Goal: Task Accomplishment & Management: Manage account settings

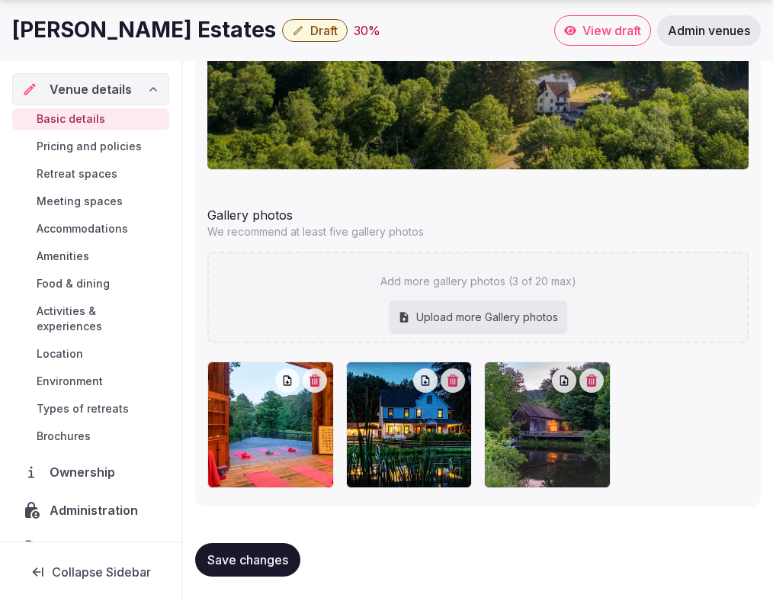
scroll to position [20, 0]
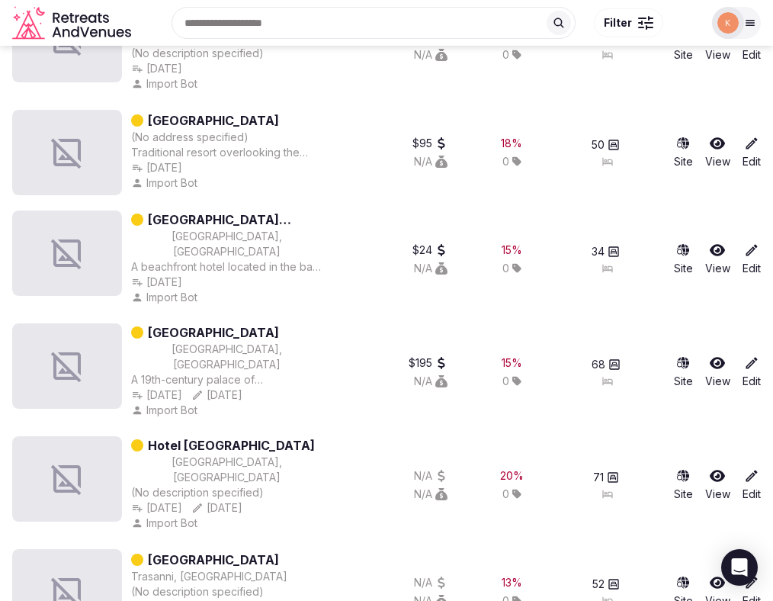
scroll to position [685, 0]
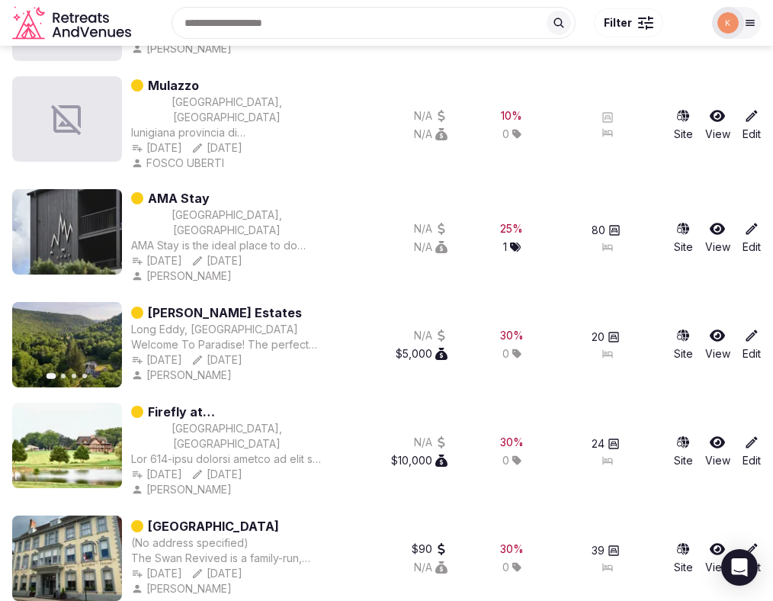
click at [146, 352] on div "Dec 11th, 2024 Dec 11th, 2024" at bounding box center [226, 359] width 191 height 15
drag, startPoint x: 148, startPoint y: 351, endPoint x: 236, endPoint y: 351, distance: 88.4
click at [236, 352] on div "Dec 11th, 2024 Dec 11th, 2024" at bounding box center [226, 359] width 191 height 15
click at [217, 352] on div "Dec 11th, 2024 Created Dec 11th, 2024, 2:09am Created Dec 11th, 2024, 2:09am De…" at bounding box center [226, 359] width 191 height 15
copy div "Dec 11th, 2024"
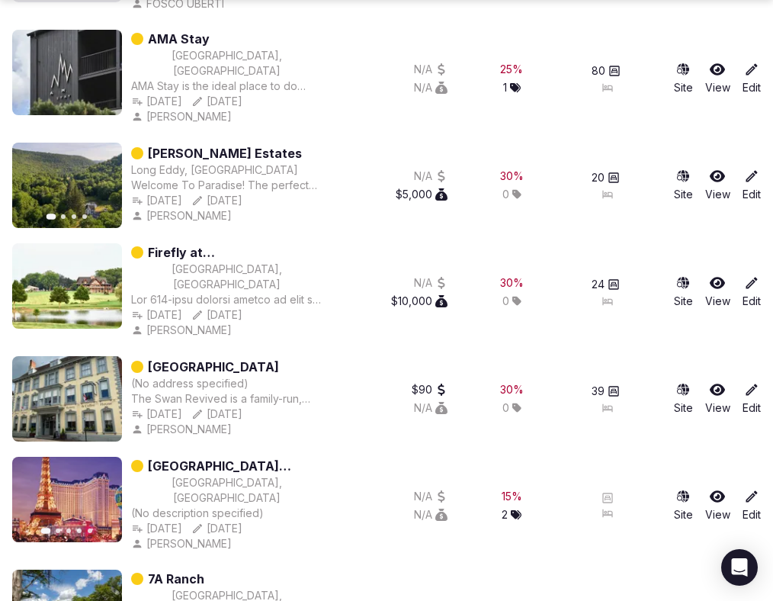
scroll to position [922, 0]
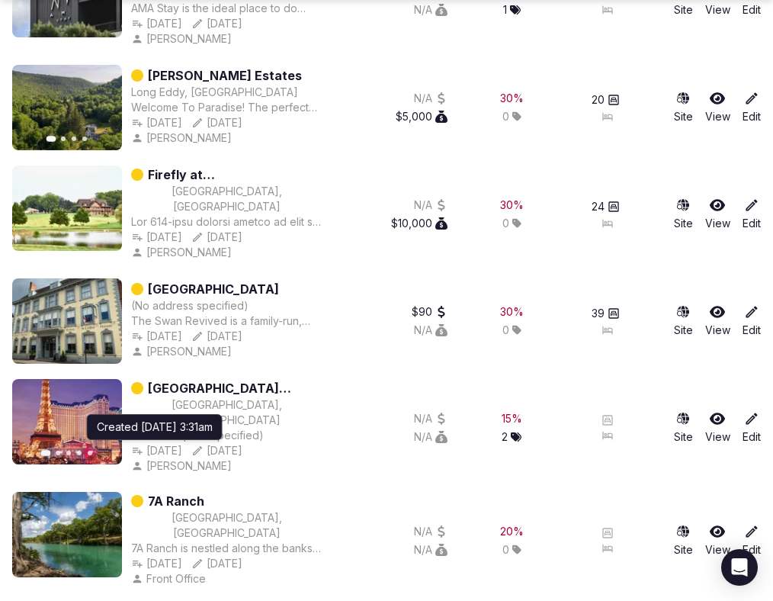
copy div "Dec 6th, 2024"
click at [216, 443] on div "Dec 6th, 2024 Created Dec 6th, 2024, 3:31am Created Dec 6th, 2024, 3:31am May 6…" at bounding box center [226, 450] width 191 height 15
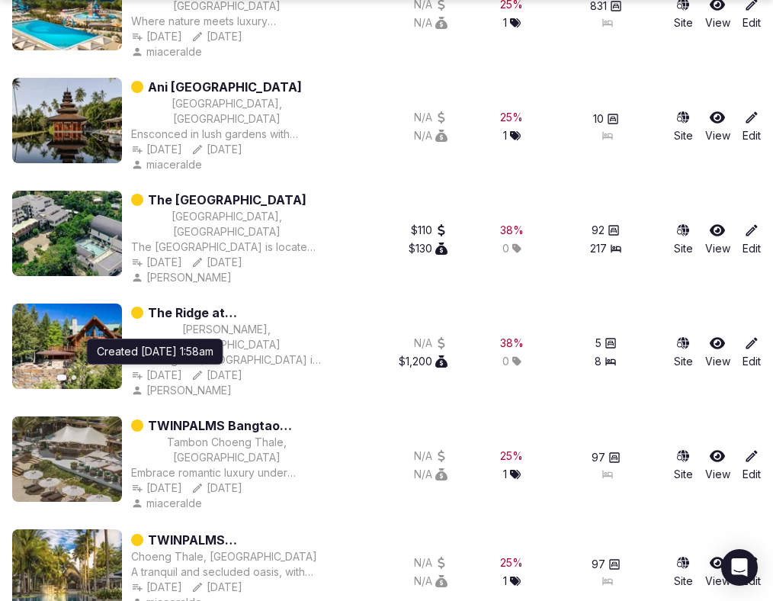
click at [221, 367] on div "Nov 18th, 2024 Created Nov 18th, 2024, 1:58am Created Nov 18th, 2024, 1:58am No…" at bounding box center [226, 374] width 191 height 15
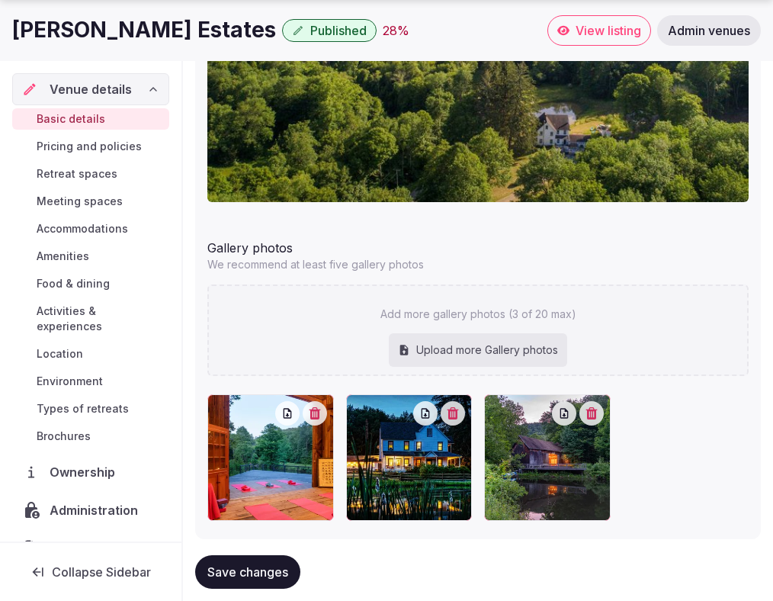
scroll to position [1730, 0]
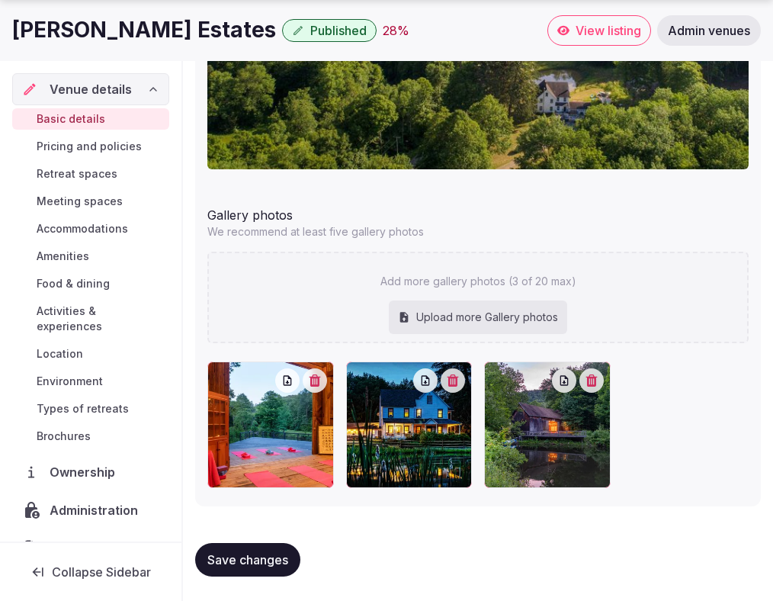
click at [70, 346] on span "Location" at bounding box center [60, 353] width 47 height 15
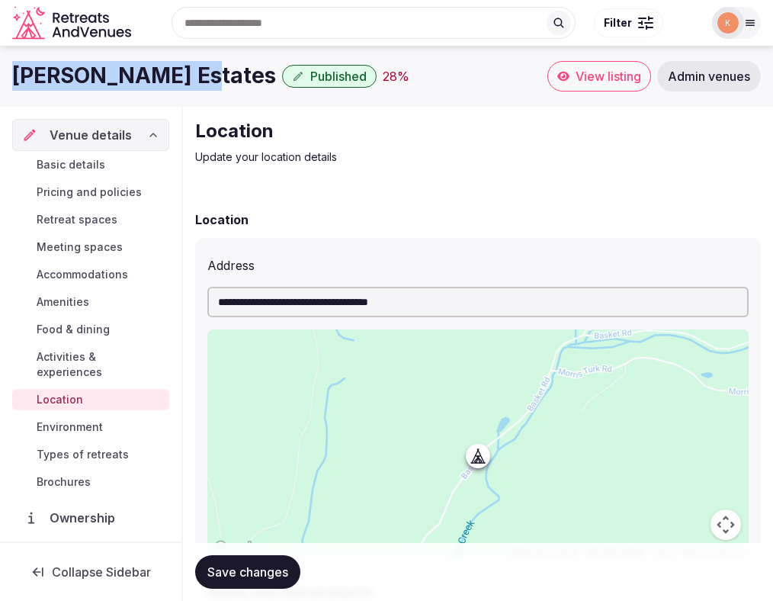
drag, startPoint x: 181, startPoint y: 77, endPoint x: 12, endPoint y: 82, distance: 169.3
click at [12, 82] on h1 "LaValley Estates" at bounding box center [144, 76] width 264 height 30
copy h1 "LaValley Estates"
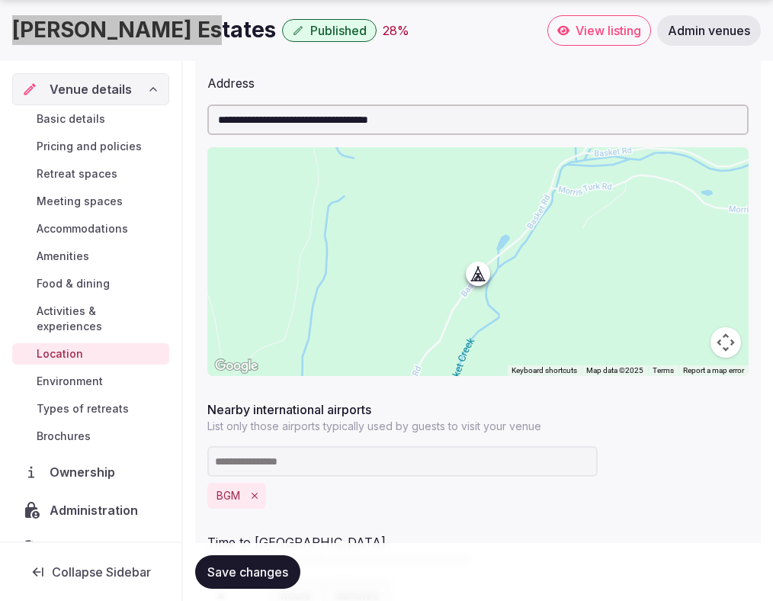
scroll to position [58, 0]
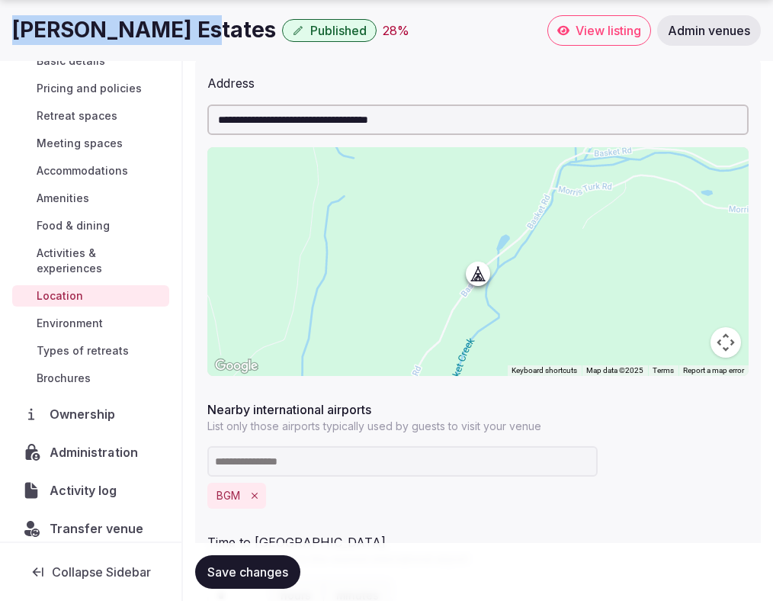
click at [99, 443] on span "Administration" at bounding box center [97, 452] width 94 height 18
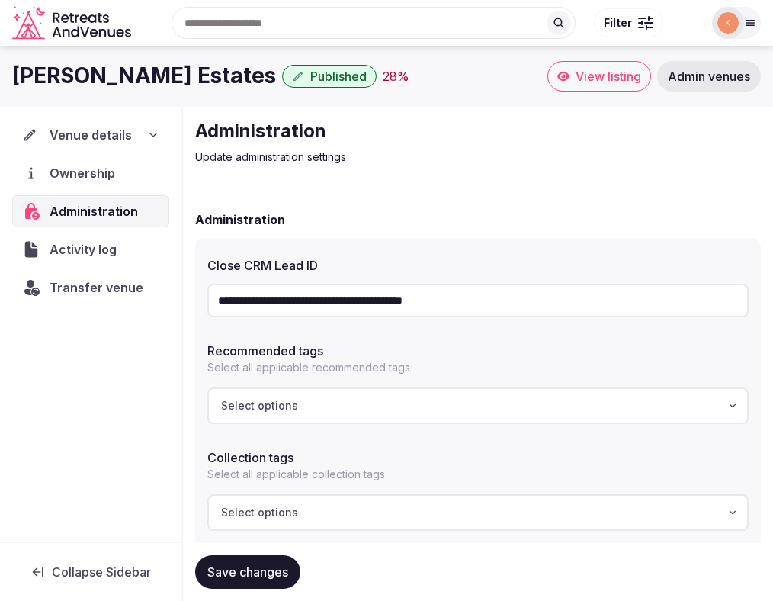
click at [357, 294] on input "**********" at bounding box center [477, 301] width 541 height 34
click at [103, 288] on span "Transfer venue" at bounding box center [96, 287] width 93 height 18
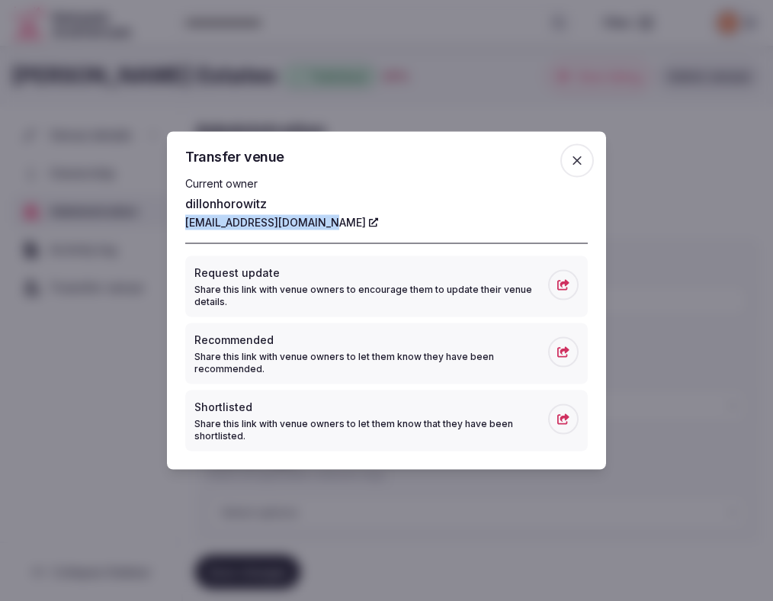
click at [584, 162] on icon "button" at bounding box center [577, 160] width 15 height 15
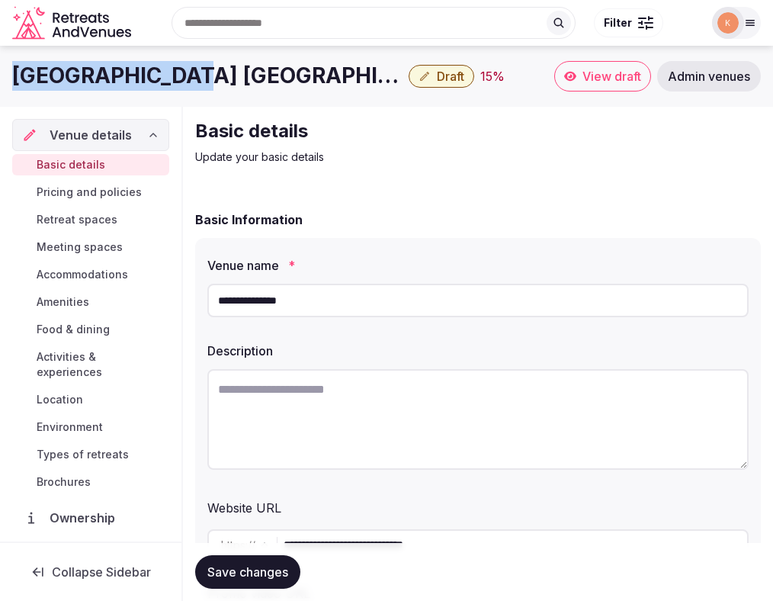
drag, startPoint x: 174, startPoint y: 79, endPoint x: 14, endPoint y: 86, distance: 160.3
click at [14, 86] on h1 "[GEOGRAPHIC_DATA] [GEOGRAPHIC_DATA]" at bounding box center [207, 76] width 390 height 30
copy h1 "[GEOGRAPHIC_DATA] [GEOGRAPHIC_DATA]"
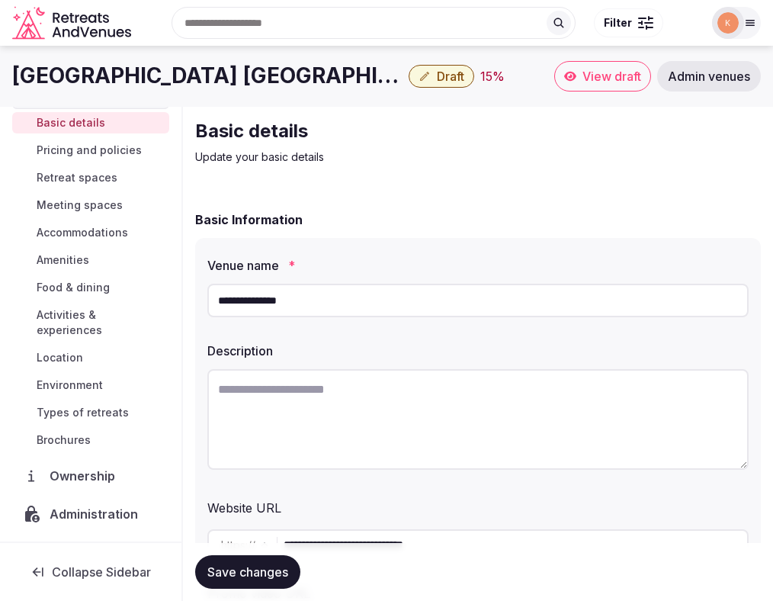
scroll to position [104, 0]
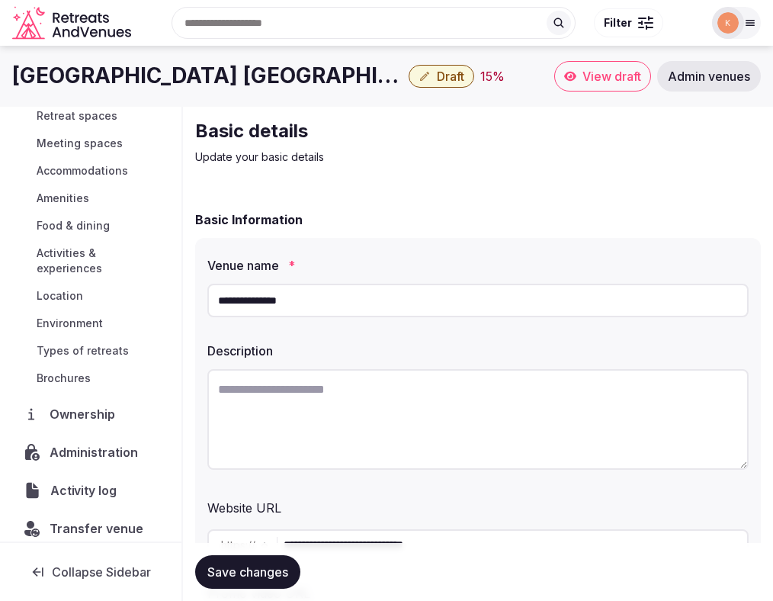
click at [92, 481] on span "Activity log" at bounding box center [86, 490] width 72 height 18
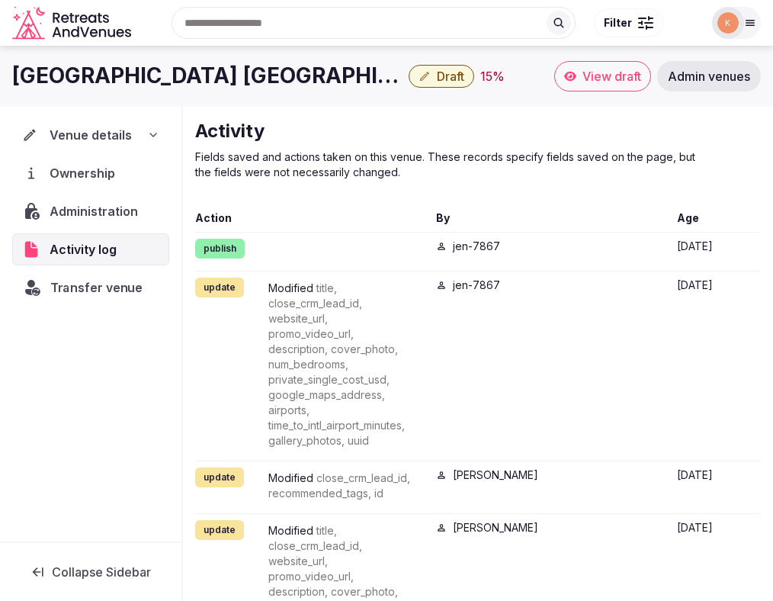
click at [104, 292] on span "Transfer venue" at bounding box center [96, 287] width 93 height 18
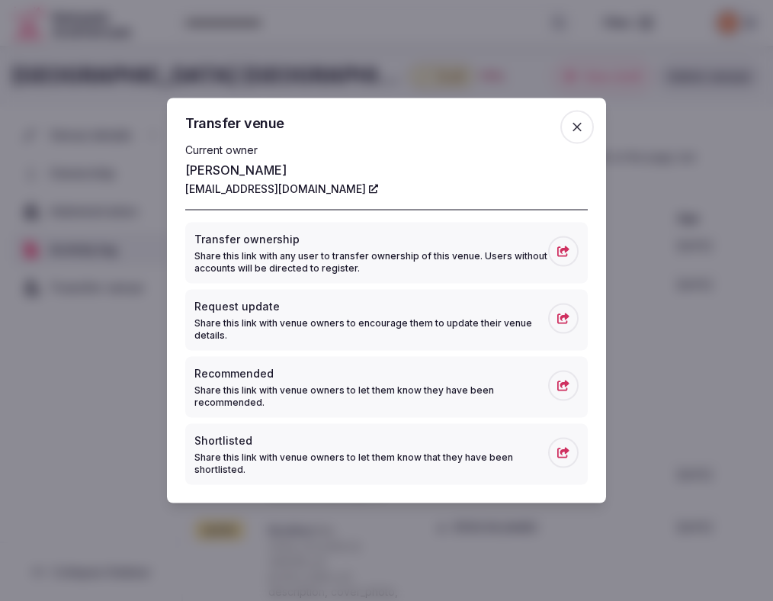
click at [580, 122] on icon "button" at bounding box center [577, 127] width 15 height 15
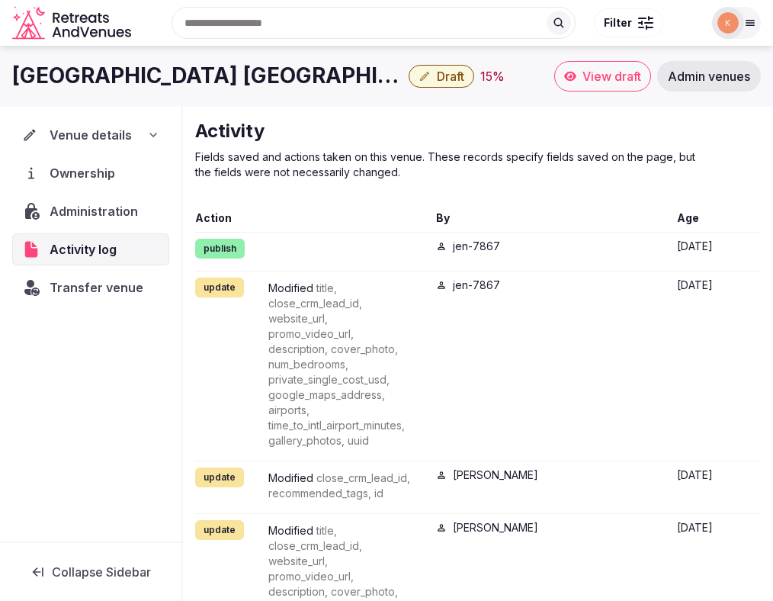
click at [106, 213] on span "Administration" at bounding box center [97, 211] width 95 height 18
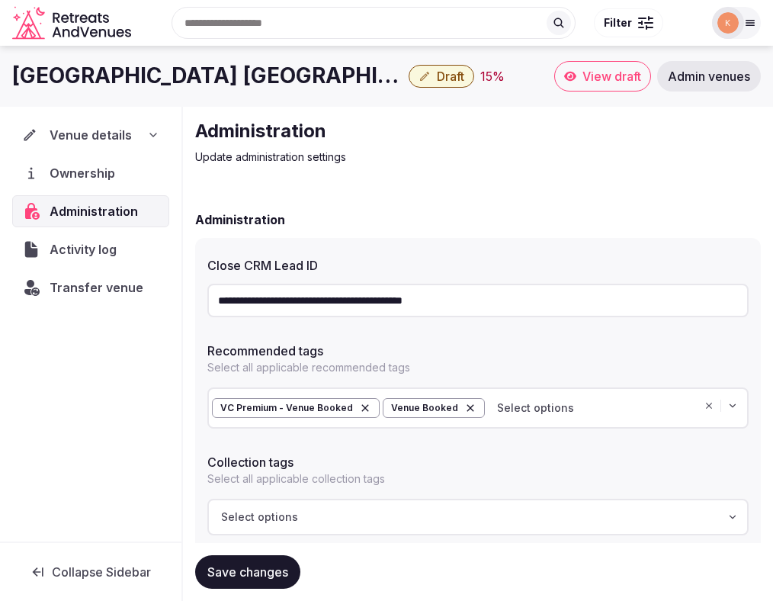
click at [371, 300] on input "**********" at bounding box center [477, 301] width 541 height 34
click at [106, 288] on span "Transfer venue" at bounding box center [96, 287] width 93 height 18
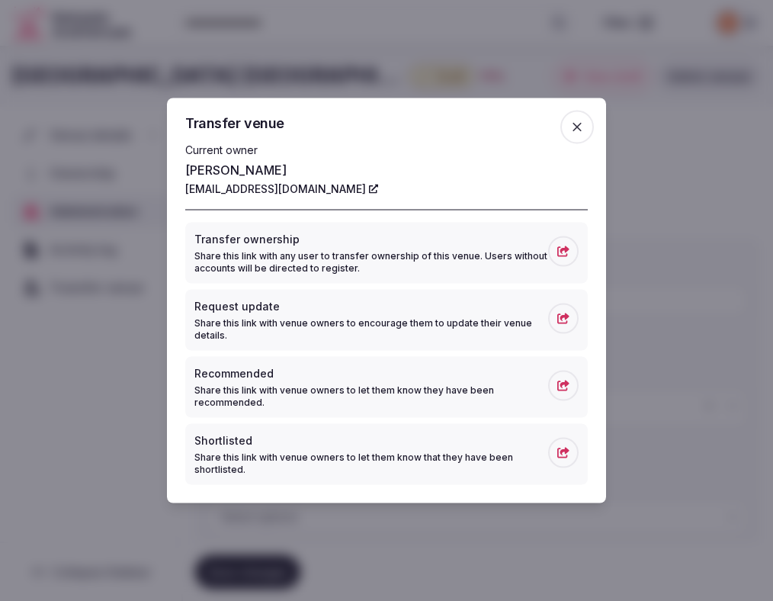
click at [136, 332] on div at bounding box center [386, 300] width 773 height 601
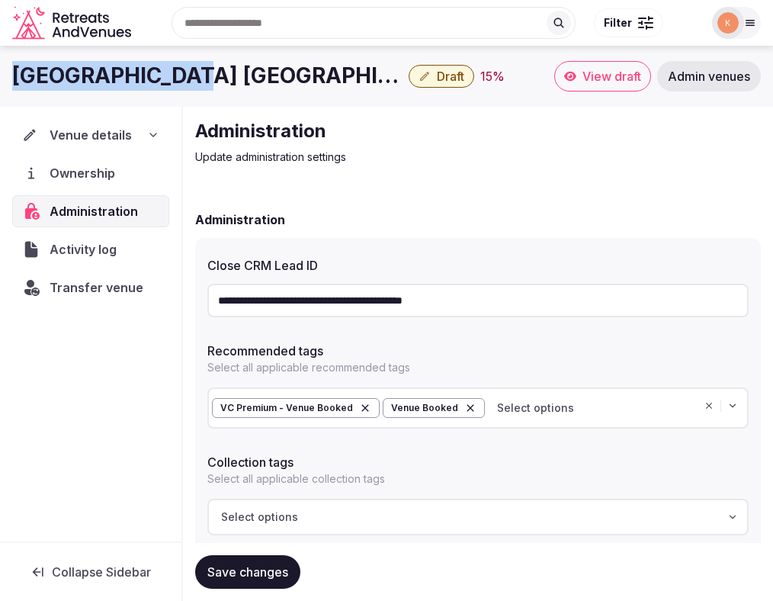
drag, startPoint x: 173, startPoint y: 76, endPoint x: -13, endPoint y: 79, distance: 186.1
click at [0, 79] on html "**********" at bounding box center [386, 406] width 773 height 813
copy h1 "Paris Las Vegas"
click at [104, 139] on span "Venue details" at bounding box center [91, 135] width 82 height 18
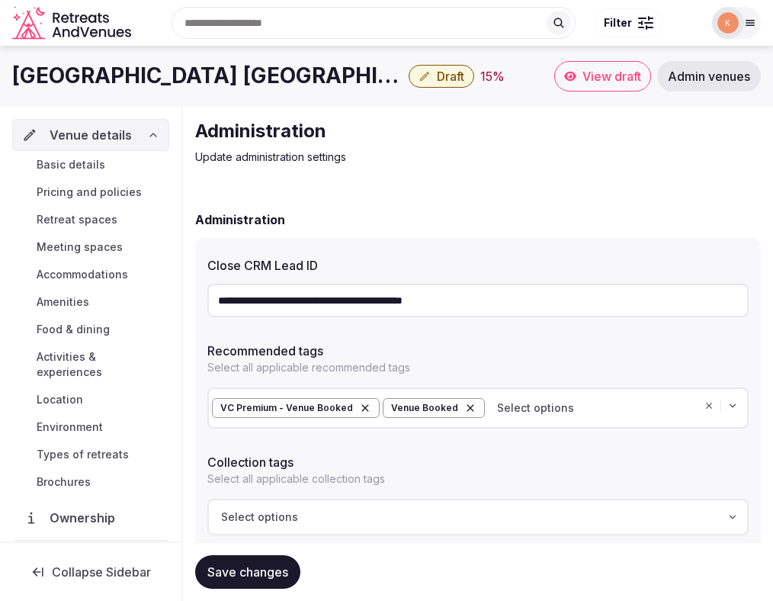
click at [76, 164] on span "Basic details" at bounding box center [71, 164] width 69 height 15
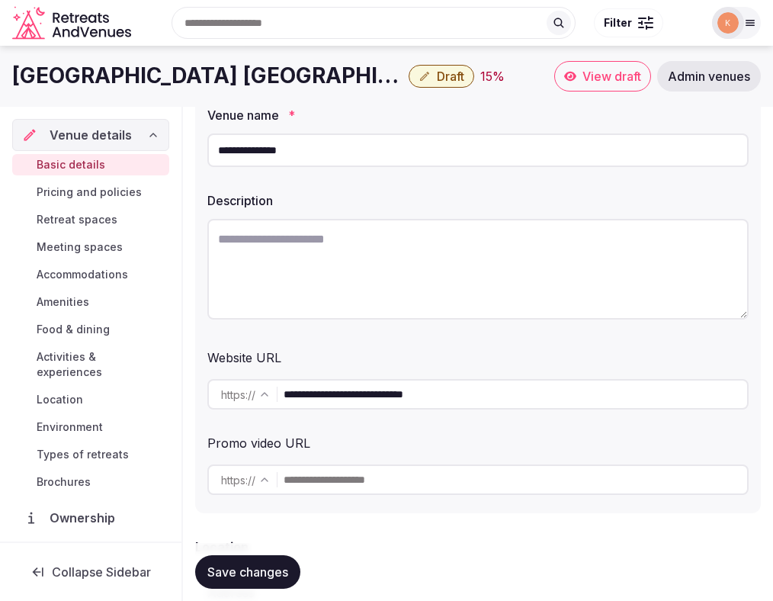
scroll to position [109, 0]
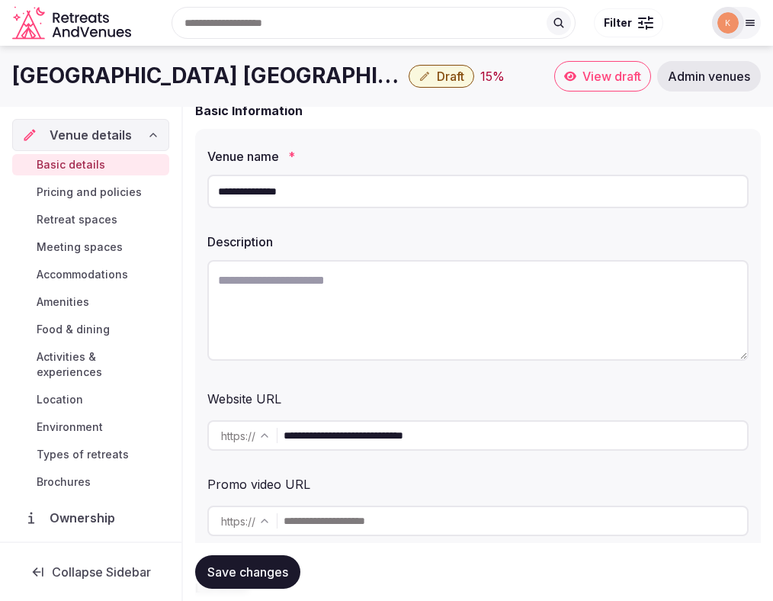
click at [346, 191] on input "**********" at bounding box center [477, 192] width 541 height 34
click at [385, 436] on input "**********" at bounding box center [516, 435] width 464 height 30
click at [269, 294] on textarea at bounding box center [477, 310] width 541 height 101
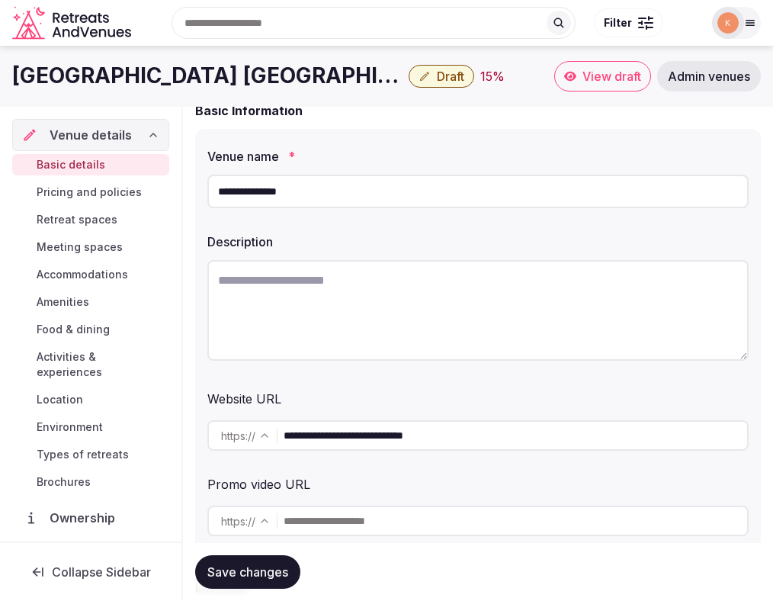
click at [272, 293] on textarea at bounding box center [477, 310] width 541 height 101
paste textarea "**********"
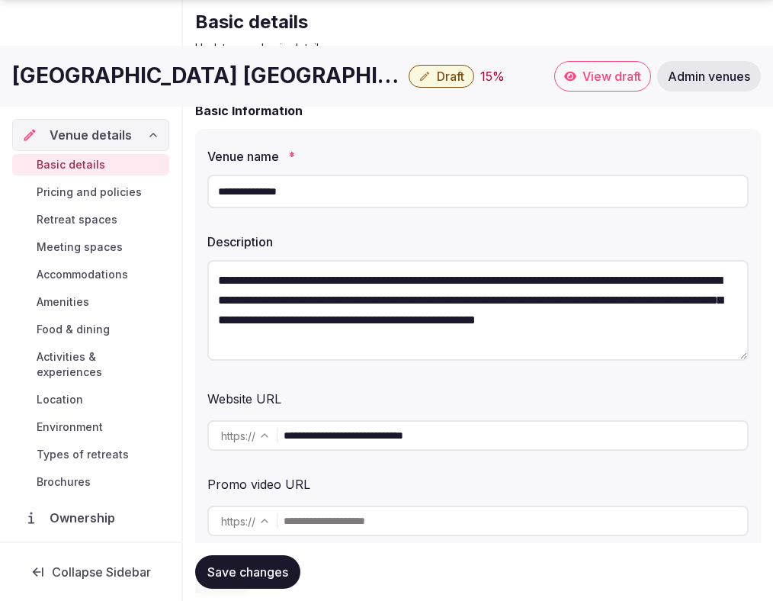
scroll to position [375, 0]
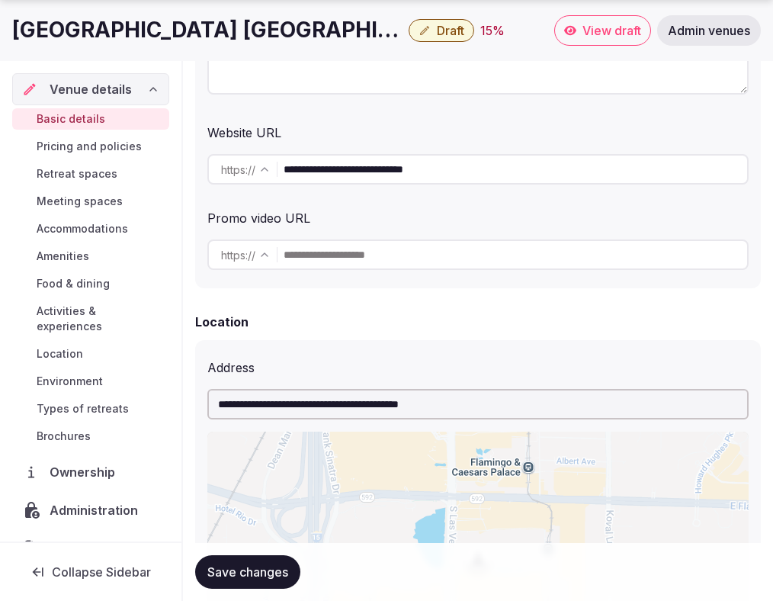
type textarea "**********"
click at [307, 406] on input "**********" at bounding box center [477, 404] width 541 height 30
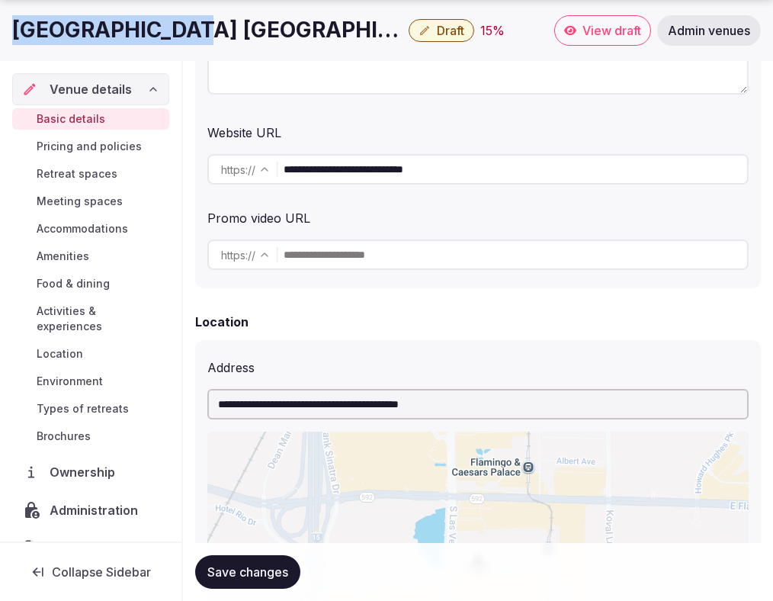
copy h1 "Paris Las Vegas"
drag, startPoint x: 175, startPoint y: 34, endPoint x: 17, endPoint y: 39, distance: 157.9
click at [17, 39] on h1 "Paris Las Vegas" at bounding box center [207, 30] width 390 height 30
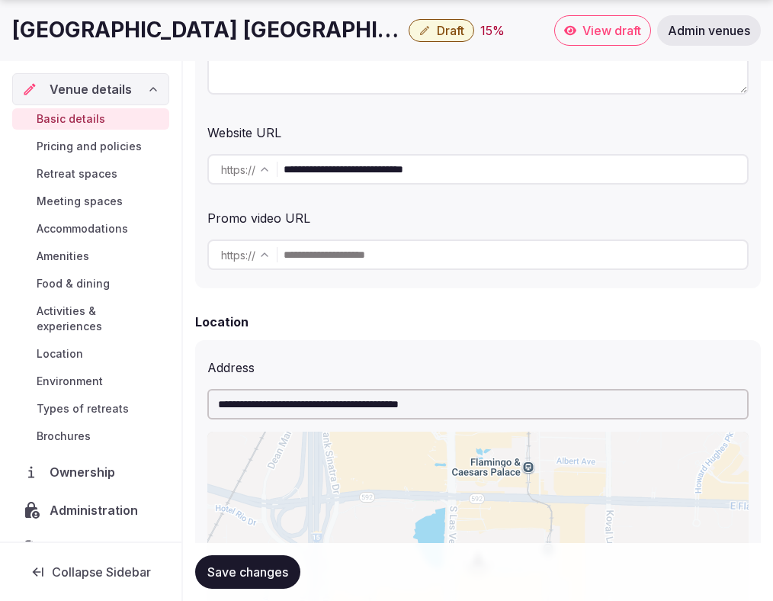
click at [320, 412] on input "**********" at bounding box center [477, 404] width 541 height 30
paste input "text"
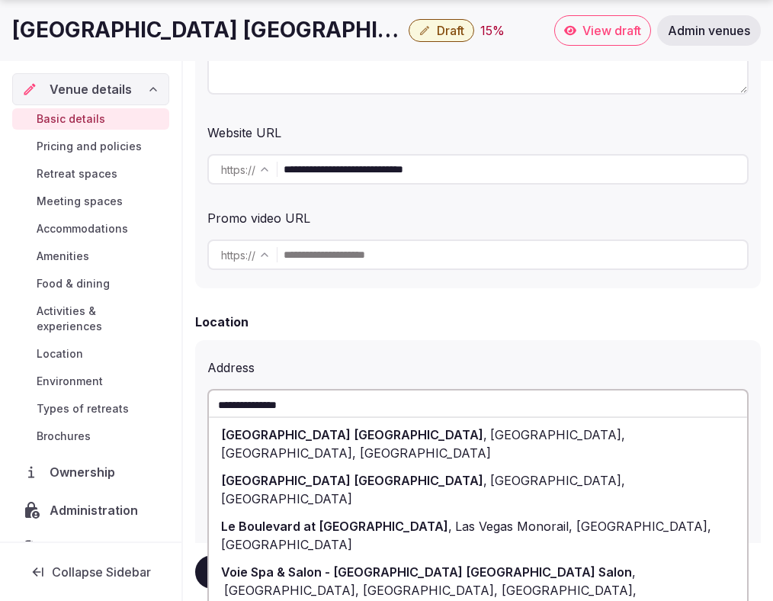
click at [319, 429] on span "South Las Vegas Boulevard, Las Vegas, NV" at bounding box center [423, 444] width 404 height 34
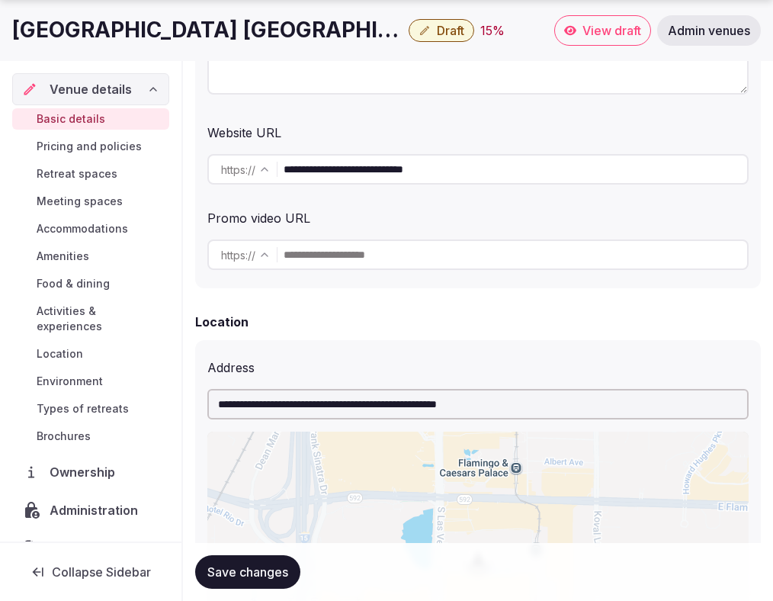
click at [357, 402] on input "**********" at bounding box center [477, 404] width 541 height 30
paste input "text"
type input "**********"
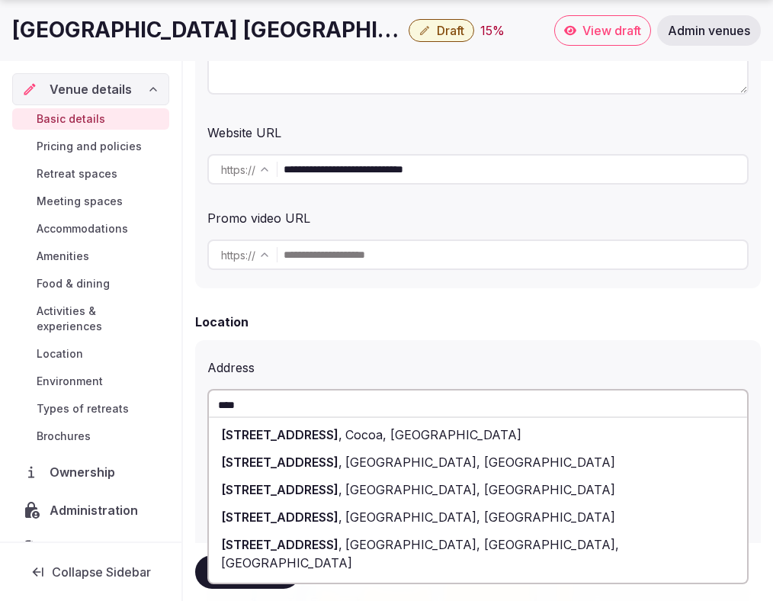
click at [339, 459] on span "3655 South Las Vegas Boulevard" at bounding box center [279, 461] width 117 height 15
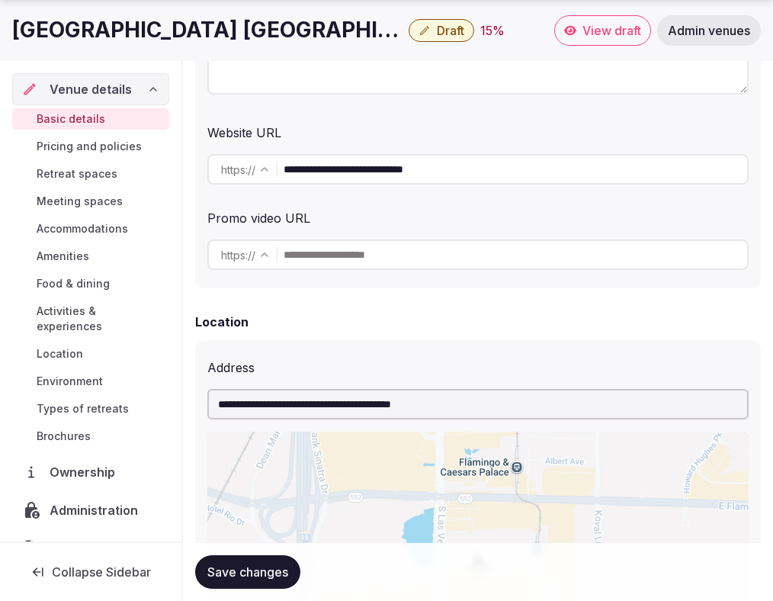
click at [511, 408] on input "**********" at bounding box center [477, 404] width 541 height 30
paste input "text"
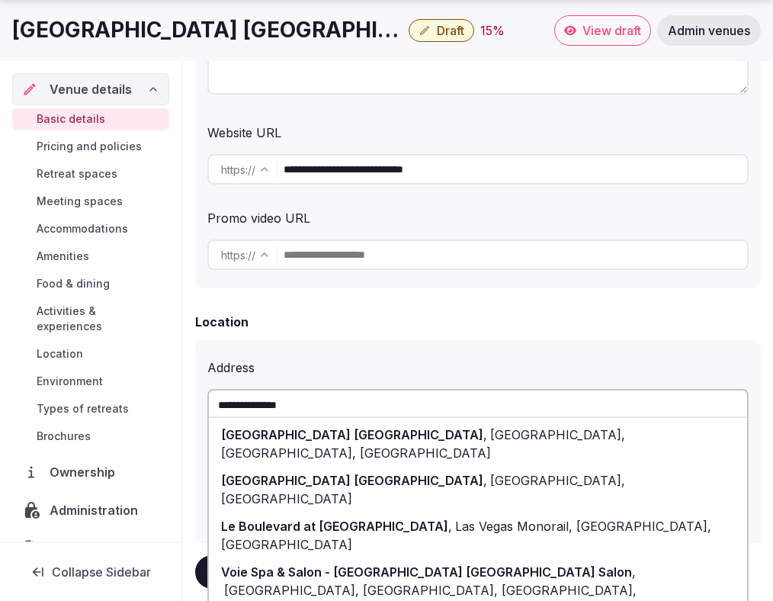
click at [500, 442] on div "Paris Las Vegas , South Las Vegas Boulevard, Las Vegas, NV" at bounding box center [478, 444] width 538 height 46
type input "**********"
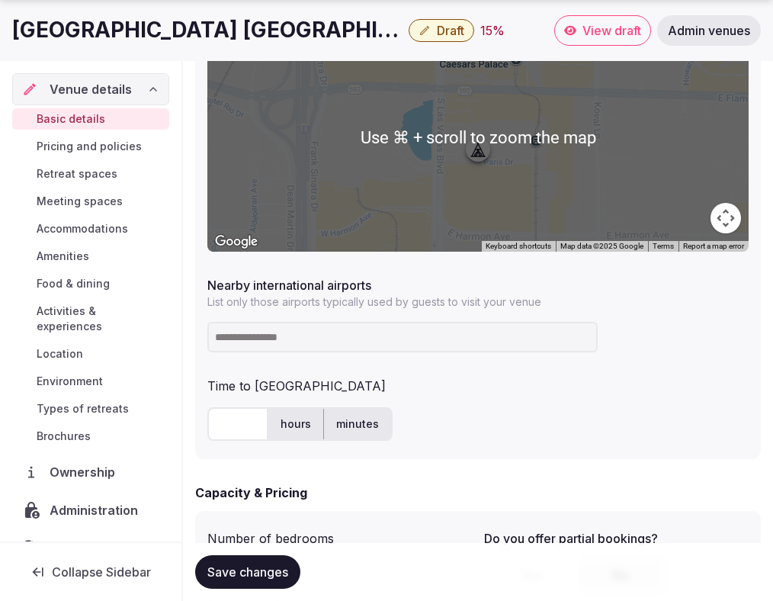
scroll to position [793, 0]
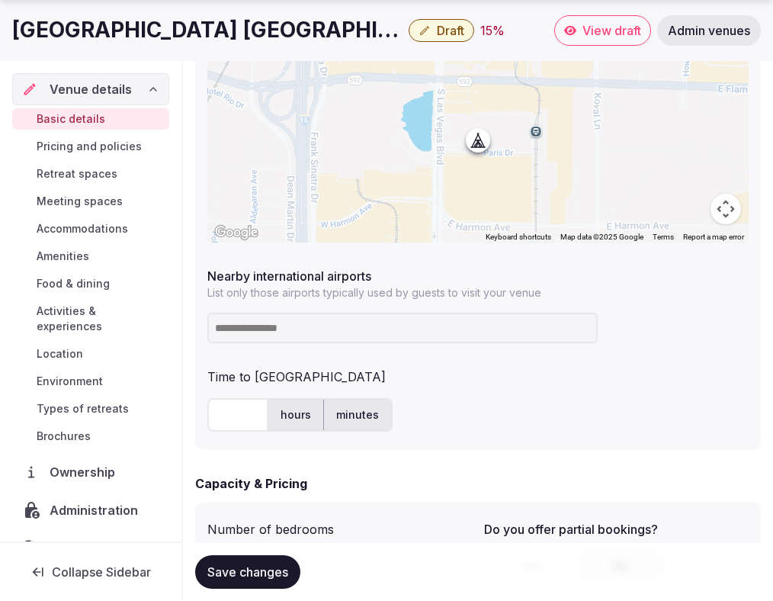
click at [281, 329] on input at bounding box center [402, 328] width 390 height 30
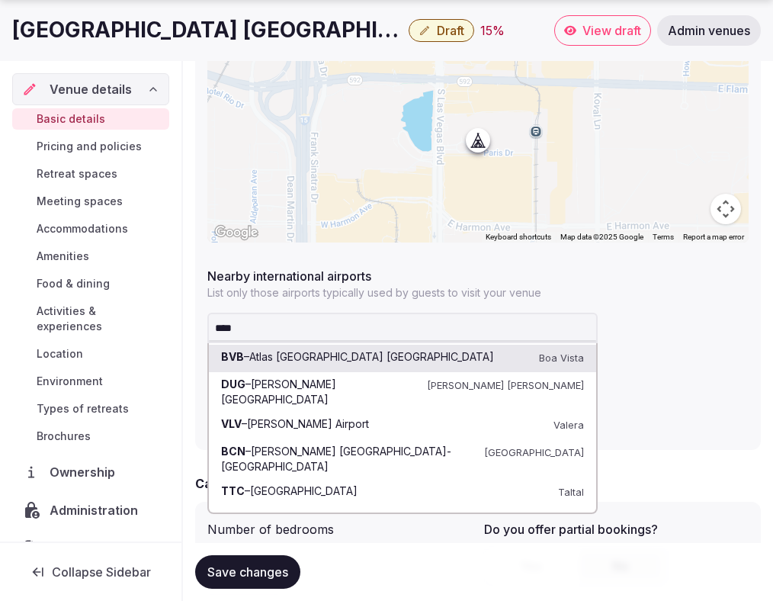
type input "*****"
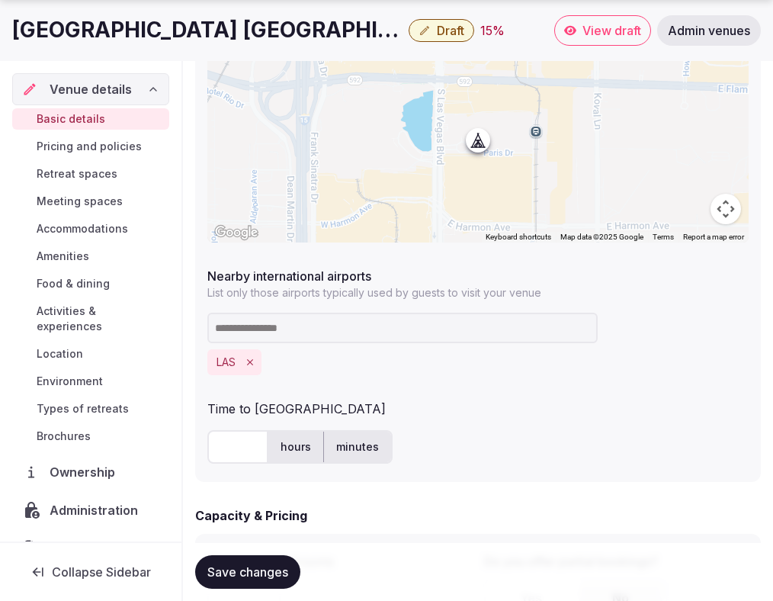
click at [242, 441] on input "text" at bounding box center [237, 447] width 61 height 34
type input "*"
click at [374, 464] on ul "hours minutes" at bounding box center [330, 447] width 124 height 34
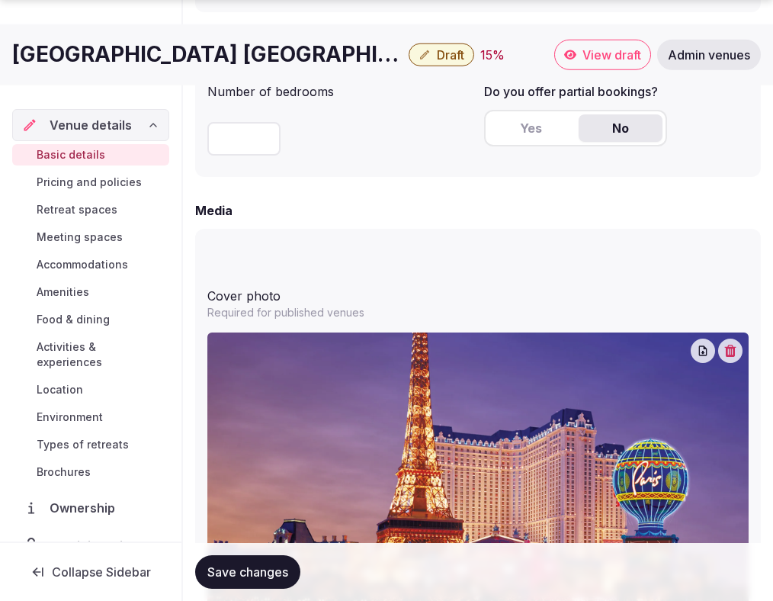
scroll to position [1264, 0]
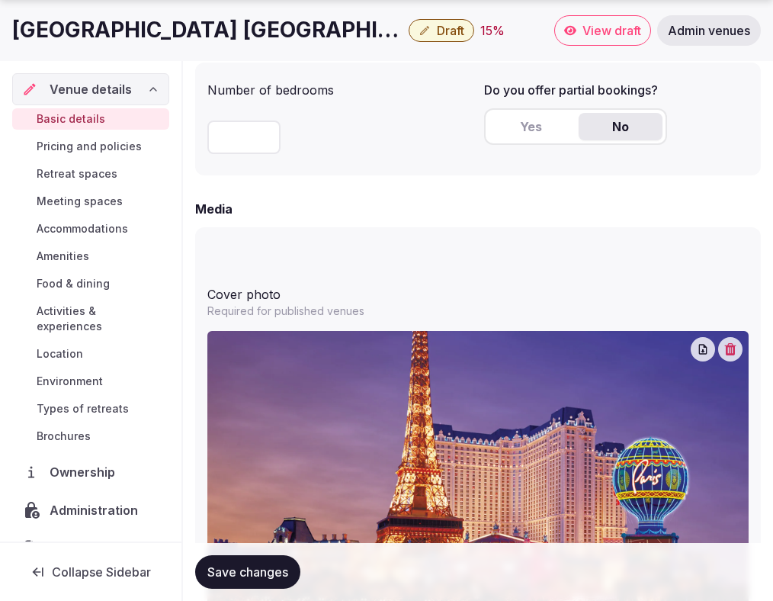
click at [230, 135] on input "number" at bounding box center [243, 137] width 73 height 34
type input "****"
click at [444, 192] on form "**********" at bounding box center [478, 69] width 566 height 2246
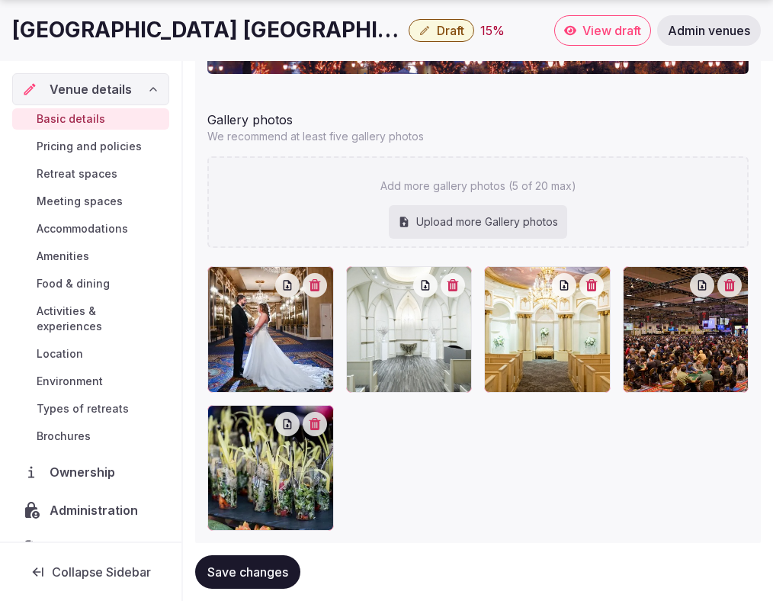
scroll to position [1869, 0]
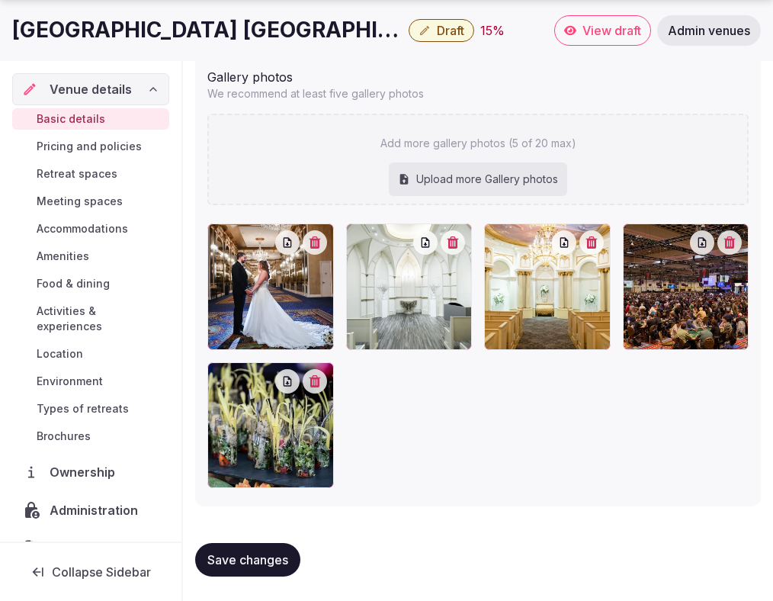
click at [257, 566] on span "Save changes" at bounding box center [247, 559] width 81 height 15
click at [257, 565] on span "Save changes" at bounding box center [247, 559] width 81 height 15
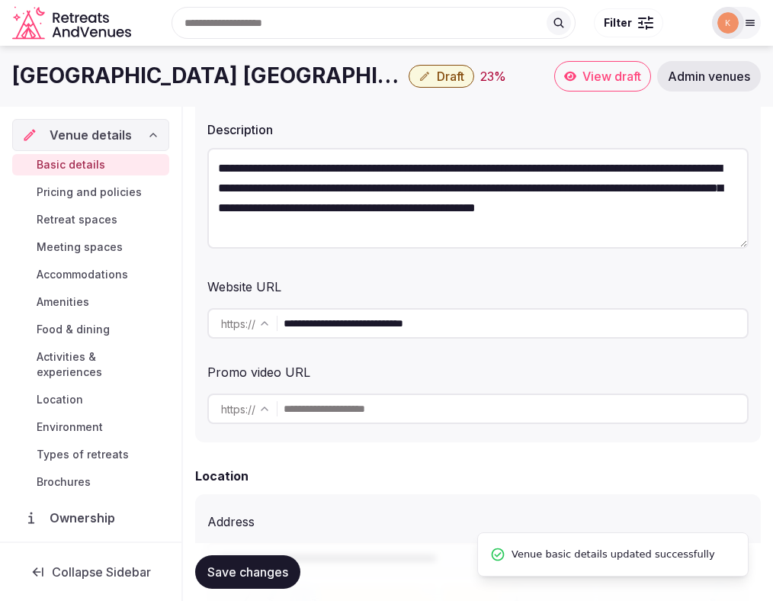
scroll to position [207, 0]
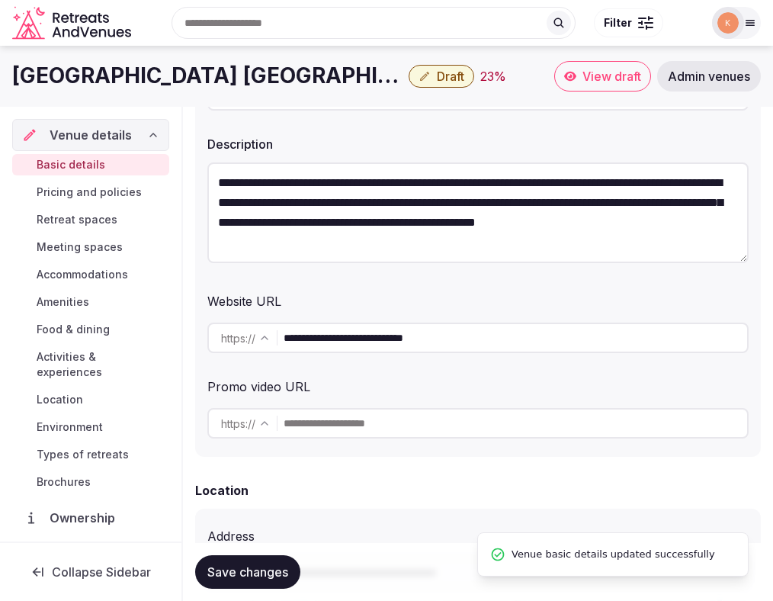
click at [72, 194] on span "Pricing and policies" at bounding box center [89, 192] width 105 height 15
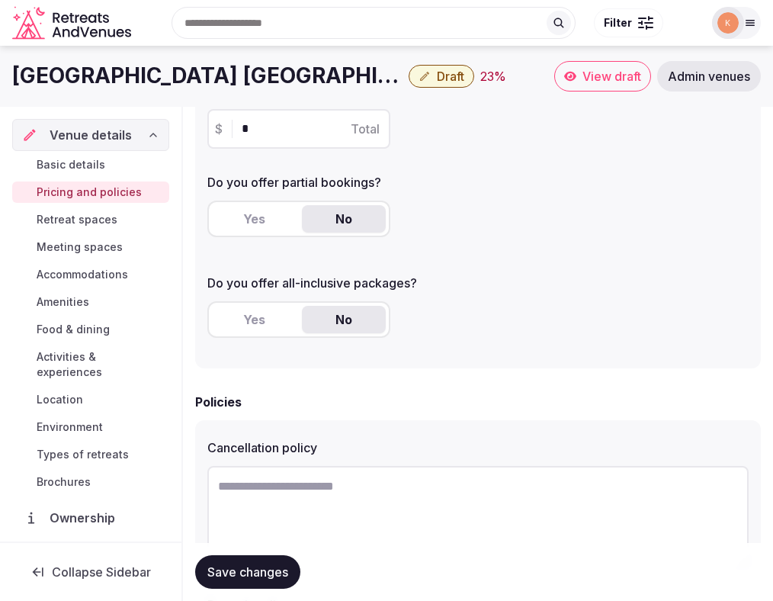
scroll to position [260, 0]
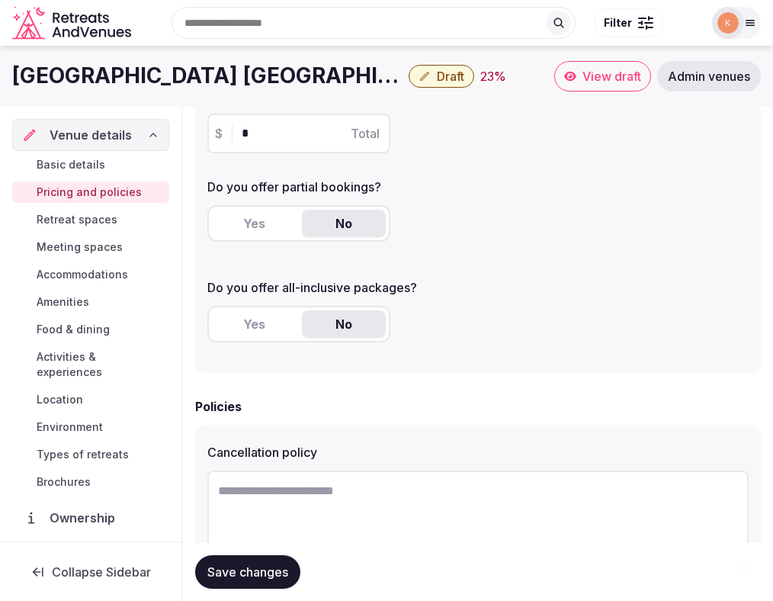
click at [268, 233] on button "Yes" at bounding box center [254, 223] width 84 height 27
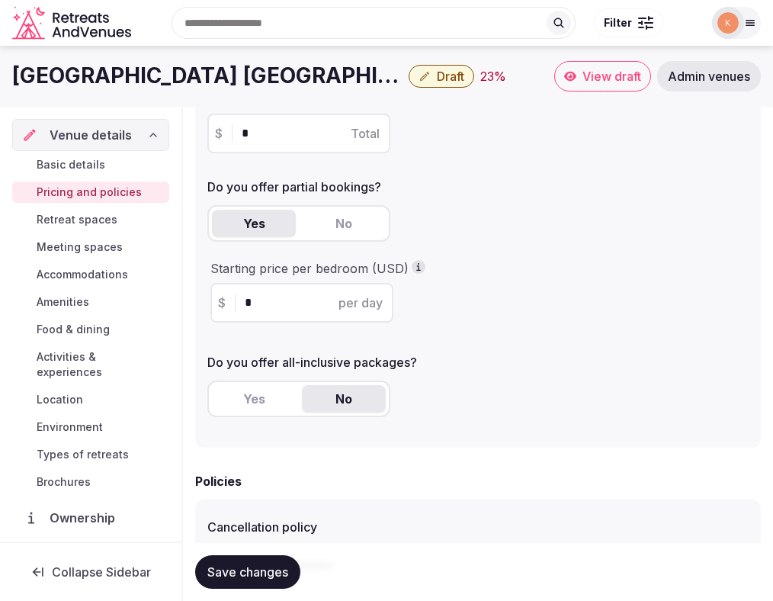
click at [271, 226] on button "Yes" at bounding box center [254, 223] width 84 height 27
click at [278, 297] on input "*" at bounding box center [315, 303] width 141 height 18
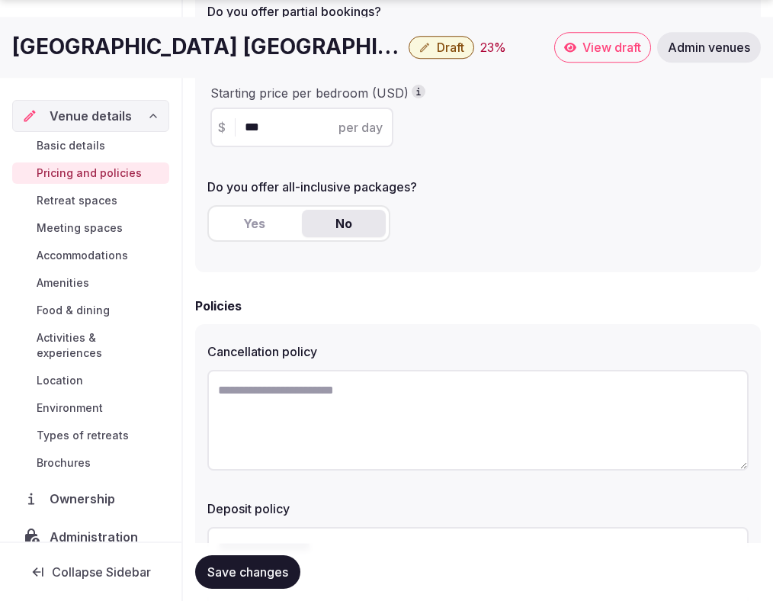
scroll to position [537, 0]
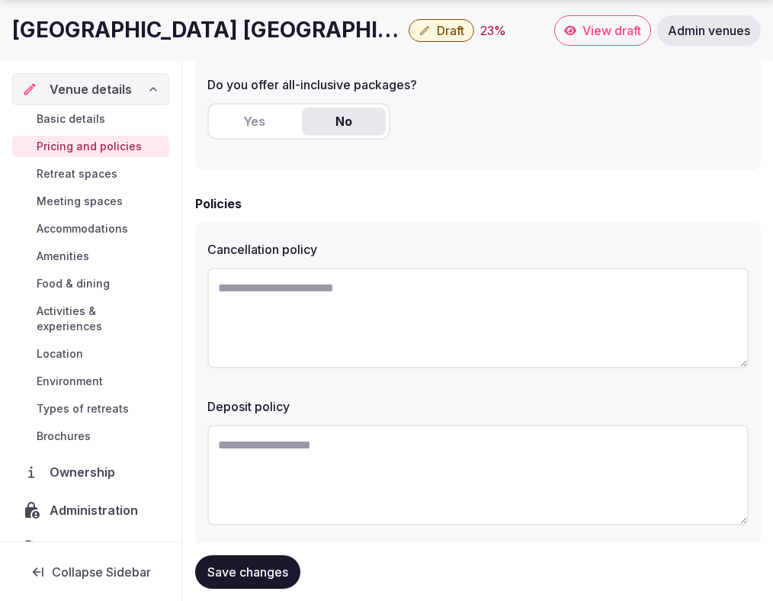
type input "***"
click at [265, 565] on span "Save changes" at bounding box center [247, 571] width 81 height 15
click at [104, 115] on link "Basic details" at bounding box center [90, 118] width 157 height 21
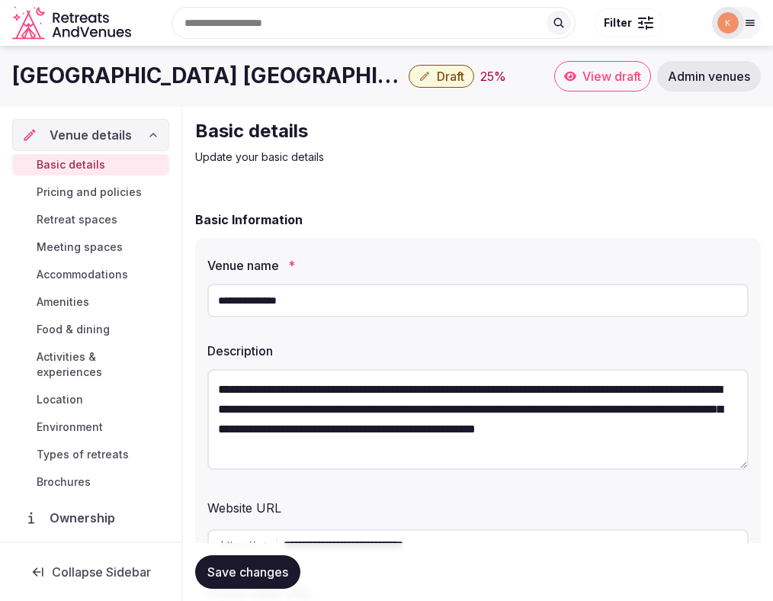
click at [409, 84] on button "Draft" at bounding box center [442, 76] width 66 height 23
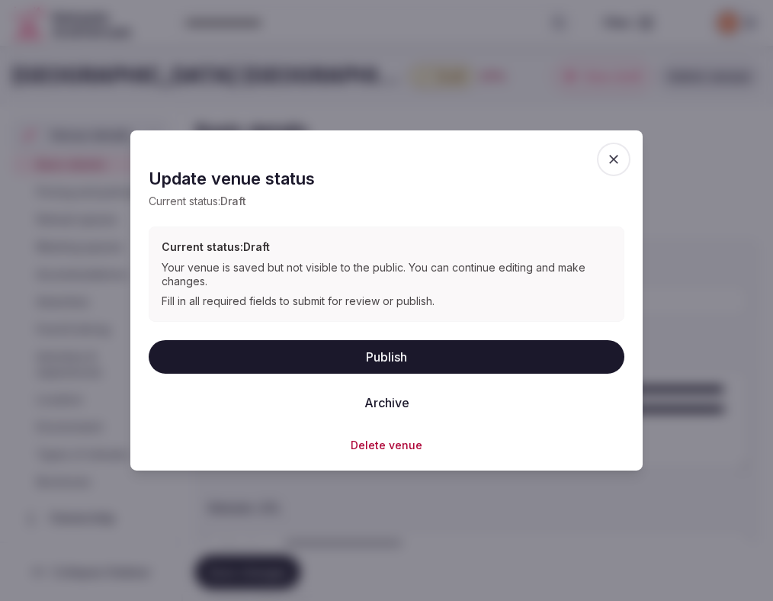
click at [327, 351] on button "Publish" at bounding box center [387, 356] width 476 height 34
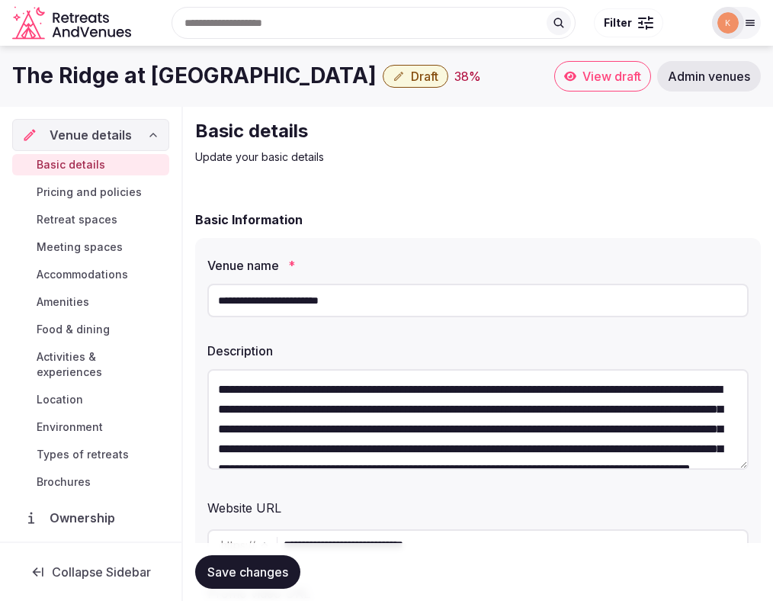
scroll to position [8, 0]
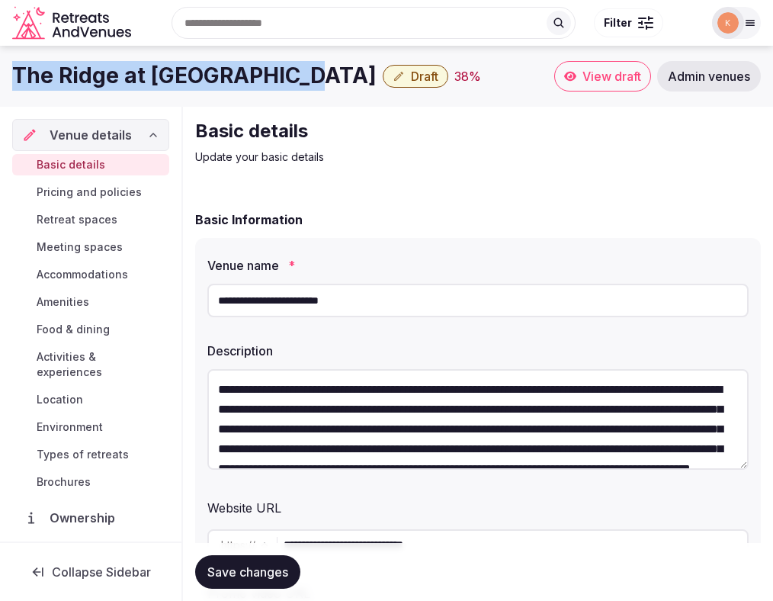
drag, startPoint x: 290, startPoint y: 80, endPoint x: 15, endPoint y: 67, distance: 275.5
click at [14, 67] on h1 "The Ridge at [GEOGRAPHIC_DATA]" at bounding box center [194, 76] width 364 height 30
copy h1 "The Ridge at [GEOGRAPHIC_DATA]"
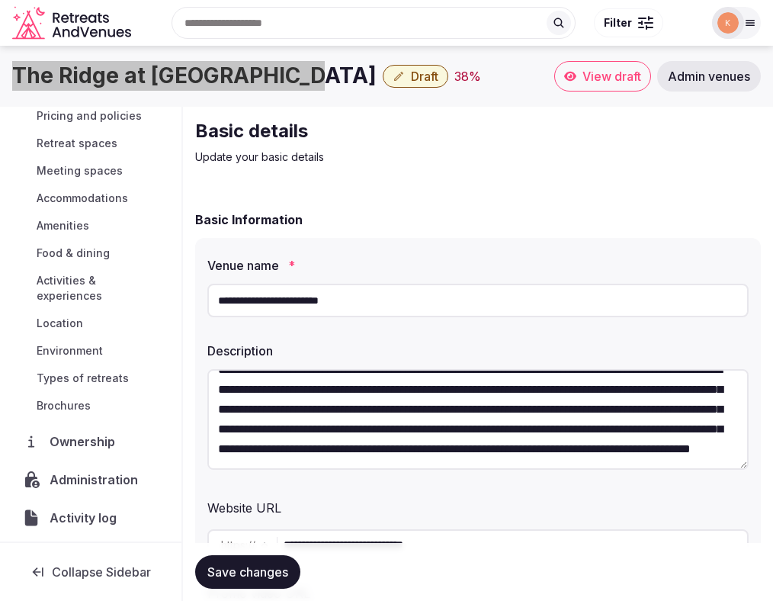
scroll to position [104, 0]
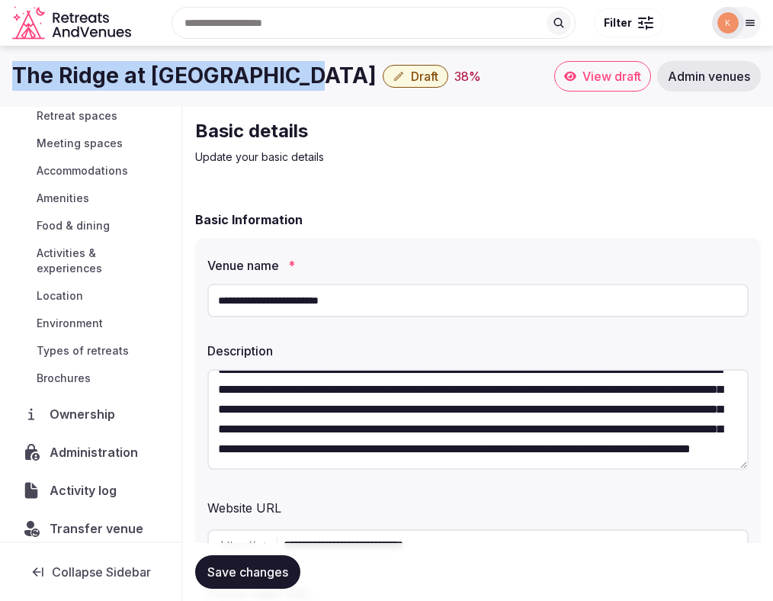
click at [85, 443] on span "Administration" at bounding box center [97, 452] width 95 height 18
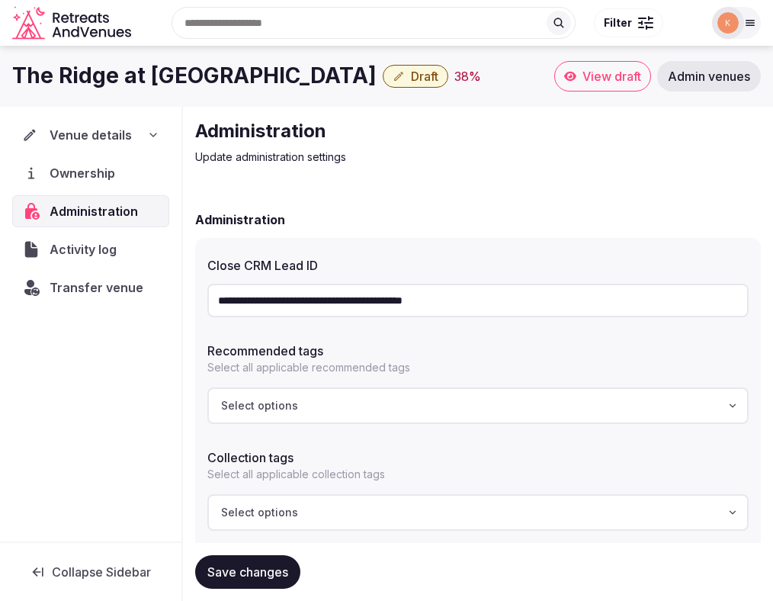
click at [371, 295] on input "**********" at bounding box center [477, 301] width 541 height 34
click at [117, 287] on span "Transfer venue" at bounding box center [97, 287] width 94 height 18
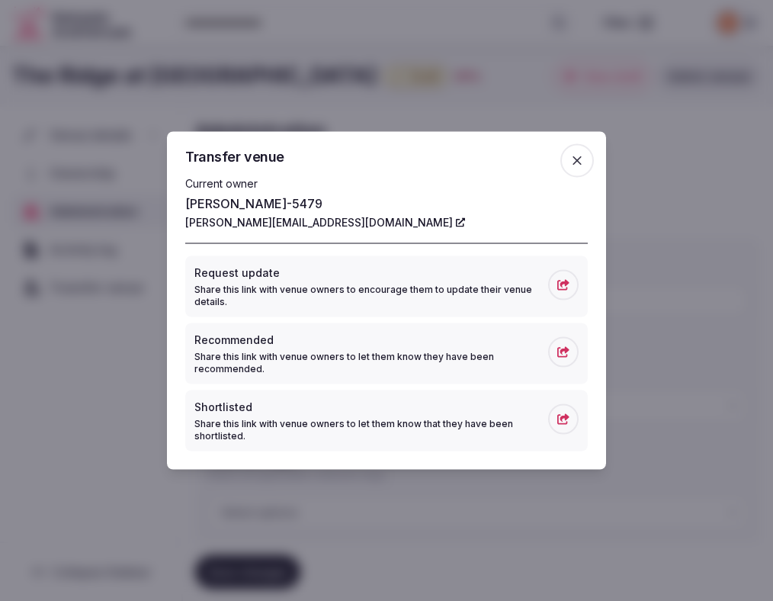
click at [277, 223] on link "[PERSON_NAME][EMAIL_ADDRESS][DOMAIN_NAME]" at bounding box center [325, 222] width 280 height 15
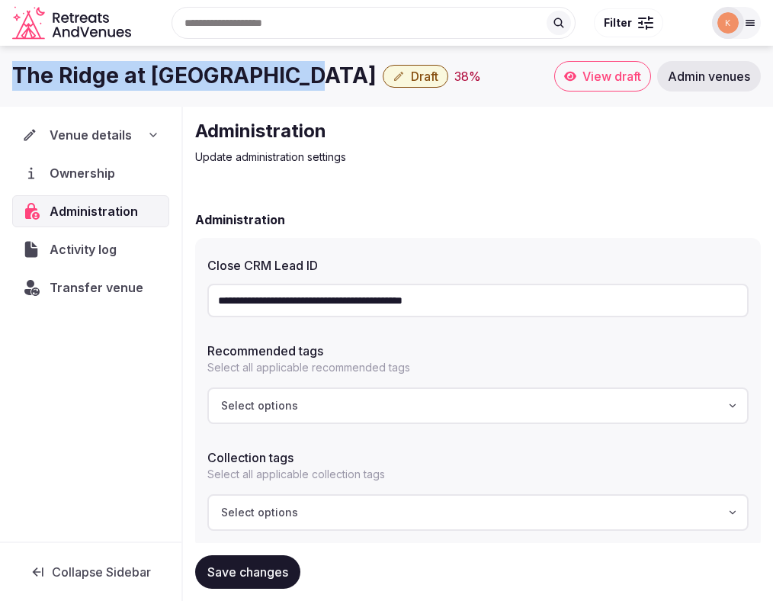
copy h1 "The Ridge at [GEOGRAPHIC_DATA]"
drag, startPoint x: 291, startPoint y: 82, endPoint x: 9, endPoint y: 82, distance: 282.1
click at [9, 82] on div "The Ridge at [GEOGRAPHIC_DATA] Draft 38 % View draft Admin venues" at bounding box center [386, 76] width 773 height 30
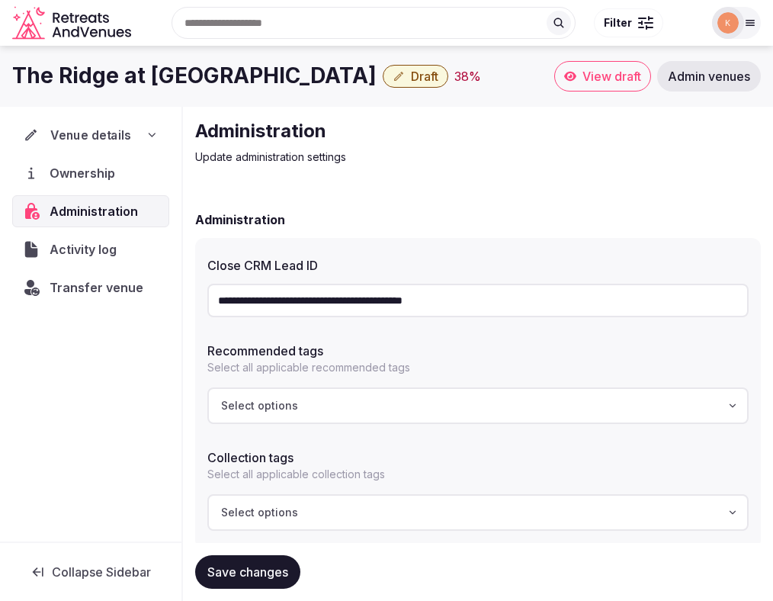
click at [105, 136] on span "Venue details" at bounding box center [90, 135] width 81 height 18
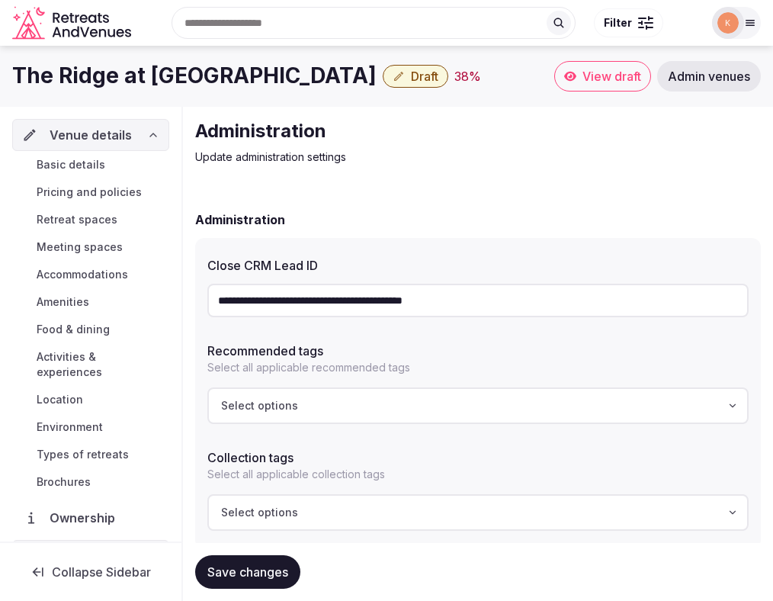
click at [91, 159] on span "Basic details" at bounding box center [71, 164] width 69 height 15
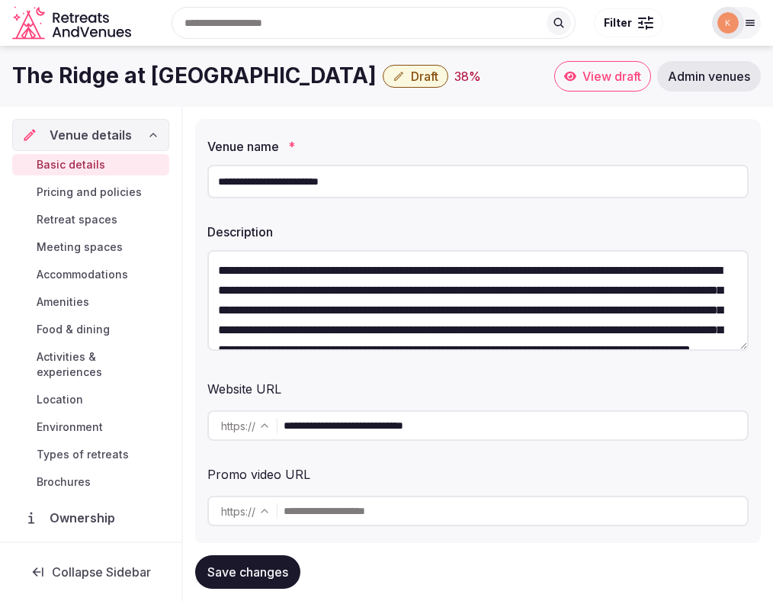
scroll to position [89, 0]
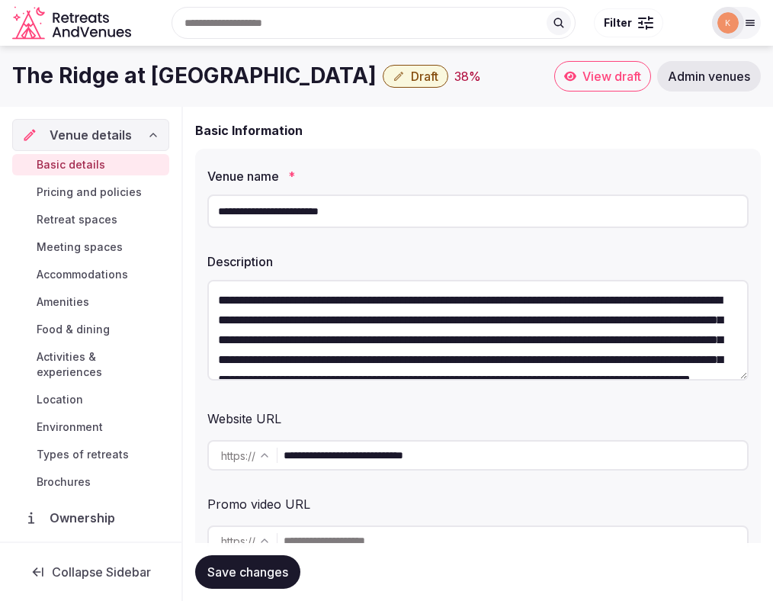
click at [411, 82] on span "Draft" at bounding box center [424, 76] width 27 height 15
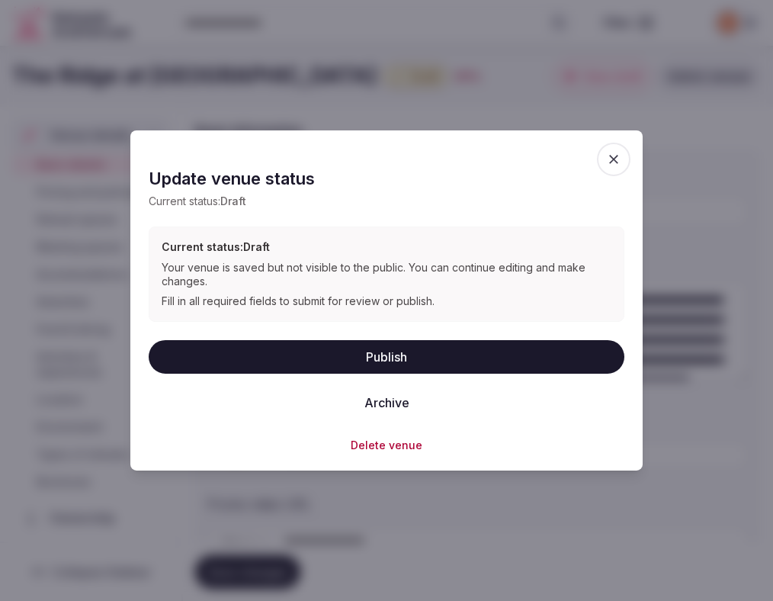
drag, startPoint x: 330, startPoint y: 364, endPoint x: 394, endPoint y: 397, distance: 72.3
click at [394, 397] on div "Publish Archive" at bounding box center [387, 378] width 476 height 79
click at [412, 347] on button "Publish" at bounding box center [387, 356] width 476 height 34
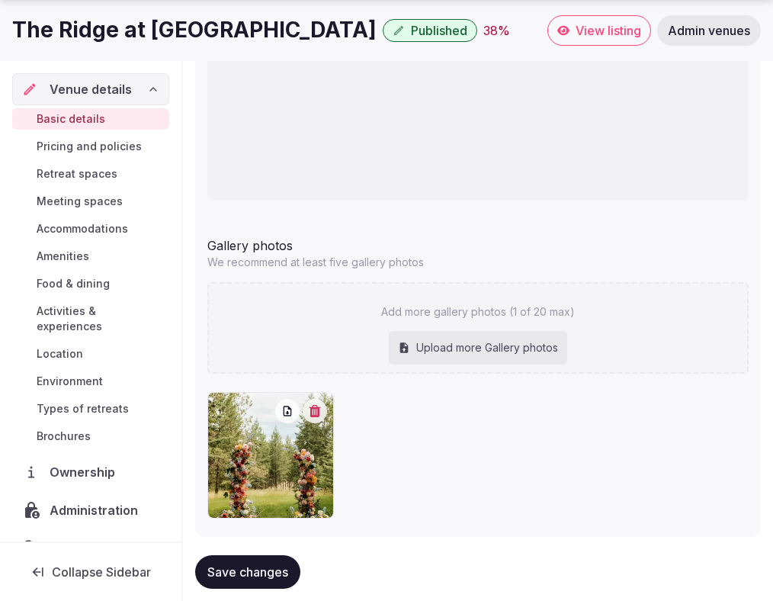
scroll to position [1730, 0]
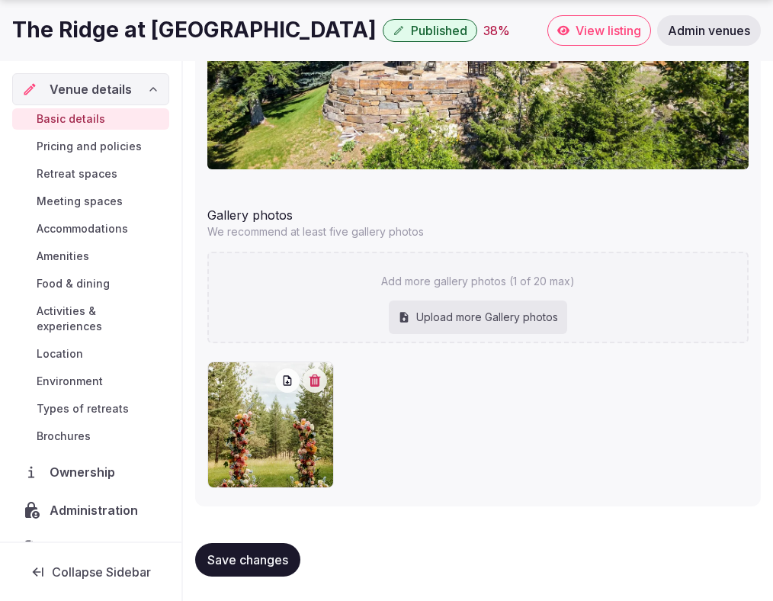
click at [430, 316] on div "Upload more Gallery photos" at bounding box center [478, 317] width 178 height 34
click at [82, 144] on span "Pricing and policies" at bounding box center [89, 146] width 105 height 15
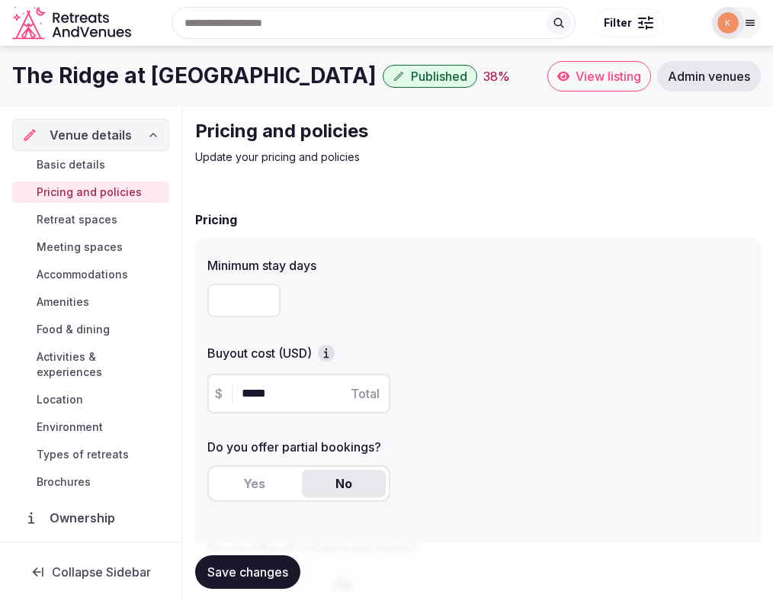
click at [96, 169] on span "Basic details" at bounding box center [71, 164] width 69 height 15
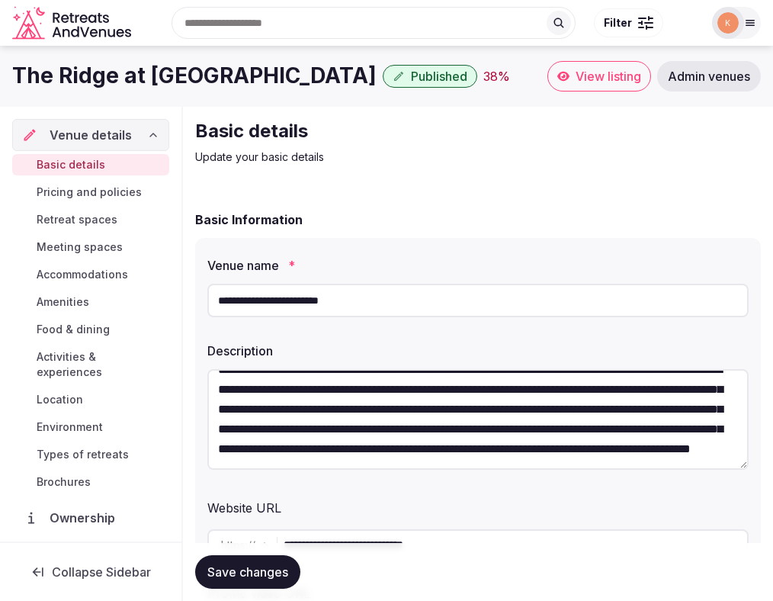
click at [581, 78] on span "View listing" at bounding box center [609, 76] width 66 height 15
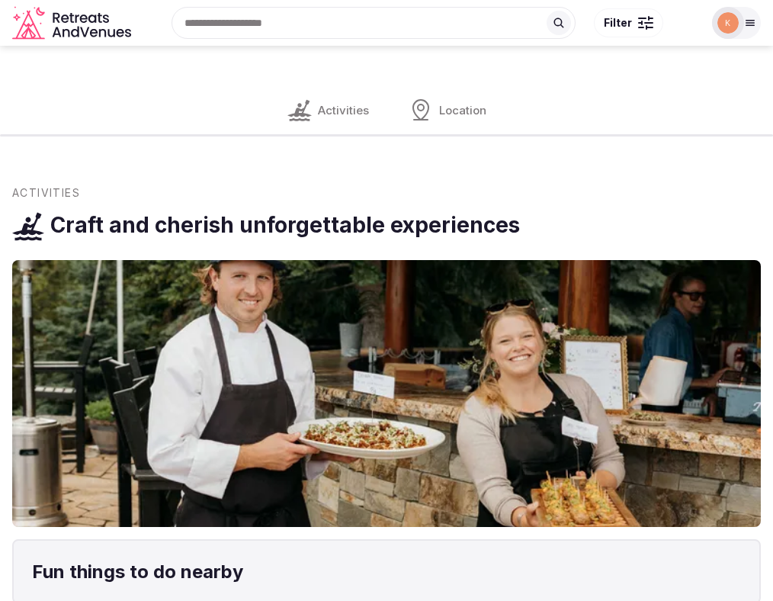
scroll to position [964, 0]
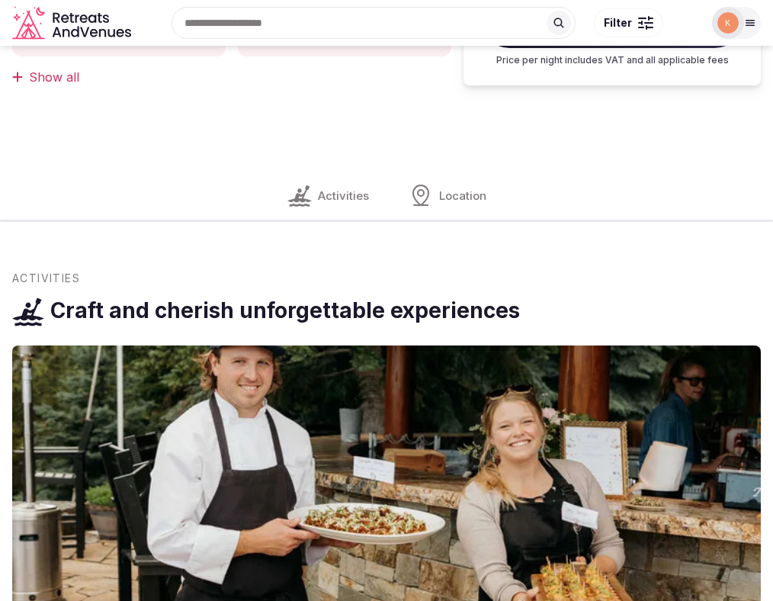
click at [744, 34] on div at bounding box center [736, 23] width 49 height 32
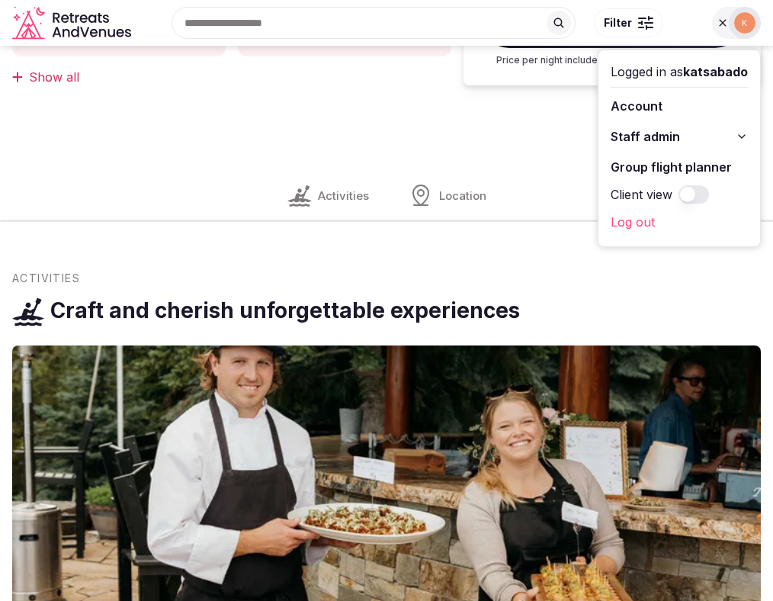
click at [676, 137] on span "Staff admin" at bounding box center [645, 136] width 69 height 18
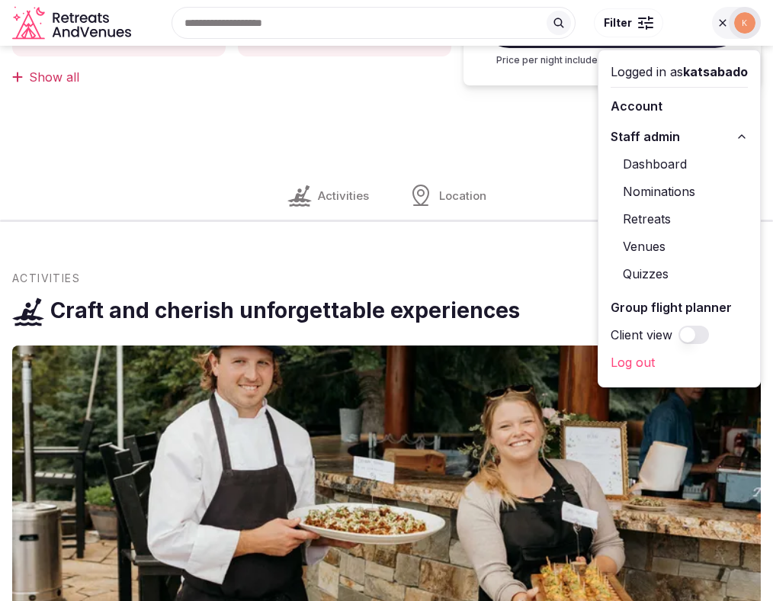
click at [652, 248] on link "Venues" at bounding box center [679, 246] width 137 height 24
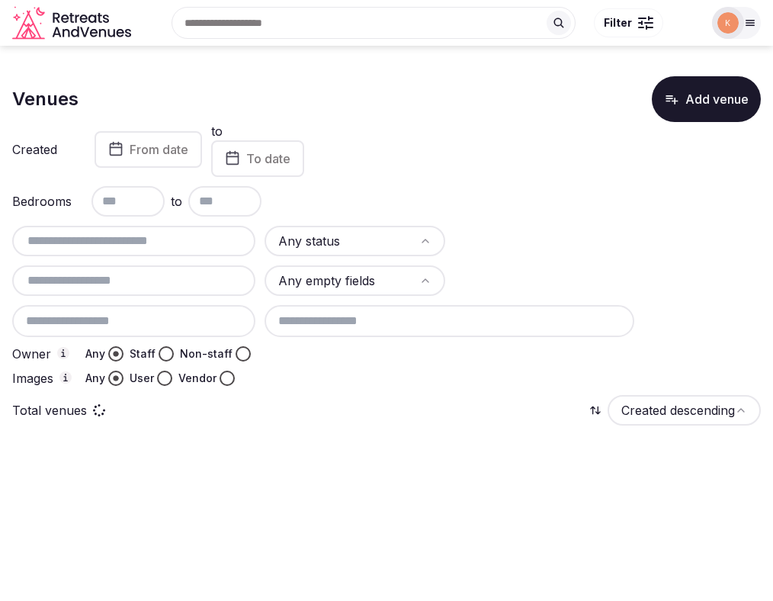
click at [172, 240] on input "text" at bounding box center [133, 241] width 231 height 18
paste input "**********"
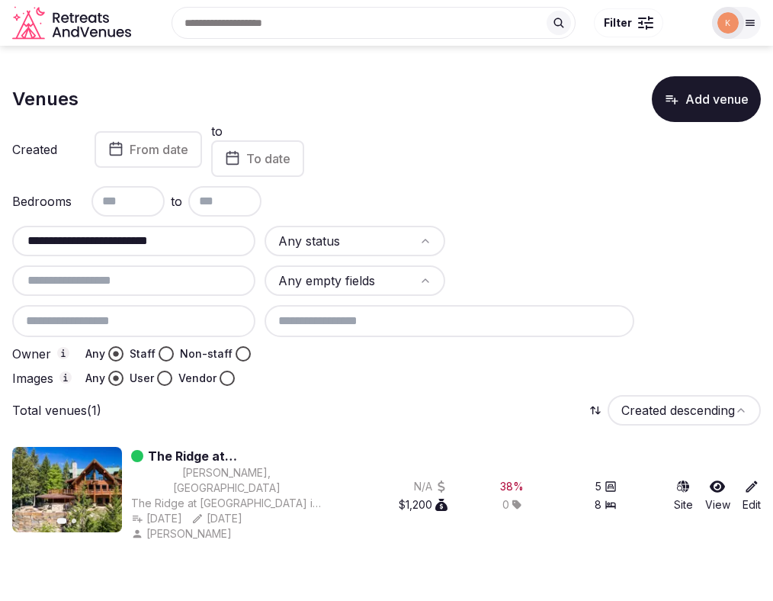
click at [149, 242] on input "**********" at bounding box center [133, 241] width 231 height 18
paste input "text"
type input "**********"
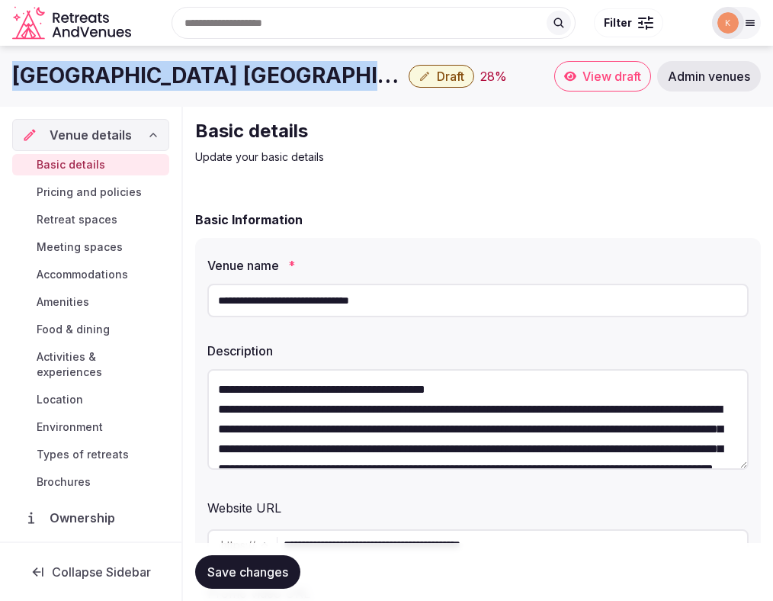
copy h1 "[GEOGRAPHIC_DATA] [GEOGRAPHIC_DATA]"
drag, startPoint x: 379, startPoint y: 71, endPoint x: 18, endPoint y: 69, distance: 361.4
click at [18, 69] on h1 "[GEOGRAPHIC_DATA] [GEOGRAPHIC_DATA]" at bounding box center [207, 76] width 390 height 30
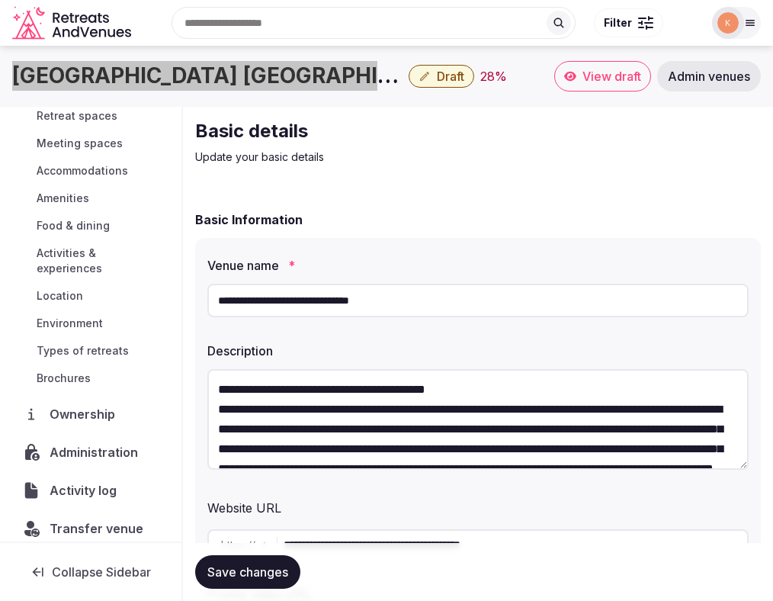
scroll to position [5, 0]
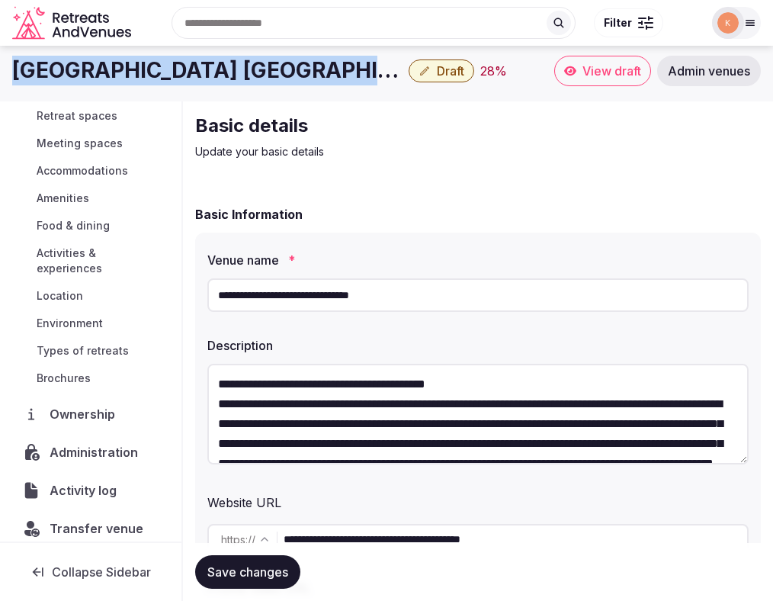
click at [75, 443] on span "Administration" at bounding box center [97, 452] width 95 height 18
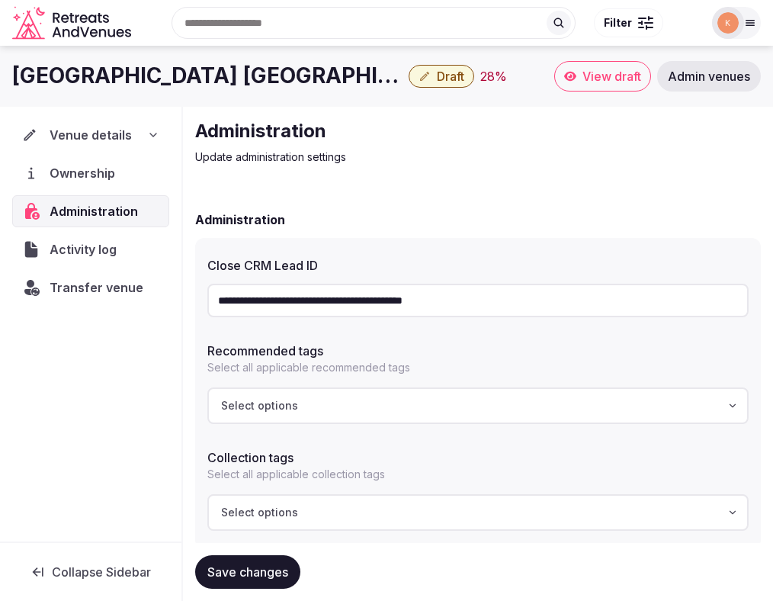
click at [420, 309] on input "**********" at bounding box center [477, 301] width 541 height 34
click at [386, 24] on input "text" at bounding box center [374, 23] width 404 height 32
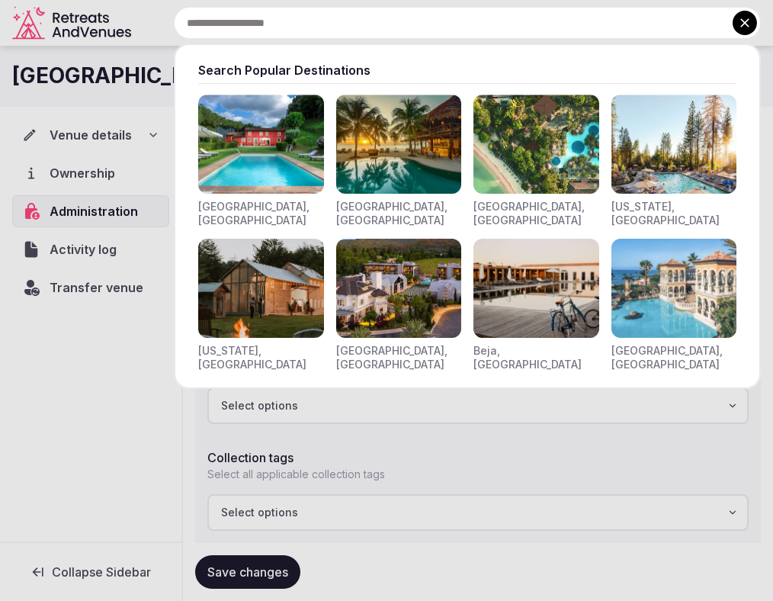
click at [720, 491] on div at bounding box center [386, 300] width 773 height 601
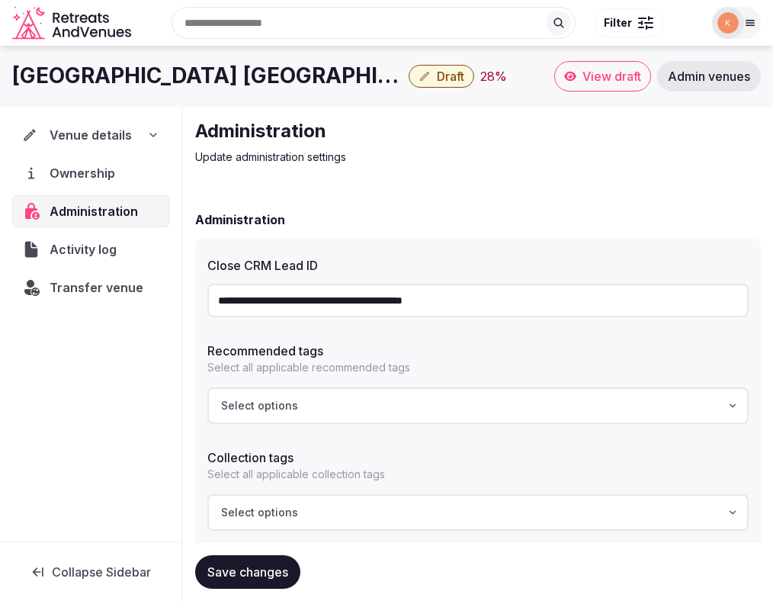
click at [480, 239] on div "**********" at bounding box center [478, 393] width 566 height 311
click at [75, 287] on span "Transfer venue" at bounding box center [96, 287] width 92 height 18
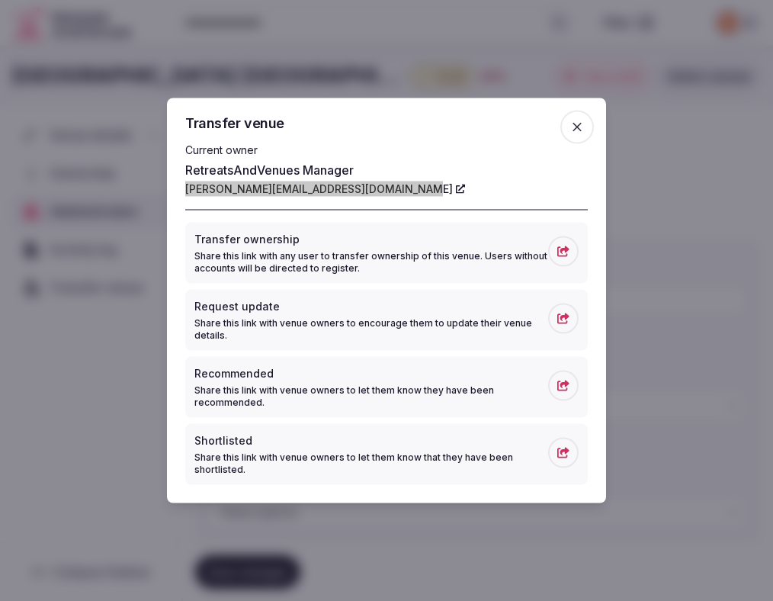
click at [585, 131] on span "button" at bounding box center [577, 128] width 34 height 34
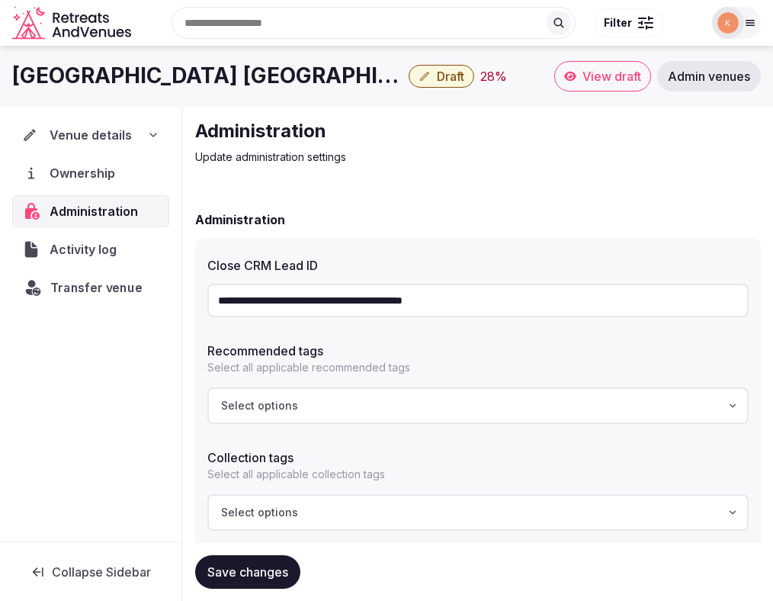
click at [98, 290] on span "Transfer venue" at bounding box center [96, 287] width 92 height 18
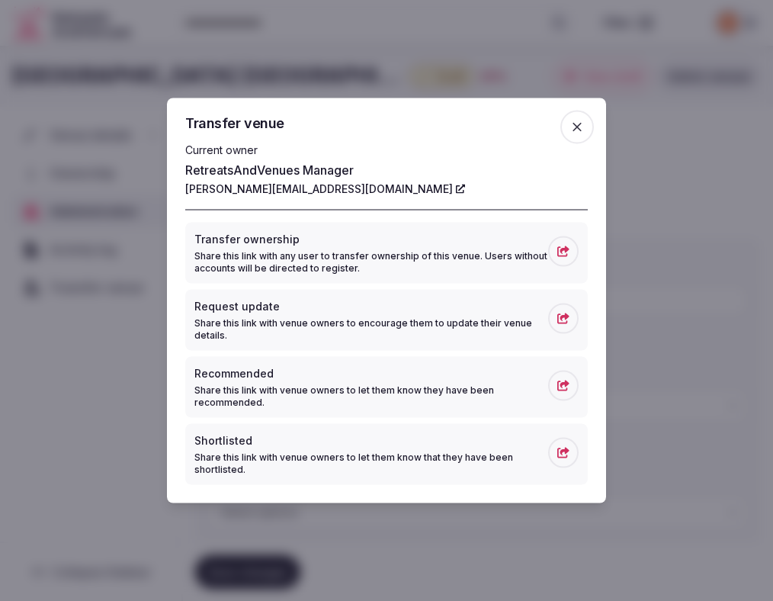
click at [106, 402] on div at bounding box center [386, 300] width 773 height 601
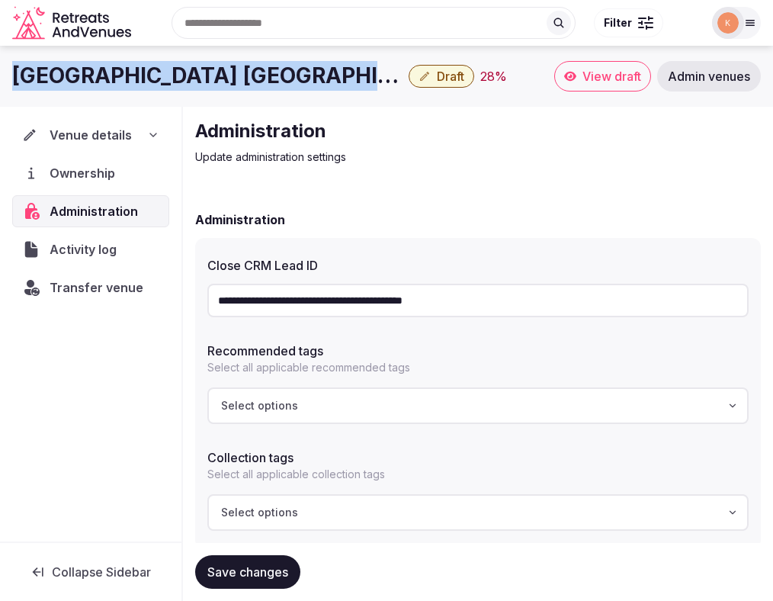
copy h1 "[GEOGRAPHIC_DATA] [GEOGRAPHIC_DATA]"
drag, startPoint x: 379, startPoint y: 82, endPoint x: -10, endPoint y: 82, distance: 388.8
click at [0, 82] on html "**********" at bounding box center [386, 404] width 773 height 808
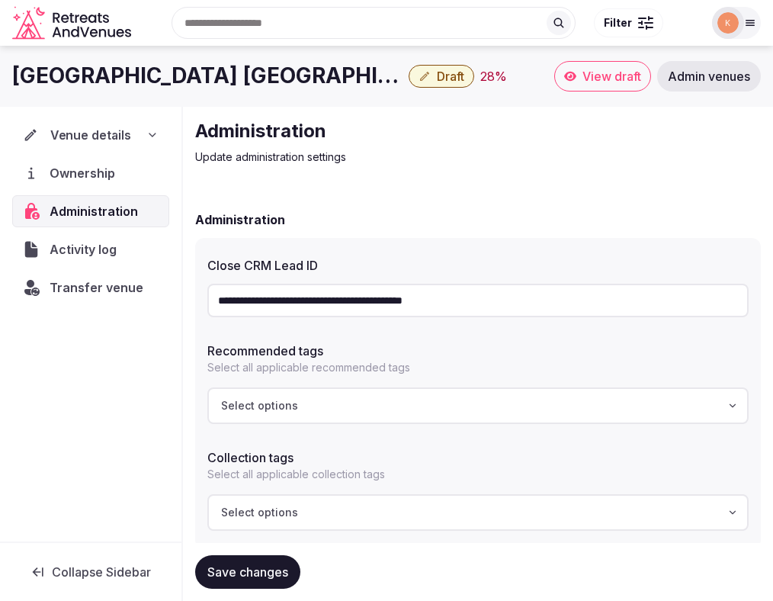
click at [88, 139] on span "Venue details" at bounding box center [91, 135] width 82 height 18
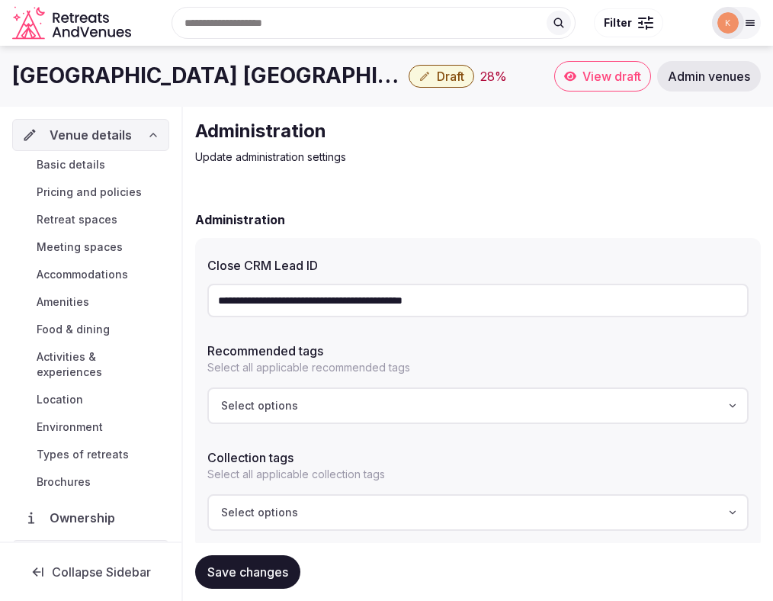
click at [85, 162] on span "Basic details" at bounding box center [71, 164] width 69 height 15
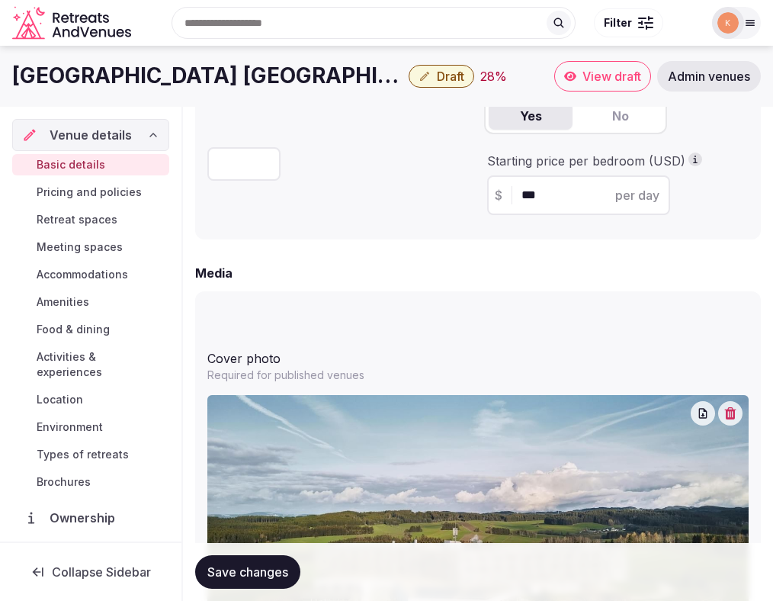
scroll to position [1224, 0]
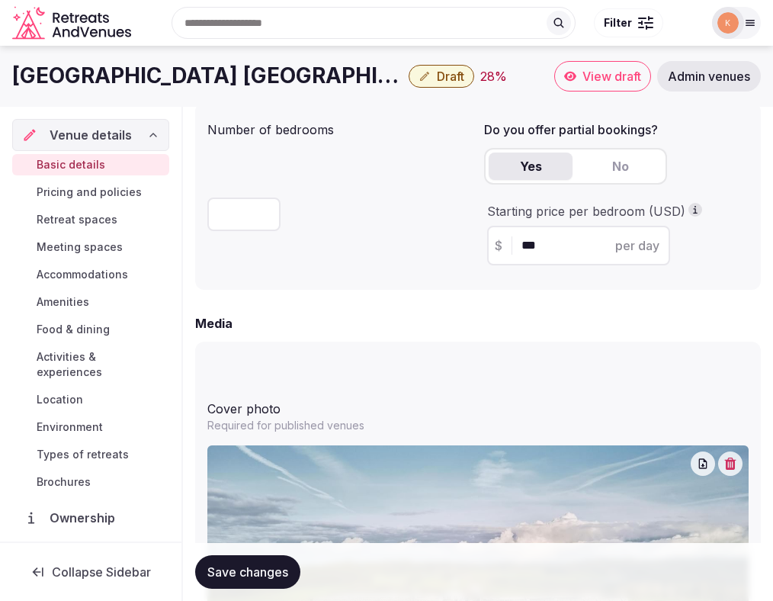
click at [63, 392] on span "Location" at bounding box center [60, 399] width 47 height 15
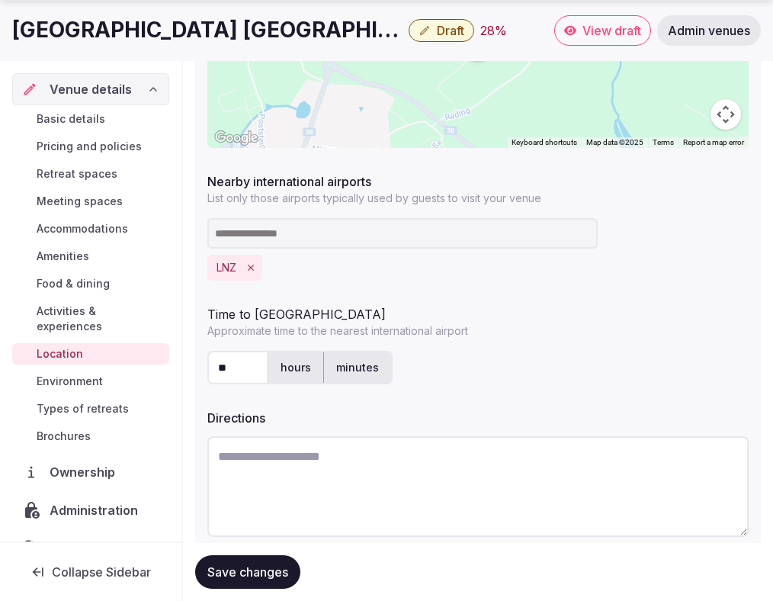
scroll to position [464, 0]
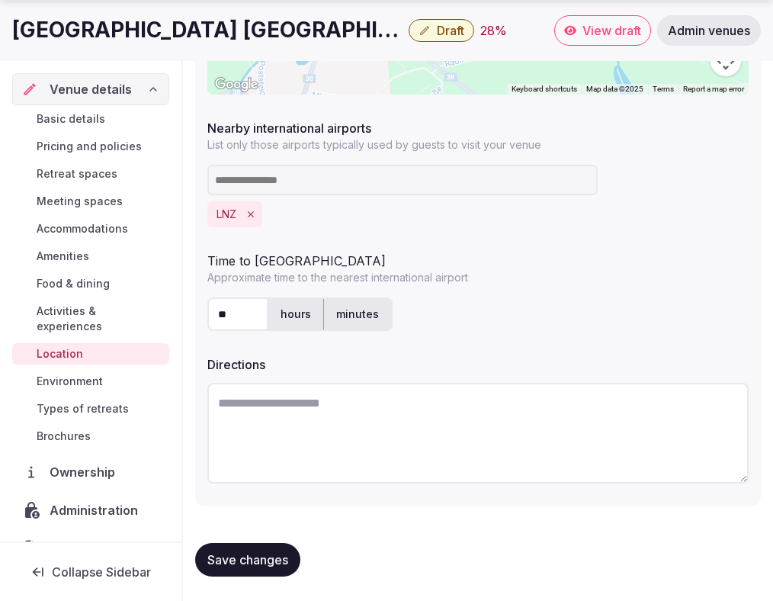
click at [437, 28] on span "Draft" at bounding box center [450, 30] width 27 height 15
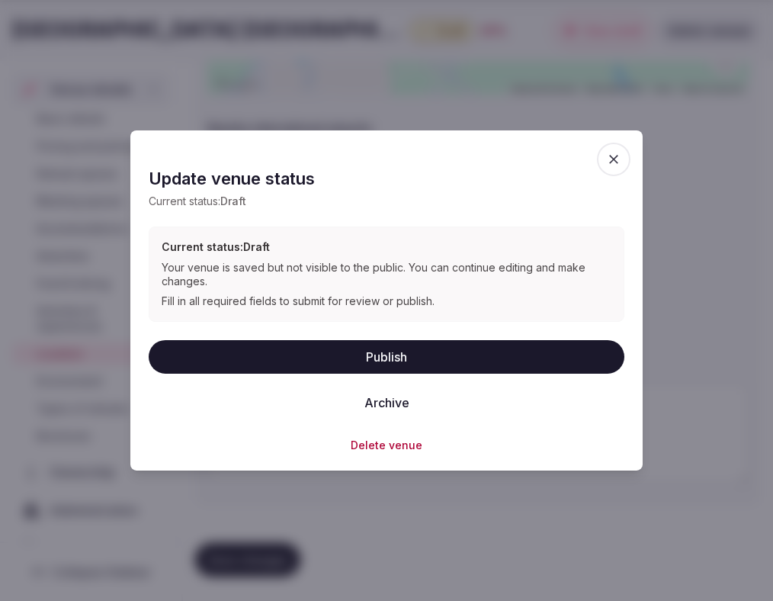
click at [335, 364] on button "Publish" at bounding box center [387, 356] width 476 height 34
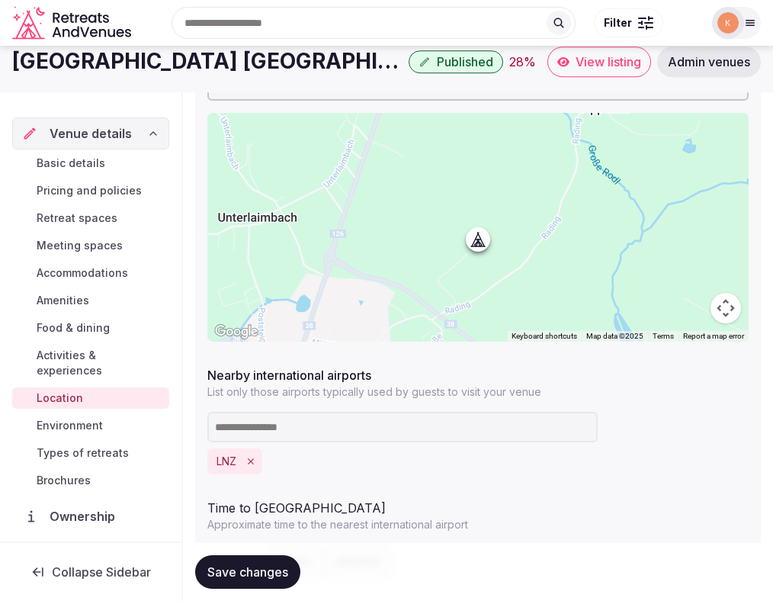
scroll to position [0, 0]
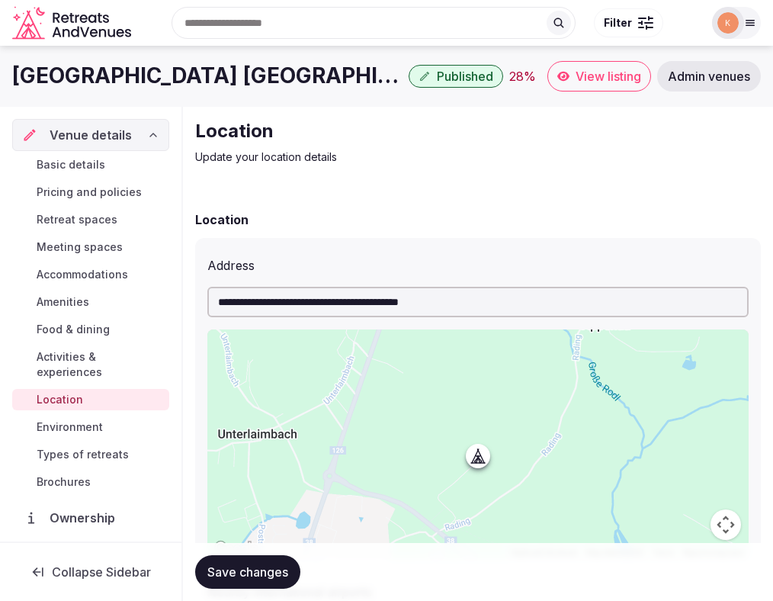
click at [85, 166] on span "Basic details" at bounding box center [71, 164] width 69 height 15
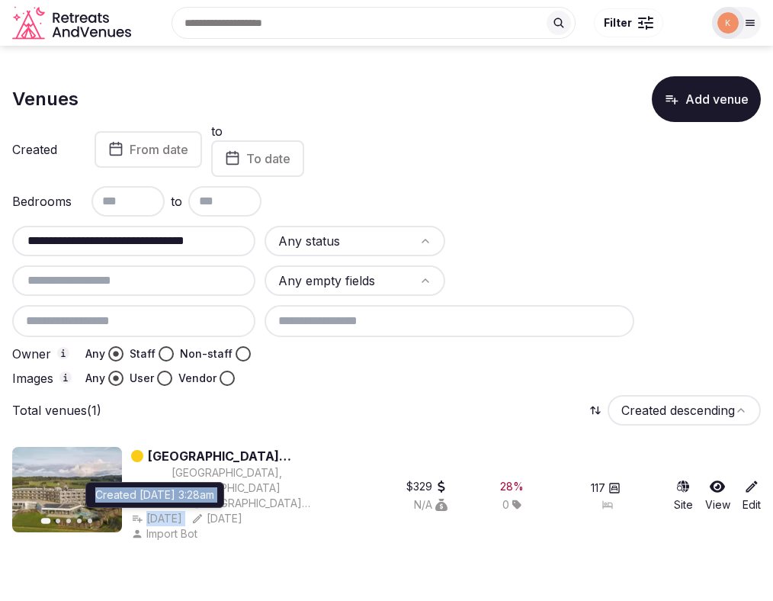
copy div "[DATE] Created [DATE] 3:28am Created [DATE] 3:28am"
drag, startPoint x: 233, startPoint y: 502, endPoint x: 150, endPoint y: 507, distance: 83.3
click at [150, 511] on div "[DATE] Created [DATE] 3:28am Created [DATE] 3:28am May 30th, 2025" at bounding box center [226, 518] width 191 height 15
click at [122, 246] on input "**********" at bounding box center [133, 241] width 231 height 18
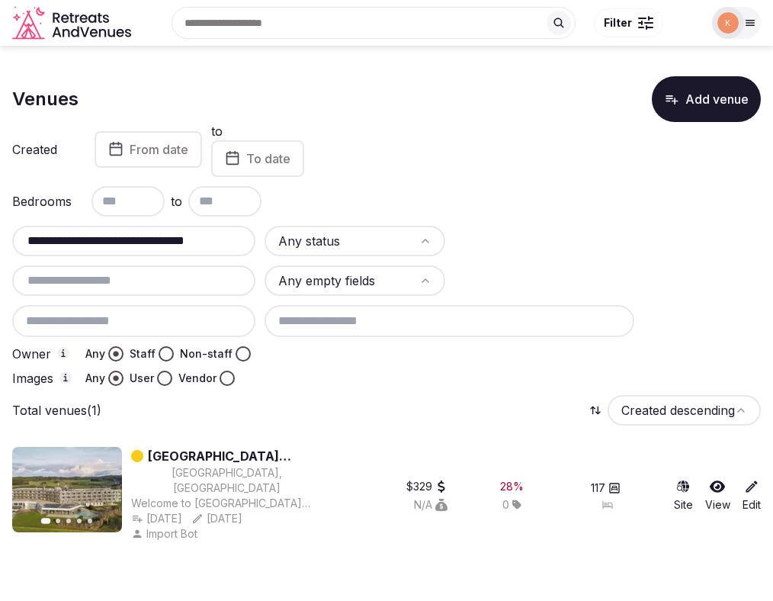
drag, startPoint x: 122, startPoint y: 246, endPoint x: 124, endPoint y: 206, distance: 40.4
click at [122, 244] on input "**********" at bounding box center [133, 241] width 231 height 18
paste input "**********"
type input "**********"
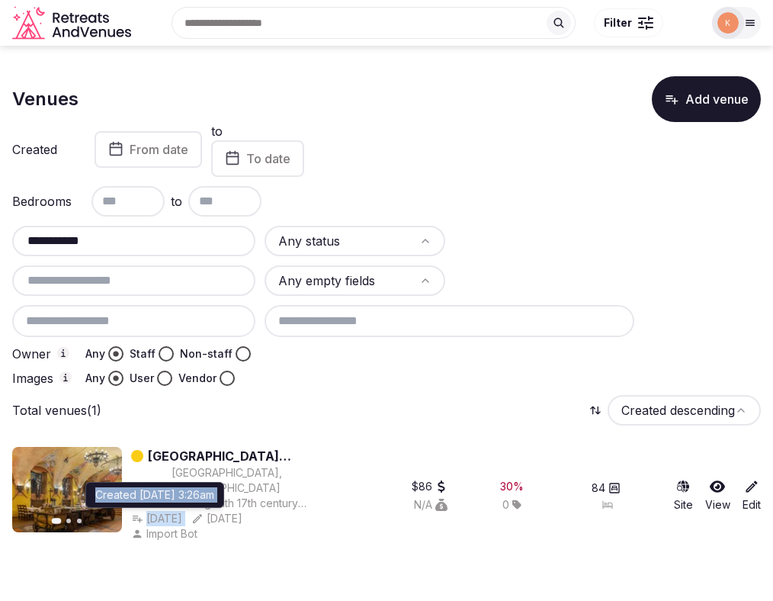
copy div "[DATE] Created [DATE] 3:26am Created [DATE] 3:26am"
drag, startPoint x: 225, startPoint y: 505, endPoint x: 147, endPoint y: 504, distance: 77.8
click at [147, 511] on div "[DATE] Created [DATE] 3:26am Created [DATE] 3:26am Apr 19th, 2025" at bounding box center [226, 518] width 191 height 15
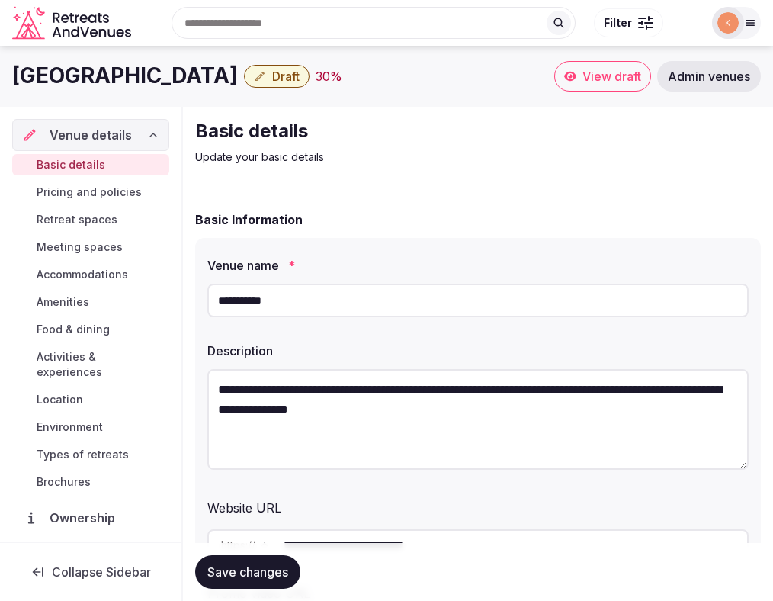
click at [270, 297] on input "**********" at bounding box center [477, 301] width 541 height 34
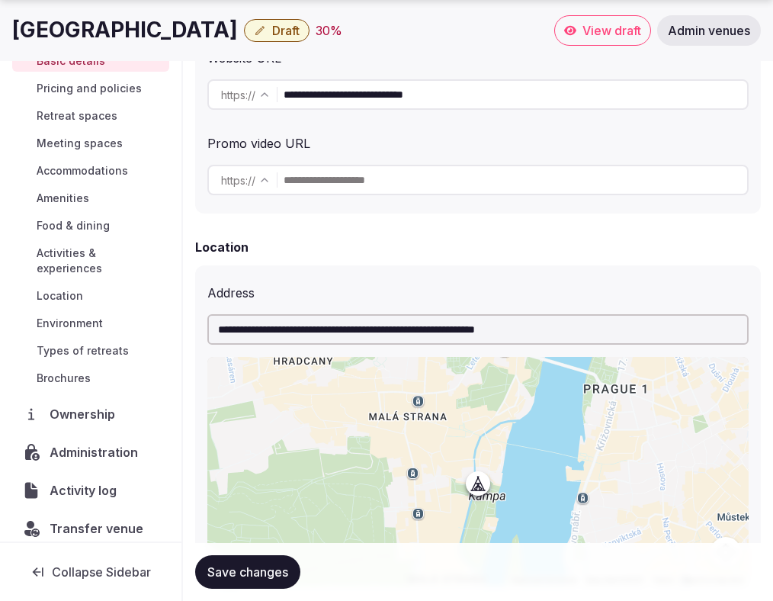
scroll to position [473, 0]
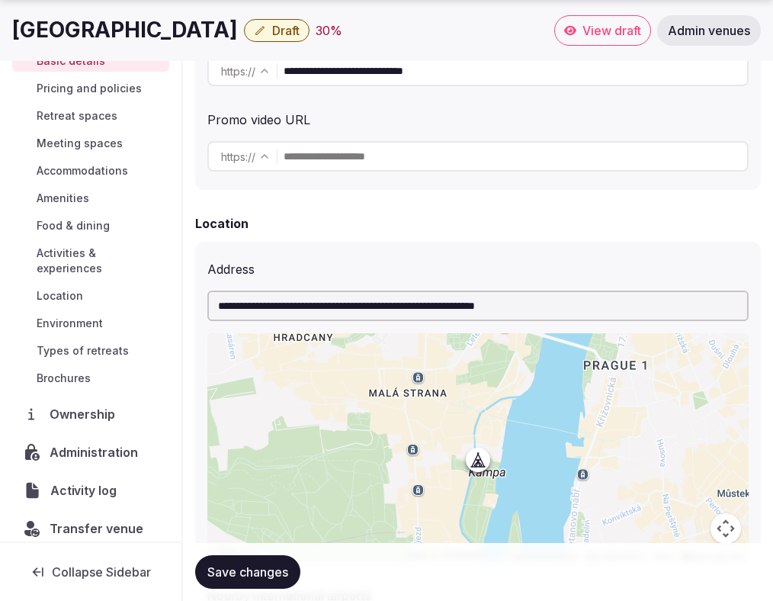
click at [99, 481] on span "Activity log" at bounding box center [86, 490] width 72 height 18
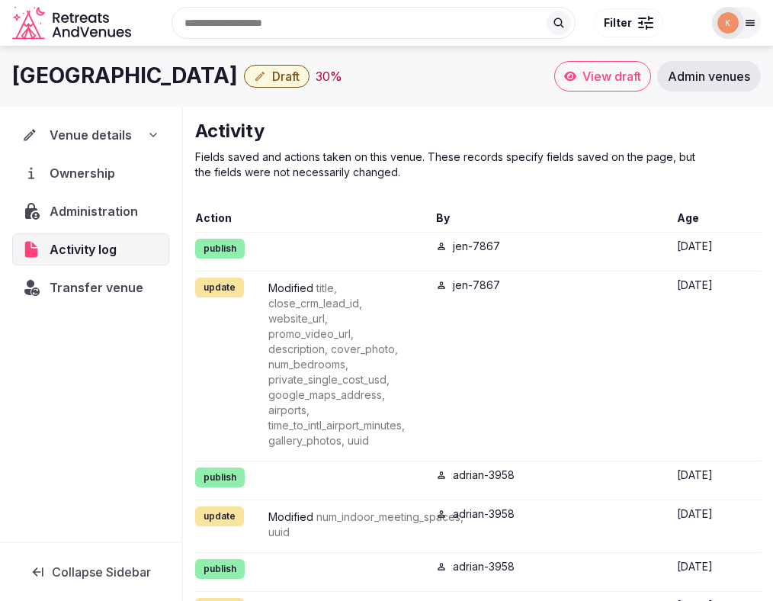
click at [107, 210] on span "Administration" at bounding box center [97, 211] width 95 height 18
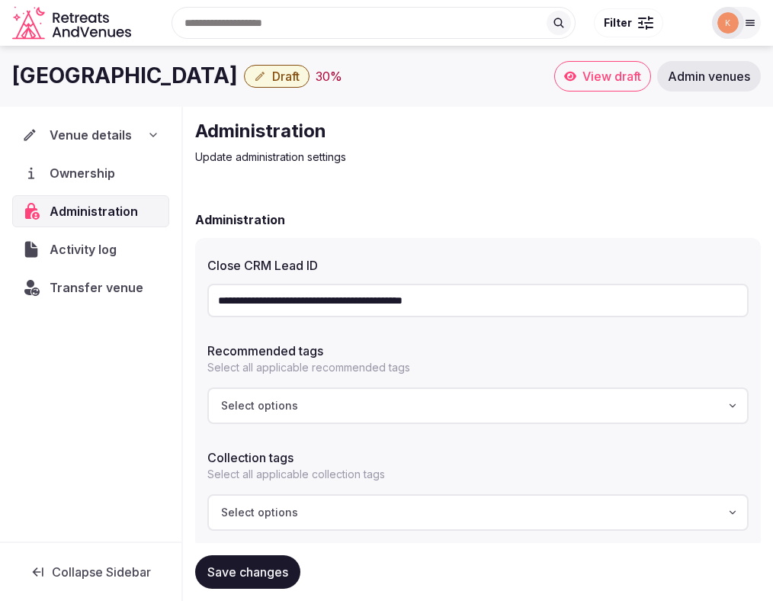
click at [277, 302] on input "**********" at bounding box center [477, 301] width 541 height 34
click at [90, 285] on span "Transfer venue" at bounding box center [97, 287] width 94 height 18
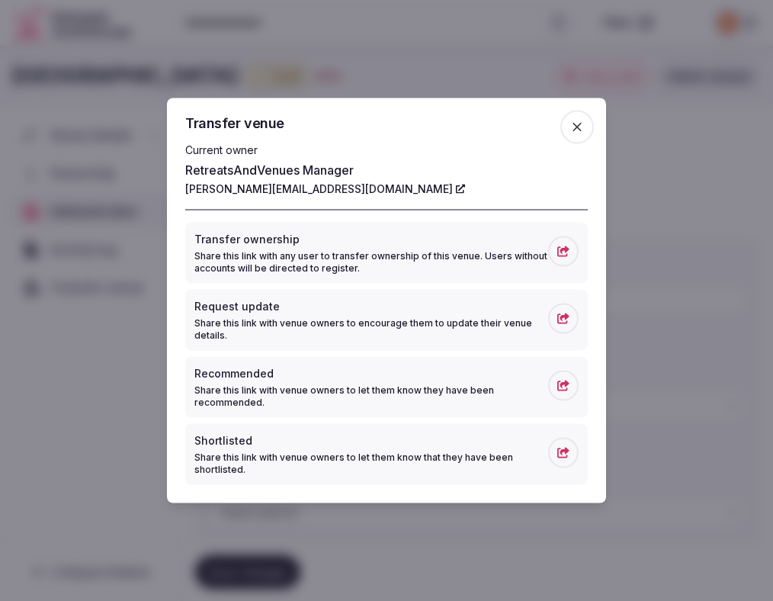
click at [577, 128] on icon "button" at bounding box center [577, 127] width 15 height 15
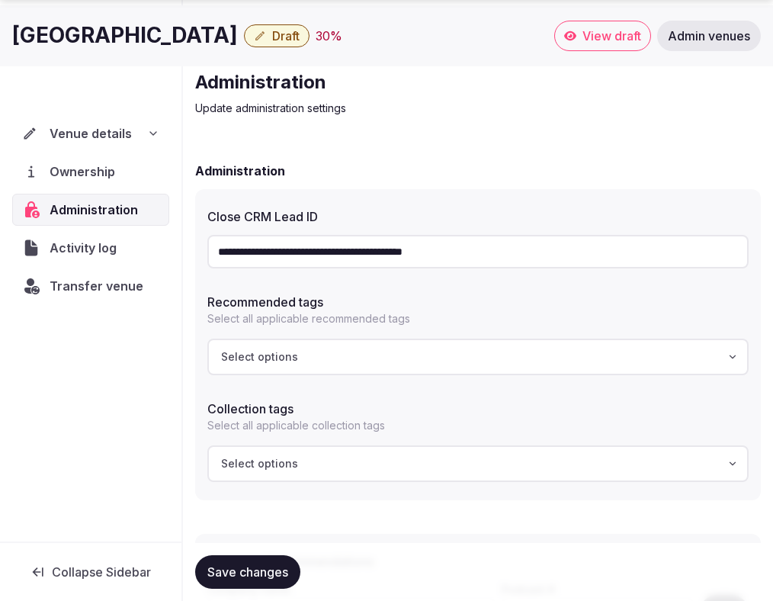
scroll to position [59, 0]
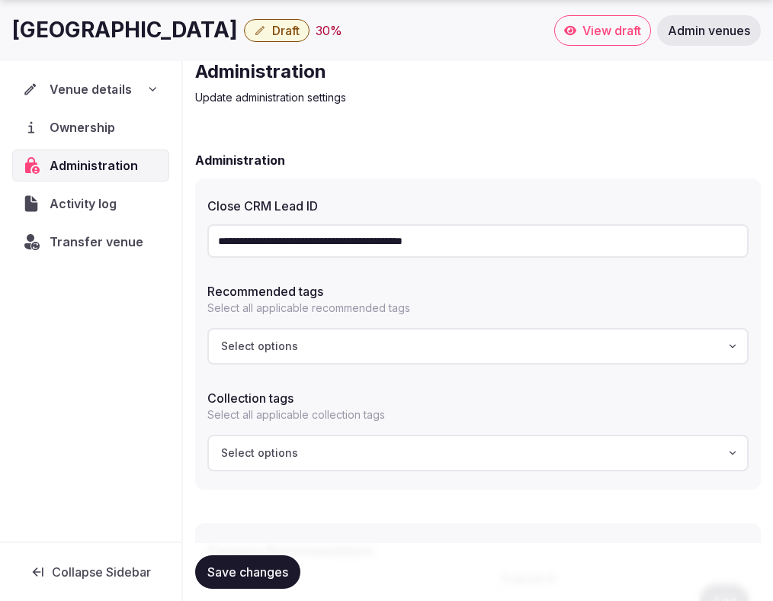
click at [100, 91] on span "Venue details" at bounding box center [91, 89] width 82 height 18
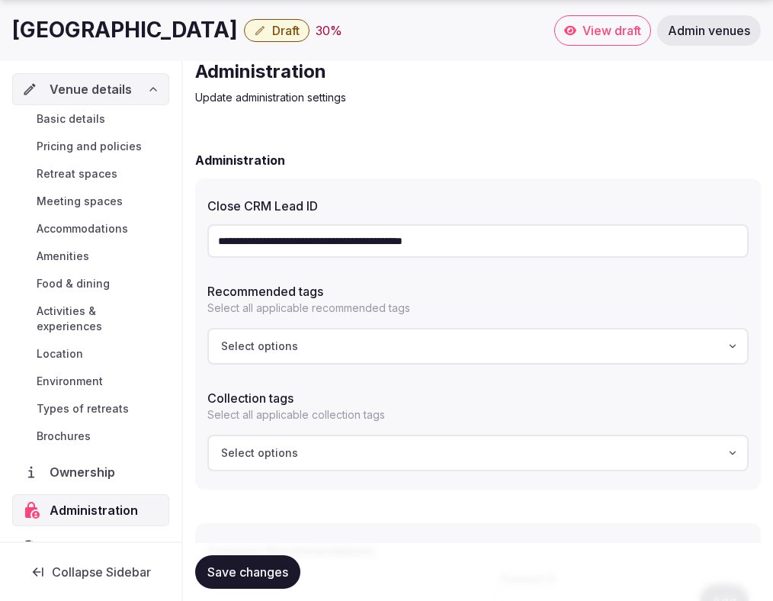
click at [95, 124] on span "Basic details" at bounding box center [71, 118] width 69 height 15
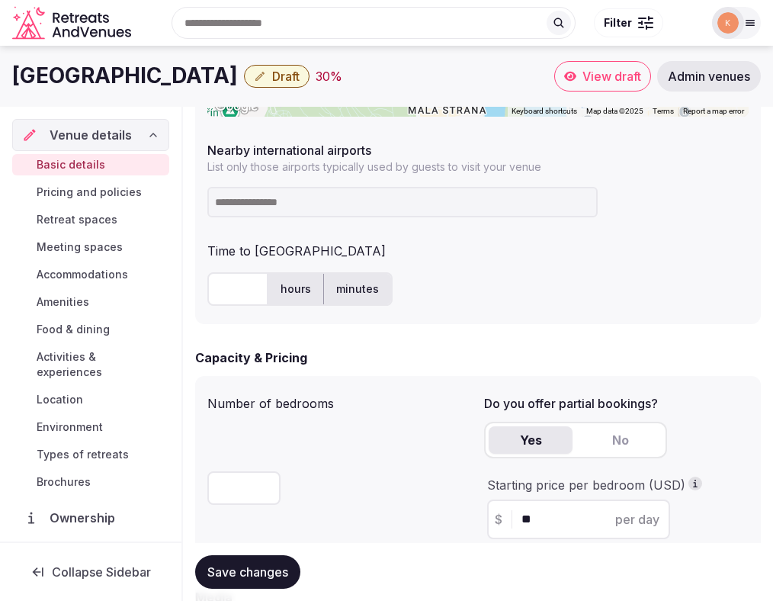
scroll to position [894, 0]
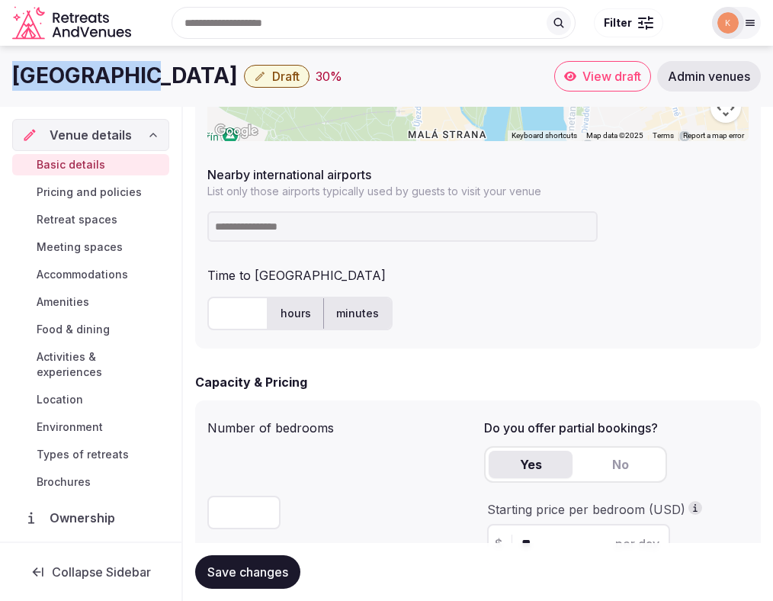
copy h1 "Hotel Kampa"
drag, startPoint x: 142, startPoint y: 76, endPoint x: 10, endPoint y: 75, distance: 131.9
click at [10, 75] on div "Hotel Kampa Draft 30 % View draft Admin venues" at bounding box center [386, 76] width 773 height 30
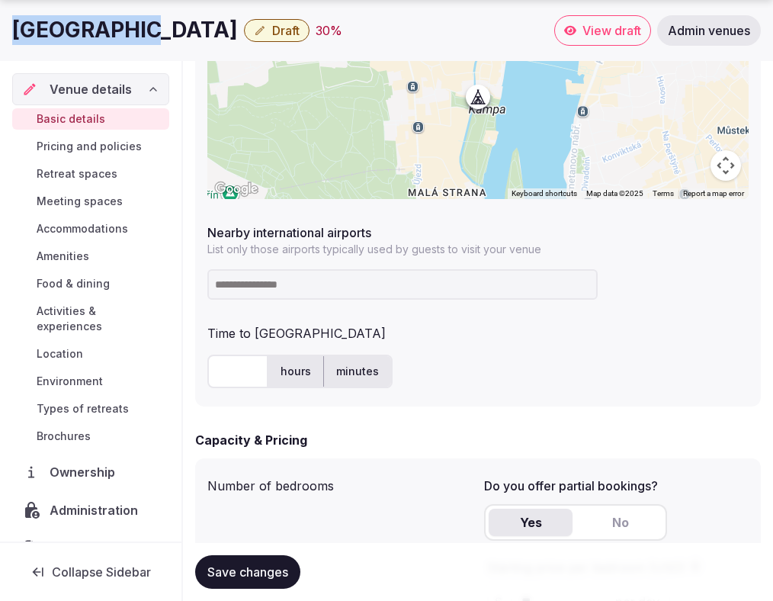
scroll to position [849, 0]
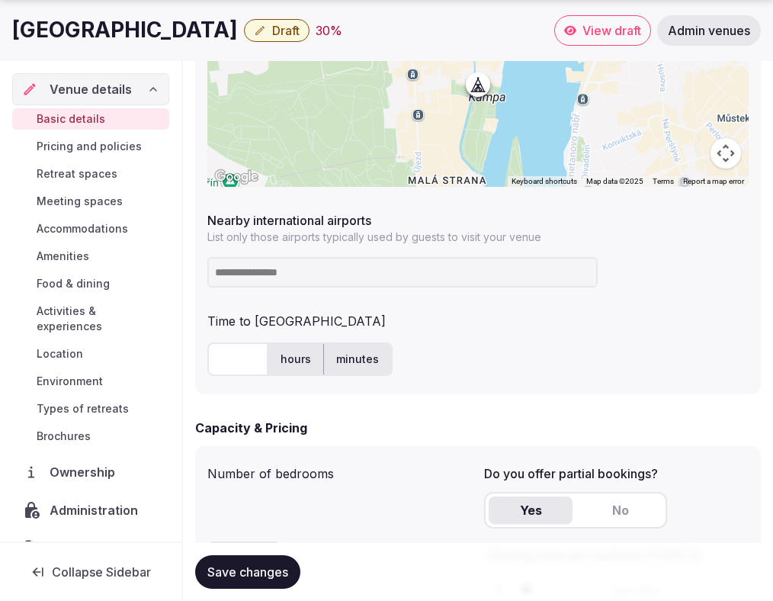
click at [264, 266] on input at bounding box center [402, 272] width 390 height 30
click at [267, 271] on input at bounding box center [402, 272] width 390 height 30
type input "***"
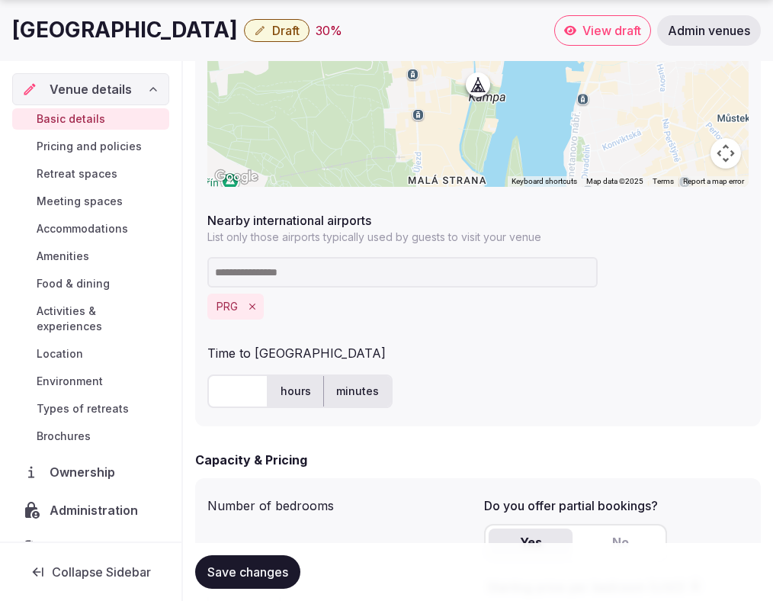
click at [232, 392] on input "text" at bounding box center [237, 391] width 61 height 34
type input "**"
click at [427, 416] on div "**********" at bounding box center [478, 147] width 566 height 560
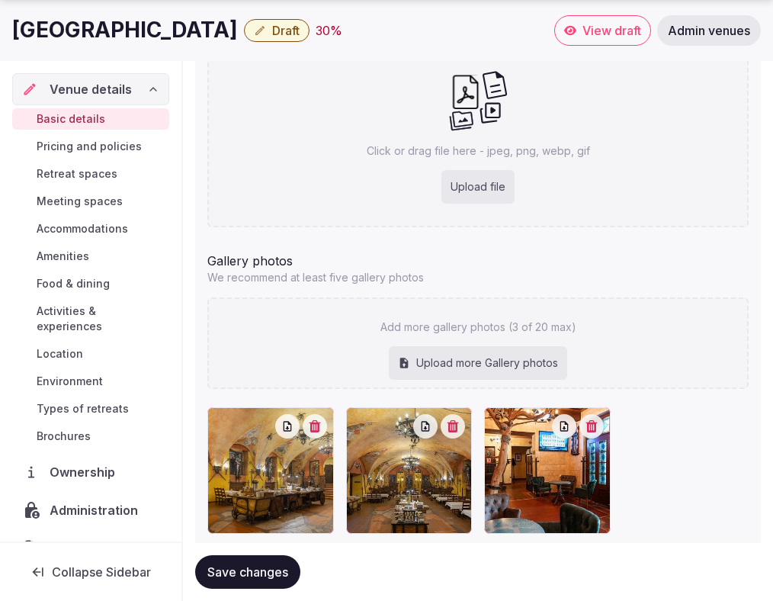
scroll to position [1671, 0]
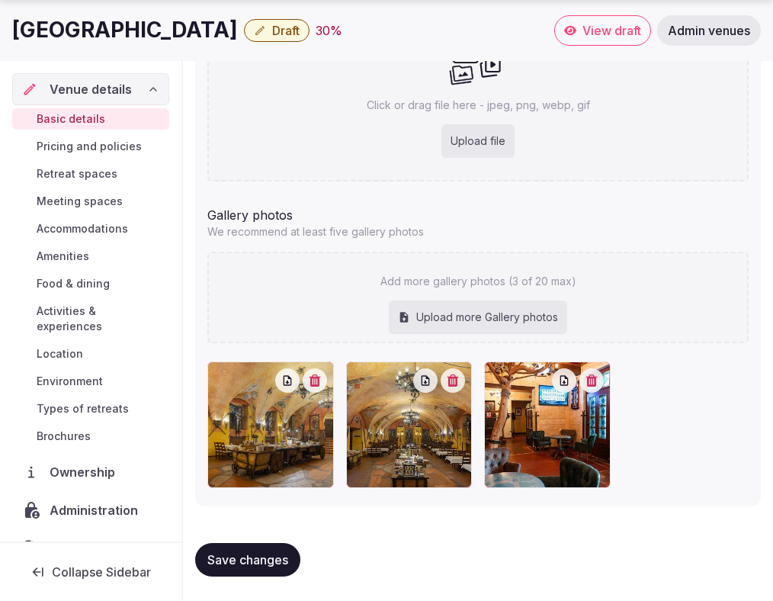
click at [265, 550] on button "Save changes" at bounding box center [247, 560] width 105 height 34
click at [273, 557] on span "Save changes" at bounding box center [247, 559] width 81 height 15
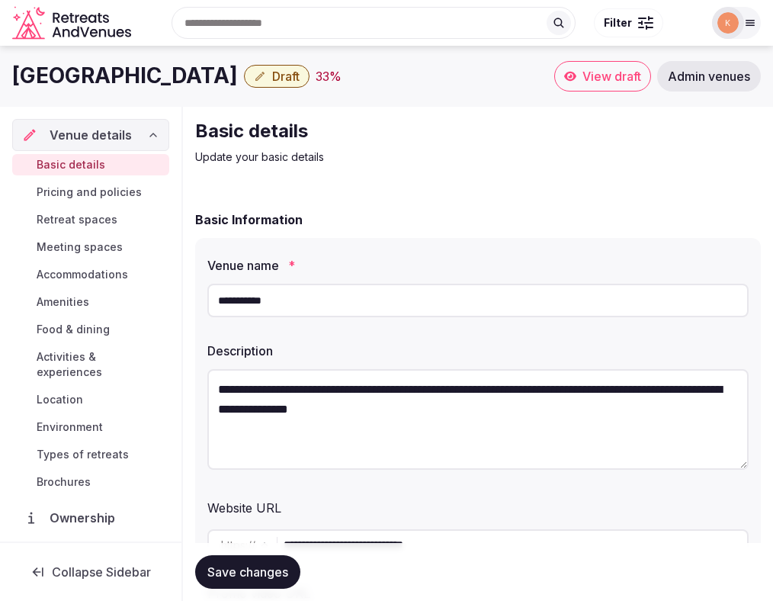
scroll to position [180, 0]
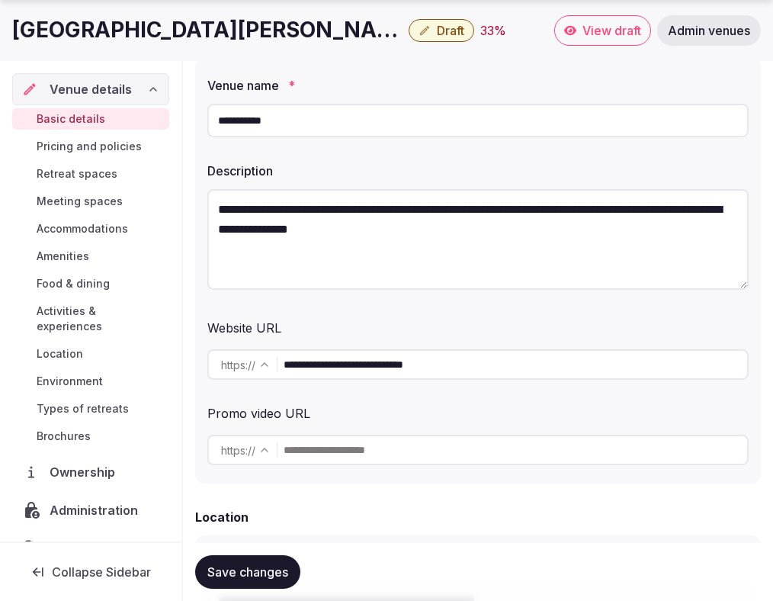
click at [419, 358] on input "**********" at bounding box center [516, 364] width 464 height 30
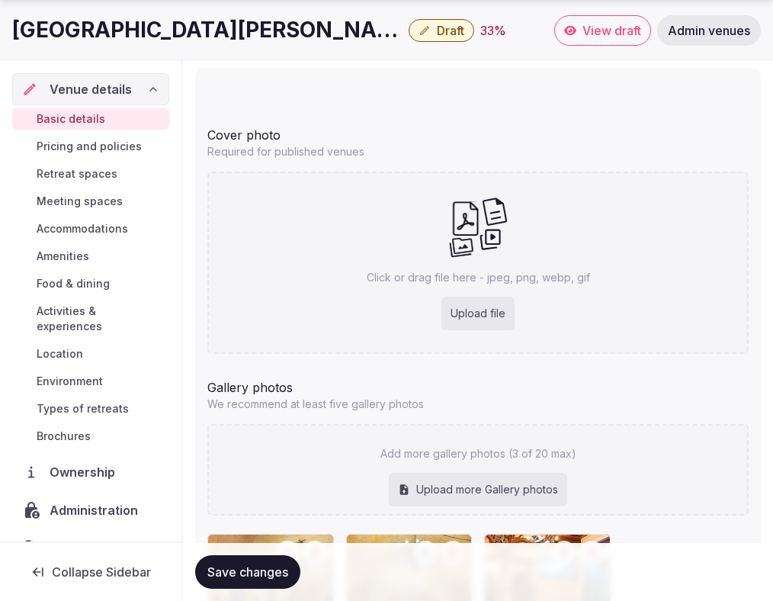
scroll to position [1521, 0]
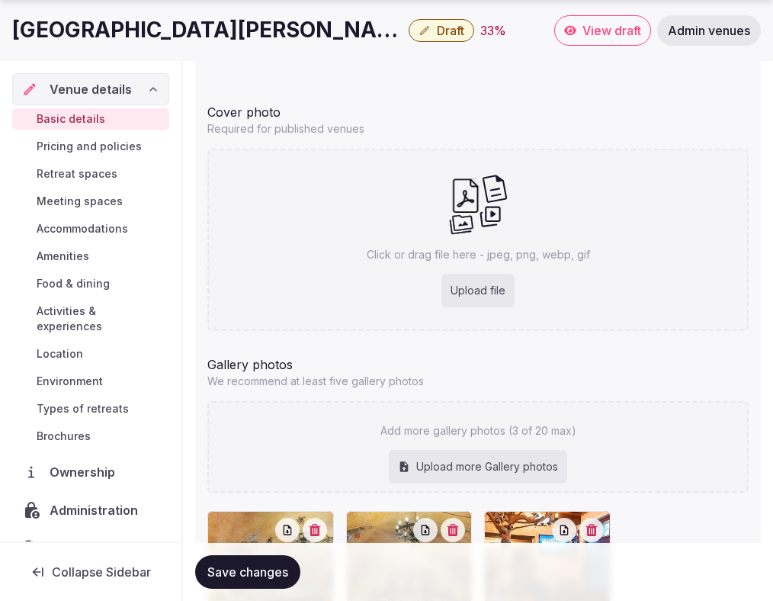
click at [307, 228] on div "Click or drag file here - jpeg, png, webp, gif Upload file" at bounding box center [477, 240] width 541 height 182
type input "**********"
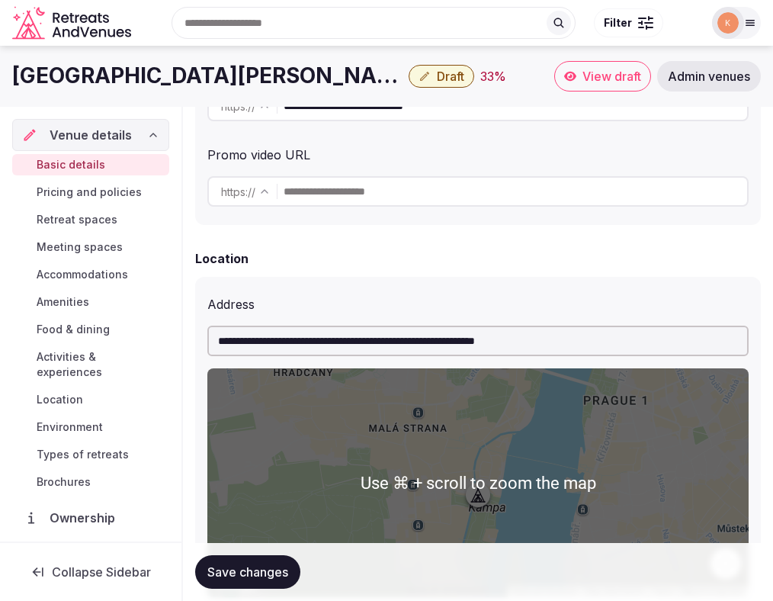
scroll to position [429, 0]
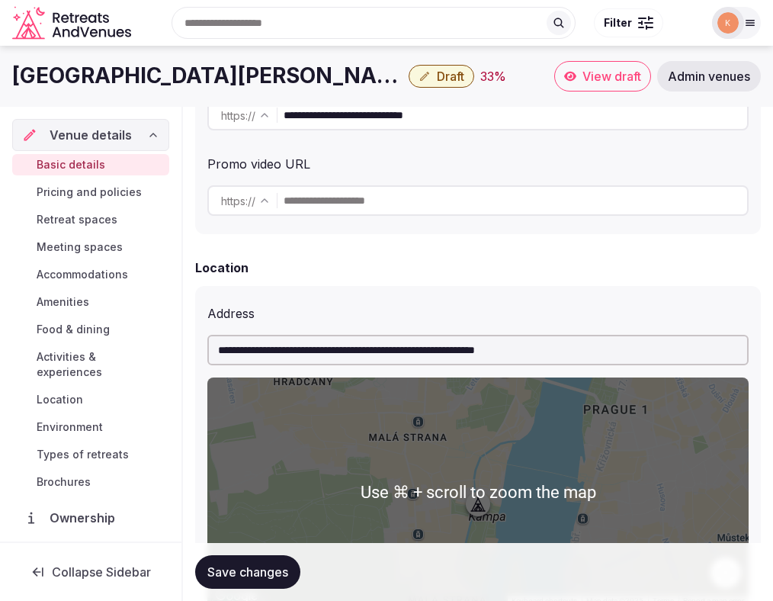
click at [637, 349] on input "**********" at bounding box center [477, 350] width 541 height 30
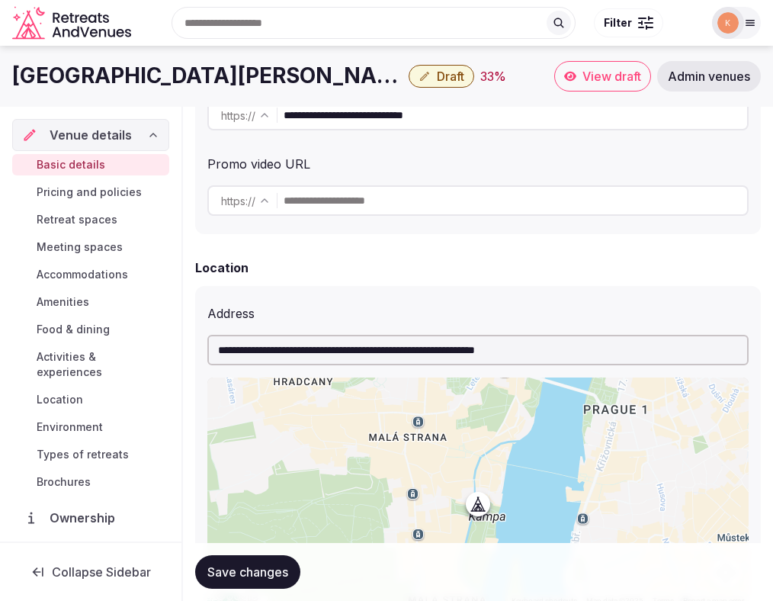
click at [637, 349] on input "**********" at bounding box center [477, 350] width 541 height 30
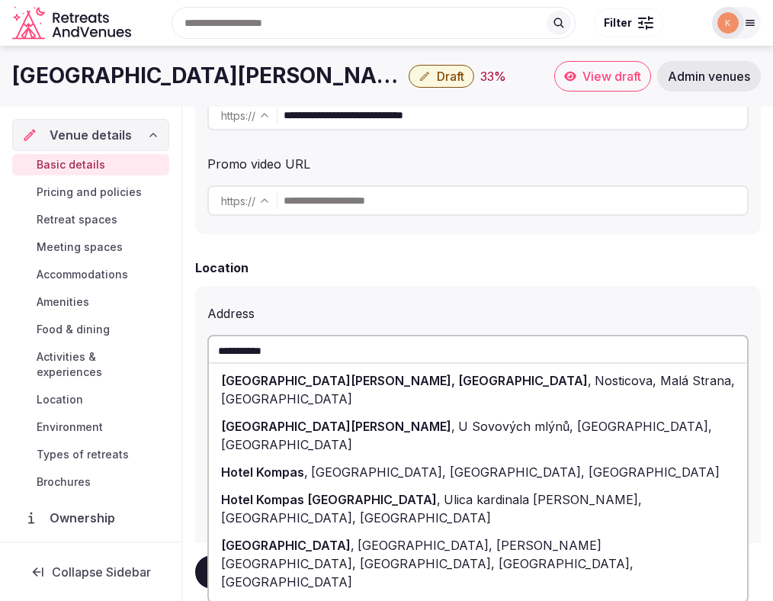
click at [649, 278] on div "**********" at bounding box center [478, 551] width 566 height 587
click at [612, 412] on div "Hotel Kampa Garden , U Sovových mlýnů, Malá Strana, Czechia" at bounding box center [478, 435] width 538 height 46
type input "**********"
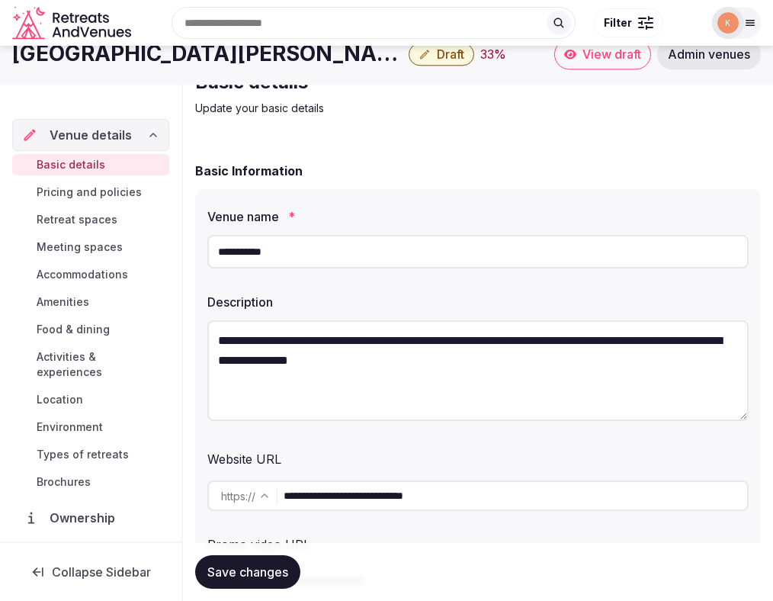
scroll to position [0, 0]
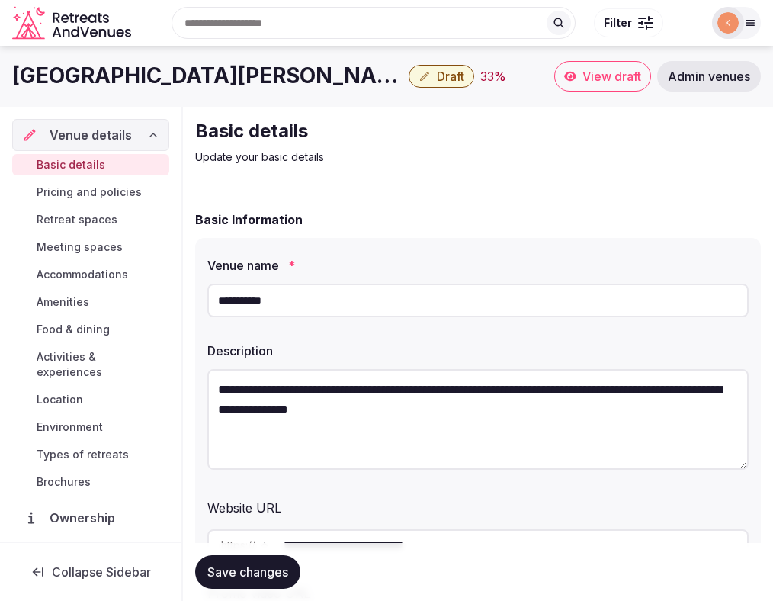
click at [280, 300] on input "**********" at bounding box center [477, 301] width 541 height 34
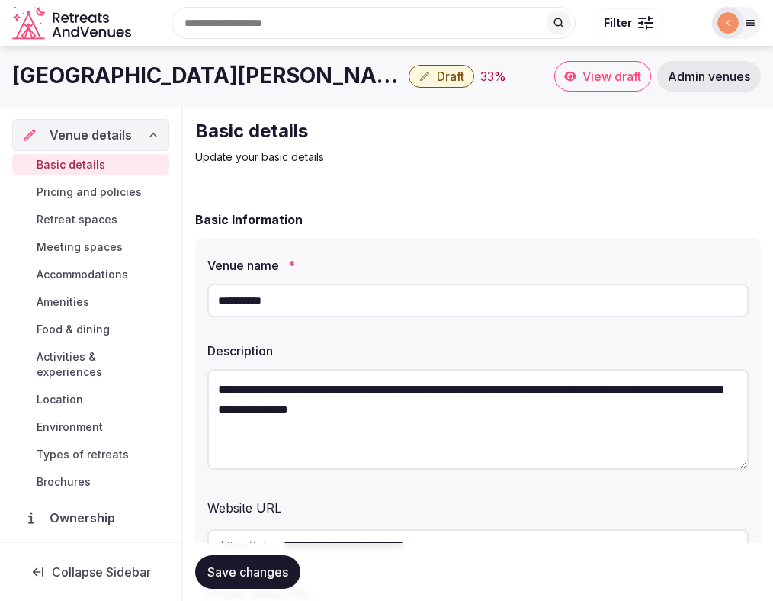
paste input "**********"
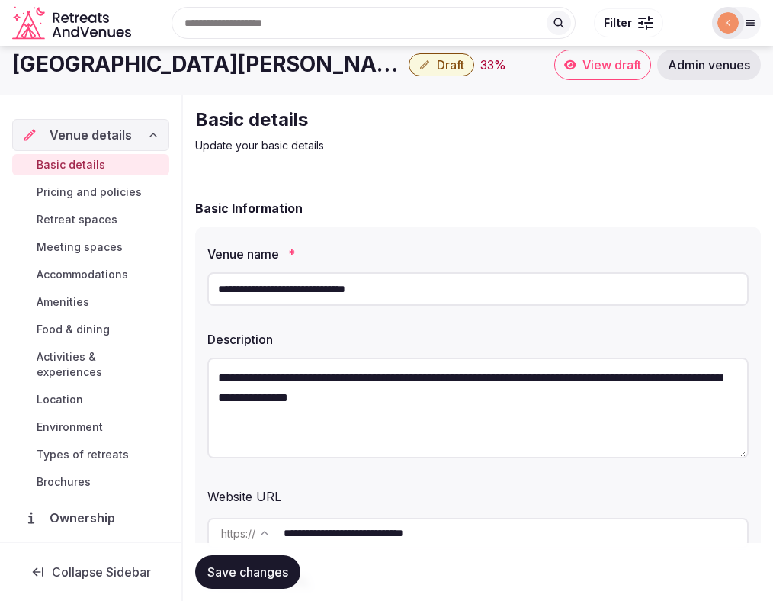
scroll to position [14, 0]
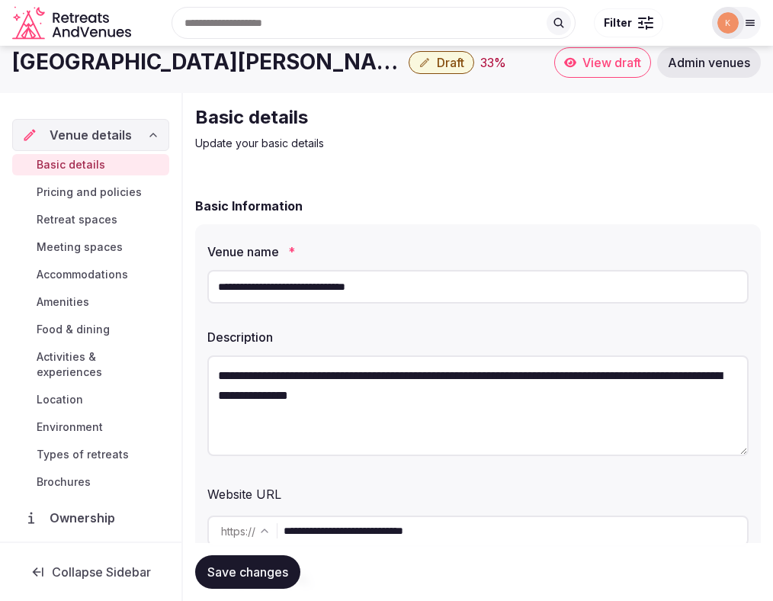
type input "**********"
click at [262, 563] on button "Save changes" at bounding box center [247, 572] width 105 height 34
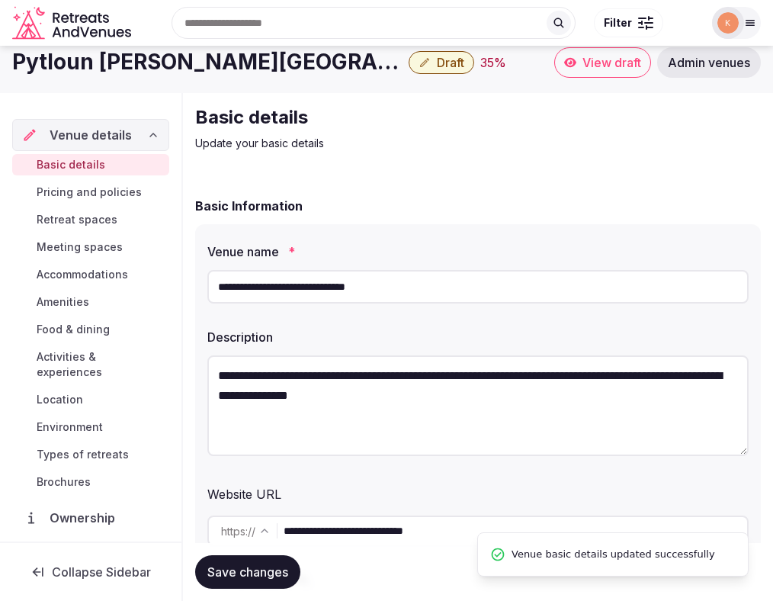
click at [255, 570] on span "Save changes" at bounding box center [247, 571] width 81 height 15
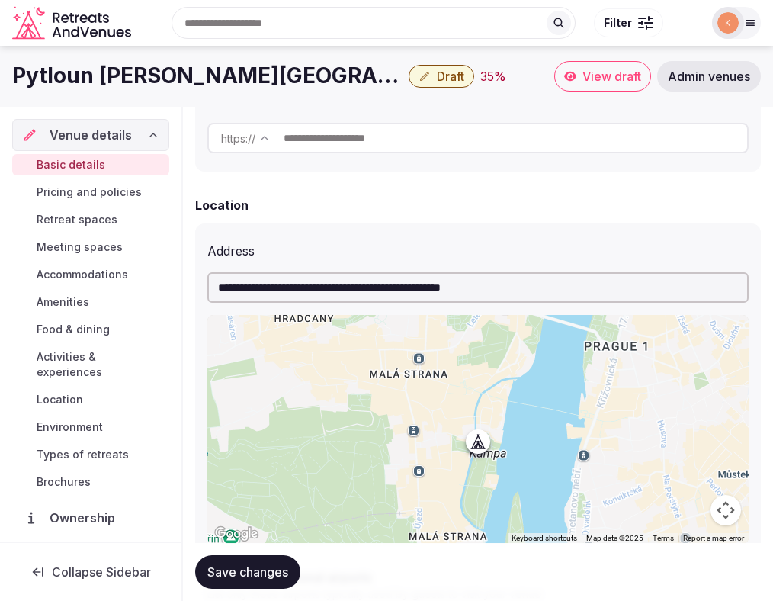
scroll to position [178, 0]
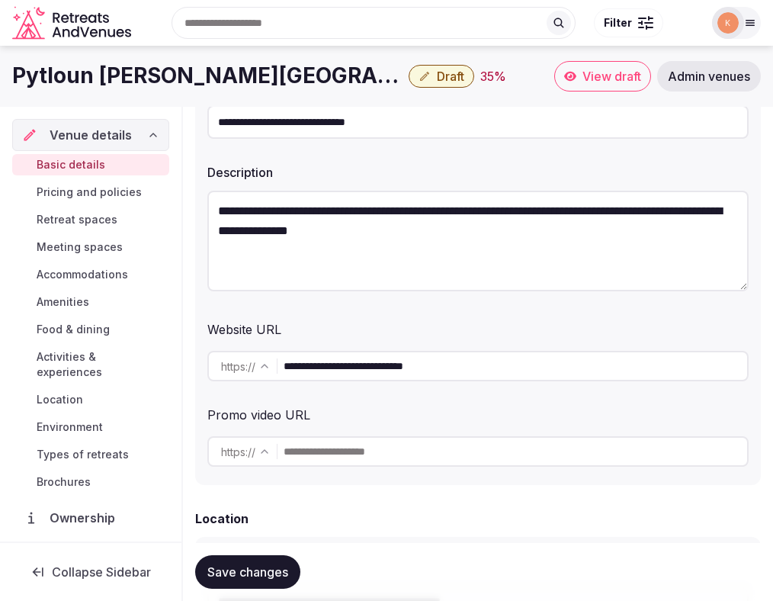
click at [444, 82] on span "Draft" at bounding box center [450, 76] width 27 height 15
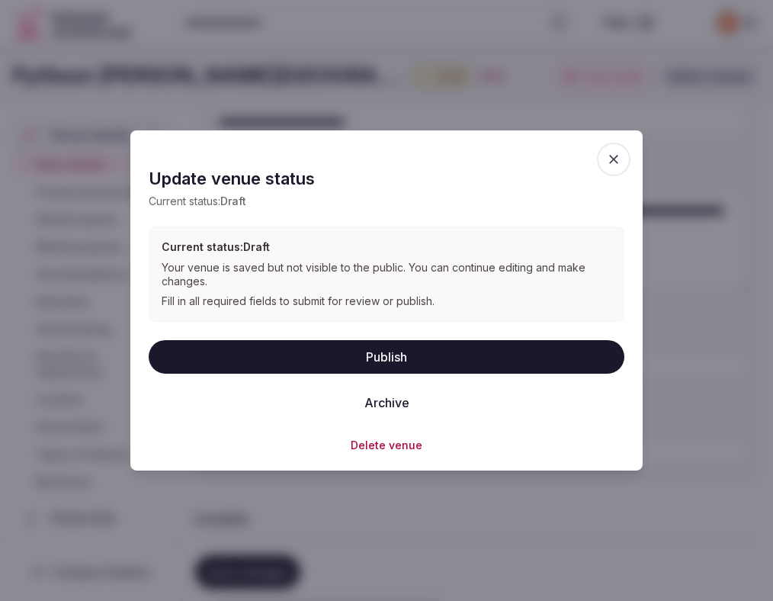
click at [371, 356] on button "Publish" at bounding box center [387, 356] width 476 height 34
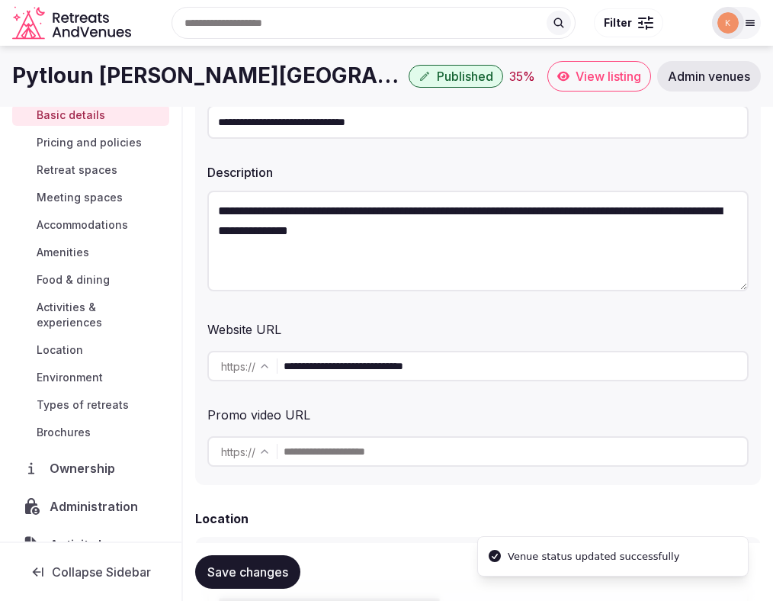
scroll to position [86, 0]
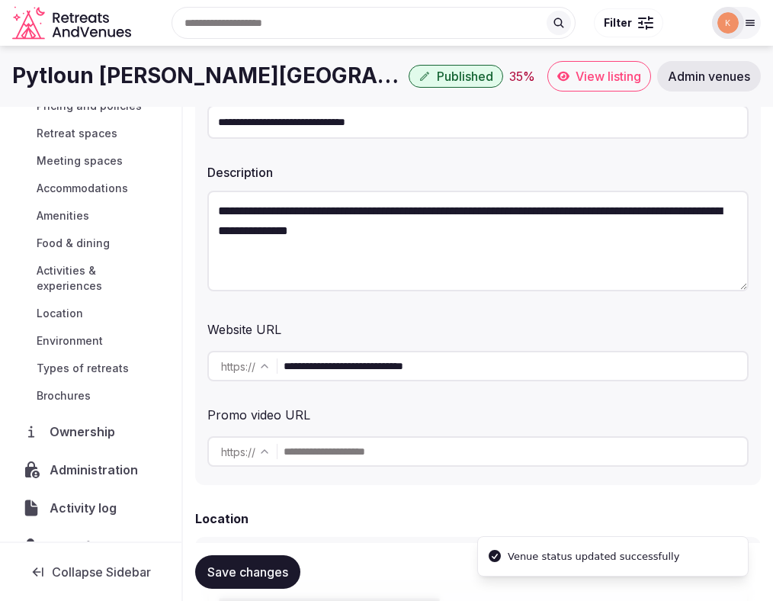
click at [85, 460] on span "Administration" at bounding box center [97, 469] width 95 height 18
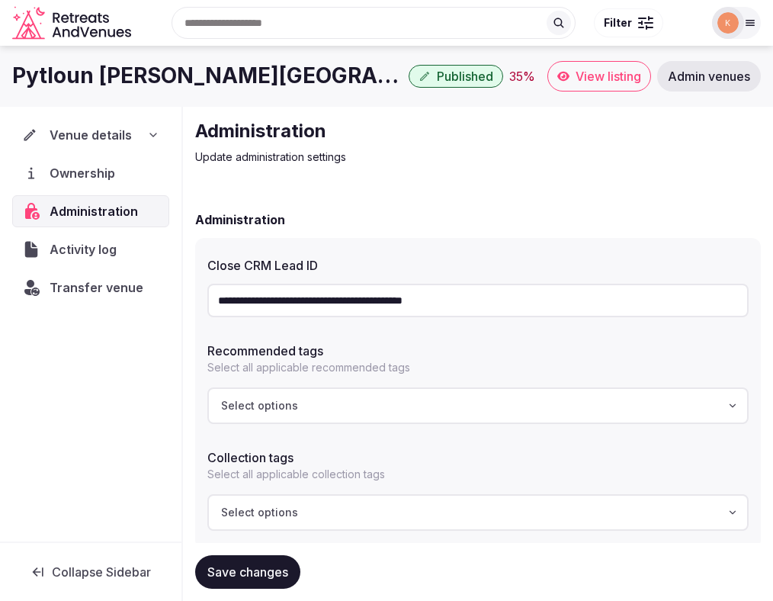
click at [311, 300] on input "**********" at bounding box center [477, 301] width 541 height 34
click at [100, 137] on span "Venue details" at bounding box center [90, 135] width 81 height 18
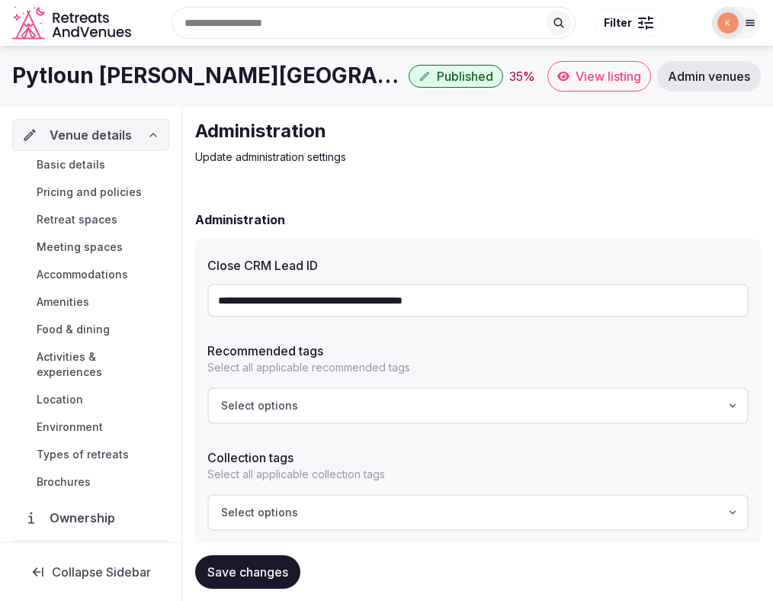
click at [90, 161] on span "Basic details" at bounding box center [71, 164] width 69 height 15
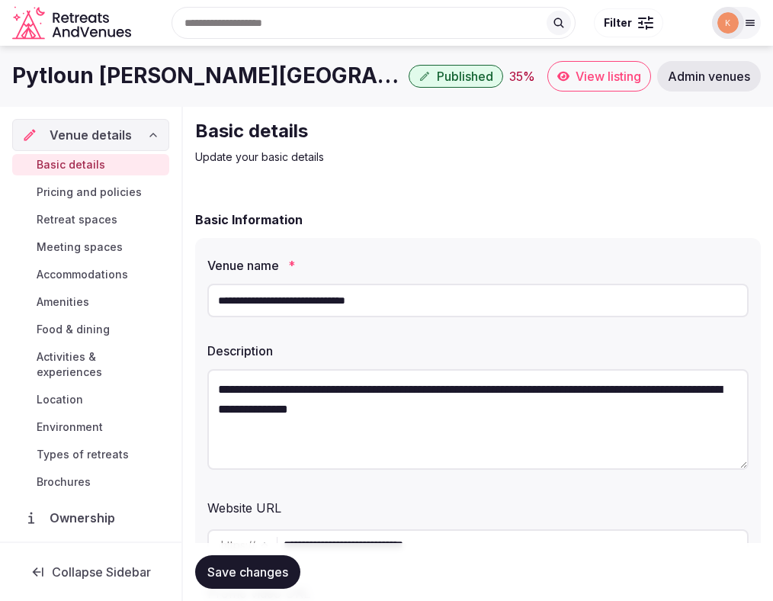
click at [597, 79] on span "View listing" at bounding box center [609, 76] width 66 height 15
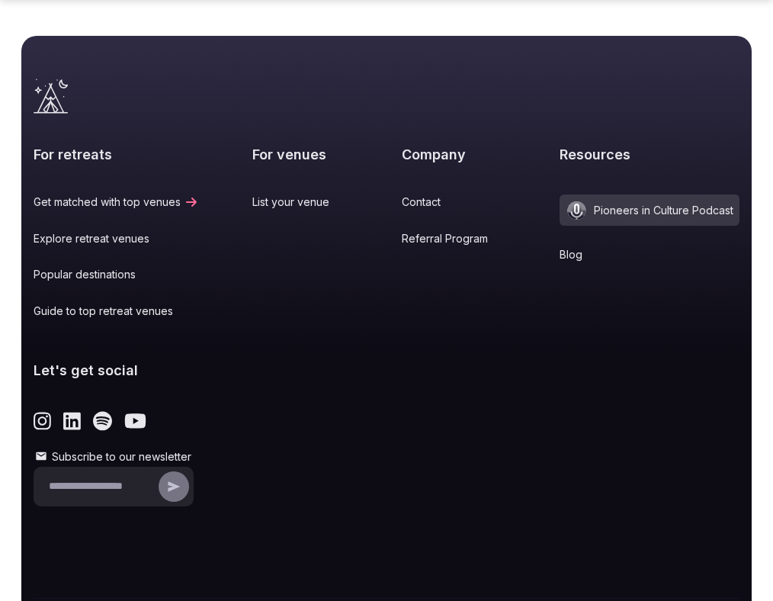
scroll to position [2330, 0]
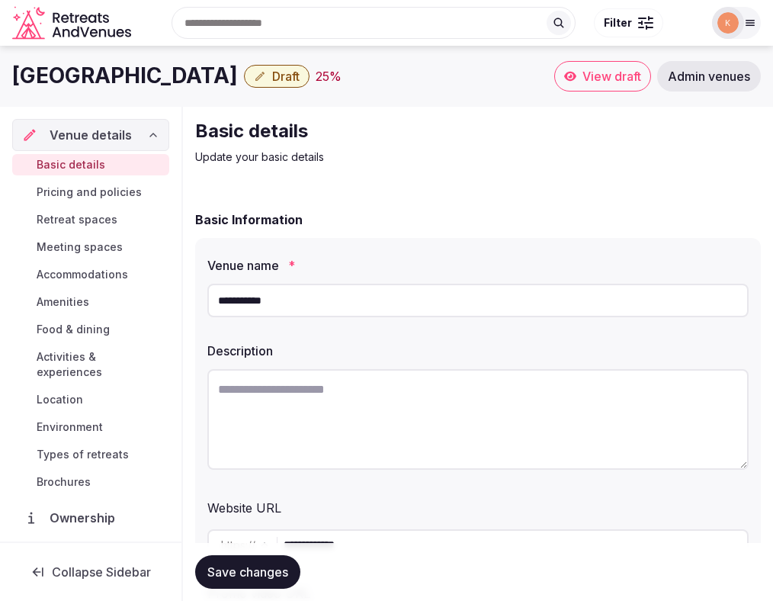
click at [295, 291] on input "**********" at bounding box center [477, 301] width 541 height 34
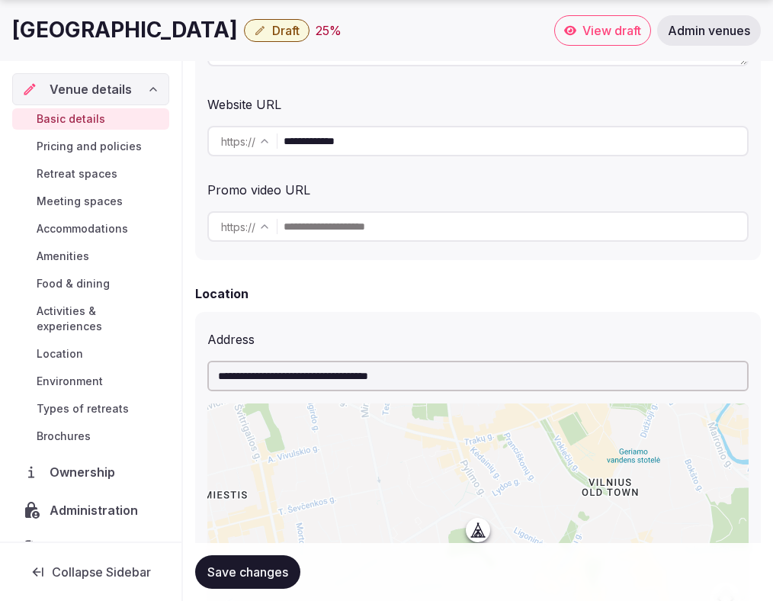
scroll to position [412, 0]
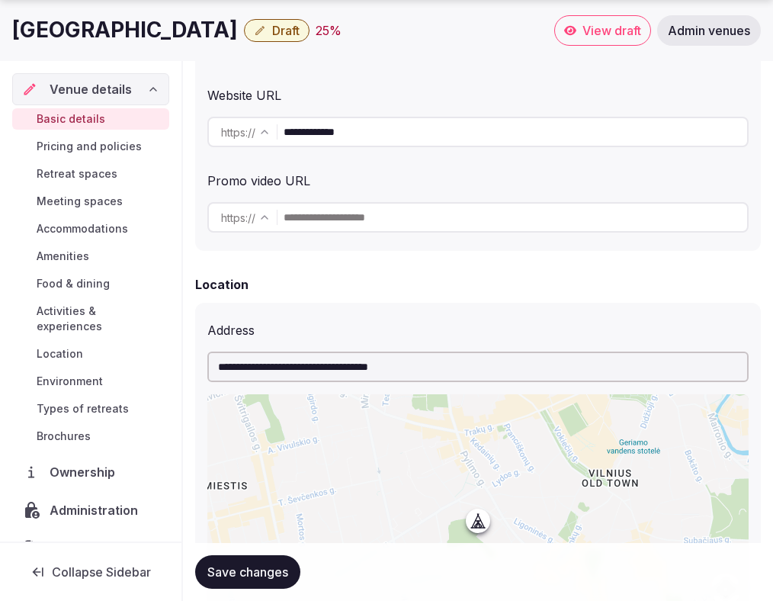
click at [358, 374] on input "**********" at bounding box center [477, 366] width 541 height 30
paste input "text"
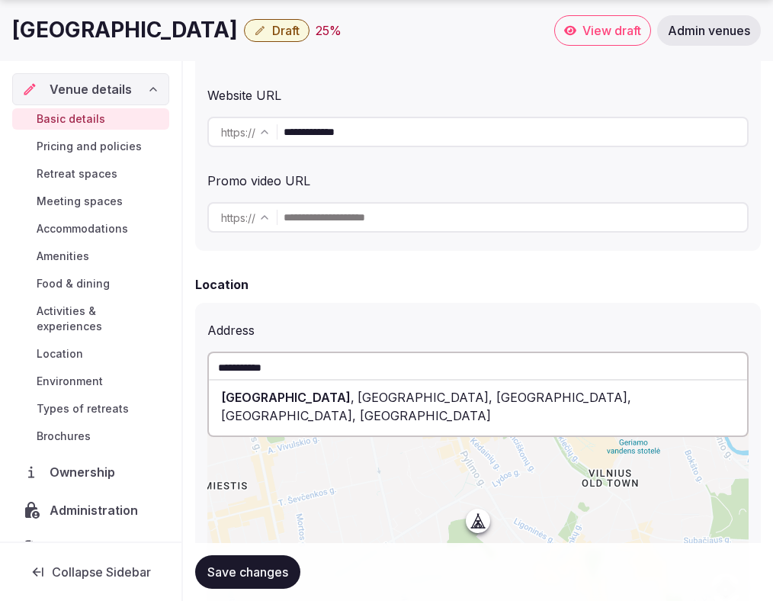
click at [364, 392] on span "[GEOGRAPHIC_DATA], [GEOGRAPHIC_DATA], [GEOGRAPHIC_DATA], [GEOGRAPHIC_DATA]" at bounding box center [426, 407] width 410 height 34
type input "**********"
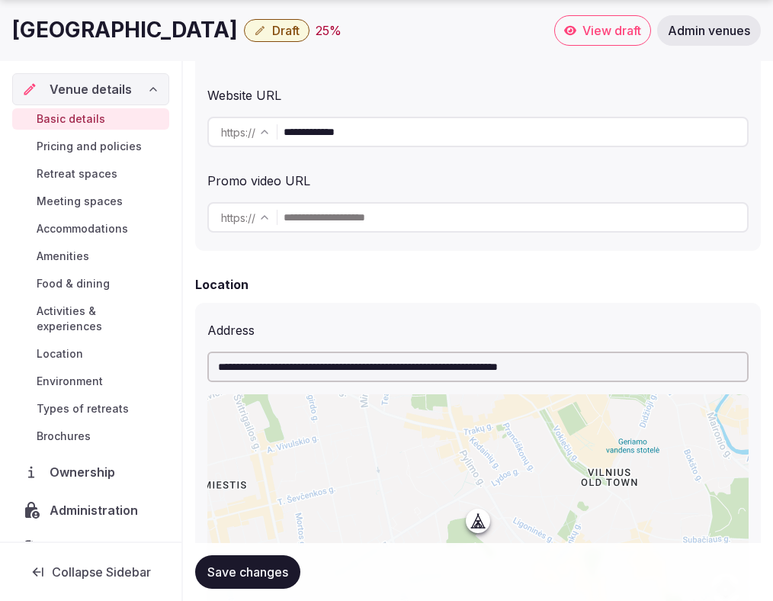
click at [375, 315] on div "Address" at bounding box center [477, 327] width 541 height 24
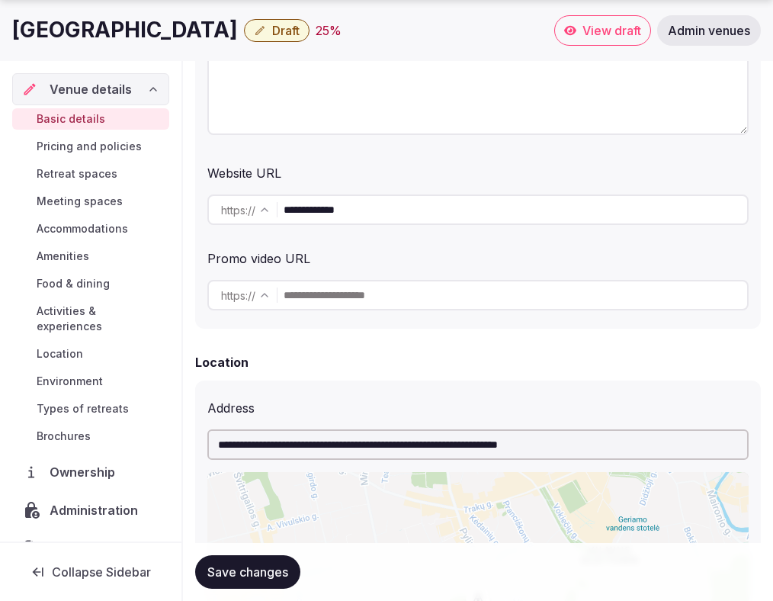
scroll to position [379, 0]
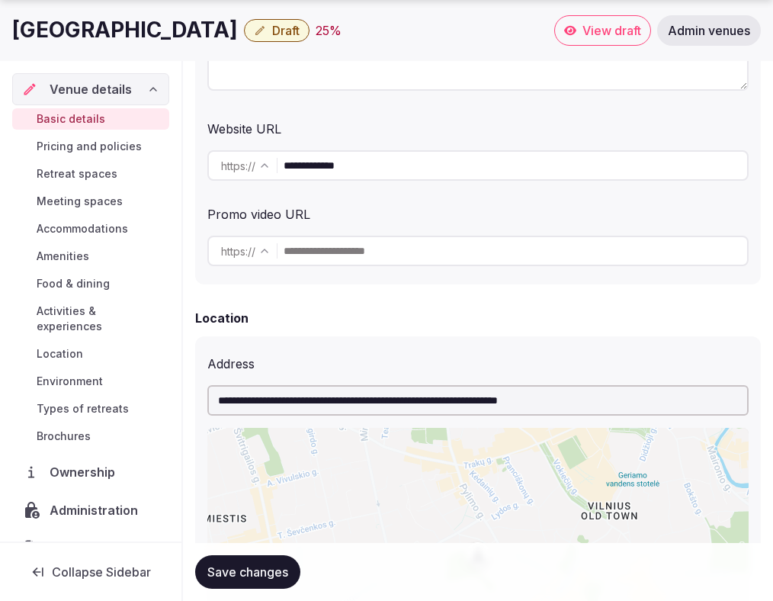
click at [235, 576] on span "Save changes" at bounding box center [247, 571] width 81 height 15
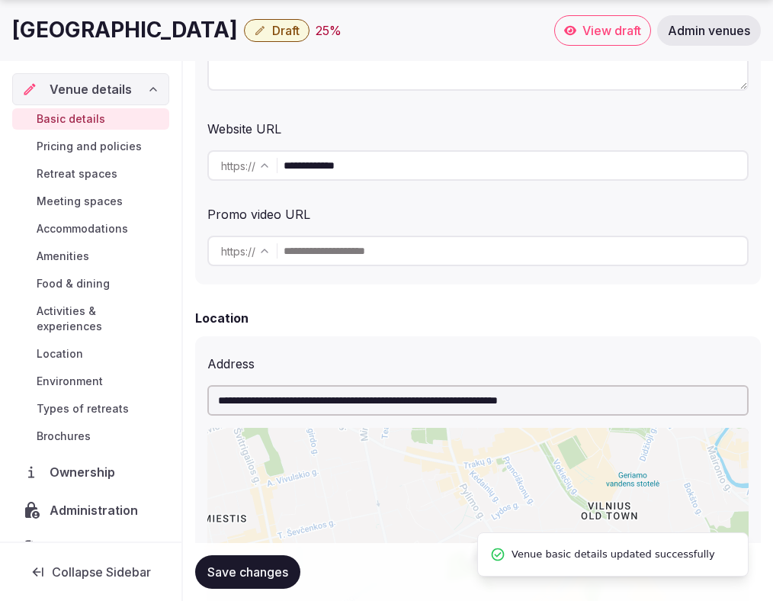
scroll to position [58, 0]
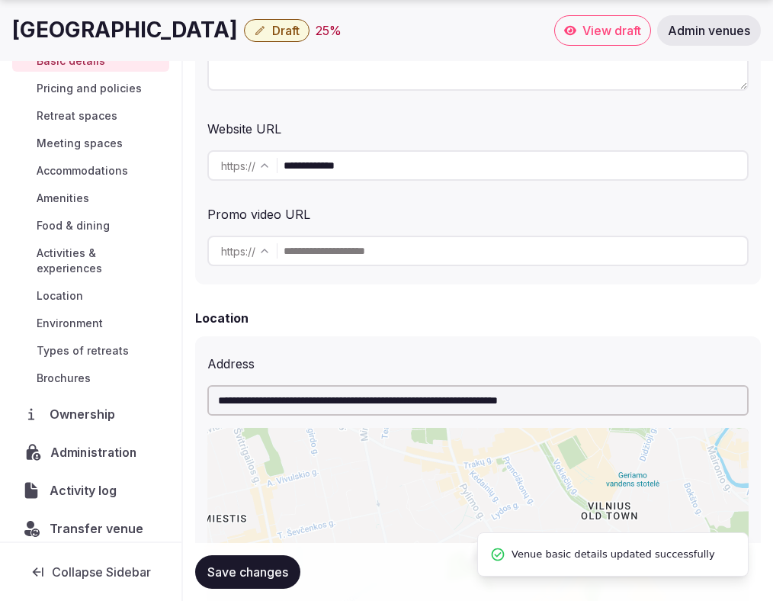
click at [95, 443] on span "Administration" at bounding box center [96, 452] width 93 height 18
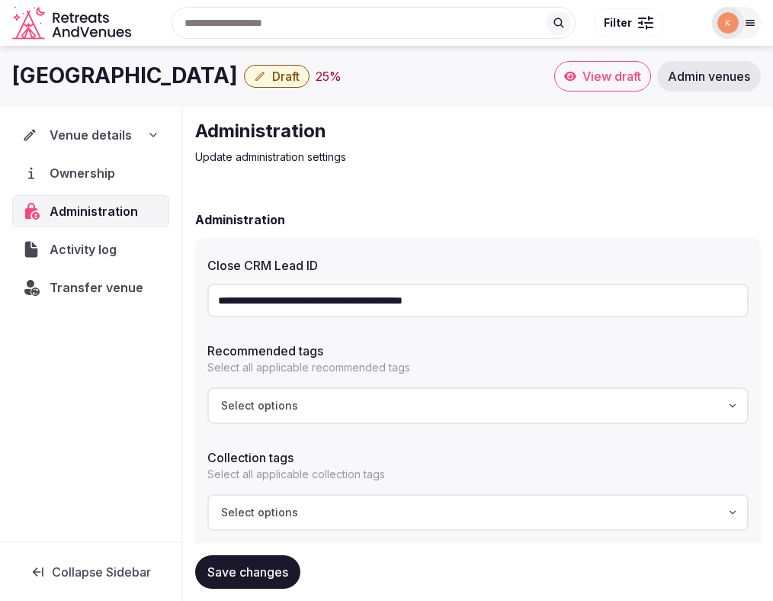
click at [414, 308] on input "**********" at bounding box center [477, 301] width 541 height 34
click at [85, 296] on span "Transfer venue" at bounding box center [97, 287] width 94 height 18
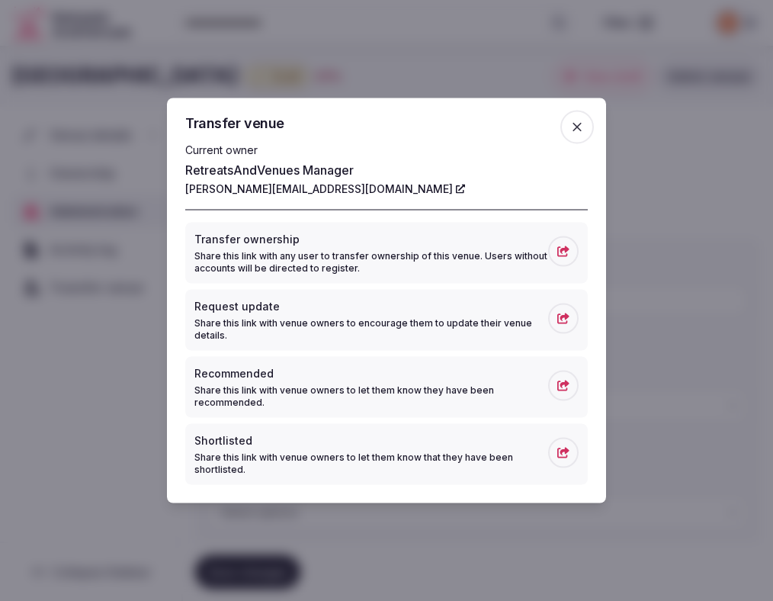
click at [582, 130] on icon "button" at bounding box center [577, 127] width 15 height 15
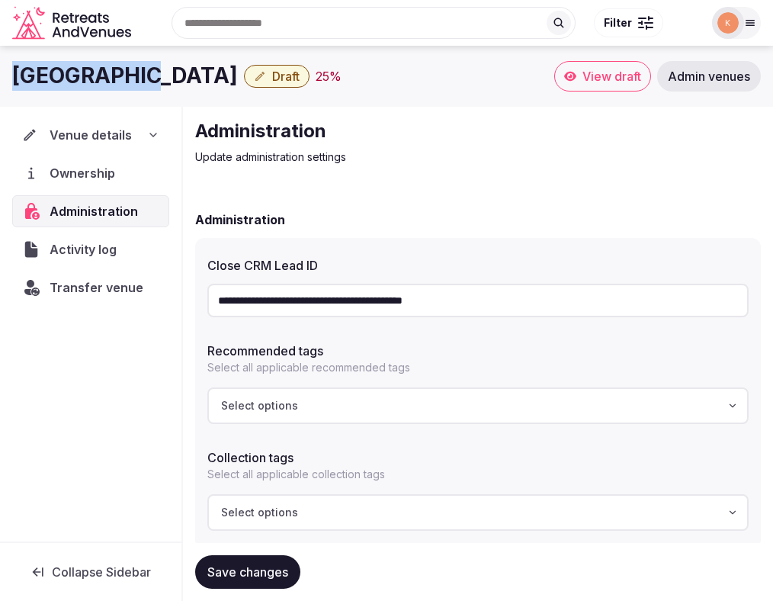
copy h1 "[GEOGRAPHIC_DATA]"
drag, startPoint x: 131, startPoint y: 71, endPoint x: -5, endPoint y: 75, distance: 136.5
click at [0, 75] on html "**********" at bounding box center [386, 404] width 773 height 808
click at [693, 72] on span "Admin venues" at bounding box center [709, 76] width 82 height 15
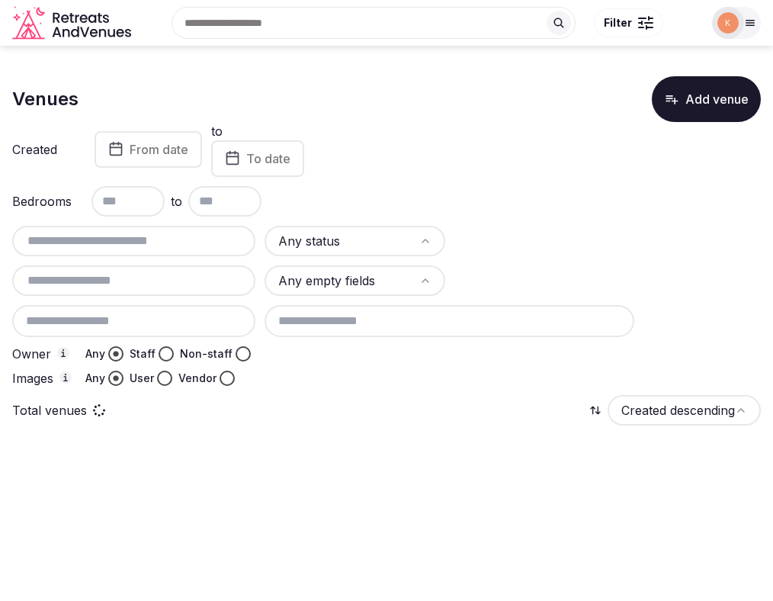
click at [220, 243] on input "text" at bounding box center [133, 241] width 231 height 18
paste input "**********"
type input "**********"
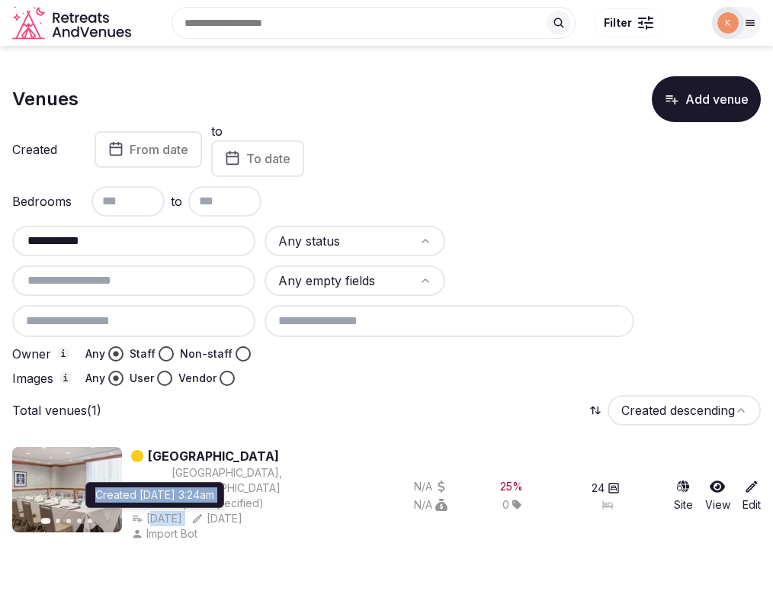
copy div "ct 13th, 2024 Created [DATE] 3:24am Created [DATE] 3:24am"
drag, startPoint x: 232, startPoint y: 503, endPoint x: 149, endPoint y: 505, distance: 82.4
click at [149, 511] on div "Oct 13th, 2024 Created Oct 13th, 2024, 3:24am Created Oct 13th, 2024, 3:24am Au…" at bounding box center [226, 518] width 191 height 15
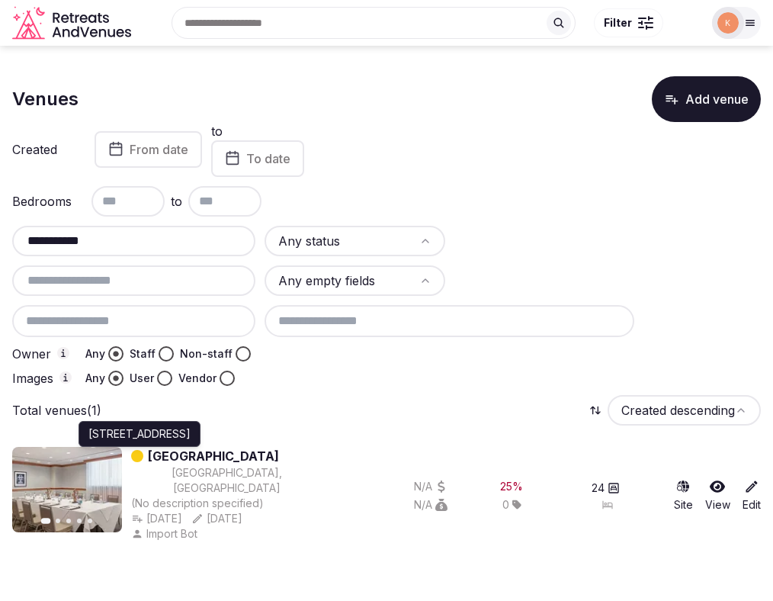
click at [198, 447] on div "Vingrių g. 25, 01141 Vilnius, Lithuania Vingrių g. 25, 01141 Vilnius, Lithuania" at bounding box center [140, 434] width 122 height 26
click at [180, 441] on p "Vingrių g. 25, 01141 Vilnius, Lithuania" at bounding box center [139, 433] width 102 height 15
click at [149, 453] on link "Rinno Hotel" at bounding box center [213, 456] width 131 height 18
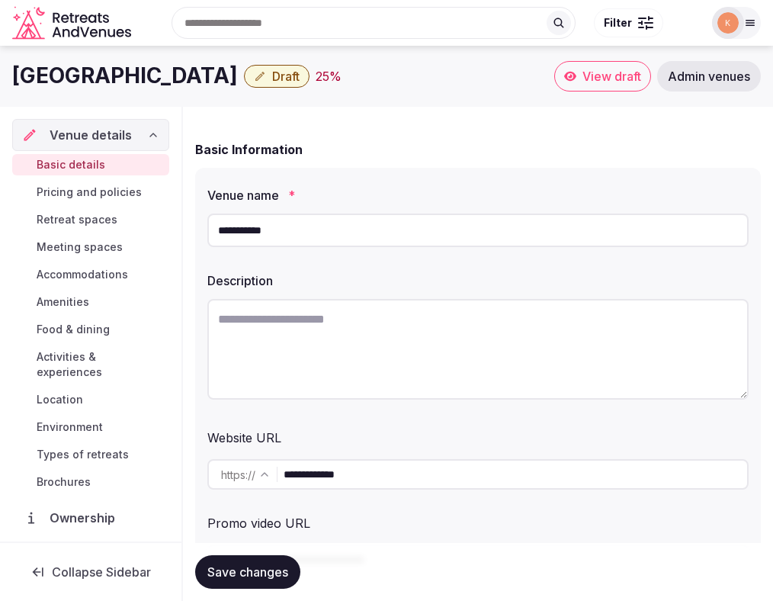
scroll to position [71, 0]
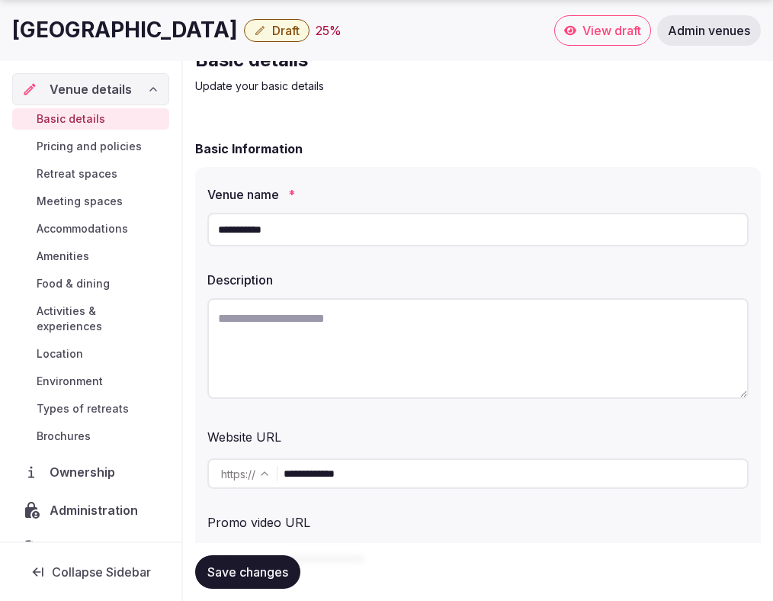
click at [334, 470] on input "**********" at bounding box center [516, 473] width 464 height 30
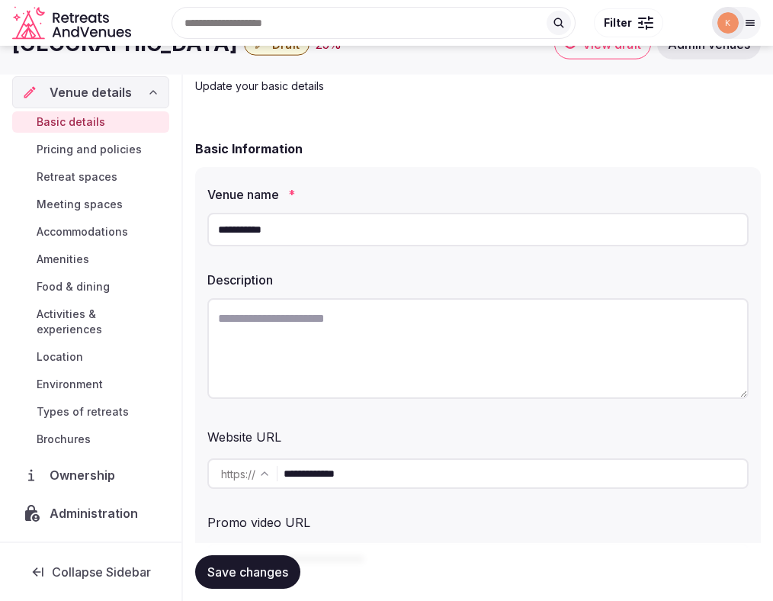
scroll to position [0, 0]
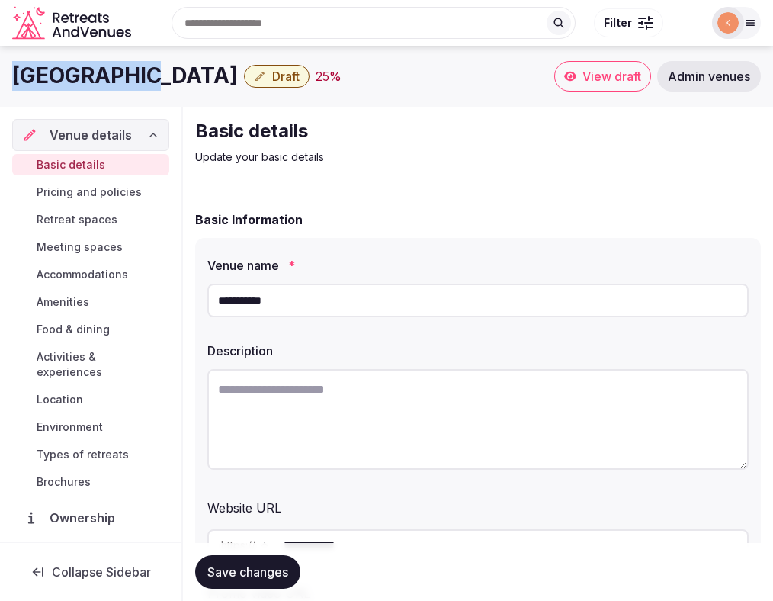
copy h1 "Rinno Hotel"
drag, startPoint x: 133, startPoint y: 82, endPoint x: 13, endPoint y: 74, distance: 120.8
click at [13, 74] on div "Rinno Hotel Draft 25 %" at bounding box center [283, 76] width 542 height 30
click at [305, 396] on textarea at bounding box center [477, 419] width 541 height 101
paste textarea "**********"
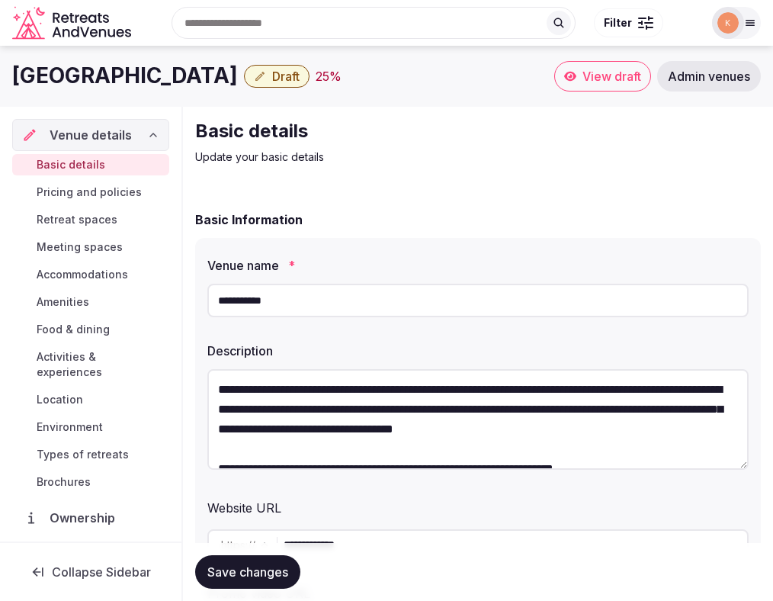
scroll to position [8, 0]
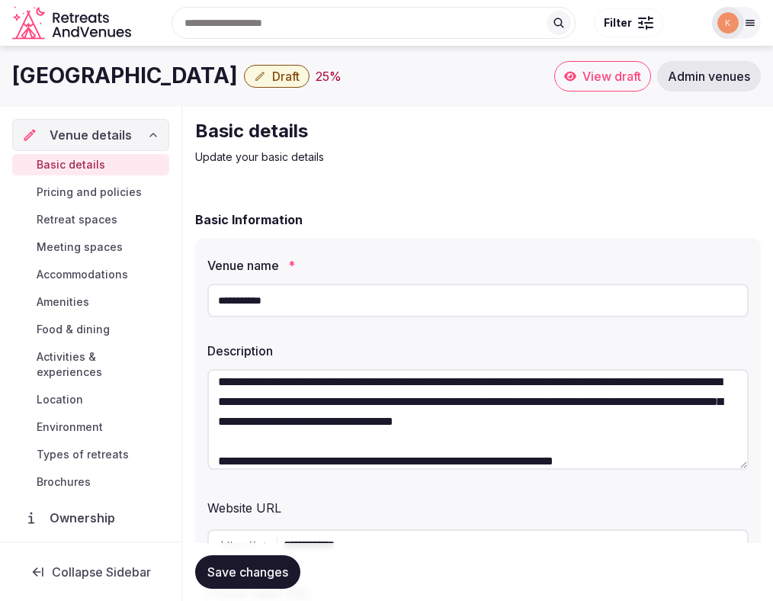
type textarea "**********"
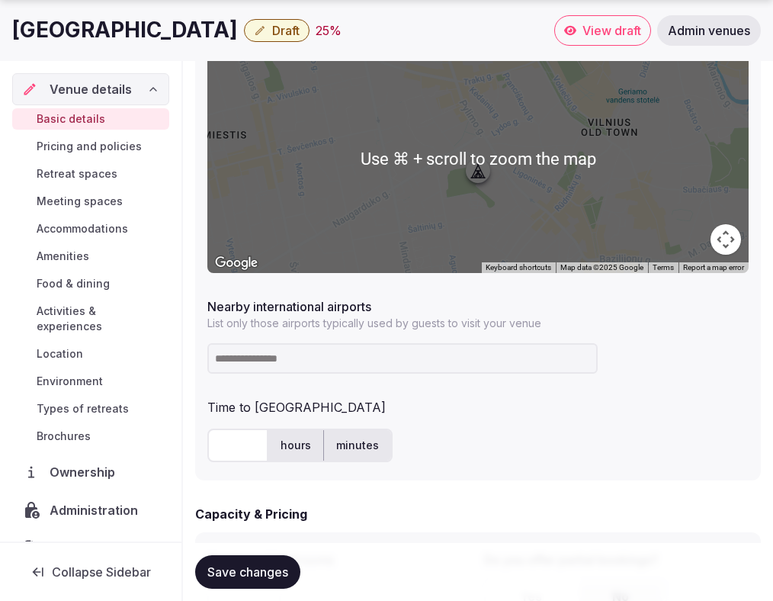
scroll to position [769, 0]
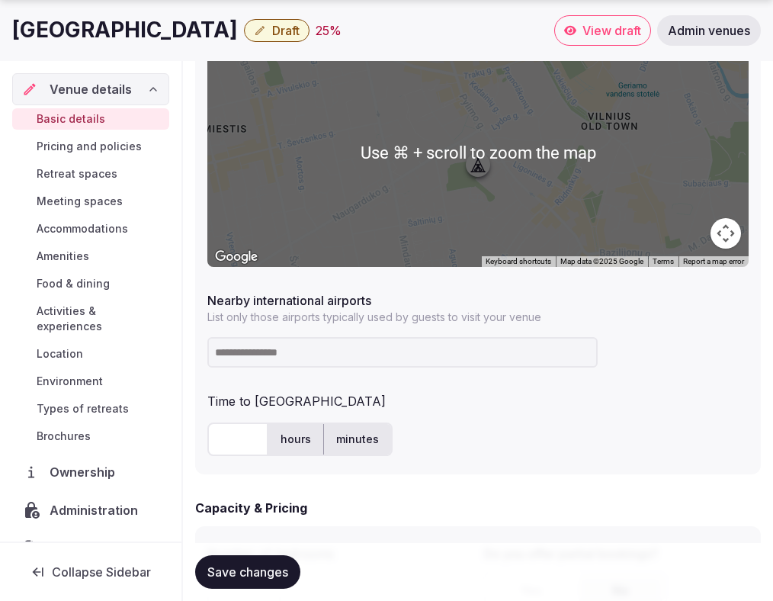
click at [336, 350] on input at bounding box center [402, 352] width 390 height 30
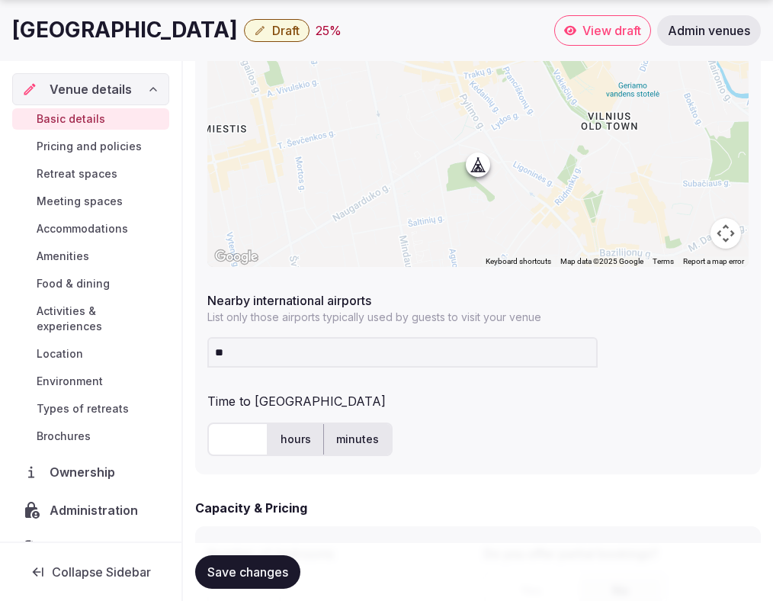
type input "***"
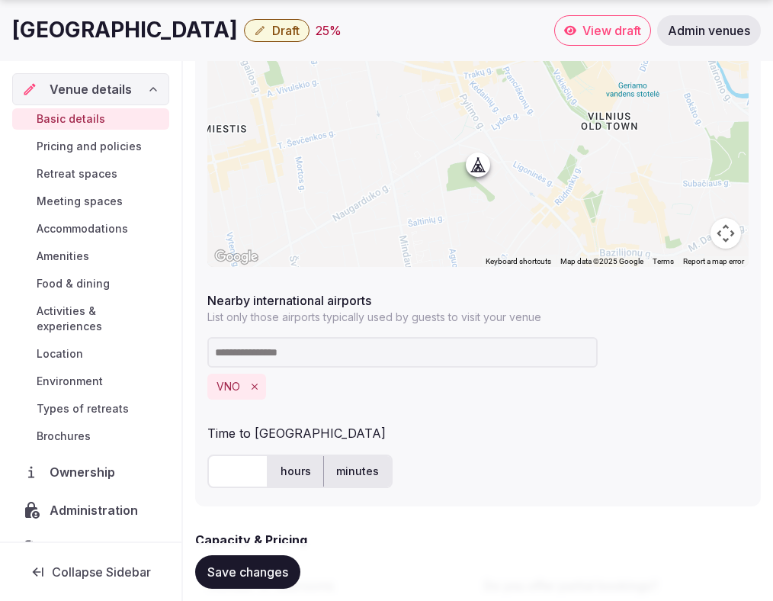
click at [227, 470] on input "text" at bounding box center [237, 471] width 61 height 34
type input "**"
click at [396, 436] on div "Time to [GEOGRAPHIC_DATA]" at bounding box center [477, 430] width 541 height 24
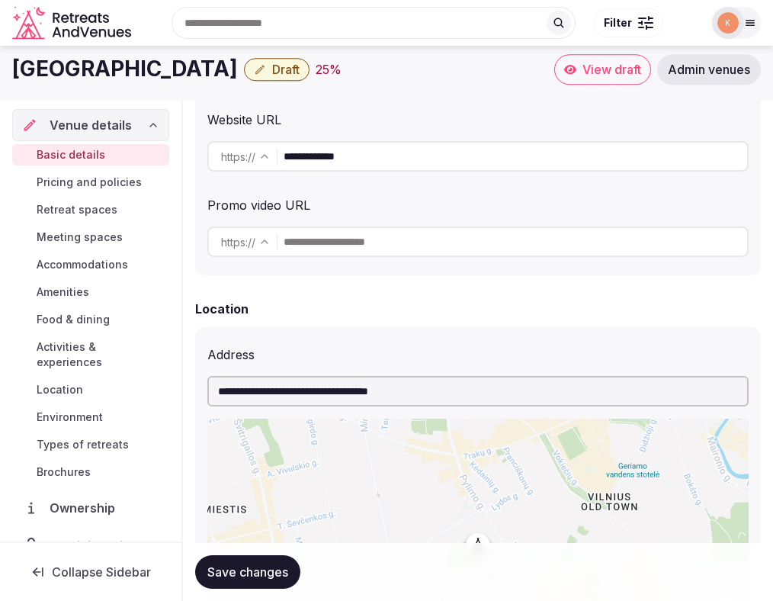
scroll to position [351, 0]
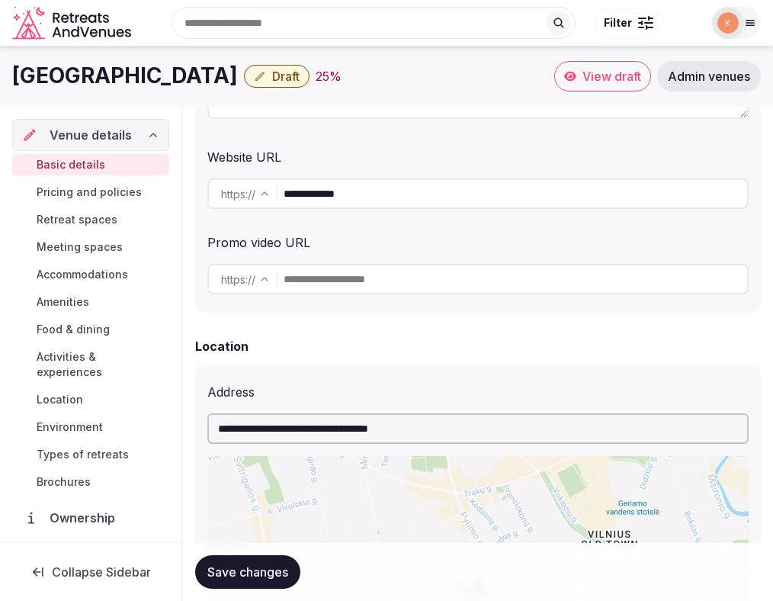
click at [391, 431] on input "**********" at bounding box center [477, 428] width 541 height 30
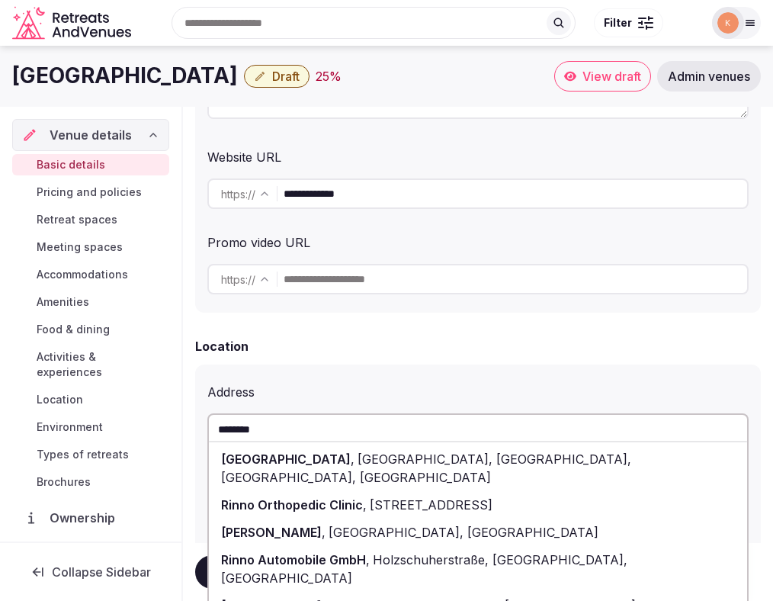
click at [396, 454] on span "Vingrių gatvė, Vilnius, Vilnius City Municipality, Lithuania" at bounding box center [426, 468] width 410 height 34
type input "**********"
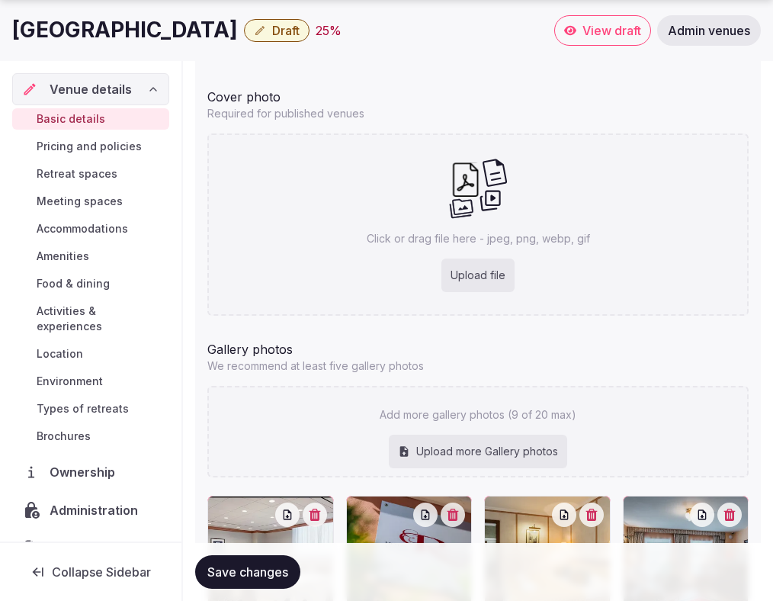
scroll to position [1474, 0]
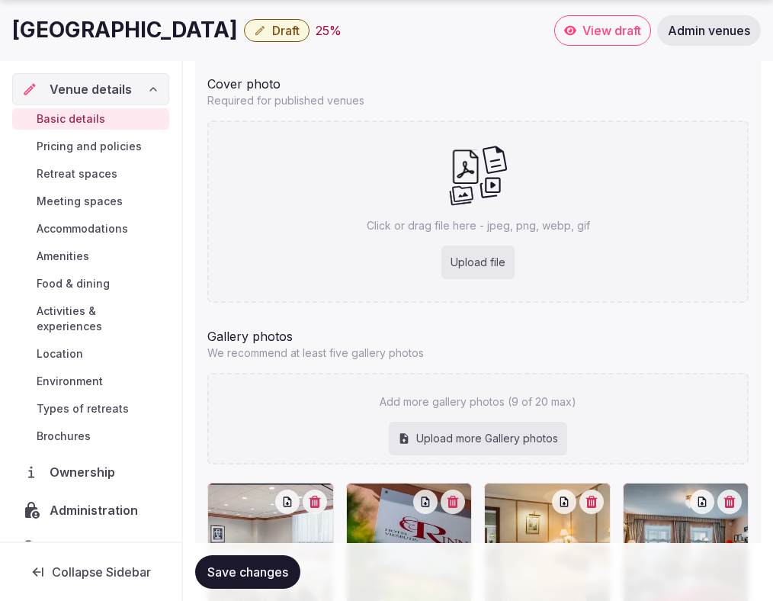
click at [479, 266] on div "Upload file" at bounding box center [477, 262] width 73 height 34
type input "**********"
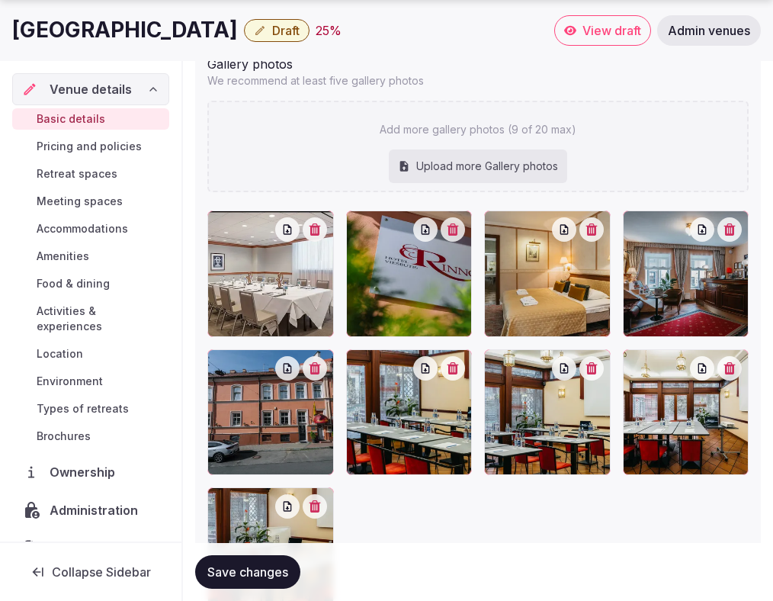
scroll to position [1832, 0]
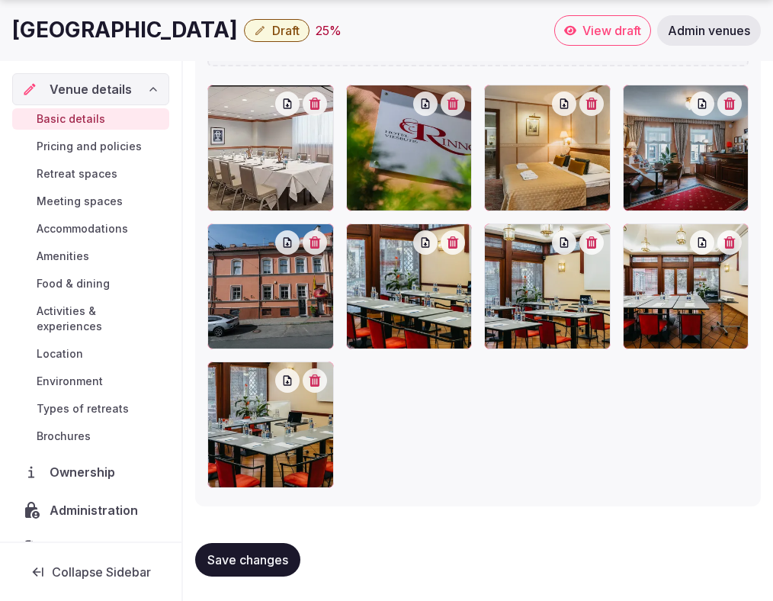
click at [261, 557] on span "Save changes" at bounding box center [247, 559] width 81 height 15
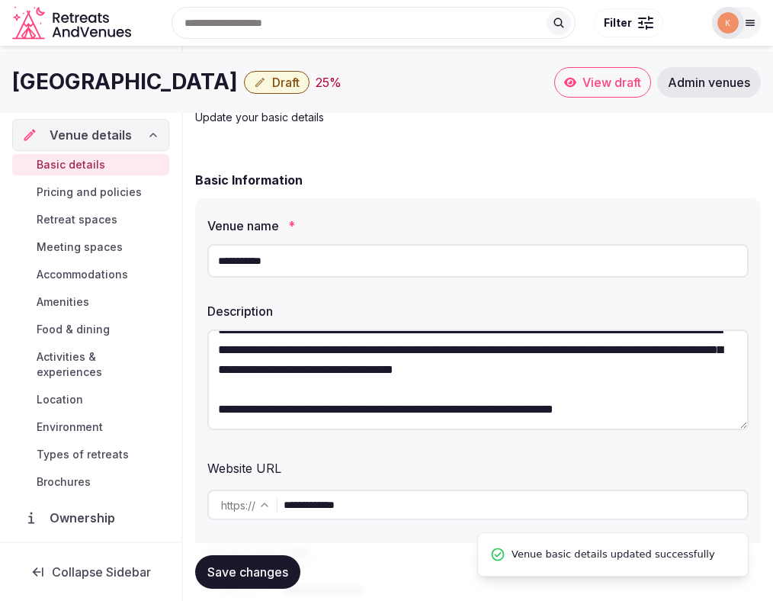
scroll to position [0, 0]
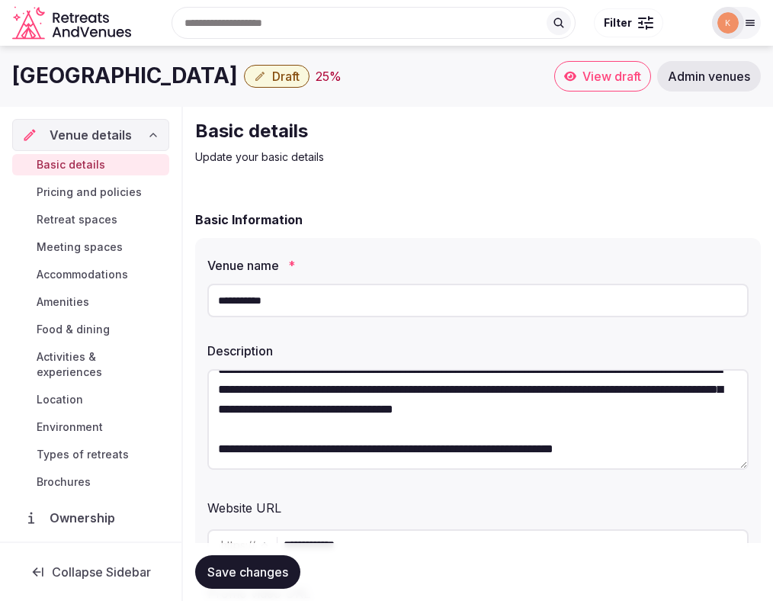
click at [272, 79] on span "Draft" at bounding box center [285, 76] width 27 height 15
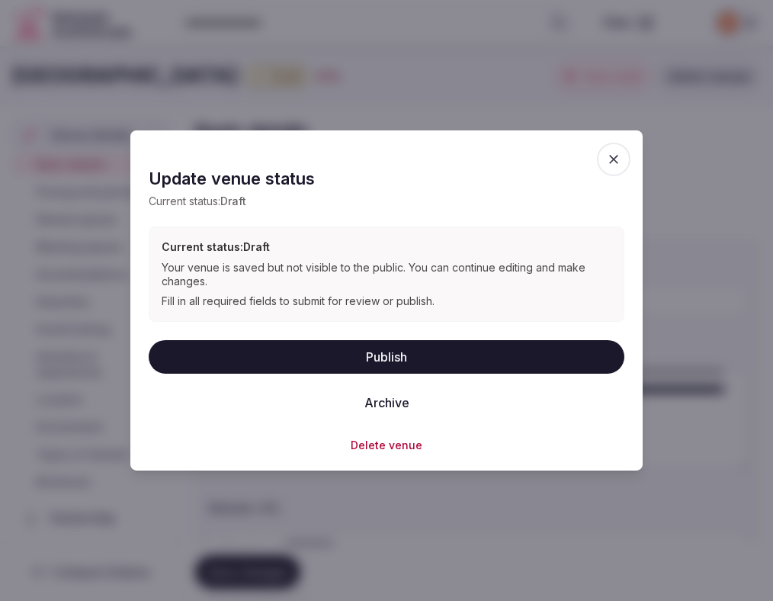
click at [223, 352] on button "Publish" at bounding box center [387, 356] width 476 height 34
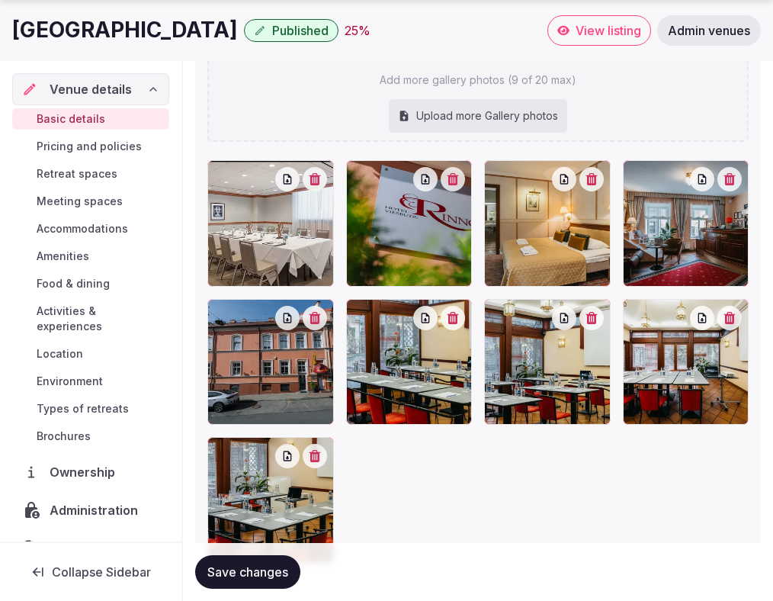
scroll to position [2007, 0]
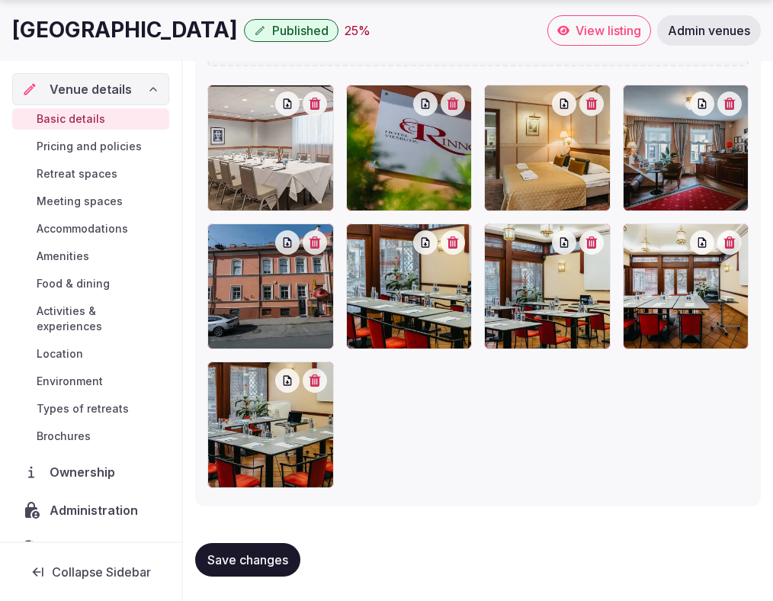
click at [57, 346] on span "Location" at bounding box center [60, 353] width 47 height 15
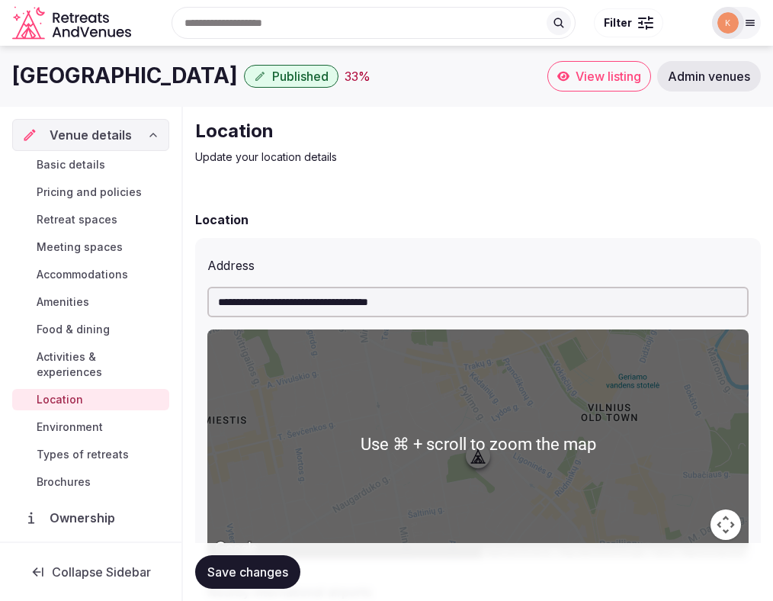
click at [570, 79] on link "View listing" at bounding box center [599, 76] width 104 height 30
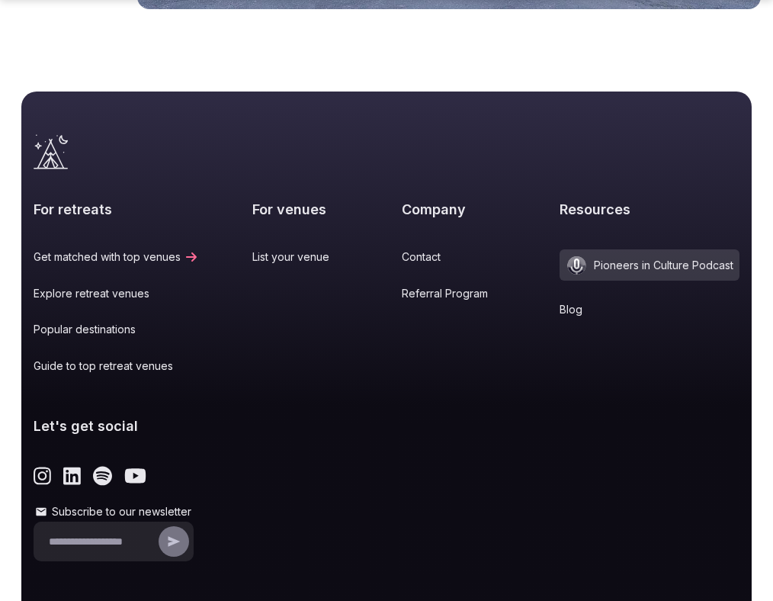
scroll to position [2889, 0]
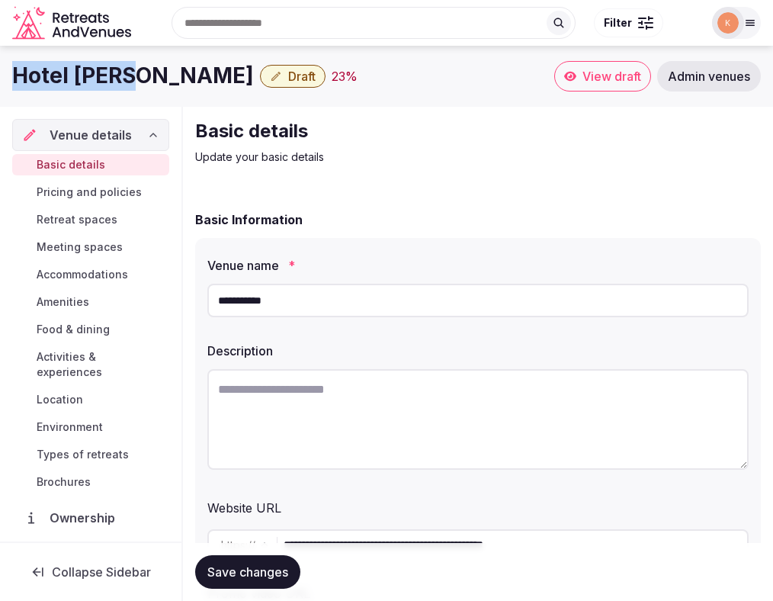
drag, startPoint x: 131, startPoint y: 75, endPoint x: 17, endPoint y: 74, distance: 114.4
click at [17, 74] on h1 "Hotel [PERSON_NAME]" at bounding box center [133, 76] width 242 height 30
copy h1 "Hotel [PERSON_NAME]"
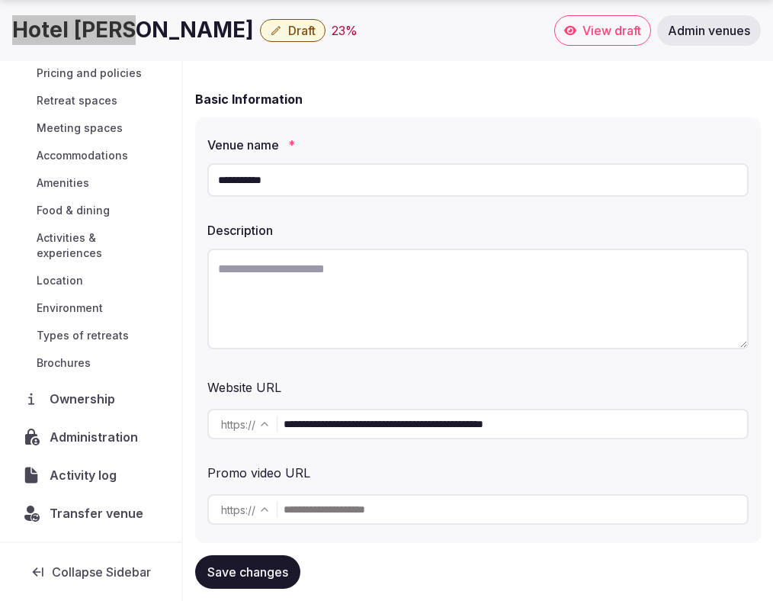
scroll to position [58, 0]
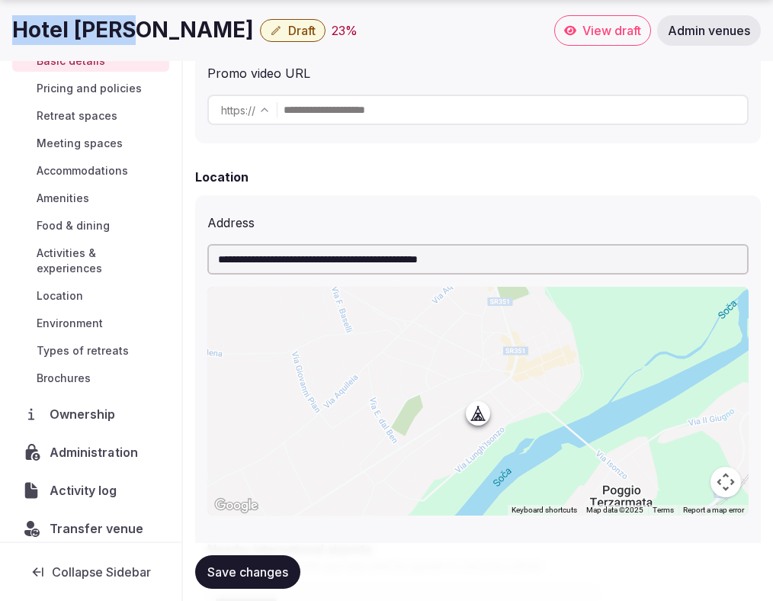
click at [92, 443] on span "Administration" at bounding box center [97, 452] width 94 height 18
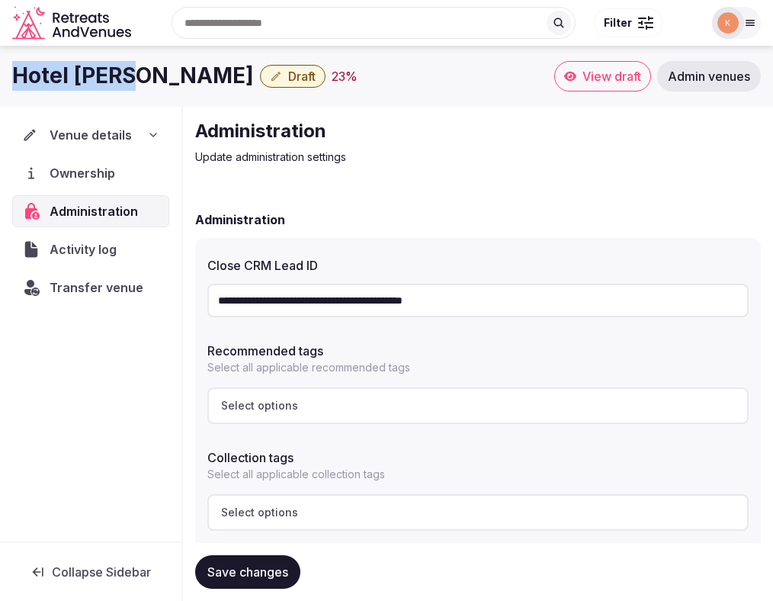
click at [353, 298] on input "**********" at bounding box center [477, 301] width 541 height 34
click at [112, 281] on span "Transfer venue" at bounding box center [97, 287] width 94 height 18
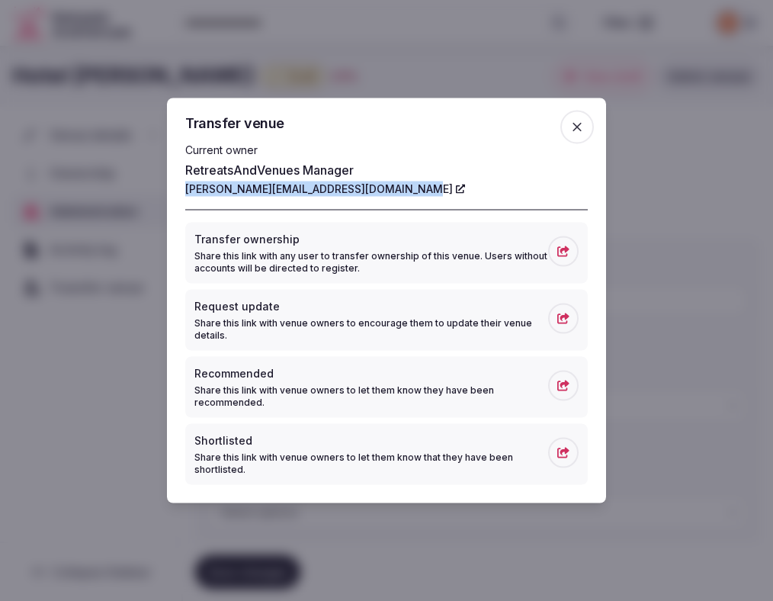
click at [579, 129] on icon "button" at bounding box center [577, 127] width 9 height 9
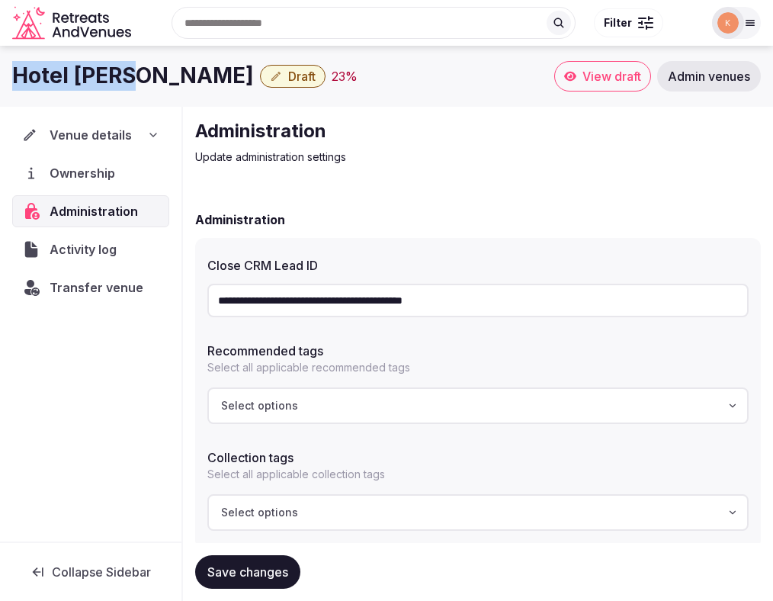
drag, startPoint x: 133, startPoint y: 79, endPoint x: 3, endPoint y: 82, distance: 129.6
click at [3, 82] on div "Hotel [PERSON_NAME] Draft 23 % View draft Admin venues" at bounding box center [386, 76] width 773 height 30
copy h1 "Hotel [PERSON_NAME]"
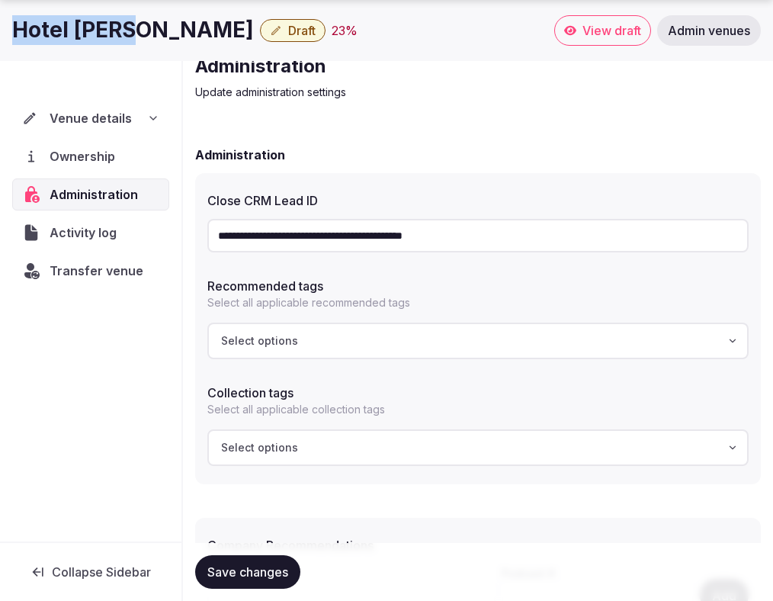
scroll to position [127, 0]
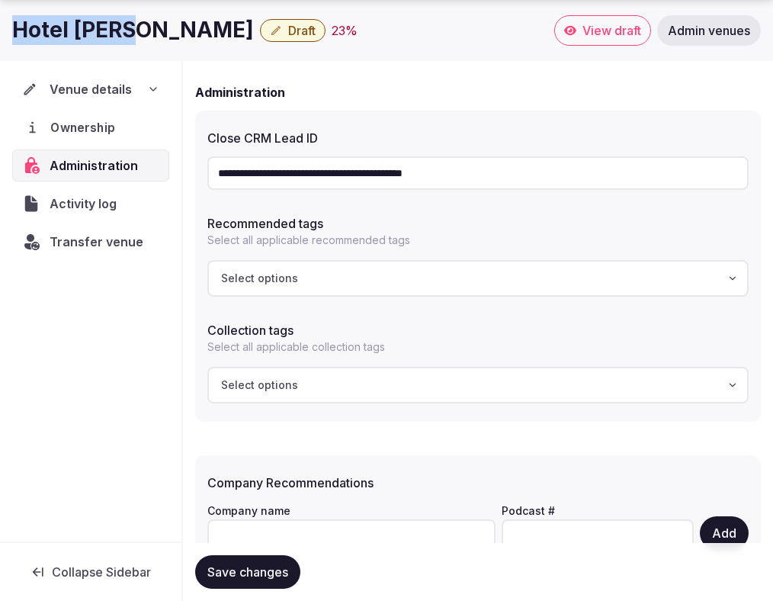
click at [97, 120] on span "Ownership" at bounding box center [85, 127] width 70 height 18
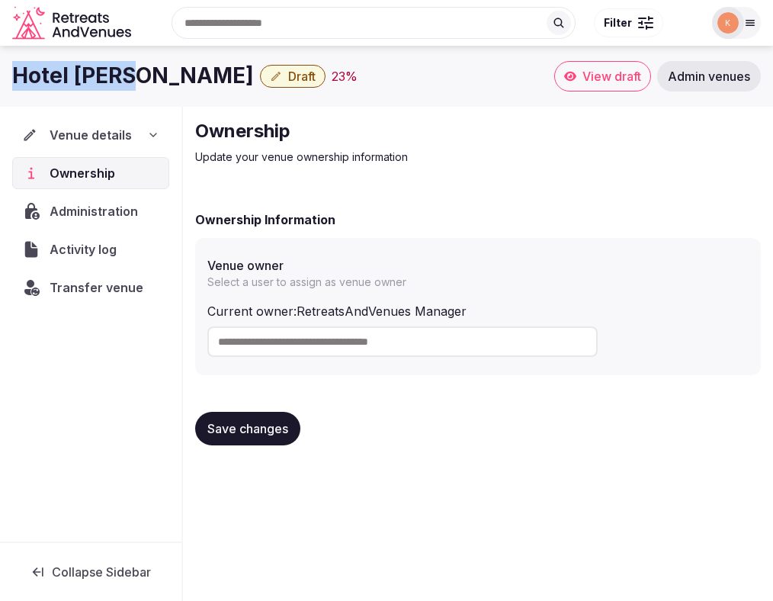
click at [98, 136] on span "Venue details" at bounding box center [91, 135] width 82 height 18
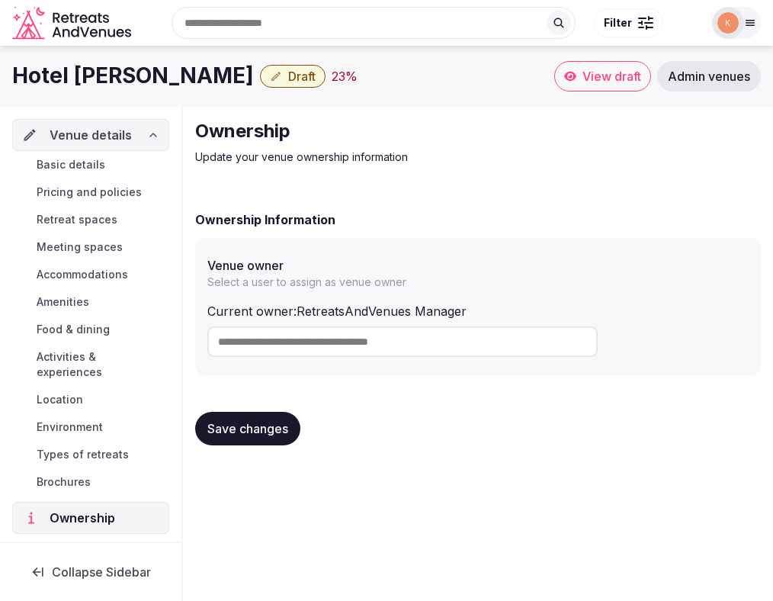
click at [89, 167] on span "Basic details" at bounding box center [71, 164] width 69 height 15
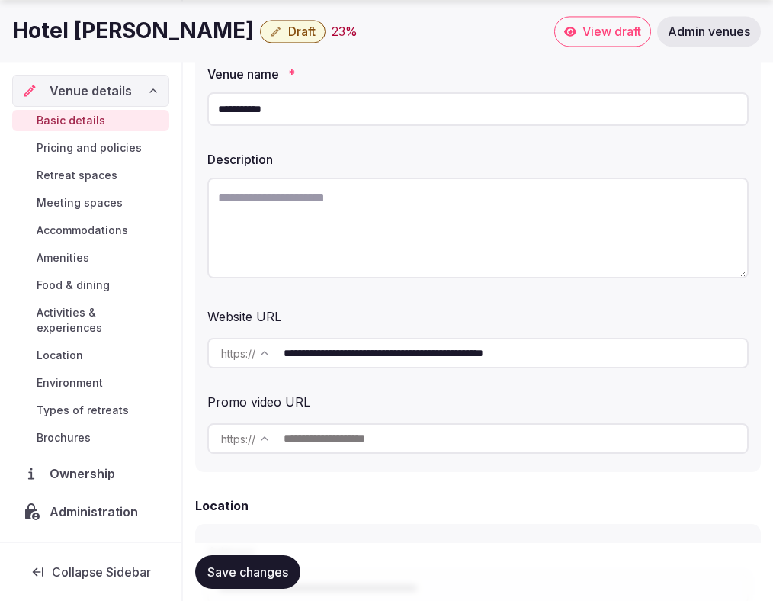
scroll to position [211, 0]
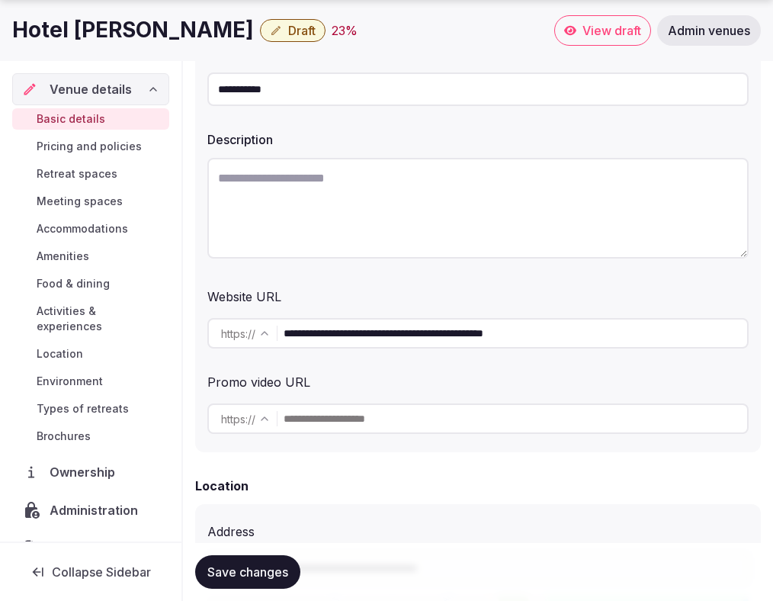
click at [355, 333] on input "**********" at bounding box center [516, 333] width 464 height 30
click at [293, 226] on textarea at bounding box center [477, 208] width 541 height 101
paste textarea "**********"
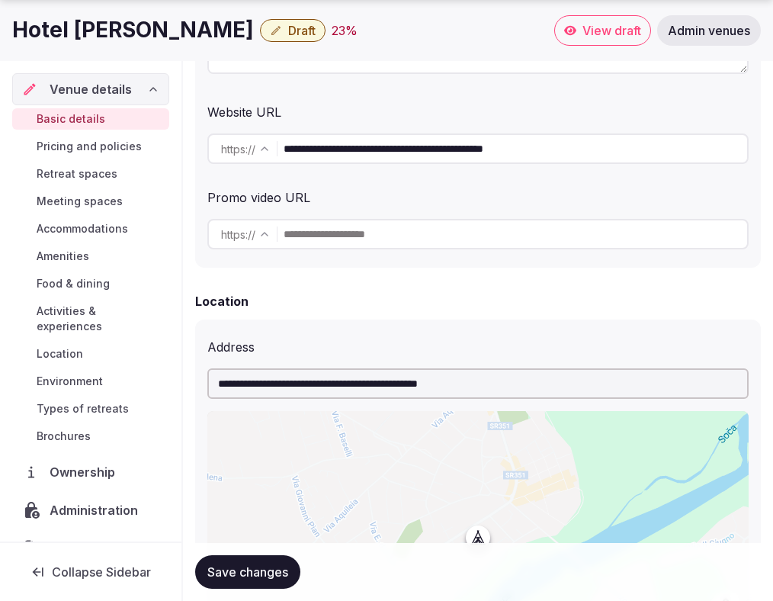
scroll to position [399, 0]
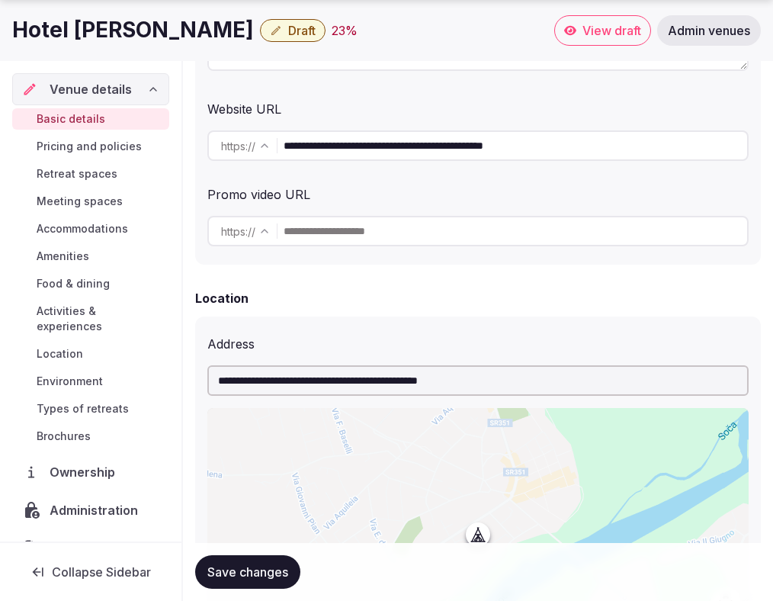
type textarea "**********"
click at [301, 375] on input "**********" at bounding box center [477, 380] width 541 height 30
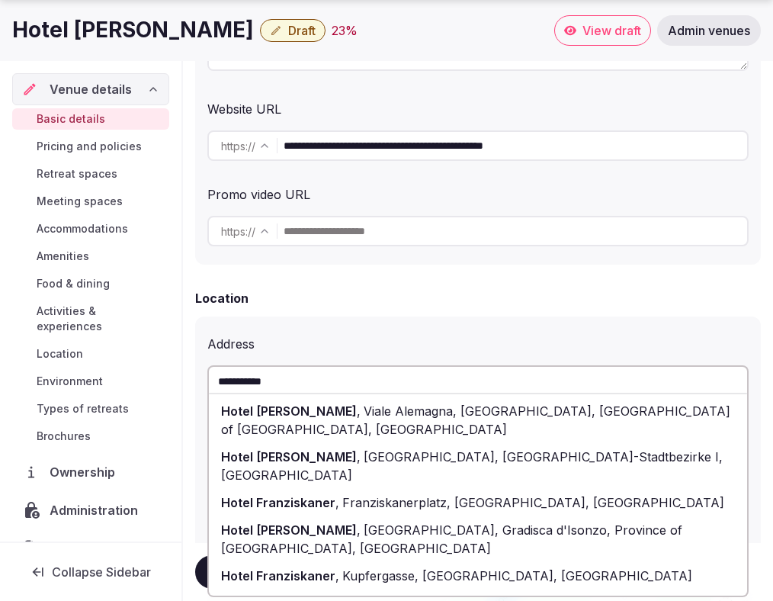
click at [296, 522] on span "[GEOGRAPHIC_DATA], Gradisca d'Isonzo, Province of [GEOGRAPHIC_DATA], [GEOGRAPHI…" at bounding box center [451, 539] width 461 height 34
type input "**********"
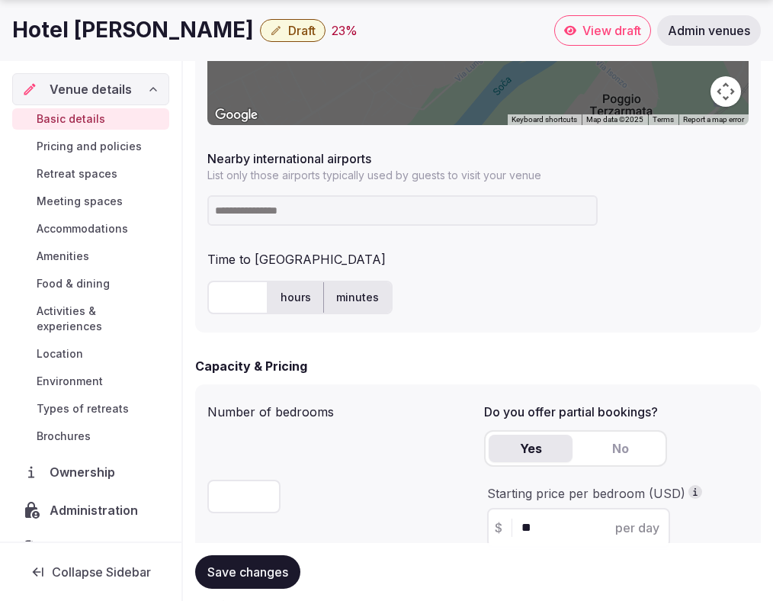
scroll to position [913, 0]
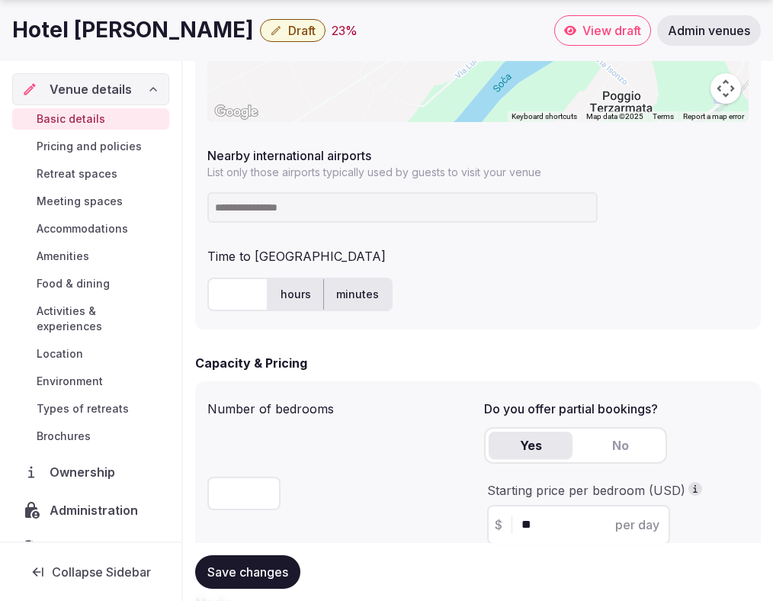
click at [261, 210] on input at bounding box center [402, 207] width 390 height 30
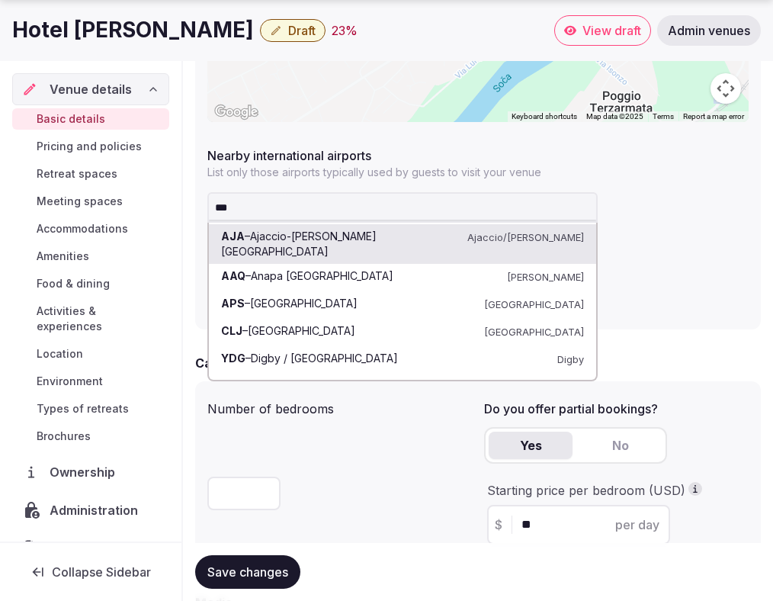
type input "***"
click at [386, 403] on div "Number of bedrooms" at bounding box center [339, 405] width 265 height 24
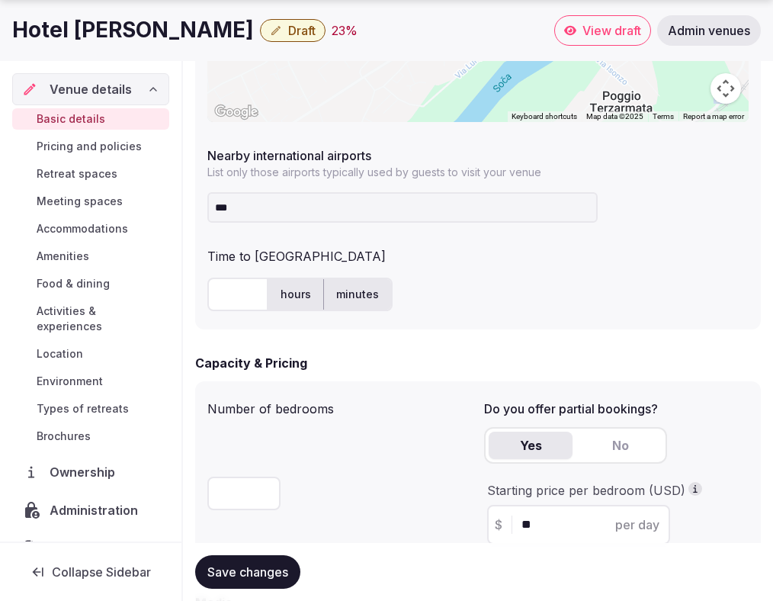
click at [238, 294] on input "text" at bounding box center [237, 295] width 61 height 34
type input "**"
click at [459, 269] on div "Time to international airport ** hours minutes" at bounding box center [477, 279] width 541 height 76
click at [256, 203] on input "***" at bounding box center [402, 207] width 390 height 30
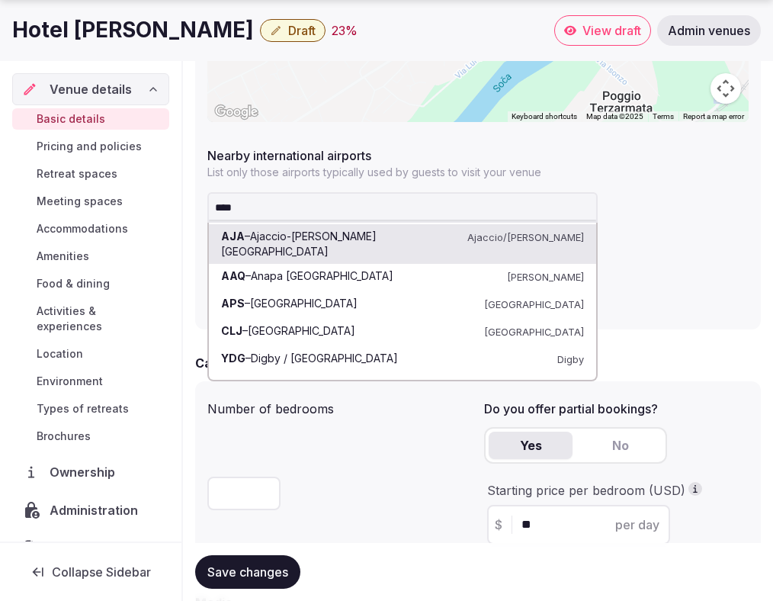
type input "*****"
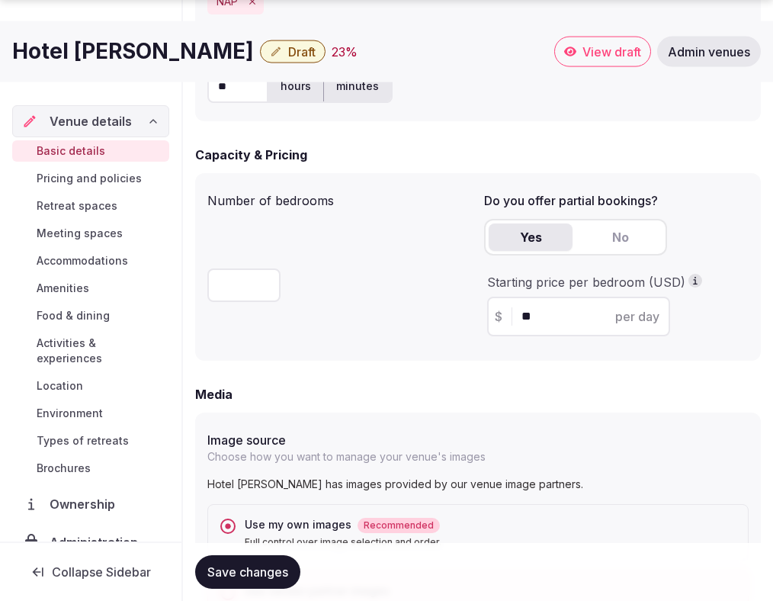
scroll to position [1427, 0]
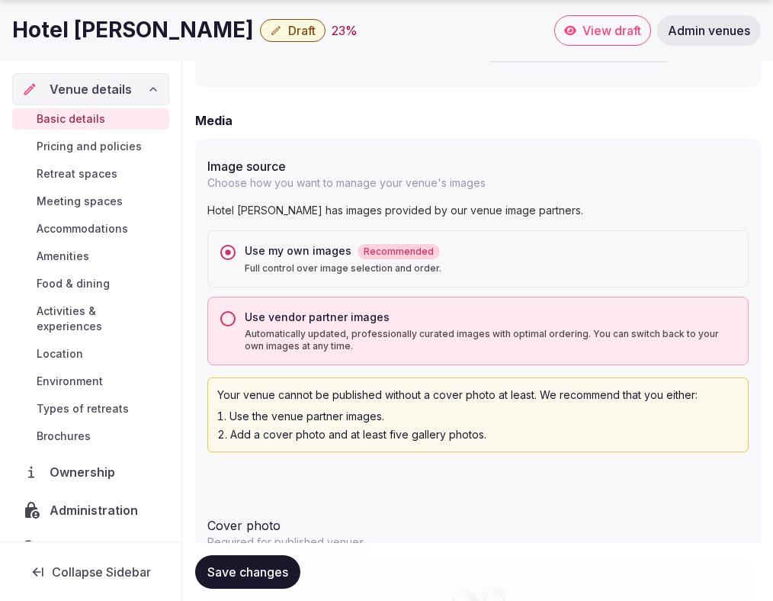
click at [243, 579] on span "Save changes" at bounding box center [247, 571] width 81 height 15
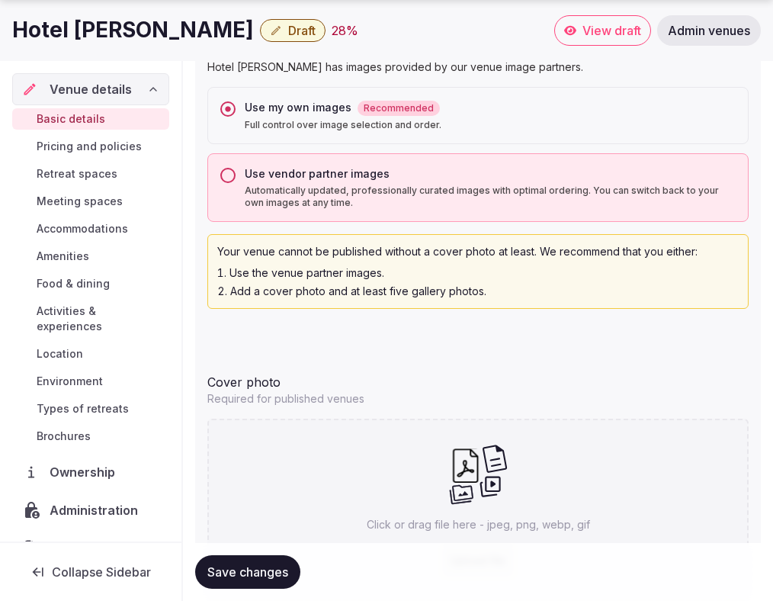
scroll to position [1574, 0]
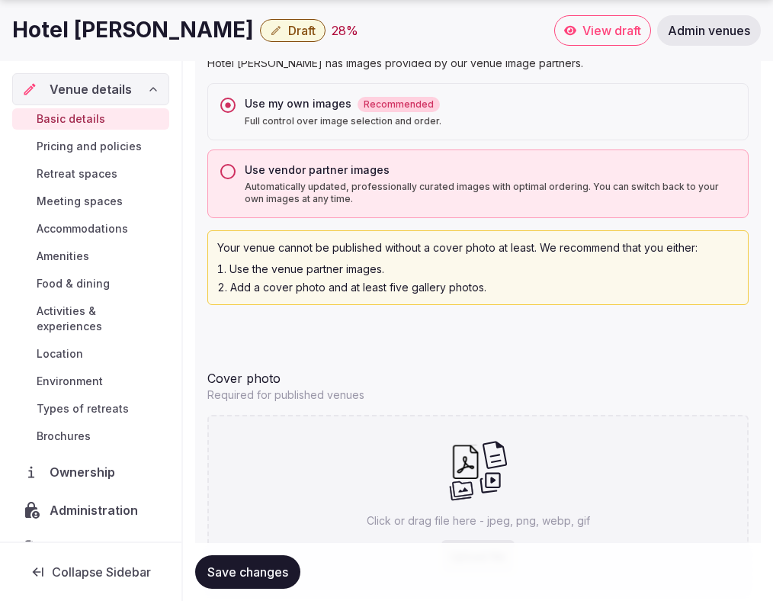
click at [442, 201] on p "Automatically updated, professionally curated images with optimal ordering. You…" at bounding box center [490, 193] width 491 height 24
click at [236, 179] on button "Use vendor partner images Automatically updated, professionally curated images …" at bounding box center [227, 171] width 15 height 15
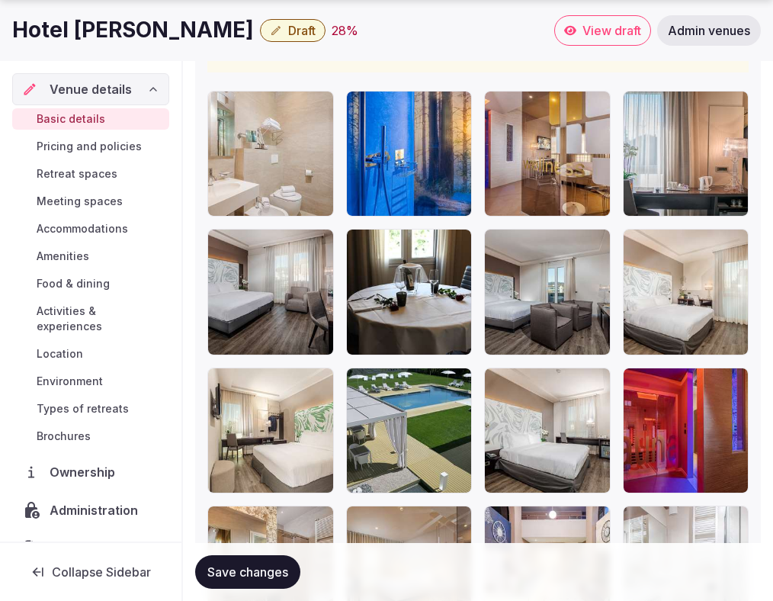
scroll to position [2405, 0]
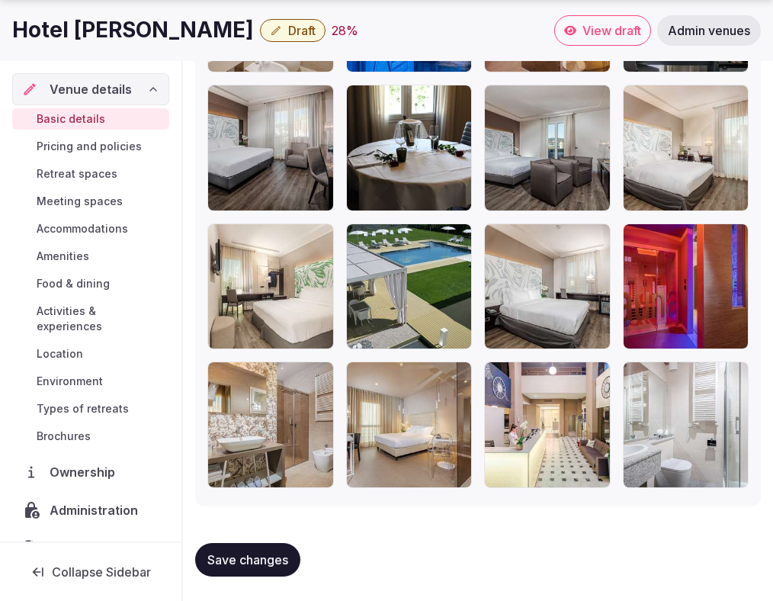
click at [260, 556] on span "Save changes" at bounding box center [247, 559] width 81 height 15
click at [243, 556] on span "Save changes" at bounding box center [247, 559] width 81 height 15
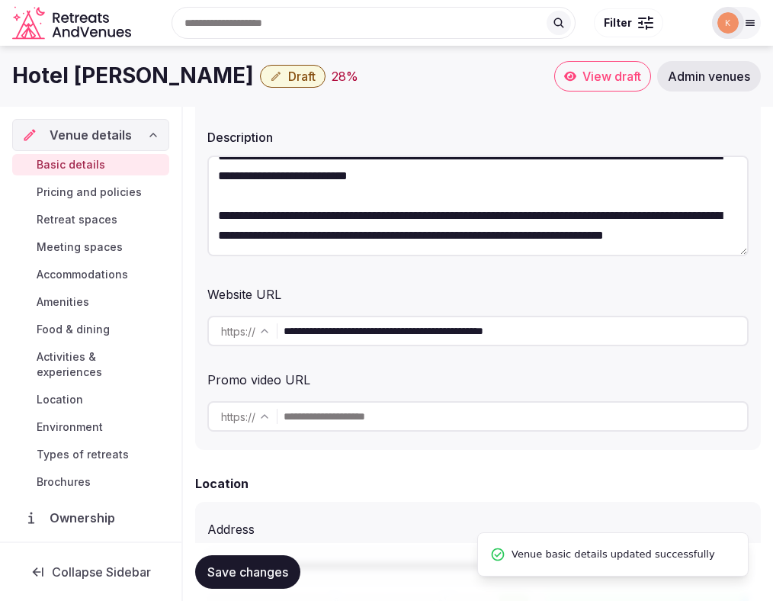
scroll to position [0, 0]
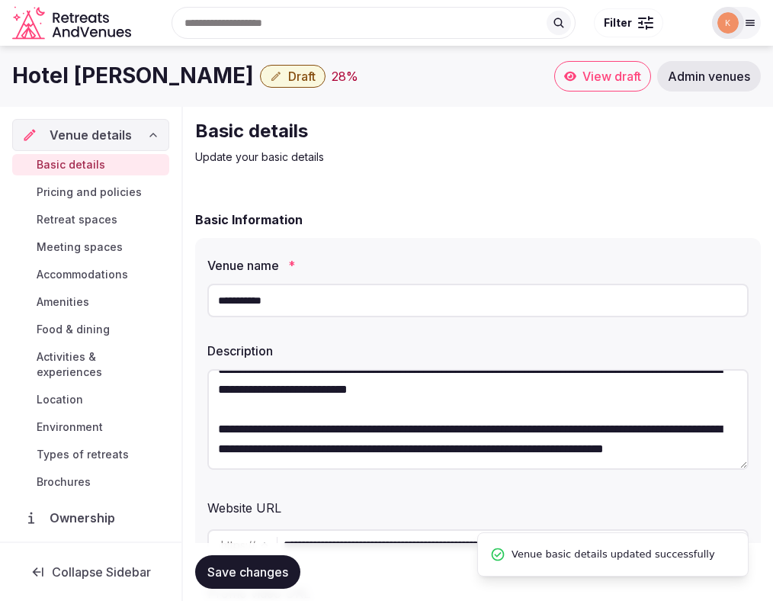
click at [178, 91] on div "Hotel [PERSON_NAME] Draft 28 % View draft Admin venues" at bounding box center [386, 76] width 773 height 61
click at [288, 79] on span "Draft" at bounding box center [301, 76] width 27 height 15
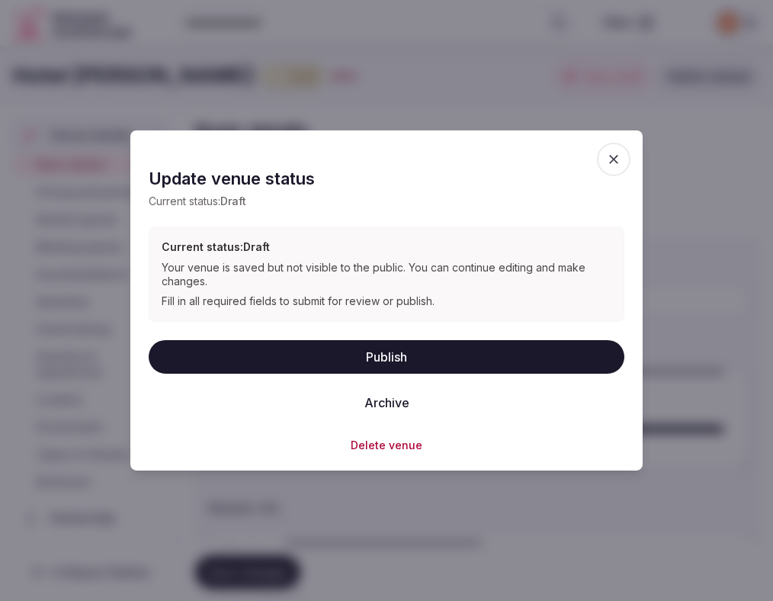
click at [252, 358] on button "Publish" at bounding box center [387, 356] width 476 height 34
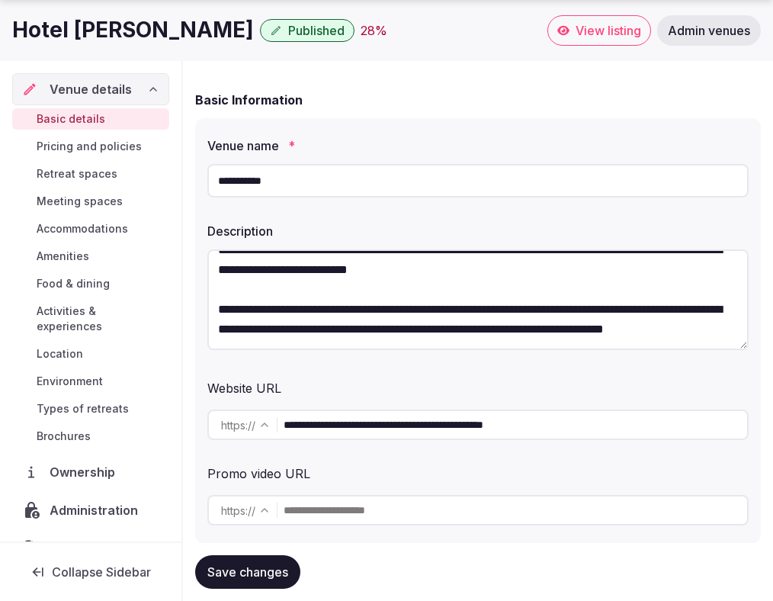
scroll to position [123, 0]
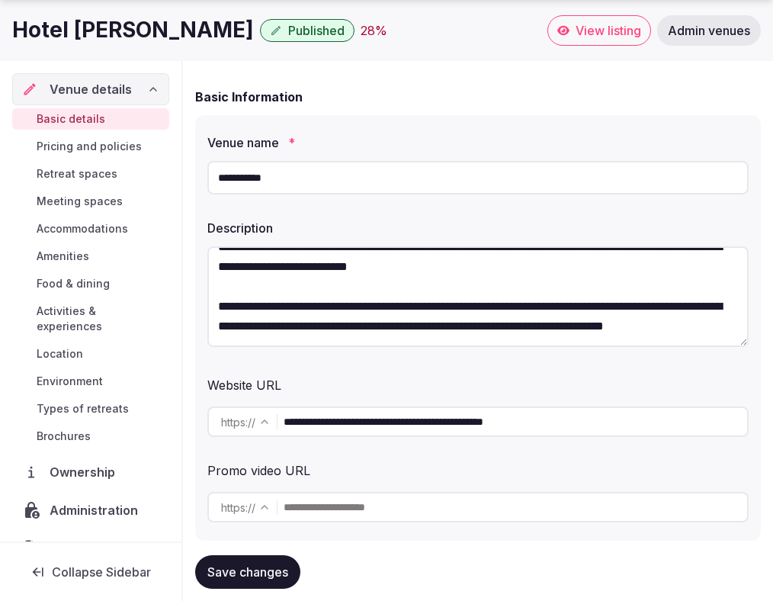
click at [393, 316] on textarea "**********" at bounding box center [477, 296] width 541 height 101
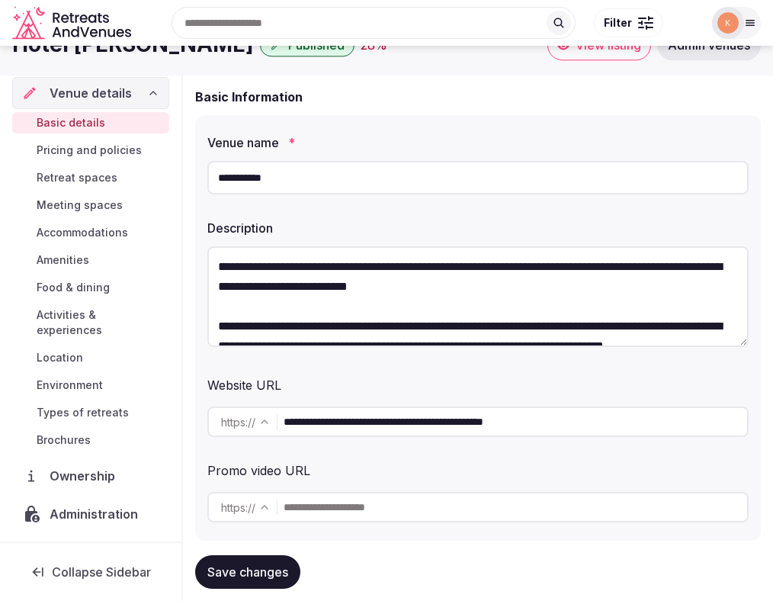
scroll to position [0, 0]
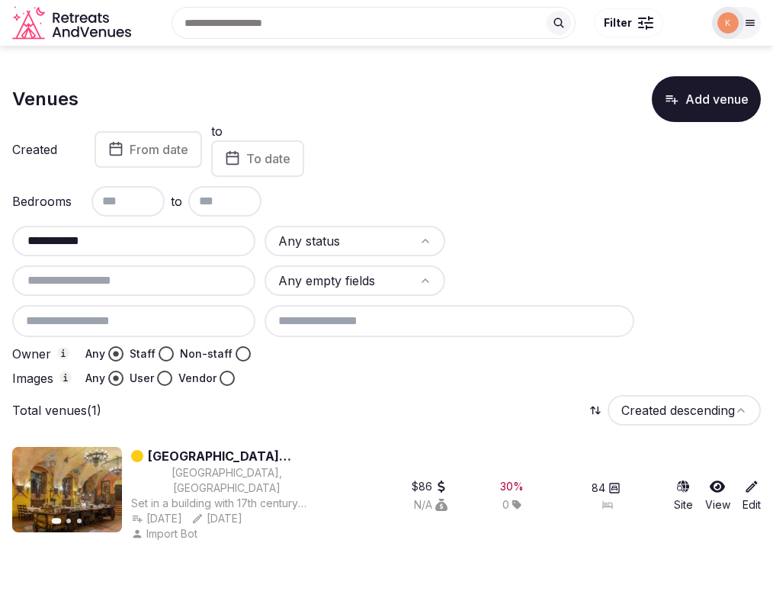
click at [120, 243] on input "**********" at bounding box center [133, 241] width 231 height 18
paste input "text"
type input "**********"
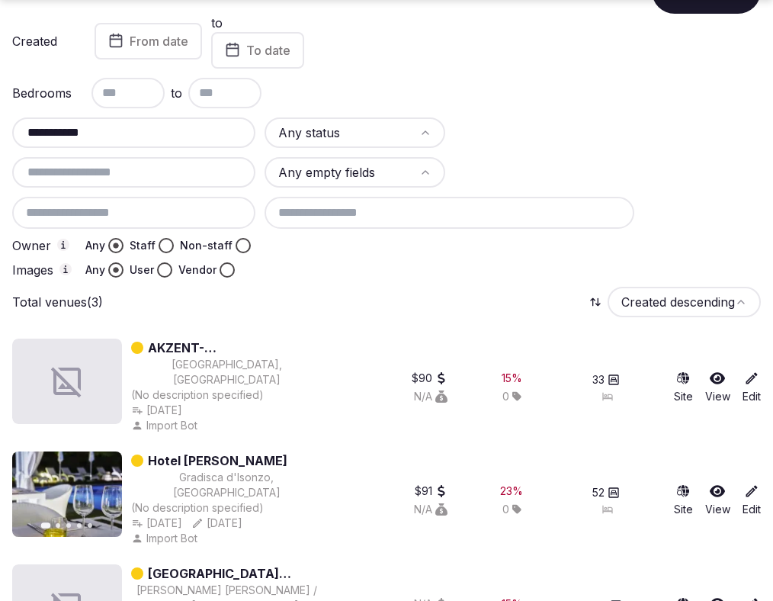
scroll to position [151, 0]
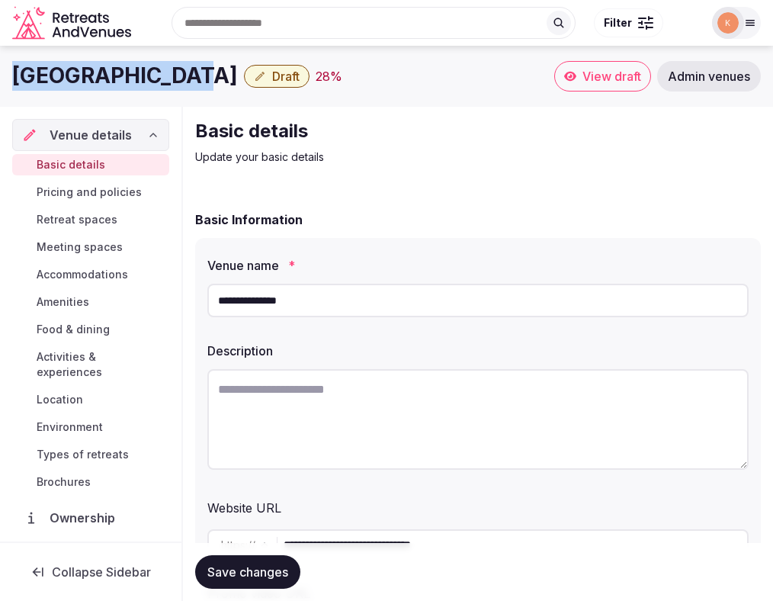
drag, startPoint x: 188, startPoint y: 75, endPoint x: 6, endPoint y: 71, distance: 182.3
click at [6, 71] on div "Desenzano Hotel Draft 28 % View draft Admin venues" at bounding box center [386, 76] width 773 height 30
copy h1 "[GEOGRAPHIC_DATA]"
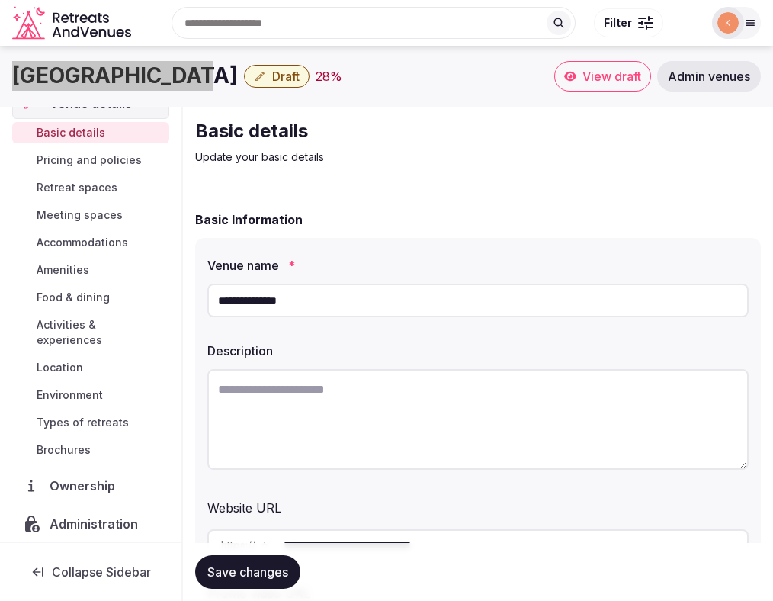
scroll to position [40, 0]
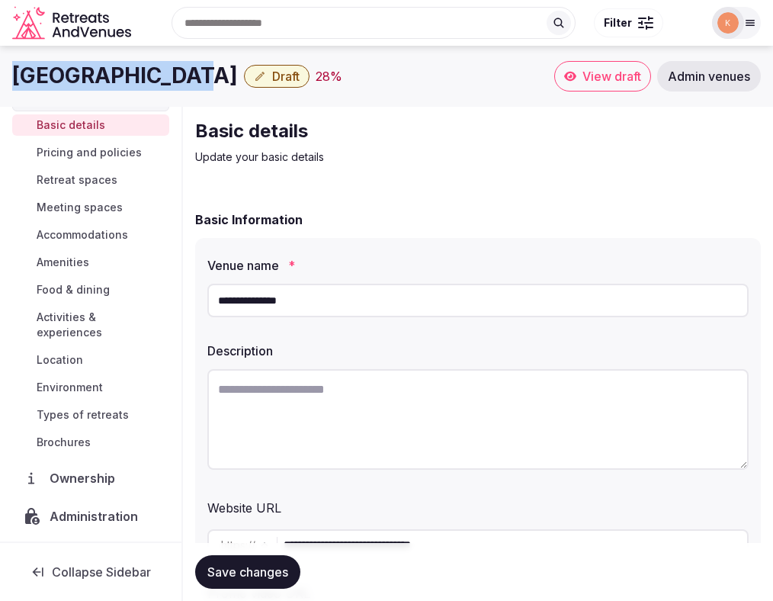
click at [74, 407] on span "Types of retreats" at bounding box center [83, 414] width 92 height 15
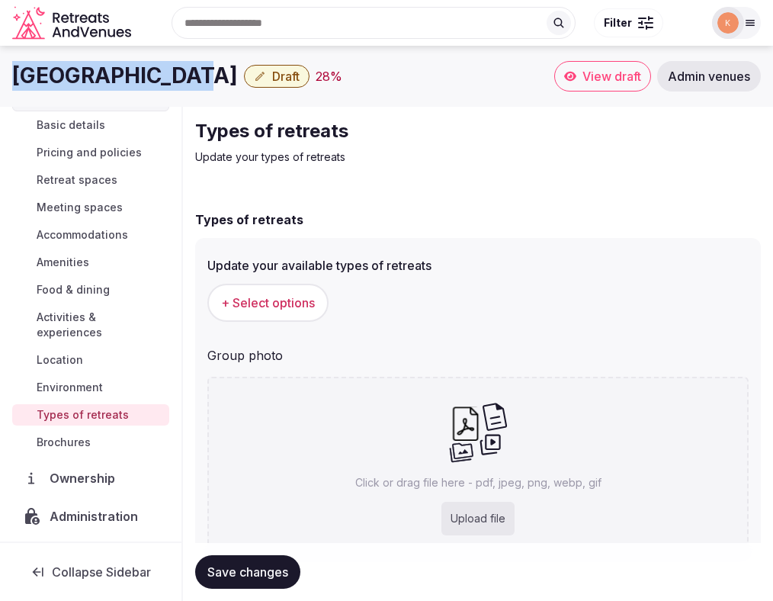
click at [91, 380] on span "Environment" at bounding box center [70, 387] width 66 height 15
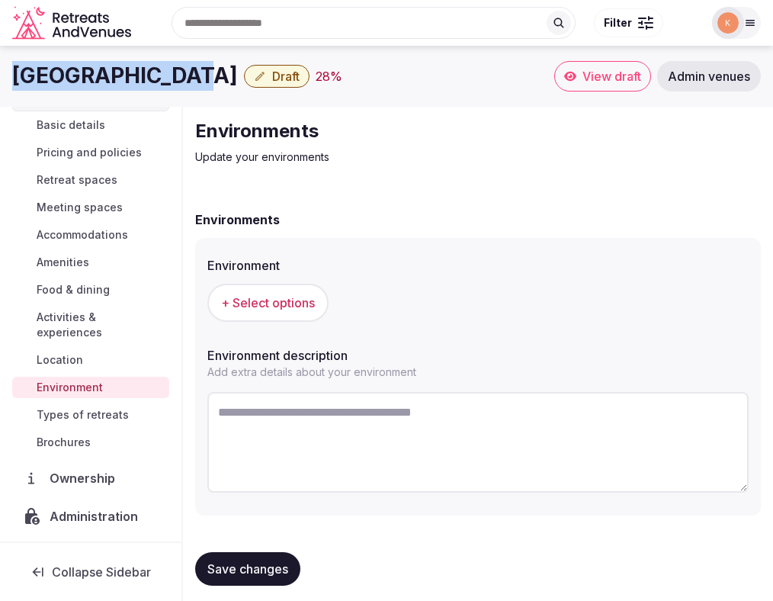
click at [88, 349] on link "Location" at bounding box center [90, 359] width 157 height 21
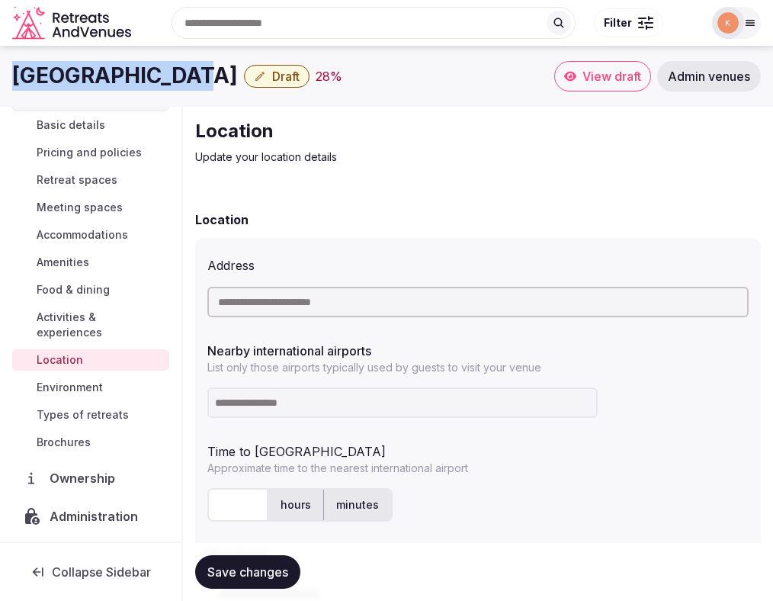
click at [85, 507] on span "Administration" at bounding box center [97, 516] width 95 height 18
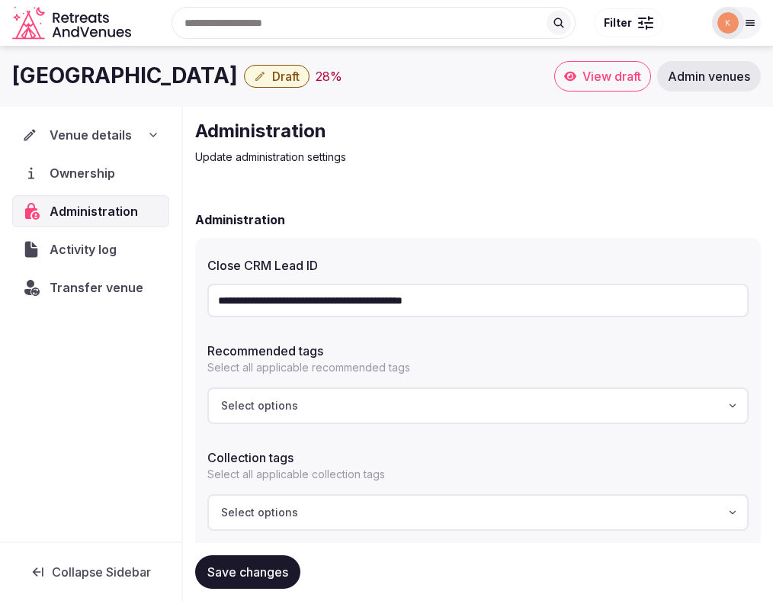
click at [387, 299] on input "**********" at bounding box center [477, 301] width 541 height 34
click at [98, 282] on span "Transfer venue" at bounding box center [97, 287] width 94 height 18
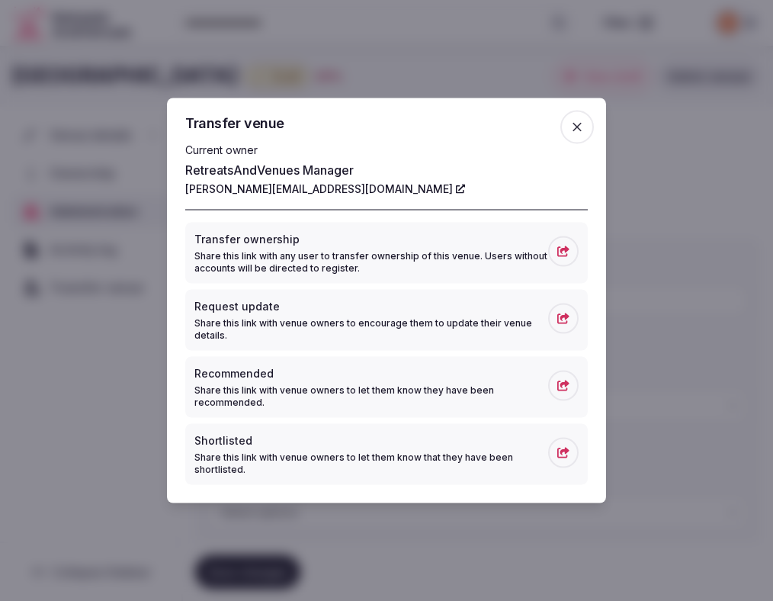
click at [411, 67] on div at bounding box center [386, 300] width 773 height 601
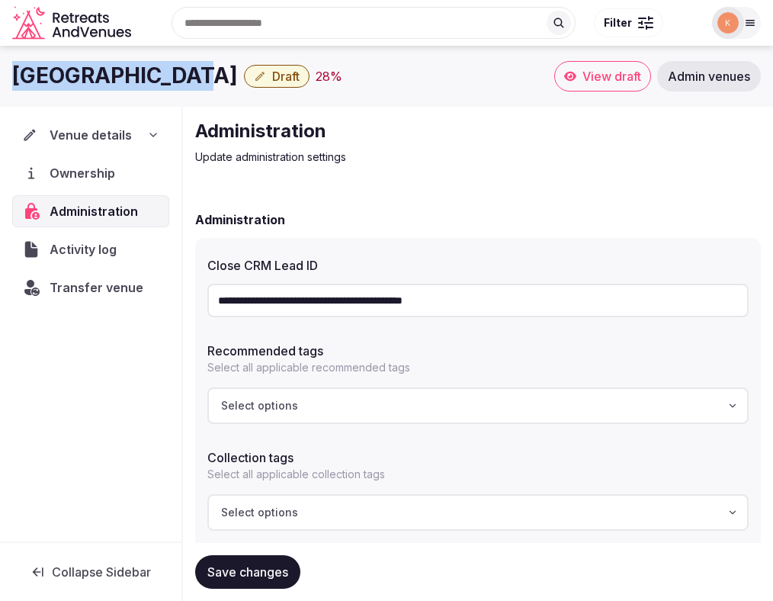
drag, startPoint x: 188, startPoint y: 79, endPoint x: 5, endPoint y: 79, distance: 183.7
click at [5, 79] on div "Desenzano Hotel Draft 28 % View draft Admin venues" at bounding box center [386, 76] width 773 height 30
copy h1 "Desenzano Hotel"
click at [103, 130] on span "Venue details" at bounding box center [91, 135] width 82 height 18
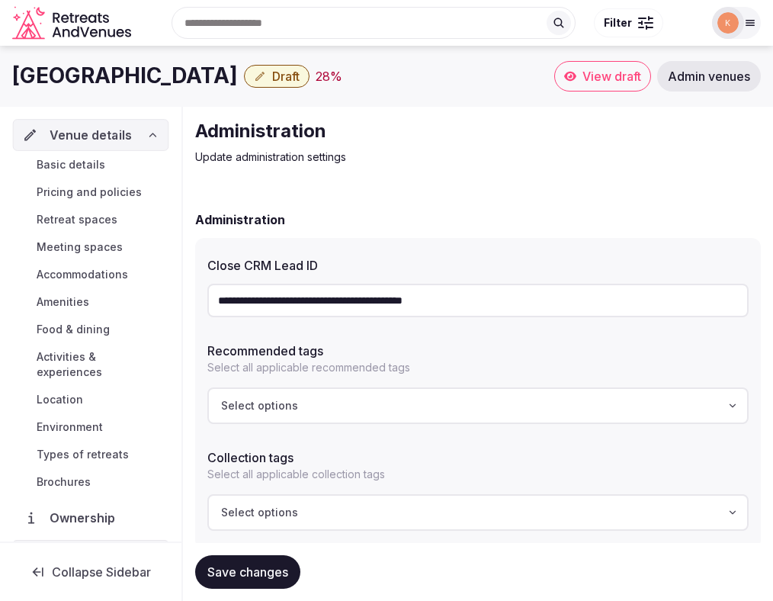
click at [89, 160] on span "Basic details" at bounding box center [71, 164] width 69 height 15
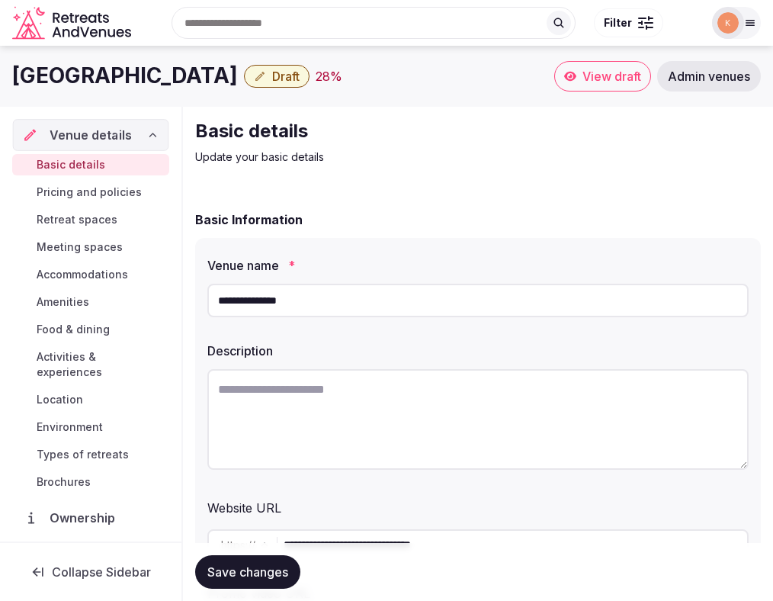
click at [294, 432] on textarea at bounding box center [477, 419] width 541 height 101
paste textarea "**********"
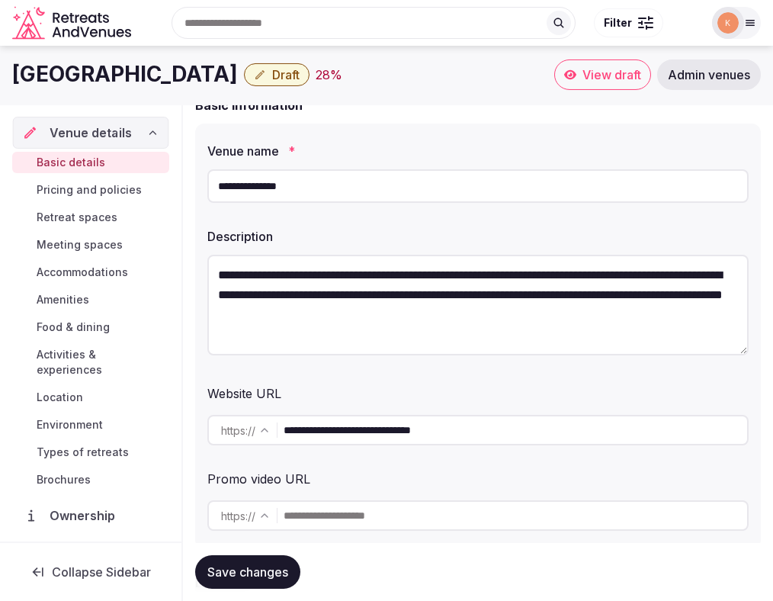
scroll to position [21, 0]
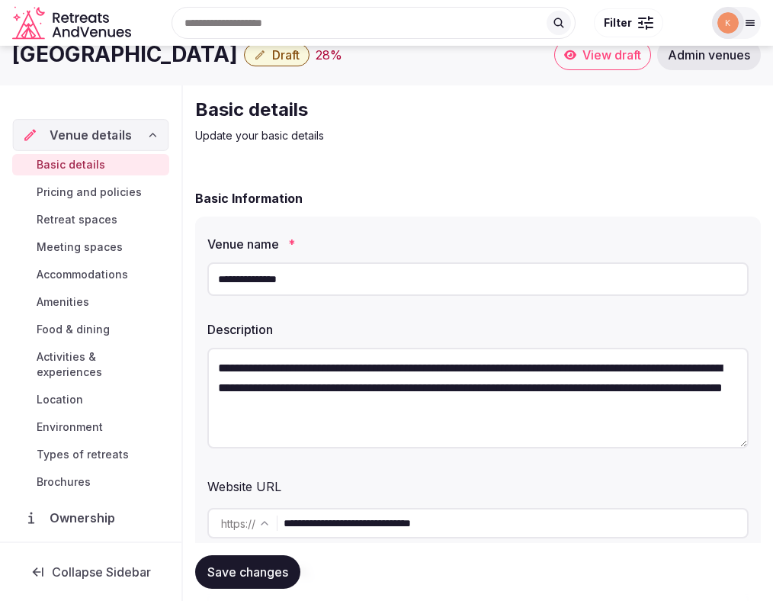
type textarea "**********"
drag, startPoint x: 190, startPoint y: 56, endPoint x: 41, endPoint y: 58, distance: 148.7
click at [39, 58] on div "Search Popular Destinations Toscana, Italy Riviera Maya, Mexico Indonesia, Bali…" at bounding box center [386, 23] width 749 height 78
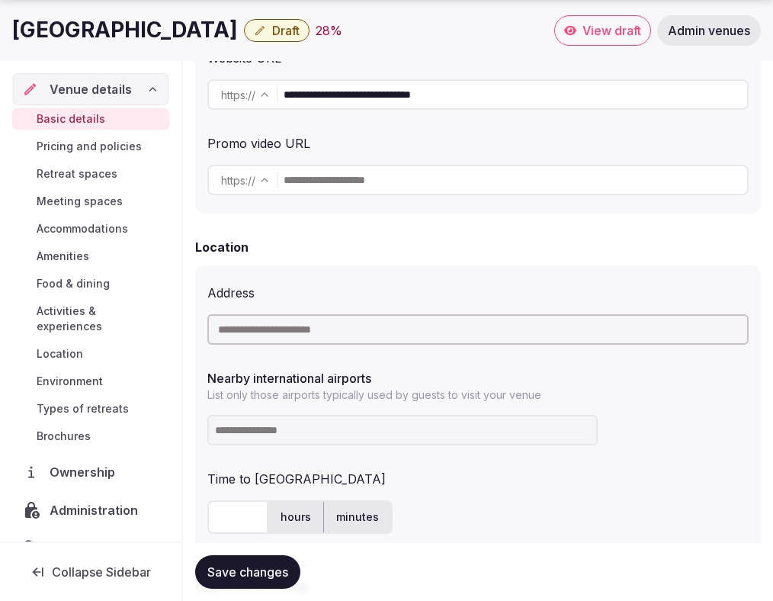
scroll to position [451, 0]
click at [281, 332] on input "text" at bounding box center [477, 328] width 541 height 30
paste input "**********"
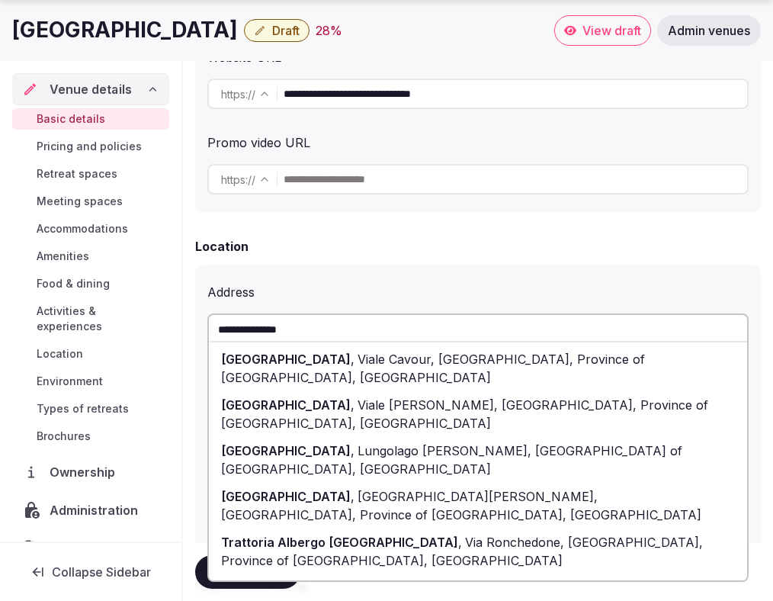
click at [280, 354] on span "Hotel Desenzano" at bounding box center [286, 358] width 130 height 15
type input "**********"
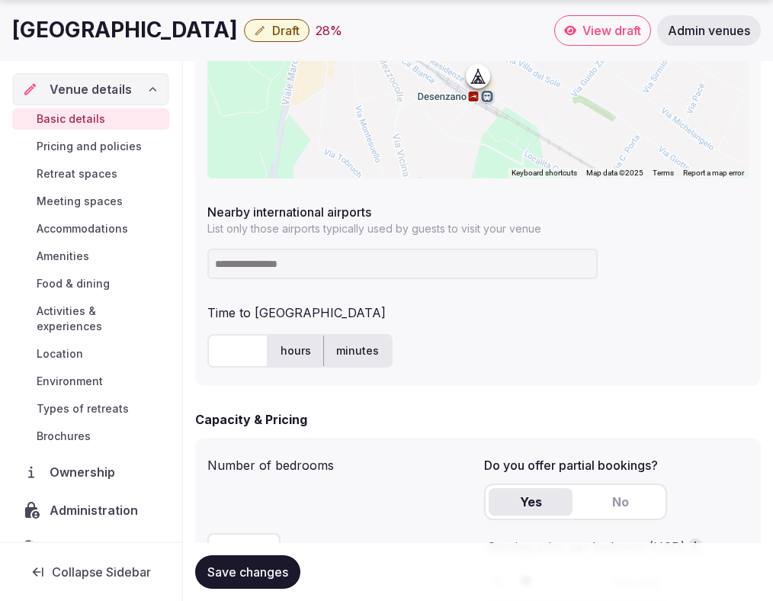
scroll to position [864, 0]
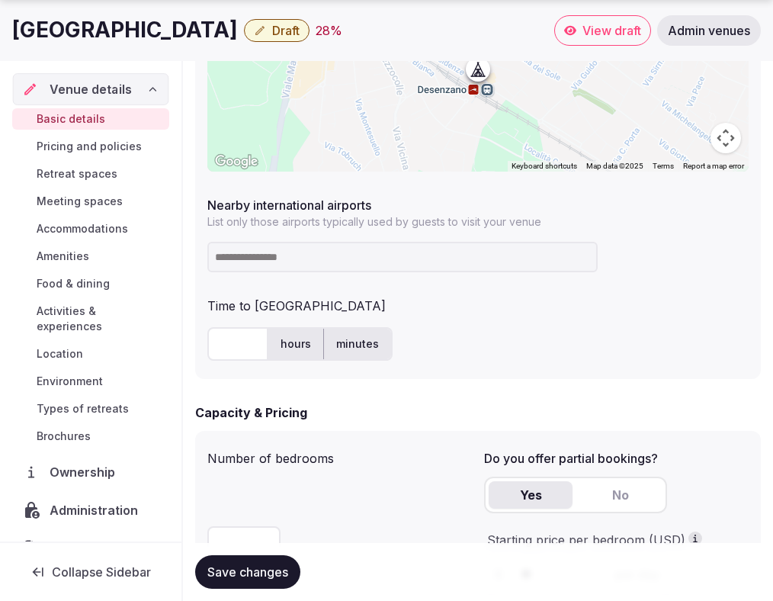
click at [249, 261] on input at bounding box center [402, 257] width 390 height 30
type input "*"
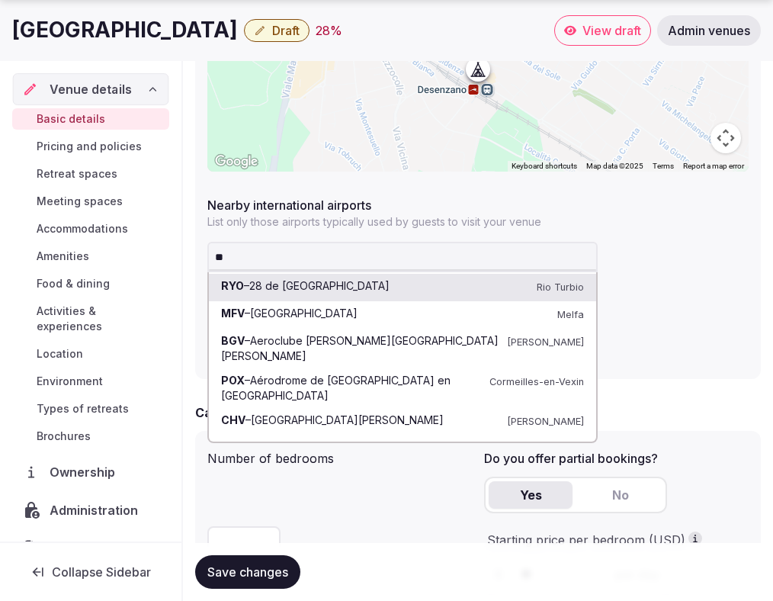
type input "***"
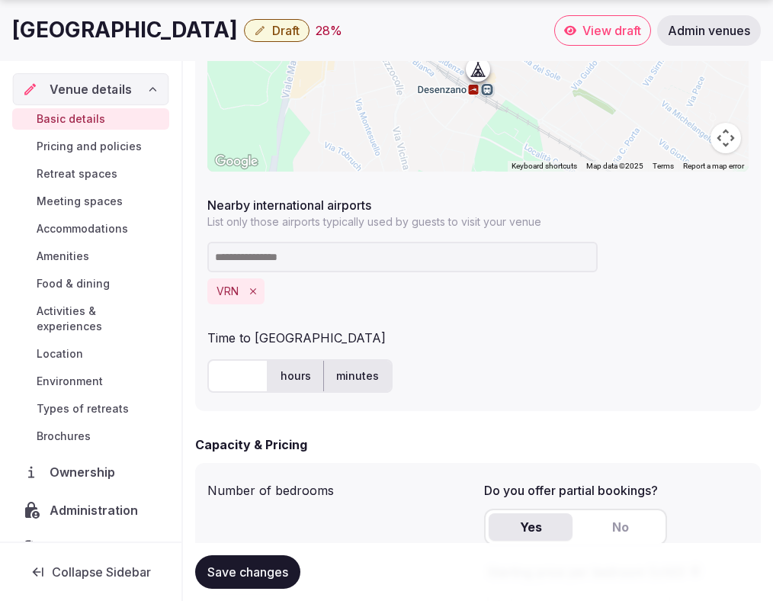
click at [226, 367] on input "text" at bounding box center [237, 376] width 61 height 34
type input "**"
click at [544, 326] on div "Time to [GEOGRAPHIC_DATA]" at bounding box center [477, 334] width 541 height 24
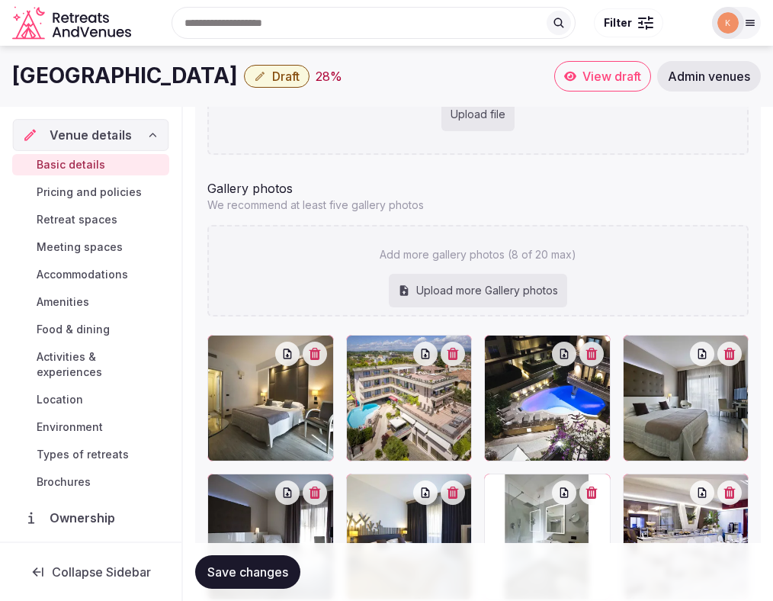
scroll to position [1651, 0]
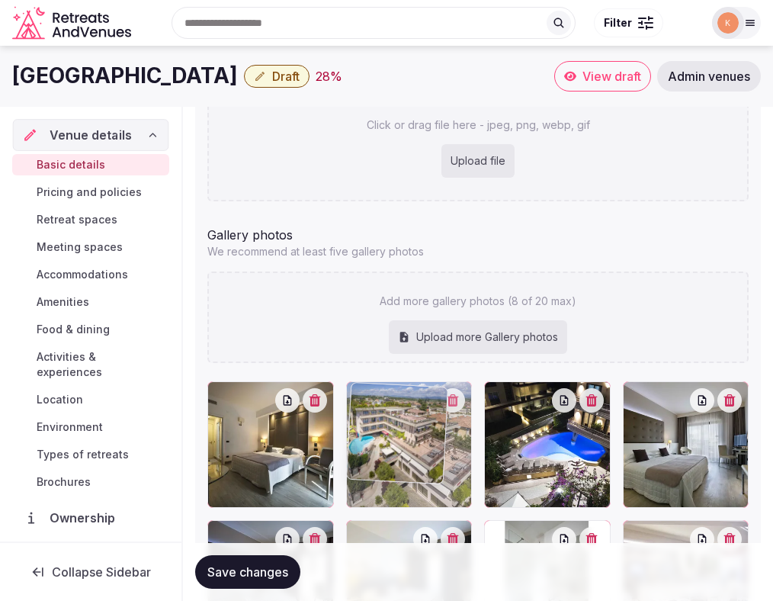
drag, startPoint x: 404, startPoint y: 436, endPoint x: 382, endPoint y: 152, distance: 285.2
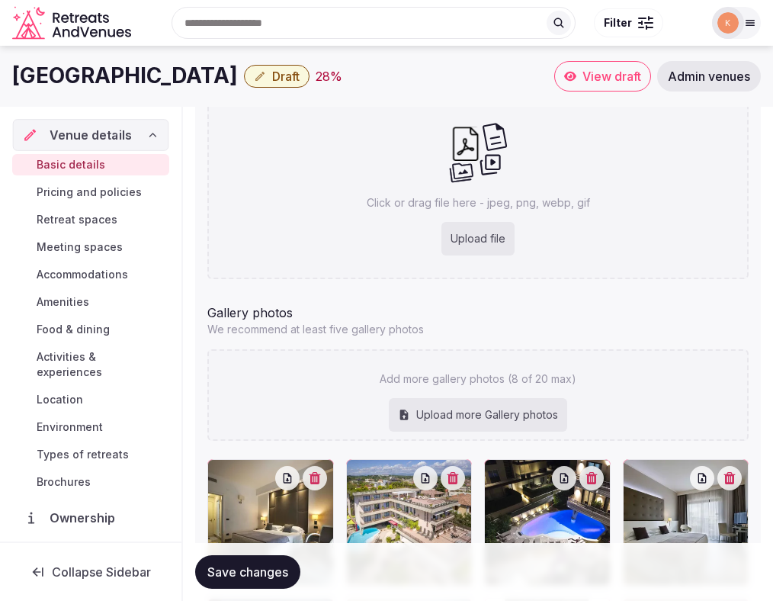
scroll to position [1570, 0]
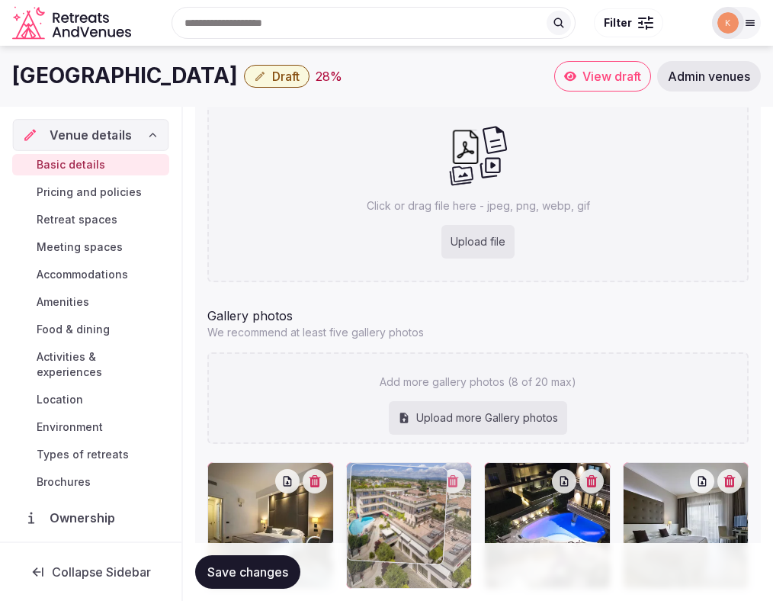
drag, startPoint x: 383, startPoint y: 497, endPoint x: 335, endPoint y: 178, distance: 323.2
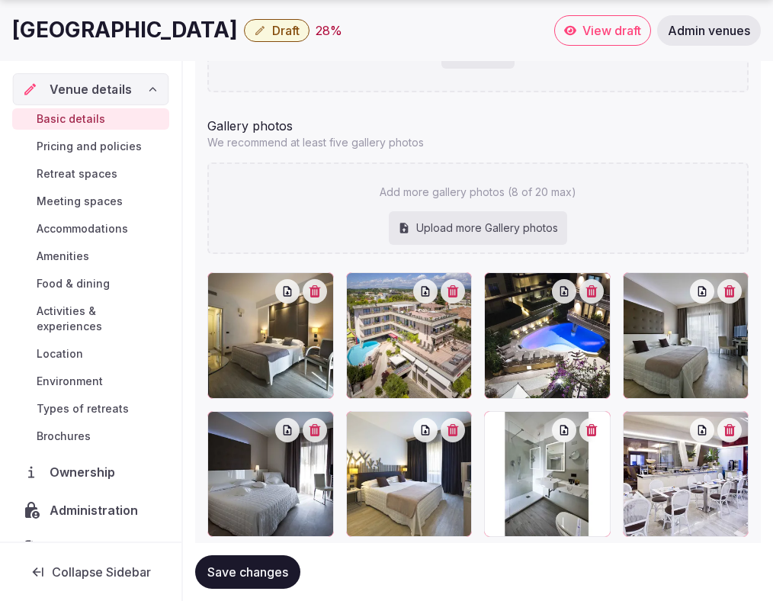
scroll to position [1792, 0]
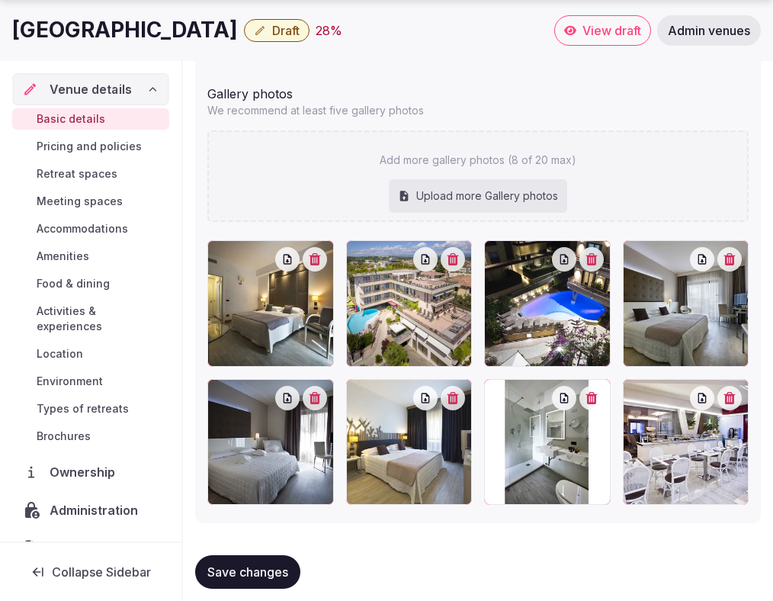
click at [359, 260] on icon at bounding box center [358, 252] width 18 height 18
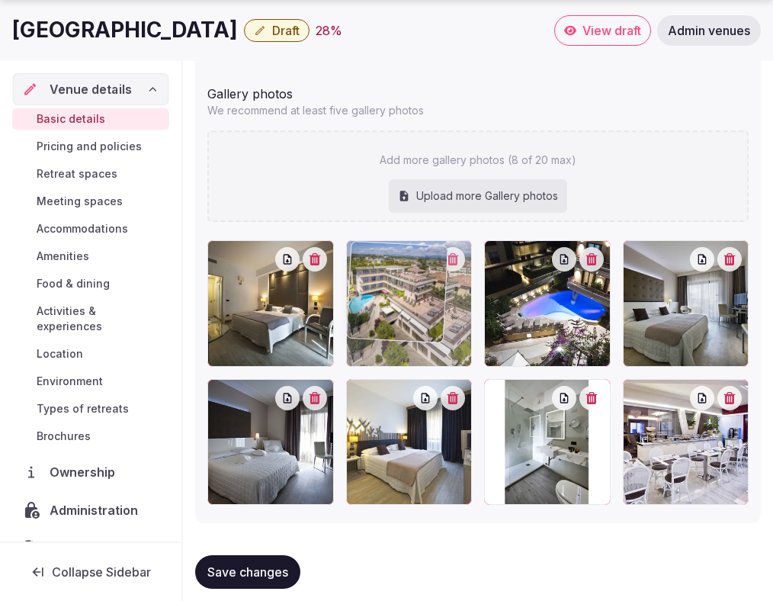
drag, startPoint x: 359, startPoint y: 260, endPoint x: 353, endPoint y: 228, distance: 32.6
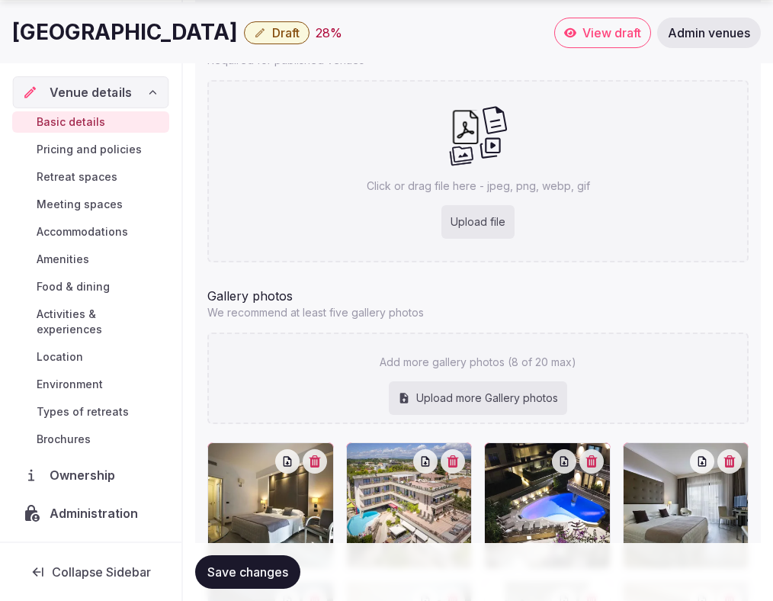
scroll to position [1593, 0]
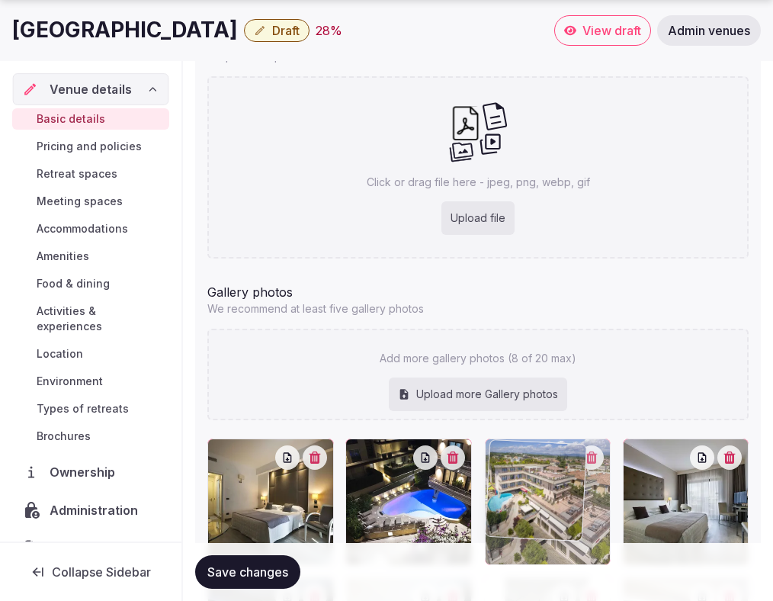
drag, startPoint x: 369, startPoint y: 465, endPoint x: 455, endPoint y: 146, distance: 330.9
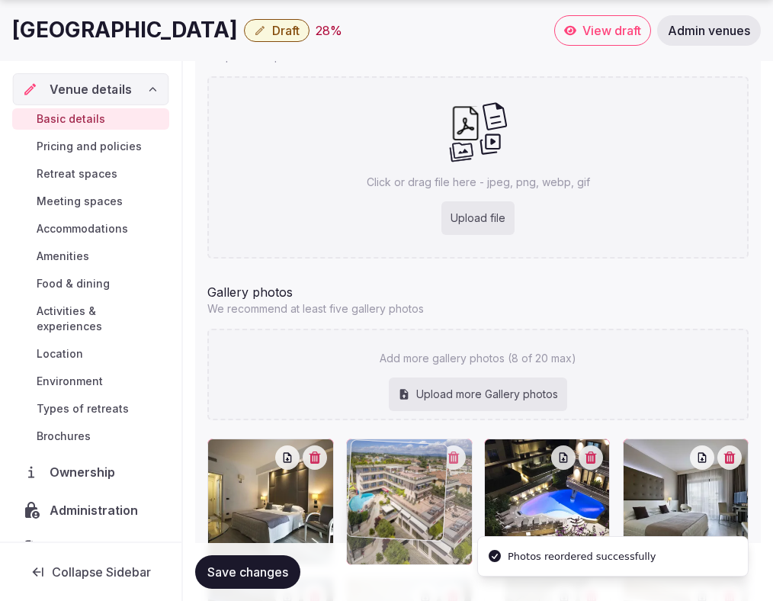
drag, startPoint x: 520, startPoint y: 477, endPoint x: 400, endPoint y: 471, distance: 119.9
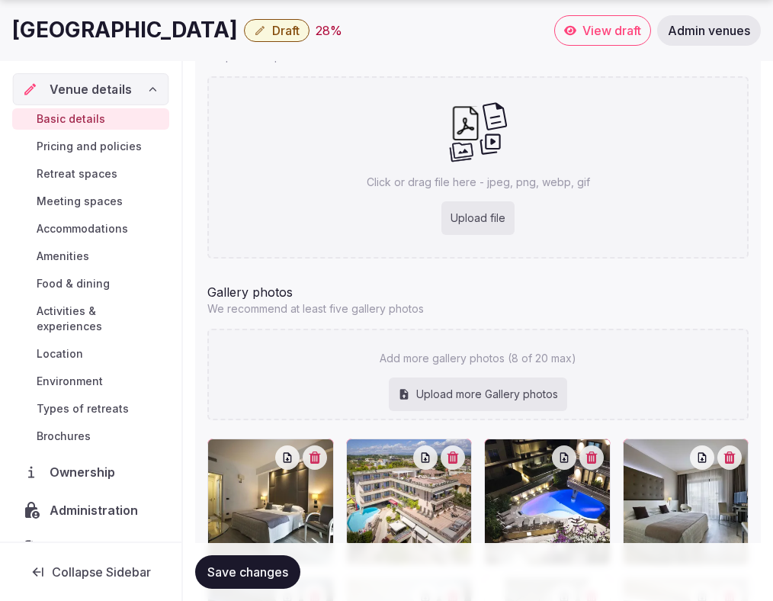
click at [259, 575] on span "Save changes" at bounding box center [247, 571] width 81 height 15
click at [358, 177] on div "Click or drag file here - jpeg, png, webp, gif Upload file" at bounding box center [477, 167] width 541 height 182
type input "**********"
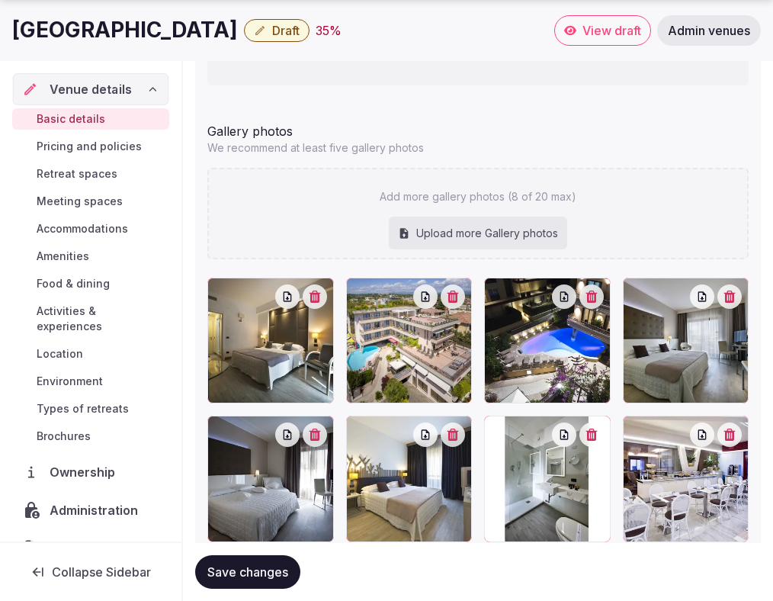
scroll to position [1917, 0]
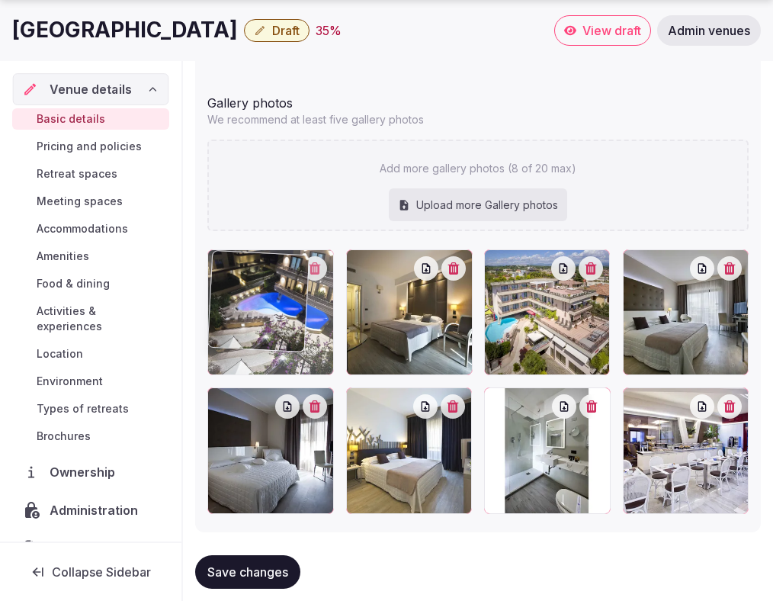
drag, startPoint x: 547, startPoint y: 321, endPoint x: 276, endPoint y: 322, distance: 271.4
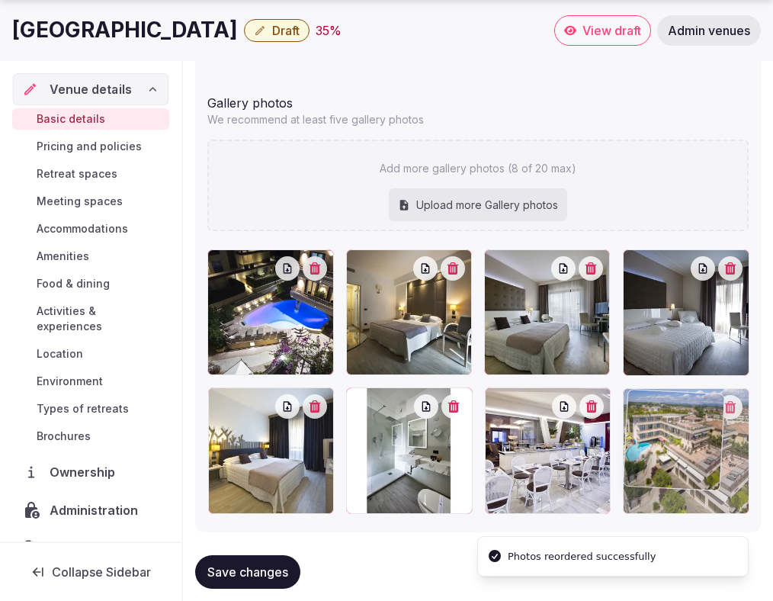
drag, startPoint x: 527, startPoint y: 311, endPoint x: 621, endPoint y: 459, distance: 175.5
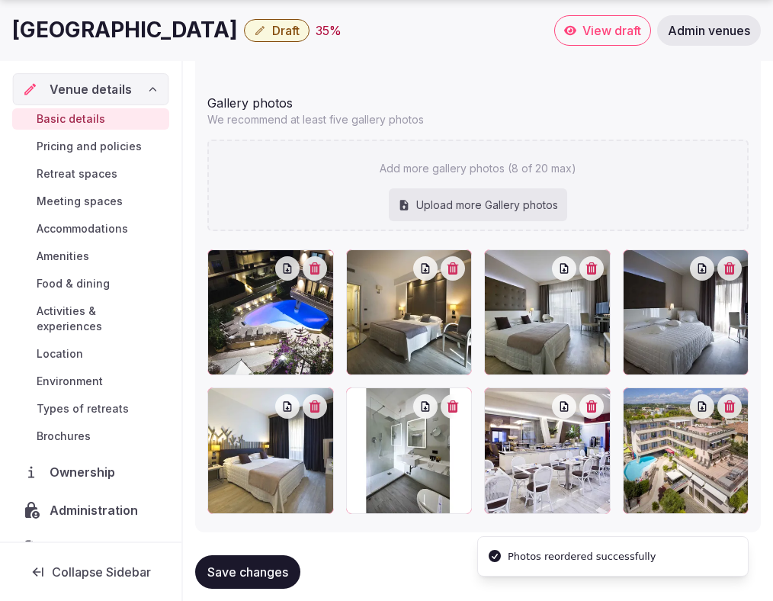
scroll to position [1944, 0]
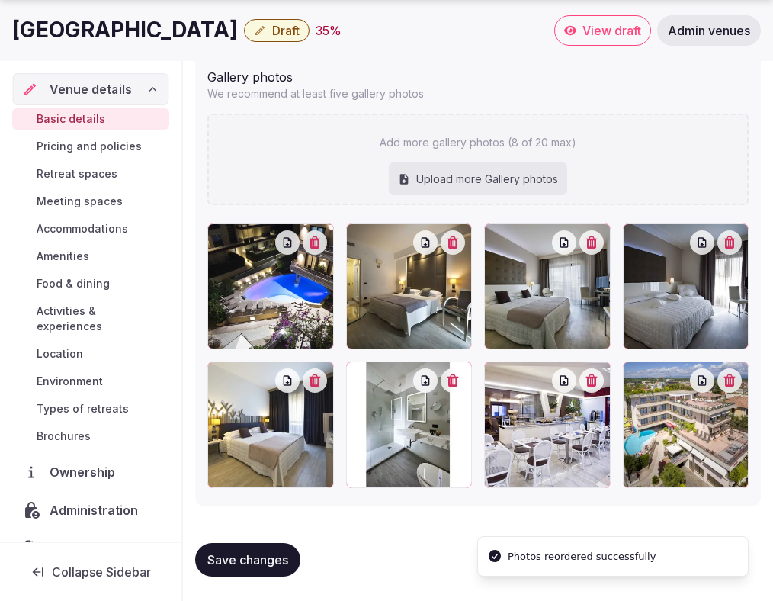
click at [276, 552] on span "Save changes" at bounding box center [247, 559] width 81 height 15
click at [272, 30] on span "Draft" at bounding box center [285, 30] width 27 height 15
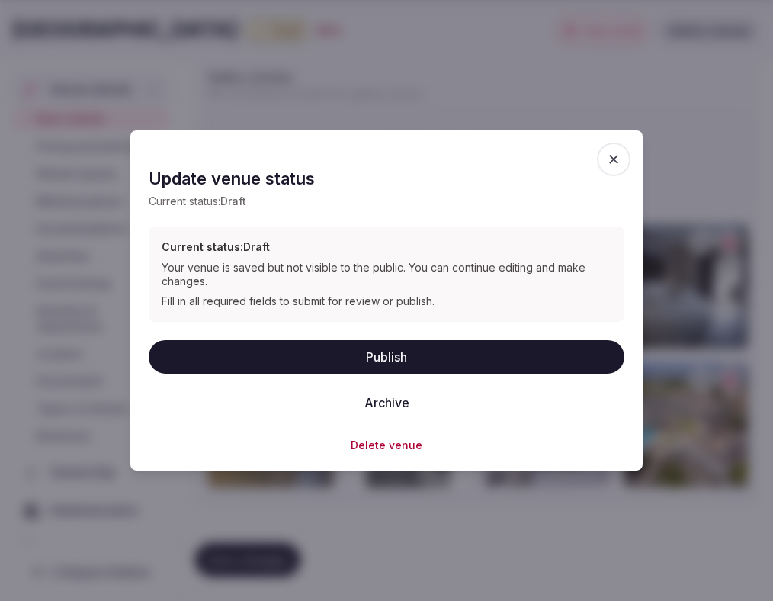
click at [297, 351] on button "Publish" at bounding box center [387, 356] width 476 height 34
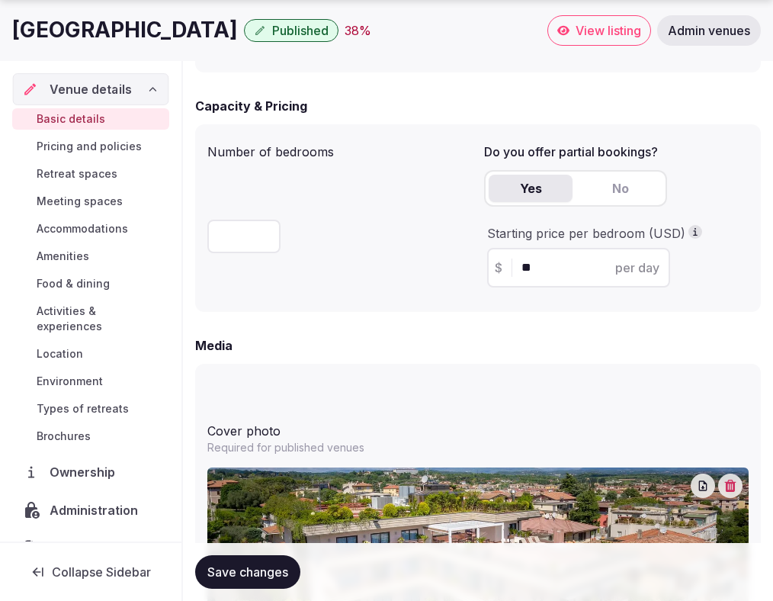
scroll to position [1397, 0]
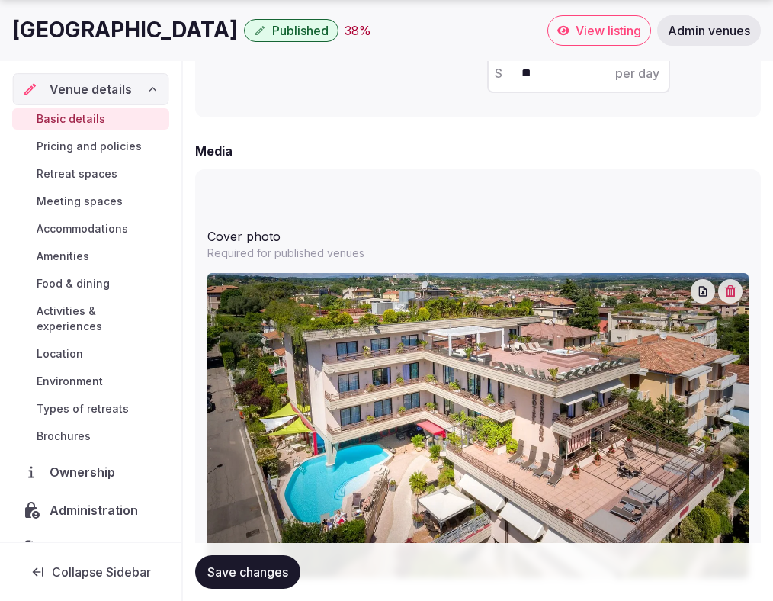
click at [252, 570] on span "Save changes" at bounding box center [247, 571] width 81 height 15
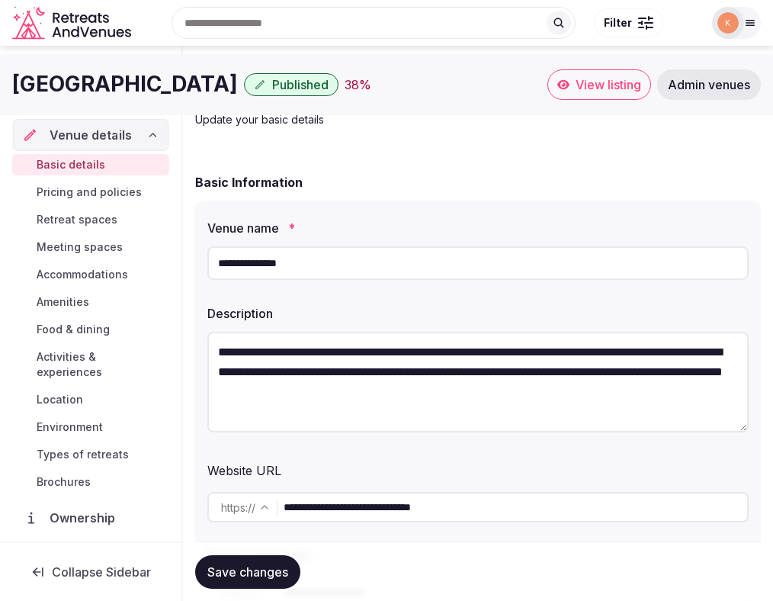
scroll to position [0, 0]
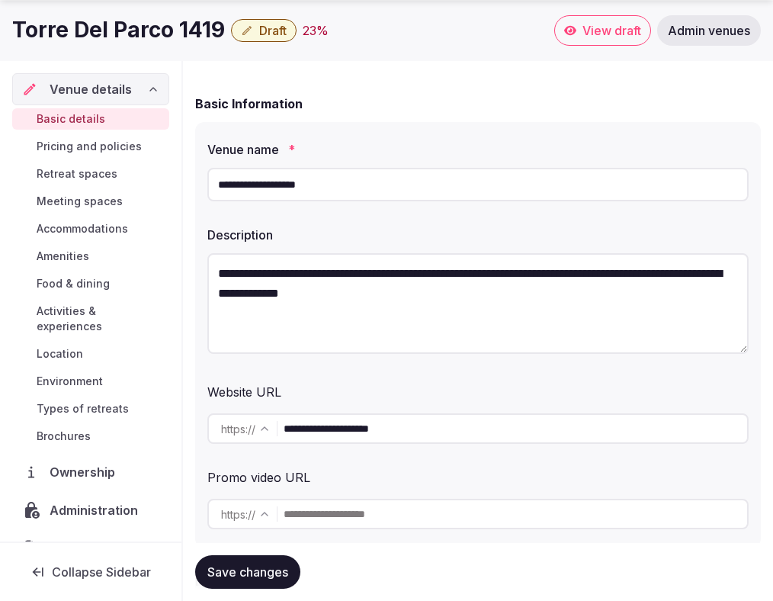
scroll to position [200, 0]
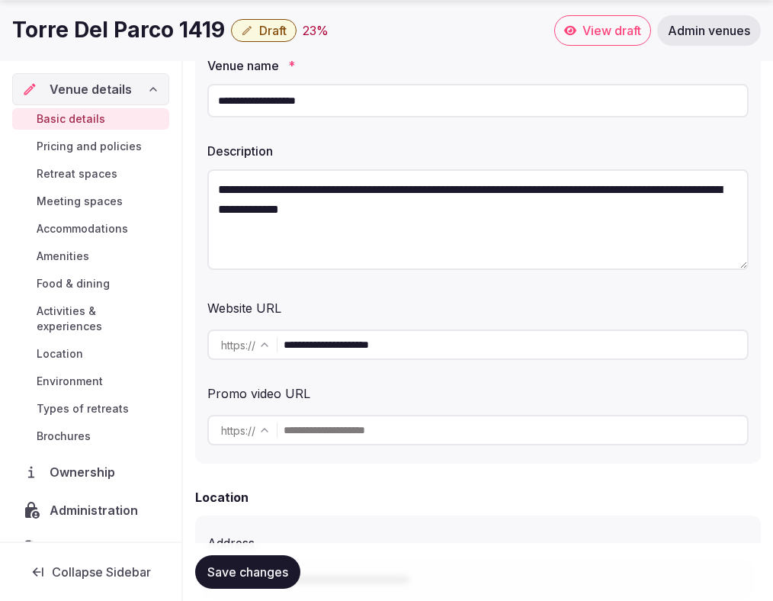
click at [406, 345] on input "**********" at bounding box center [516, 344] width 464 height 30
click at [438, 249] on textarea "**********" at bounding box center [477, 219] width 541 height 101
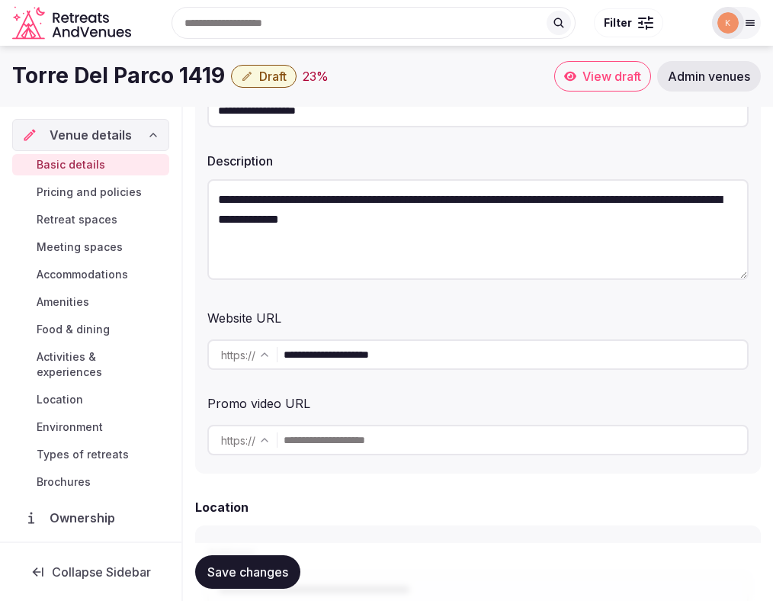
scroll to position [119, 0]
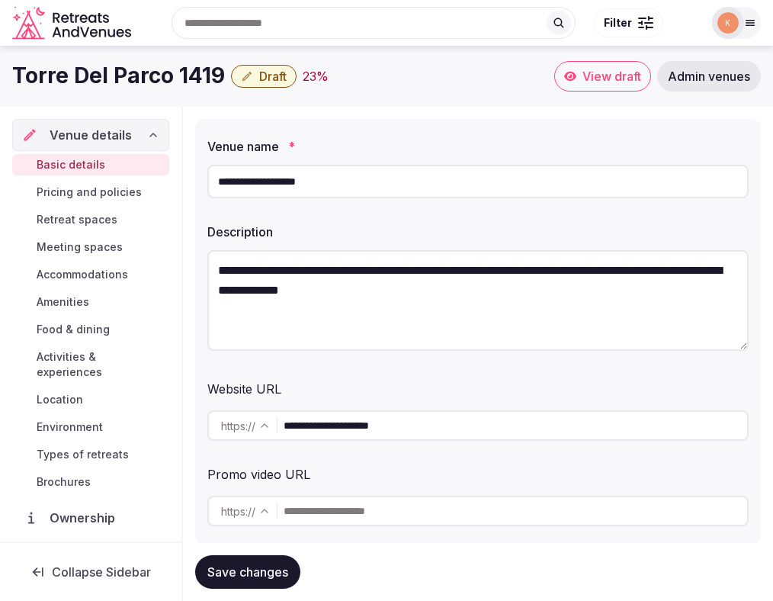
click at [385, 425] on input "**********" at bounding box center [516, 425] width 464 height 30
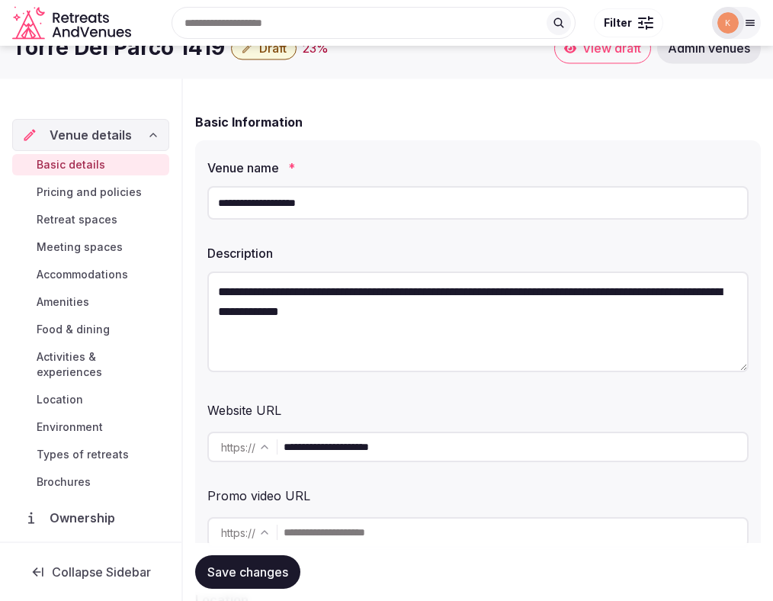
scroll to position [0, 0]
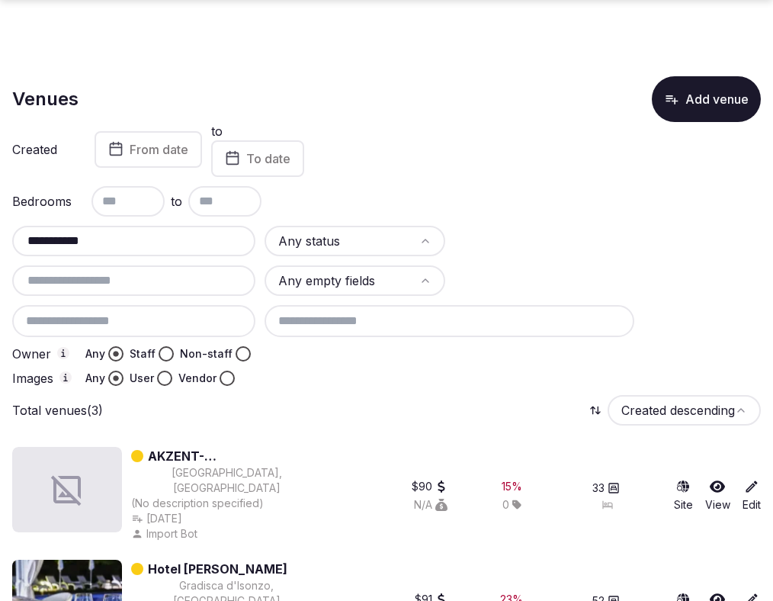
scroll to position [151, 0]
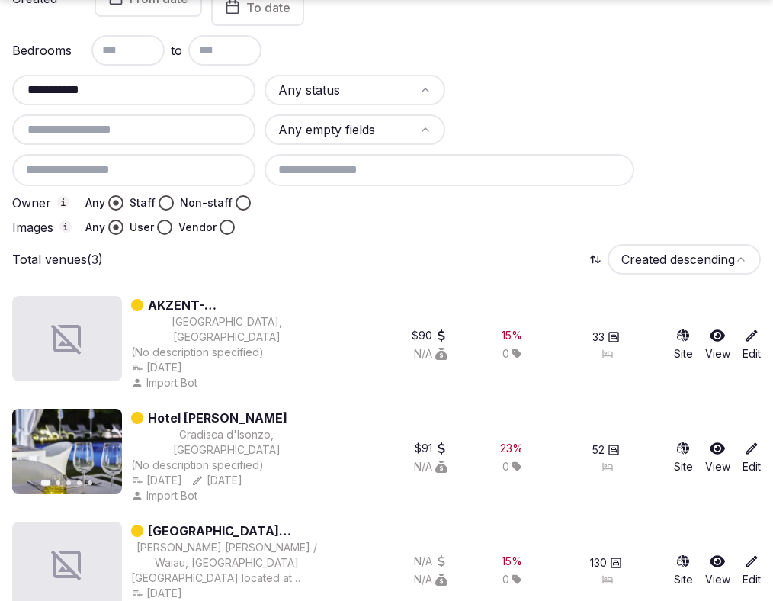
click at [120, 84] on input "**********" at bounding box center [133, 90] width 231 height 18
paste input "****"
type input "**********"
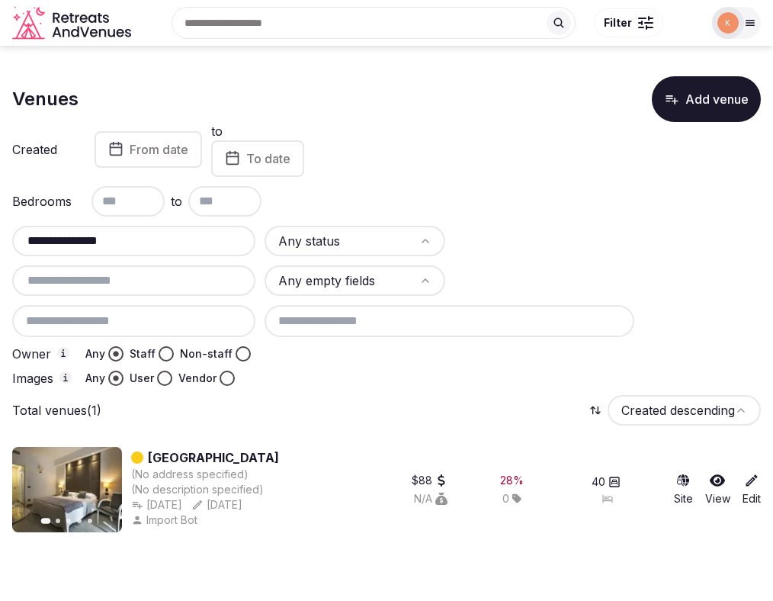
scroll to position [0, 0]
drag, startPoint x: 220, startPoint y: 506, endPoint x: 205, endPoint y: 504, distance: 15.4
click at [205, 504] on div "[DATE] Created [DATE] 3:14am Created [DATE] 3:14am Apr 26th, 2025" at bounding box center [205, 504] width 148 height 15
click at [220, 458] on link "[GEOGRAPHIC_DATA]" at bounding box center [213, 457] width 131 height 18
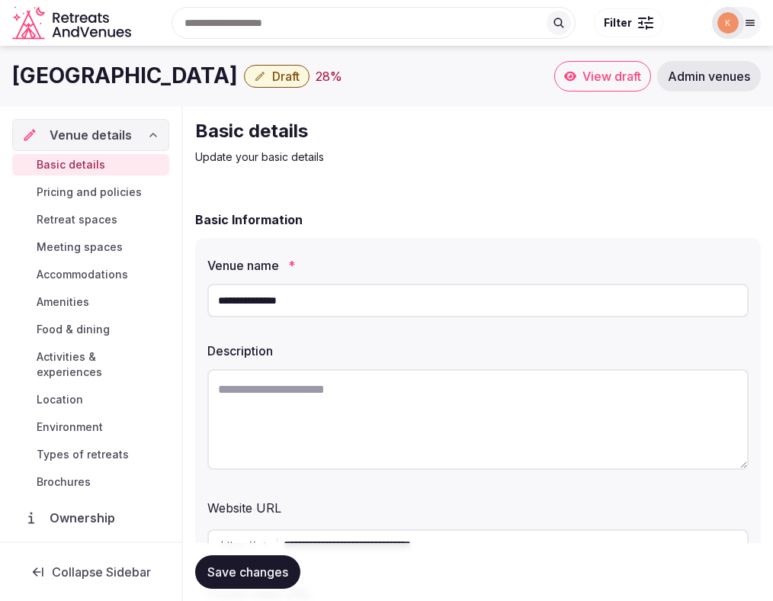
click at [284, 303] on input "**********" at bounding box center [477, 301] width 541 height 34
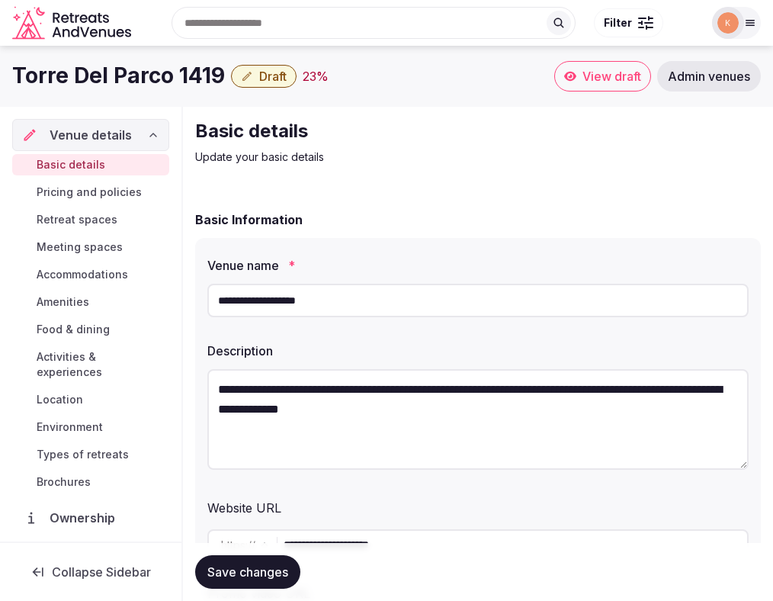
click at [308, 308] on input "**********" at bounding box center [477, 301] width 541 height 34
click at [310, 300] on input "**********" at bounding box center [477, 301] width 541 height 34
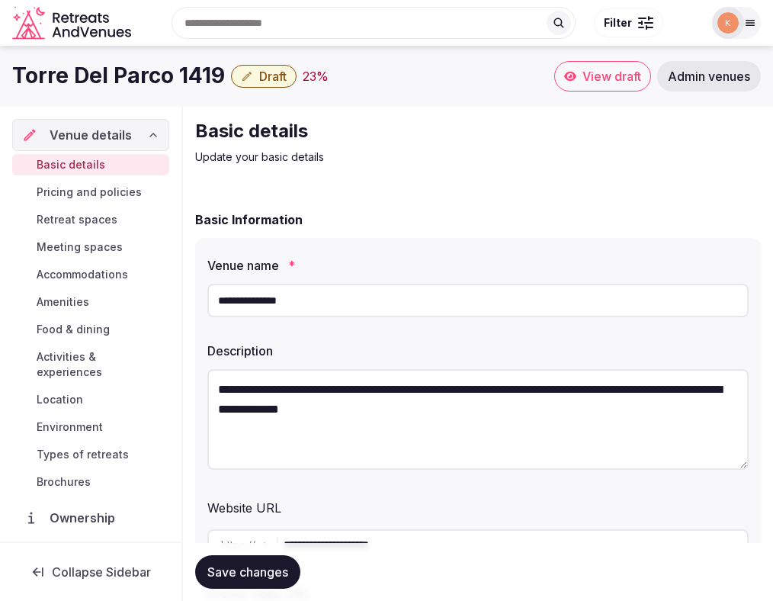
type input "**********"
click at [241, 568] on span "Save changes" at bounding box center [247, 571] width 81 height 15
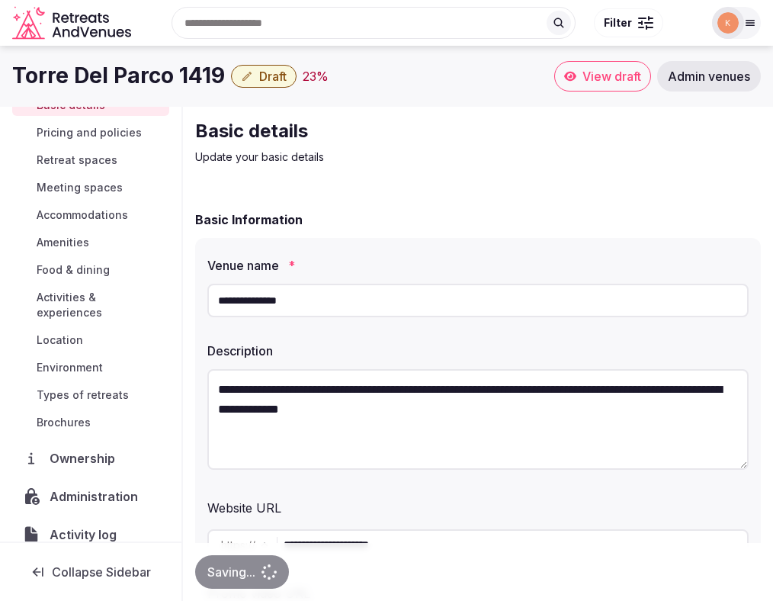
scroll to position [104, 0]
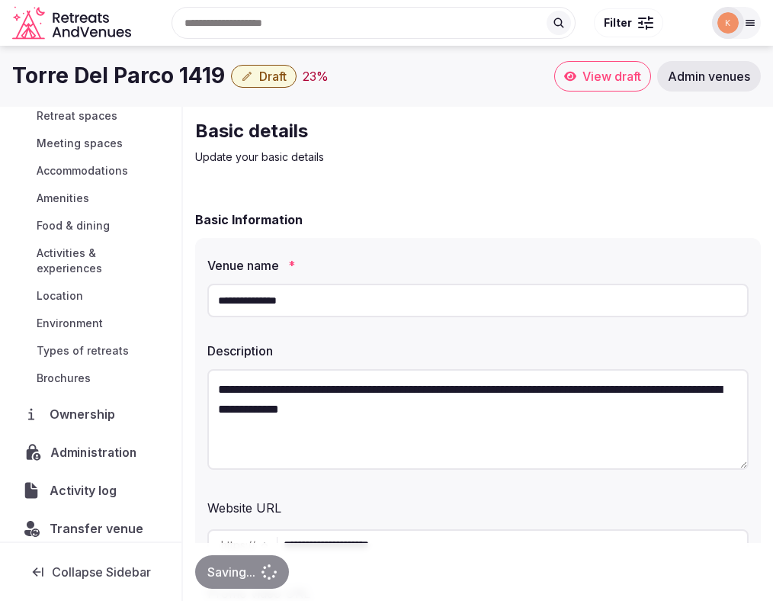
click at [75, 443] on span "Administration" at bounding box center [96, 452] width 93 height 18
click at [120, 443] on span "Administration" at bounding box center [97, 452] width 95 height 18
click at [112, 481] on span "Activity log" at bounding box center [86, 490] width 72 height 18
click at [104, 512] on div "Transfer venue" at bounding box center [90, 528] width 157 height 32
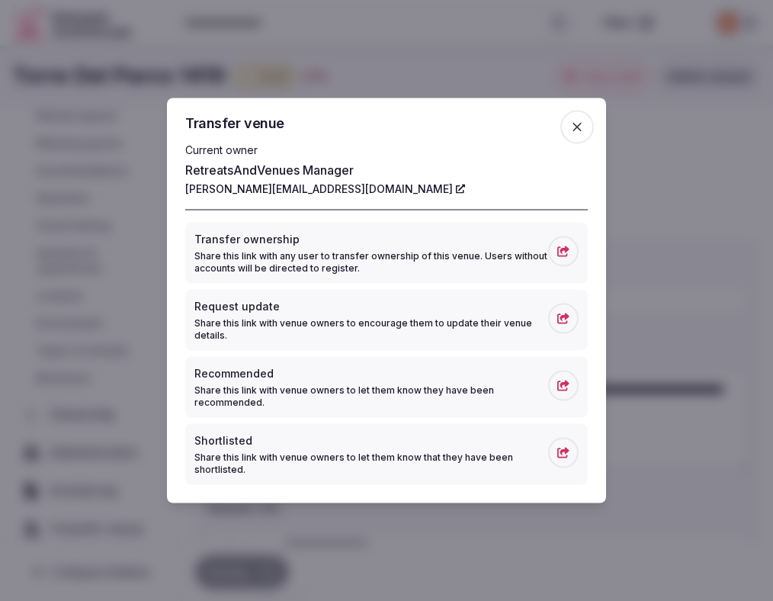
click at [83, 471] on div at bounding box center [386, 300] width 773 height 601
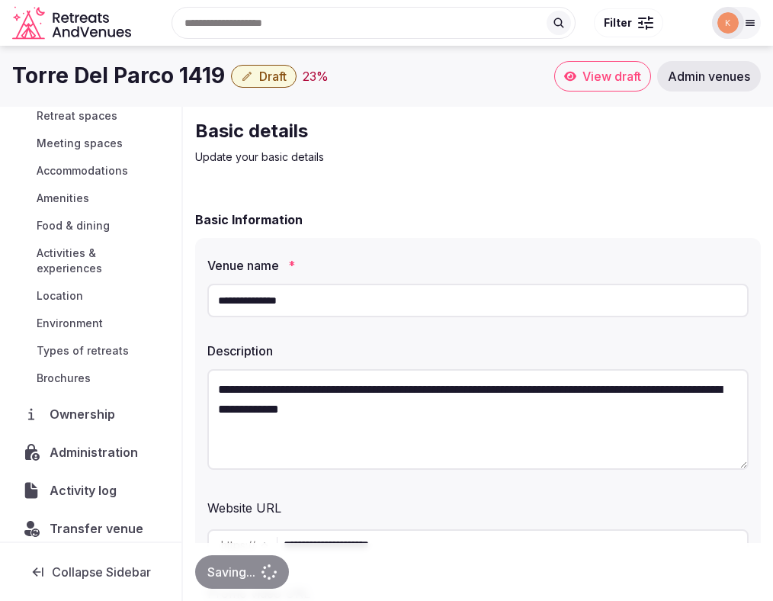
click at [85, 481] on span "Activity log" at bounding box center [86, 490] width 73 height 18
click at [94, 443] on span "Administration" at bounding box center [96, 452] width 93 height 18
click at [127, 443] on span "Administration" at bounding box center [96, 452] width 93 height 18
click at [124, 443] on span "Administration" at bounding box center [96, 452] width 93 height 18
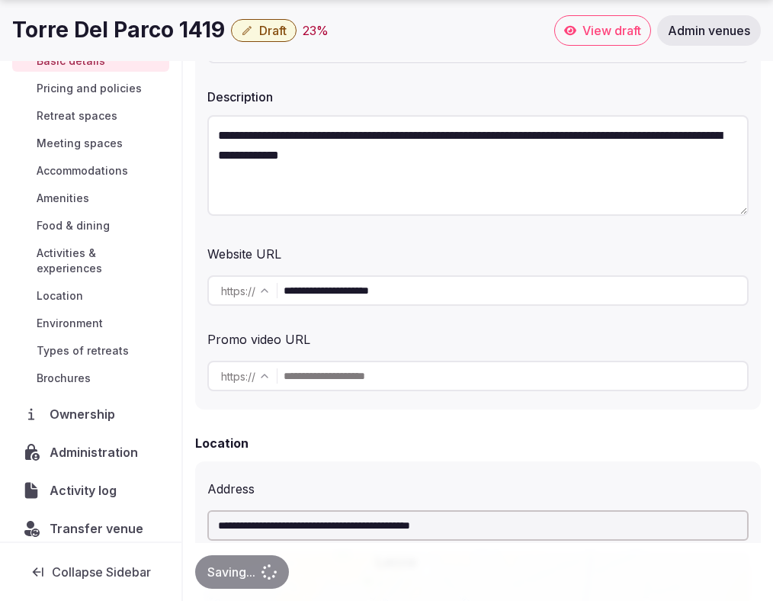
scroll to position [260, 0]
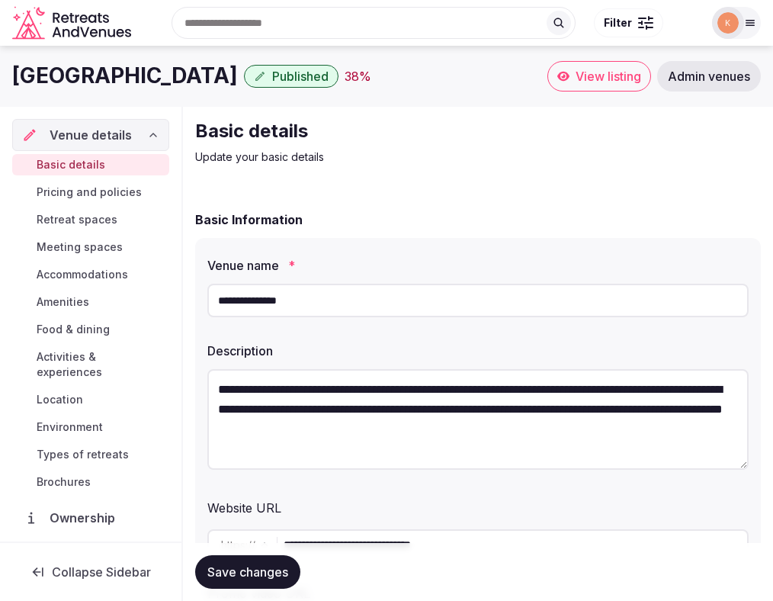
click at [684, 77] on span "Admin venues" at bounding box center [709, 76] width 82 height 15
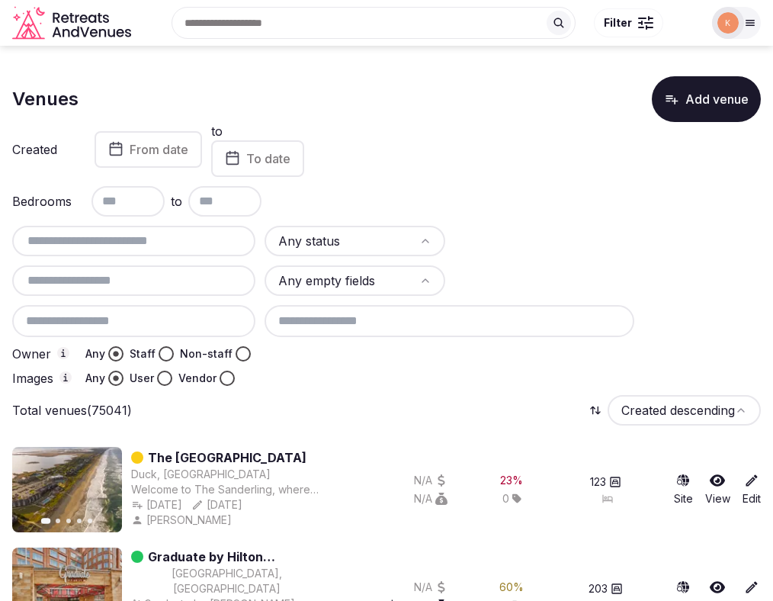
click at [114, 245] on input "text" at bounding box center [133, 241] width 231 height 18
paste input "**********"
type input "**********"
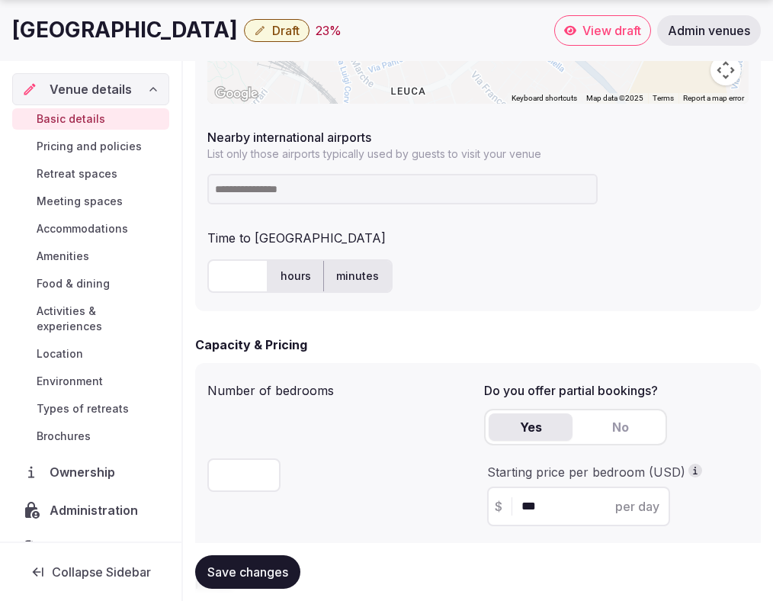
scroll to position [1021, 0]
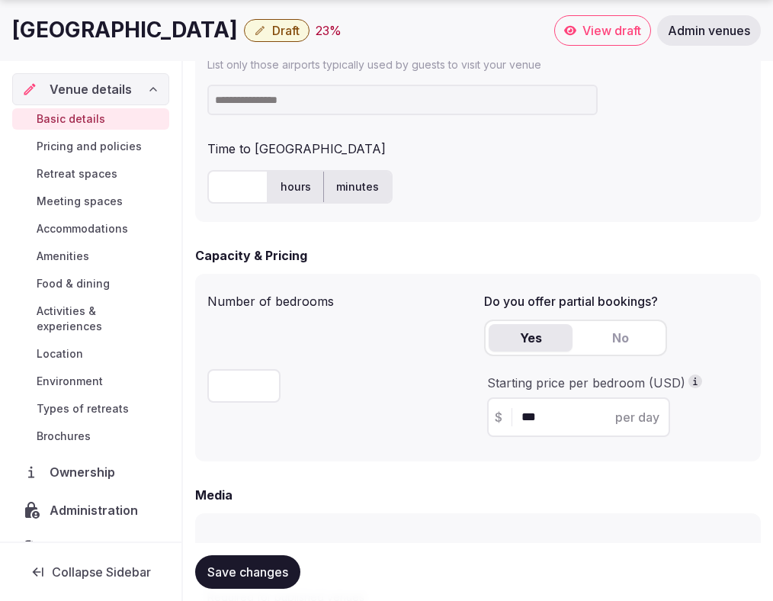
click at [88, 501] on span "Administration" at bounding box center [97, 510] width 95 height 18
click at [101, 539] on span "Activity log" at bounding box center [86, 548] width 72 height 18
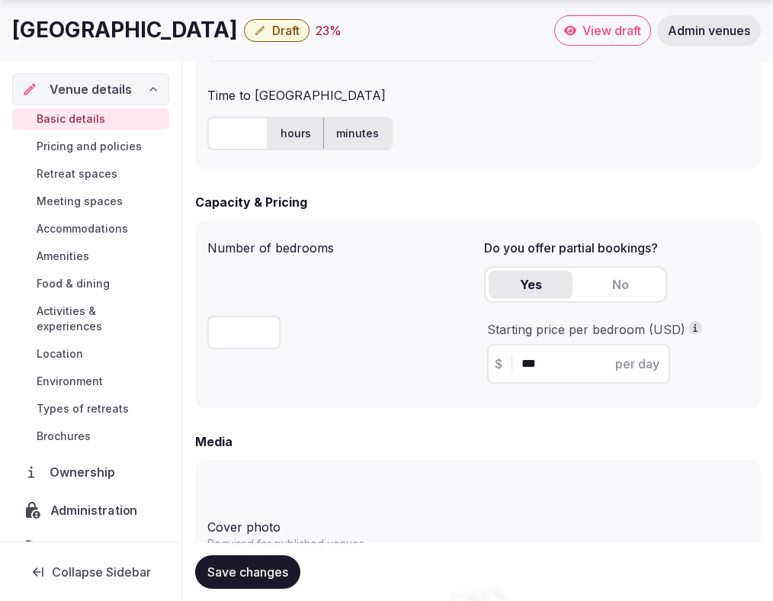
click at [116, 501] on span "Administration" at bounding box center [97, 510] width 94 height 18
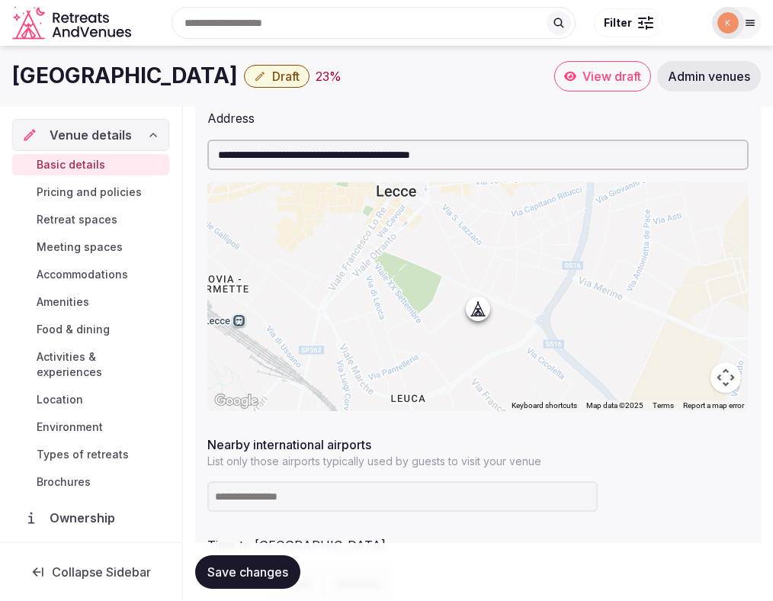
scroll to position [50, 0]
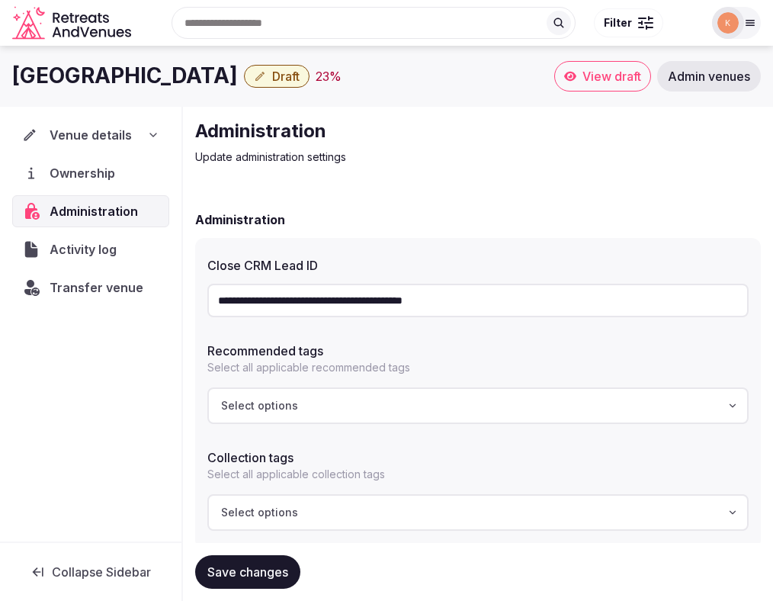
click at [363, 300] on input "**********" at bounding box center [477, 301] width 541 height 34
click at [113, 294] on span "Transfer venue" at bounding box center [96, 287] width 92 height 18
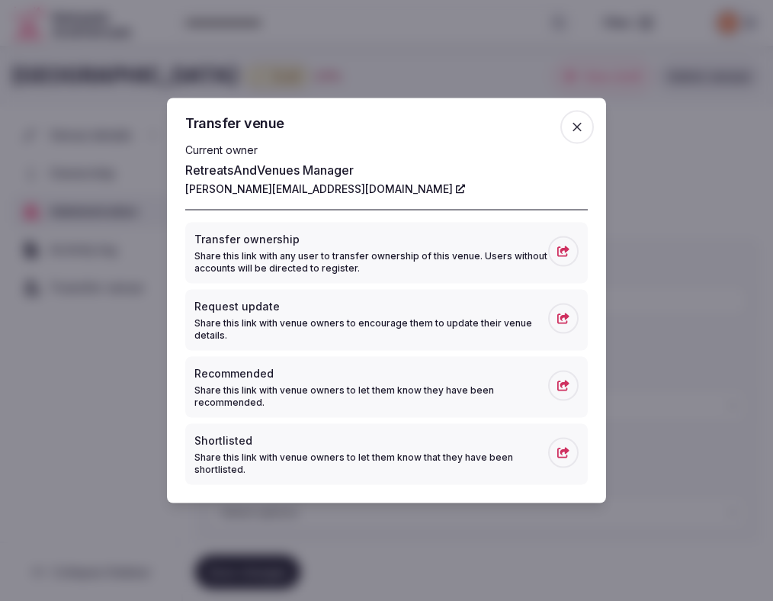
click at [573, 112] on span "button" at bounding box center [577, 128] width 34 height 34
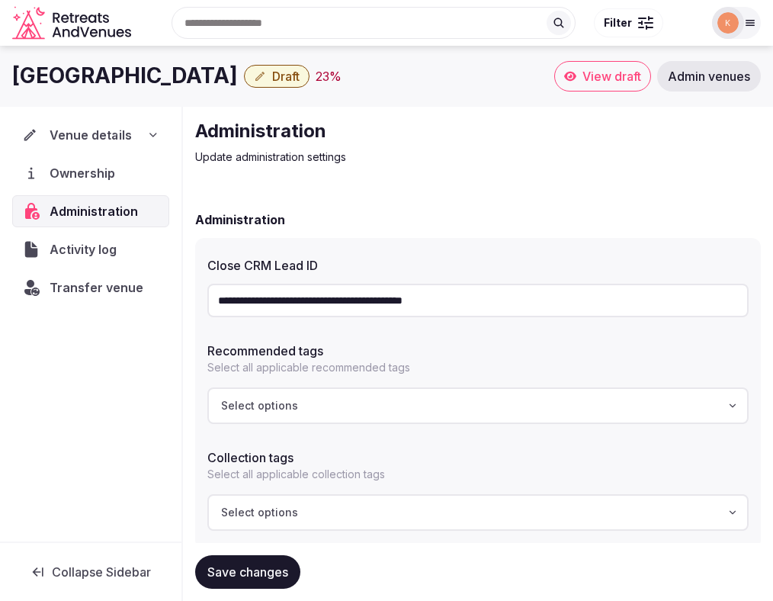
click at [95, 144] on div "Venue details" at bounding box center [90, 135] width 156 height 32
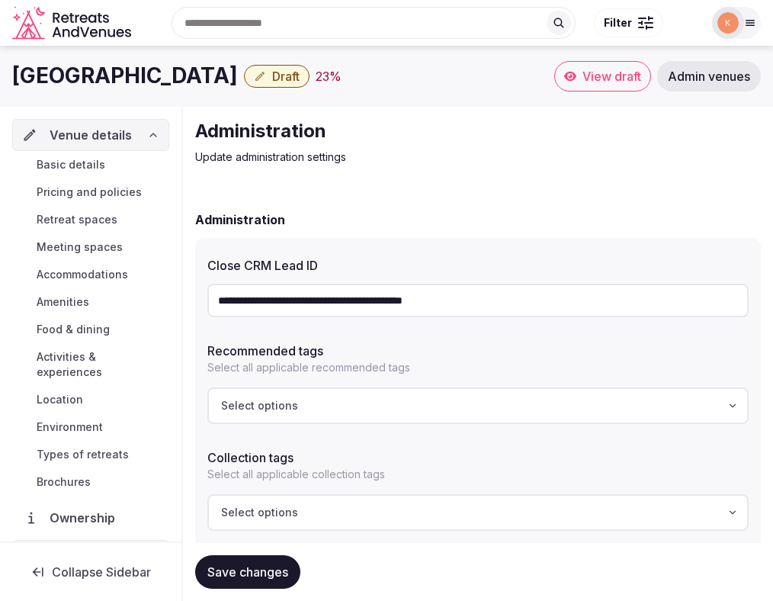
click at [91, 165] on span "Basic details" at bounding box center [71, 164] width 69 height 15
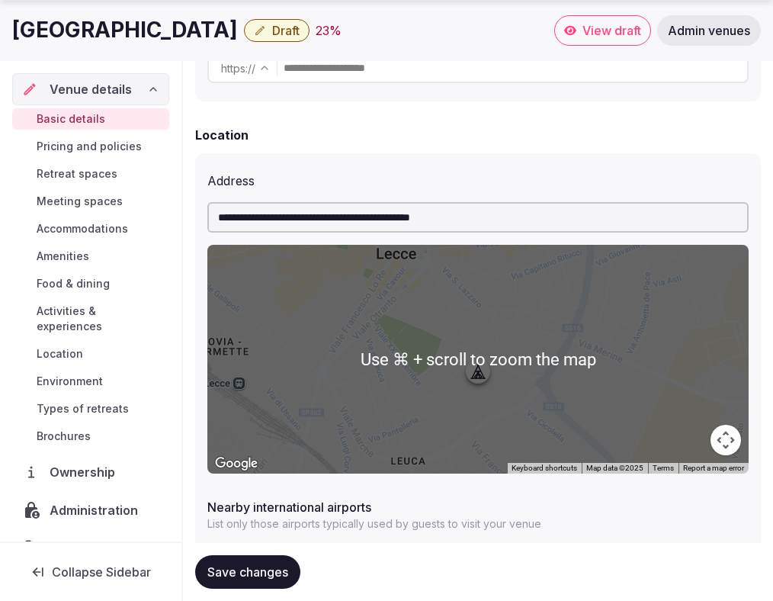
scroll to position [563, 0]
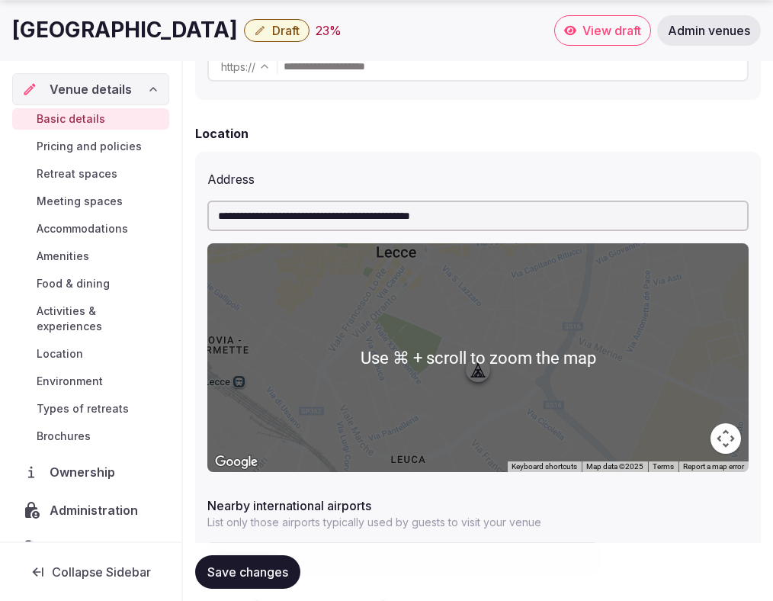
click at [430, 218] on input "**********" at bounding box center [477, 216] width 541 height 30
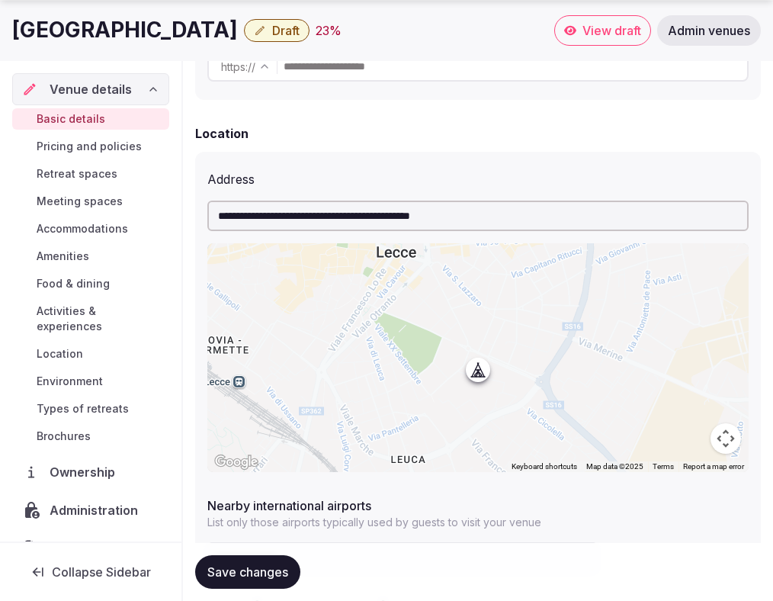
click at [430, 218] on input "**********" at bounding box center [477, 216] width 541 height 30
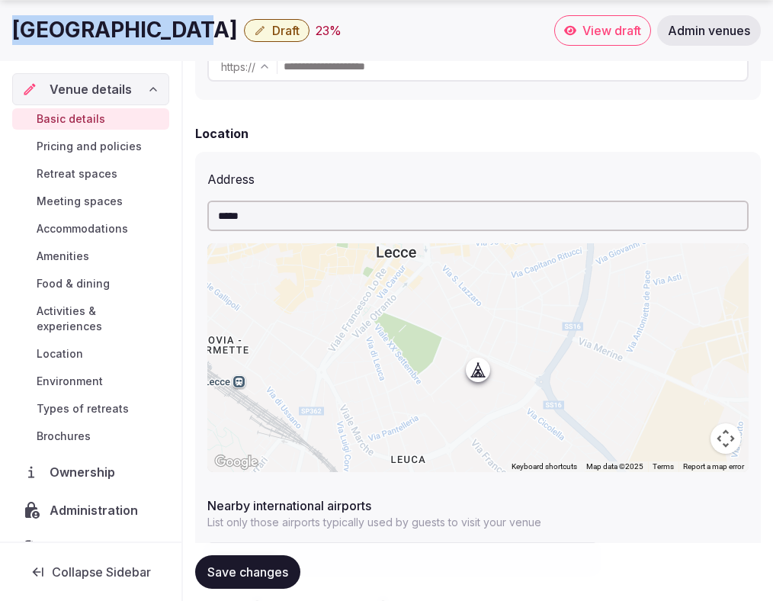
drag, startPoint x: 173, startPoint y: 34, endPoint x: 18, endPoint y: 27, distance: 155.7
click at [18, 27] on div "Torre Del Parco Draft 23 %" at bounding box center [283, 30] width 542 height 30
copy h1 "Torre Del Parco"
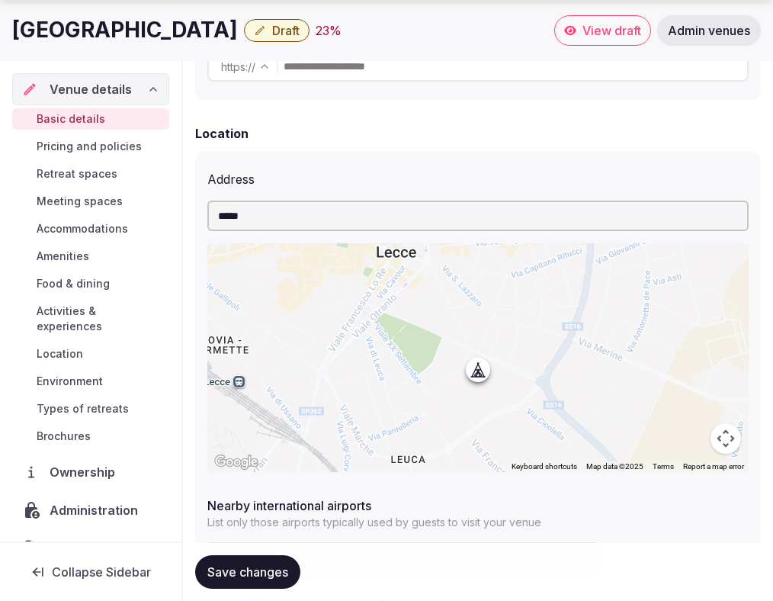
click at [277, 220] on input "*****" at bounding box center [477, 216] width 541 height 30
type input "*"
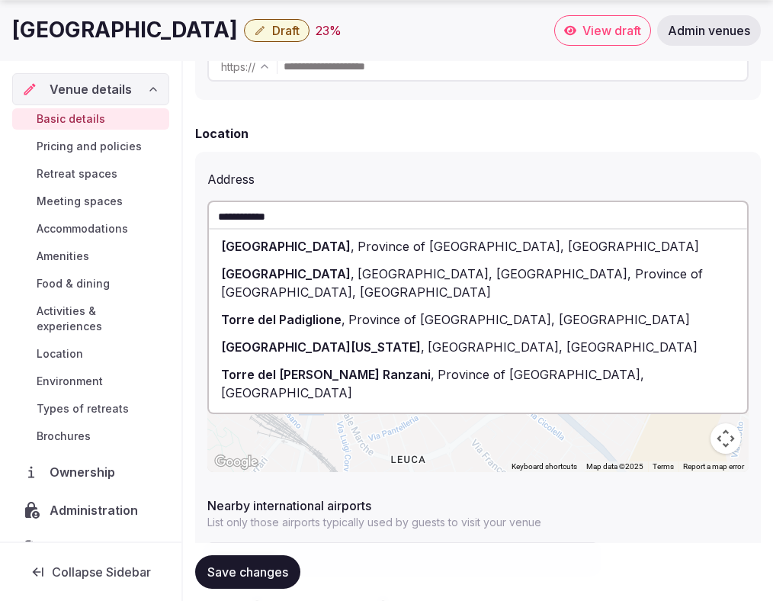
click at [372, 270] on span "Viale Torre del Parco, Lecce, Province of Lecce, Italy" at bounding box center [462, 283] width 482 height 34
type input "**********"
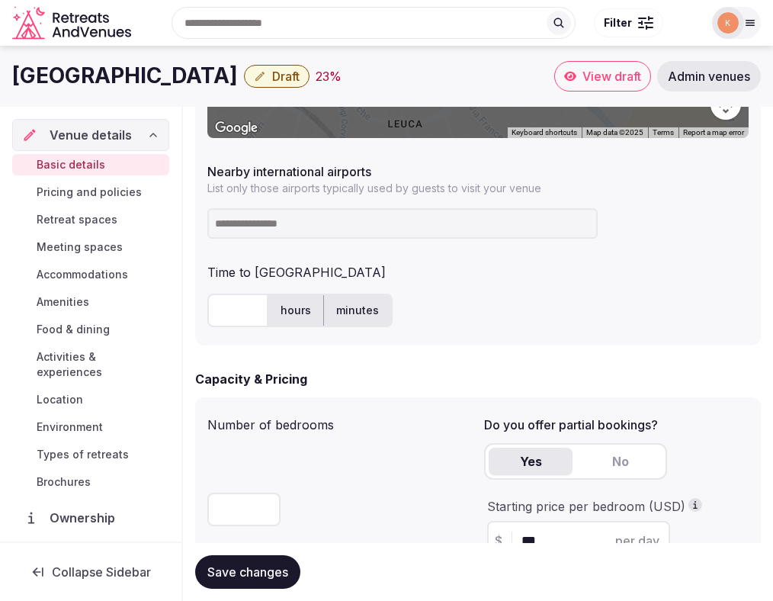
scroll to position [890, 0]
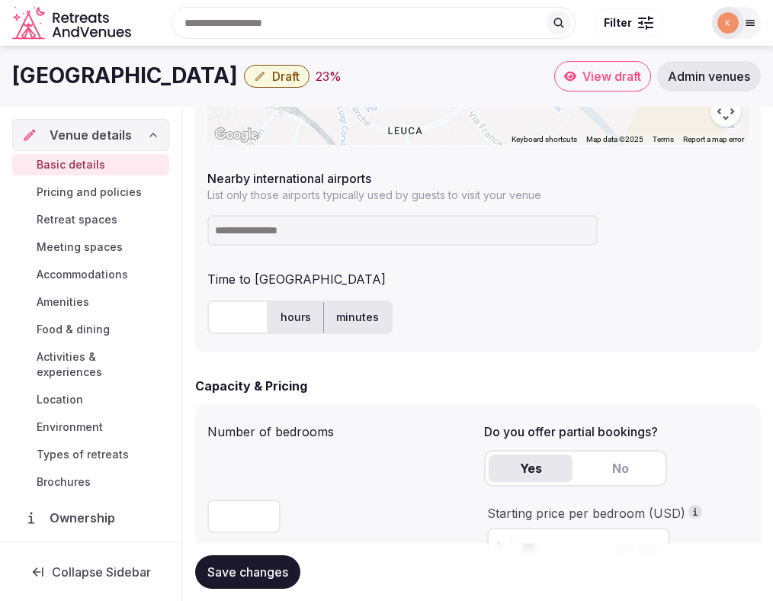
click at [230, 319] on input "text" at bounding box center [237, 317] width 61 height 34
type input "**"
click at [322, 228] on input at bounding box center [402, 230] width 390 height 30
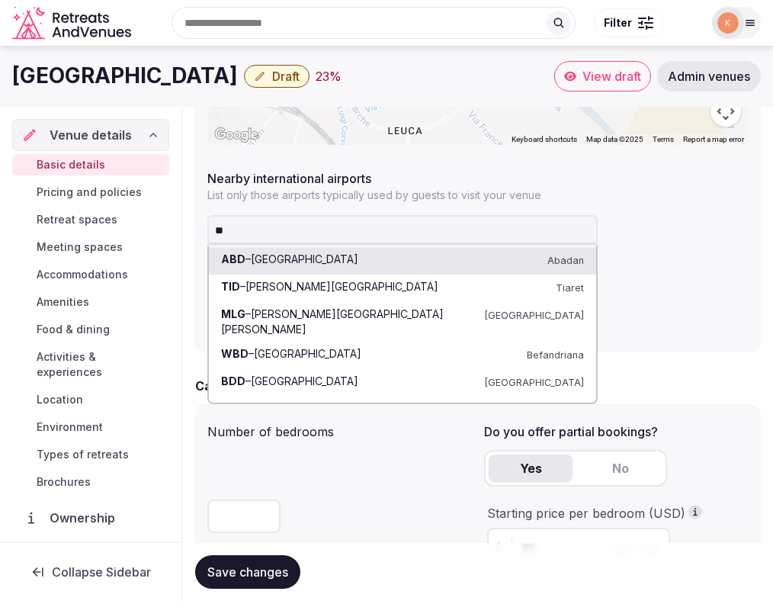
type input "***"
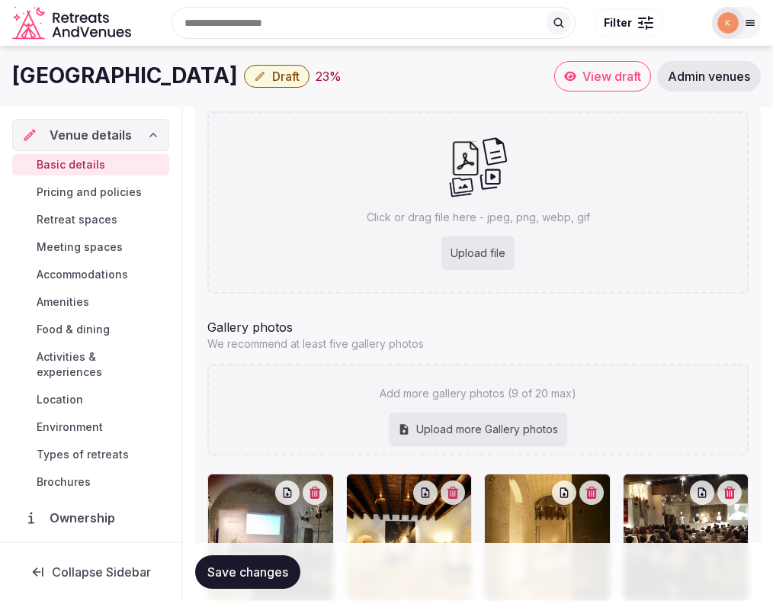
scroll to position [1457, 0]
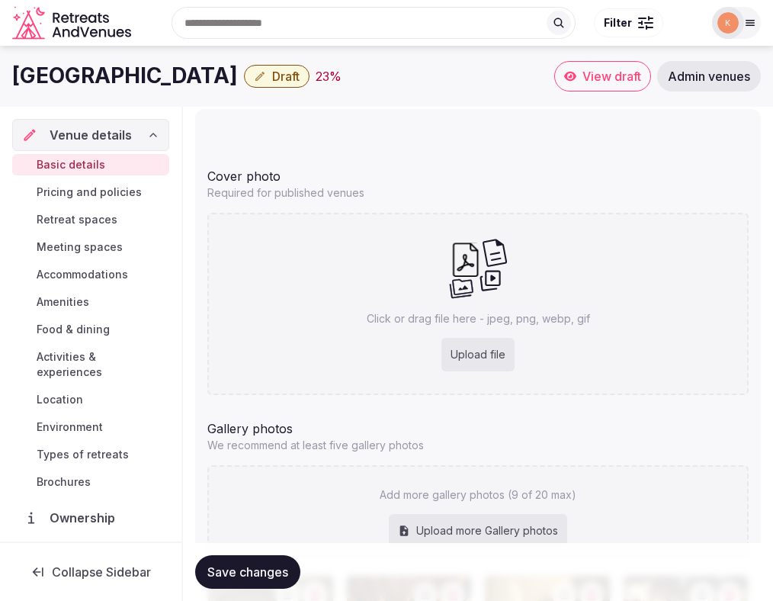
click at [469, 351] on div "Upload file" at bounding box center [477, 355] width 73 height 34
type input "**********"
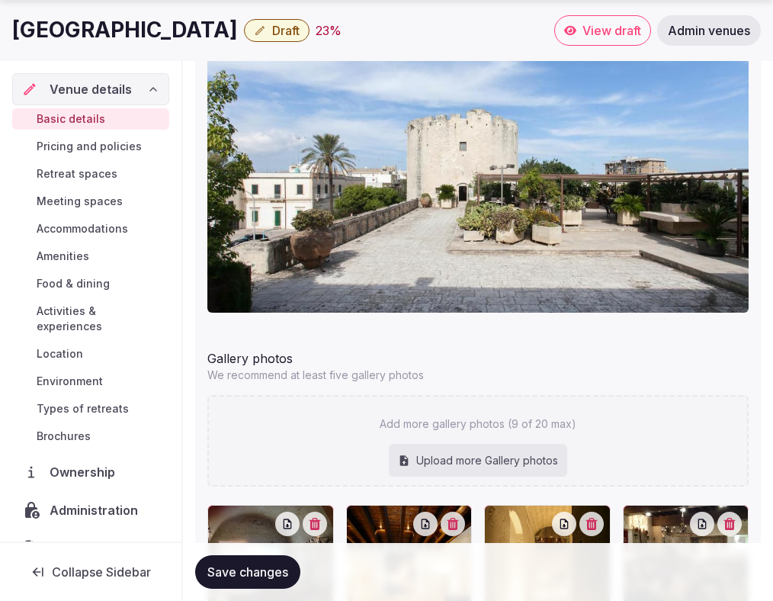
scroll to position [1809, 0]
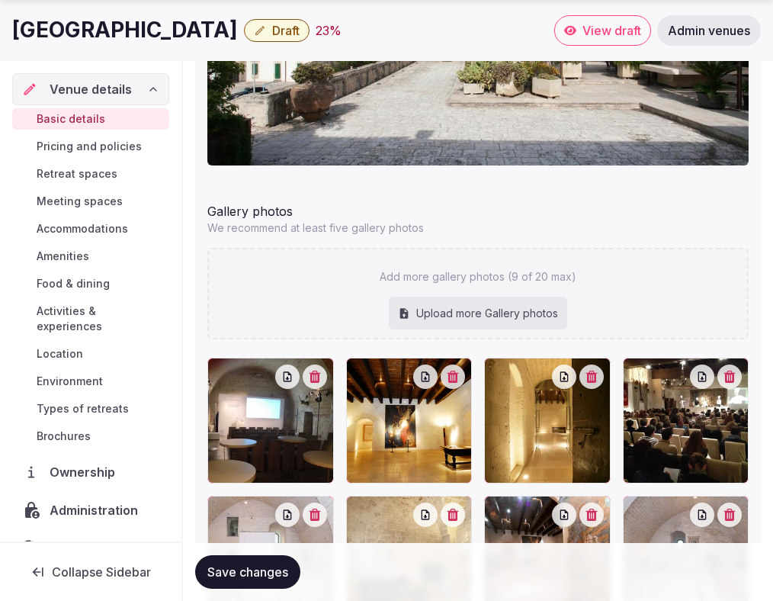
click at [257, 576] on span "Save changes" at bounding box center [247, 571] width 81 height 15
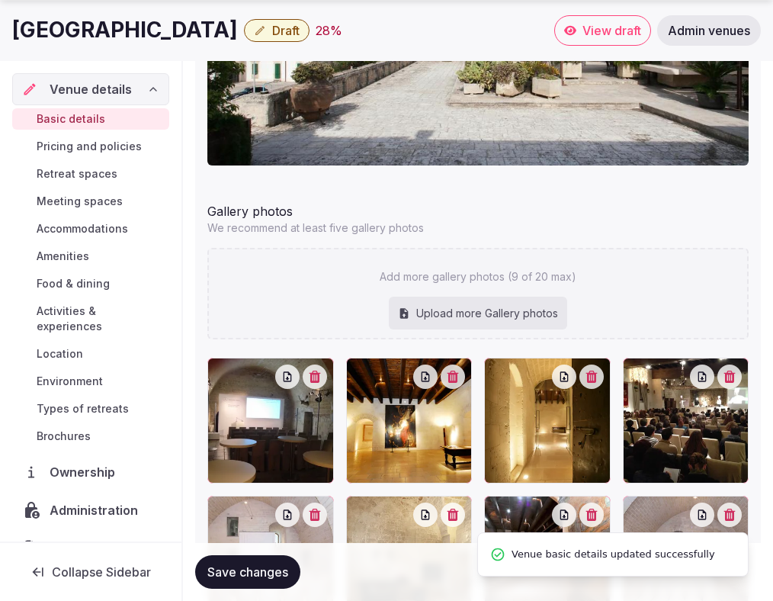
click at [79, 346] on span "Location" at bounding box center [60, 353] width 47 height 15
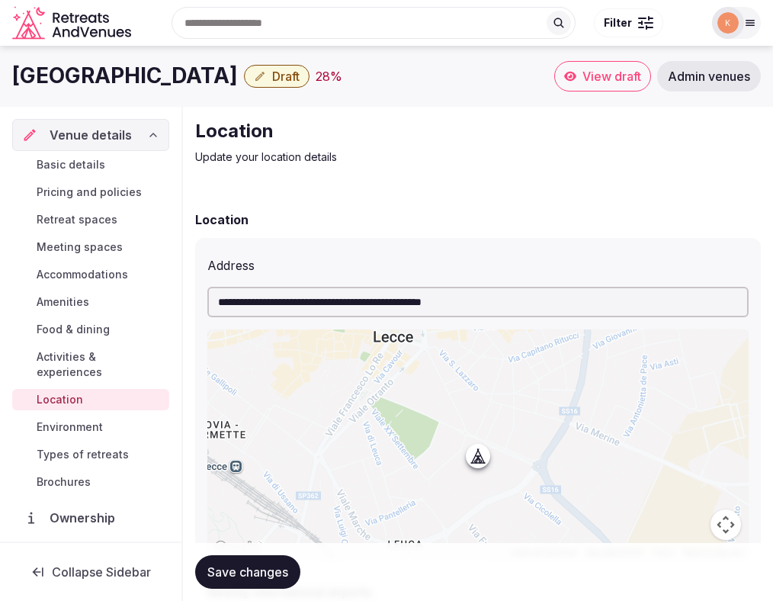
click at [92, 154] on link "Basic details" at bounding box center [90, 164] width 157 height 21
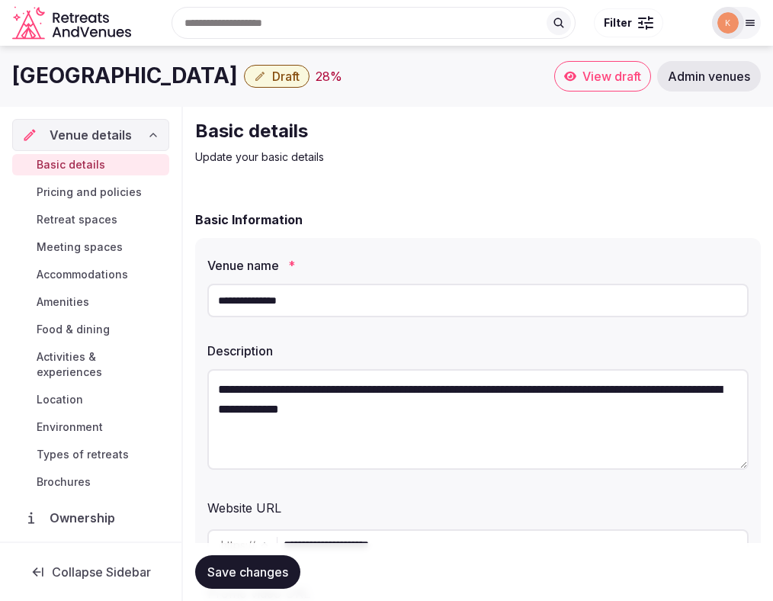
click at [272, 77] on span "Draft" at bounding box center [285, 76] width 27 height 15
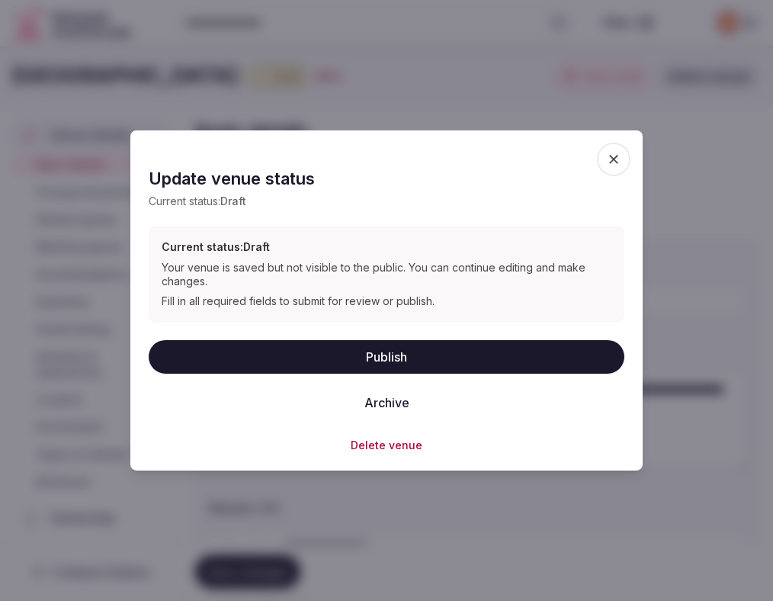
click at [310, 355] on button "Publish" at bounding box center [387, 356] width 476 height 34
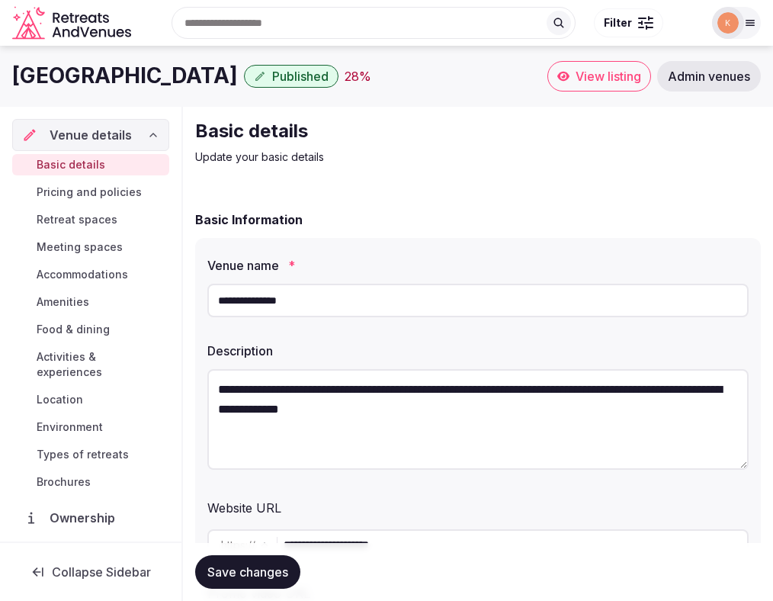
click at [582, 70] on span "View listing" at bounding box center [609, 76] width 66 height 15
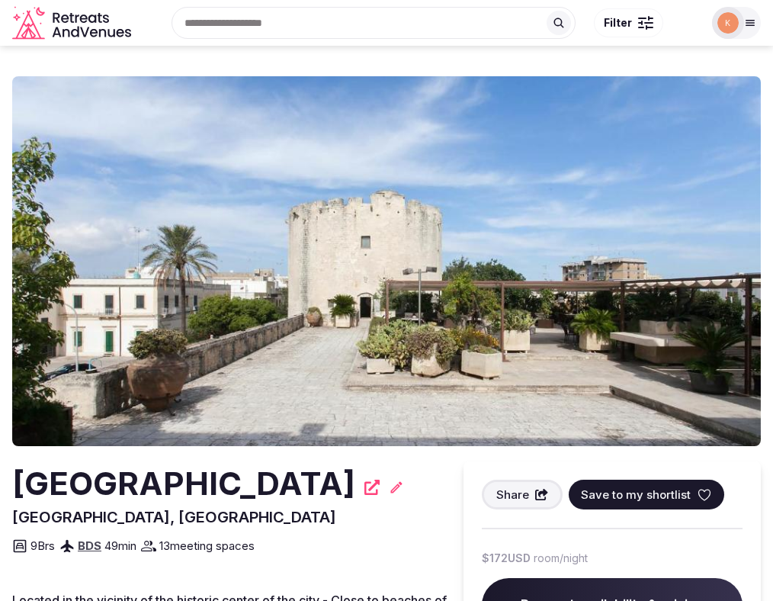
click at [428, 209] on img at bounding box center [386, 261] width 749 height 370
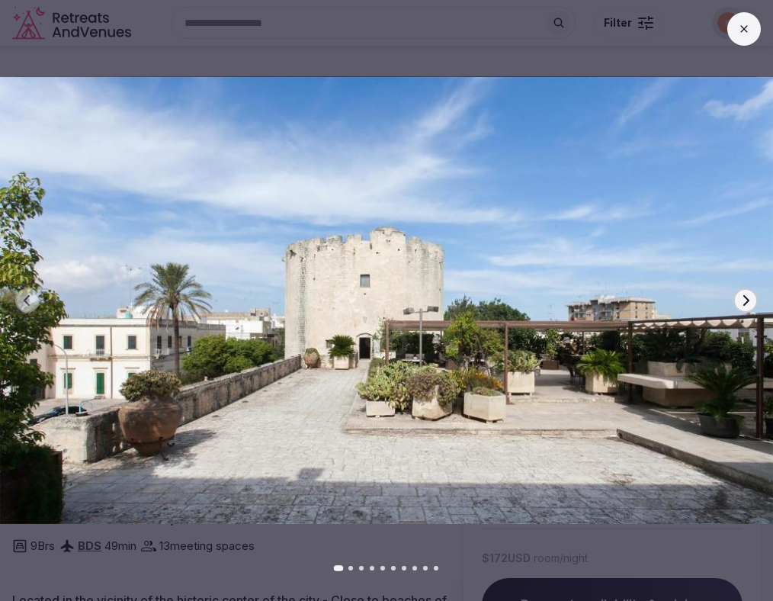
click at [731, 32] on button at bounding box center [744, 29] width 34 height 34
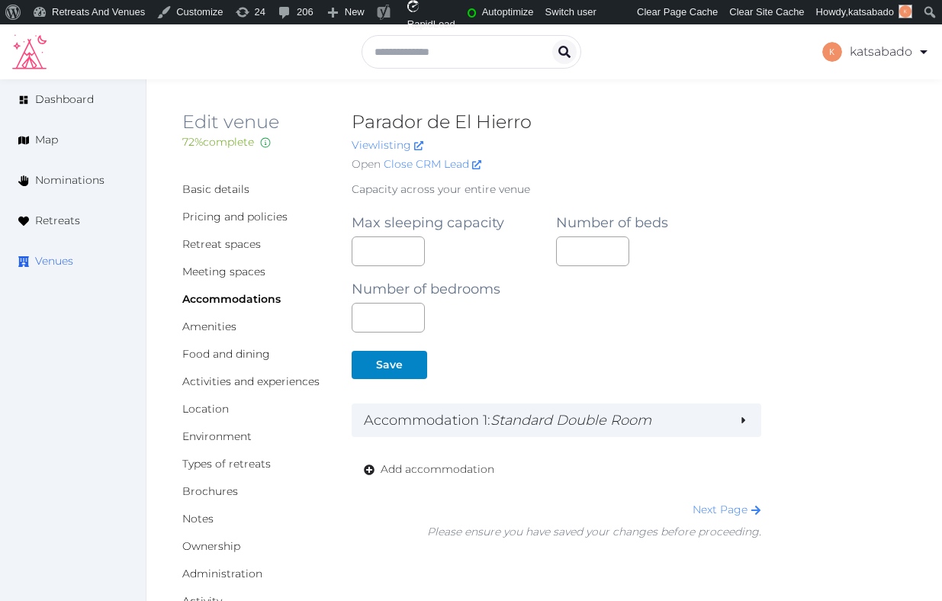
click at [65, 262] on span "Venues" at bounding box center [54, 261] width 38 height 16
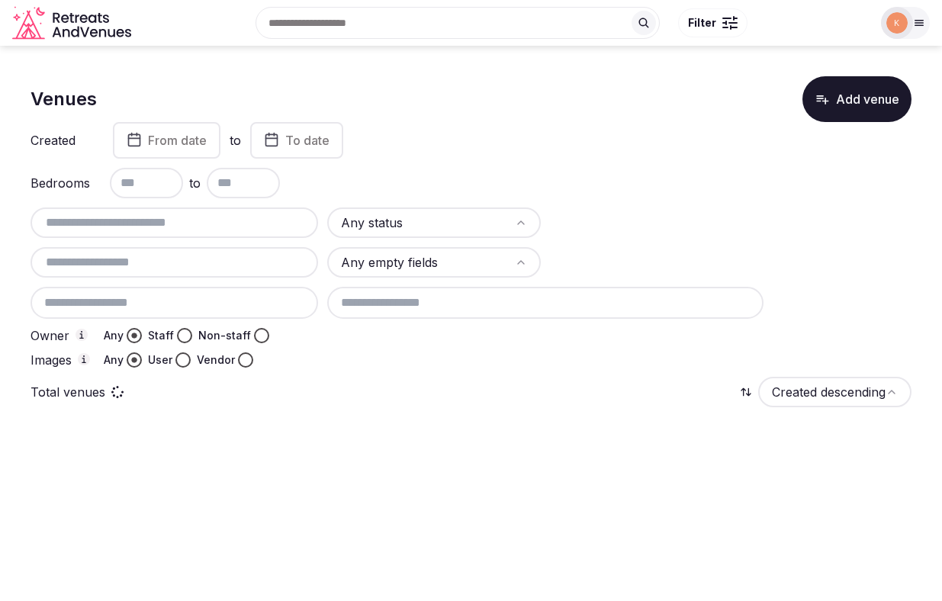
click at [188, 140] on span "From date" at bounding box center [177, 140] width 59 height 15
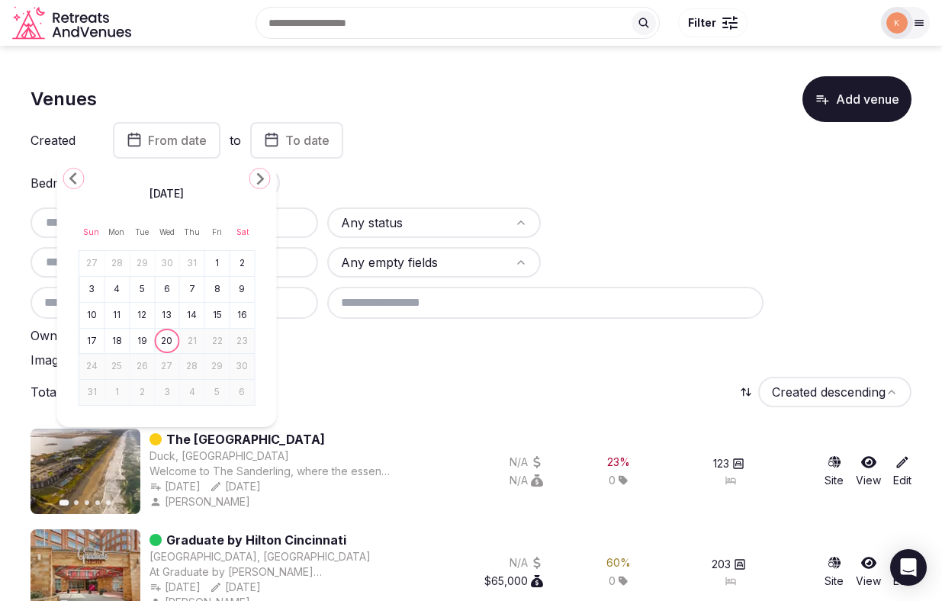
click at [84, 174] on div "[DATE] Sun Mon Tue Wed Thu Fri Sat 27 28 29 30 31 1 2 3 4 5 6 7 8 9 10 11 12 13…" at bounding box center [167, 294] width 220 height 265
click at [80, 176] on icon "Go to the Previous Month" at bounding box center [74, 178] width 18 height 18
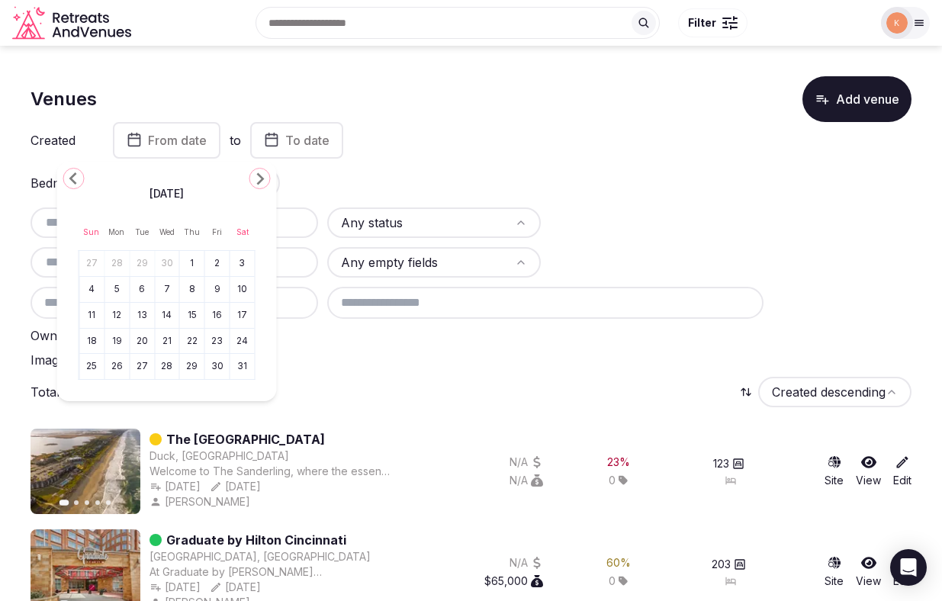
click at [80, 176] on icon "Go to the Previous Month" at bounding box center [74, 178] width 18 height 18
click at [169, 263] on button "1" at bounding box center [166, 263] width 21 height 22
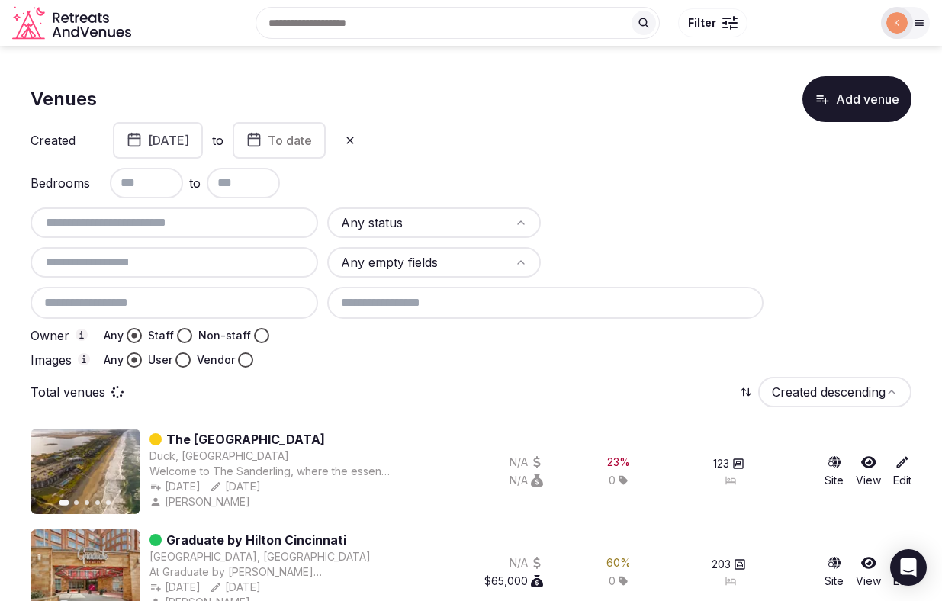
click at [312, 139] on span "To date" at bounding box center [290, 140] width 44 height 15
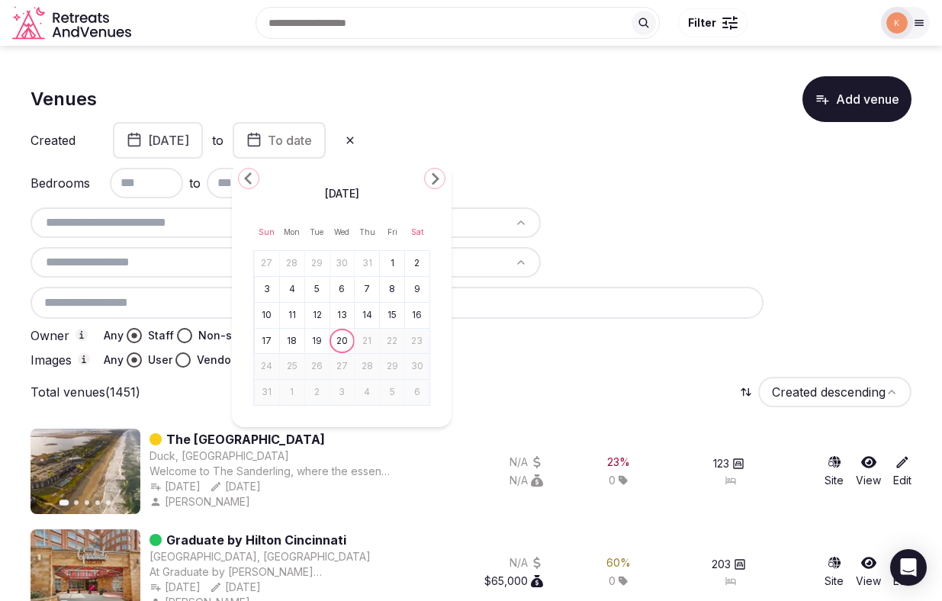
click at [255, 184] on div "August 2025" at bounding box center [341, 192] width 177 height 18
click at [252, 182] on icon "Go to the Previous Month" at bounding box center [248, 178] width 18 height 18
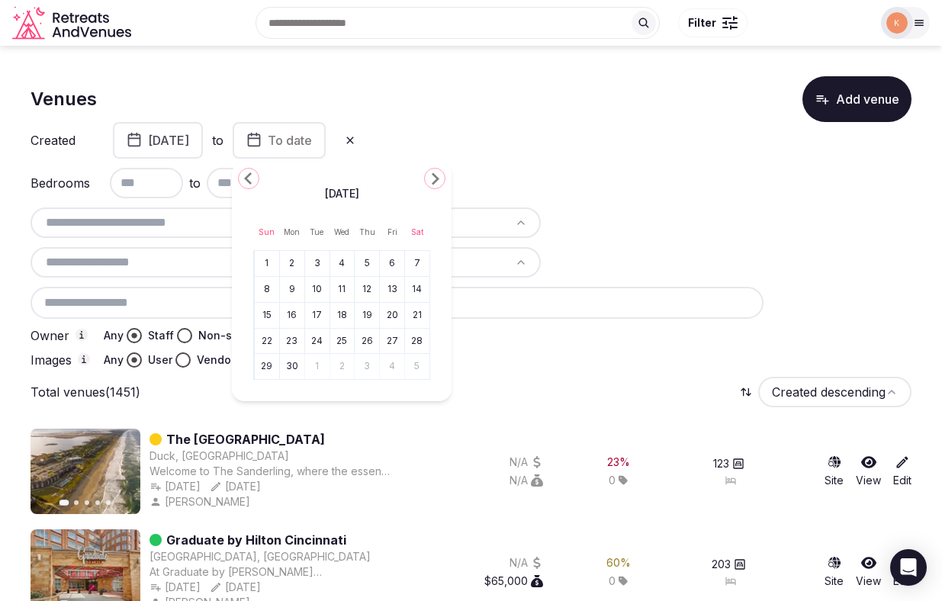
click at [252, 182] on icon "Go to the Previous Month" at bounding box center [248, 178] width 18 height 18
click at [294, 391] on button "31" at bounding box center [291, 392] width 21 height 22
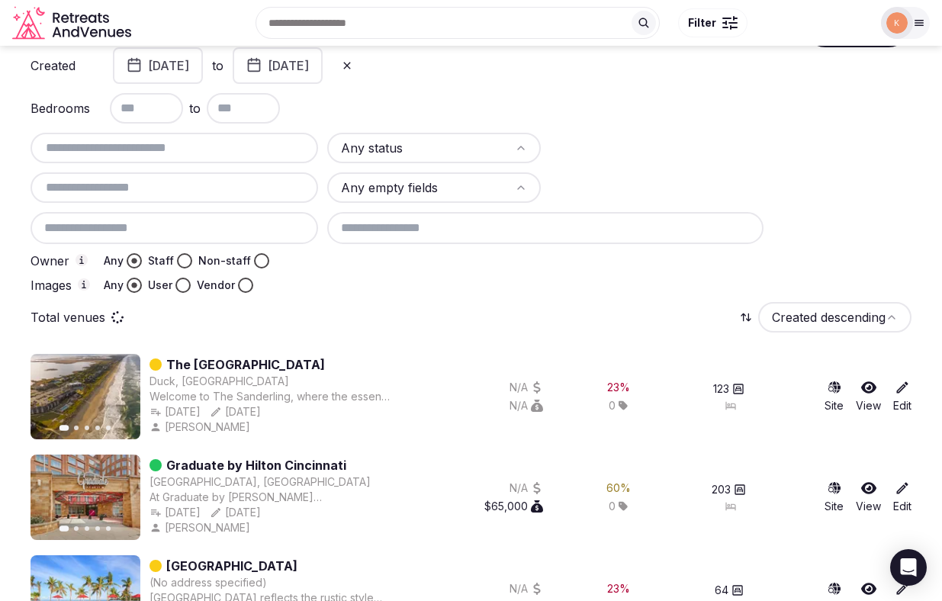
scroll to position [87, 0]
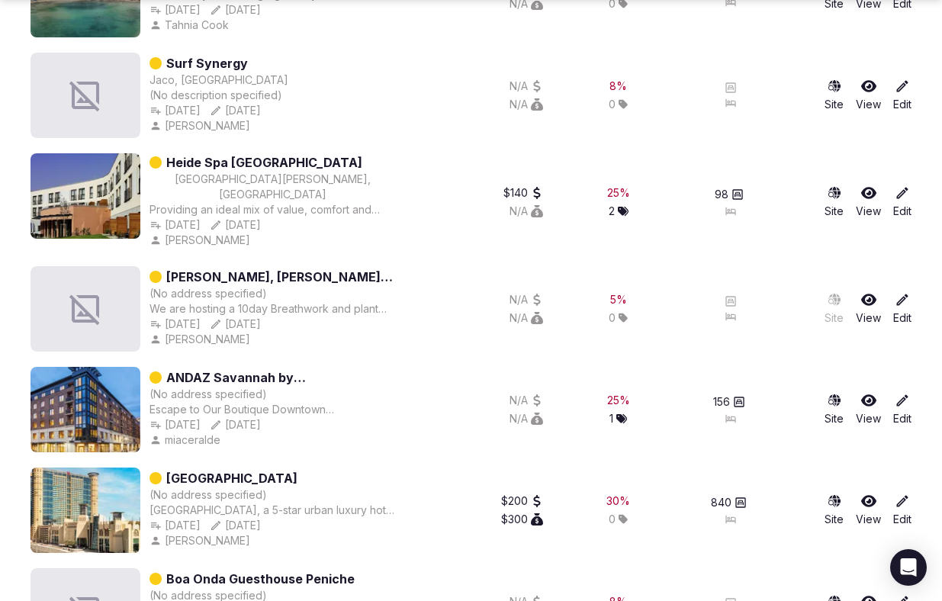
scroll to position [1145, 0]
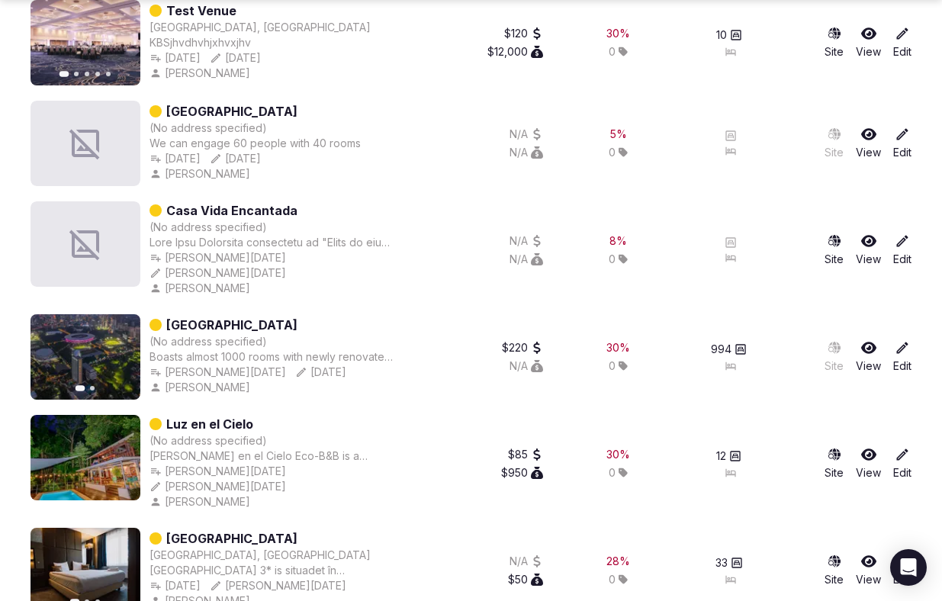
click at [376, 367] on div "Rohelin Purdjiati" at bounding box center [272, 374] width 246 height 15
click at [320, 322] on div "(No address specified)" at bounding box center [272, 329] width 246 height 15
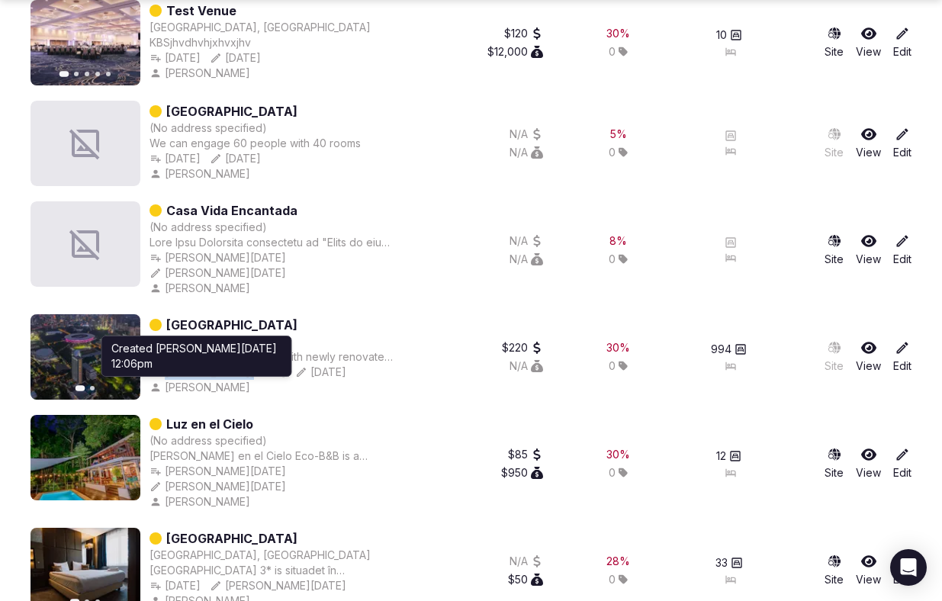
copy div "Jan 24th, 2025"
click at [240, 352] on div "Jan 24th, 2025 Created Jan 24th, 2025, 12:06pm Created Jan 24th, 2025, 12:06pm …" at bounding box center [272, 359] width 246 height 15
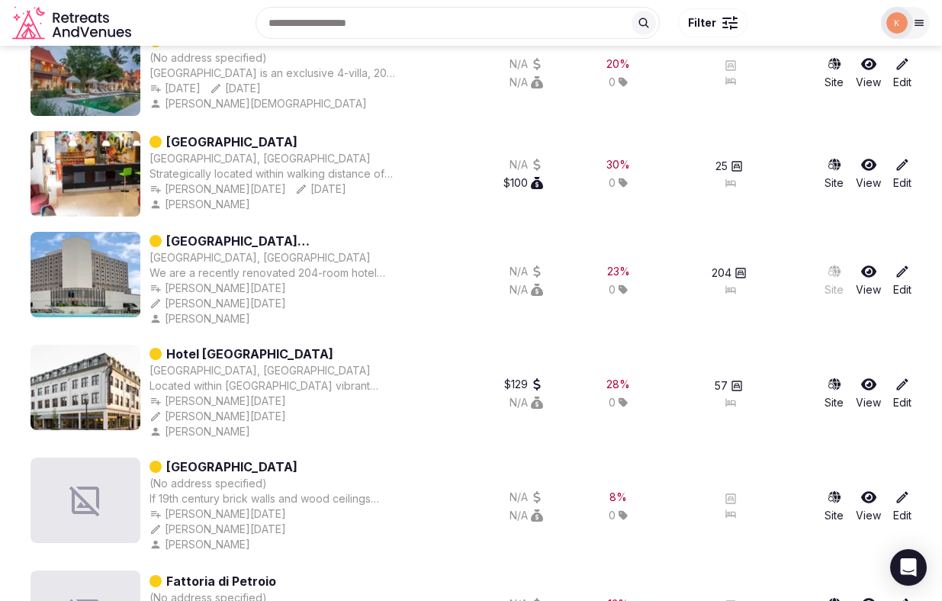
scroll to position [0, 0]
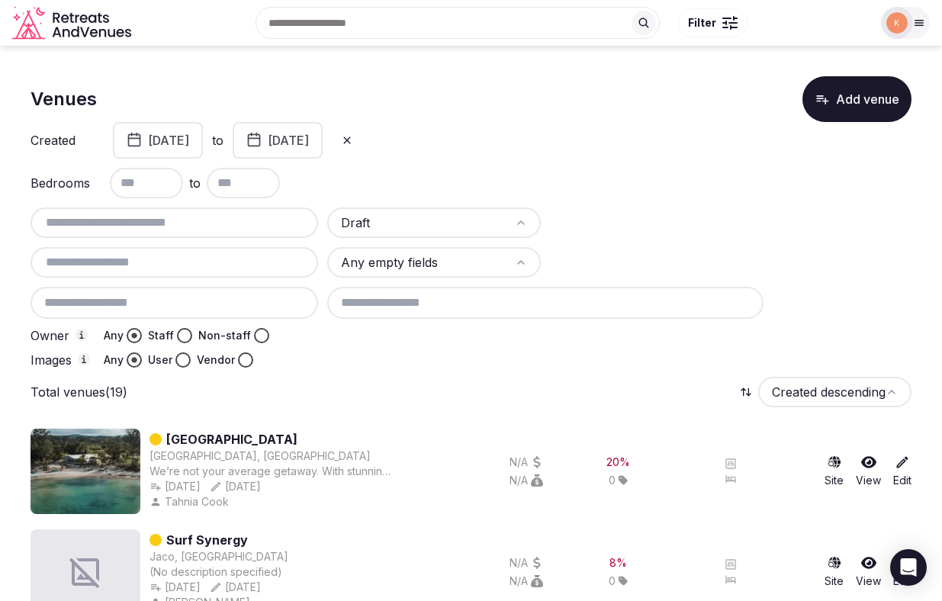
click at [203, 134] on button "January 1st, 2025" at bounding box center [158, 140] width 90 height 37
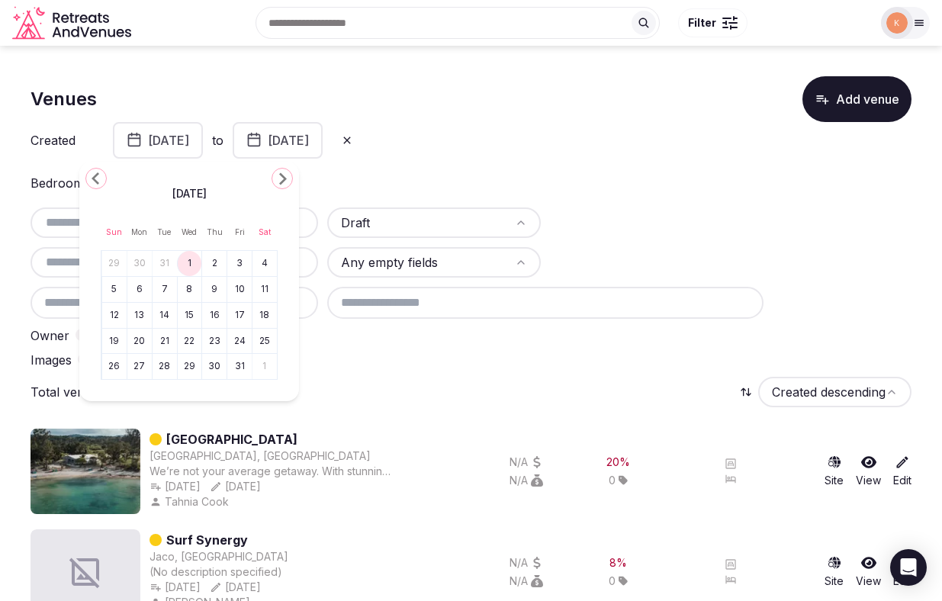
click at [278, 181] on icon "Go to the Next Month" at bounding box center [282, 178] width 18 height 18
click at [322, 137] on button "March 31st, 2025" at bounding box center [278, 140] width 90 height 37
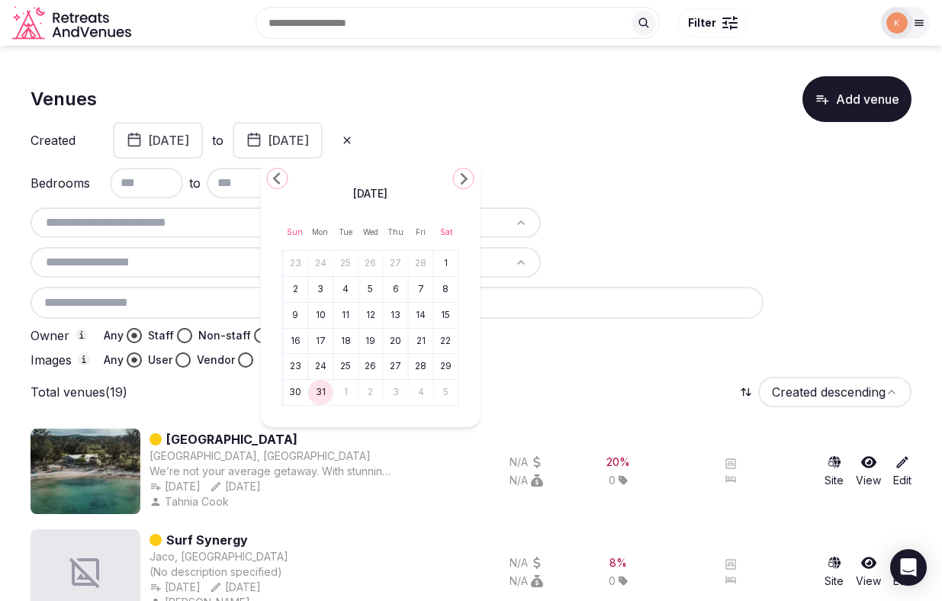
click at [460, 179] on icon "Go to the Next Month" at bounding box center [463, 178] width 18 height 18
click at [465, 183] on icon "Go to the Next Month" at bounding box center [463, 178] width 18 height 18
click at [322, 368] on button "30" at bounding box center [320, 366] width 21 height 22
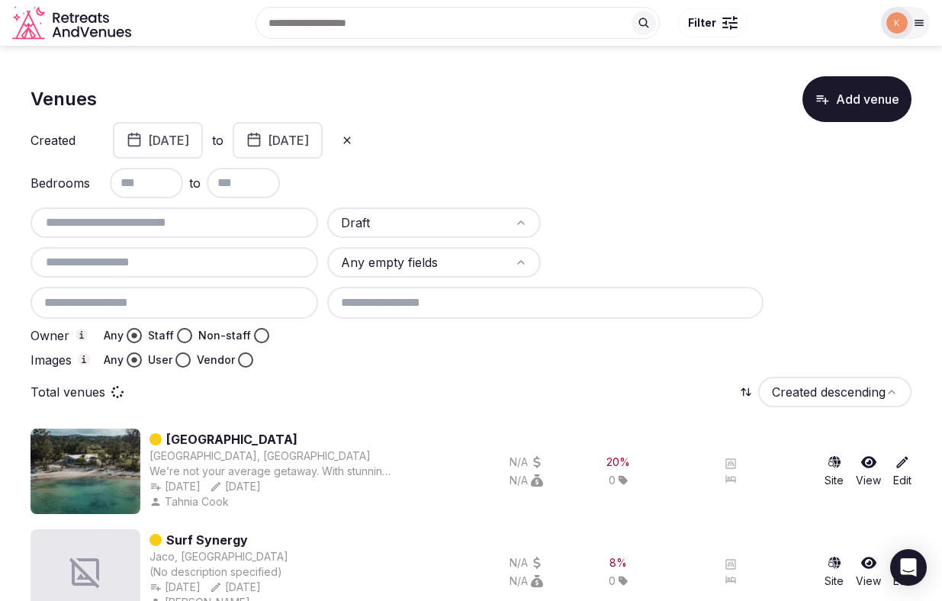
click at [203, 136] on button "January 1st, 2025" at bounding box center [158, 140] width 90 height 37
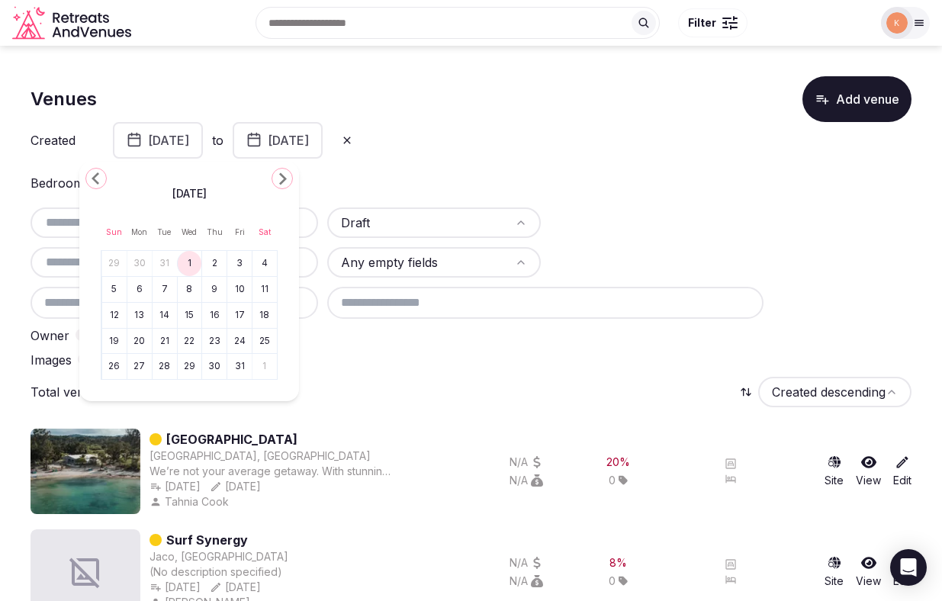
click at [287, 170] on icon "Go to the Next Month" at bounding box center [282, 178] width 18 height 18
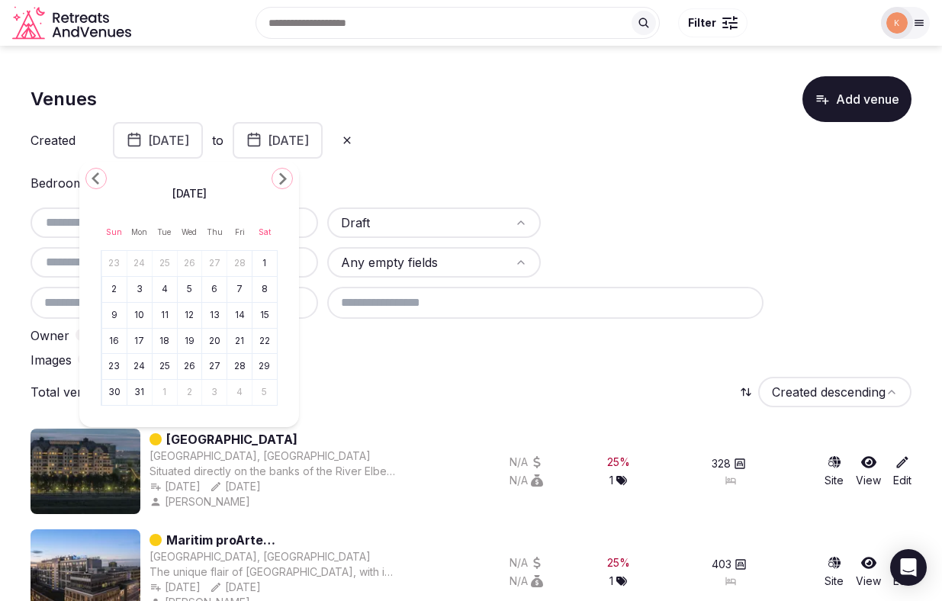
click at [285, 176] on icon "Go to the Next Month" at bounding box center [282, 178] width 18 height 18
click at [165, 262] on button "1" at bounding box center [164, 263] width 21 height 22
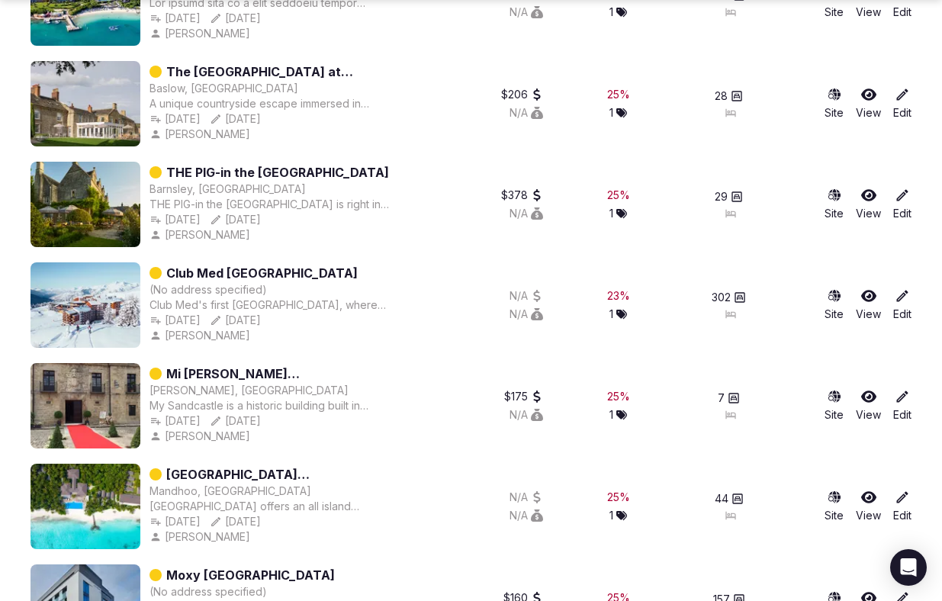
scroll to position [4826, 0]
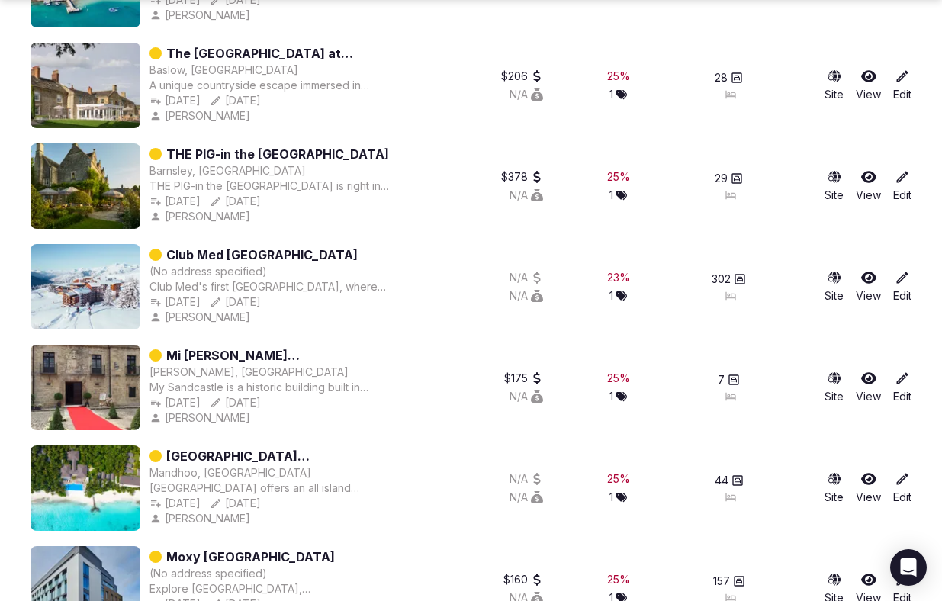
click at [213, 358] on link "Mi Castillo de Arena" at bounding box center [280, 367] width 229 height 18
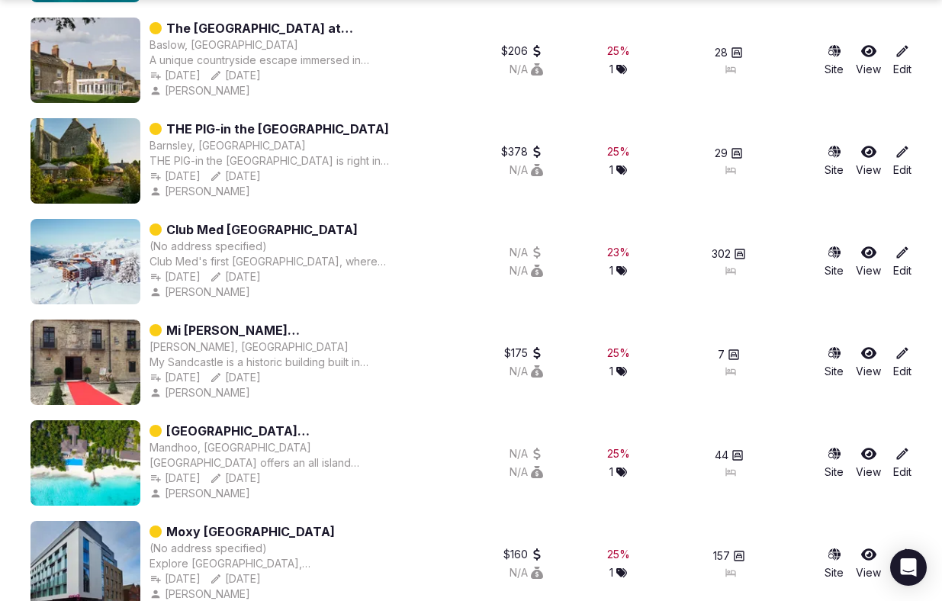
scroll to position [4881, 0]
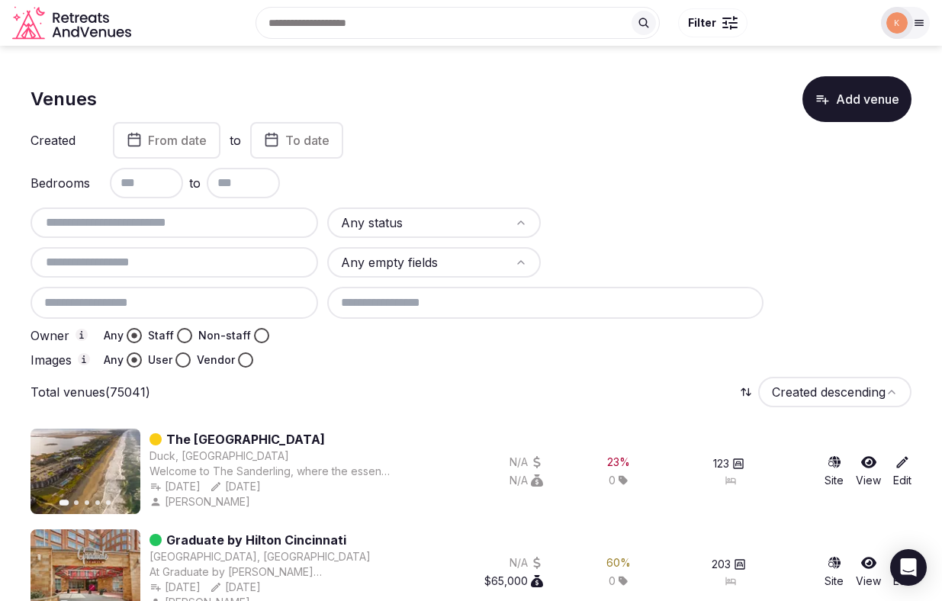
click at [175, 153] on button "From date" at bounding box center [166, 140] width 107 height 37
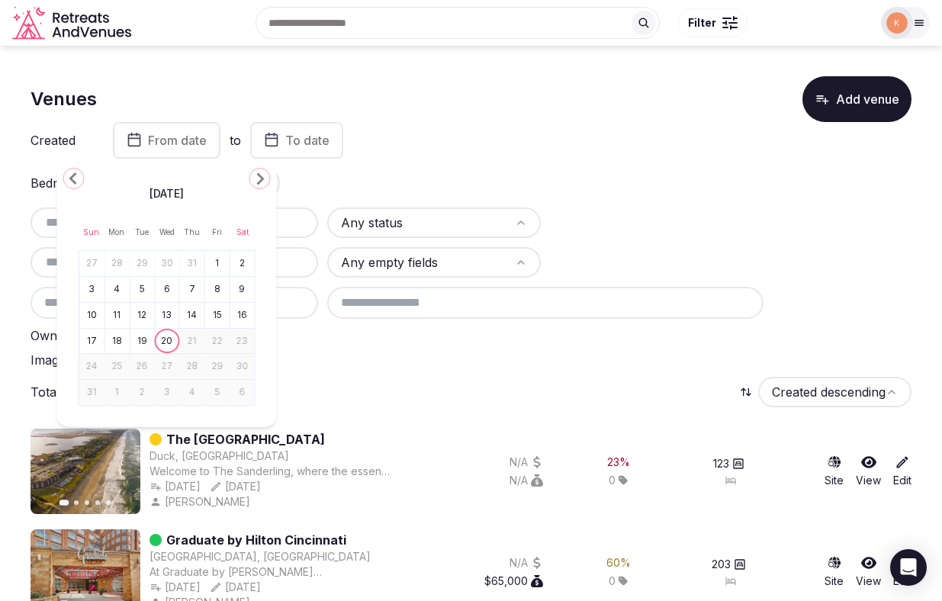
click at [78, 177] on icon "Go to the Previous Month" at bounding box center [74, 178] width 18 height 18
click at [138, 262] on button "1" at bounding box center [141, 263] width 21 height 22
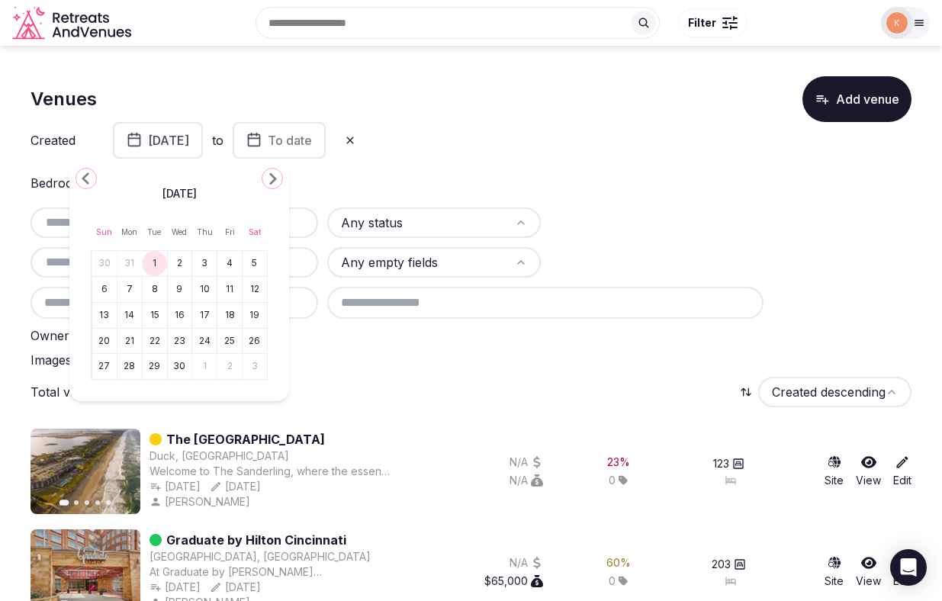
click at [262, 144] on icon "button" at bounding box center [253, 139] width 15 height 18
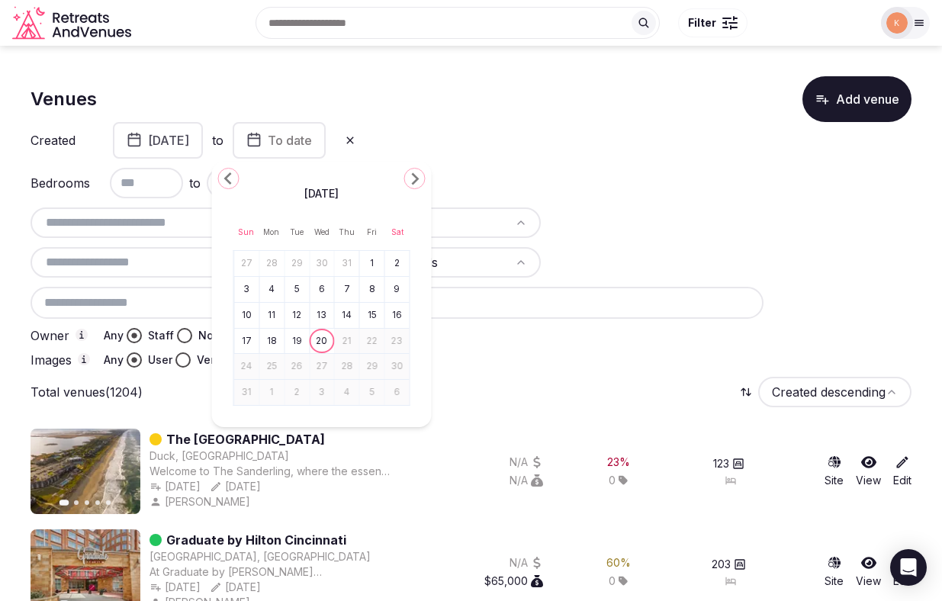
click at [323, 341] on button "20" at bounding box center [321, 341] width 21 height 22
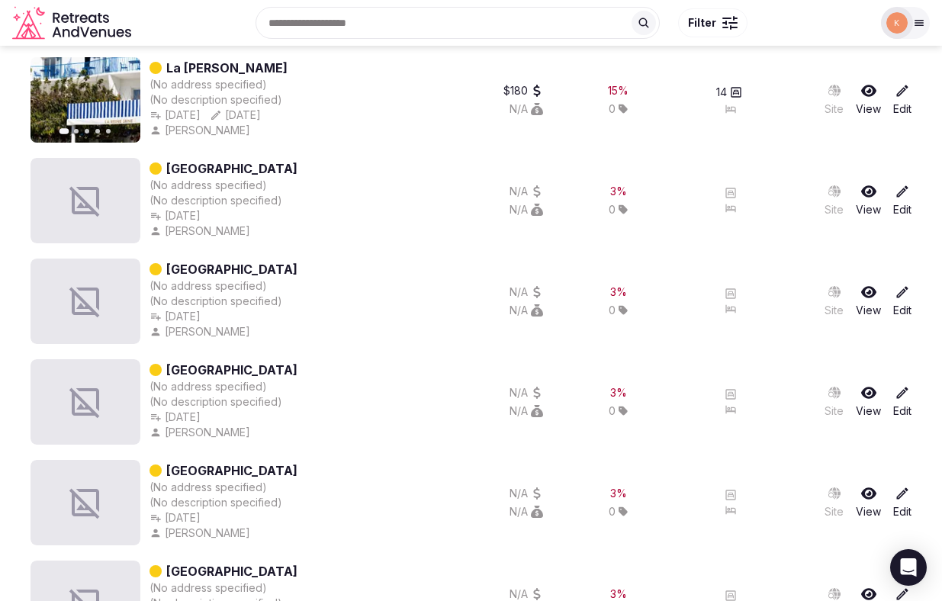
scroll to position [139, 0]
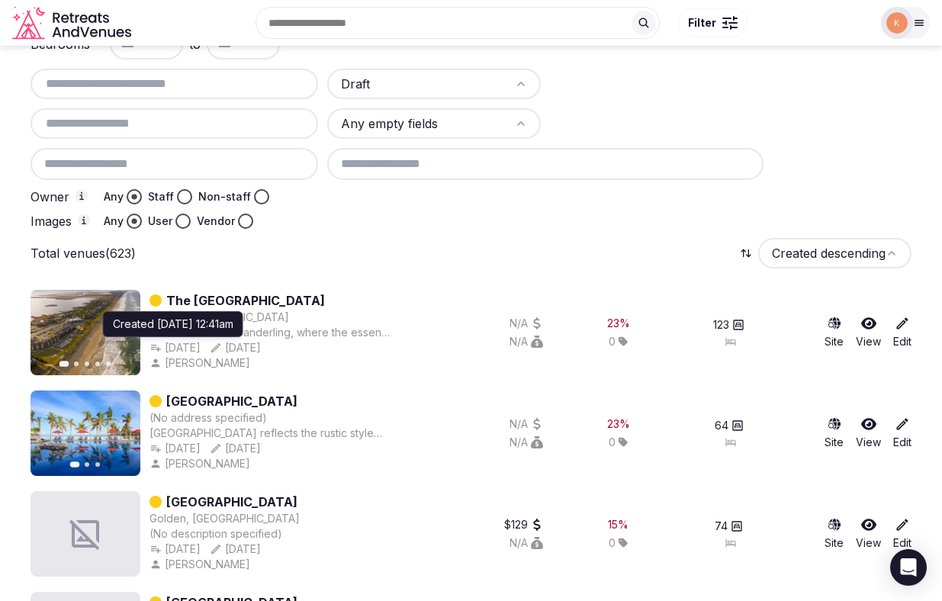
copy div "Aug 20th, 2025"
click at [241, 348] on div "Aug 20th, 2025 Created Aug 20th, 2025, 12:41am Created Aug 20th, 2025, 12:41am …" at bounding box center [272, 347] width 246 height 15
click at [308, 300] on div "The Sanderling Resort" at bounding box center [272, 300] width 246 height 18
click at [314, 300] on div "The Sanderling Resort" at bounding box center [272, 300] width 246 height 18
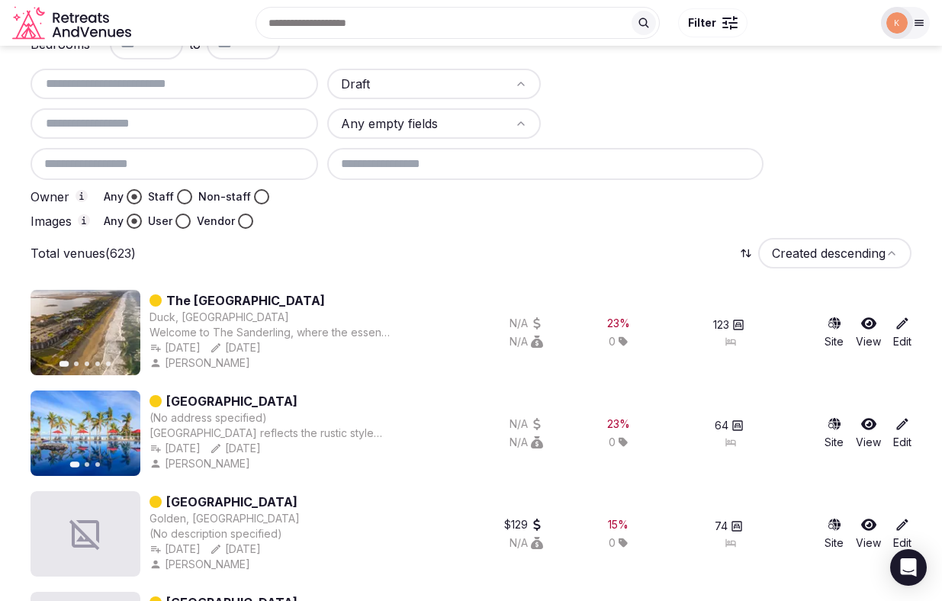
drag, startPoint x: 314, startPoint y: 300, endPoint x: 272, endPoint y: 298, distance: 42.0
click at [272, 298] on div "The Sanderling Resort" at bounding box center [272, 300] width 246 height 18
click at [272, 298] on link "The Sanderling Resort" at bounding box center [245, 300] width 159 height 18
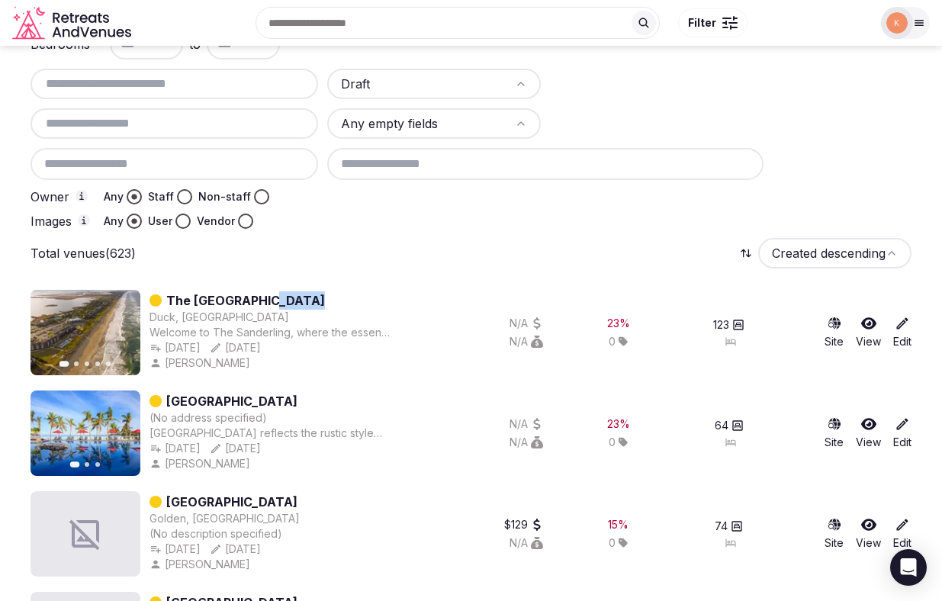
click at [335, 295] on div "The Sanderling Resort" at bounding box center [272, 300] width 246 height 18
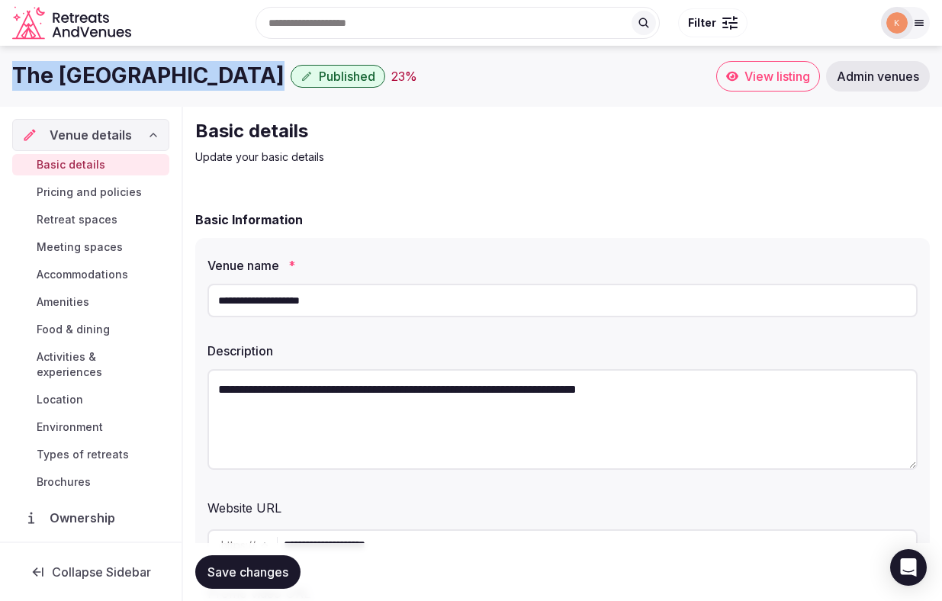
copy h1 "The Sanderling Resort"
drag, startPoint x: 244, startPoint y: 69, endPoint x: 17, endPoint y: 82, distance: 227.5
click at [17, 82] on h1 "The Sanderling Resort" at bounding box center [148, 76] width 272 height 30
click at [888, 75] on span "Admin venues" at bounding box center [877, 76] width 82 height 15
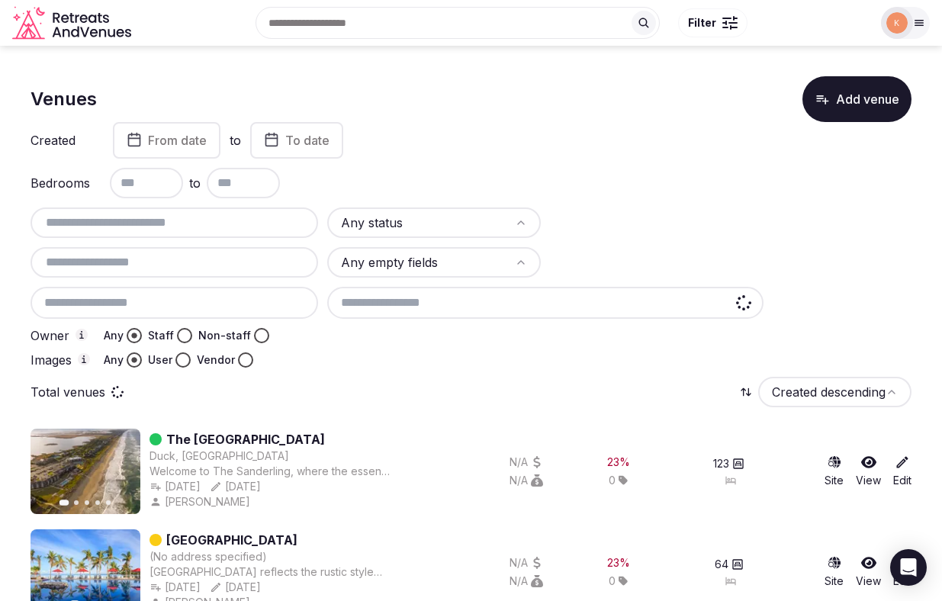
click at [224, 232] on div at bounding box center [173, 222] width 287 height 30
click at [215, 229] on input "text" at bounding box center [174, 222] width 275 height 18
click at [215, 226] on input "text" at bounding box center [174, 222] width 275 height 18
paste input "**********"
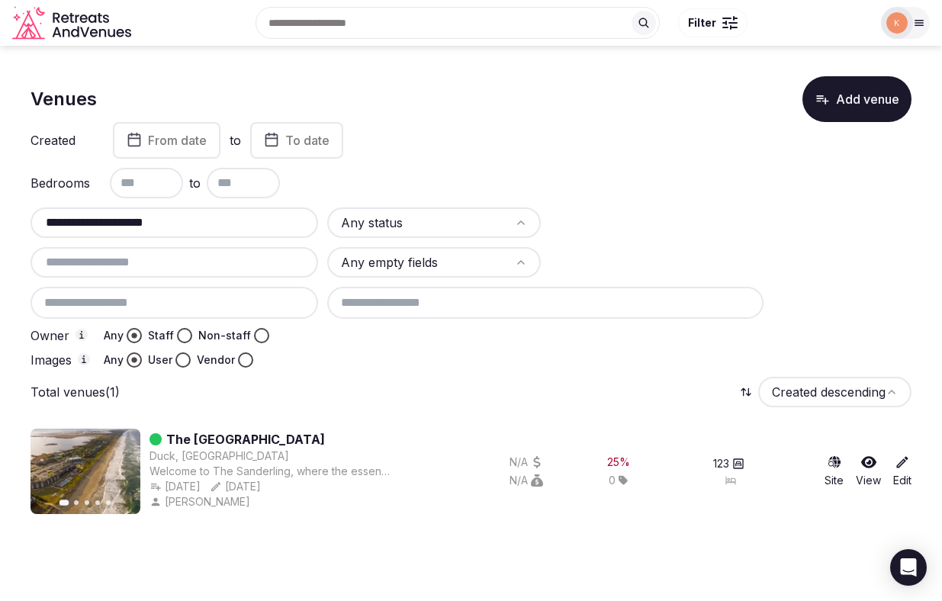
click at [222, 226] on input "**********" at bounding box center [174, 222] width 275 height 18
paste input "**********"
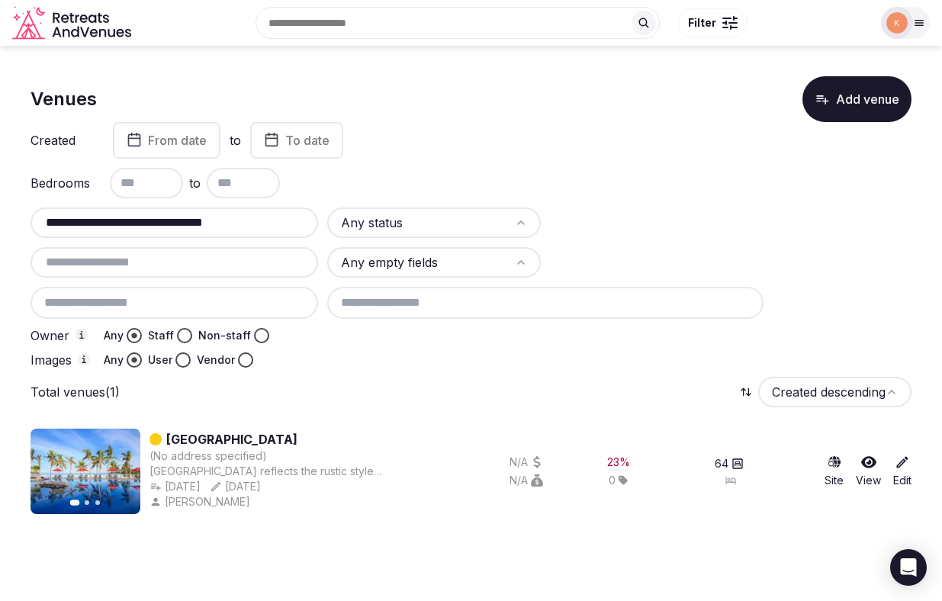
click at [196, 226] on input "**********" at bounding box center [174, 222] width 275 height 18
paste input "text"
type input "**********"
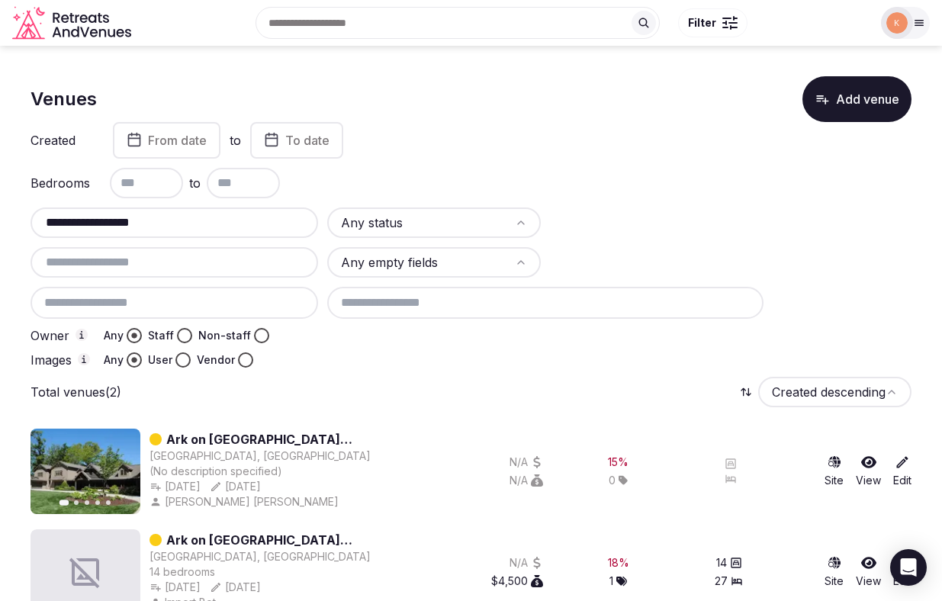
click at [154, 297] on input at bounding box center [173, 303] width 287 height 32
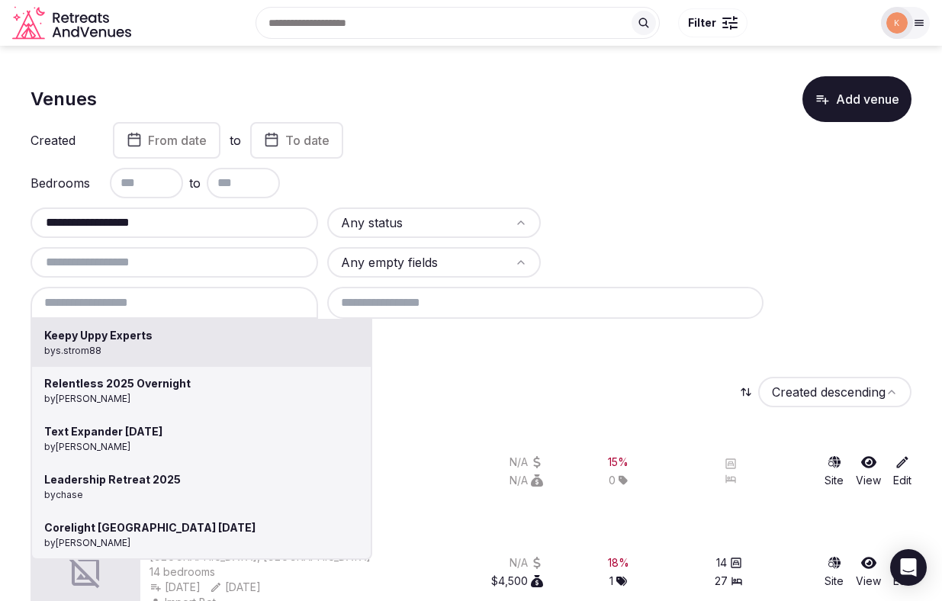
click at [505, 361] on div at bounding box center [471, 300] width 942 height 601
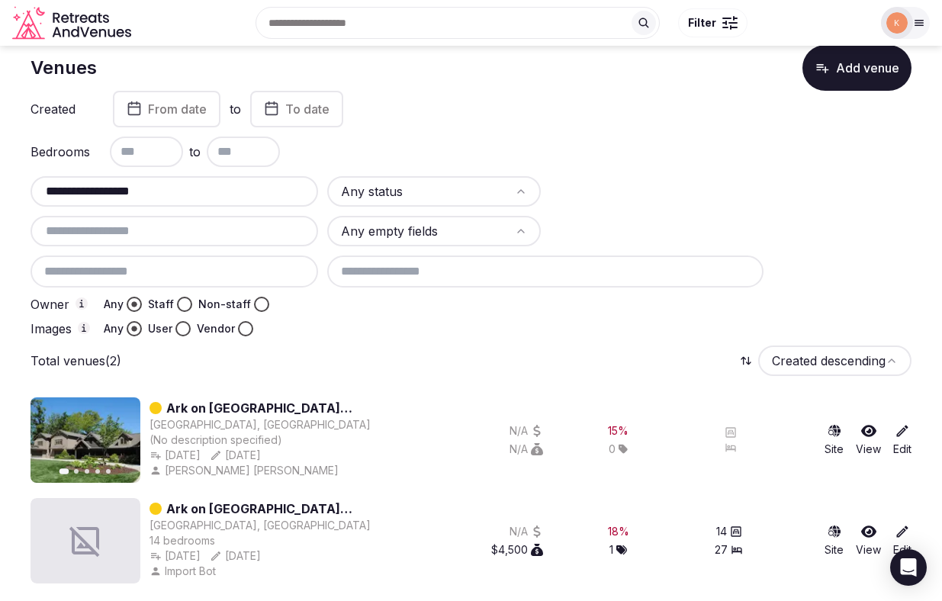
scroll to position [32, 0]
click at [232, 195] on input "**********" at bounding box center [174, 190] width 275 height 18
paste input "**********"
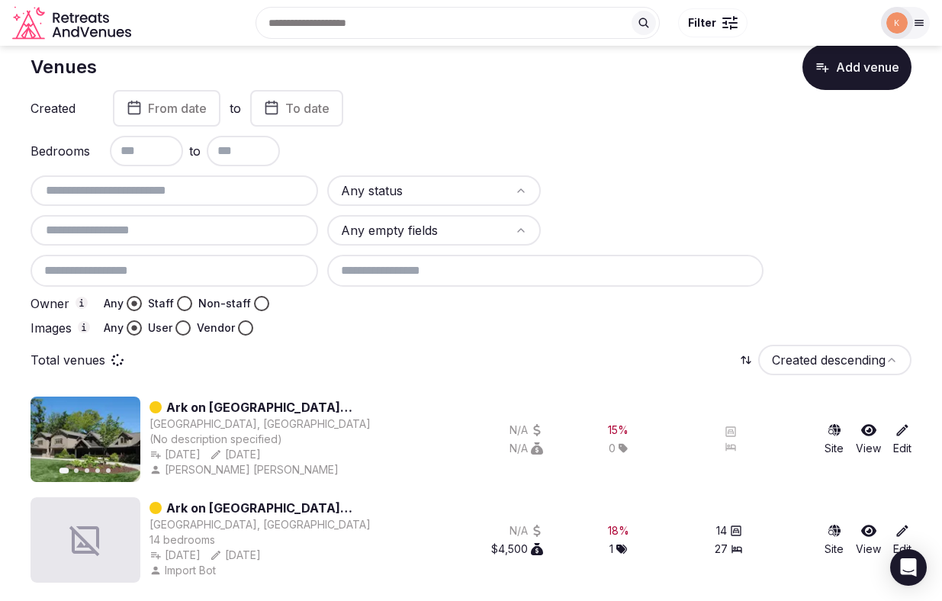
type input "**********"
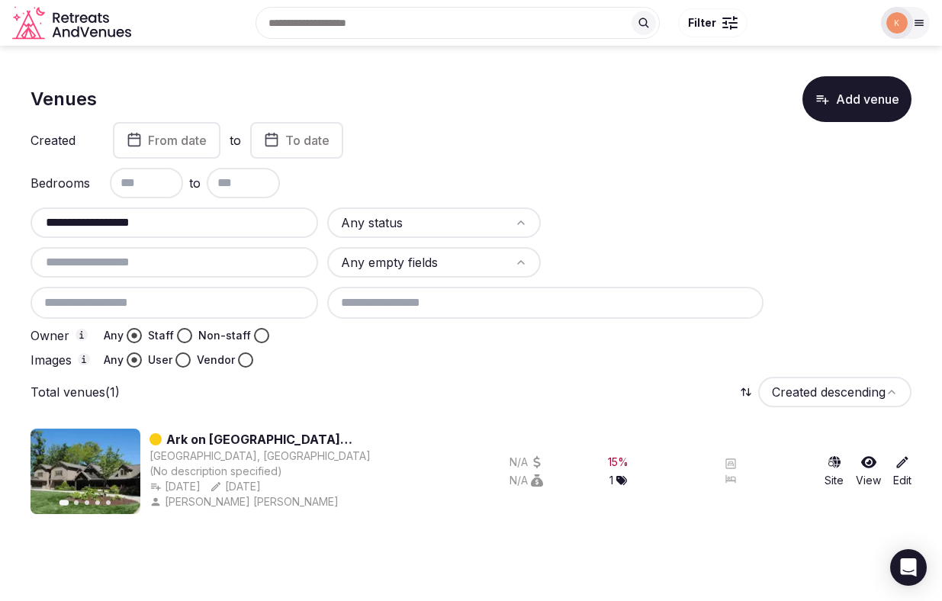
scroll to position [0, 0]
copy div "Aug 12th, 2025 Created Aug 12th, 2025, 3:57am Created Aug 12th, 2025, 3:57am"
drag, startPoint x: 247, startPoint y: 484, endPoint x: 166, endPoint y: 485, distance: 80.8
click at [166, 485] on div "Aug 12th, 2025 Created Aug 12th, 2025, 3:57am Created Aug 12th, 2025, 3:57am Au…" at bounding box center [272, 486] width 246 height 15
click at [256, 218] on input "**********" at bounding box center [174, 222] width 275 height 18
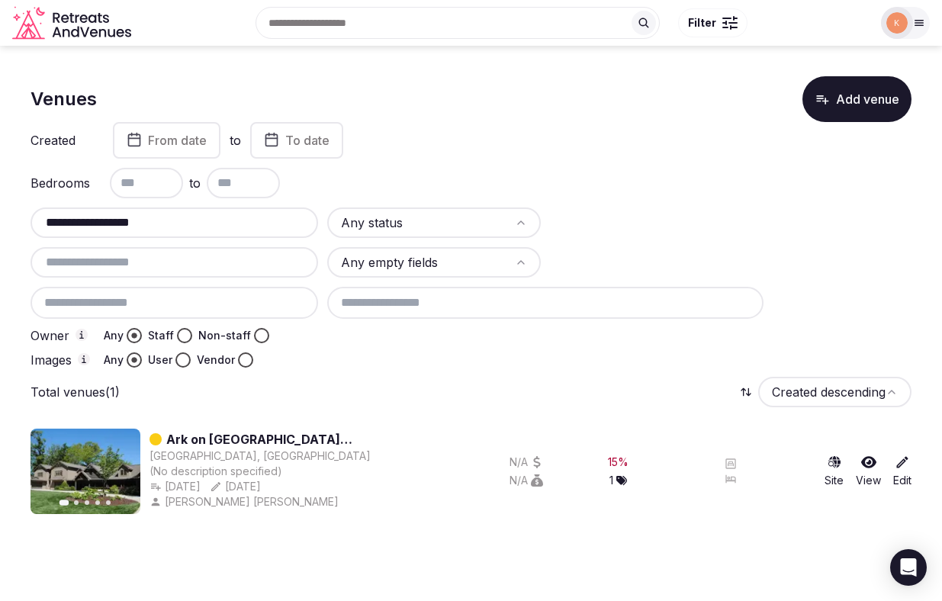
click at [256, 218] on input "**********" at bounding box center [174, 222] width 275 height 18
paste input "**********"
type input "**********"
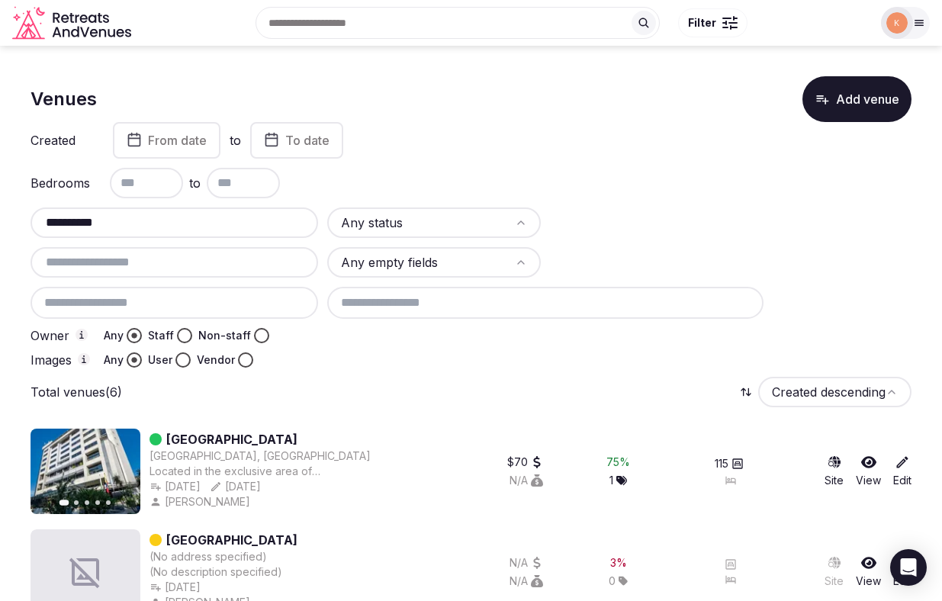
click at [268, 217] on input "**********" at bounding box center [174, 222] width 275 height 18
click at [610, 169] on div "Bedrooms to" at bounding box center [470, 183] width 881 height 30
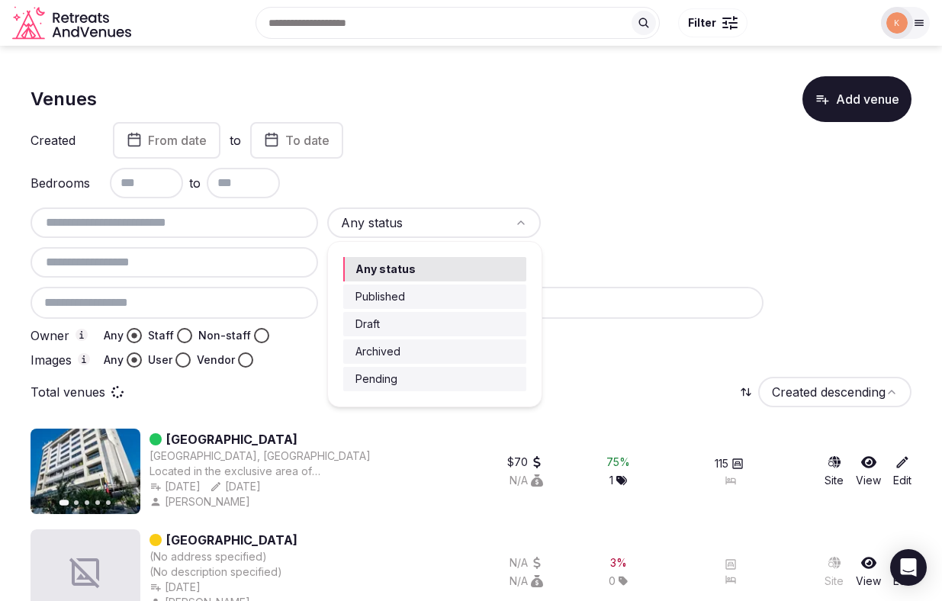
click at [420, 217] on html "Search Popular Destinations Toscana, Italy Riviera Maya, Mexico Indonesia, Bali…" at bounding box center [471, 517] width 942 height 1035
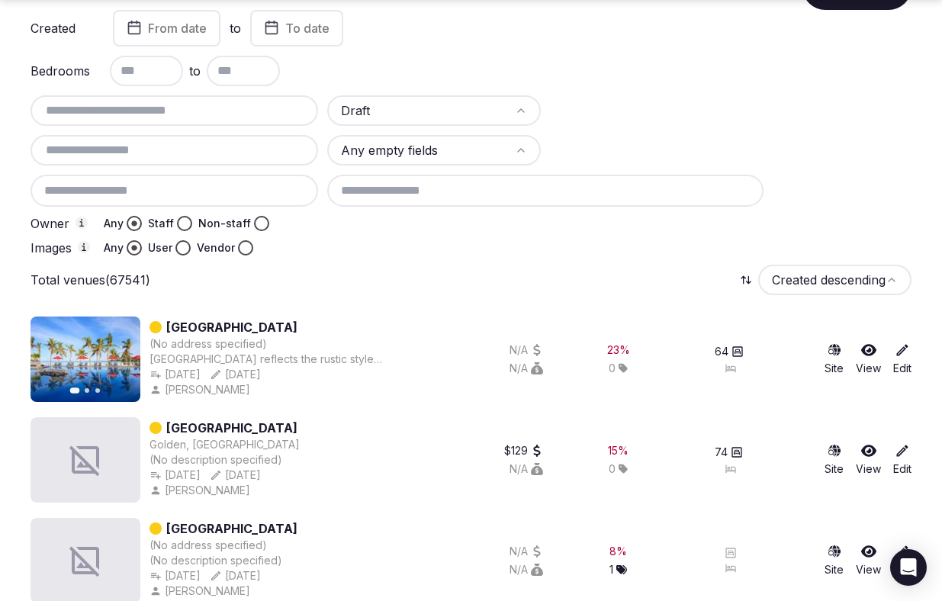
scroll to position [116, 0]
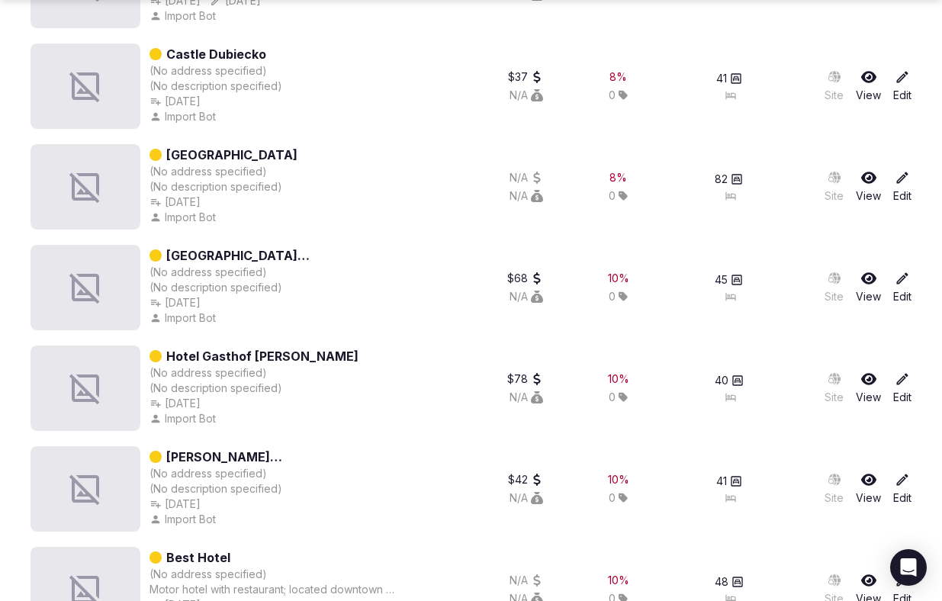
scroll to position [3515, 0]
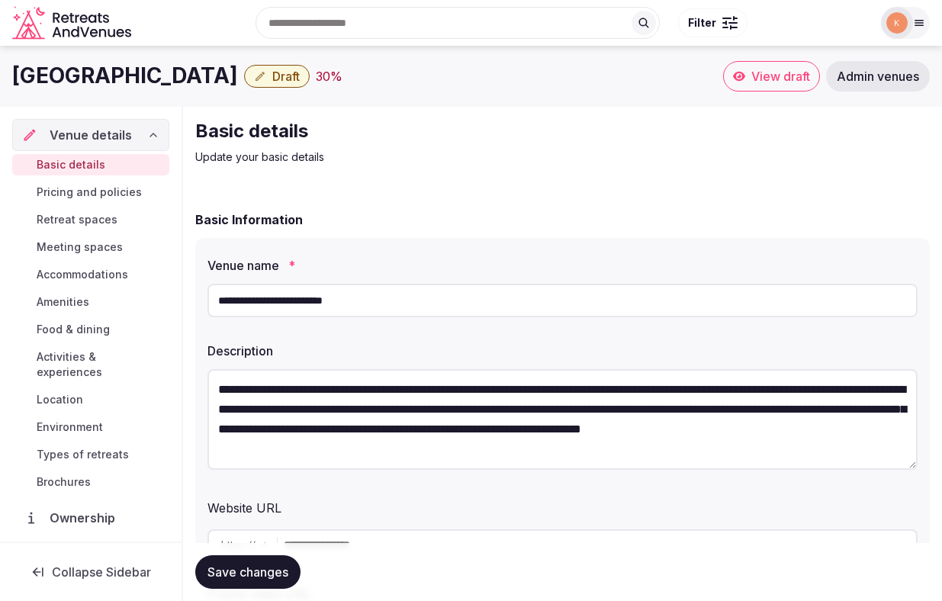
click at [88, 389] on link "Location" at bounding box center [90, 399] width 157 height 21
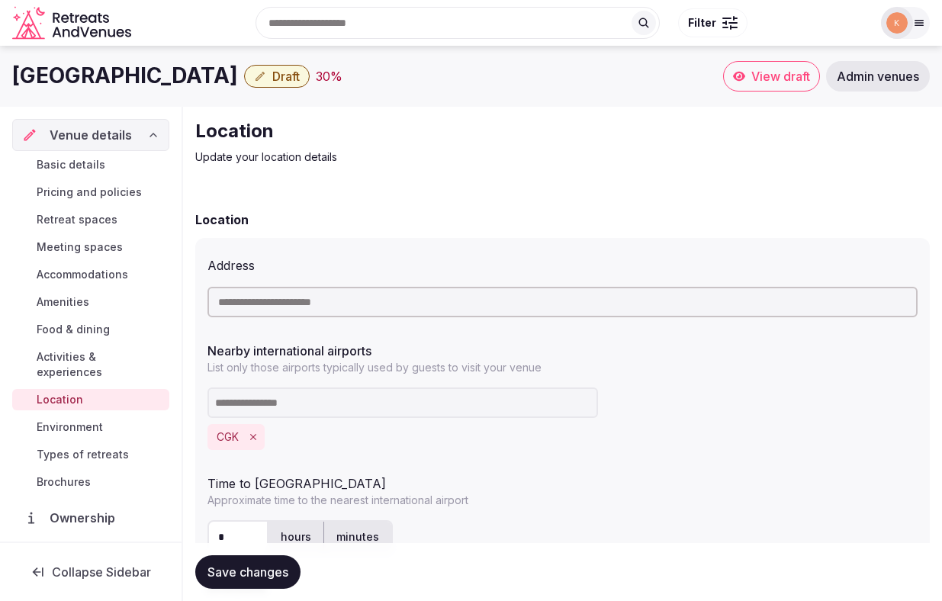
click at [123, 168] on link "Basic details" at bounding box center [90, 164] width 157 height 21
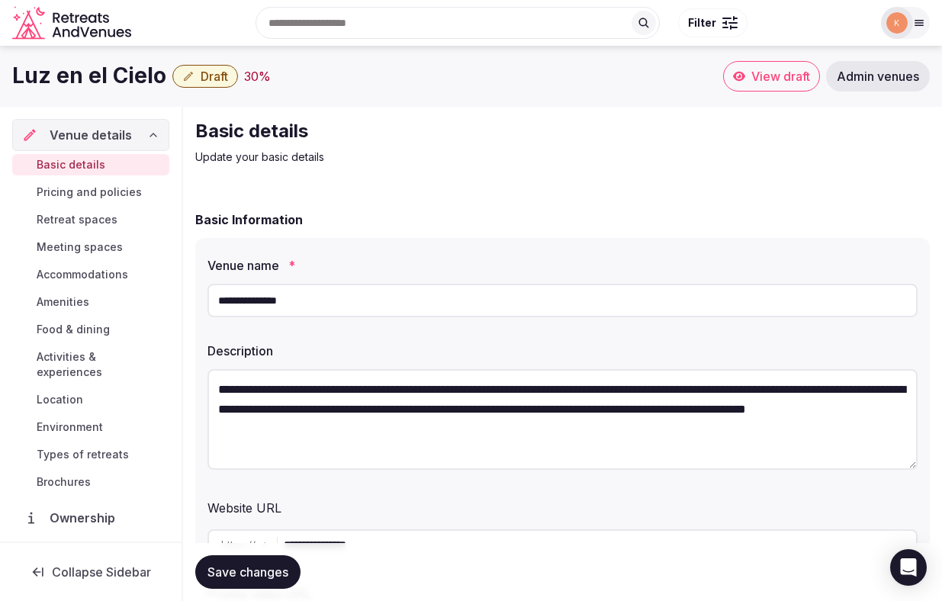
click at [290, 300] on input "**********" at bounding box center [562, 301] width 710 height 34
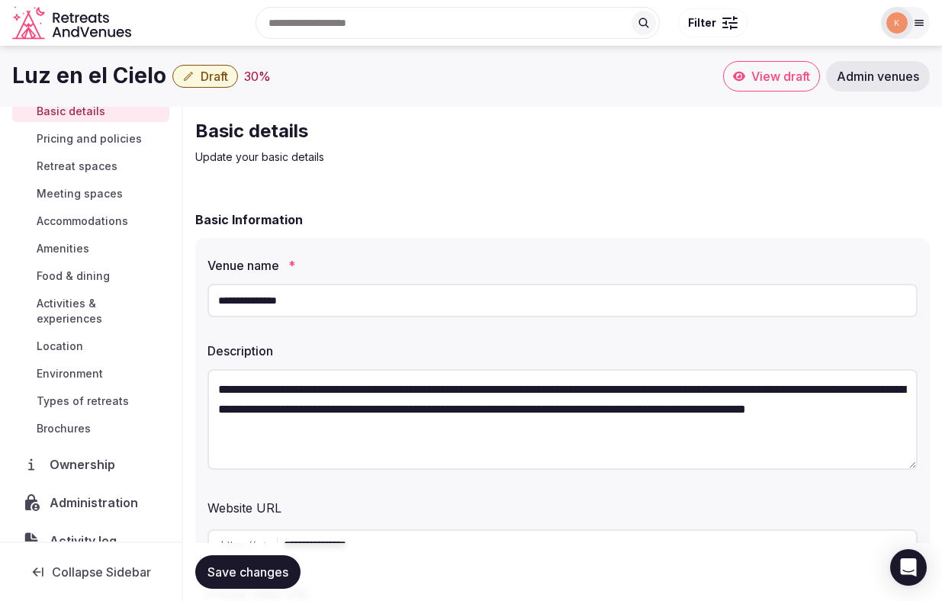
scroll to position [104, 0]
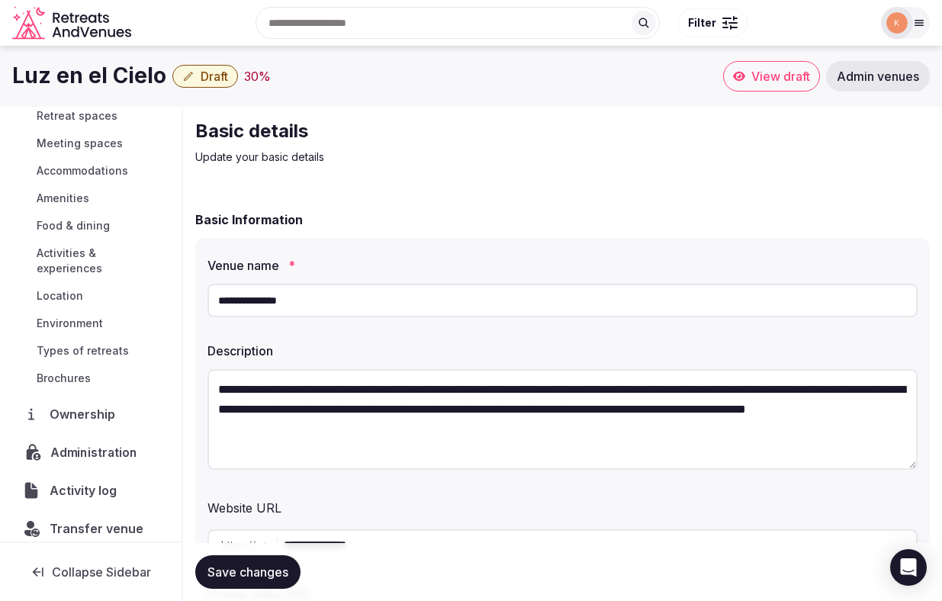
click at [108, 443] on span "Administration" at bounding box center [96, 452] width 93 height 18
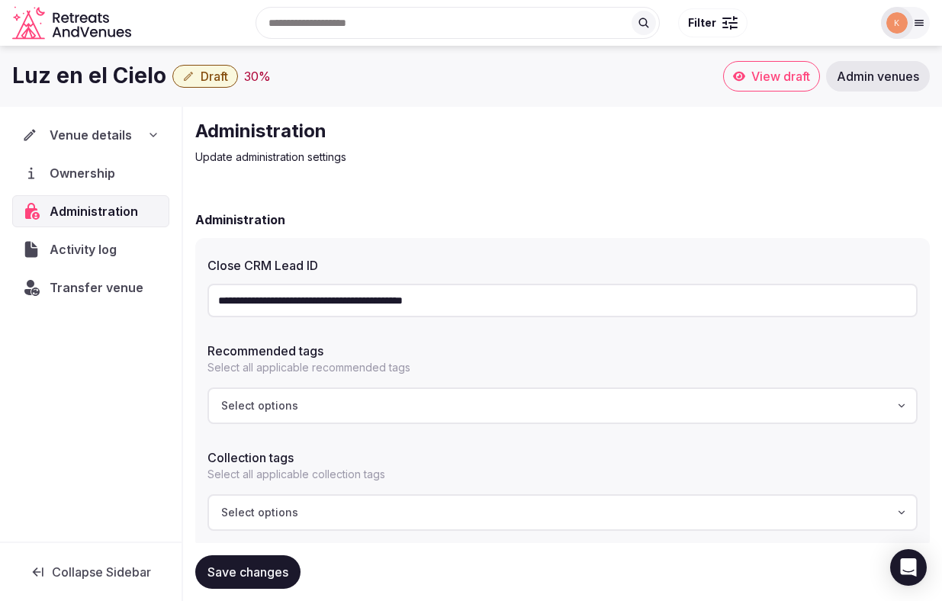
click at [332, 303] on input "**********" at bounding box center [562, 301] width 710 height 34
click at [91, 285] on span "Transfer venue" at bounding box center [97, 287] width 94 height 18
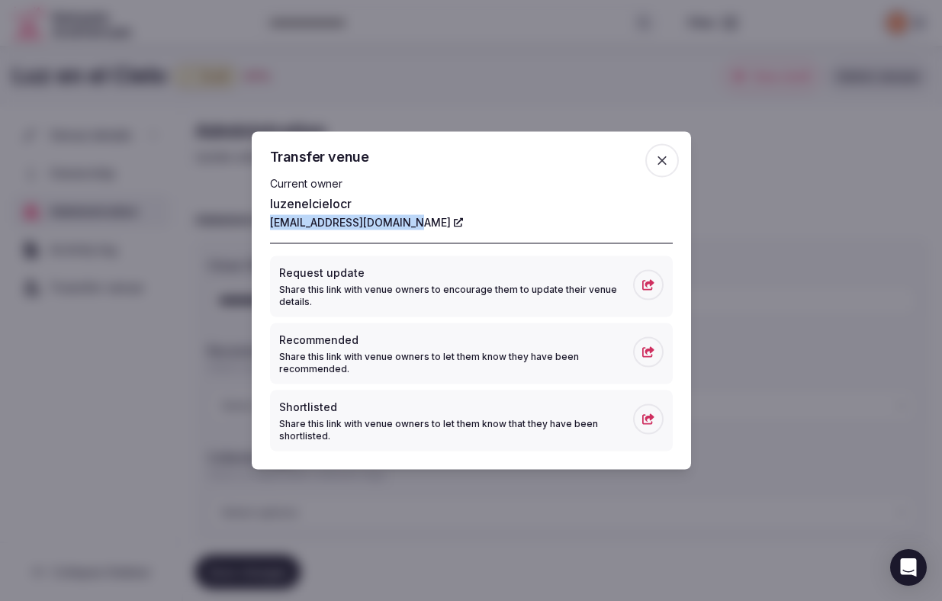
click at [663, 166] on icon "button" at bounding box center [661, 160] width 15 height 15
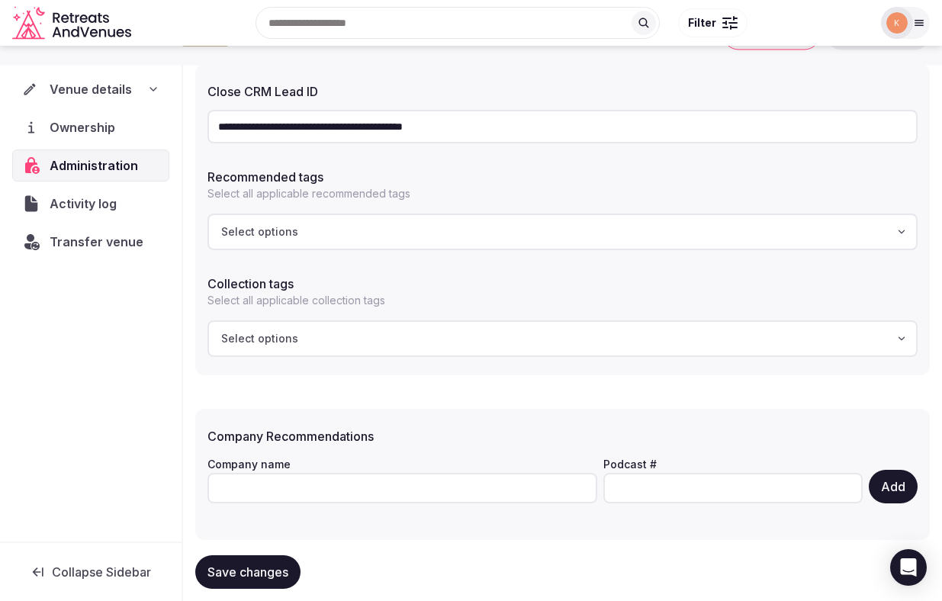
scroll to position [89, 0]
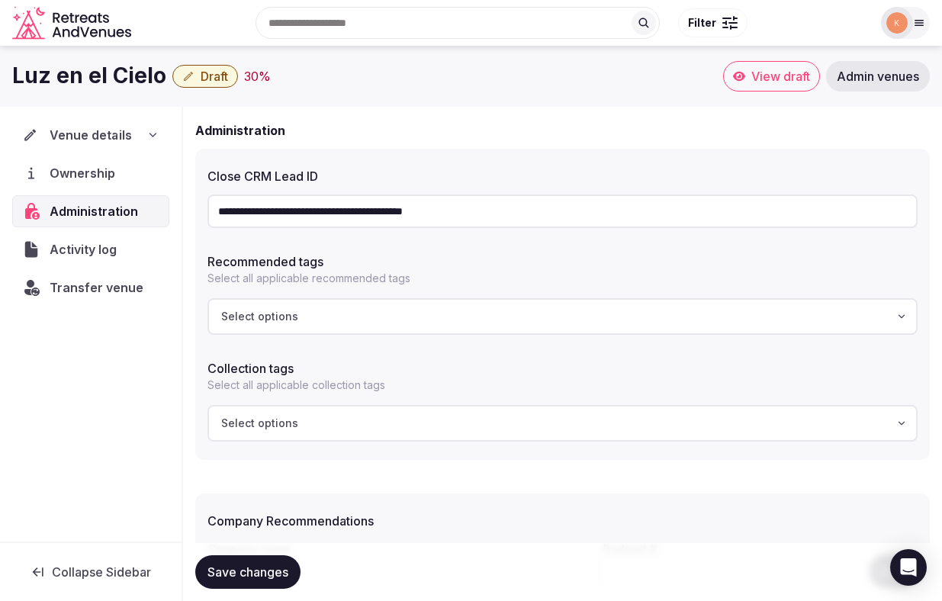
click at [110, 137] on span "Venue details" at bounding box center [91, 135] width 82 height 18
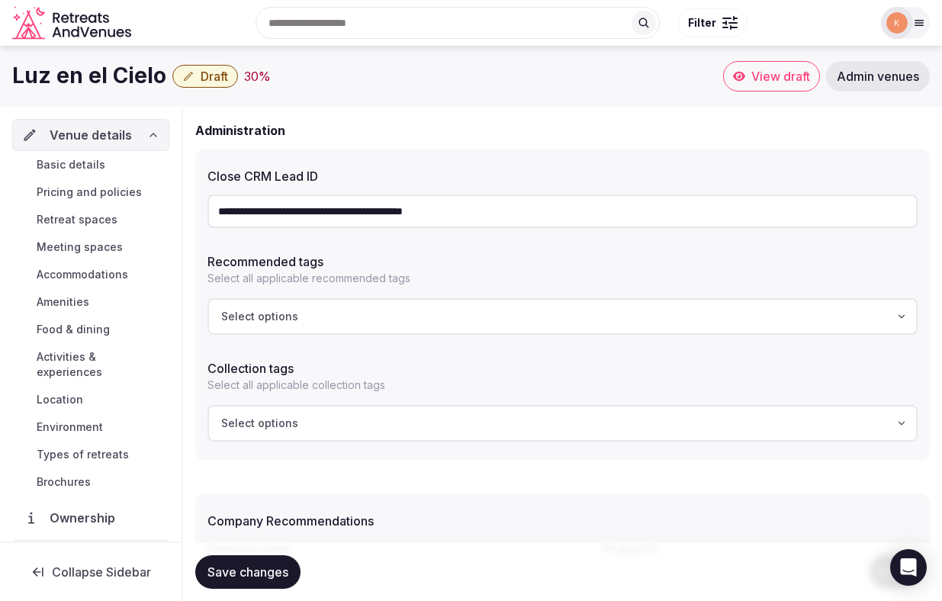
click at [96, 170] on span "Basic details" at bounding box center [71, 164] width 69 height 15
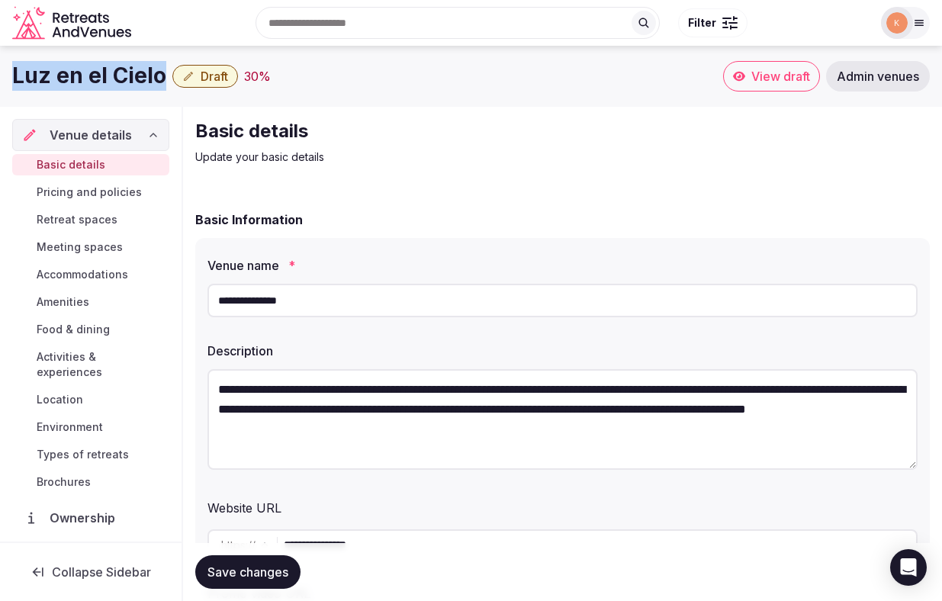
drag, startPoint x: 162, startPoint y: 76, endPoint x: 16, endPoint y: 77, distance: 145.6
click at [16, 77] on h1 "Luz en el Cielo" at bounding box center [89, 76] width 154 height 30
copy h1 "Luz en el Cielo"
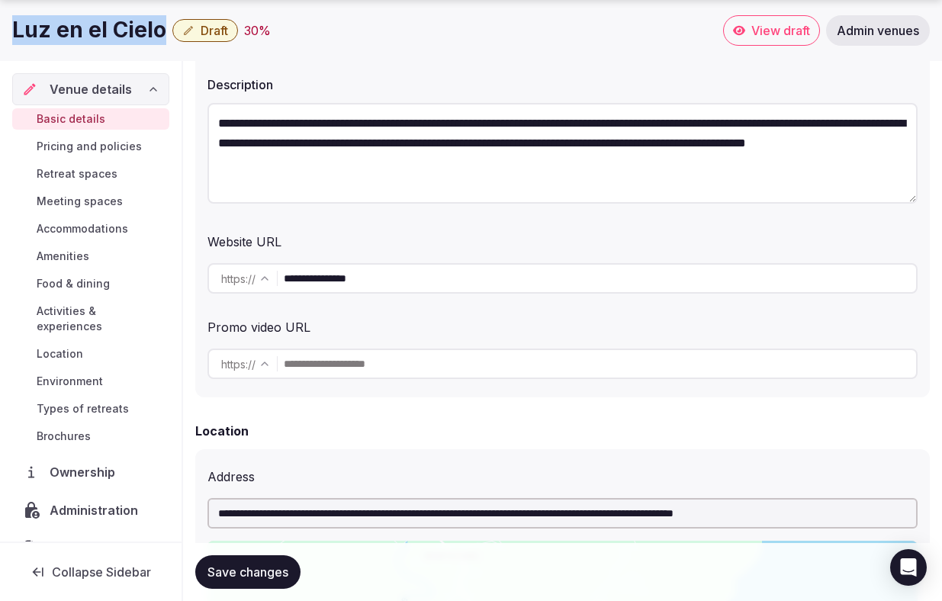
scroll to position [312, 0]
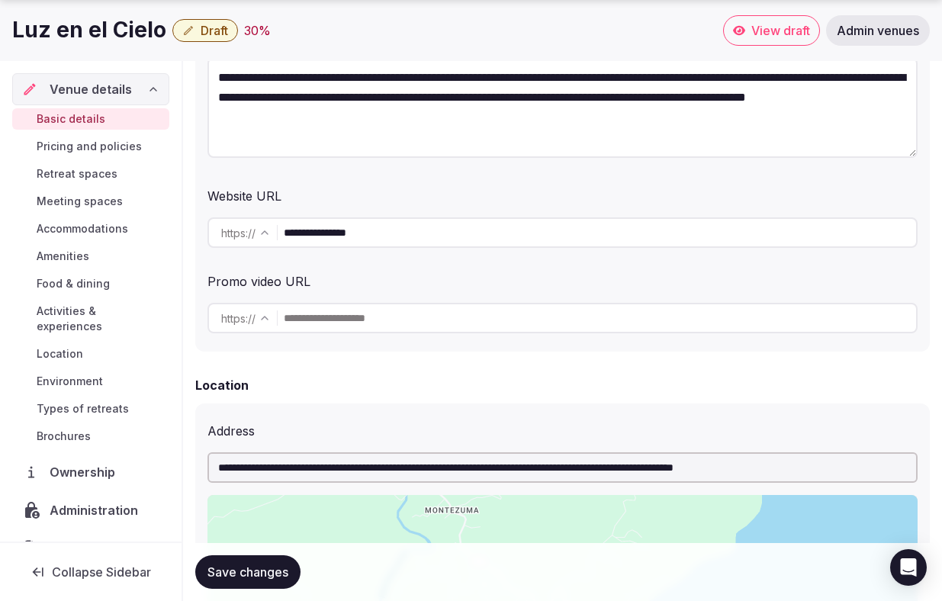
click at [444, 237] on input "**********" at bounding box center [600, 232] width 632 height 30
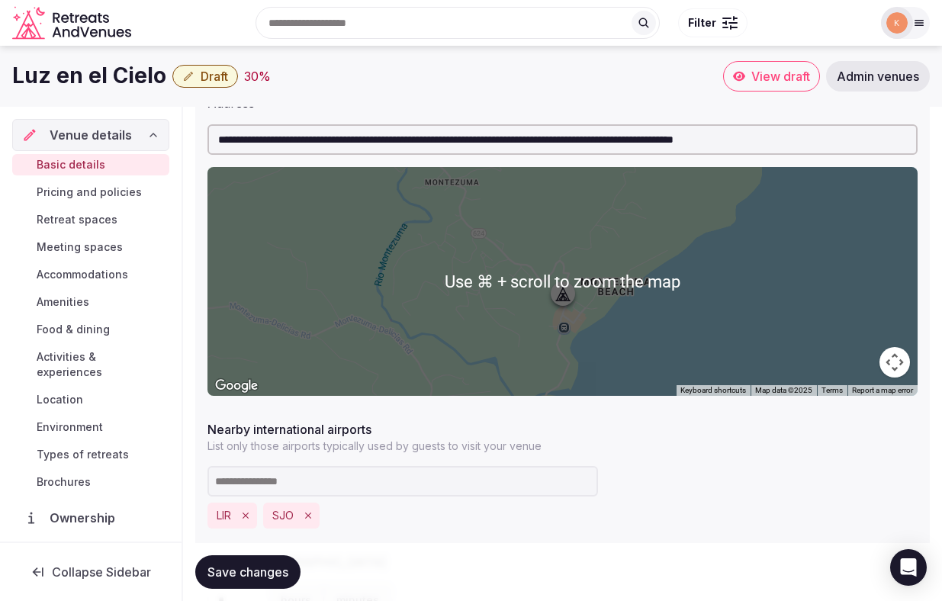
scroll to position [638, 0]
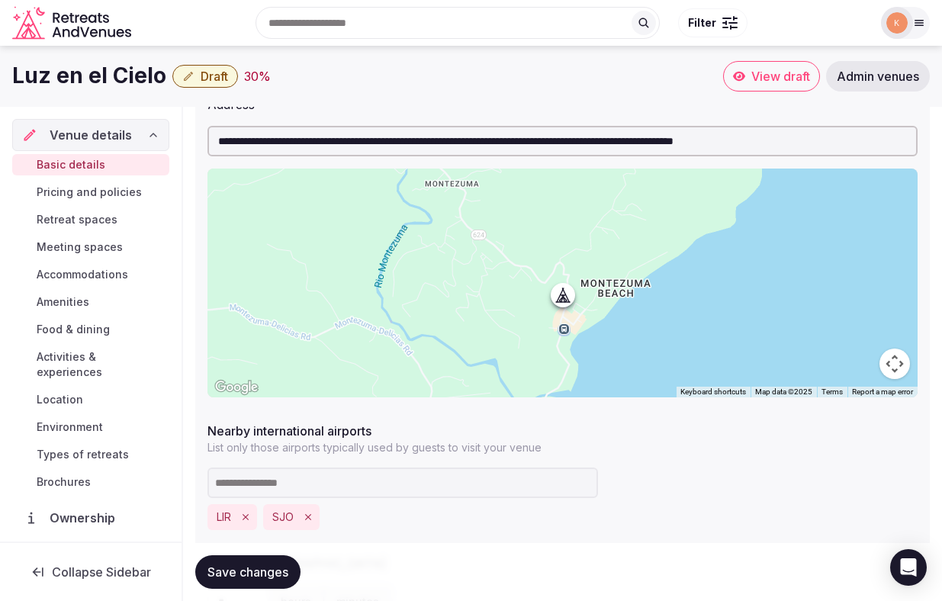
click at [471, 145] on input "**********" at bounding box center [562, 141] width 710 height 30
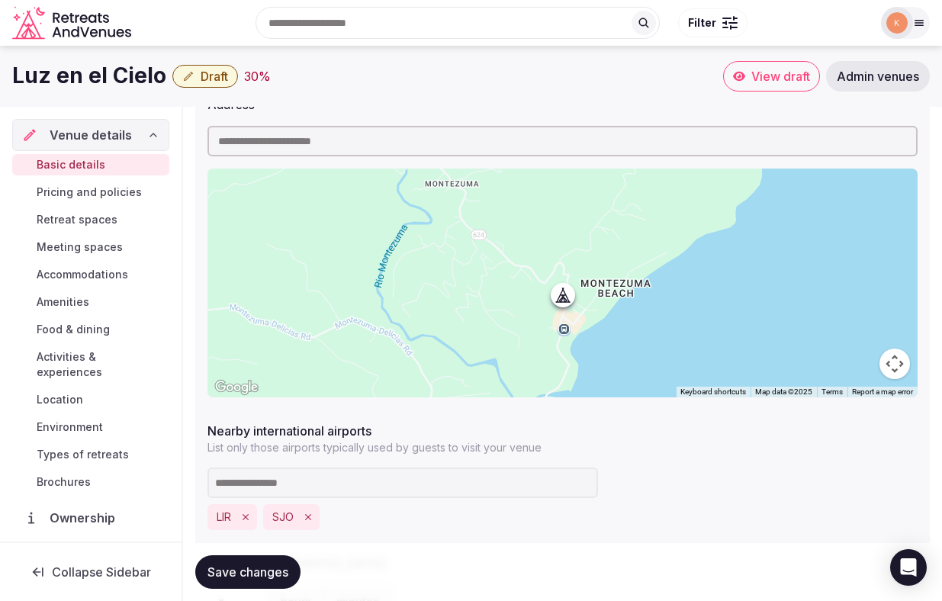
paste input "**********"
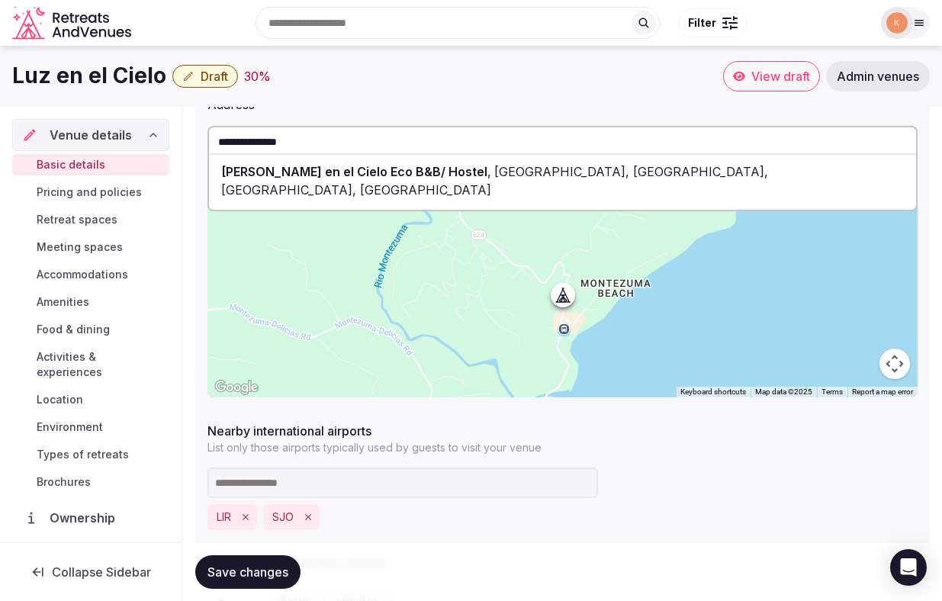
click at [581, 87] on div "[PERSON_NAME] en el Cielo Draft 30 %" at bounding box center [367, 76] width 711 height 30
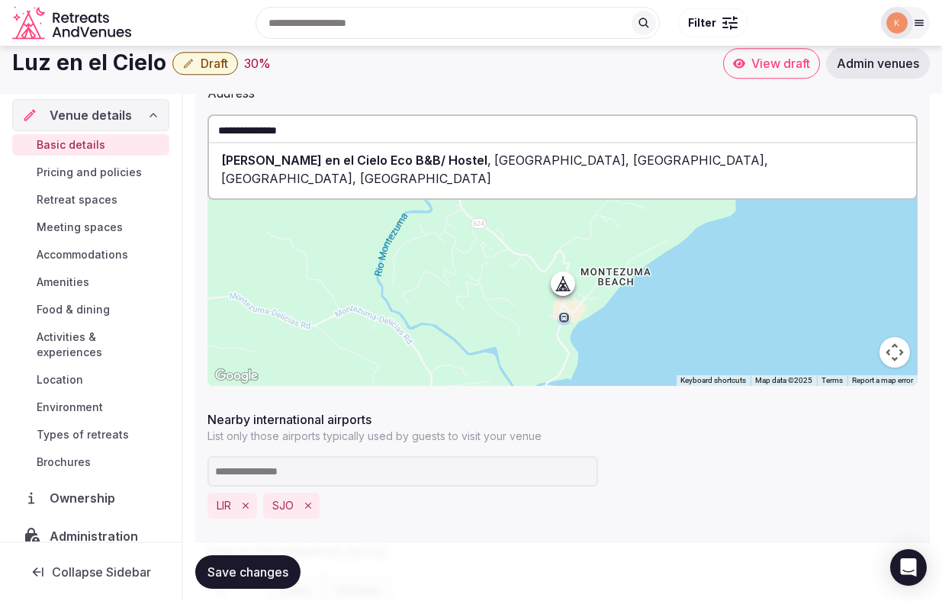
scroll to position [647, 0]
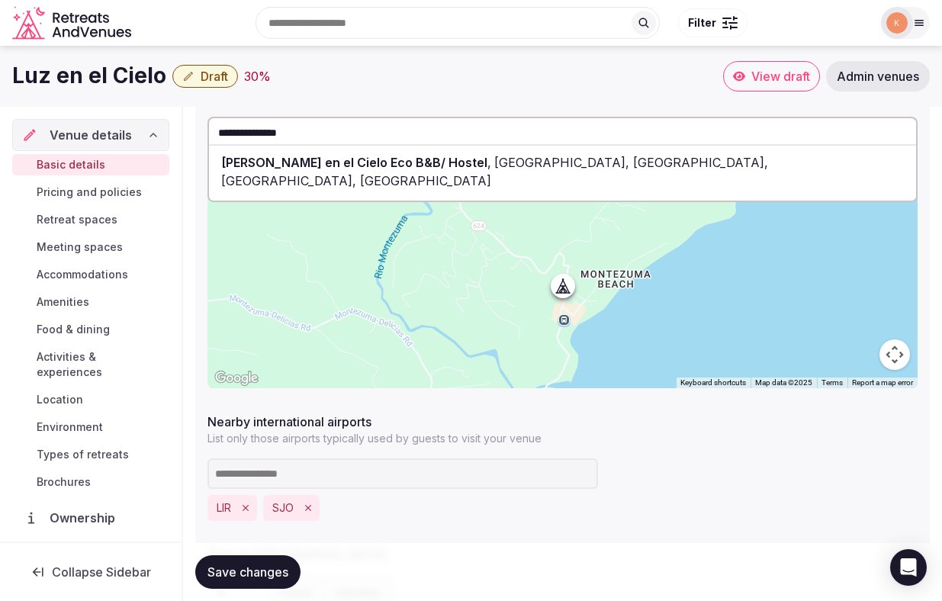
click at [746, 127] on input "**********" at bounding box center [562, 132] width 710 height 30
click at [839, 159] on div "[PERSON_NAME] en el Cielo Eco B&B/ Hostel , [GEOGRAPHIC_DATA], [GEOGRAPHIC_DATA…" at bounding box center [562, 172] width 707 height 46
type input "**********"
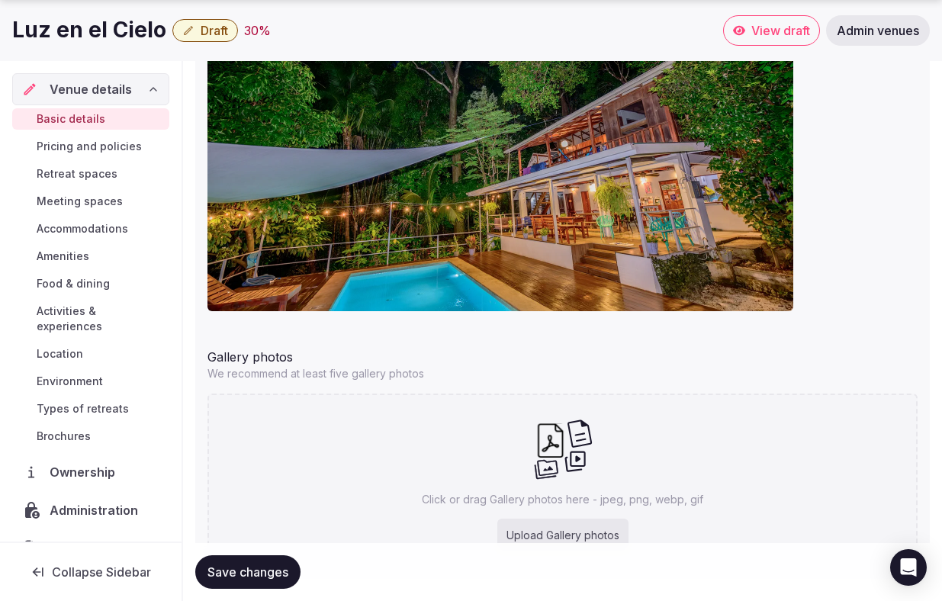
scroll to position [1776, 0]
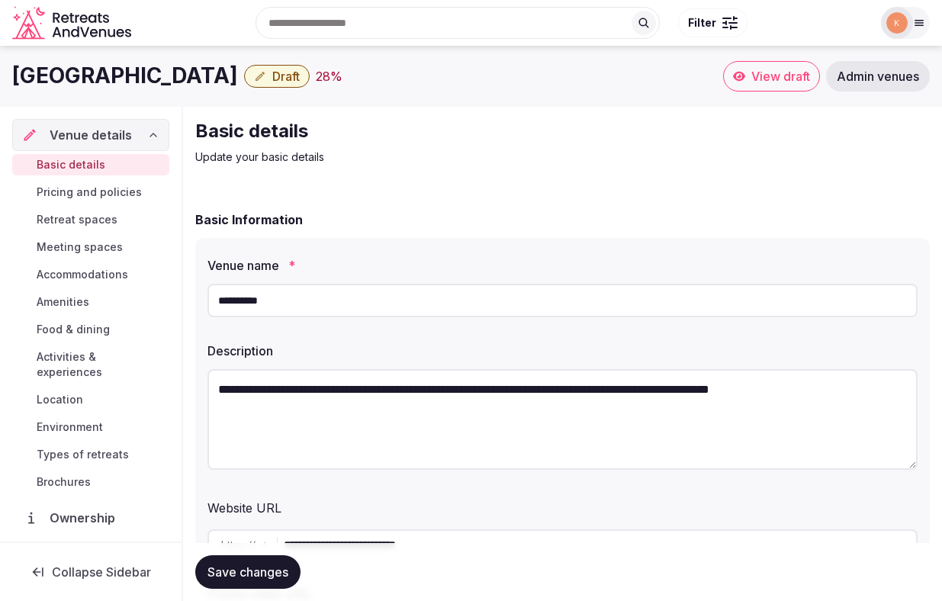
click at [377, 310] on input "**********" at bounding box center [562, 301] width 710 height 34
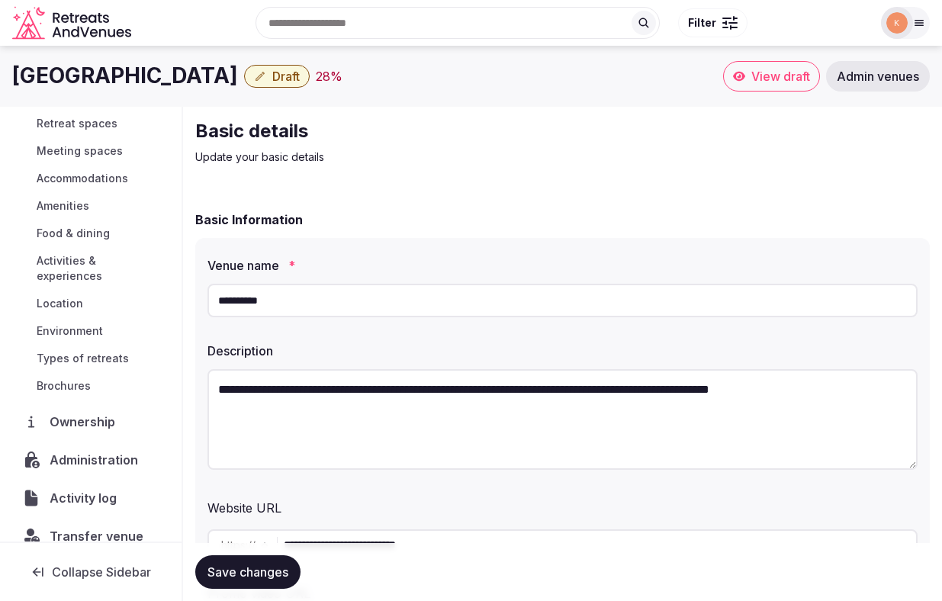
scroll to position [98, 0]
click at [99, 486] on span "Activity log" at bounding box center [86, 495] width 72 height 18
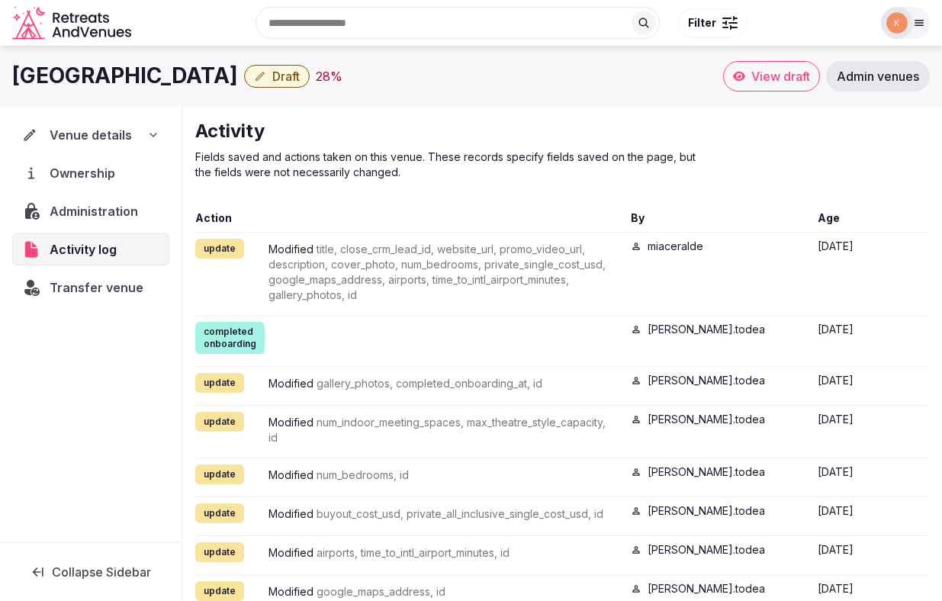
click at [116, 211] on span "Administration" at bounding box center [97, 211] width 95 height 18
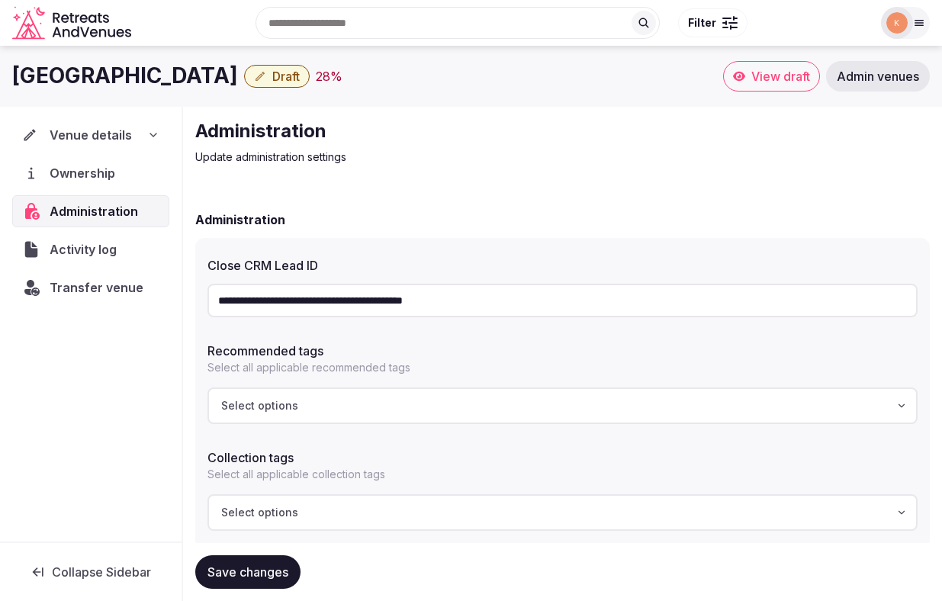
click at [272, 298] on input "**********" at bounding box center [562, 301] width 710 height 34
click at [133, 284] on span "Transfer venue" at bounding box center [97, 287] width 94 height 18
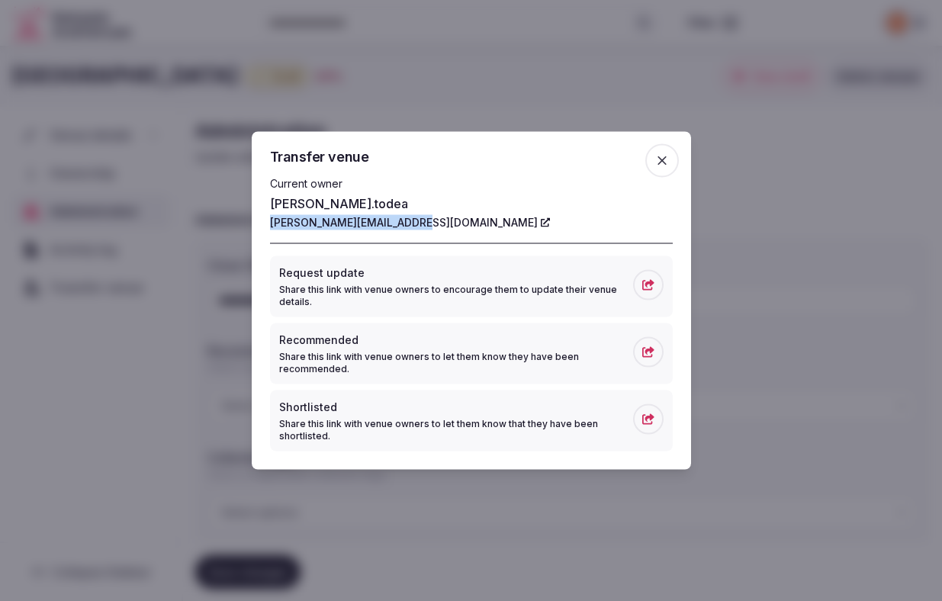
click at [666, 166] on icon "button" at bounding box center [661, 160] width 15 height 15
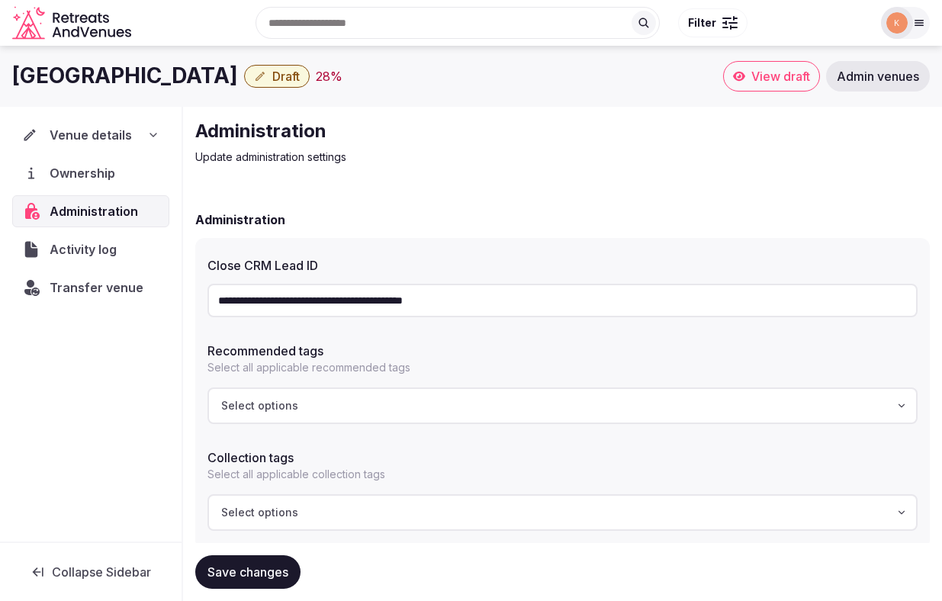
click at [114, 134] on span "Venue details" at bounding box center [91, 135] width 82 height 18
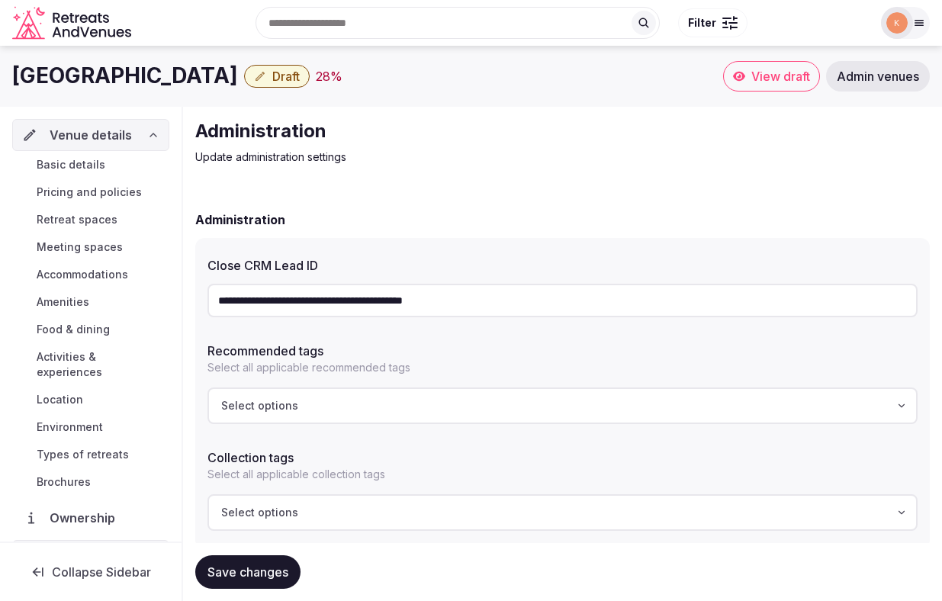
click at [103, 164] on span "Basic details" at bounding box center [71, 164] width 69 height 15
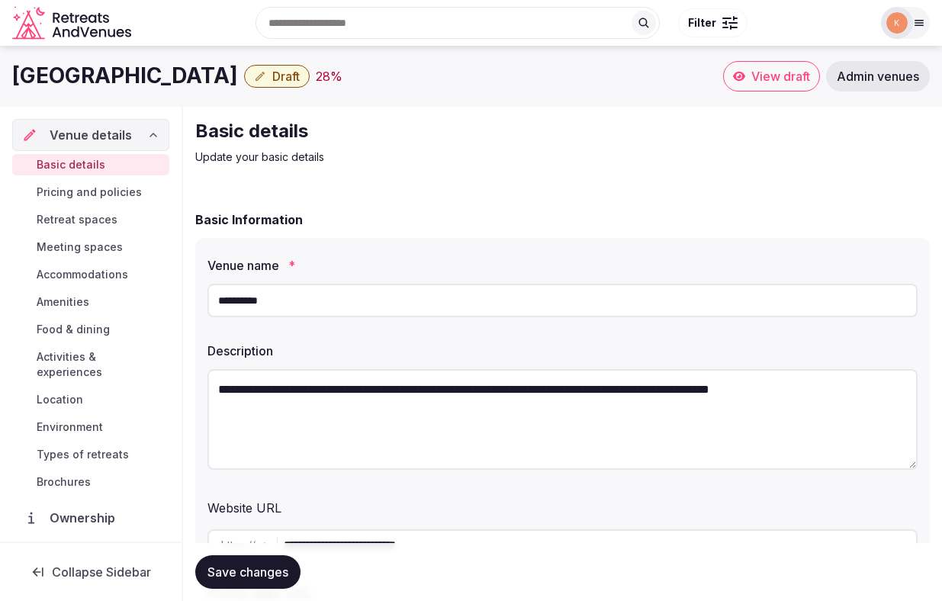
click at [256, 564] on span "Save changes" at bounding box center [247, 571] width 81 height 15
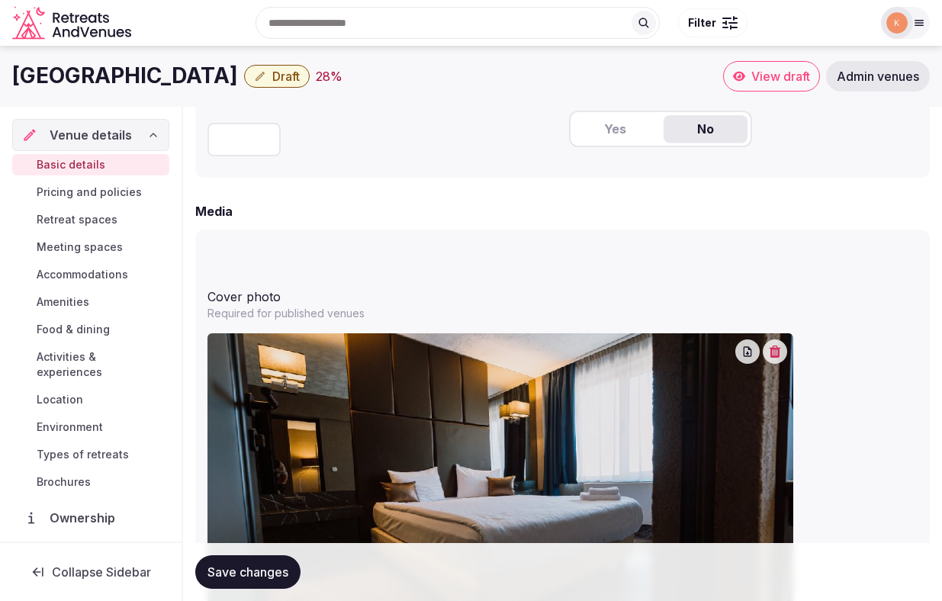
scroll to position [1227, 0]
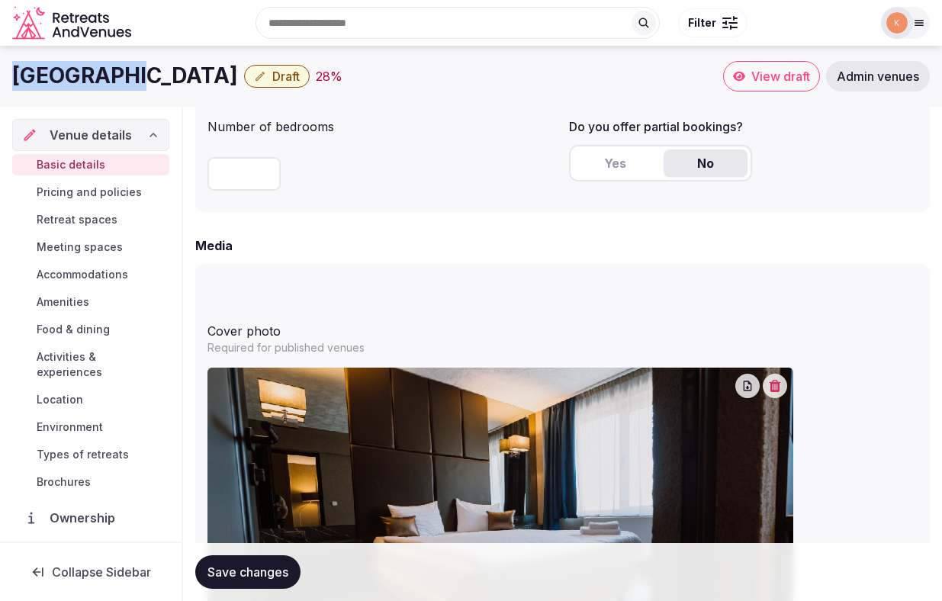
drag, startPoint x: 117, startPoint y: 79, endPoint x: 14, endPoint y: 76, distance: 103.7
click at [14, 76] on h1 "[GEOGRAPHIC_DATA]" at bounding box center [125, 76] width 226 height 30
copy h1 "[GEOGRAPHIC_DATA]"
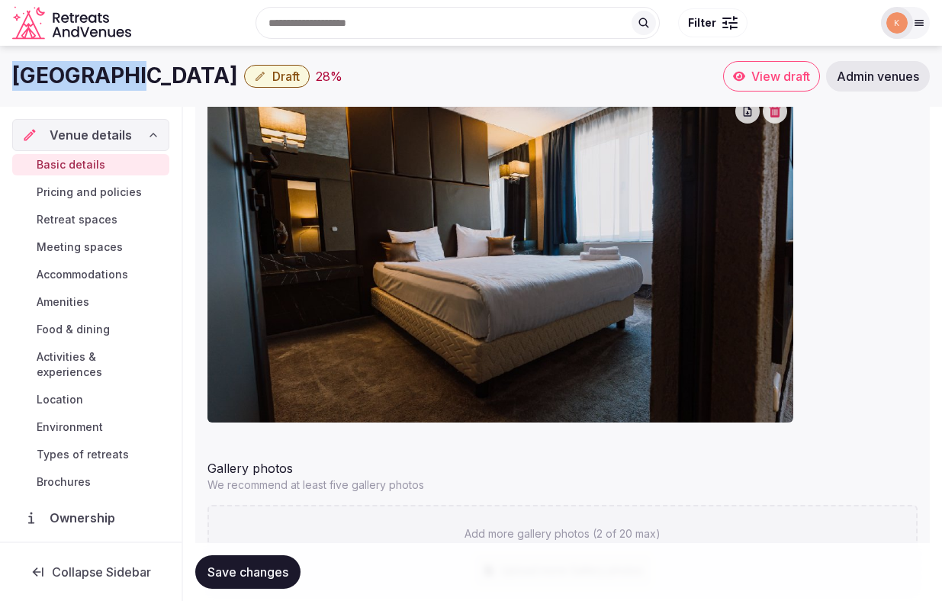
scroll to position [1394, 0]
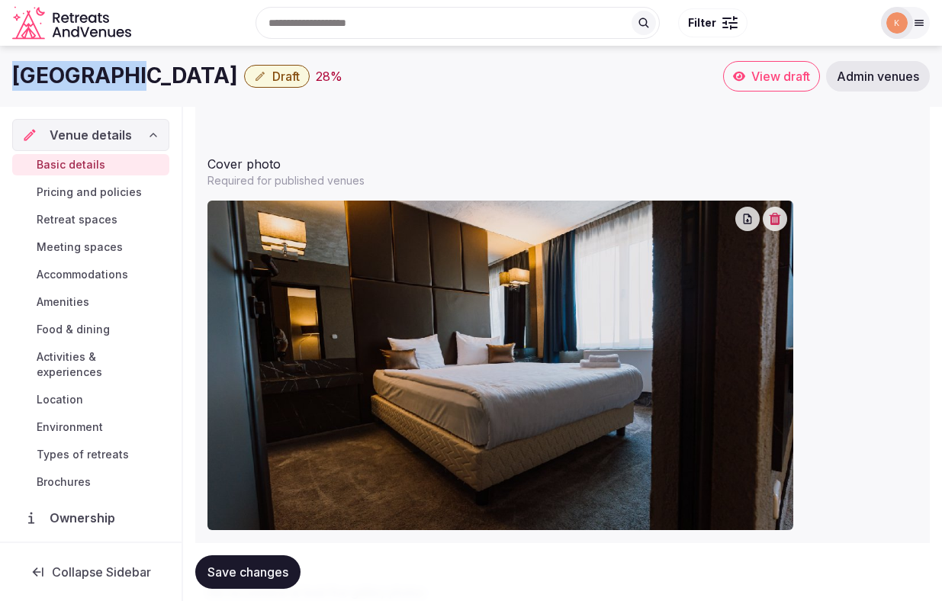
click at [775, 220] on icon "button" at bounding box center [774, 219] width 11 height 12
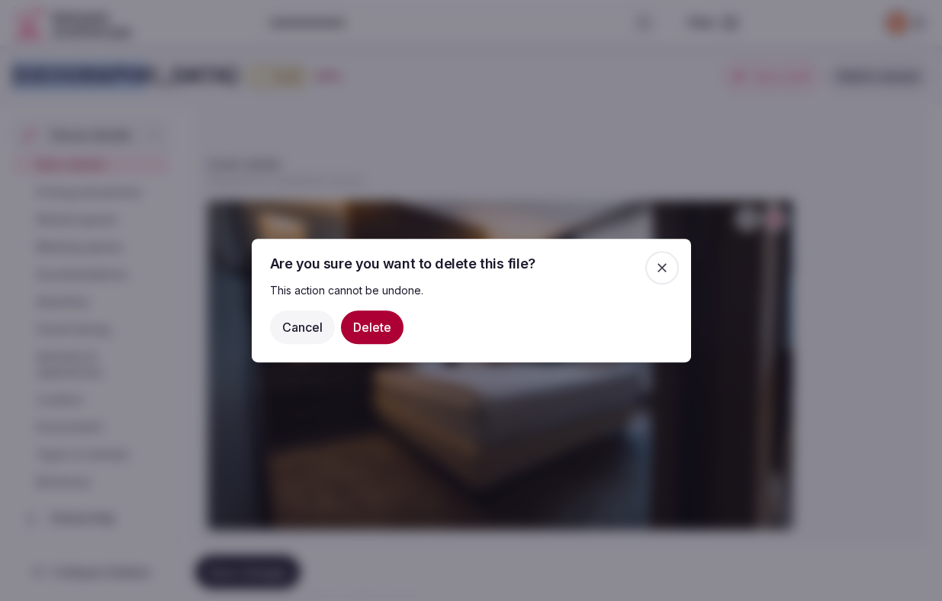
click at [380, 326] on button "Delete" at bounding box center [372, 327] width 63 height 34
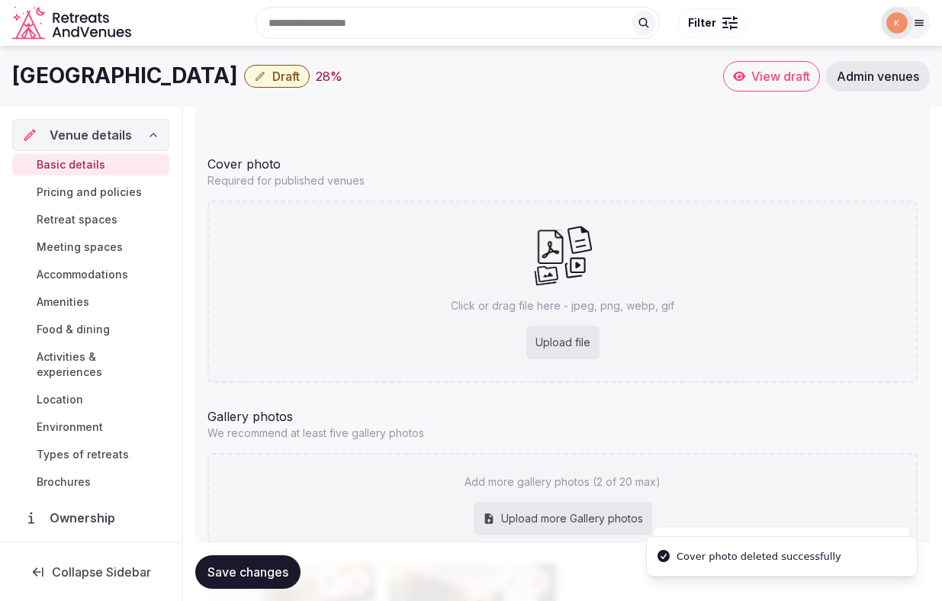
click at [566, 336] on div "Upload file" at bounding box center [562, 343] width 73 height 34
type input "**********"
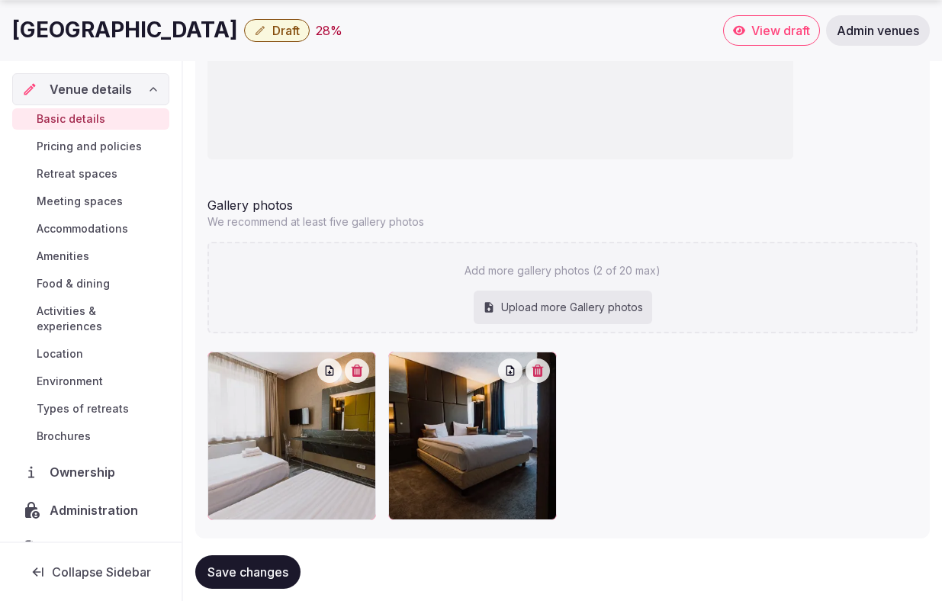
scroll to position [1797, 0]
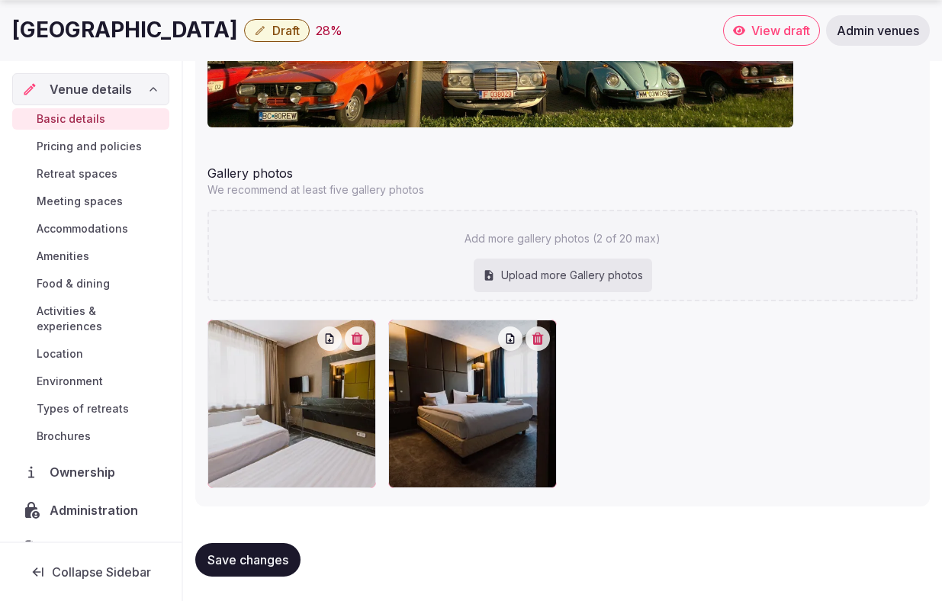
click at [268, 553] on span "Save changes" at bounding box center [247, 559] width 81 height 15
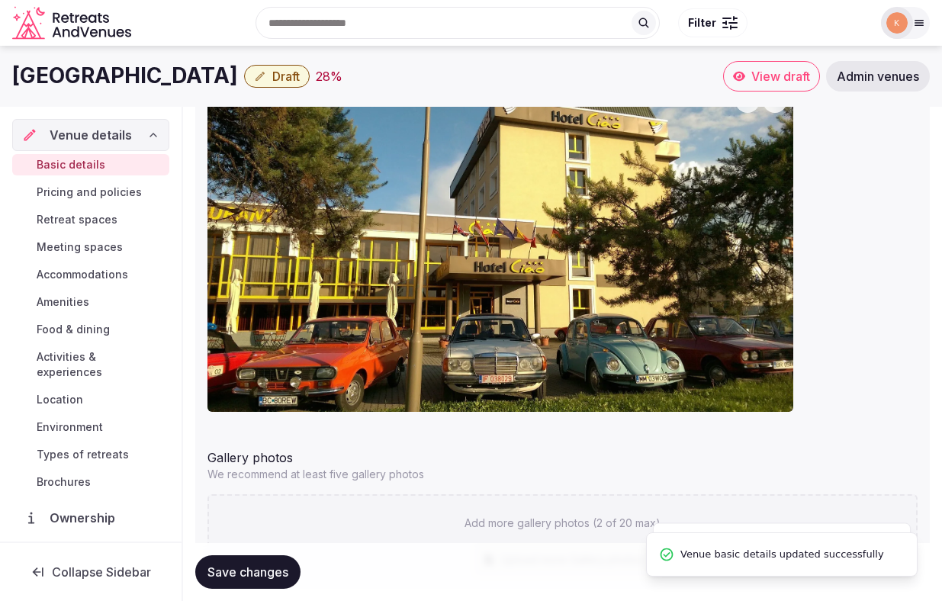
scroll to position [1406, 0]
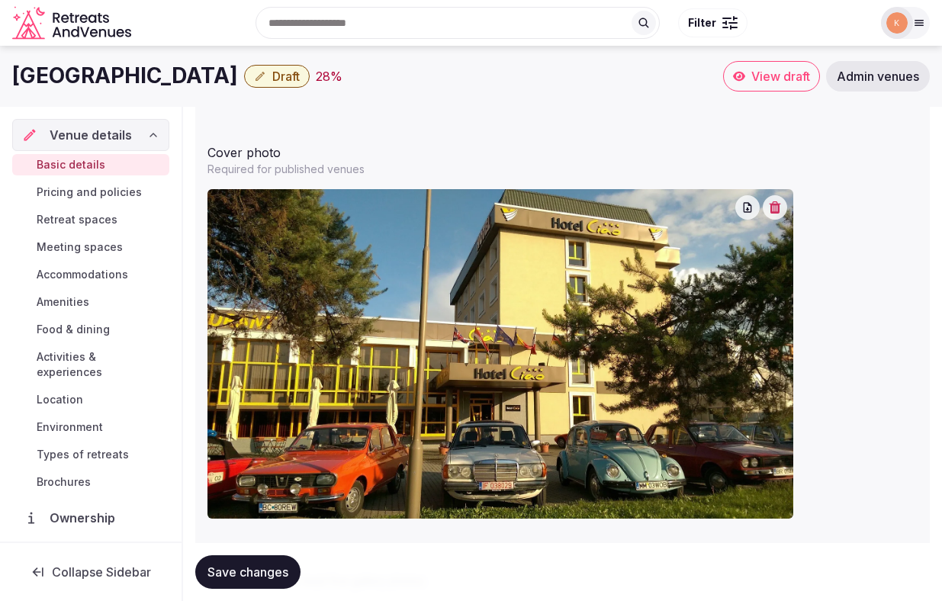
click at [75, 392] on span "Location" at bounding box center [60, 399] width 47 height 15
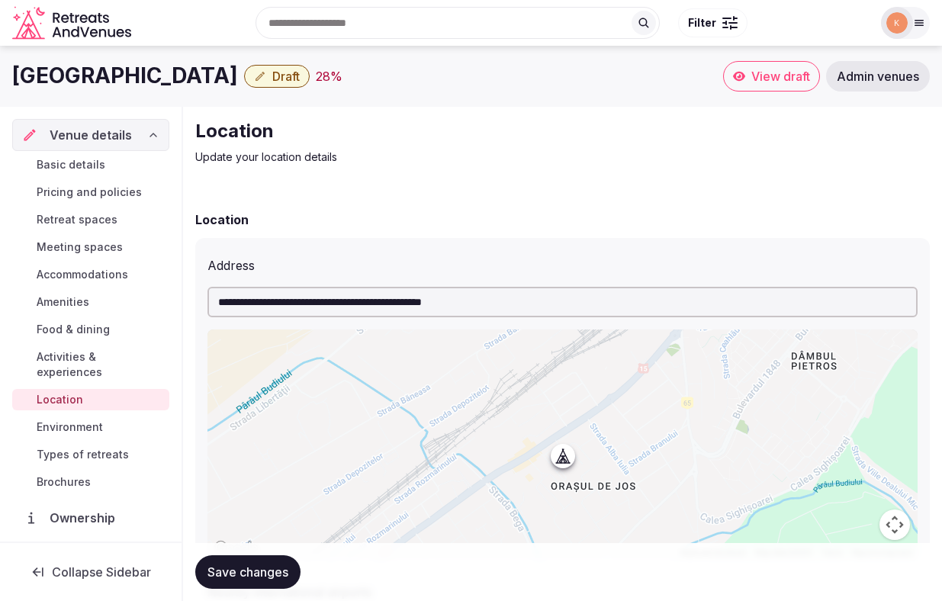
click at [272, 81] on span "Draft" at bounding box center [285, 76] width 27 height 15
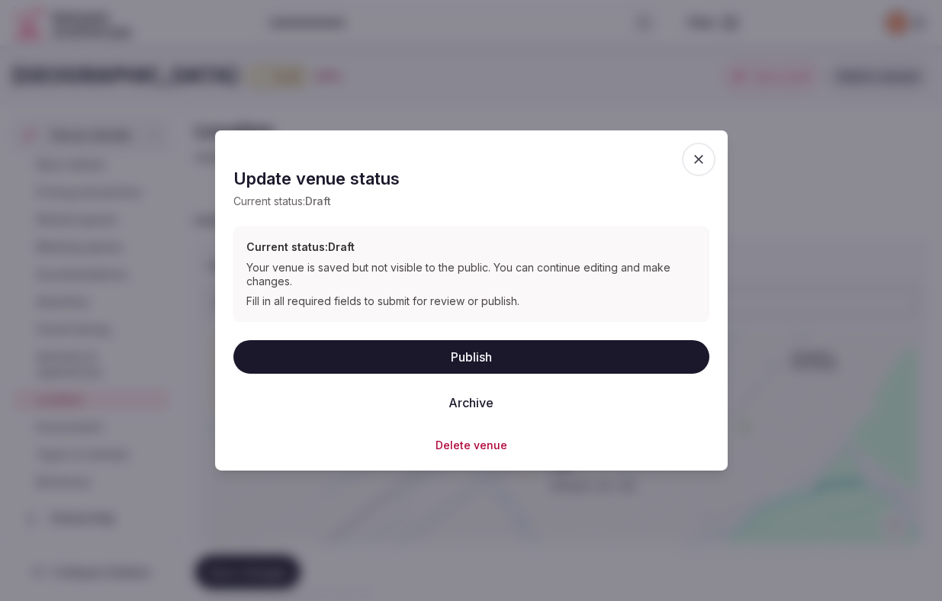
click at [384, 358] on button "Publish" at bounding box center [471, 356] width 476 height 34
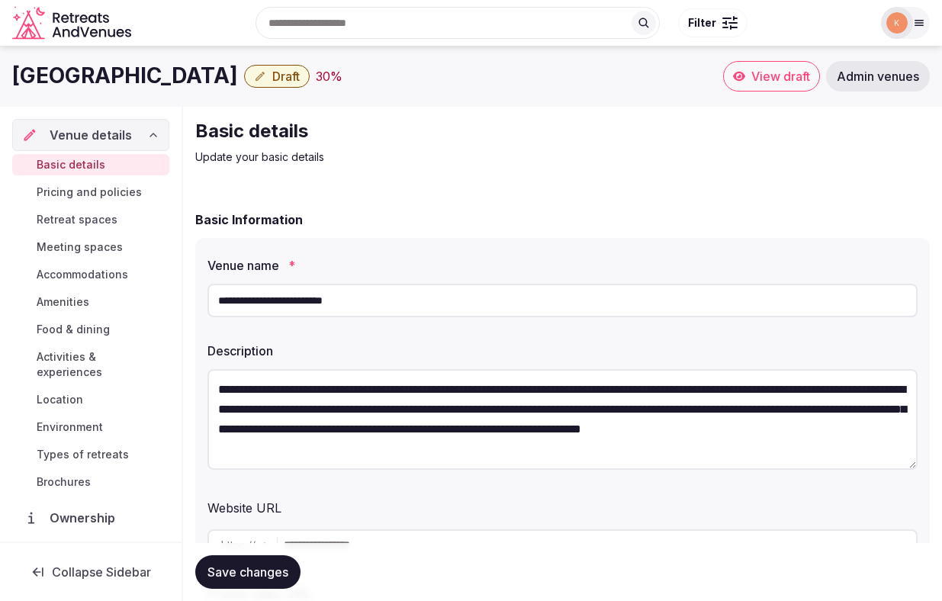
drag, startPoint x: 310, startPoint y: 82, endPoint x: 3, endPoint y: 82, distance: 306.5
click at [3, 82] on div "Hotel Mulia Senayan Jakarta Draft 30 % View draft Admin venues" at bounding box center [471, 76] width 942 height 30
copy h1 "Hotel Mulia Senayan Jakarta"
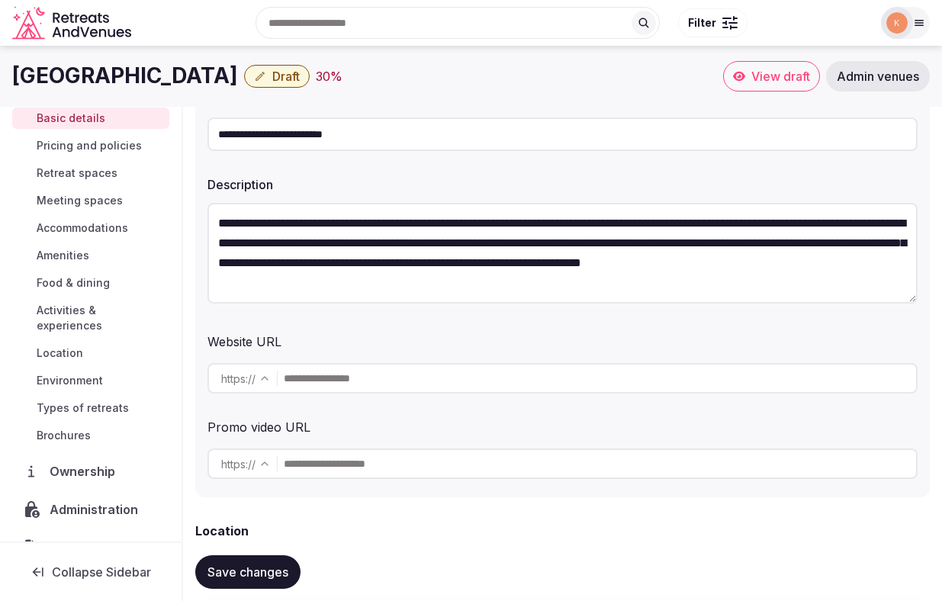
scroll to position [50, 0]
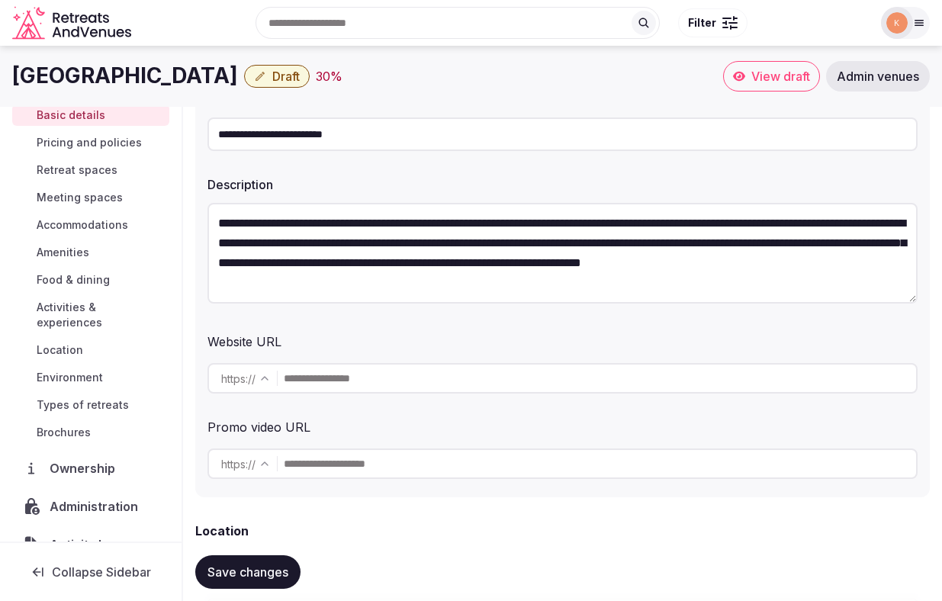
click at [94, 535] on span "Activity log" at bounding box center [86, 544] width 73 height 18
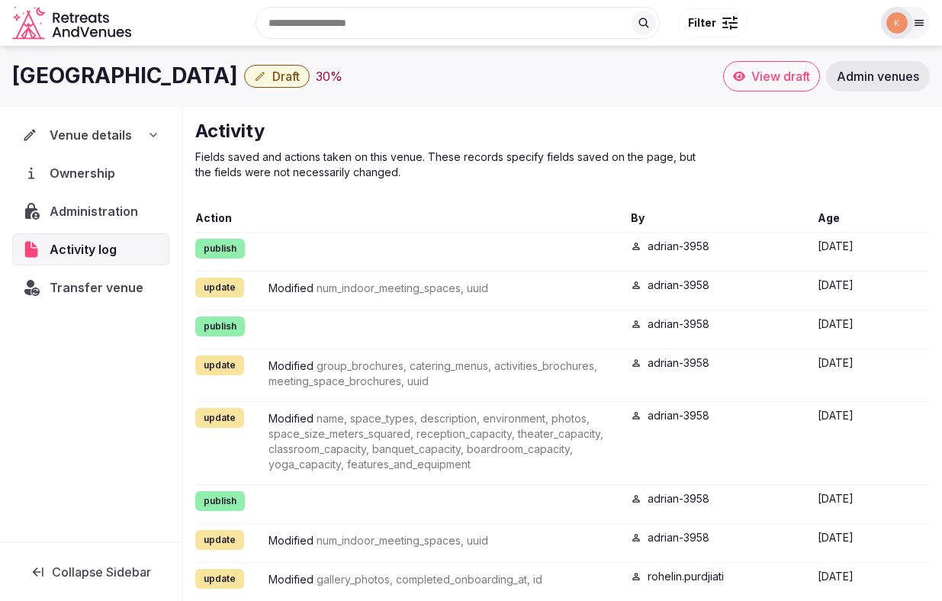
click at [125, 285] on span "Transfer venue" at bounding box center [97, 287] width 94 height 18
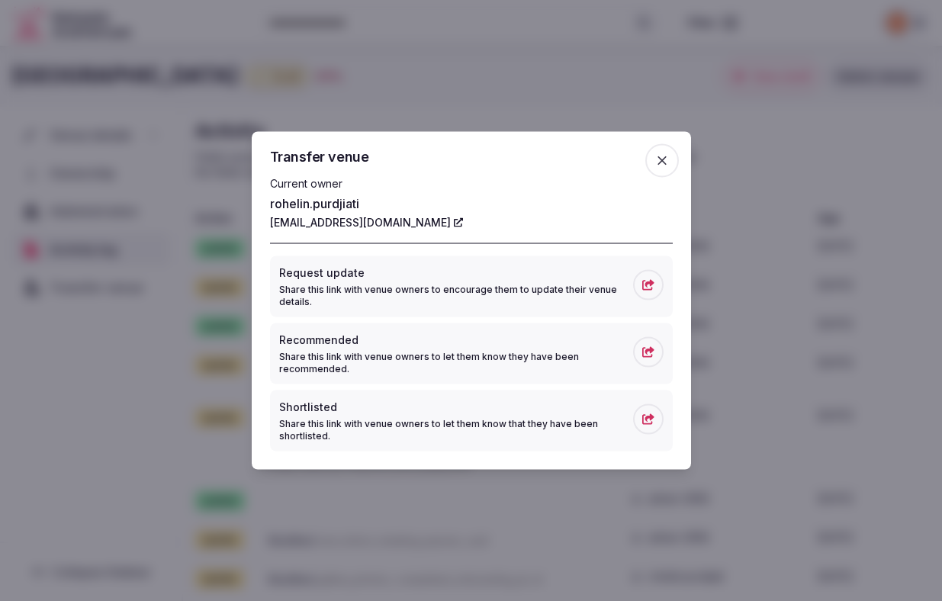
click at [660, 160] on icon "button" at bounding box center [661, 160] width 9 height 9
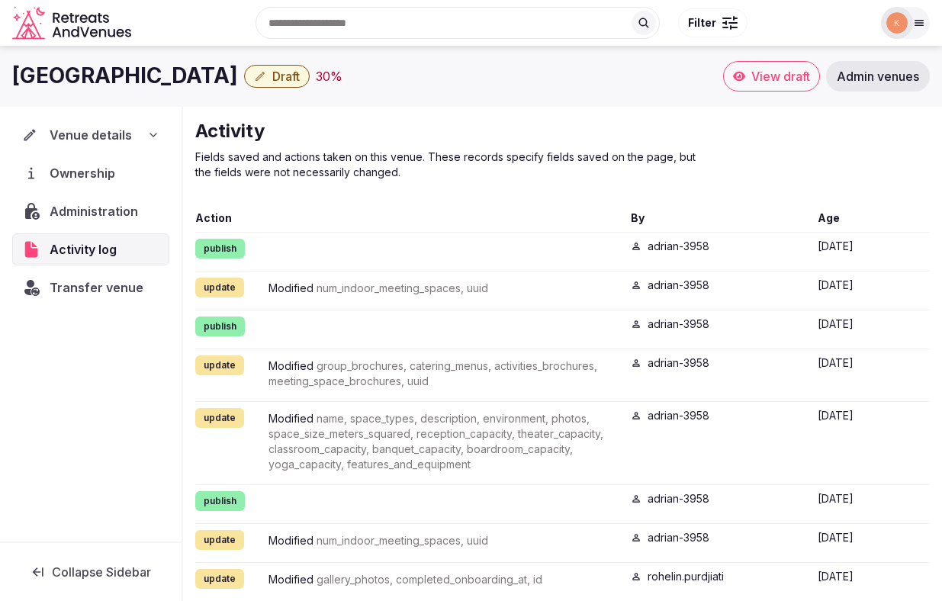
click at [125, 287] on span "Transfer venue" at bounding box center [97, 287] width 94 height 18
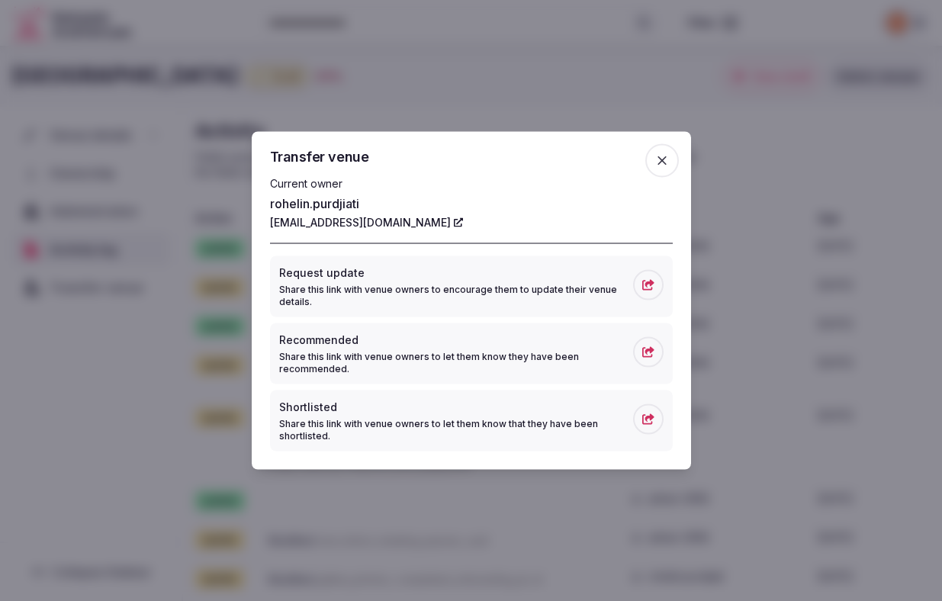
click at [660, 160] on icon "button" at bounding box center [661, 160] width 9 height 9
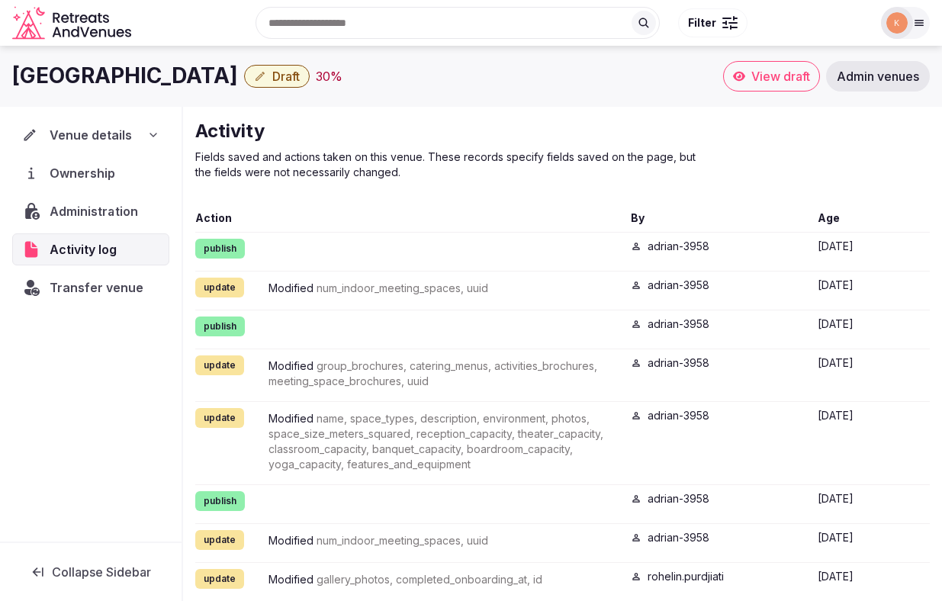
click at [107, 210] on span "Administration" at bounding box center [97, 211] width 95 height 18
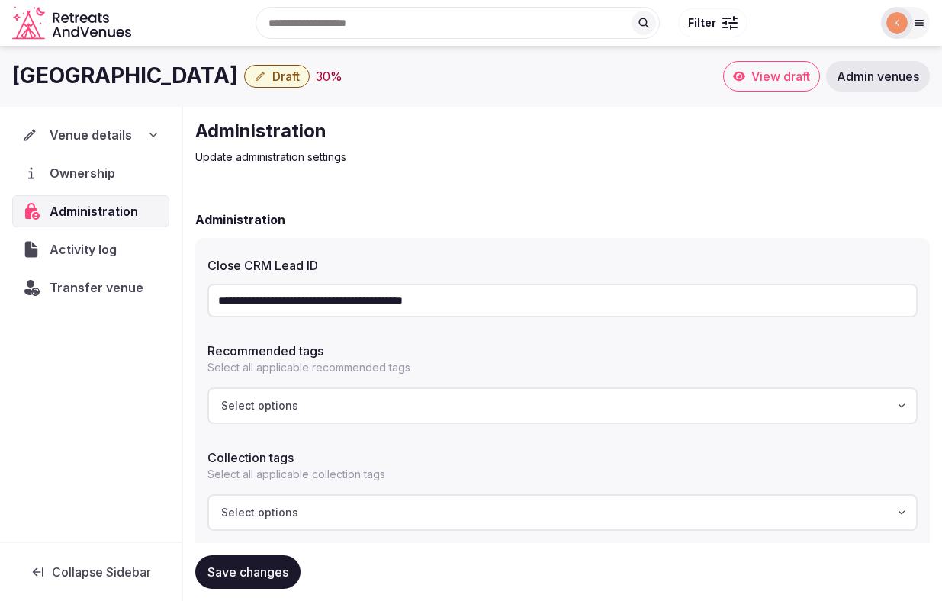
click at [381, 301] on input "**********" at bounding box center [562, 301] width 710 height 34
copy h1 "Hotel Mulia Senayan Jakarta"
drag, startPoint x: 306, startPoint y: 74, endPoint x: 14, endPoint y: 84, distance: 292.2
click at [14, 84] on h1 "Hotel Mulia Senayan Jakarta" at bounding box center [125, 76] width 226 height 30
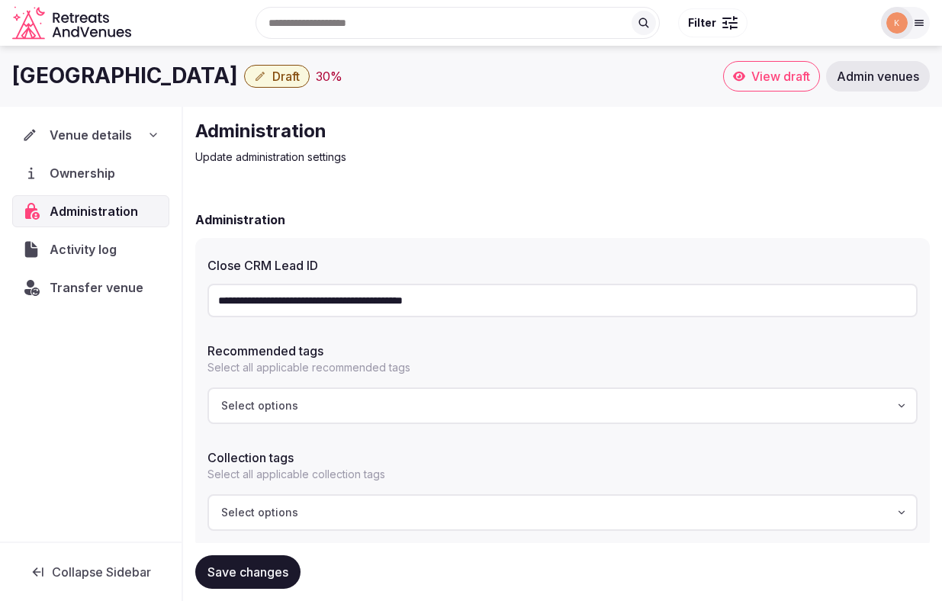
click at [115, 128] on span "Venue details" at bounding box center [91, 135] width 82 height 18
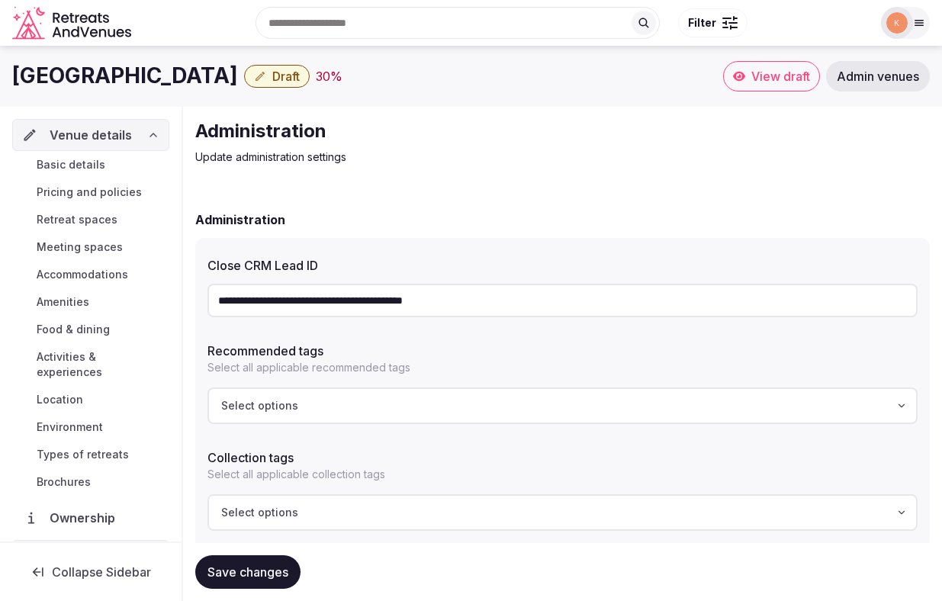
click at [99, 164] on span "Basic details" at bounding box center [71, 164] width 69 height 15
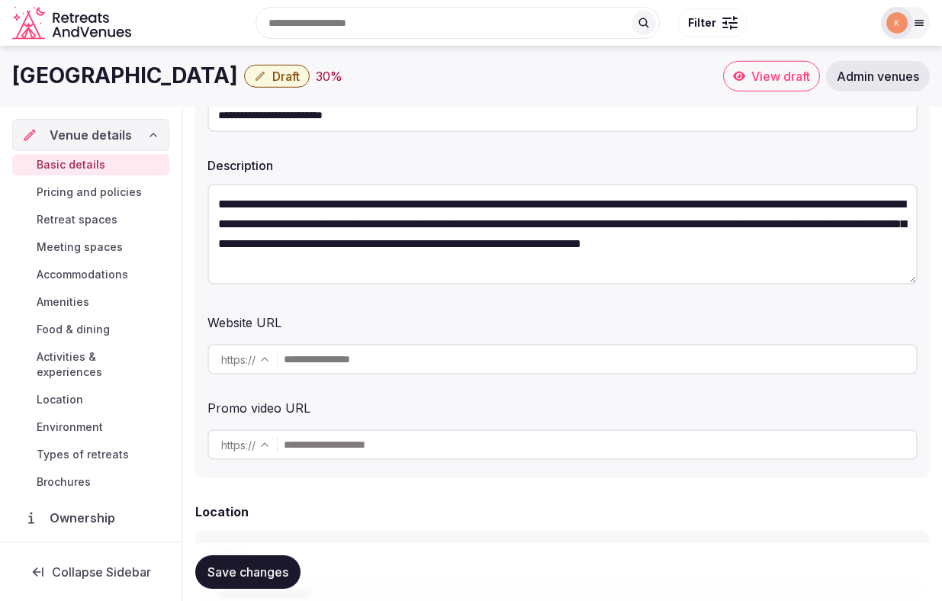
scroll to position [104, 0]
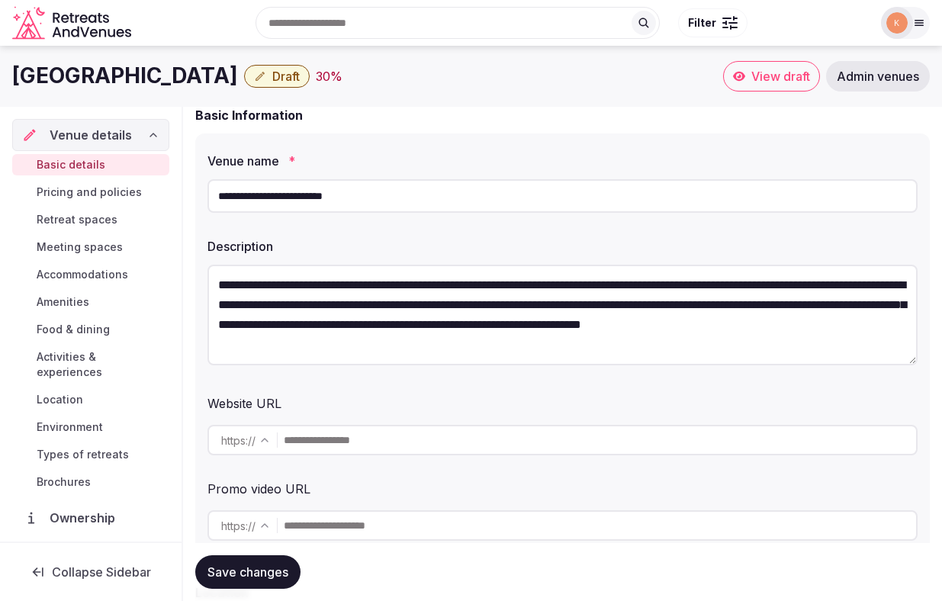
drag, startPoint x: 308, startPoint y: 76, endPoint x: 3, endPoint y: 78, distance: 305.0
click at [3, 78] on div "Hotel Mulia Senayan Jakarta Draft 30 % View draft Admin venues" at bounding box center [471, 76] width 942 height 30
copy h1 "Hotel Mulia Senayan Jakarta"
click at [472, 448] on input "text" at bounding box center [600, 440] width 632 height 30
paste input "**********"
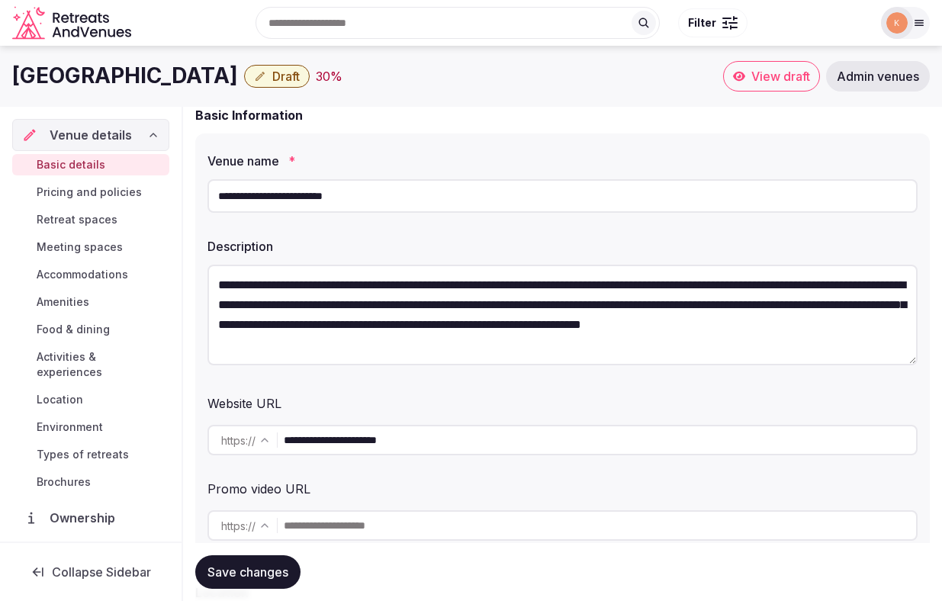
type input "**********"
click at [497, 403] on div "Website URL" at bounding box center [562, 400] width 710 height 24
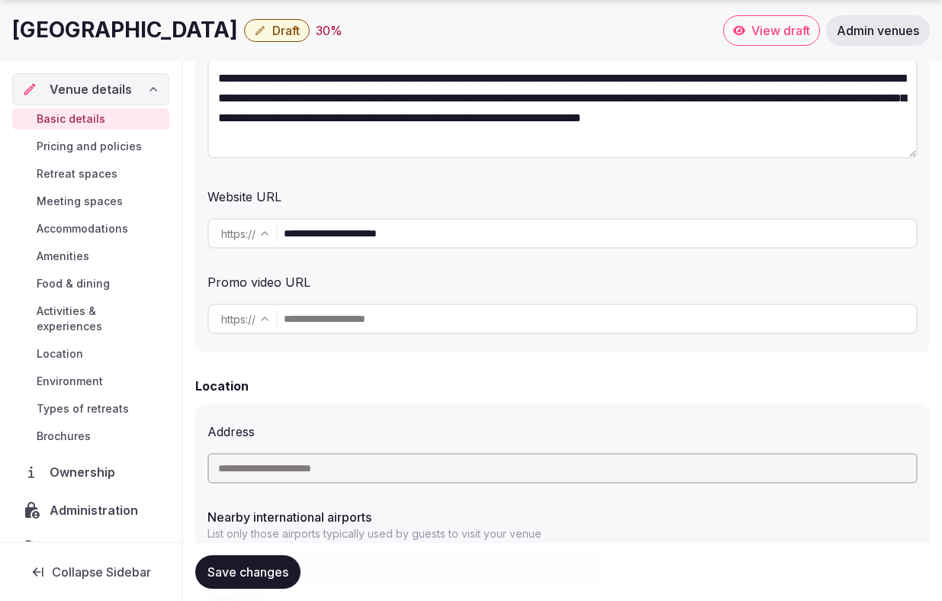
scroll to position [306, 0]
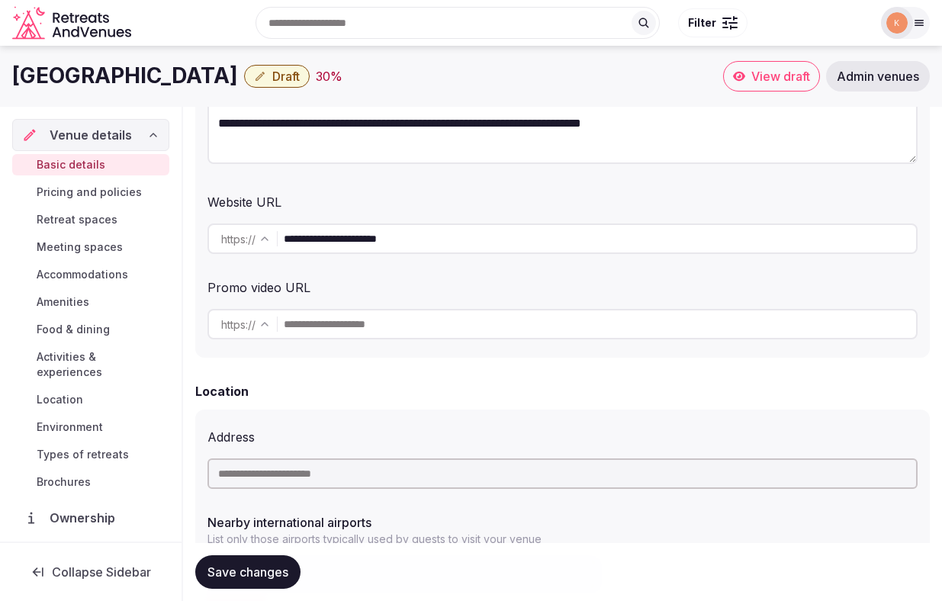
drag, startPoint x: 308, startPoint y: 73, endPoint x: 18, endPoint y: 78, distance: 290.5
click at [18, 78] on h1 "Hotel Mulia Senayan Jakarta" at bounding box center [125, 76] width 226 height 30
copy h1 "Hotel Mulia Senayan Jakarta"
click at [334, 473] on input "text" at bounding box center [562, 473] width 710 height 30
paste input "**********"
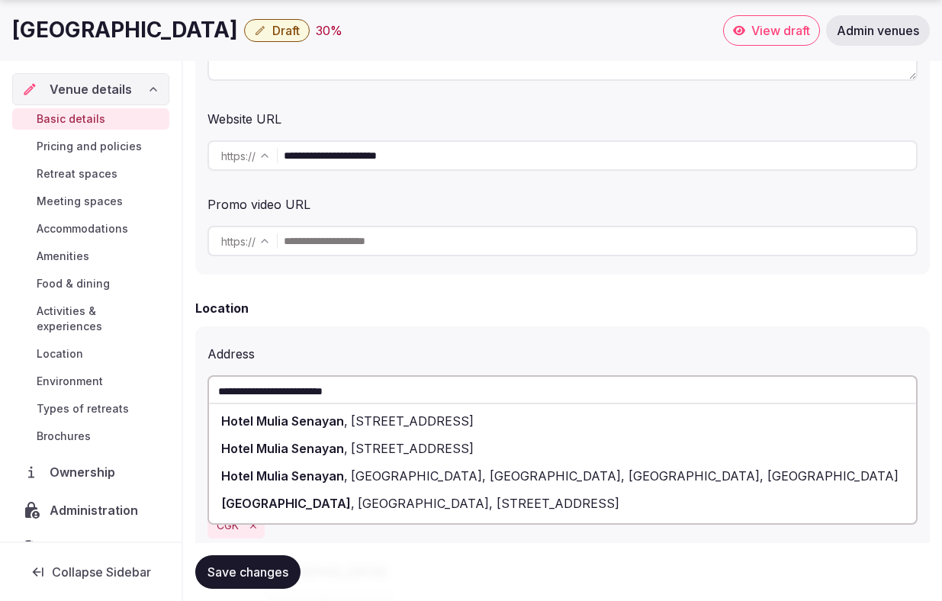
scroll to position [393, 0]
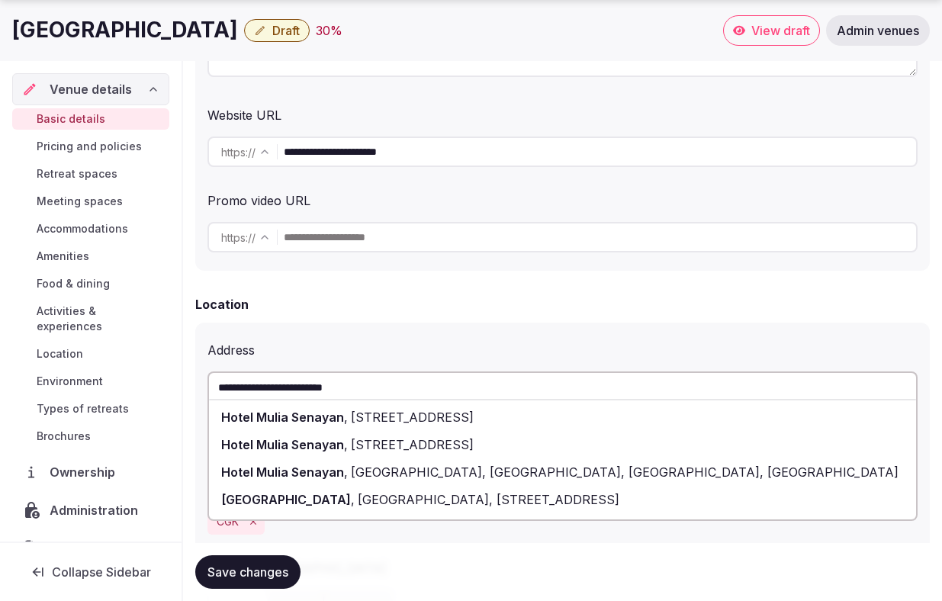
click at [363, 418] on span "RT.1/RW.3, Gelora, Central Jakarta City, Jakarta, Indonesia" at bounding box center [411, 416] width 126 height 15
type input "**********"
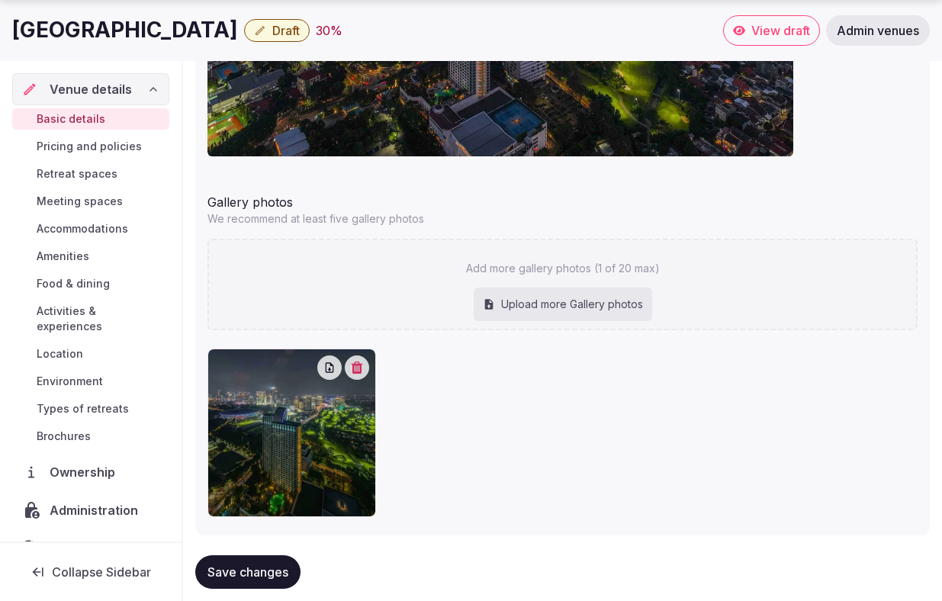
scroll to position [1872, 0]
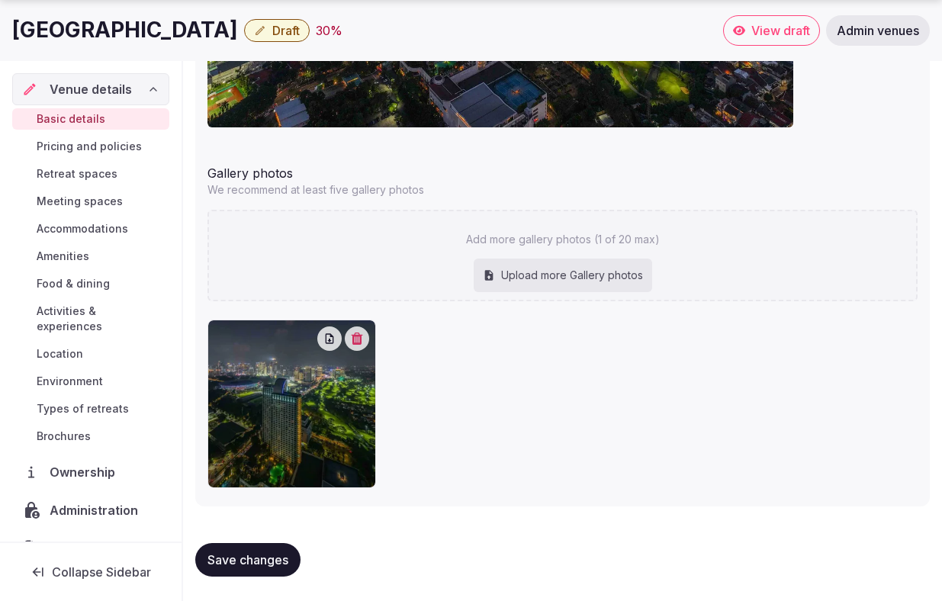
click at [266, 556] on span "Save changes" at bounding box center [247, 559] width 81 height 15
click at [265, 554] on span "Save changes" at bounding box center [247, 559] width 81 height 15
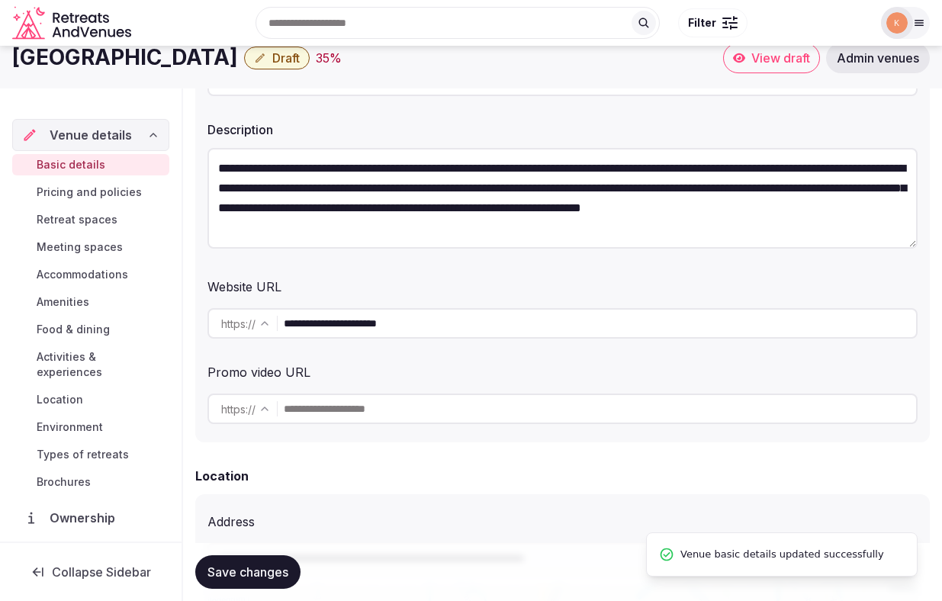
scroll to position [0, 0]
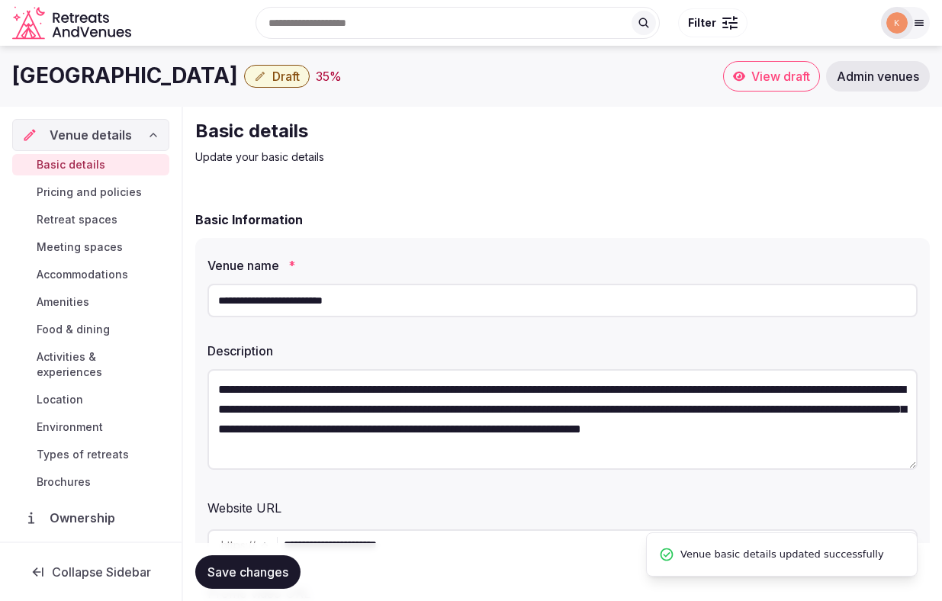
click at [81, 392] on span "Location" at bounding box center [60, 399] width 47 height 15
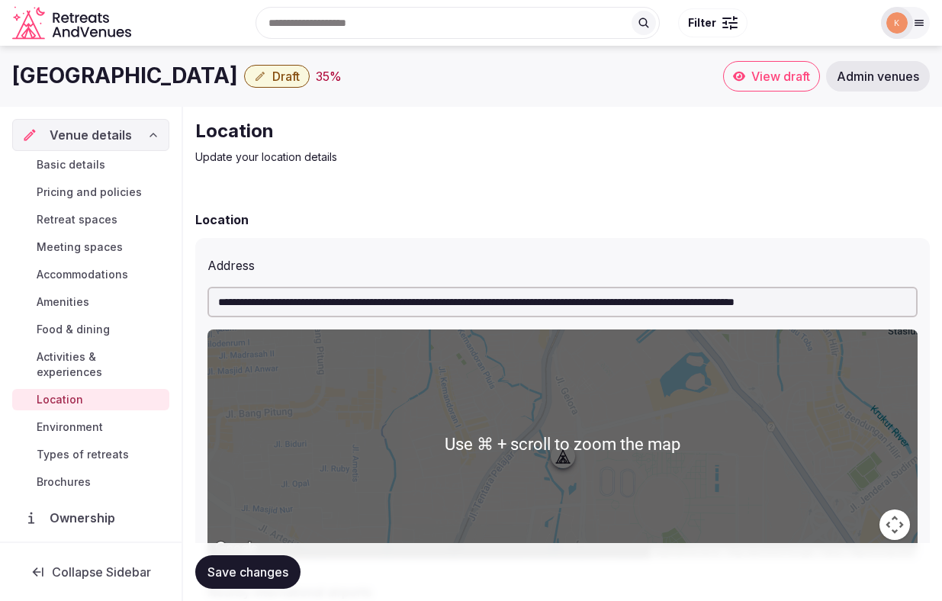
click at [300, 76] on span "Draft" at bounding box center [285, 76] width 27 height 15
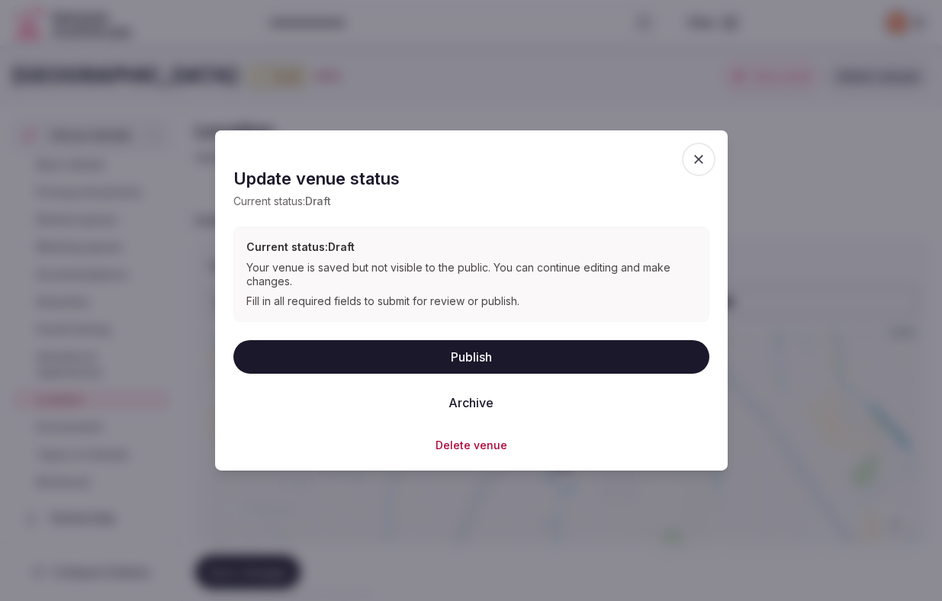
click at [411, 350] on button "Publish" at bounding box center [471, 356] width 476 height 34
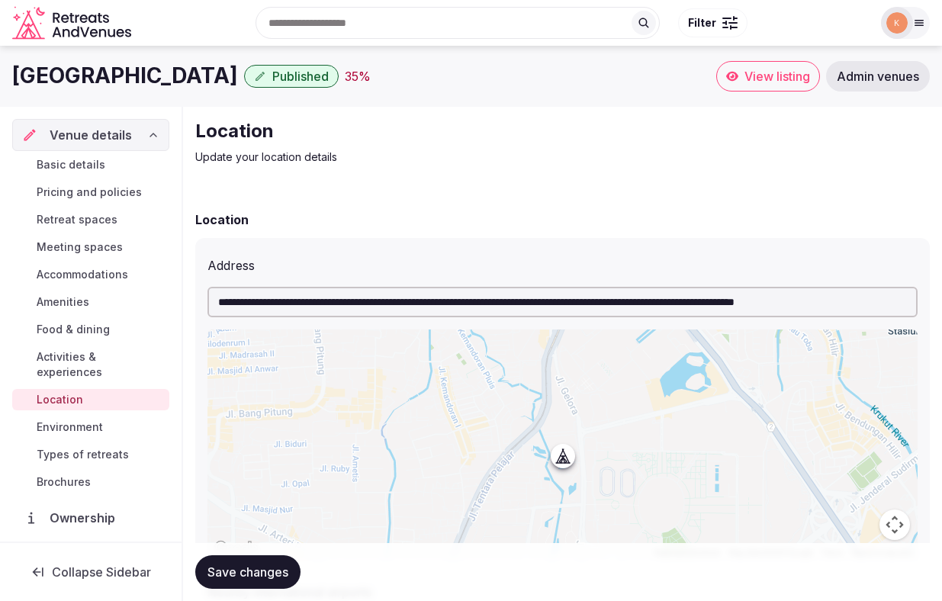
click at [109, 167] on link "Basic details" at bounding box center [90, 164] width 157 height 21
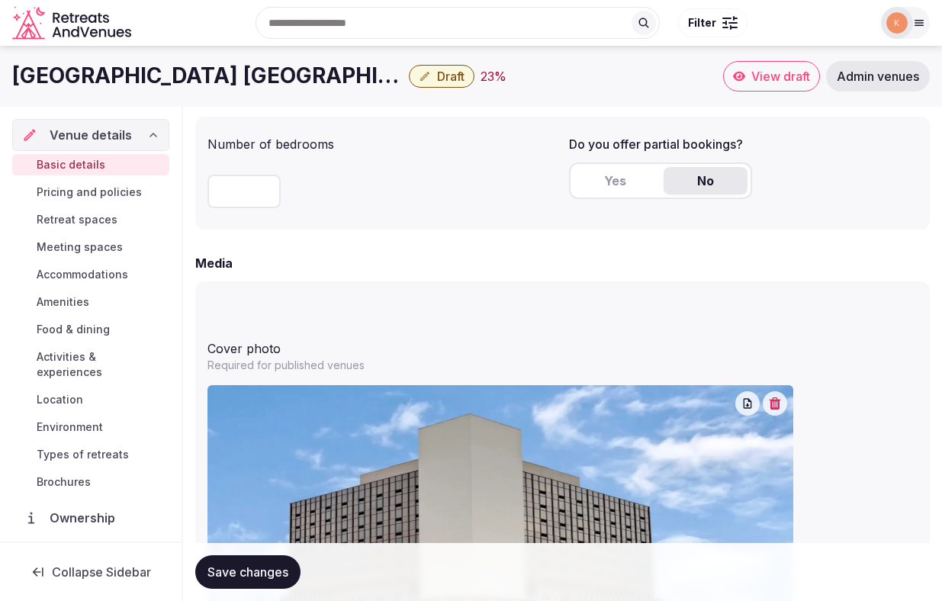
scroll to position [1208, 0]
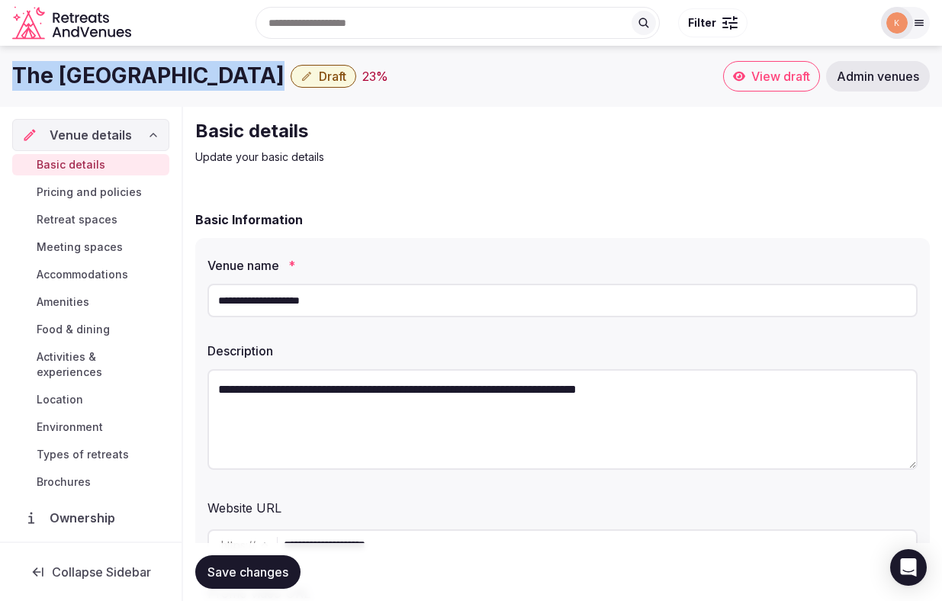
drag, startPoint x: 243, startPoint y: 71, endPoint x: 18, endPoint y: 78, distance: 225.0
click at [18, 78] on h1 "The [GEOGRAPHIC_DATA]" at bounding box center [148, 76] width 272 height 30
copy h1 "The [GEOGRAPHIC_DATA]"
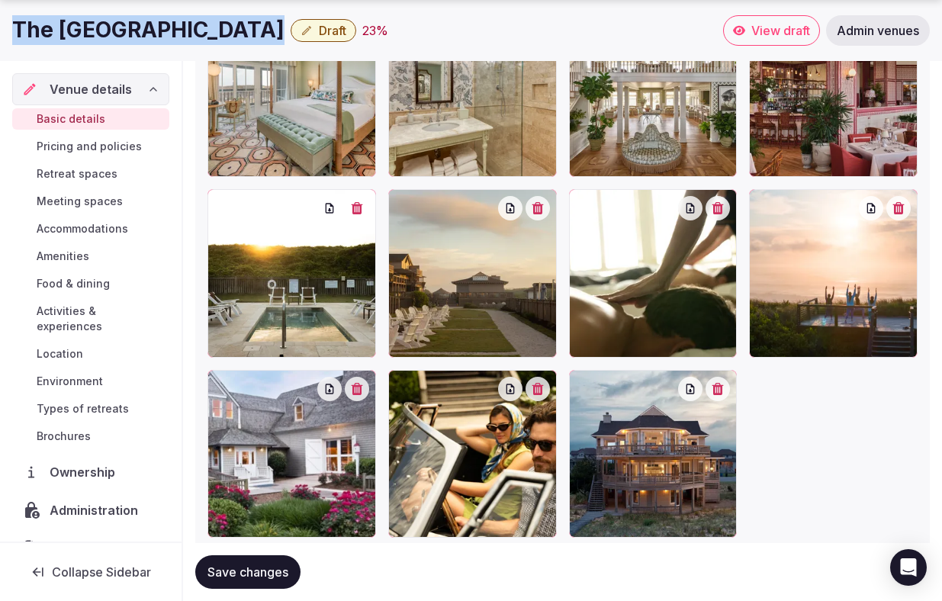
scroll to position [2158, 0]
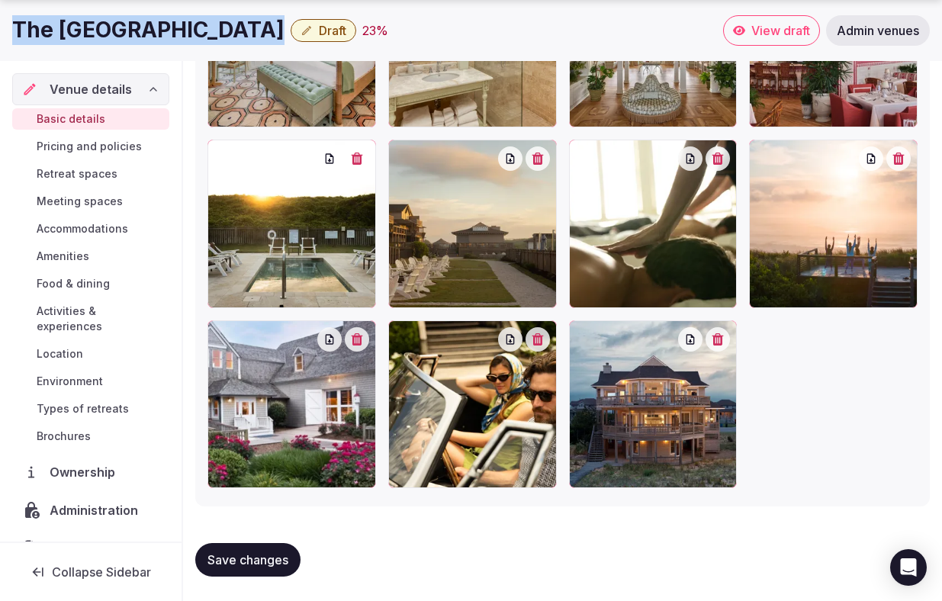
copy h1 "The [GEOGRAPHIC_DATA]"
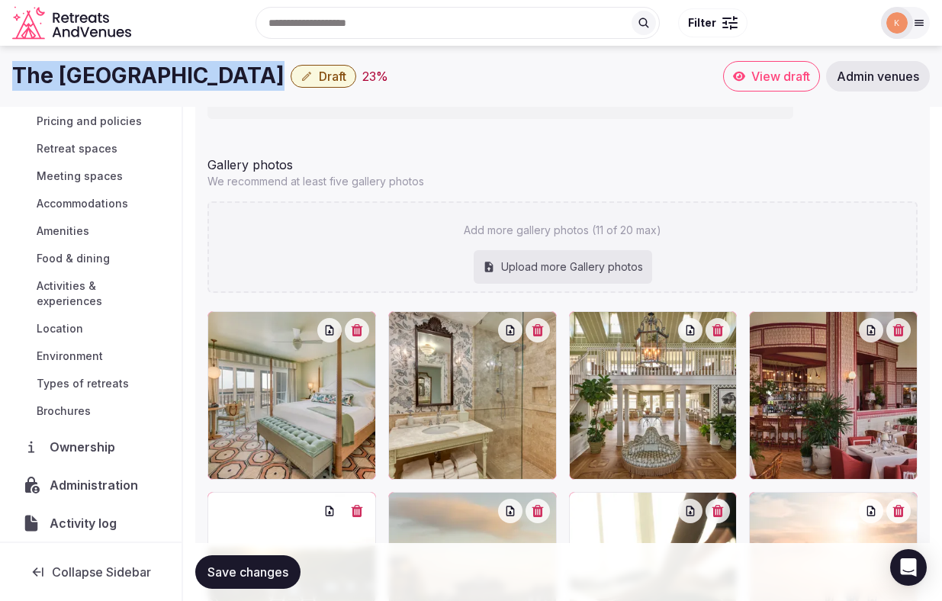
scroll to position [104, 0]
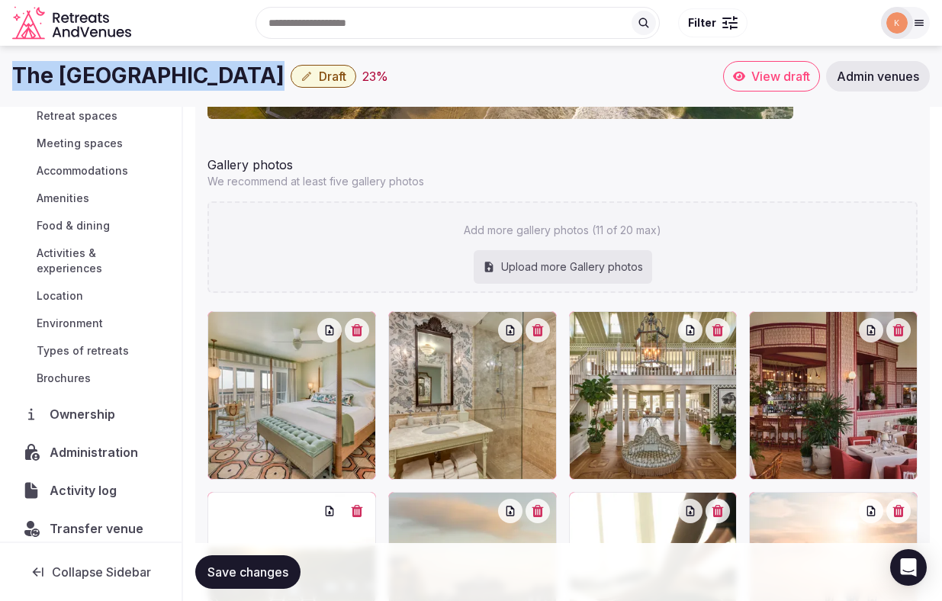
click at [72, 443] on span "Administration" at bounding box center [97, 452] width 95 height 18
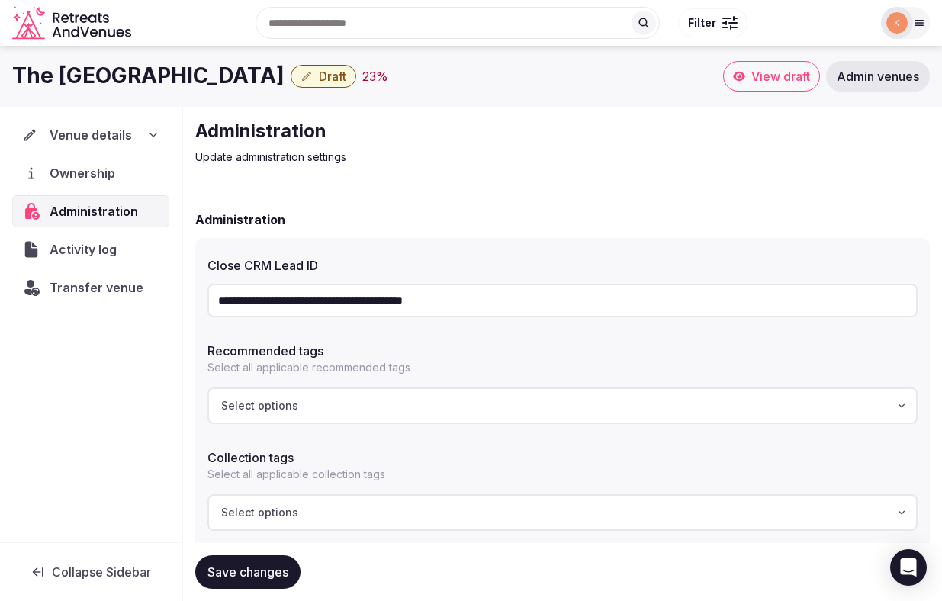
click at [369, 310] on input "**********" at bounding box center [562, 301] width 710 height 34
click at [104, 287] on span "Transfer venue" at bounding box center [96, 287] width 92 height 18
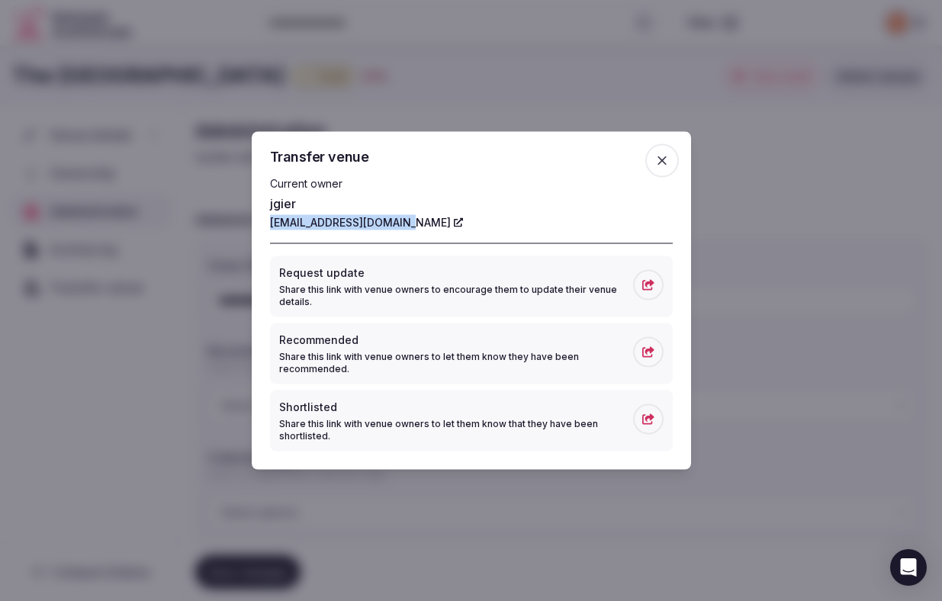
copy link "jgier@thesanderling.com"
drag, startPoint x: 421, startPoint y: 221, endPoint x: 268, endPoint y: 226, distance: 153.3
click at [268, 226] on div "Transfer venue Current owner jgier jgier@thesanderling.com Request update Share…" at bounding box center [471, 301] width 439 height 338
click at [657, 165] on icon "button" at bounding box center [661, 160] width 15 height 15
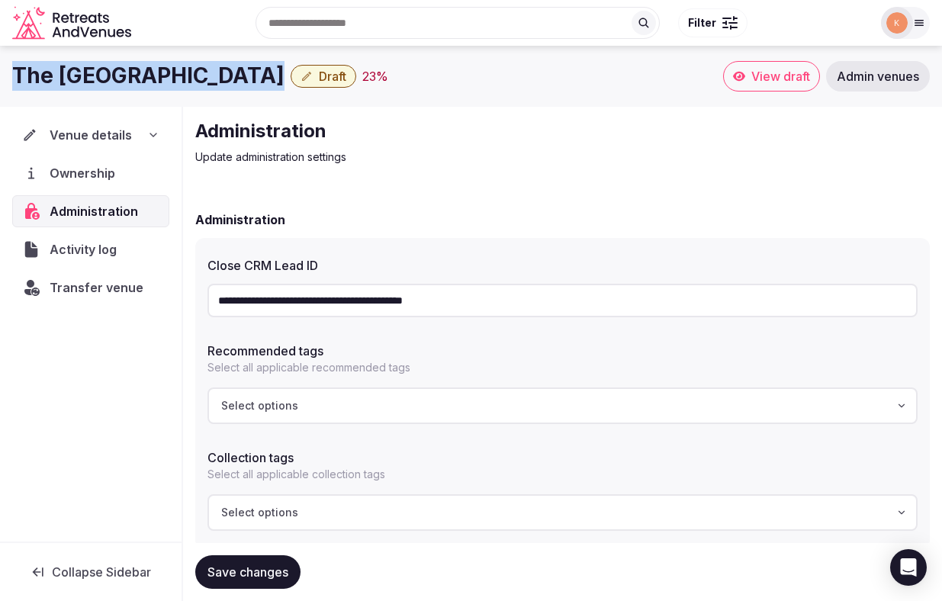
copy h1 "The Sanderling Resort"
drag, startPoint x: 242, startPoint y: 75, endPoint x: 0, endPoint y: 75, distance: 241.7
click at [0, 75] on div "The Sanderling Resort Draft 23 % View draft Admin venues" at bounding box center [471, 76] width 942 height 30
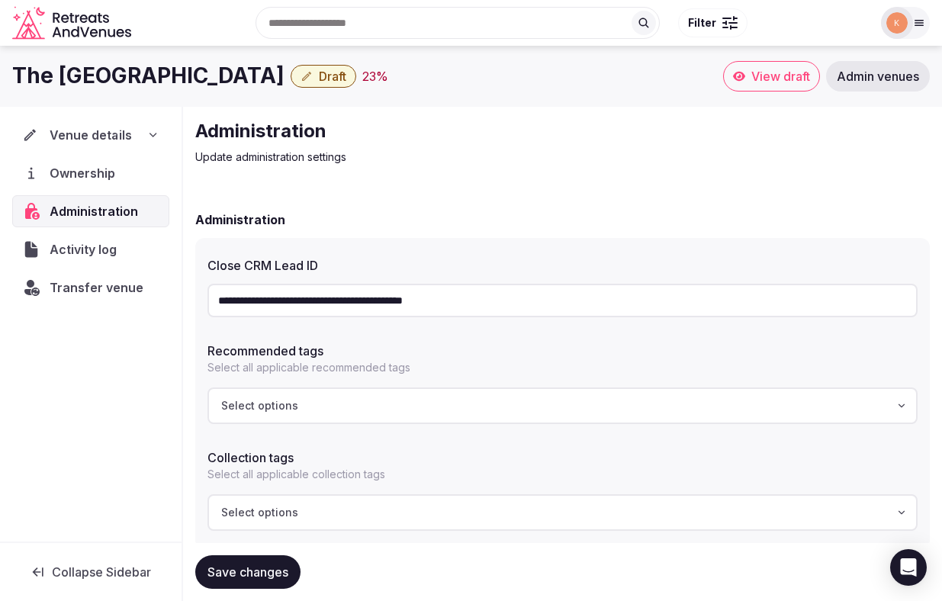
click at [101, 132] on span "Venue details" at bounding box center [91, 135] width 82 height 18
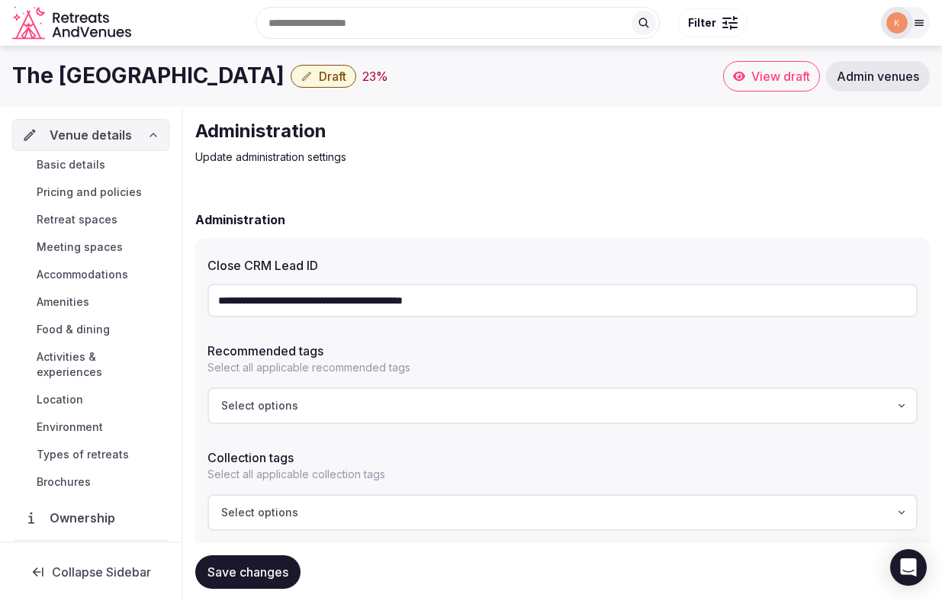
click at [96, 165] on span "Basic details" at bounding box center [71, 164] width 69 height 15
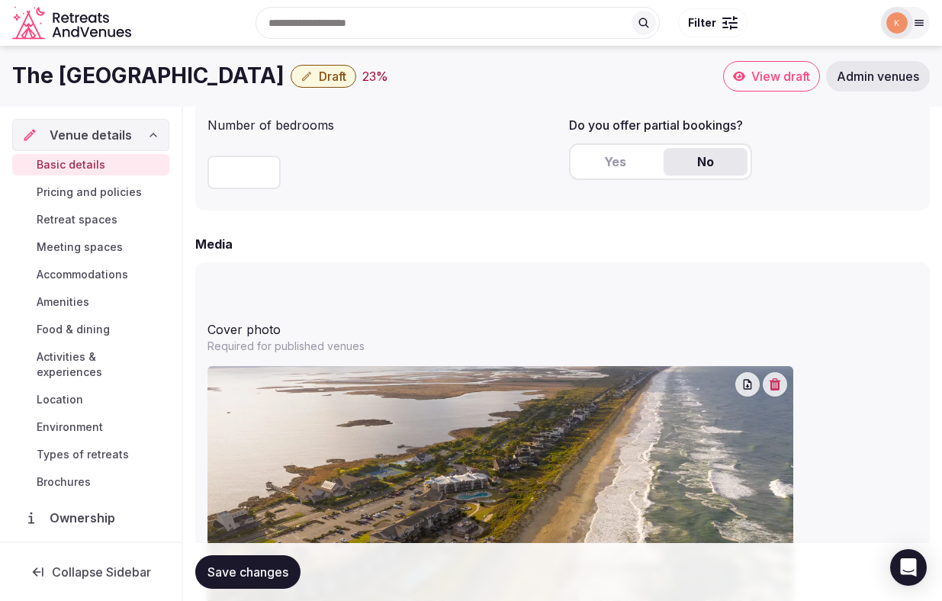
scroll to position [1174, 0]
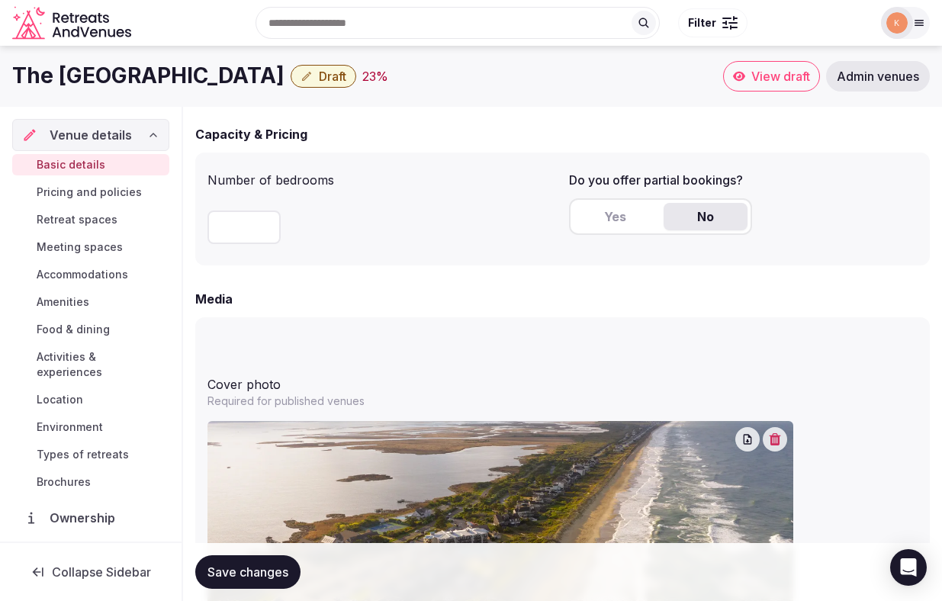
click at [63, 392] on span "Location" at bounding box center [60, 399] width 47 height 15
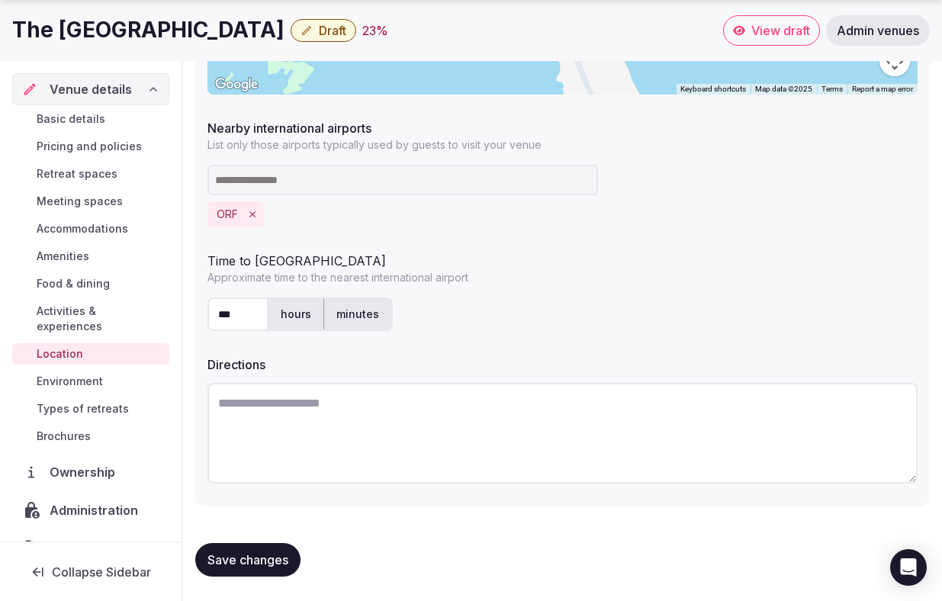
click at [84, 117] on span "Basic details" at bounding box center [71, 118] width 69 height 15
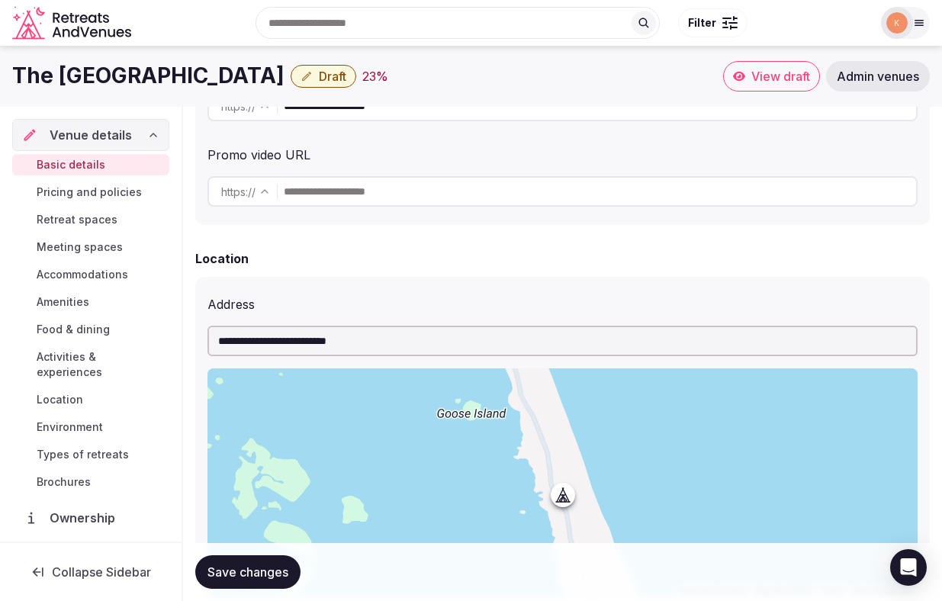
scroll to position [242, 0]
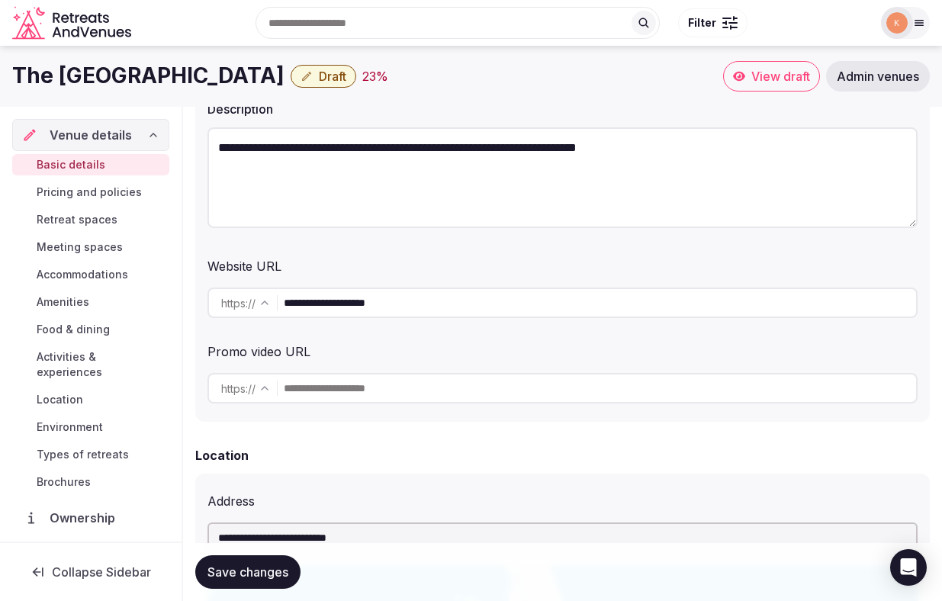
click at [319, 76] on span "Draft" at bounding box center [332, 76] width 27 height 15
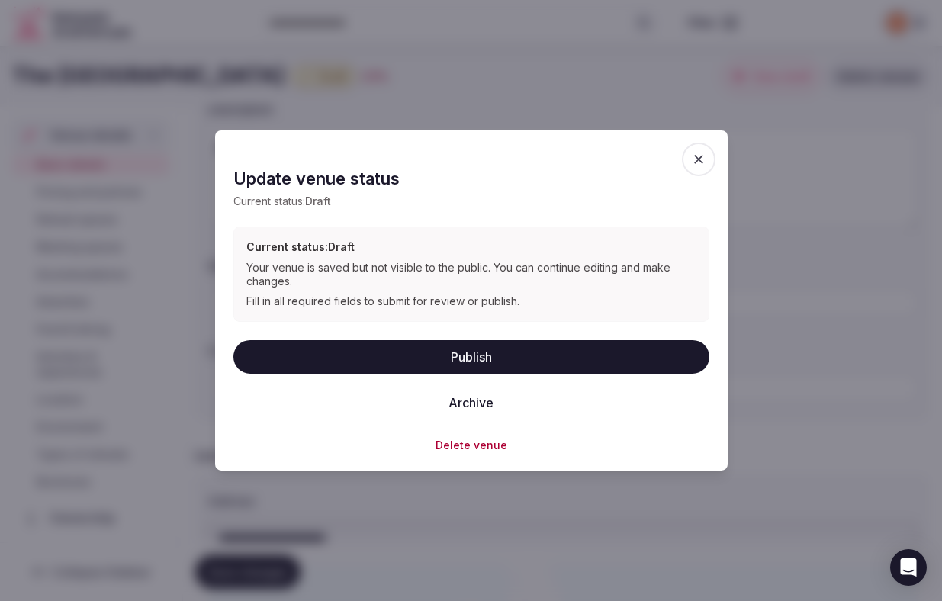
click at [331, 354] on button "Publish" at bounding box center [471, 356] width 476 height 34
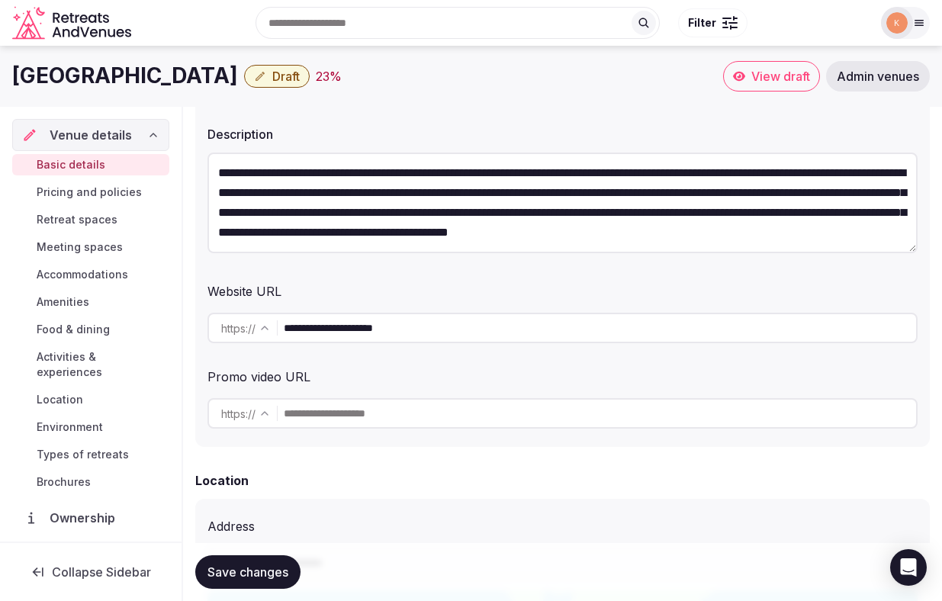
scroll to position [168, 0]
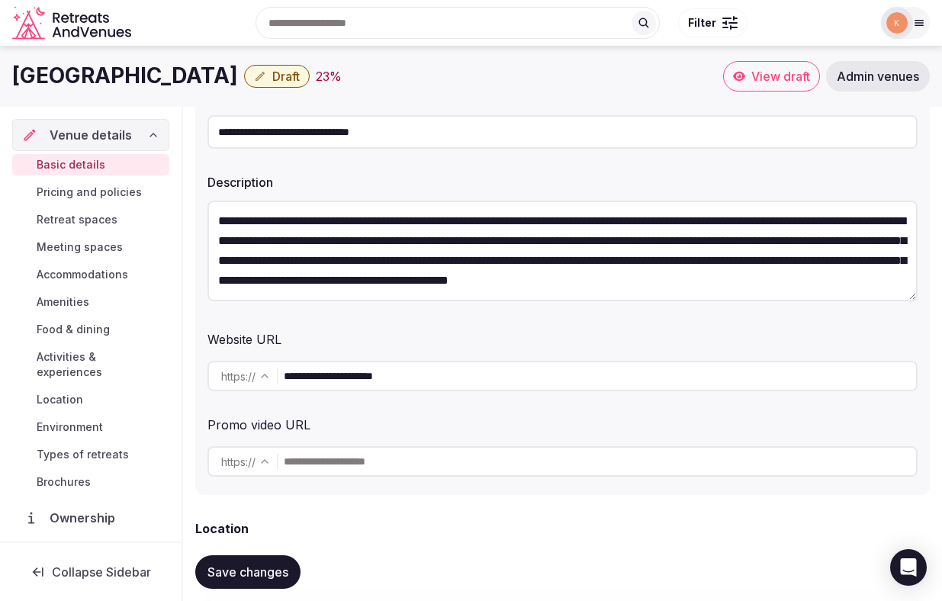
drag, startPoint x: 387, startPoint y: 79, endPoint x: 17, endPoint y: 78, distance: 369.8
click at [17, 78] on div "[GEOGRAPHIC_DATA] Draft 23 %" at bounding box center [367, 76] width 711 height 30
copy h1 "[GEOGRAPHIC_DATA]"
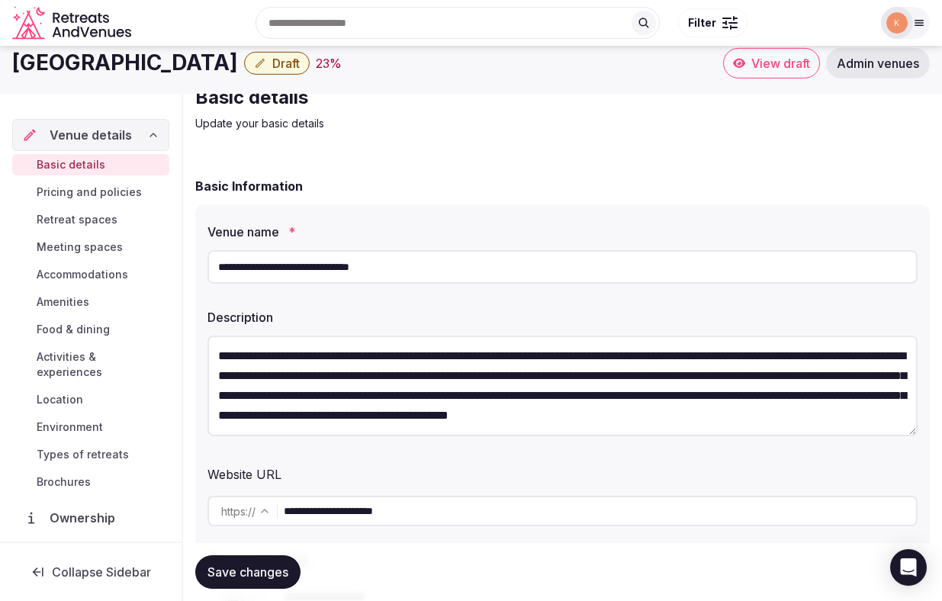
scroll to position [0, 0]
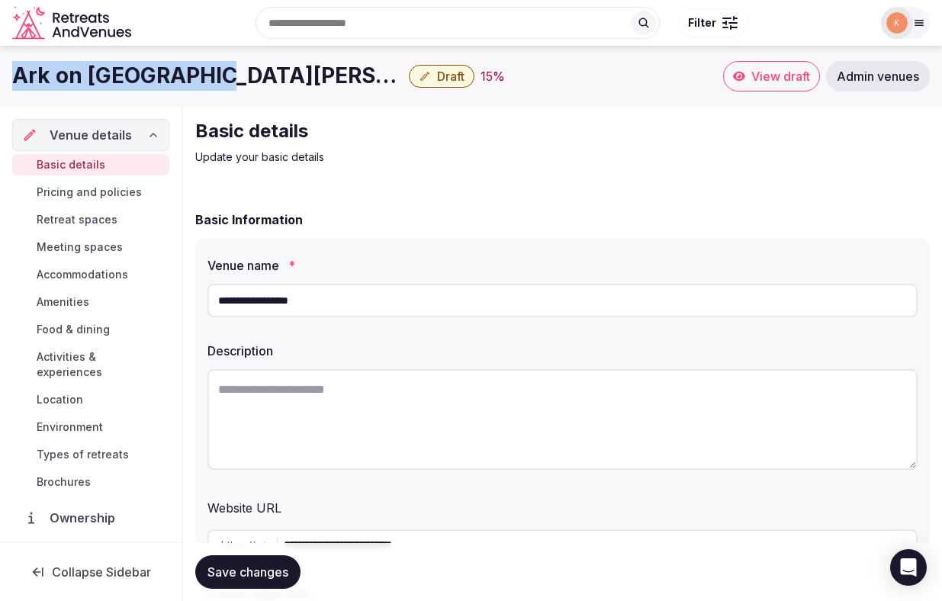
copy h1 "Ark on [GEOGRAPHIC_DATA][PERSON_NAME]"
drag, startPoint x: 201, startPoint y: 80, endPoint x: 14, endPoint y: 74, distance: 186.9
click at [14, 74] on h1 "Ark on [GEOGRAPHIC_DATA][PERSON_NAME]" at bounding box center [207, 76] width 390 height 30
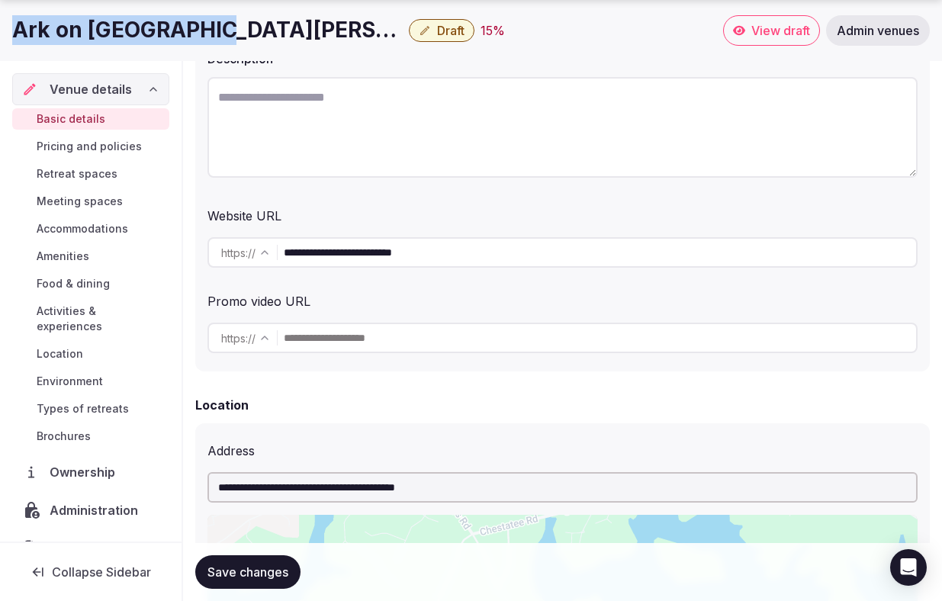
scroll to position [293, 0]
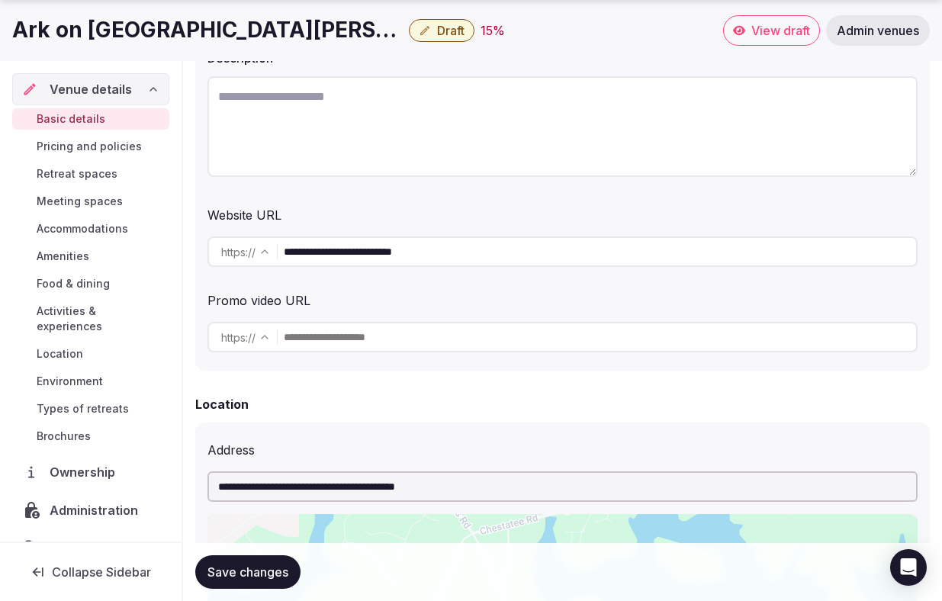
click at [383, 252] on input "**********" at bounding box center [600, 251] width 632 height 30
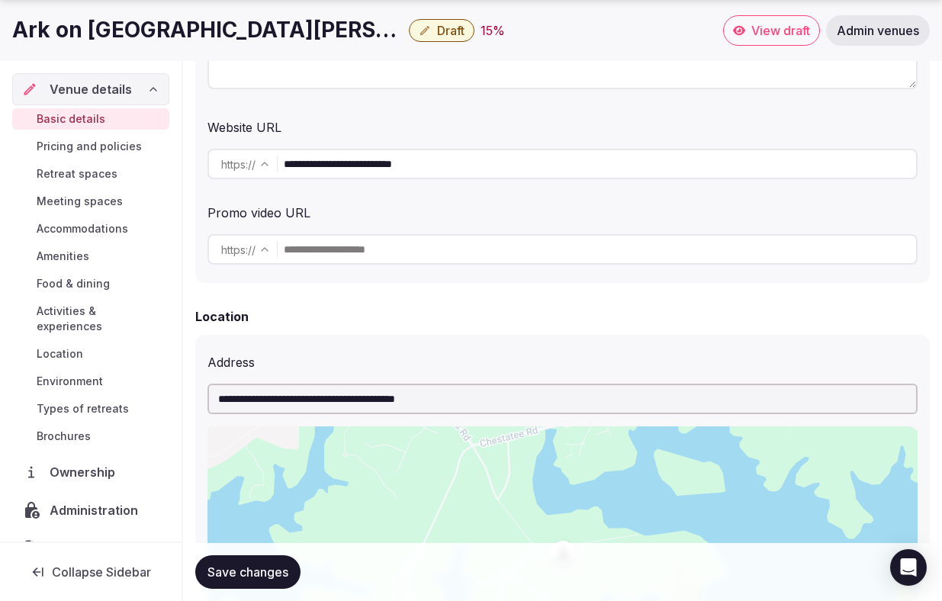
scroll to position [381, 0]
click at [110, 501] on span "Administration" at bounding box center [97, 510] width 95 height 18
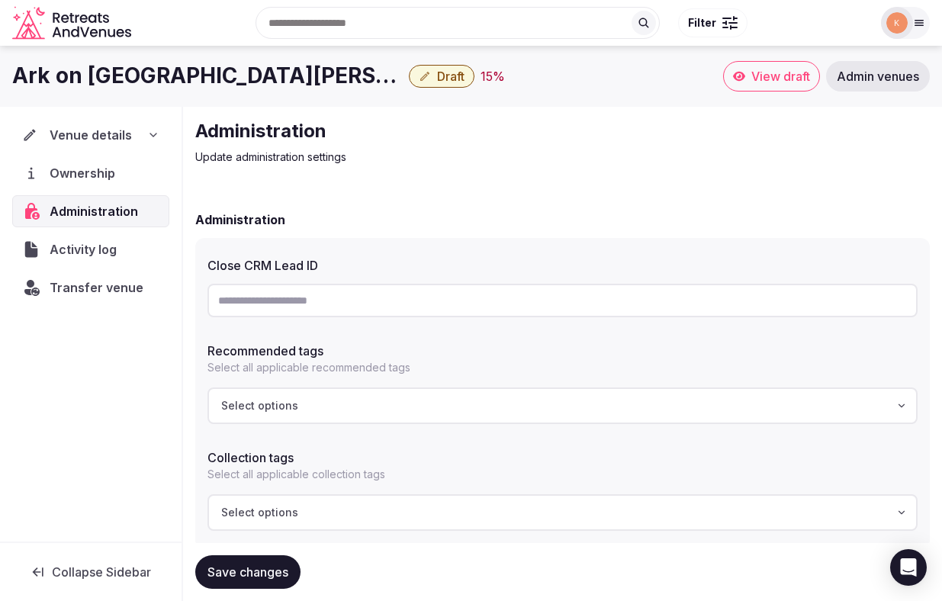
click at [411, 300] on input "text" at bounding box center [562, 301] width 710 height 34
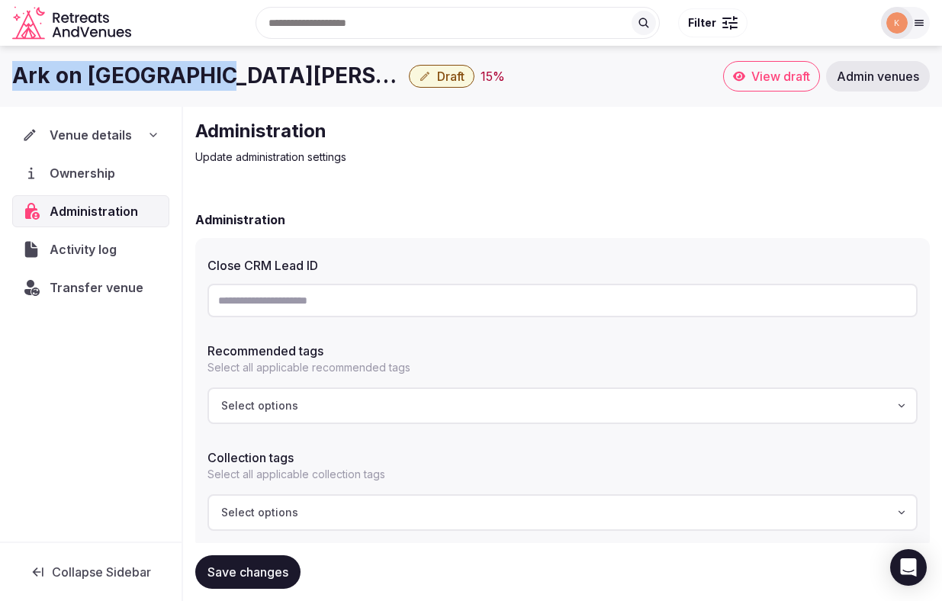
drag, startPoint x: 202, startPoint y: 82, endPoint x: 10, endPoint y: 90, distance: 192.3
click at [10, 90] on div "Ark on Lake [PERSON_NAME] Draft 15 % View draft Admin venues" at bounding box center [471, 76] width 942 height 30
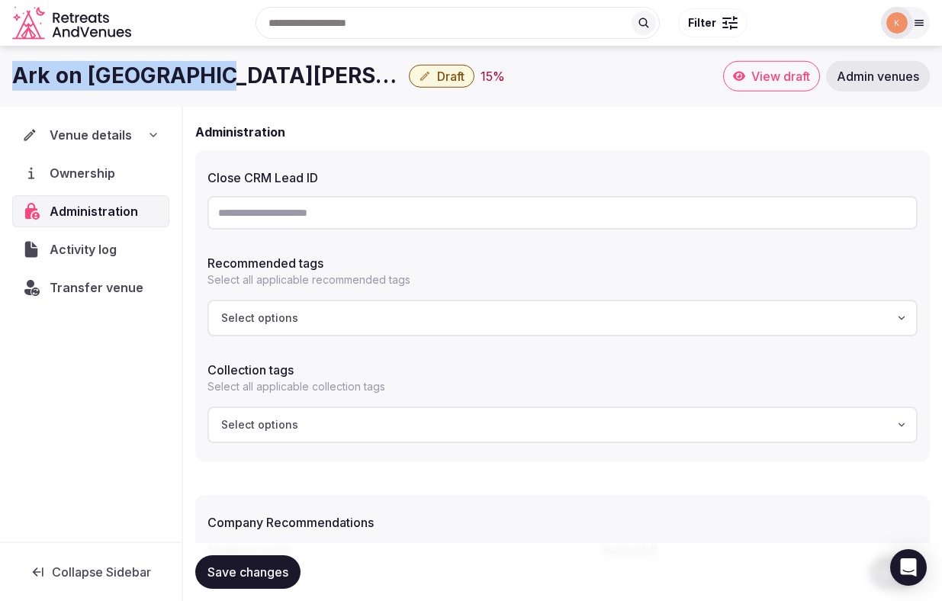
scroll to position [16, 0]
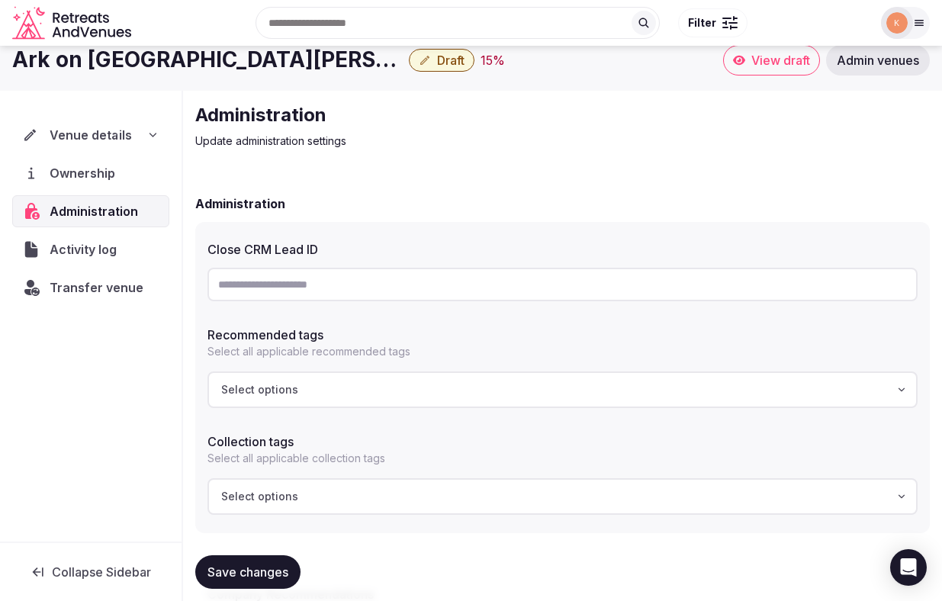
click at [105, 131] on span "Venue details" at bounding box center [91, 135] width 82 height 18
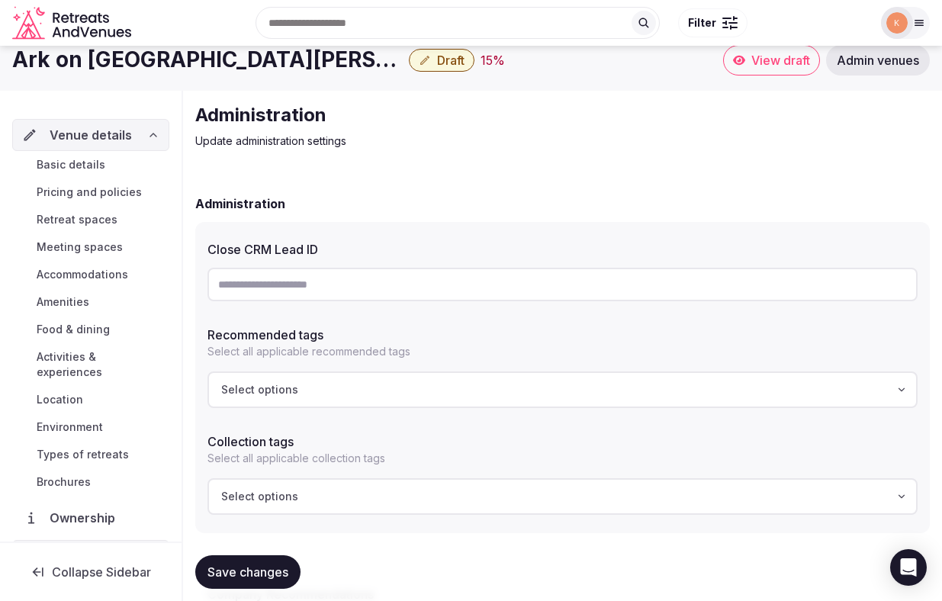
click at [98, 164] on span "Basic details" at bounding box center [71, 164] width 69 height 15
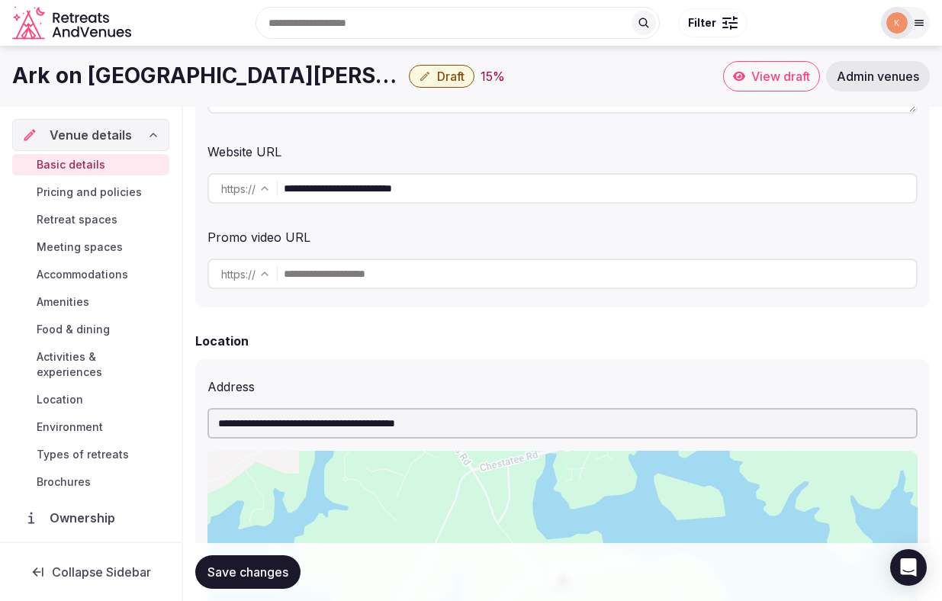
scroll to position [104, 0]
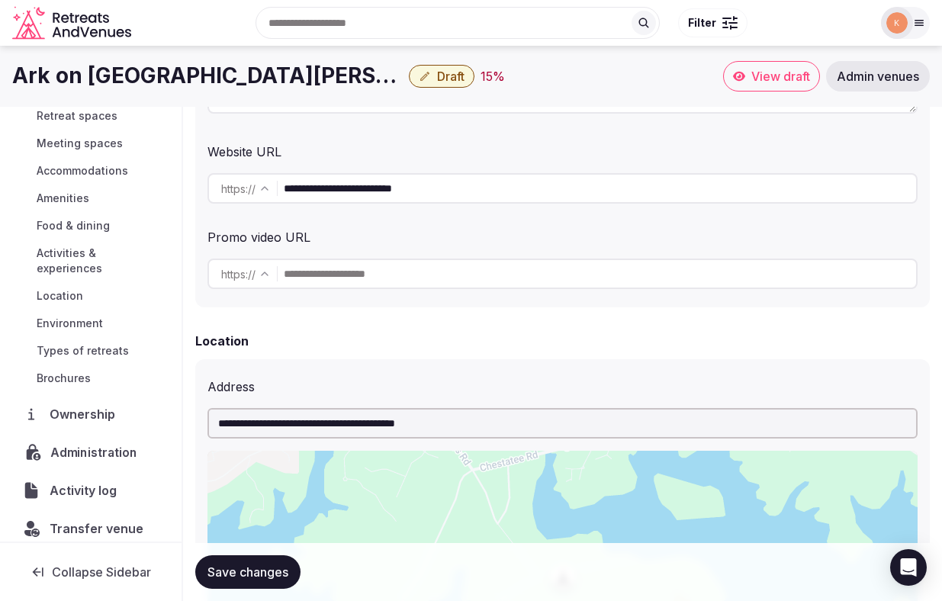
click at [95, 444] on span "Administration" at bounding box center [96, 452] width 93 height 18
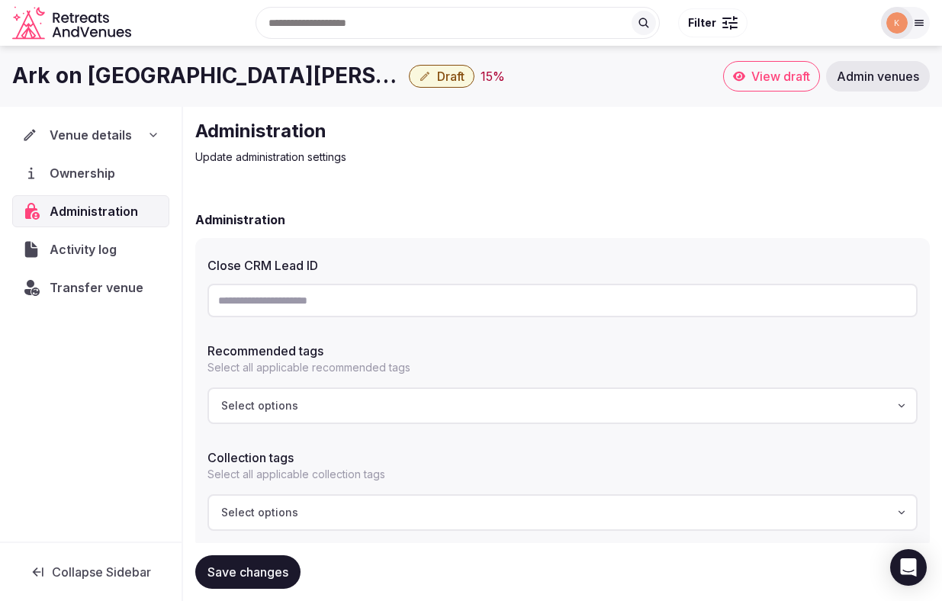
click at [329, 300] on input "text" at bounding box center [562, 301] width 710 height 34
paste input "**********"
type input "**********"
click at [286, 389] on button "Select options" at bounding box center [562, 405] width 710 height 37
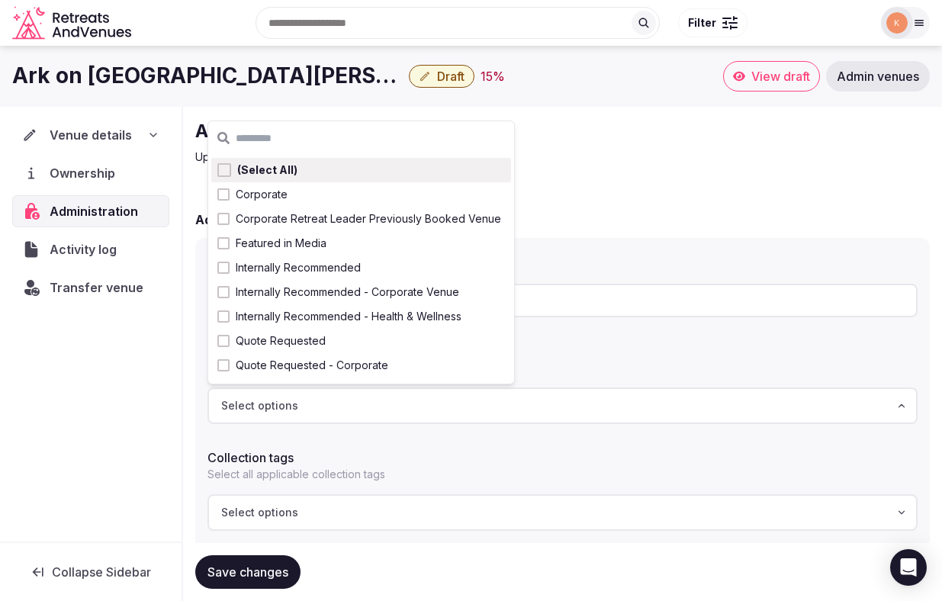
click at [282, 409] on span "Select options" at bounding box center [259, 405] width 77 height 15
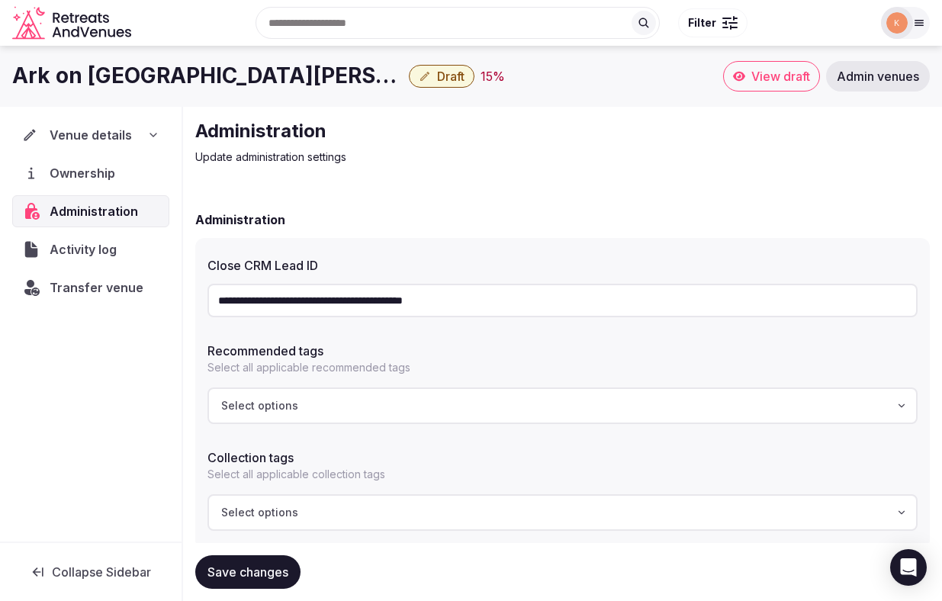
click at [282, 409] on span "Select options" at bounding box center [259, 405] width 77 height 15
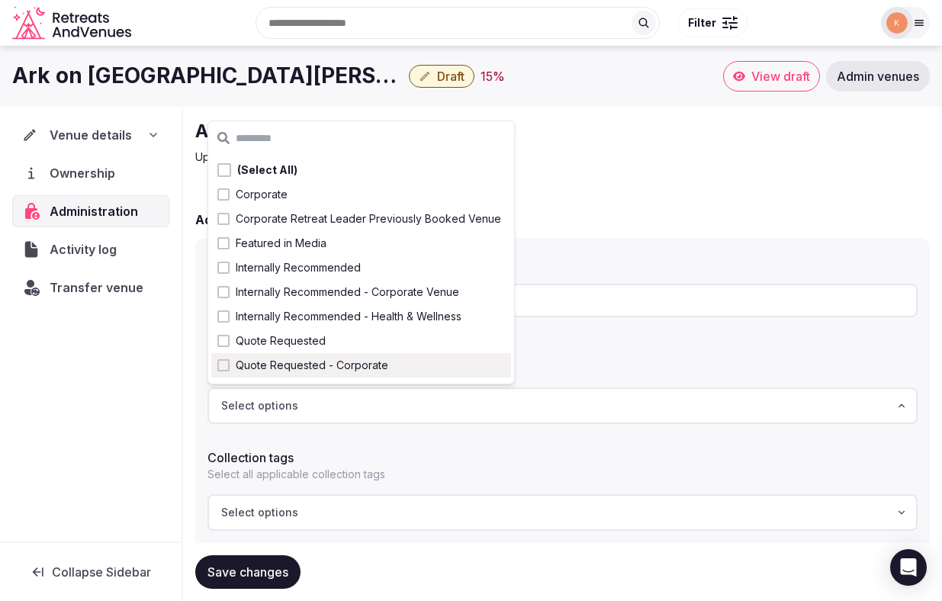
click at [308, 367] on span "Quote Requested - Corporate" at bounding box center [312, 365] width 152 height 15
click at [93, 450] on div "Venue details Ownership Administration Activity log Transfer venue" at bounding box center [90, 324] width 181 height 435
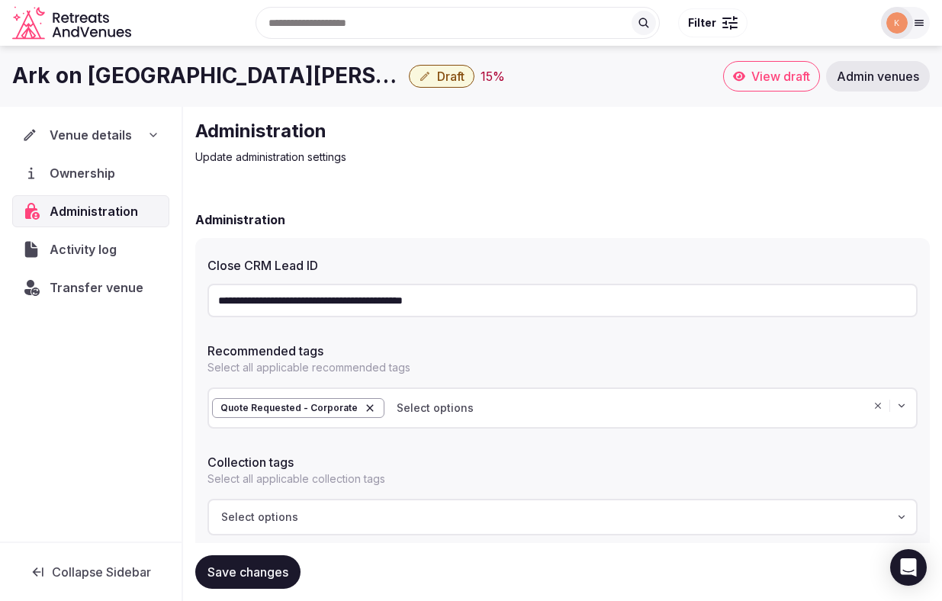
click at [241, 573] on span "Save changes" at bounding box center [247, 571] width 81 height 15
click at [262, 571] on span "Save changes" at bounding box center [247, 571] width 81 height 15
click at [106, 288] on span "Transfer venue" at bounding box center [96, 287] width 92 height 18
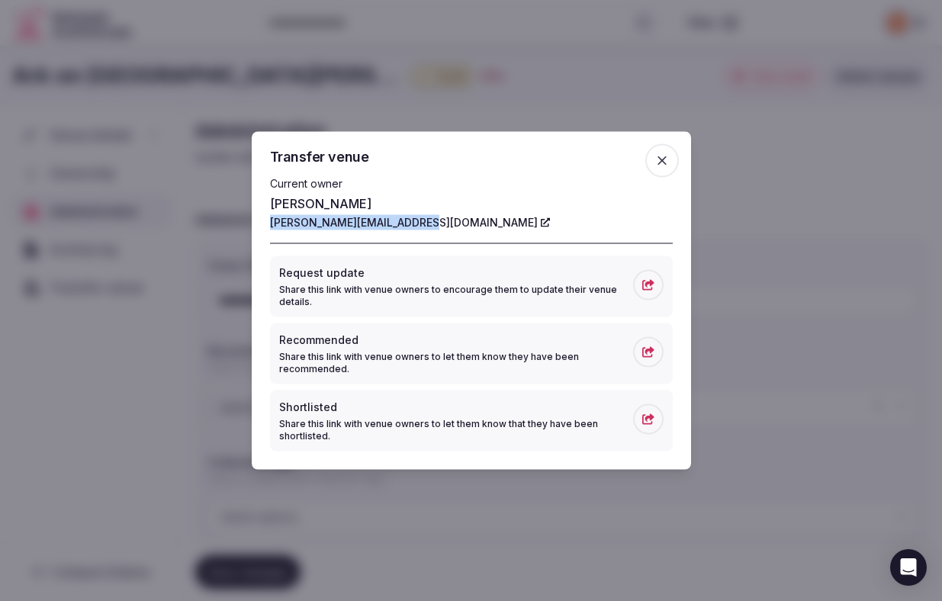
click at [663, 164] on icon "button" at bounding box center [661, 160] width 15 height 15
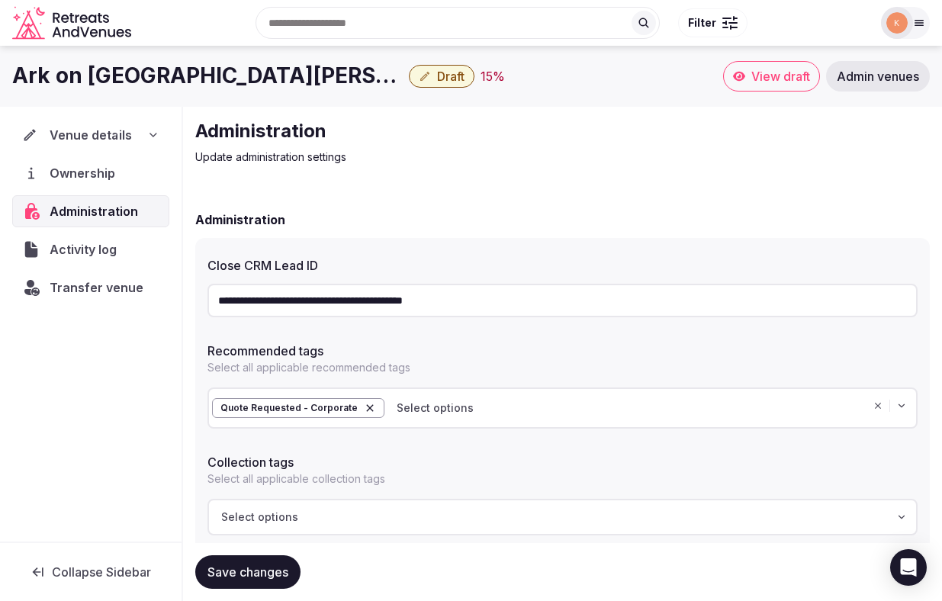
click at [107, 128] on span "Venue details" at bounding box center [91, 135] width 82 height 18
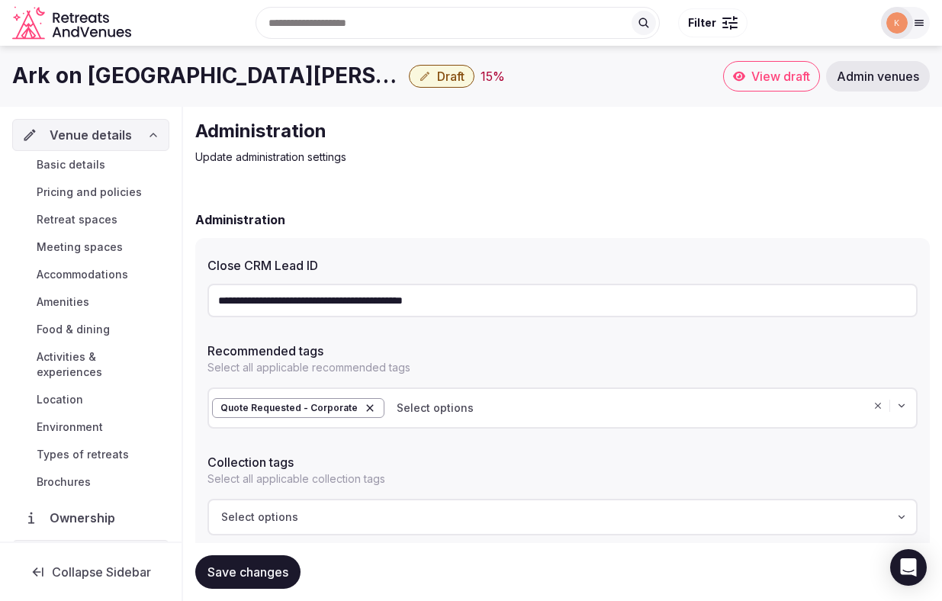
click at [95, 159] on span "Basic details" at bounding box center [71, 164] width 69 height 15
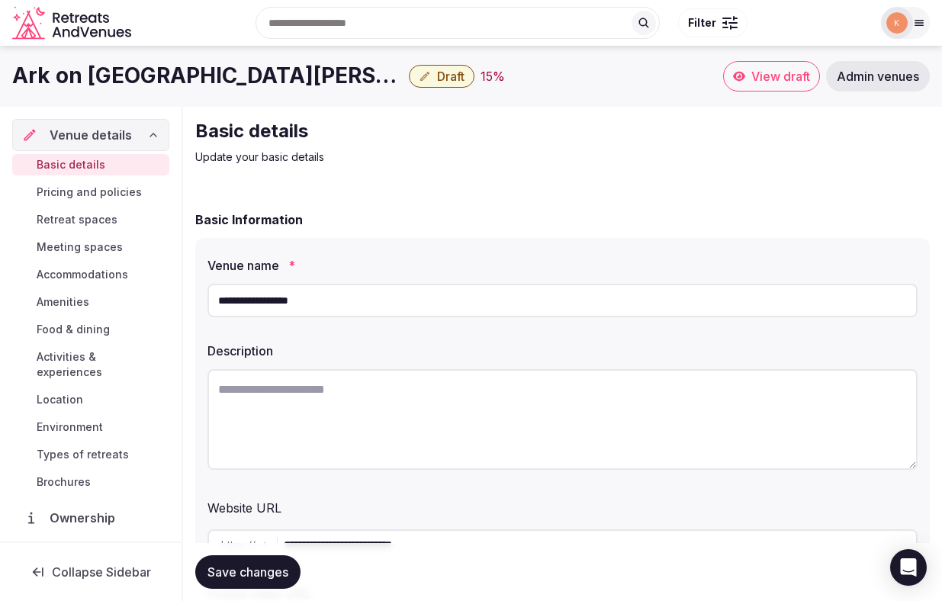
scroll to position [51, 0]
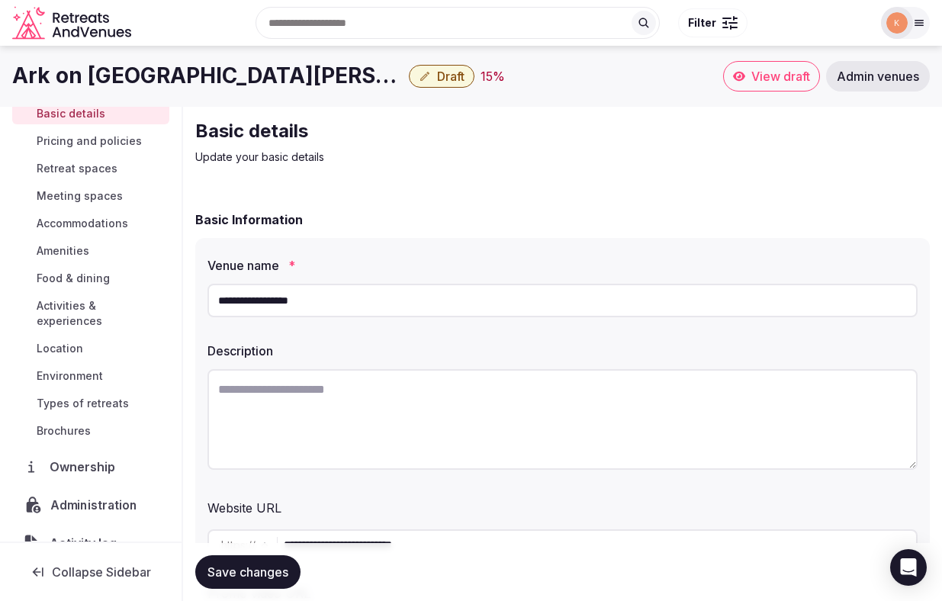
click at [89, 496] on span "Administration" at bounding box center [96, 505] width 93 height 18
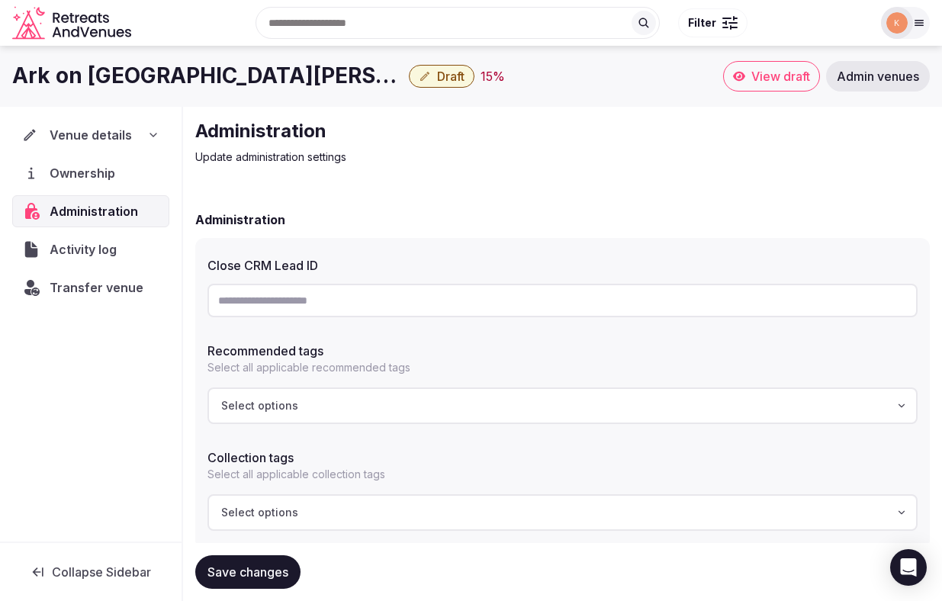
click at [340, 300] on input "text" at bounding box center [562, 301] width 710 height 34
paste input "**********"
type input "**********"
click at [253, 570] on span "Save changes" at bounding box center [247, 571] width 81 height 15
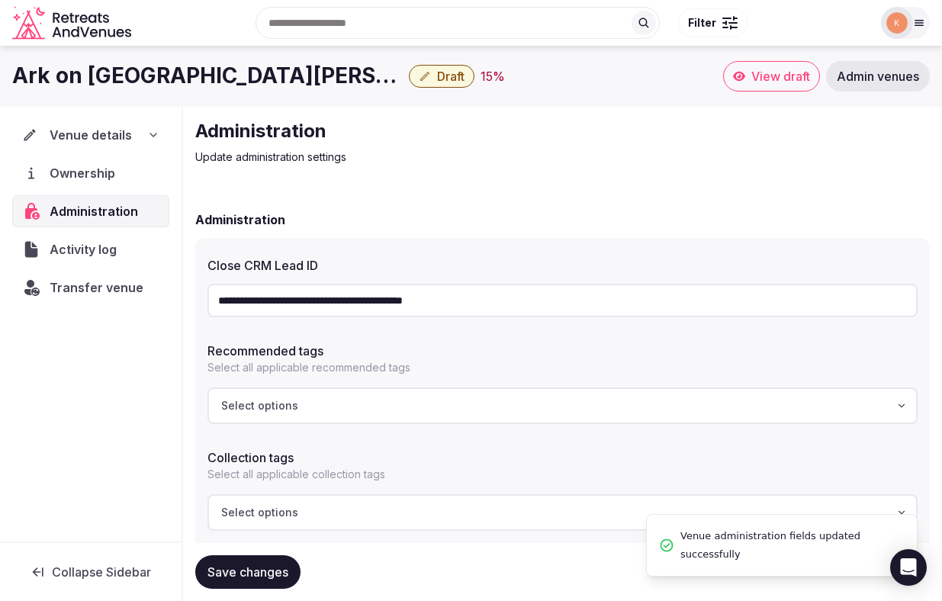
click at [91, 139] on span "Venue details" at bounding box center [91, 135] width 82 height 18
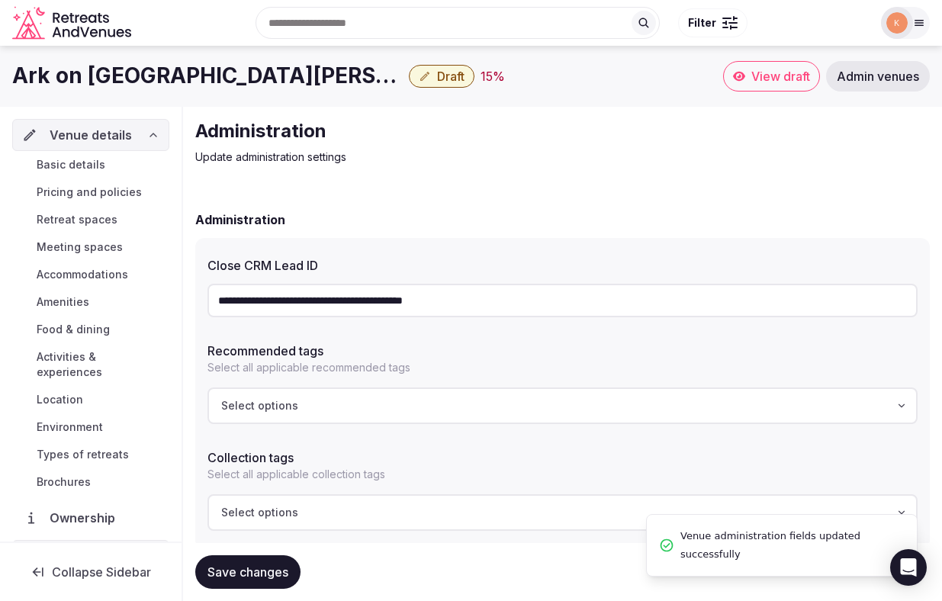
click at [83, 162] on span "Basic details" at bounding box center [71, 164] width 69 height 15
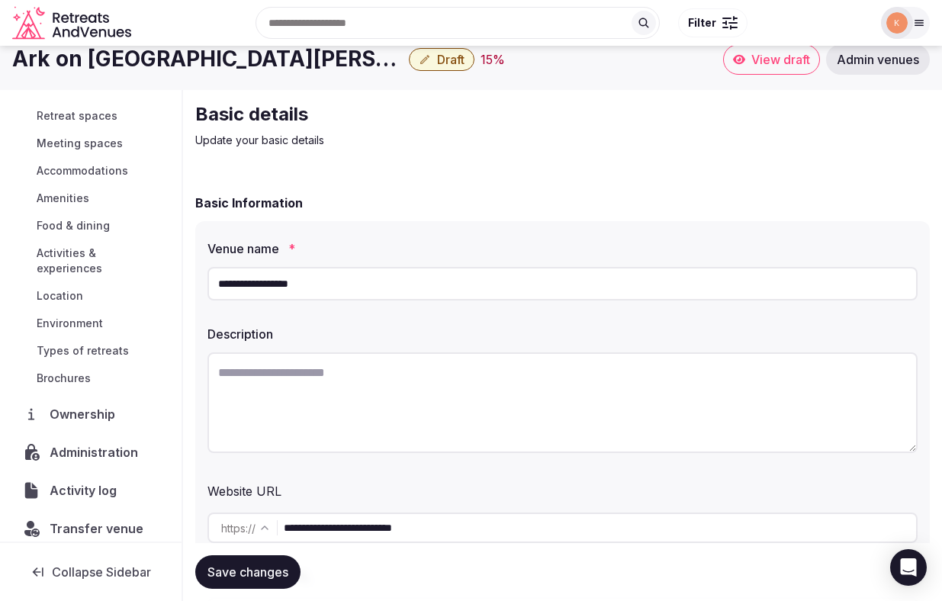
scroll to position [31, 0]
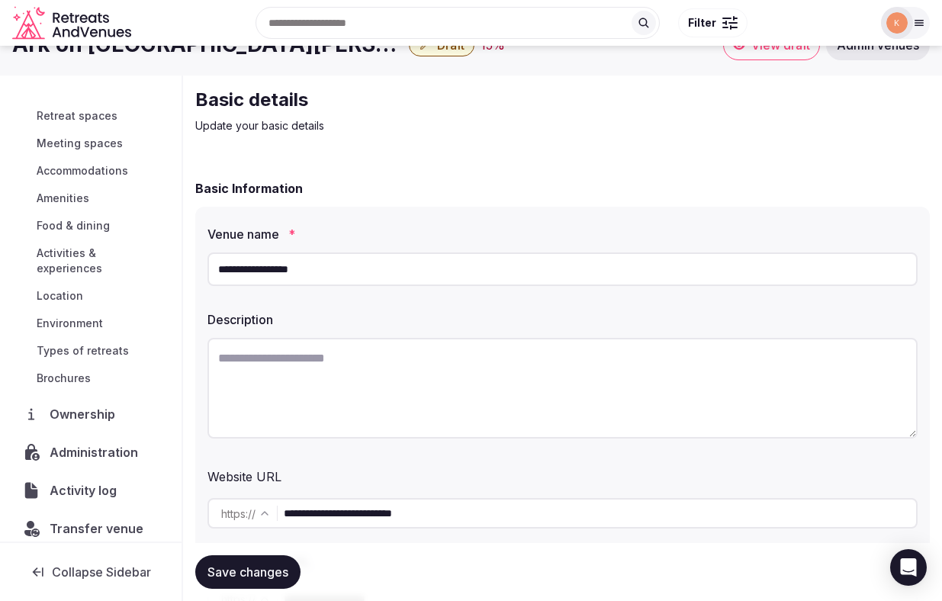
click at [98, 519] on span "Transfer venue" at bounding box center [97, 528] width 94 height 18
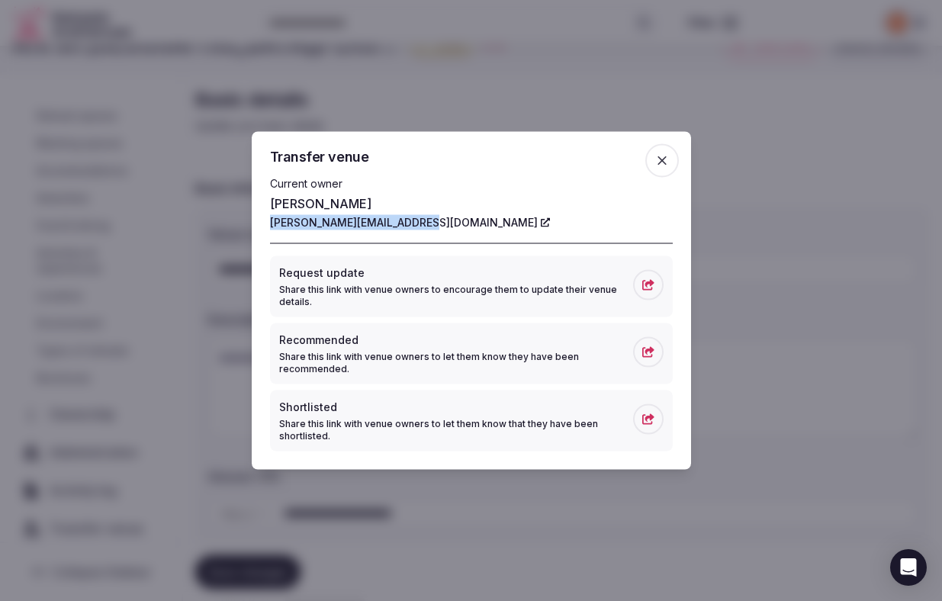
click at [661, 164] on icon "button" at bounding box center [661, 160] width 15 height 15
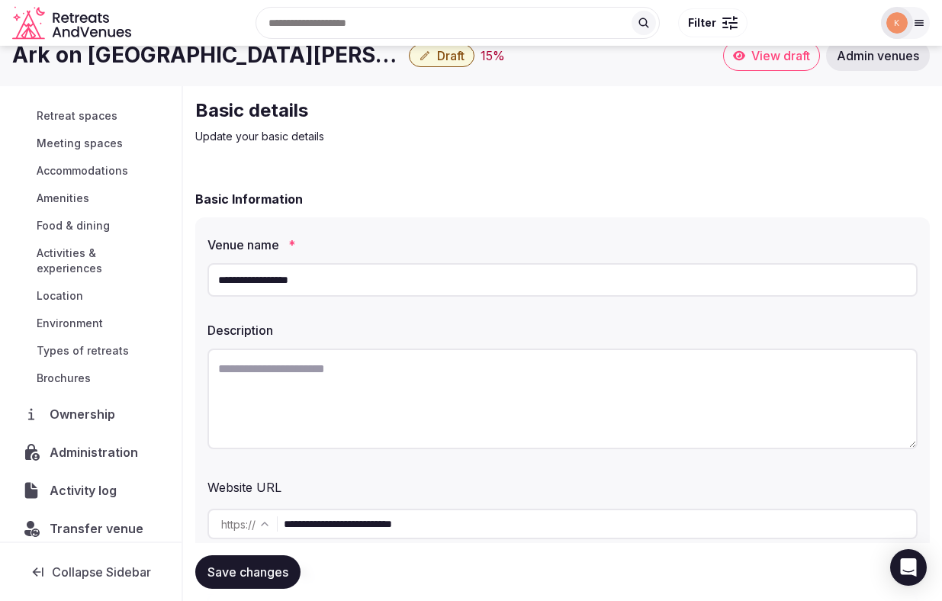
scroll to position [4, 0]
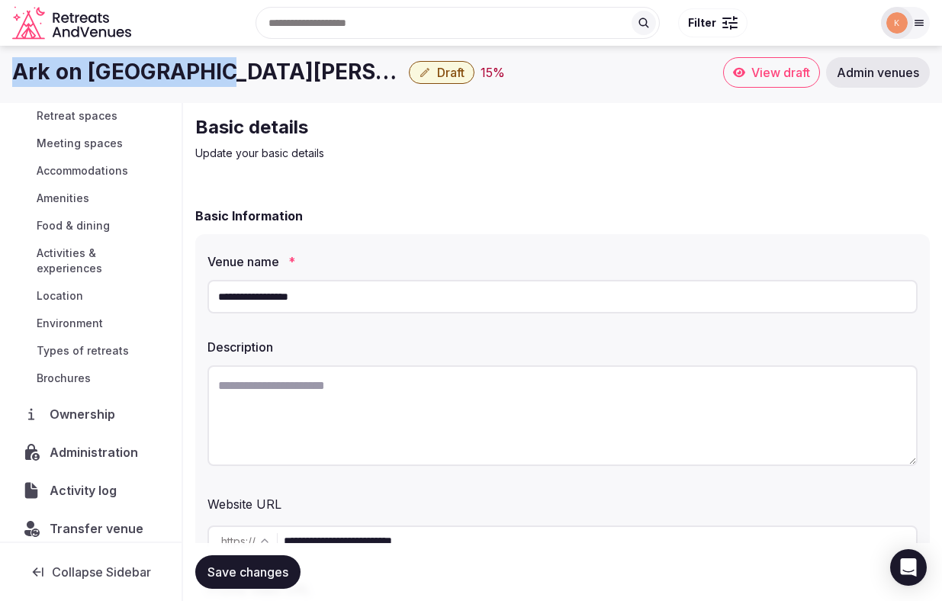
drag, startPoint x: 204, startPoint y: 78, endPoint x: 7, endPoint y: 70, distance: 197.6
click at [7, 70] on div "Ark on Lake Lanier Draft 15 % View draft Admin venues" at bounding box center [471, 72] width 942 height 30
copy h1 "Ark on Lake Lanier"
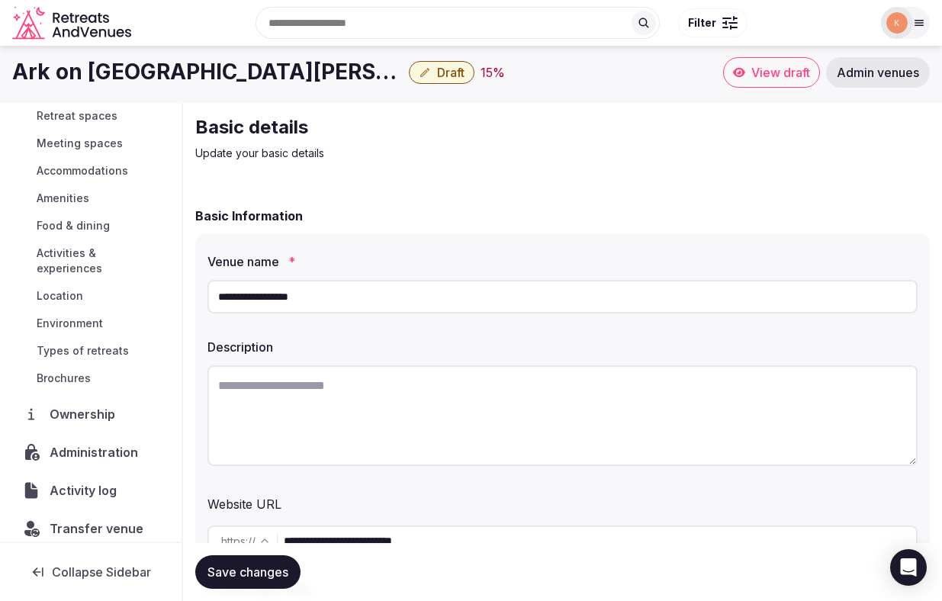
click at [349, 400] on textarea at bounding box center [562, 415] width 710 height 101
paste textarea "**********"
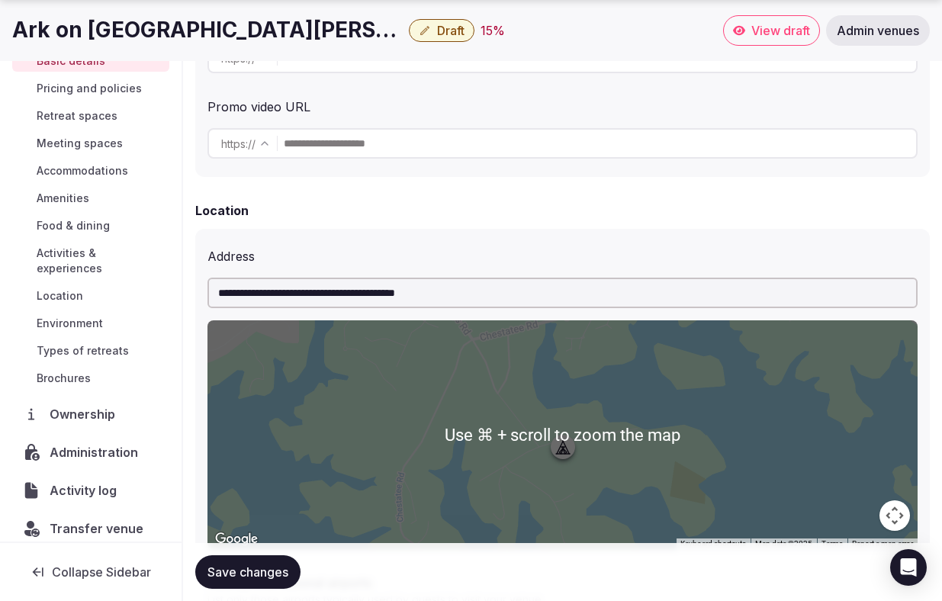
scroll to position [489, 0]
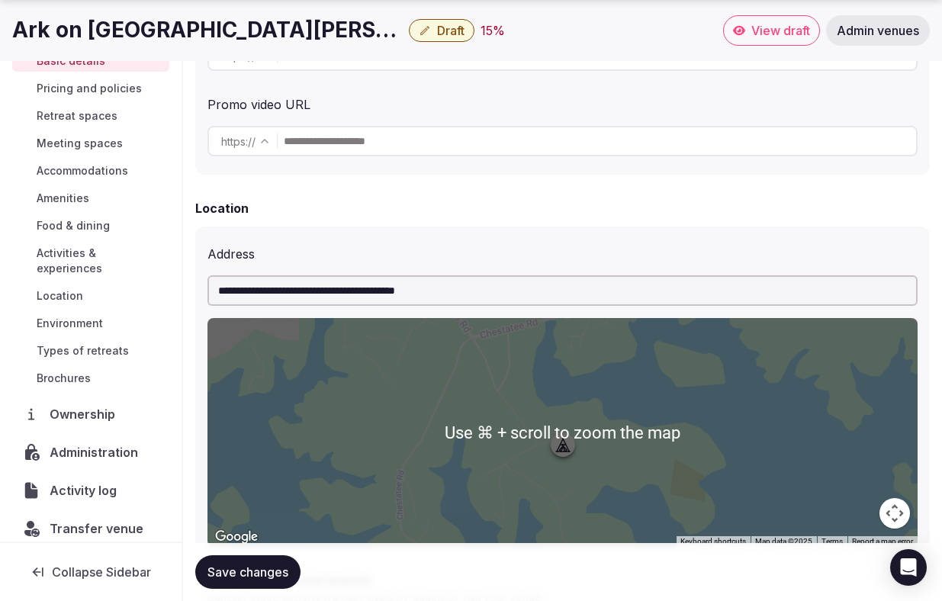
type textarea "**********"
click at [451, 288] on input "**********" at bounding box center [562, 290] width 710 height 30
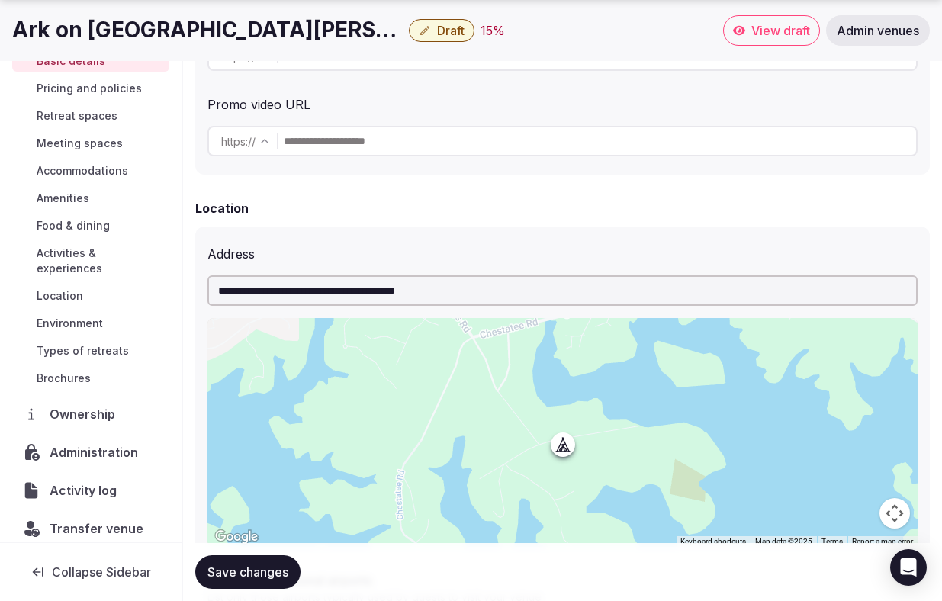
click at [703, 265] on div "**********" at bounding box center [562, 396] width 710 height 314
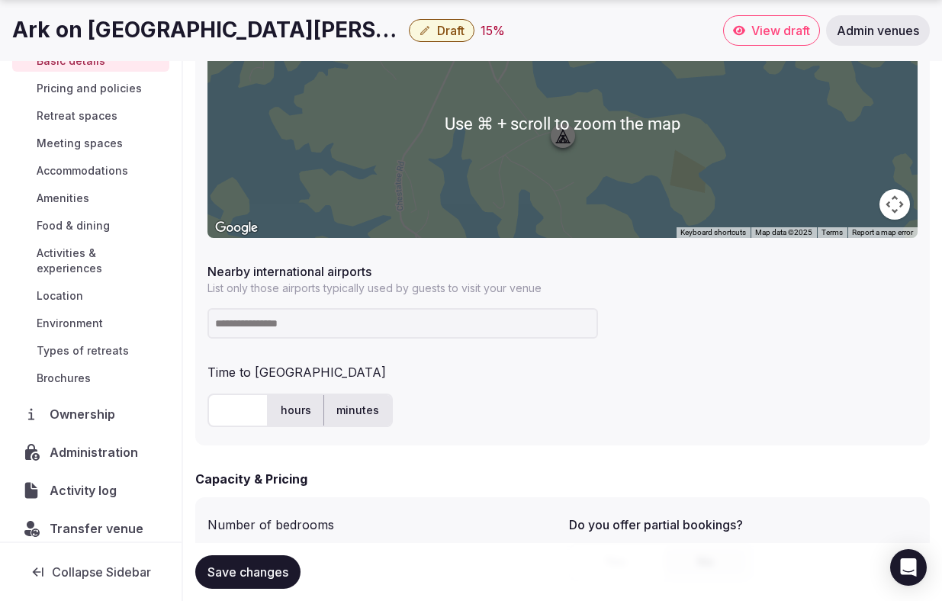
scroll to position [799, 0]
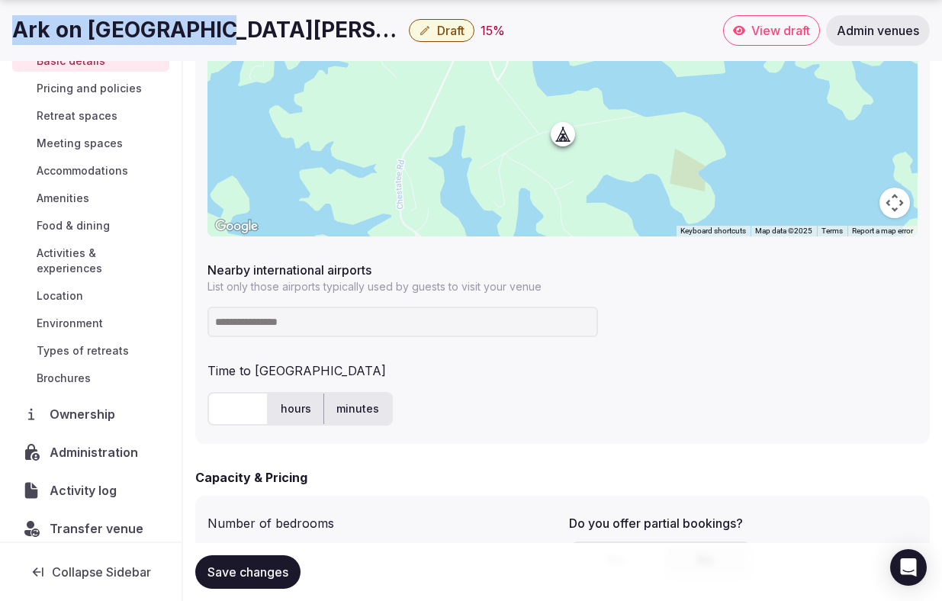
drag, startPoint x: 204, startPoint y: 30, endPoint x: 0, endPoint y: 32, distance: 204.3
click at [0, 32] on div "Ark on Lake Lanier Draft 15 % View draft Admin venues" at bounding box center [471, 30] width 942 height 30
copy h1 "Ark on Lake Lanier"
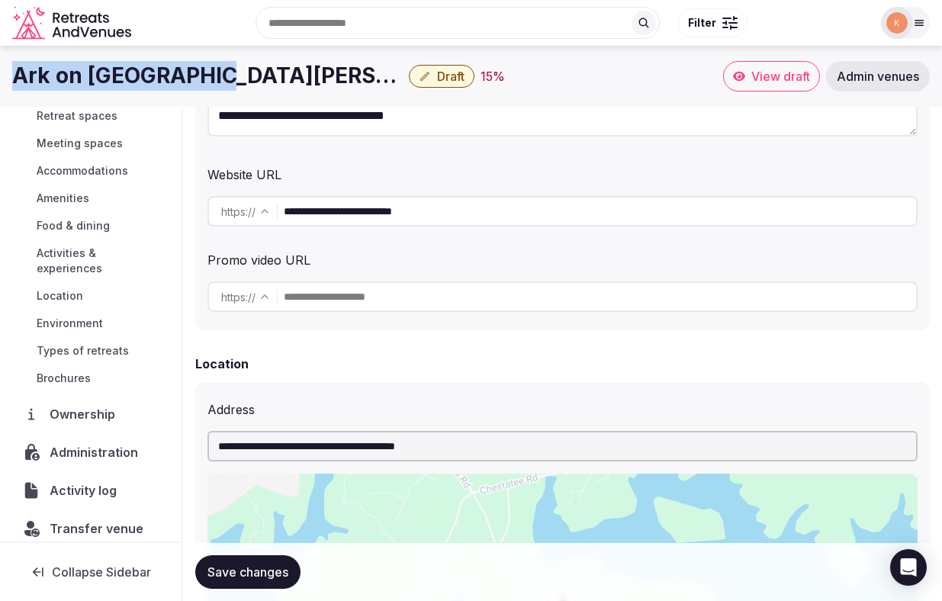
scroll to position [327, 0]
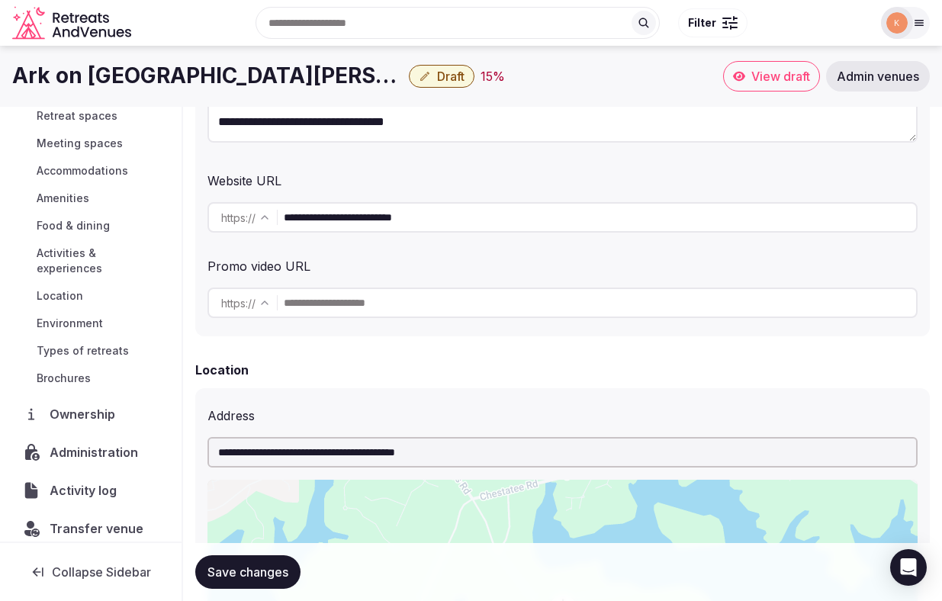
click at [328, 455] on input "**********" at bounding box center [562, 452] width 710 height 30
paste input "text"
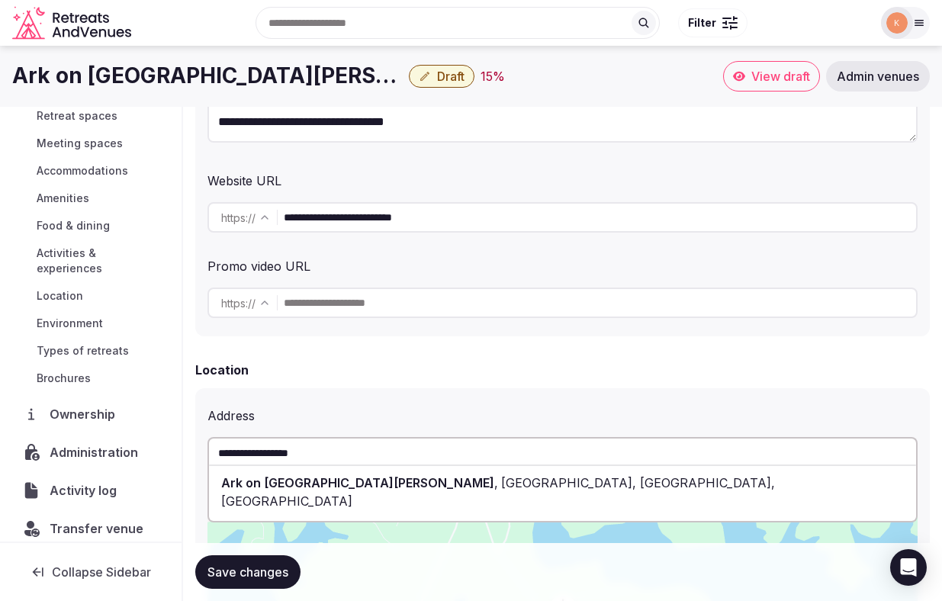
click at [327, 473] on div "Ark on Lake Lanier , Old Dawsonville Road, Gainesville, GA" at bounding box center [562, 492] width 707 height 46
type input "**********"
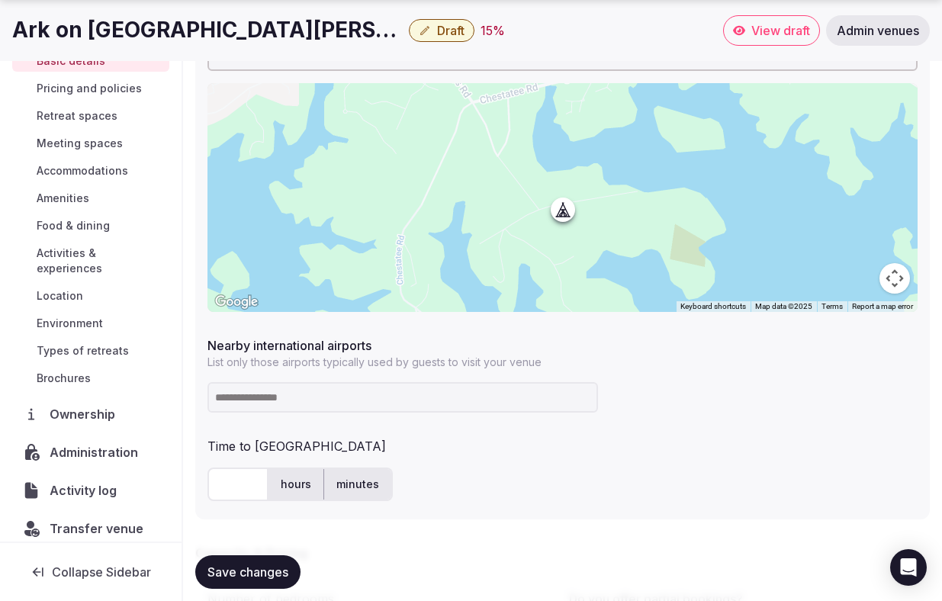
scroll to position [926, 0]
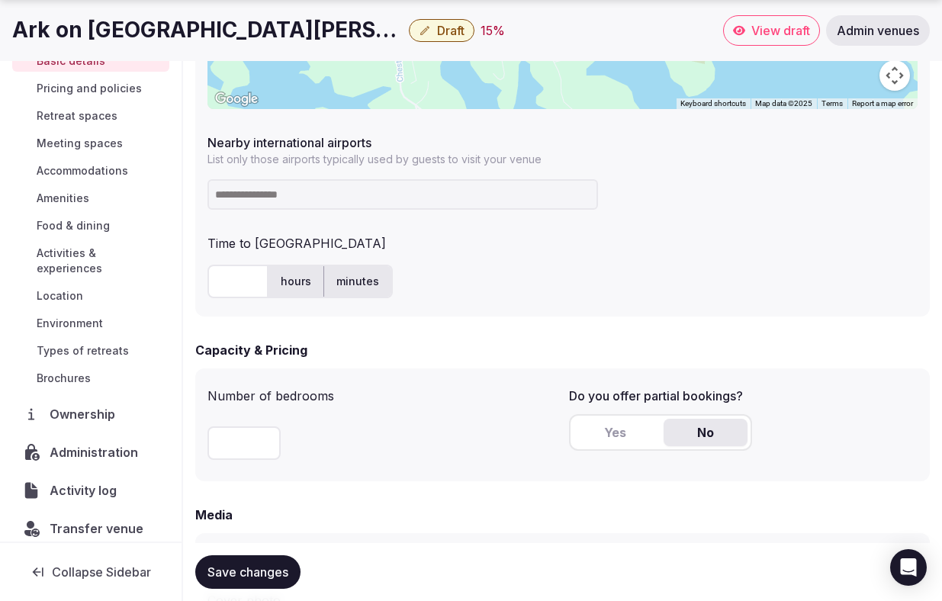
click at [409, 199] on input at bounding box center [402, 194] width 390 height 30
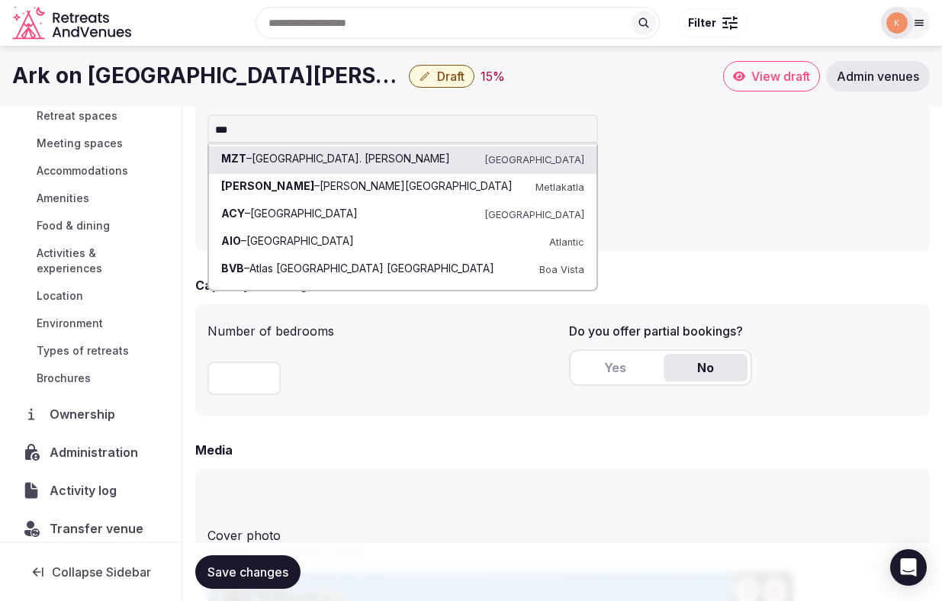
scroll to position [954, 0]
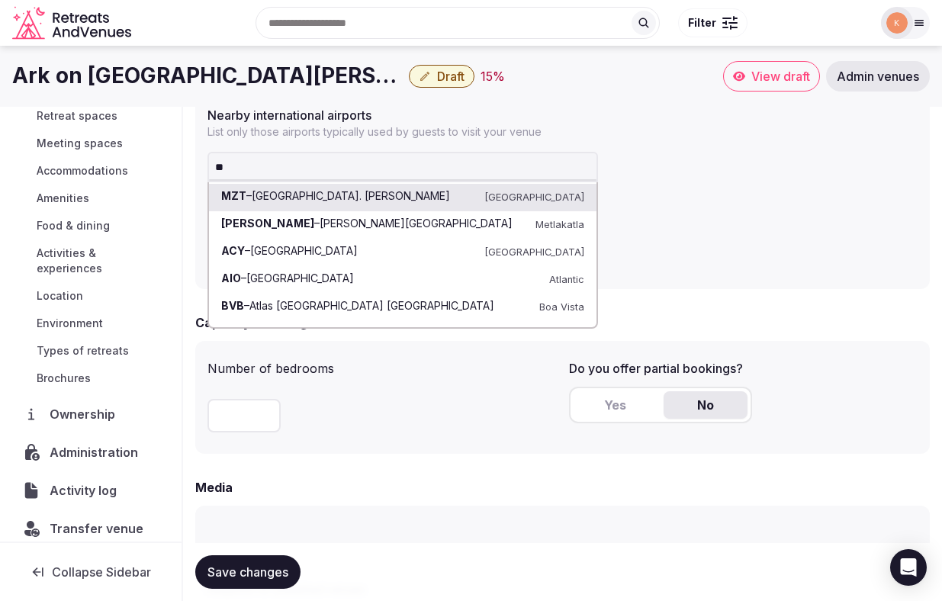
type input "*"
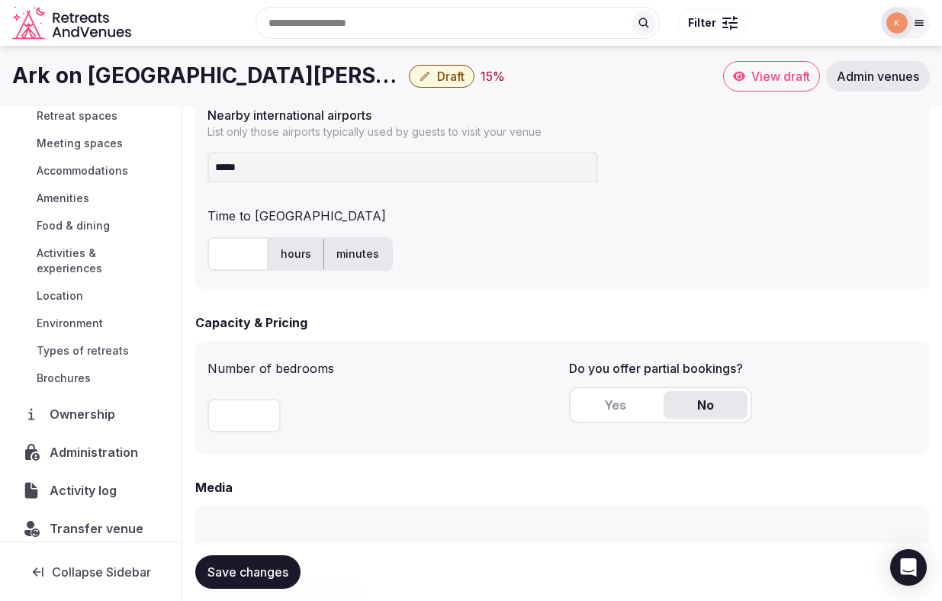
click at [379, 168] on input "*****" at bounding box center [402, 167] width 390 height 30
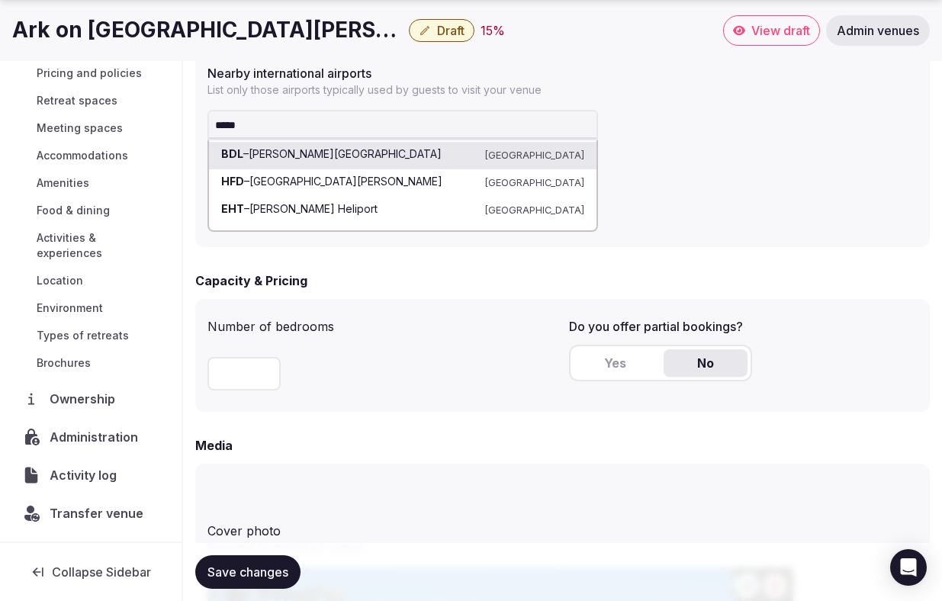
scroll to position [58, 0]
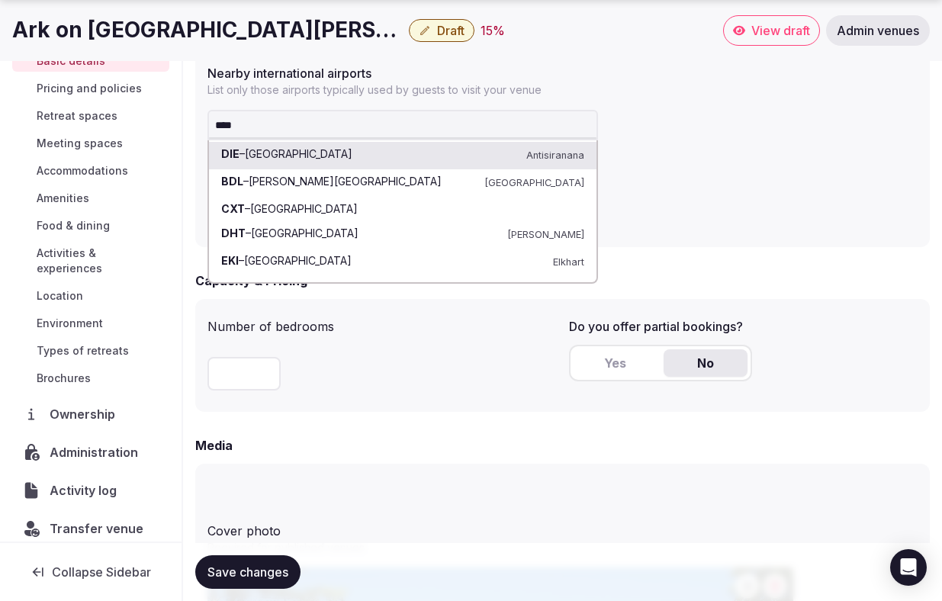
type input "*****"
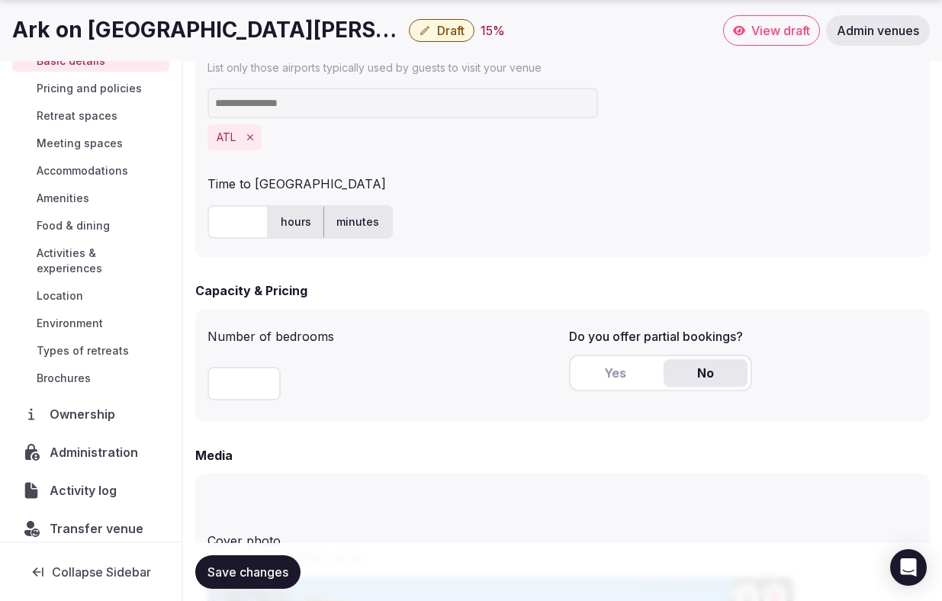
scroll to position [1023, 0]
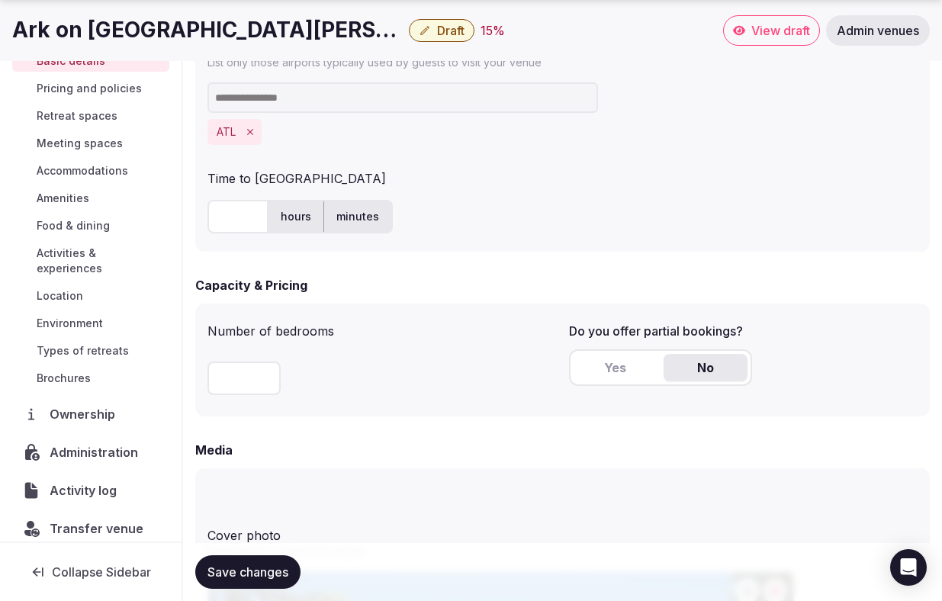
click at [234, 220] on input "text" at bounding box center [237, 217] width 61 height 34
type input "**"
click at [407, 215] on div "** hours minutes" at bounding box center [562, 217] width 710 height 34
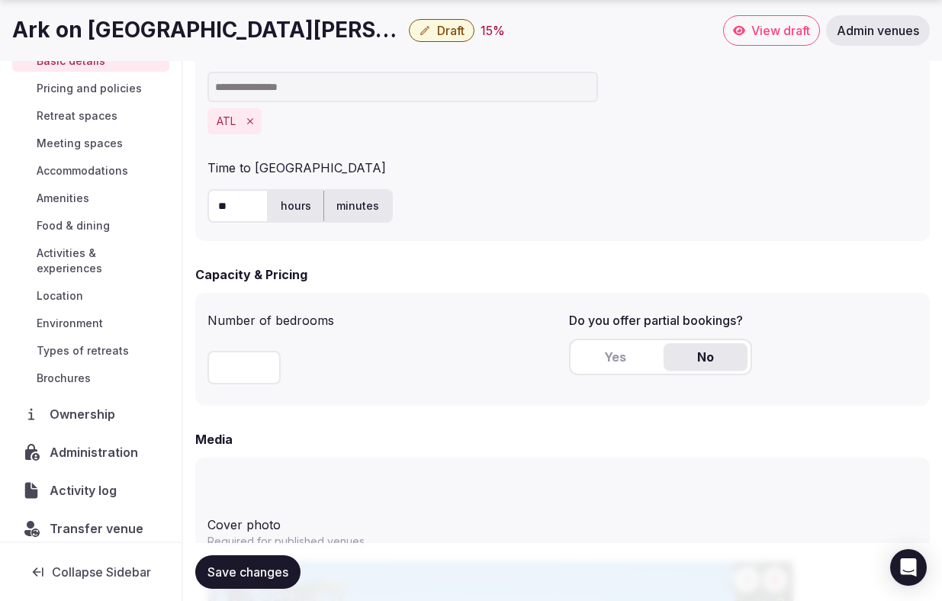
scroll to position [1038, 0]
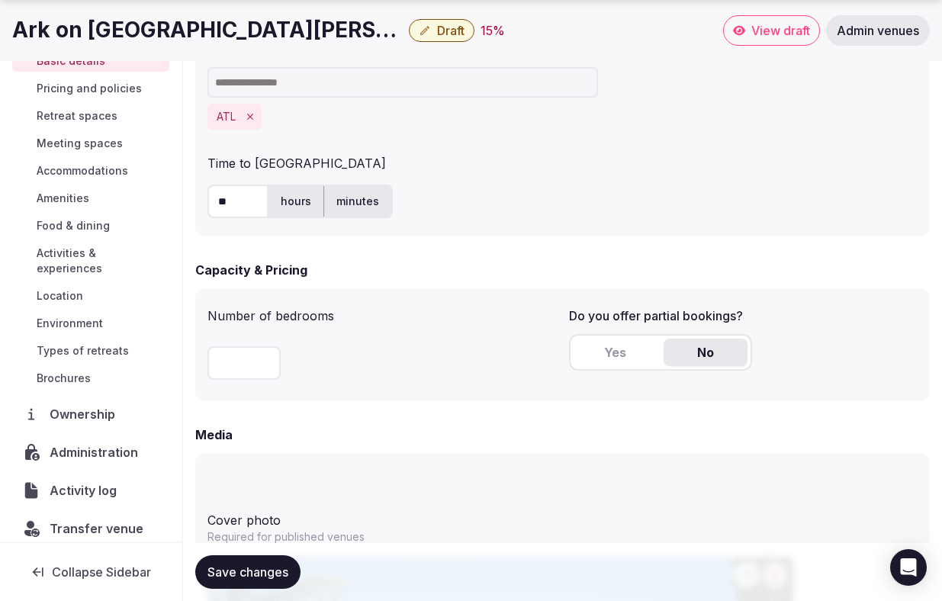
click at [278, 355] on input "number" at bounding box center [243, 363] width 73 height 34
type input "**"
click at [337, 414] on form "**********" at bounding box center [562, 440] width 734 height 2536
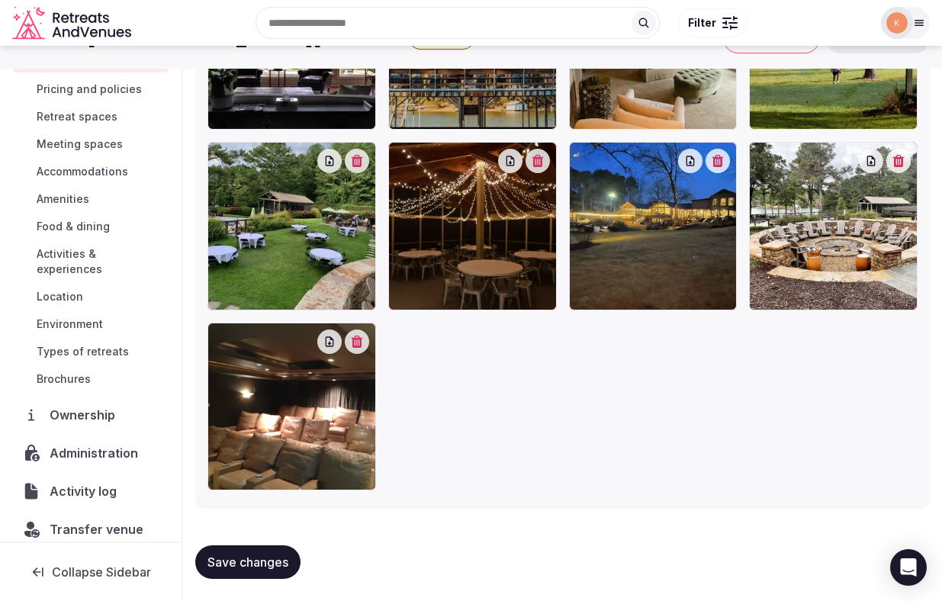
scroll to position [104, 0]
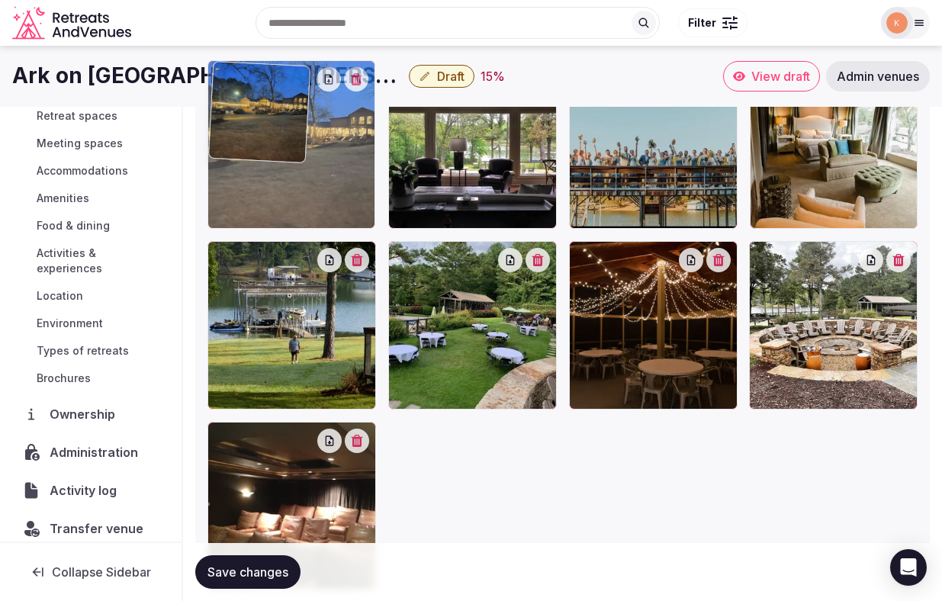
drag, startPoint x: 592, startPoint y: 361, endPoint x: 306, endPoint y: 185, distance: 335.4
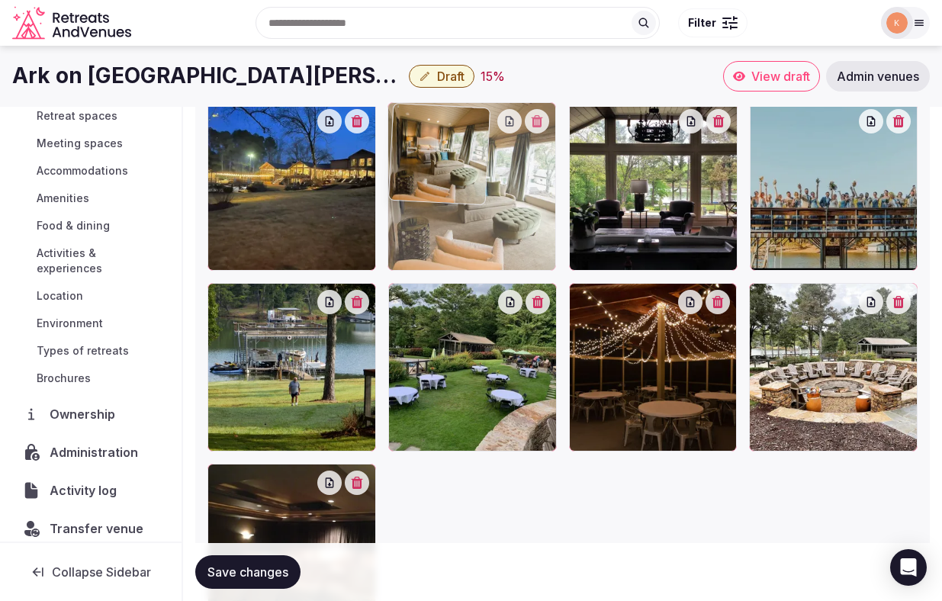
drag, startPoint x: 801, startPoint y: 218, endPoint x: 499, endPoint y: 231, distance: 303.0
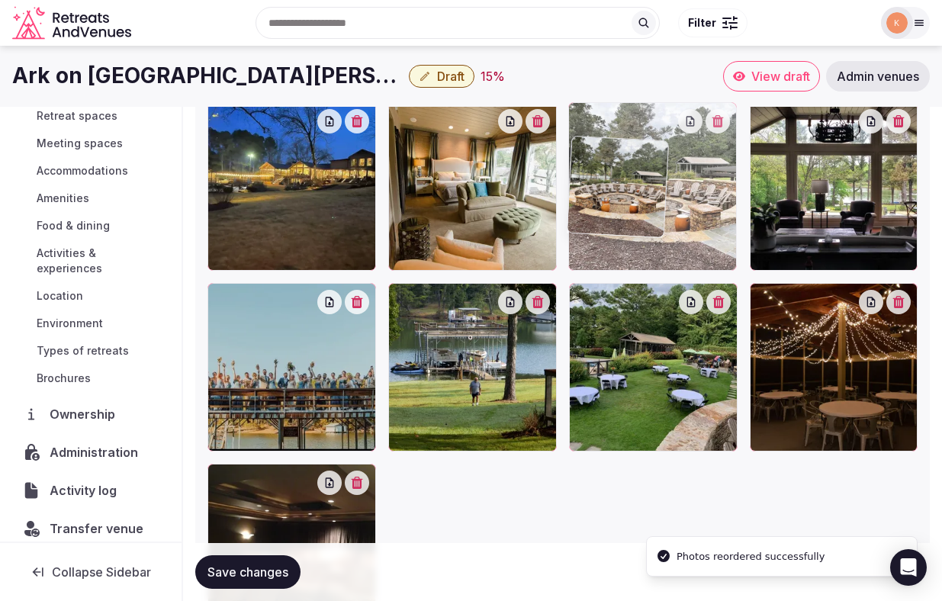
drag, startPoint x: 807, startPoint y: 394, endPoint x: 627, endPoint y: 249, distance: 231.0
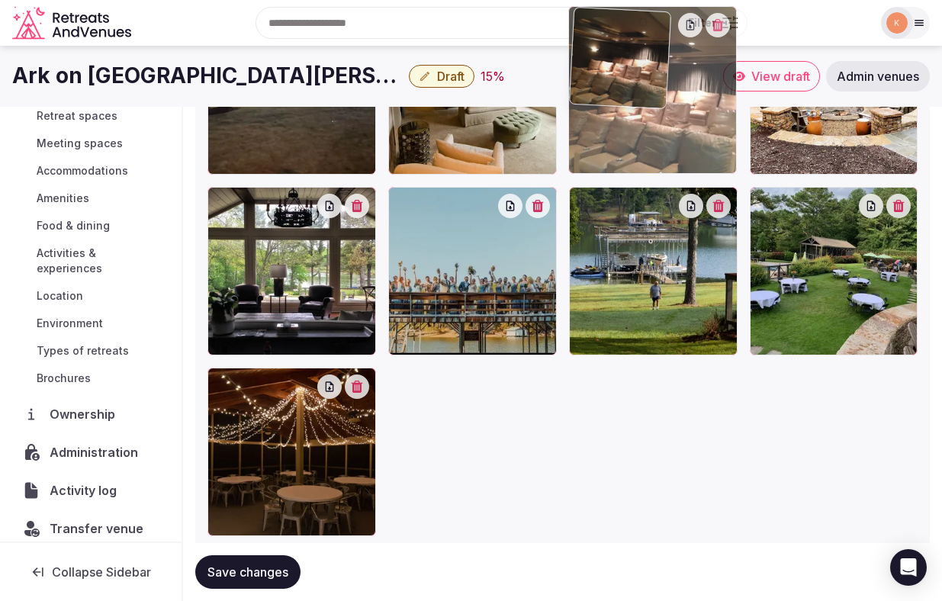
drag, startPoint x: 307, startPoint y: 455, endPoint x: 756, endPoint y: 196, distance: 517.8
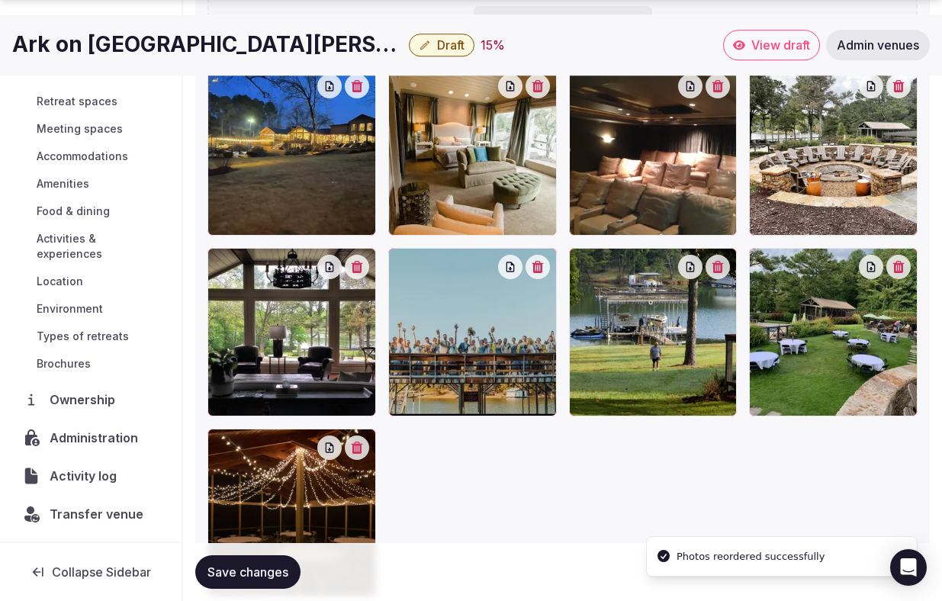
scroll to position [58, 0]
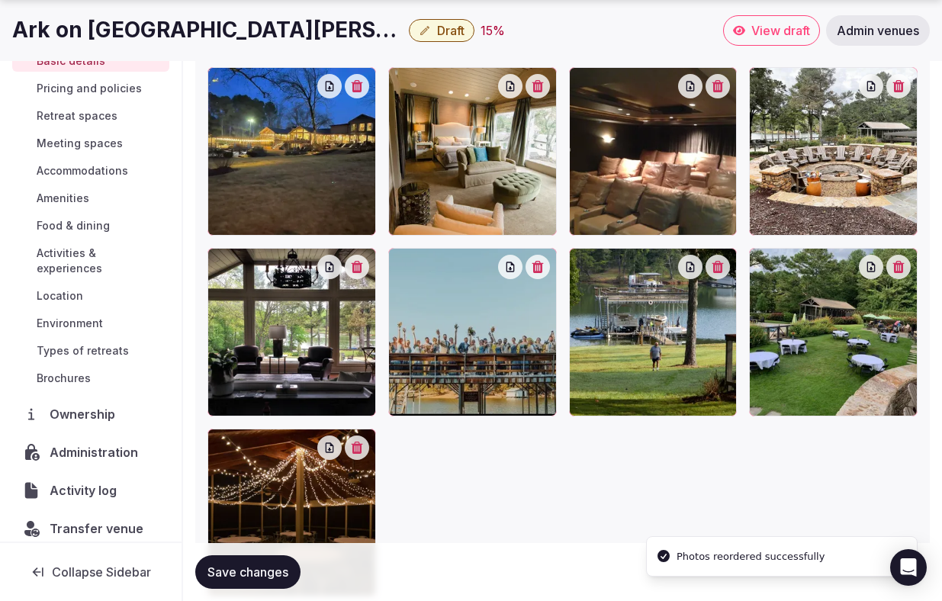
click at [231, 571] on span "Save changes" at bounding box center [247, 571] width 81 height 15
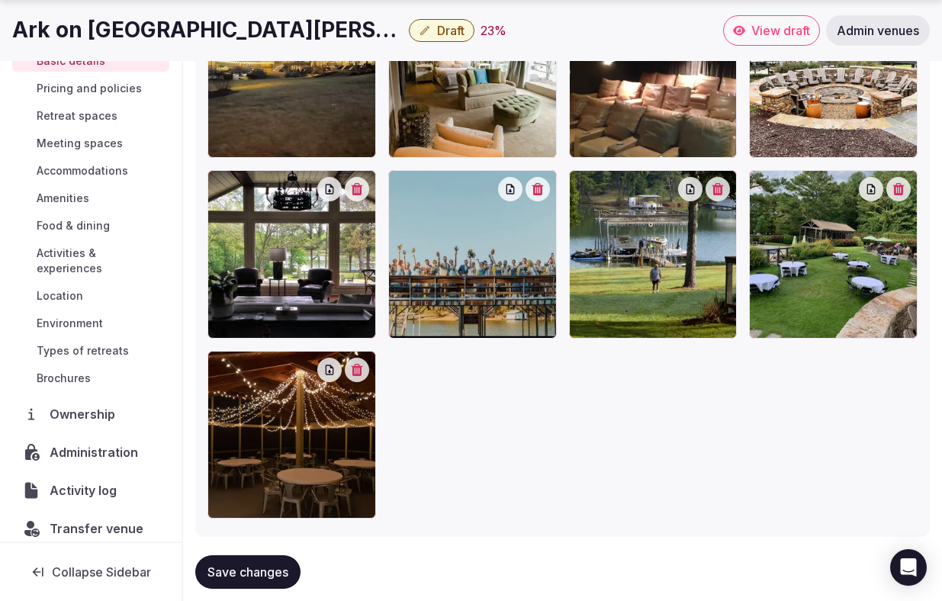
scroll to position [2158, 0]
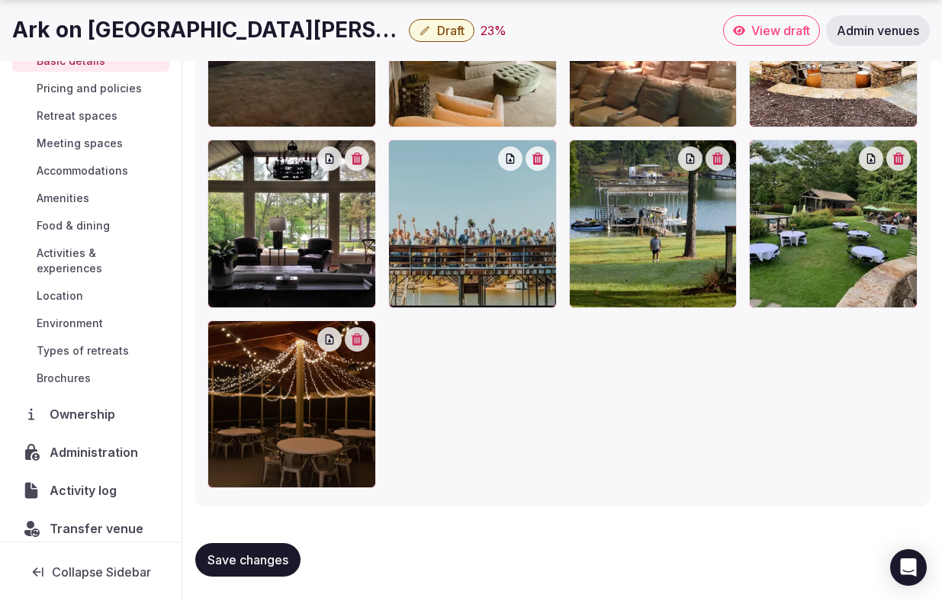
click at [94, 285] on link "Location" at bounding box center [90, 295] width 157 height 21
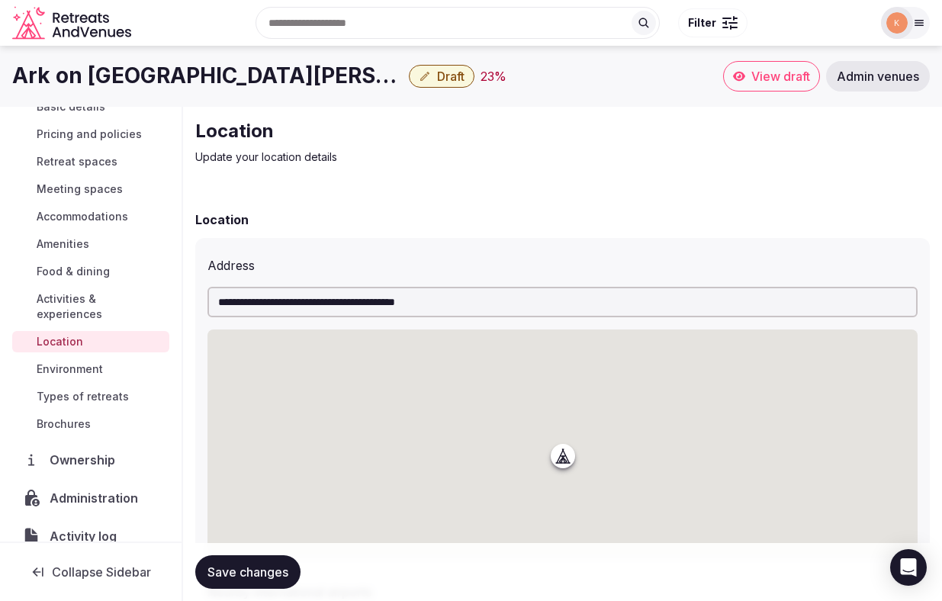
click at [111, 187] on span "Meeting spaces" at bounding box center [80, 188] width 86 height 15
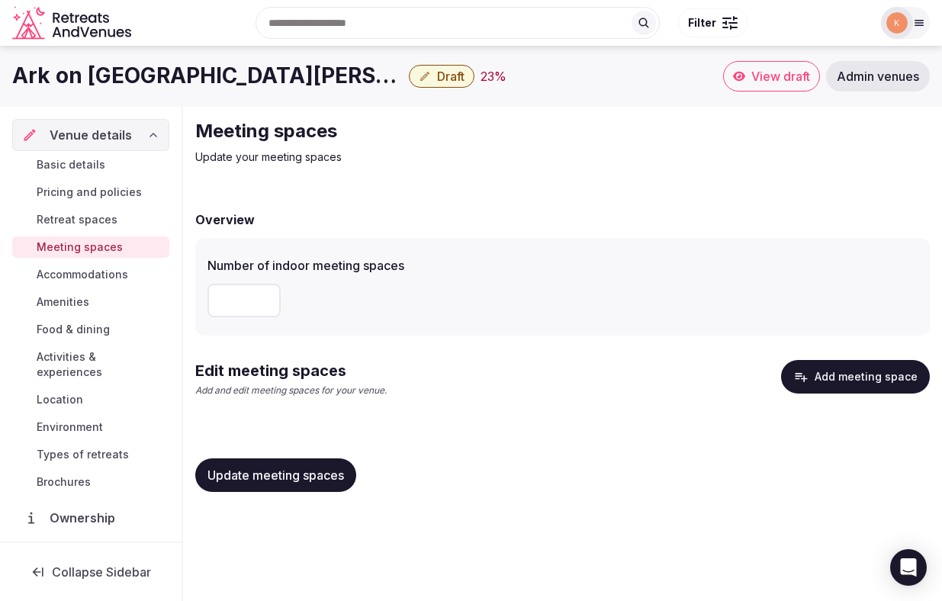
click at [92, 164] on span "Basic details" at bounding box center [71, 164] width 69 height 15
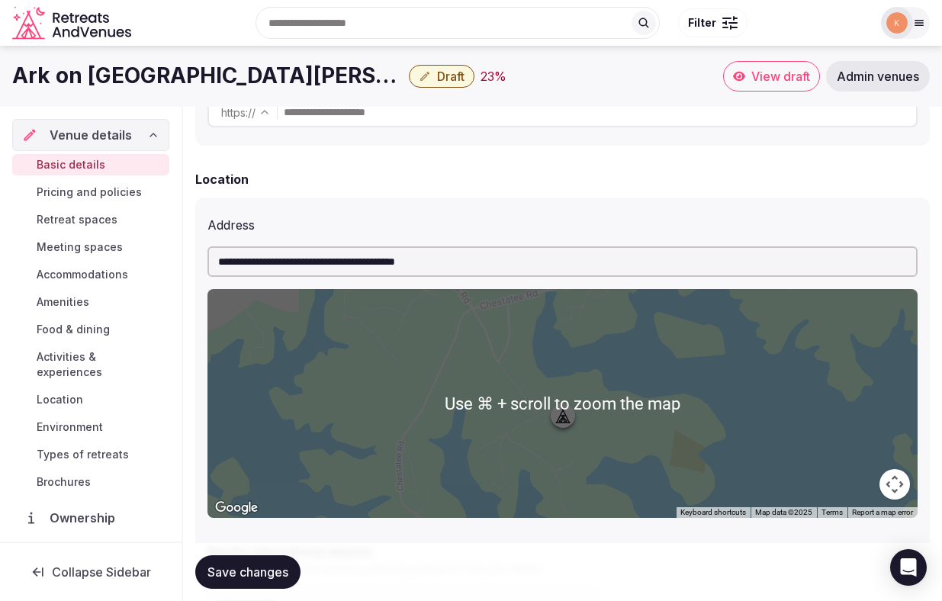
scroll to position [107, 0]
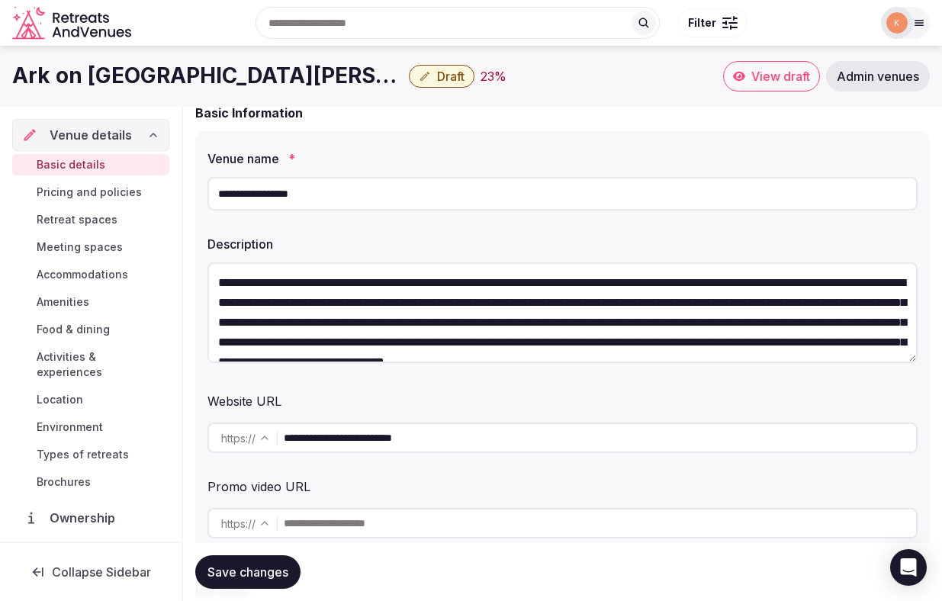
click at [437, 79] on span "Draft" at bounding box center [450, 76] width 27 height 15
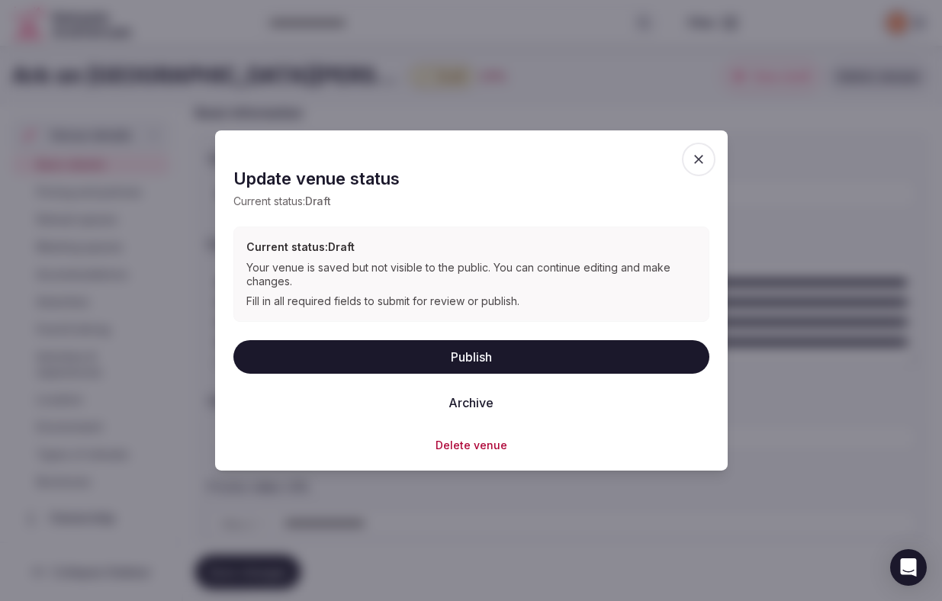
click at [442, 355] on button "Publish" at bounding box center [471, 356] width 476 height 34
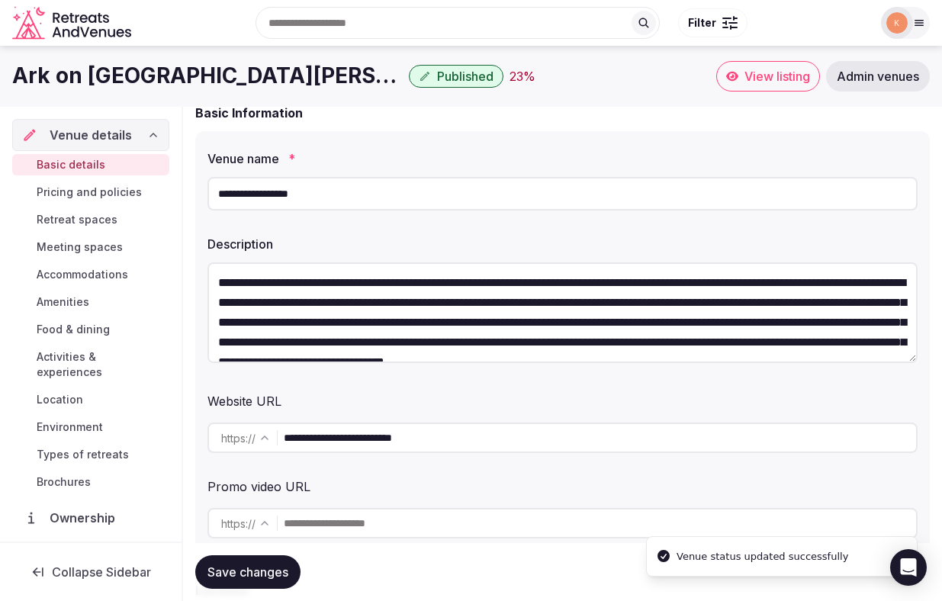
scroll to position [0, 0]
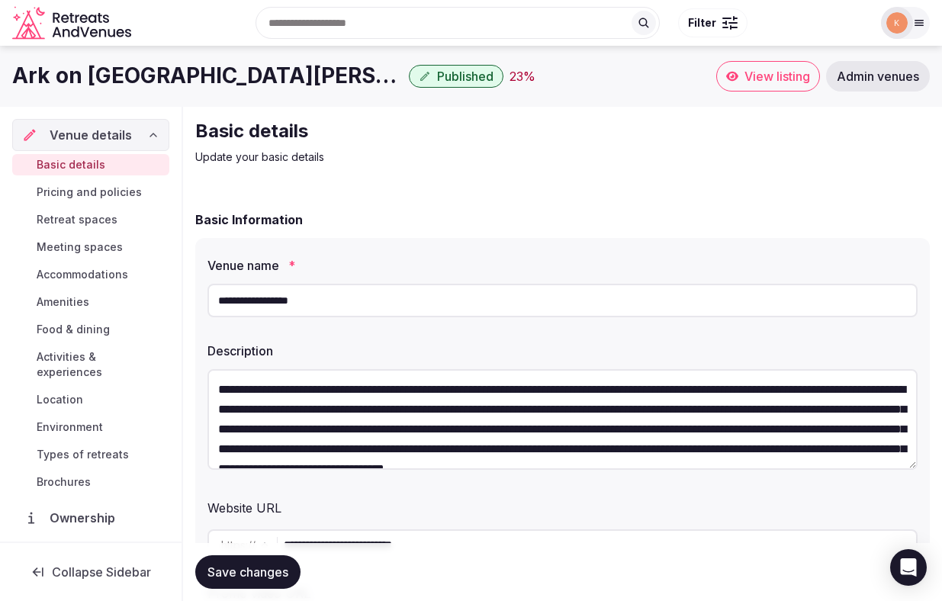
click at [744, 70] on span "View listing" at bounding box center [777, 76] width 66 height 15
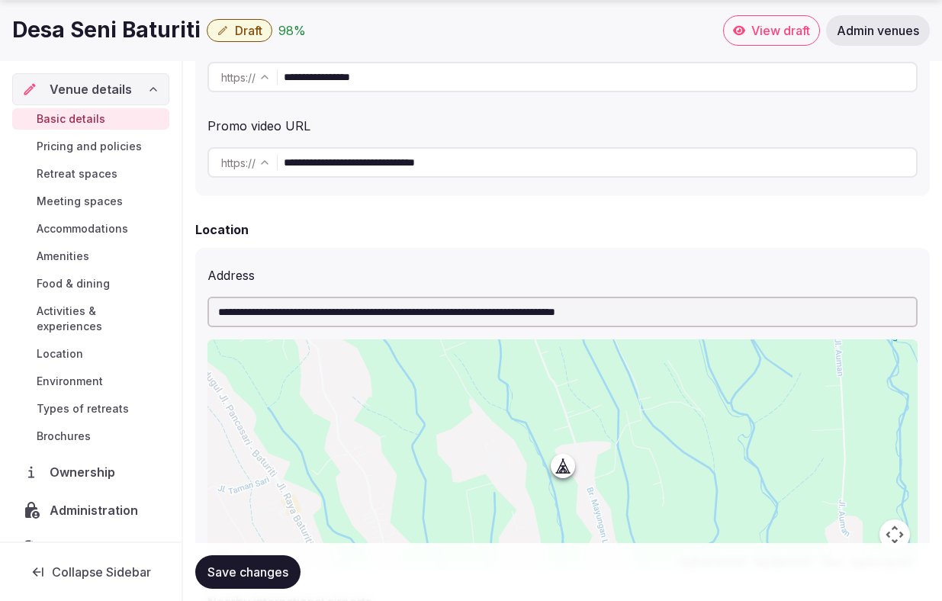
scroll to position [468, 0]
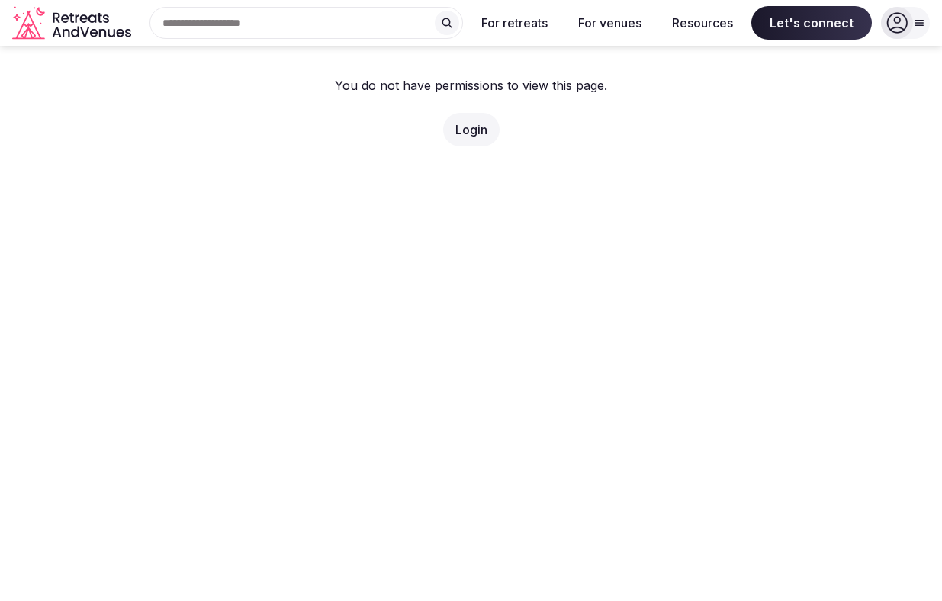
click at [481, 129] on link "Login" at bounding box center [471, 129] width 32 height 15
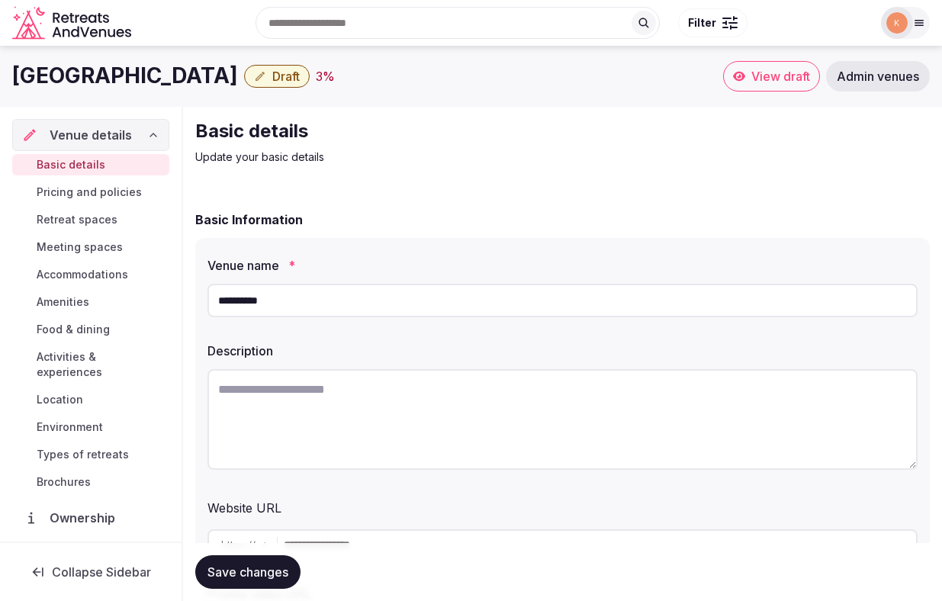
click at [366, 429] on textarea at bounding box center [562, 419] width 710 height 101
drag, startPoint x: 118, startPoint y: 79, endPoint x: 0, endPoint y: 75, distance: 118.3
click at [0, 75] on div "Diez Hotel Draft 3 % View draft Admin venues" at bounding box center [471, 76] width 942 height 30
copy h1 "[GEOGRAPHIC_DATA]"
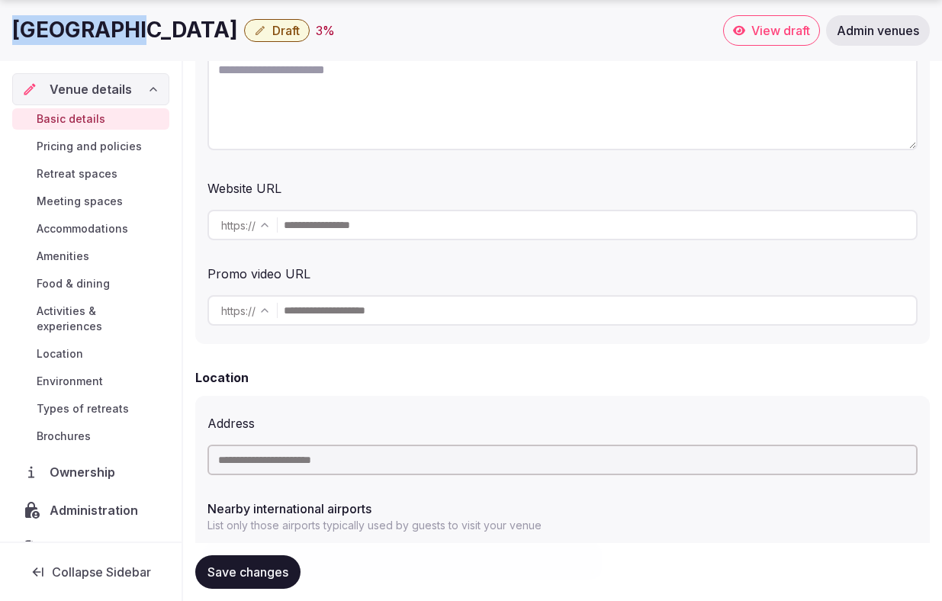
scroll to position [332, 0]
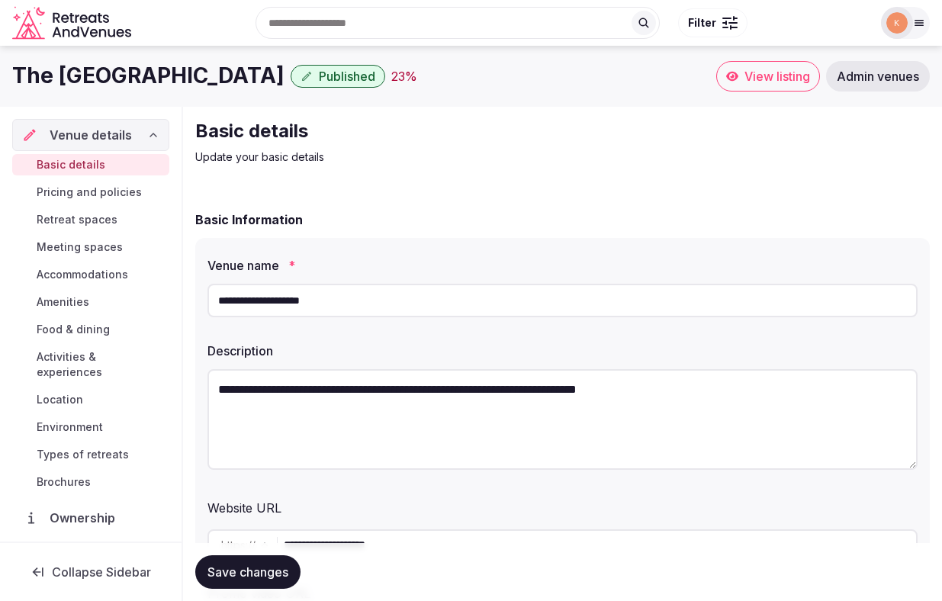
click at [102, 245] on span "Meeting spaces" at bounding box center [80, 246] width 86 height 15
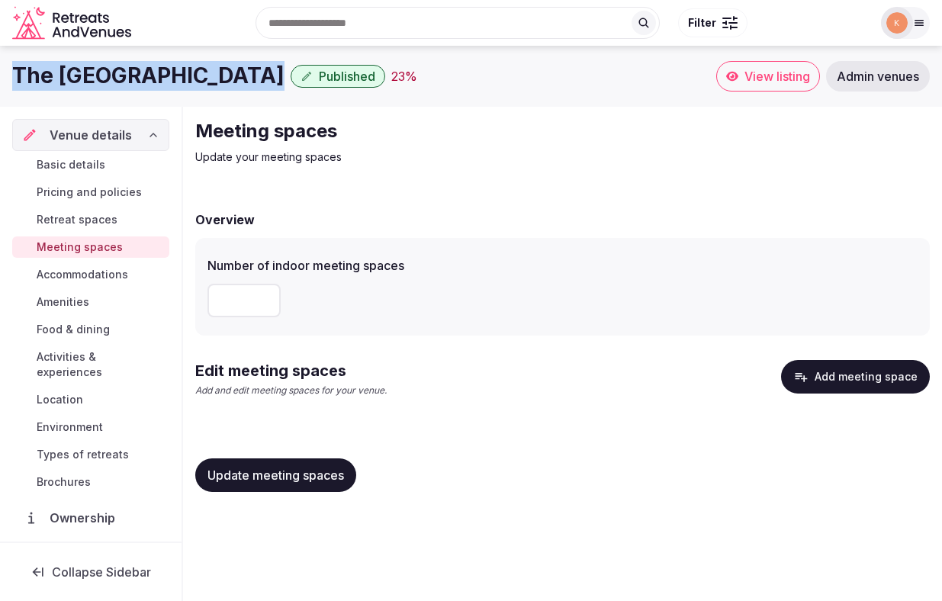
drag, startPoint x: 245, startPoint y: 80, endPoint x: 18, endPoint y: 72, distance: 228.1
click at [18, 72] on div "The Sanderling Resort Published 23 %" at bounding box center [364, 76] width 704 height 30
copy h1 "The [GEOGRAPHIC_DATA]"
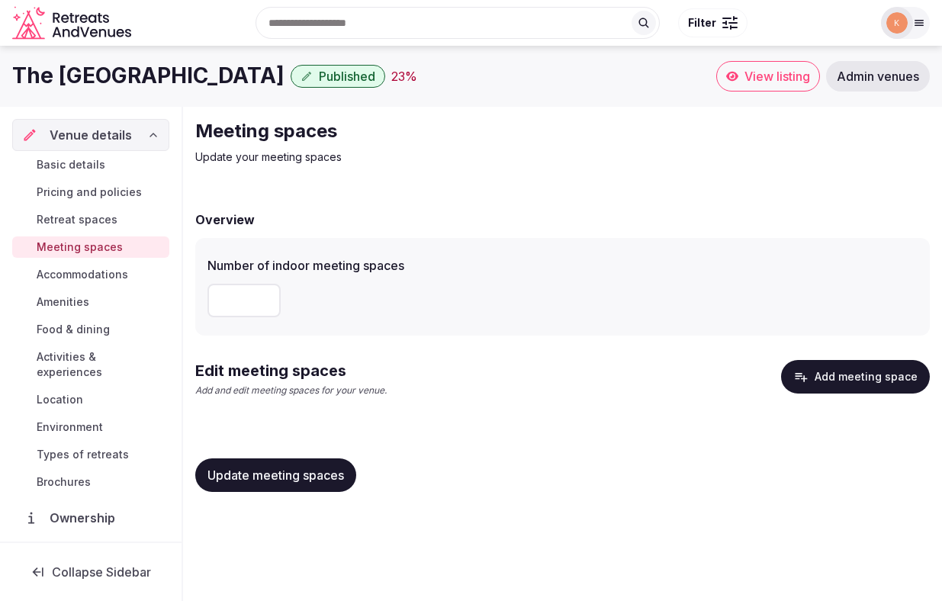
click at [253, 305] on input "number" at bounding box center [243, 301] width 73 height 34
type input "*"
click at [469, 361] on div "Edit meeting spaces Add and edit meeting spaces for your venue. Add meeting spa…" at bounding box center [562, 385] width 734 height 50
click at [312, 461] on button "Update meeting spaces" at bounding box center [275, 475] width 161 height 34
click at [79, 167] on span "Basic details" at bounding box center [71, 164] width 69 height 15
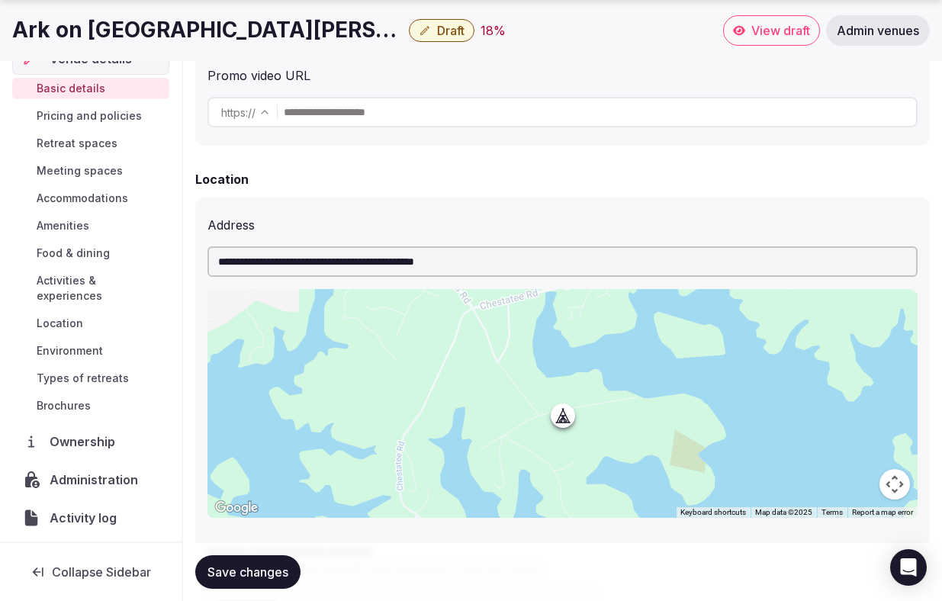
scroll to position [50, 0]
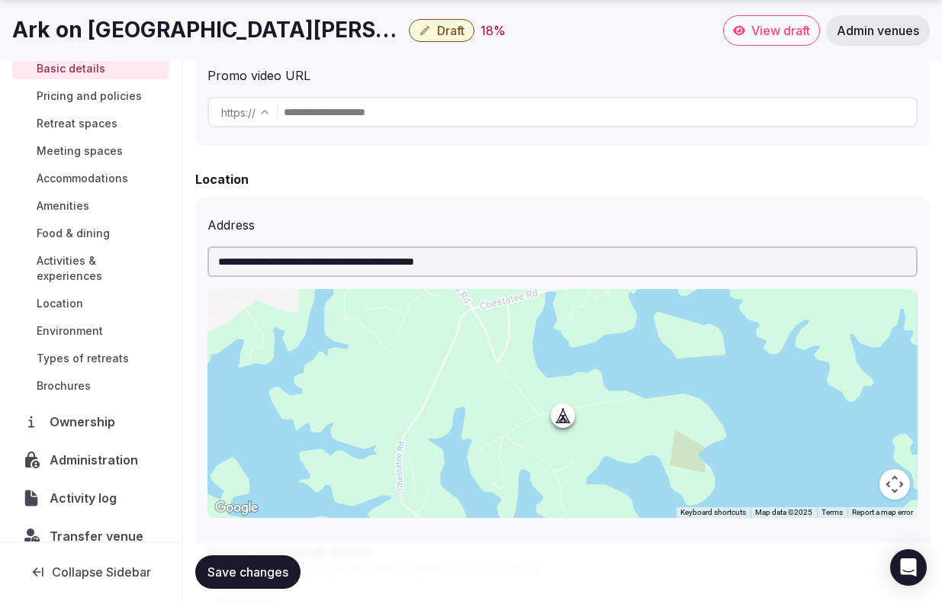
click at [69, 378] on span "Brochures" at bounding box center [64, 385] width 54 height 15
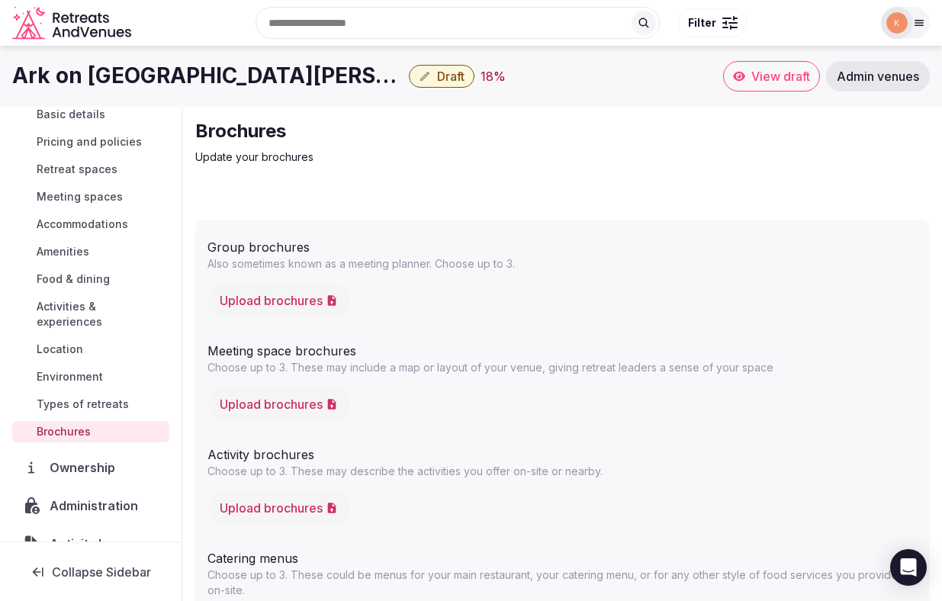
click at [72, 496] on span "Administration" at bounding box center [97, 505] width 95 height 18
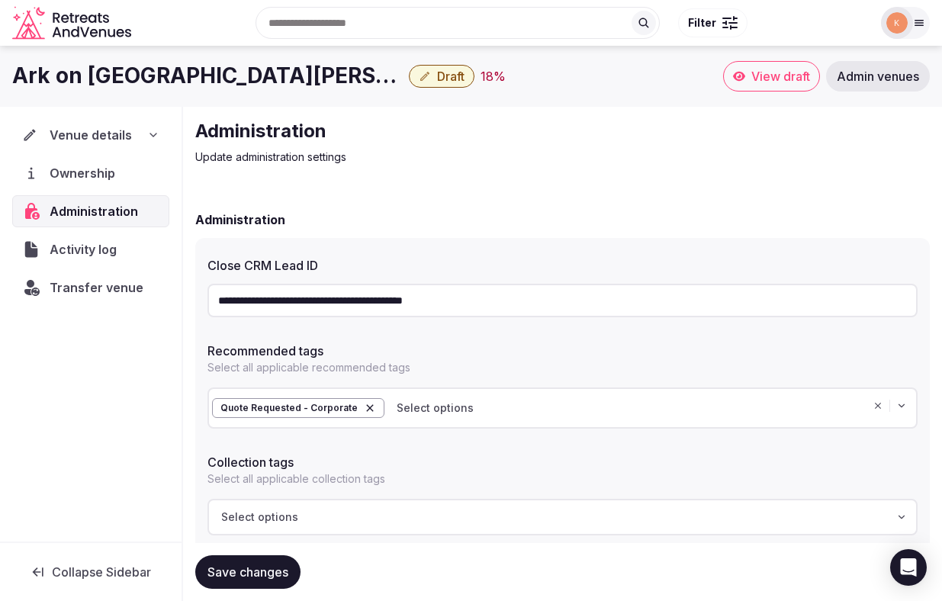
click at [274, 304] on input "**********" at bounding box center [562, 301] width 710 height 34
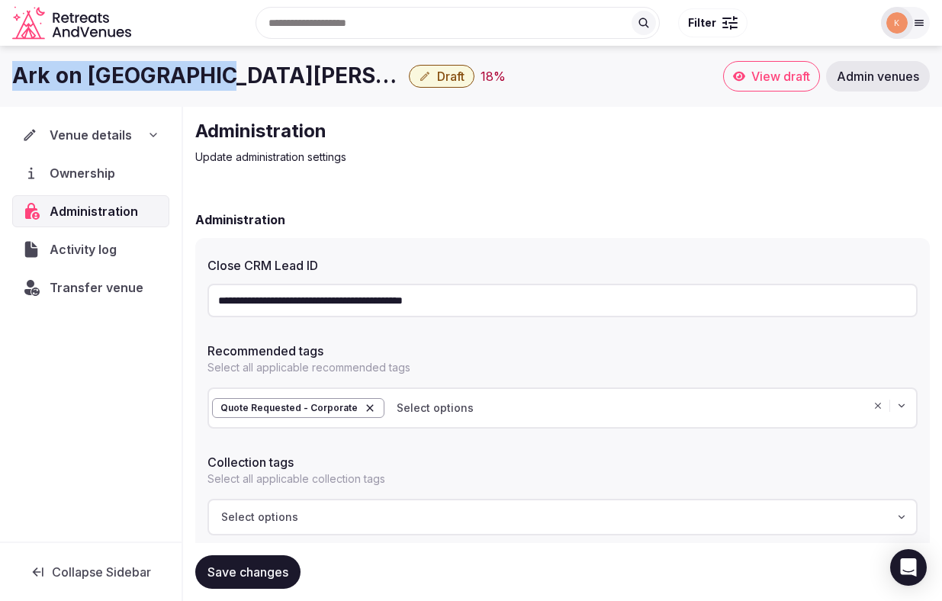
copy h1 "Ark on [GEOGRAPHIC_DATA][PERSON_NAME]"
drag, startPoint x: 204, startPoint y: 78, endPoint x: 15, endPoint y: 76, distance: 189.1
click at [15, 76] on h1 "Ark on [GEOGRAPHIC_DATA][PERSON_NAME]" at bounding box center [207, 76] width 390 height 30
click at [437, 76] on span "Draft" at bounding box center [450, 76] width 27 height 15
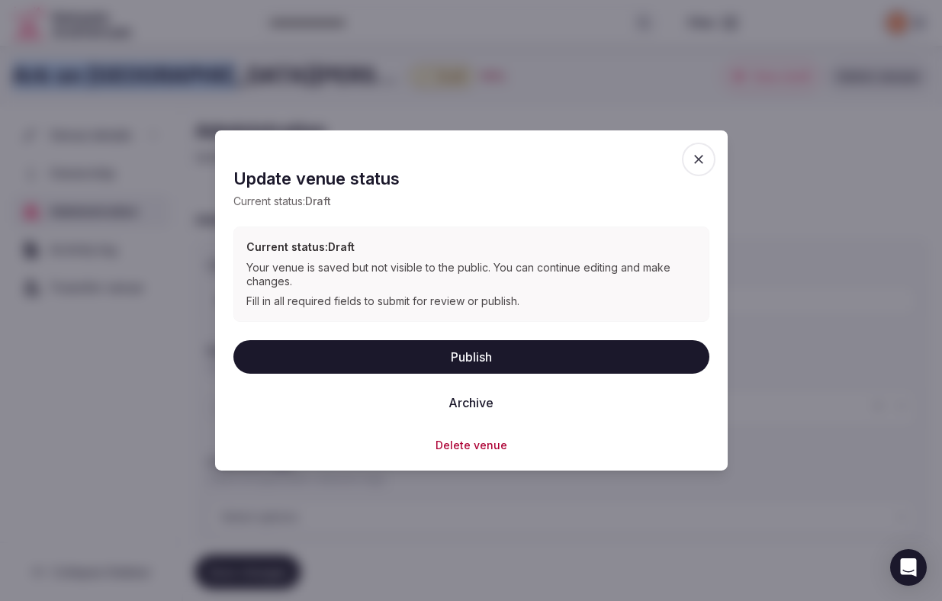
click at [462, 441] on button "Delete venue" at bounding box center [471, 444] width 72 height 15
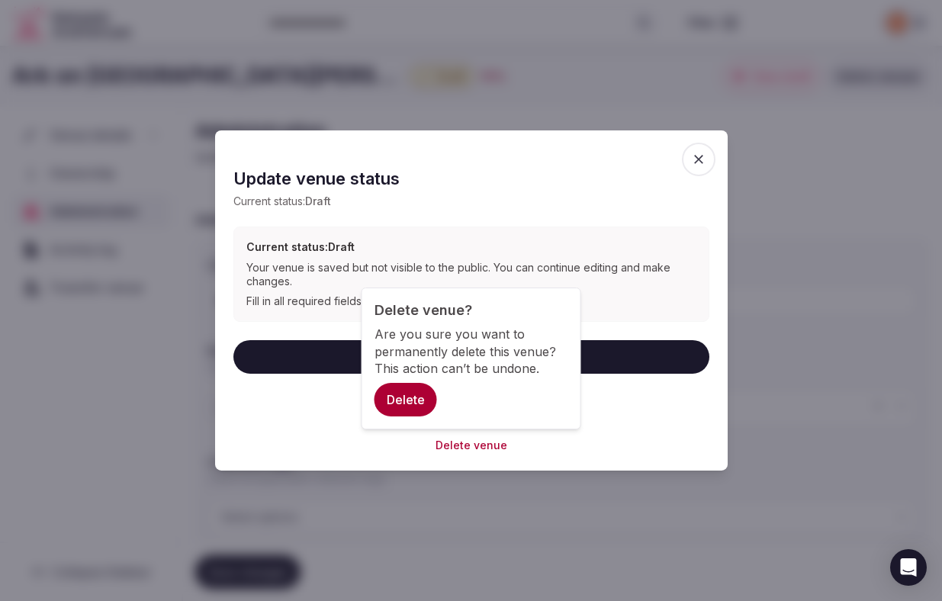
click at [627, 444] on div "Delete venue" at bounding box center [471, 444] width 476 height 15
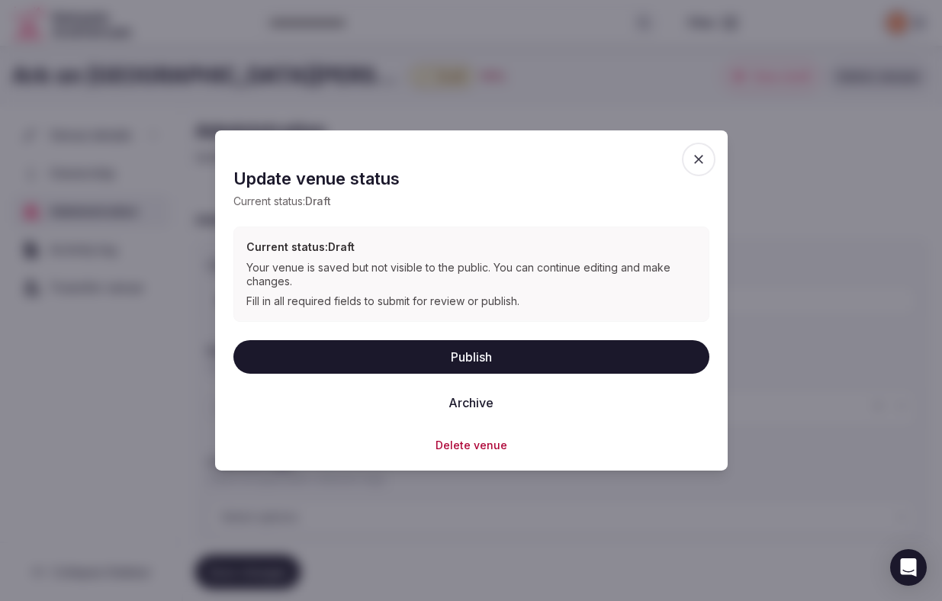
drag, startPoint x: 473, startPoint y: 450, endPoint x: 743, endPoint y: 179, distance: 381.7
click at [743, 179] on body "**********" at bounding box center [471, 406] width 942 height 813
click at [702, 161] on icon "button" at bounding box center [698, 159] width 15 height 15
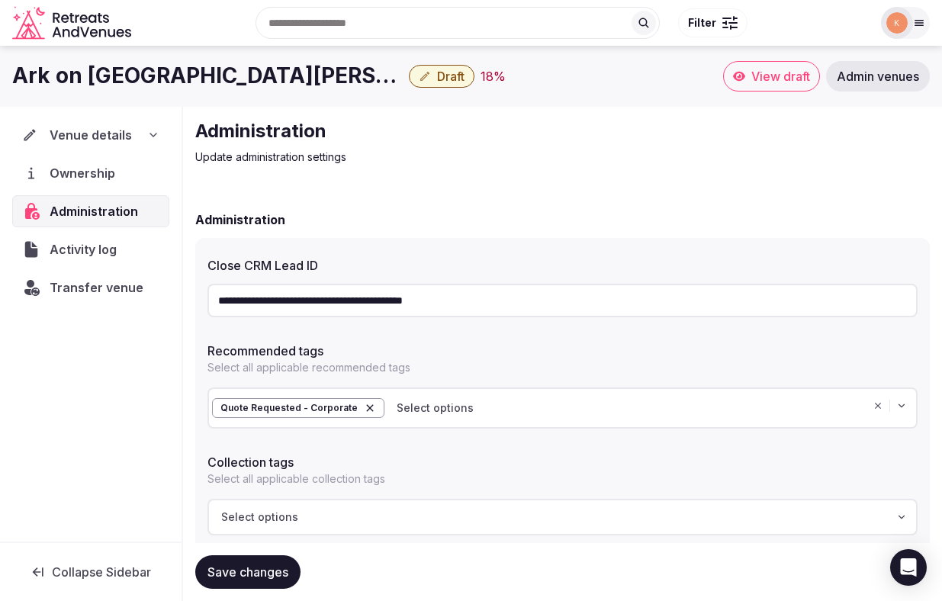
click at [437, 79] on span "Draft" at bounding box center [450, 76] width 27 height 15
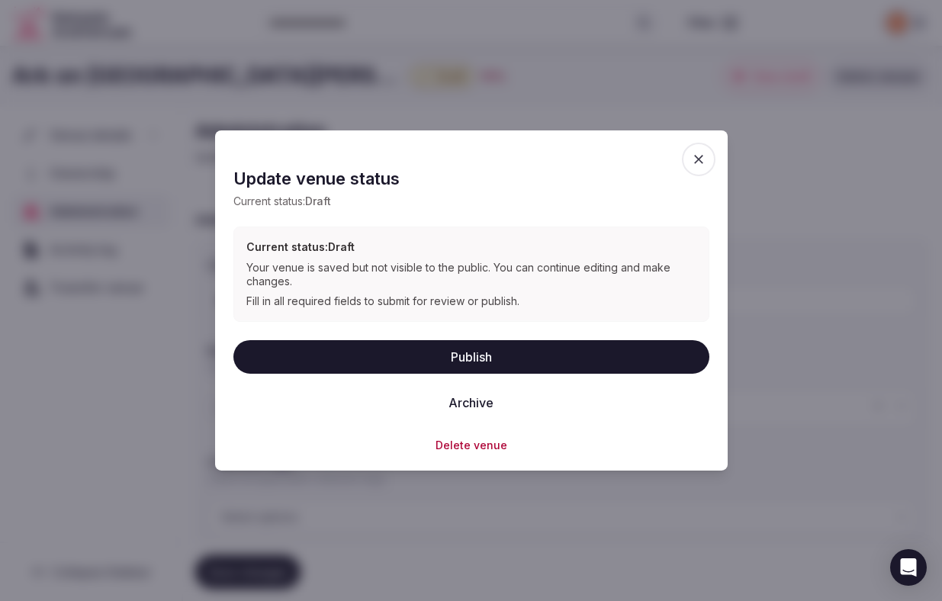
click at [451, 444] on button "Delete venue" at bounding box center [471, 444] width 72 height 15
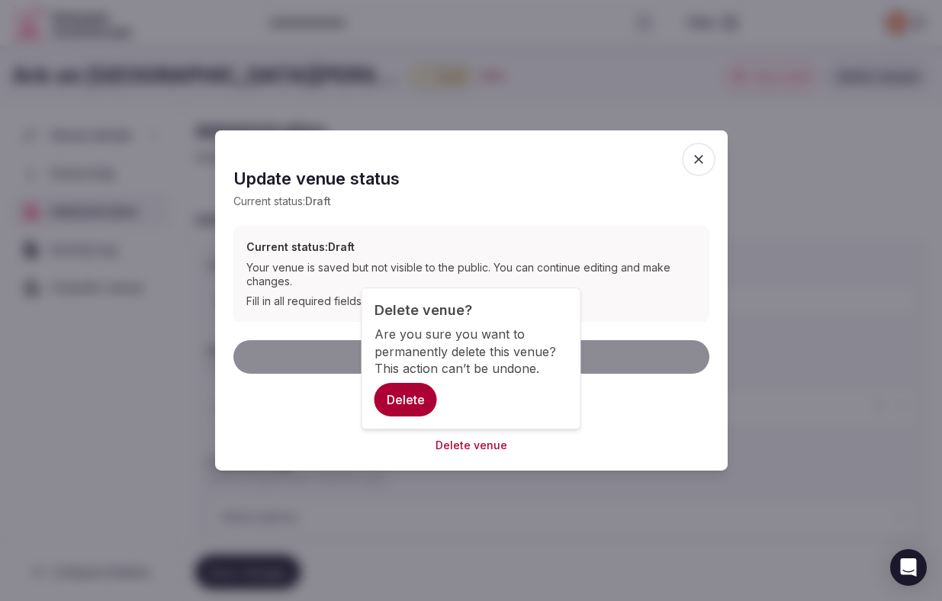
click at [412, 398] on button "Delete" at bounding box center [405, 400] width 63 height 34
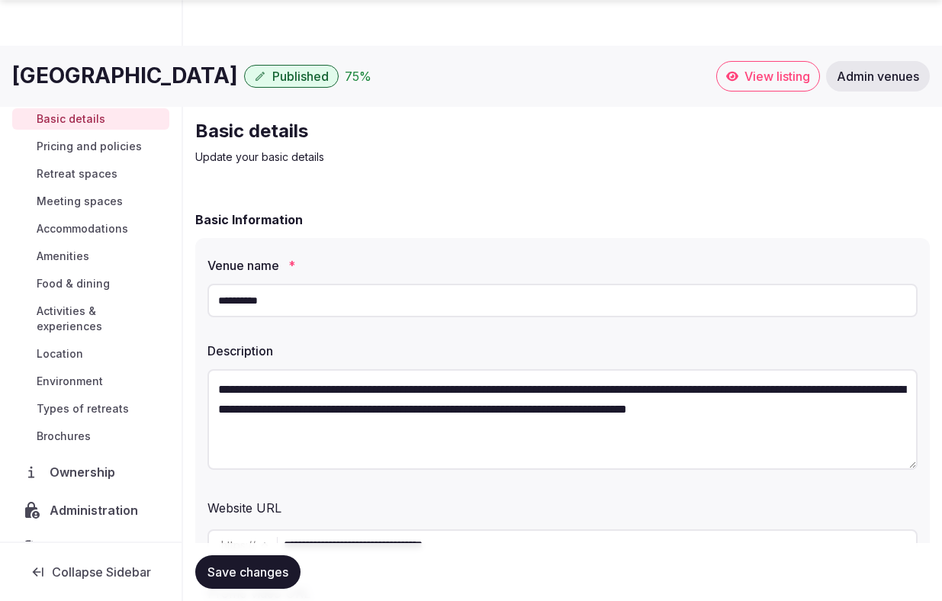
click at [439, 529] on input "**********" at bounding box center [600, 544] width 632 height 30
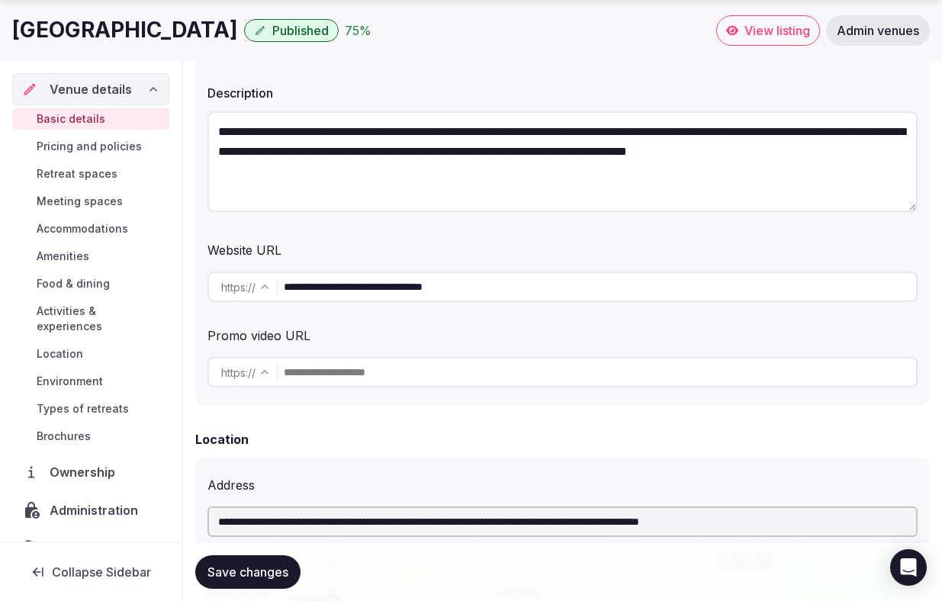
click at [443, 290] on input "**********" at bounding box center [600, 286] width 632 height 30
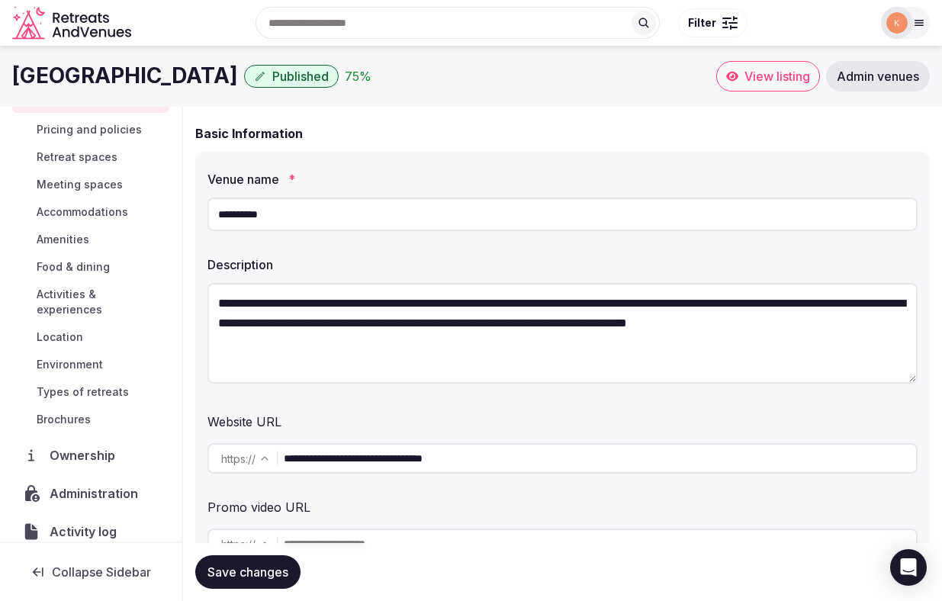
scroll to position [104, 0]
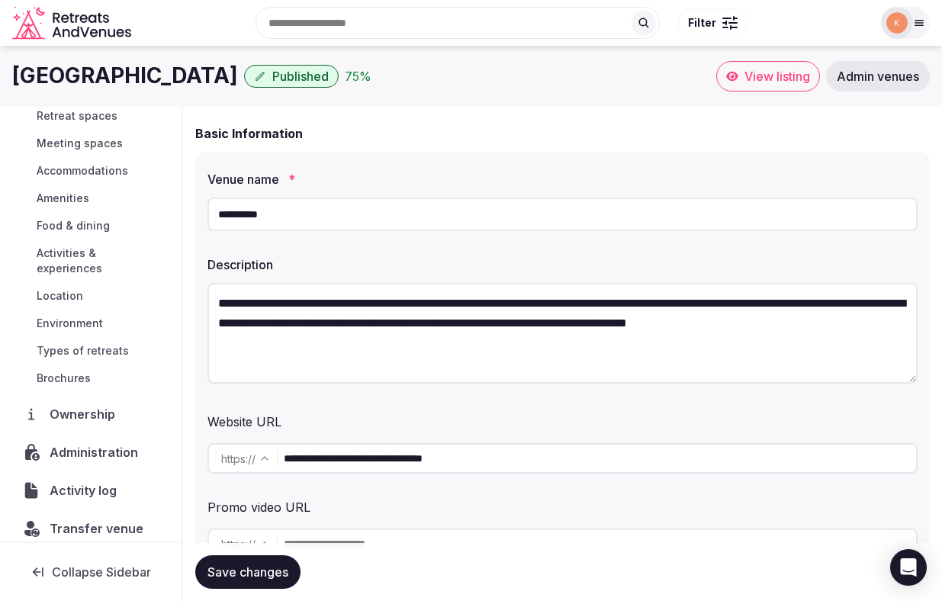
click at [95, 443] on span "Administration" at bounding box center [97, 452] width 95 height 18
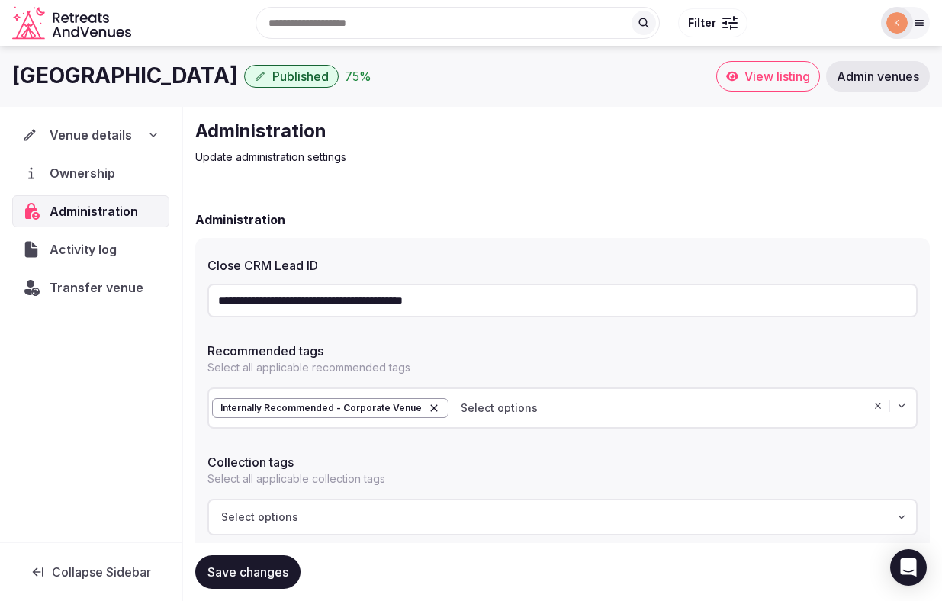
click at [361, 291] on input "**********" at bounding box center [562, 301] width 710 height 34
click at [101, 293] on span "Transfer venue" at bounding box center [97, 287] width 94 height 18
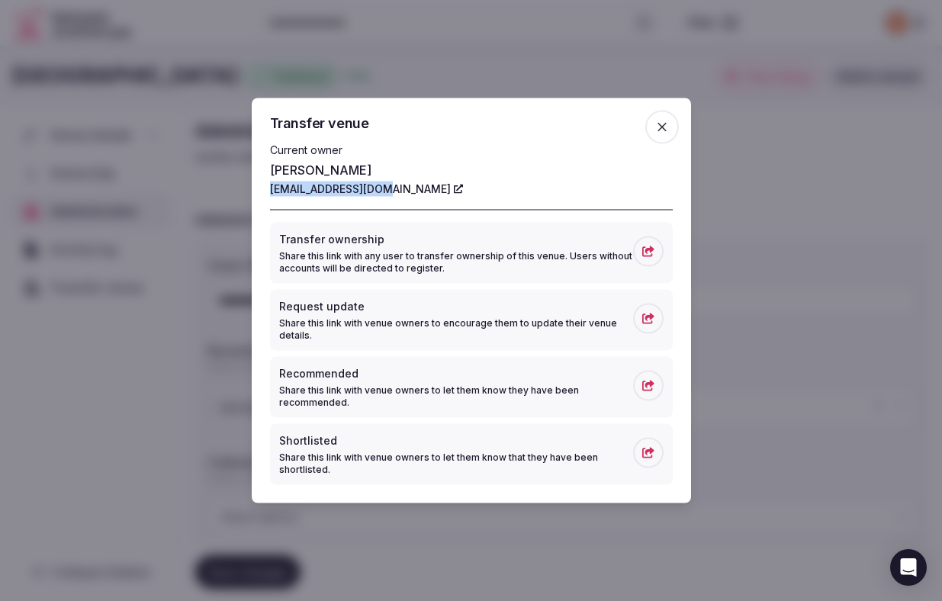
click at [669, 132] on span "button" at bounding box center [662, 128] width 34 height 34
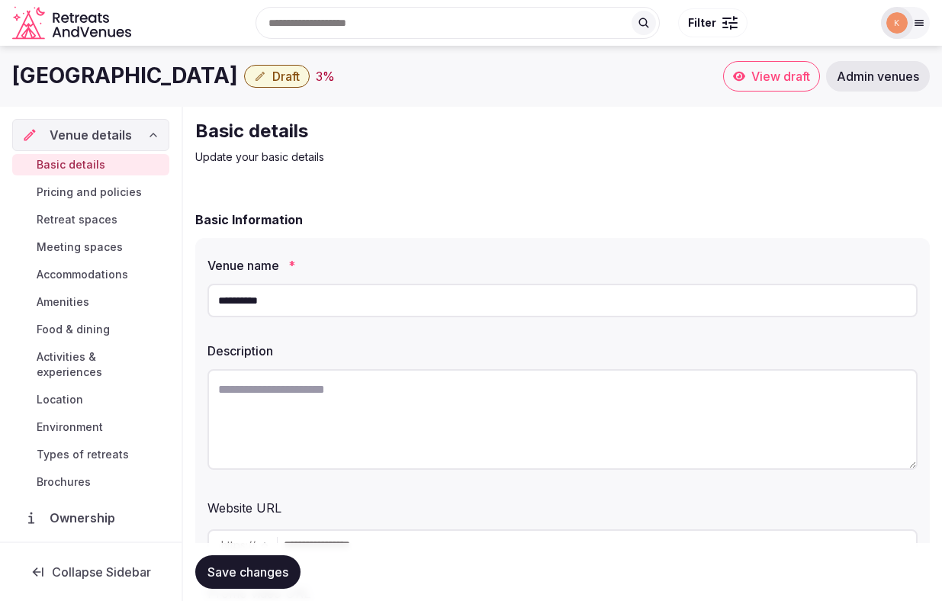
click at [272, 81] on span "Draft" at bounding box center [285, 76] width 27 height 15
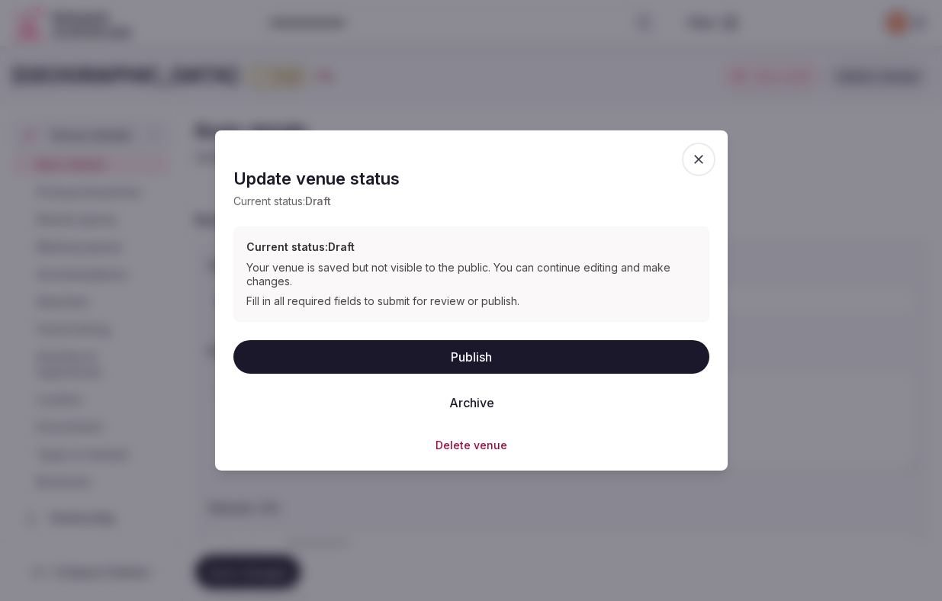
click at [451, 442] on button "Delete venue" at bounding box center [471, 444] width 72 height 15
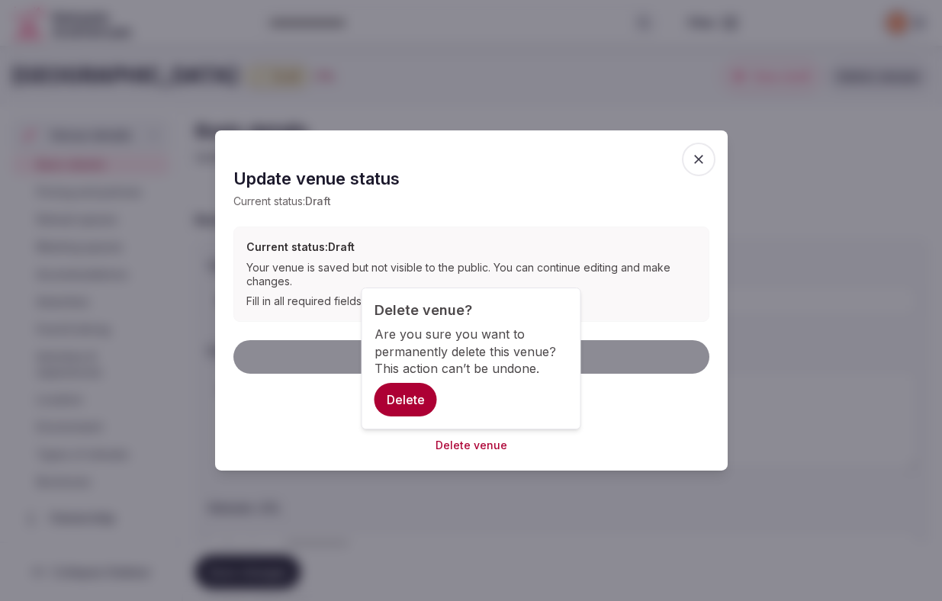
click at [404, 391] on button "Delete" at bounding box center [405, 400] width 63 height 34
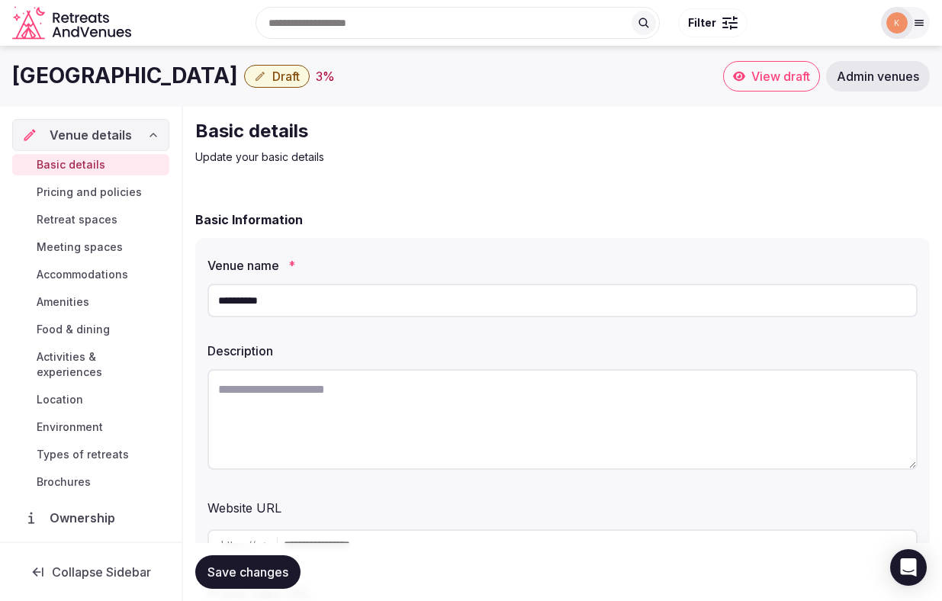
click at [272, 77] on span "Draft" at bounding box center [285, 76] width 27 height 15
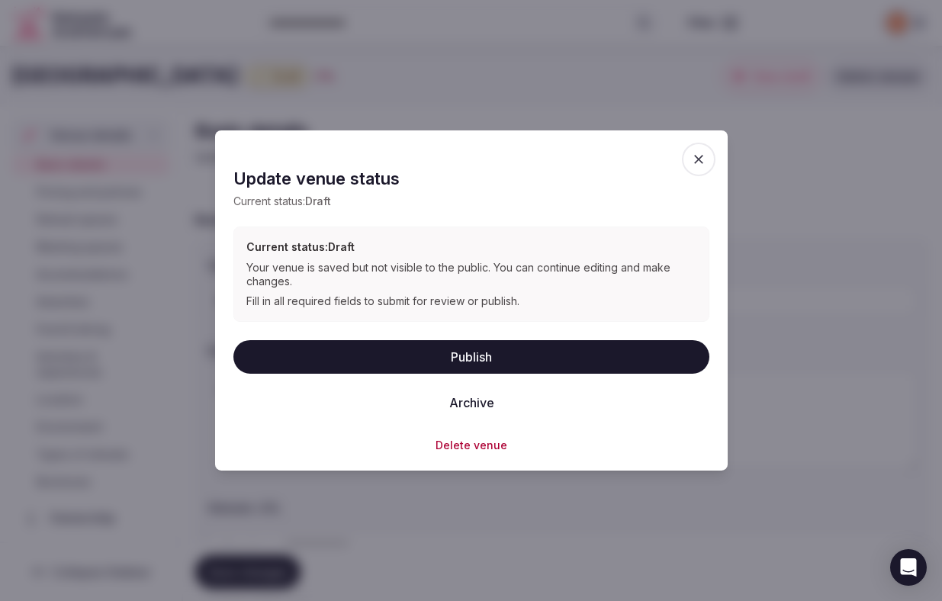
click at [445, 441] on button "Delete venue" at bounding box center [471, 444] width 72 height 15
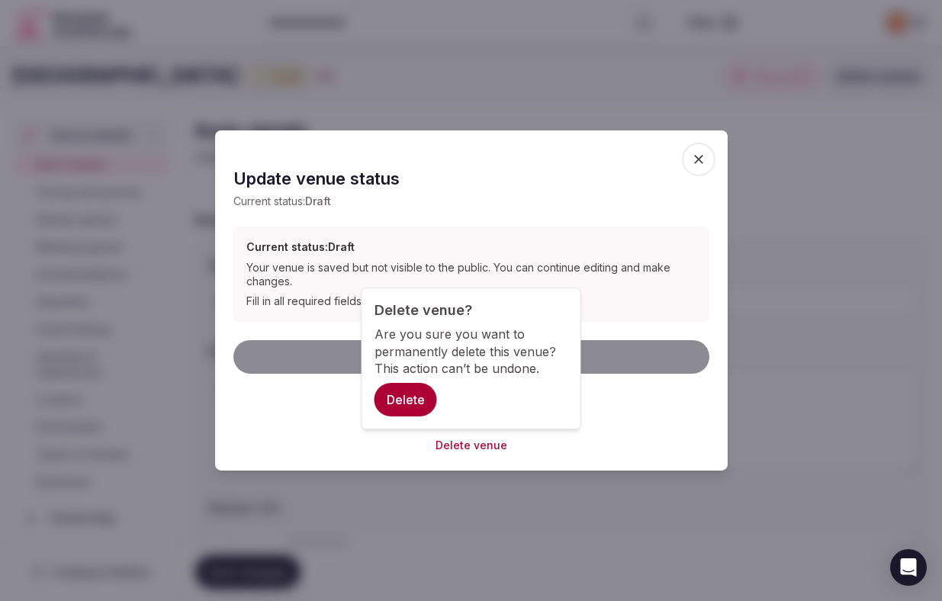
click at [413, 396] on button "Delete" at bounding box center [405, 400] width 63 height 34
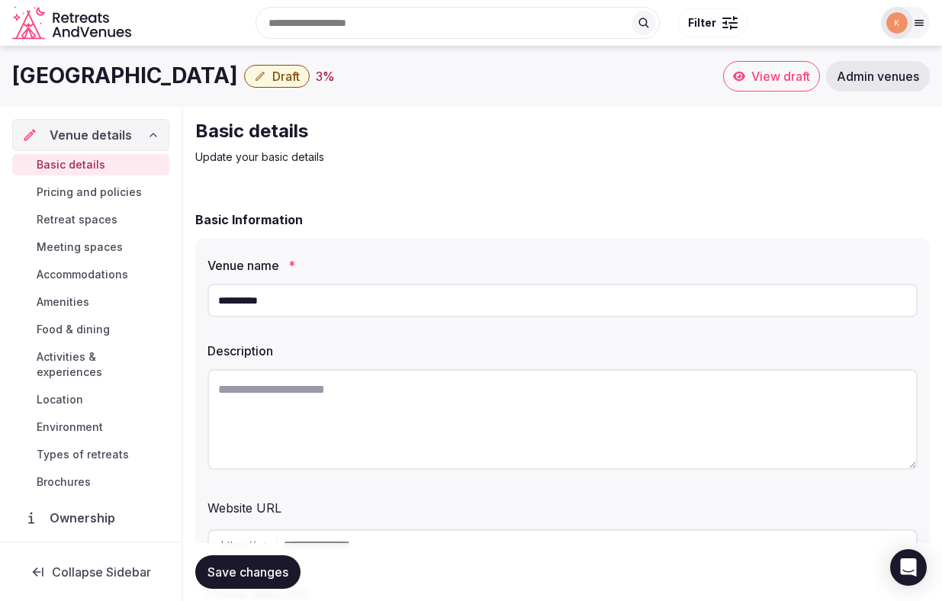
click at [272, 77] on span "Draft" at bounding box center [285, 76] width 27 height 15
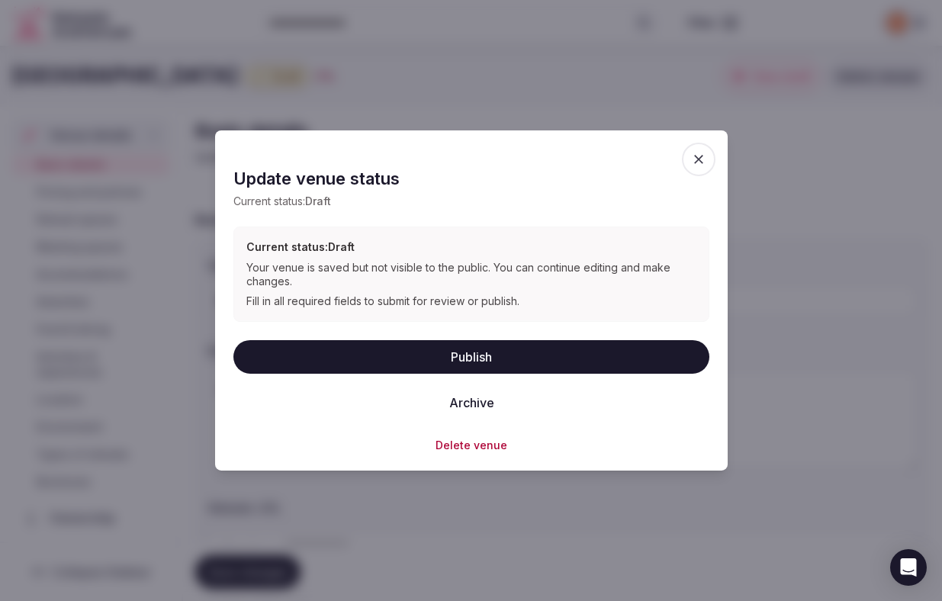
click at [489, 443] on button "Delete venue" at bounding box center [471, 444] width 72 height 15
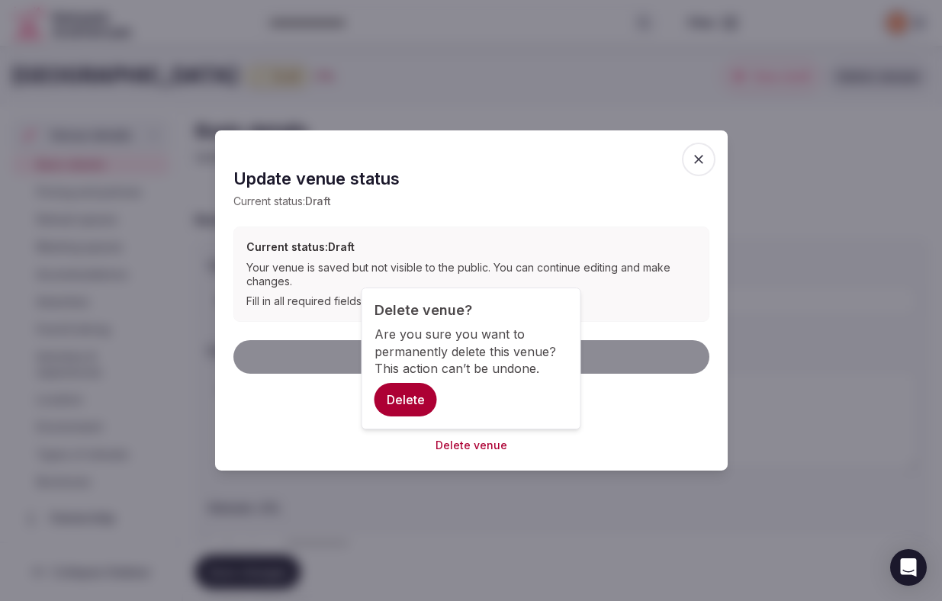
click at [418, 402] on button "Delete" at bounding box center [405, 400] width 63 height 34
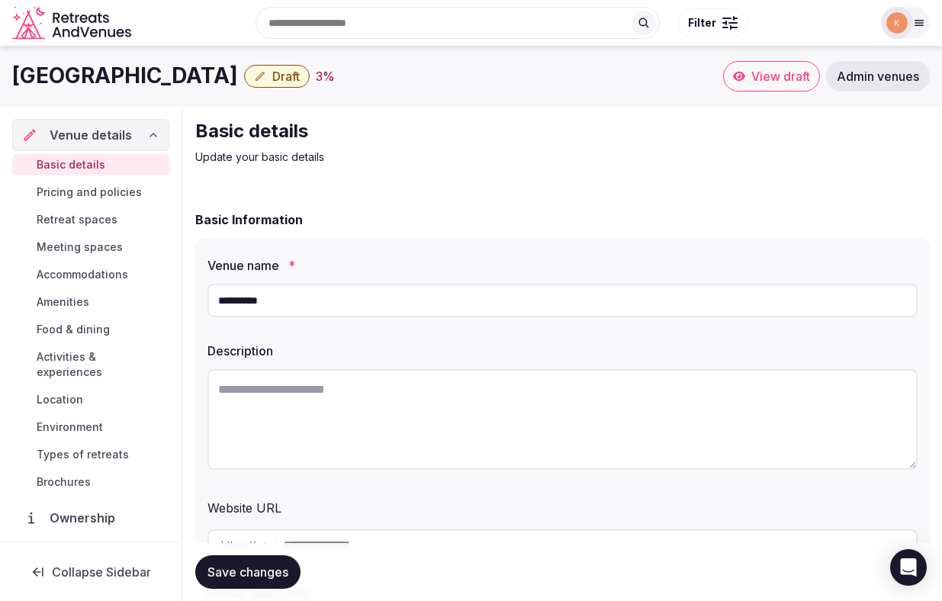
click at [272, 77] on span "Draft" at bounding box center [285, 76] width 27 height 15
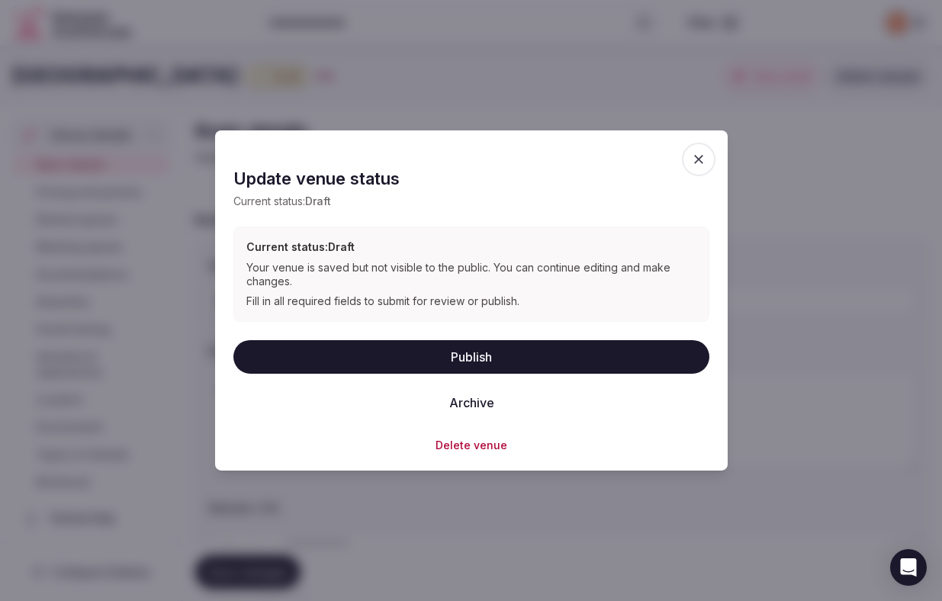
click at [460, 442] on button "Delete venue" at bounding box center [471, 444] width 72 height 15
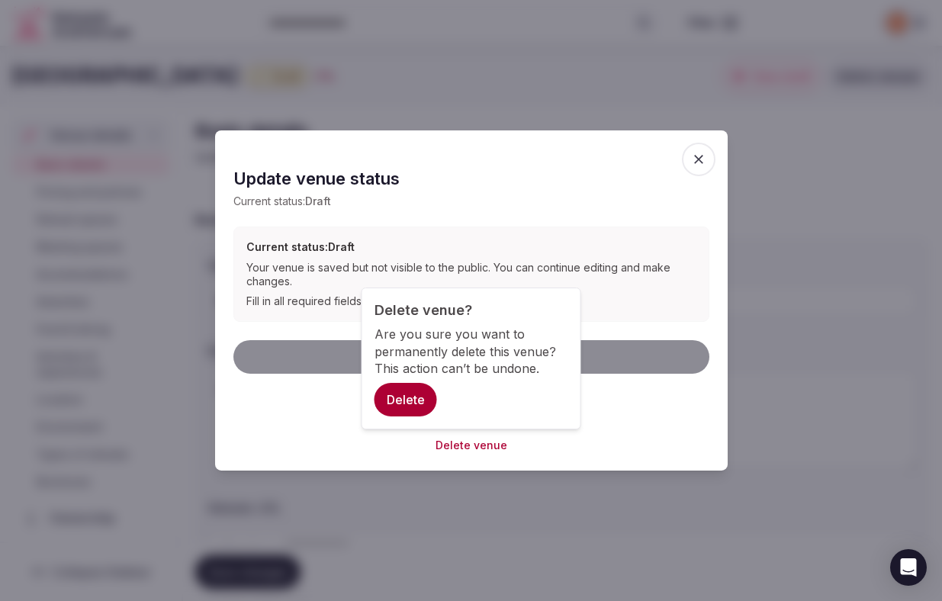
click at [397, 386] on button "Delete" at bounding box center [405, 400] width 63 height 34
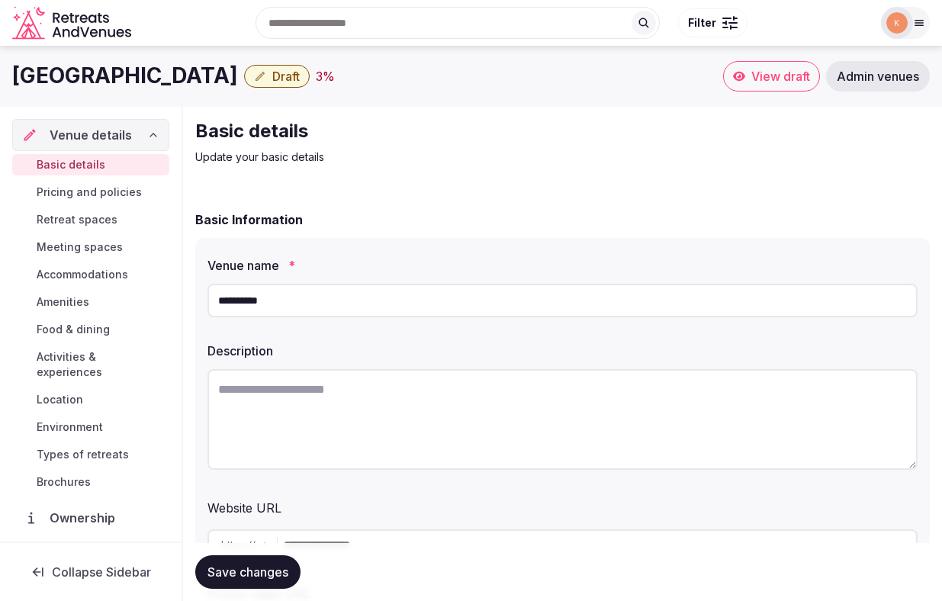
click at [272, 79] on span "Draft" at bounding box center [285, 76] width 27 height 15
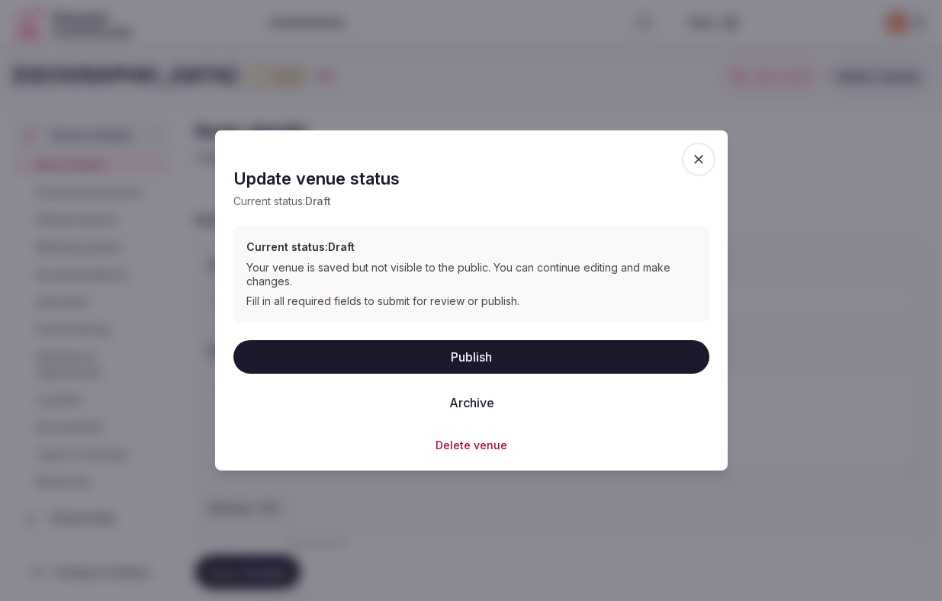
click at [451, 447] on button "Delete venue" at bounding box center [471, 444] width 72 height 15
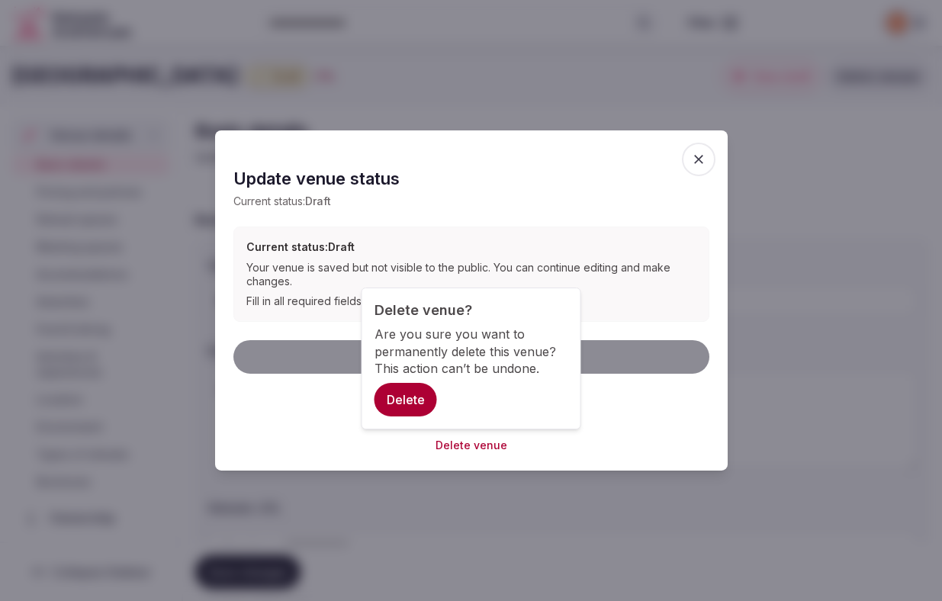
click at [406, 396] on button "Delete" at bounding box center [405, 400] width 63 height 34
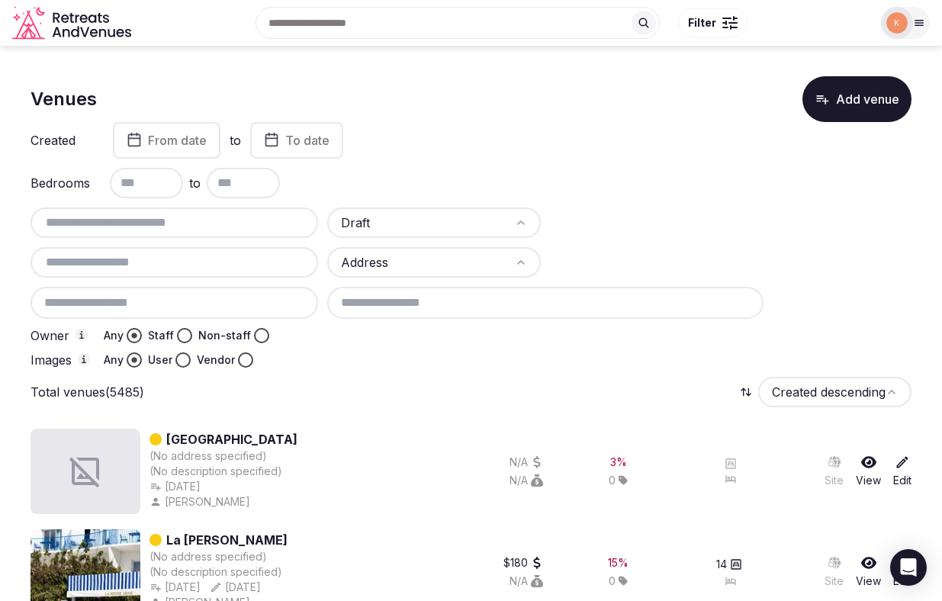
click at [191, 221] on input "text" at bounding box center [174, 222] width 275 height 18
click at [192, 226] on input "text" at bounding box center [174, 222] width 275 height 18
click at [188, 146] on span "From date" at bounding box center [177, 140] width 59 height 15
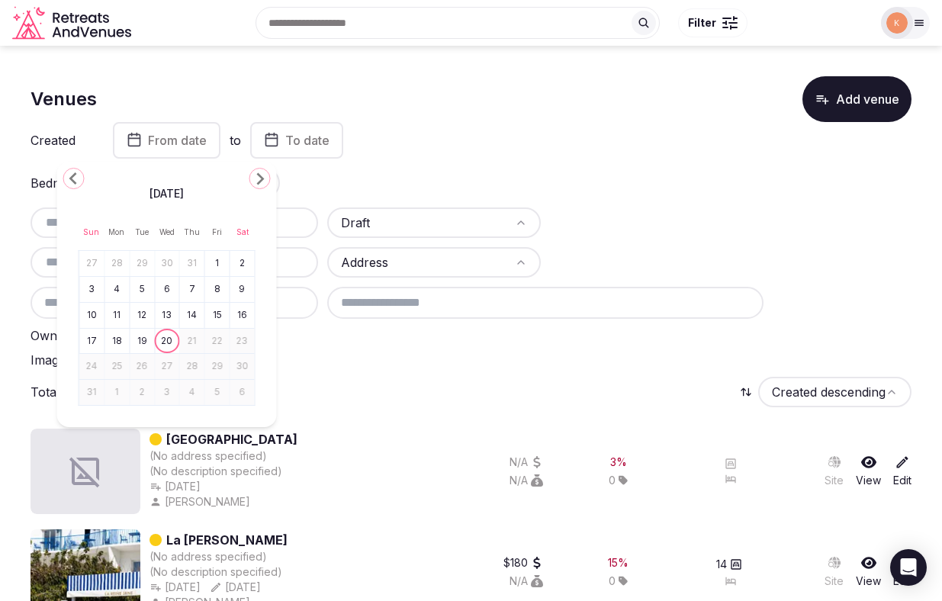
click at [217, 258] on button "1" at bounding box center [217, 263] width 21 height 22
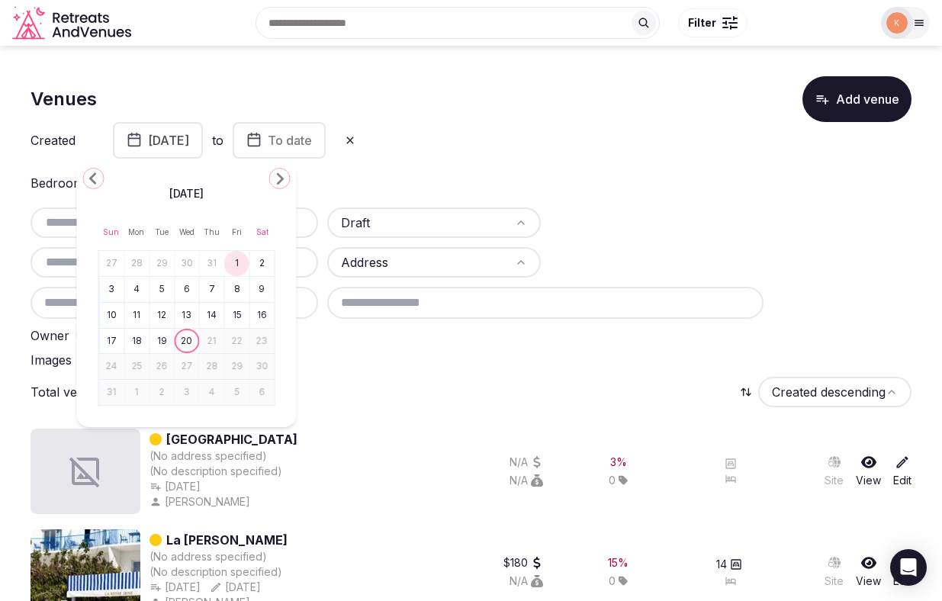
click at [262, 144] on icon "button" at bounding box center [253, 139] width 15 height 18
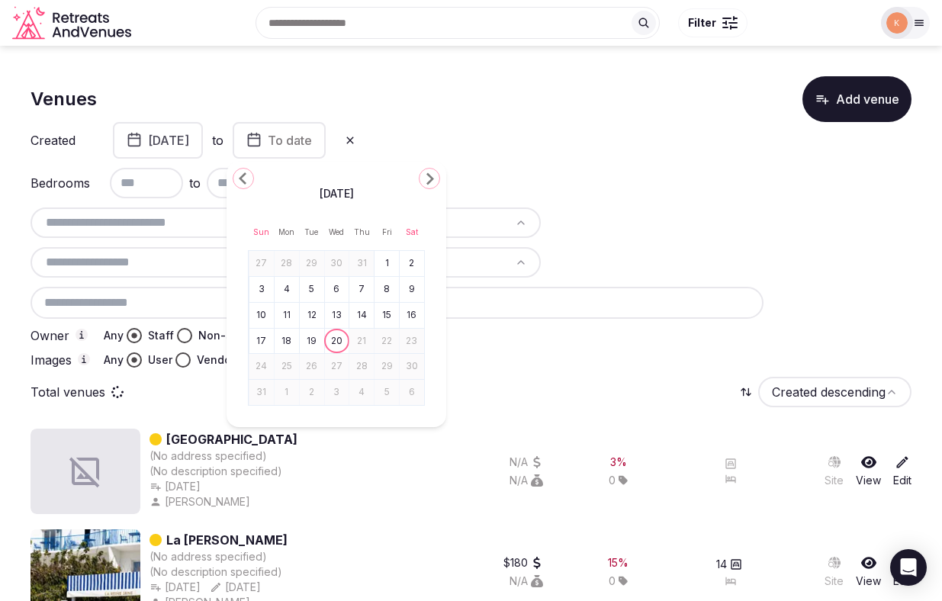
click at [312, 146] on span "To date" at bounding box center [290, 140] width 44 height 15
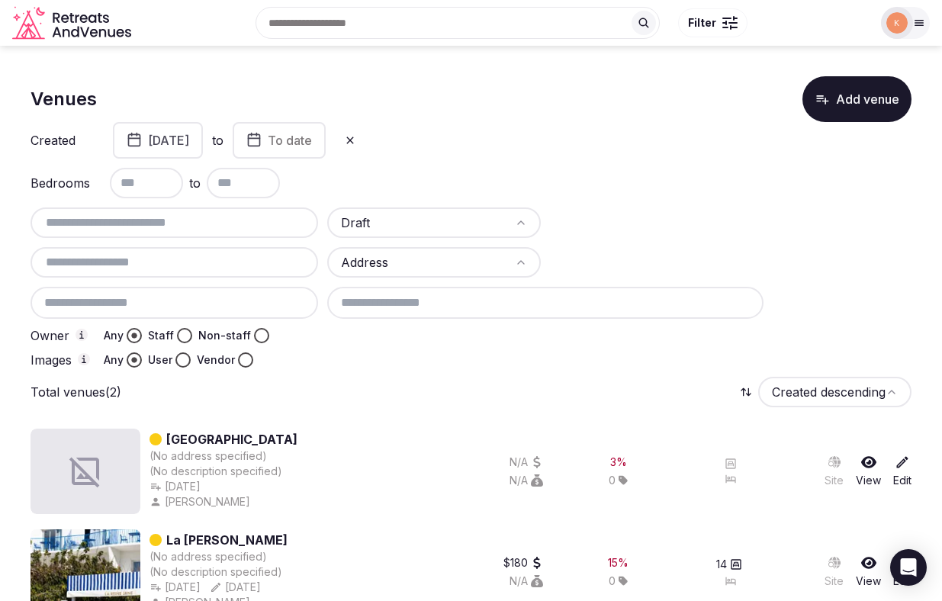
click at [312, 143] on span "To date" at bounding box center [290, 140] width 44 height 15
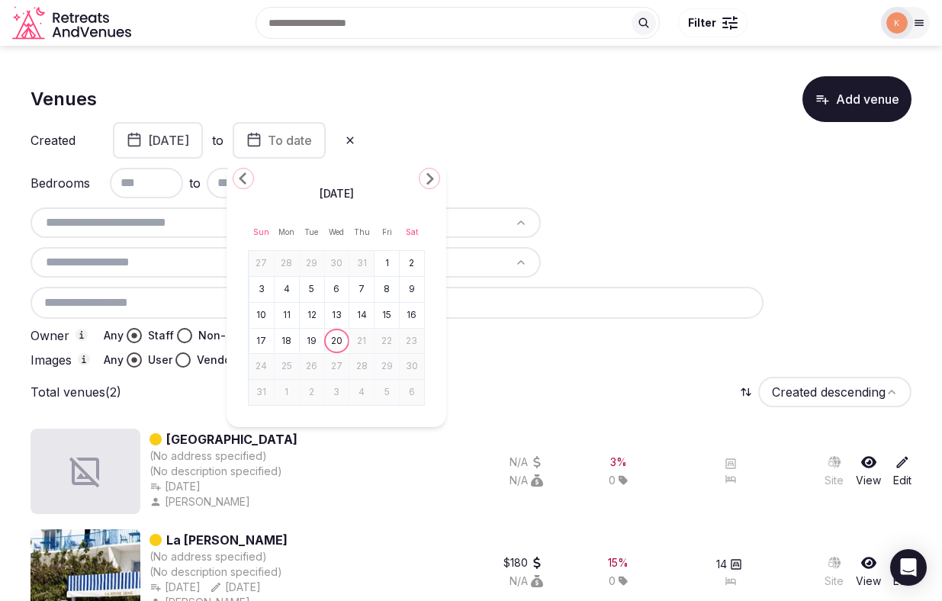
click at [341, 340] on button "20" at bounding box center [336, 341] width 21 height 22
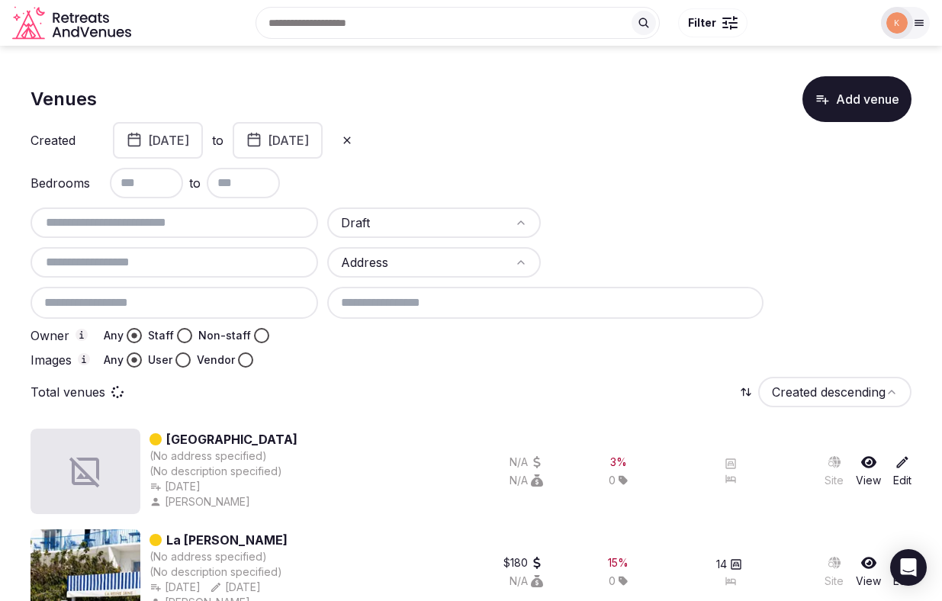
click at [149, 180] on input "text" at bounding box center [146, 183] width 73 height 30
type input "*"
click at [340, 180] on div "Bedrooms * to" at bounding box center [470, 183] width 881 height 30
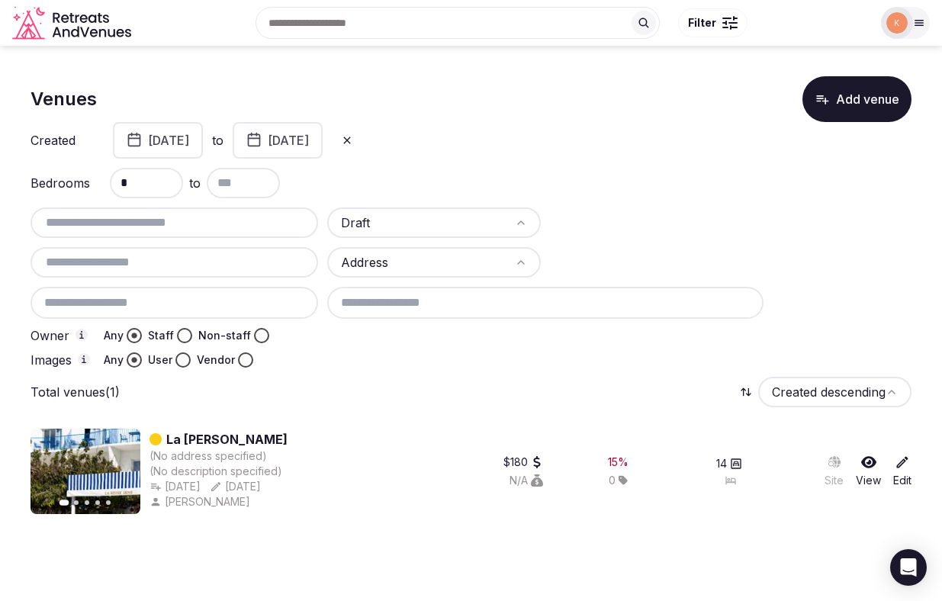
click at [203, 139] on button "[DATE]" at bounding box center [158, 140] width 90 height 37
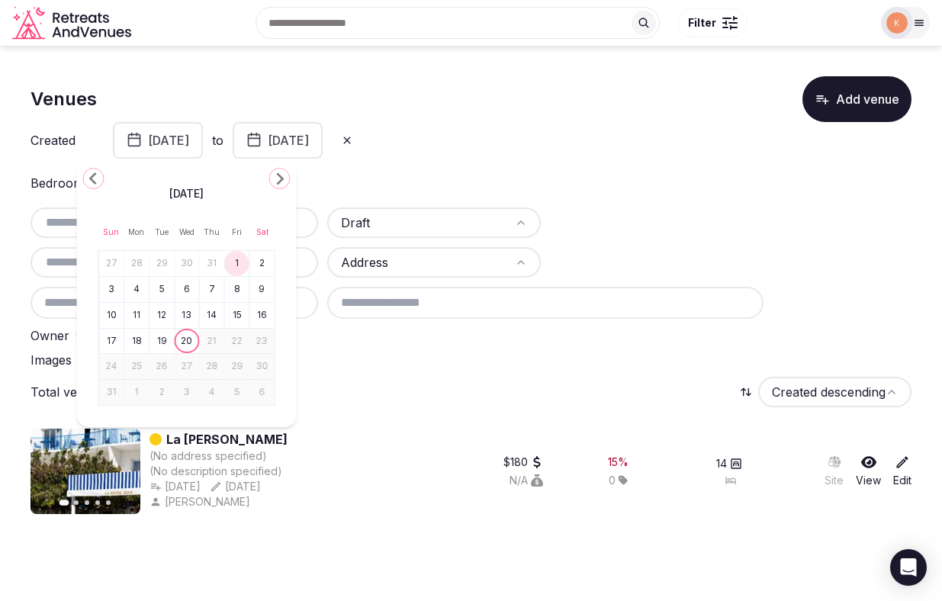
click at [95, 178] on icon "Go to the Previous Month" at bounding box center [94, 178] width 18 height 18
click at [162, 259] on button "1" at bounding box center [161, 263] width 21 height 22
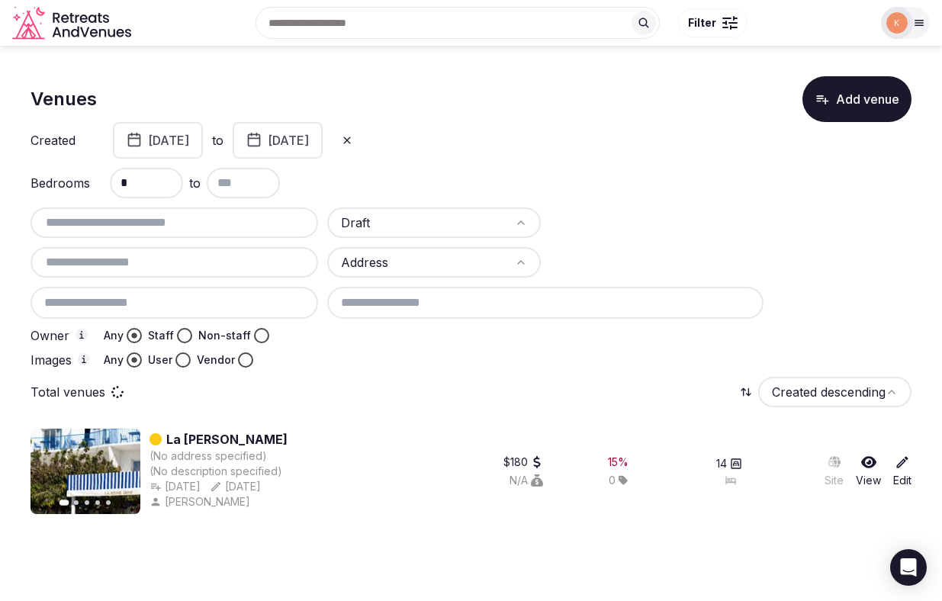
click at [322, 137] on button "[DATE]" at bounding box center [278, 140] width 90 height 37
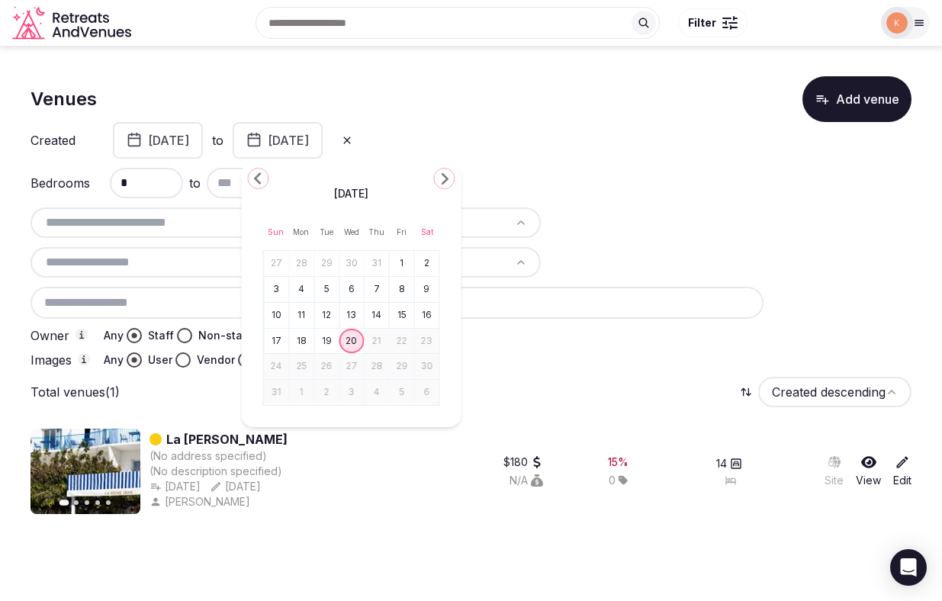
click at [257, 180] on polygon "Go to the Previous Month" at bounding box center [258, 178] width 8 height 12
click at [442, 178] on icon "Go to the Next Month" at bounding box center [444, 178] width 18 height 18
click at [355, 335] on button "20" at bounding box center [351, 341] width 21 height 22
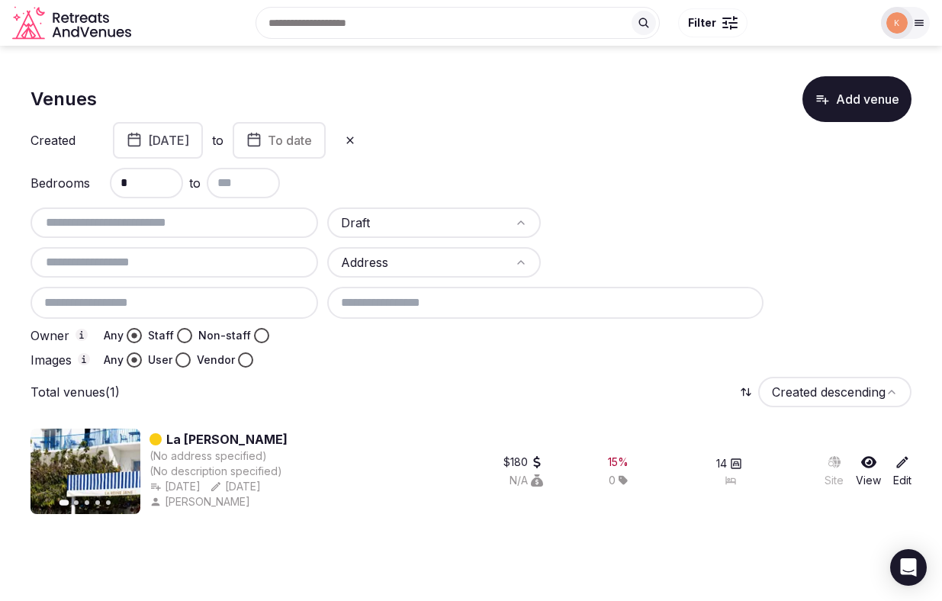
click at [312, 140] on span "To date" at bounding box center [290, 140] width 44 height 15
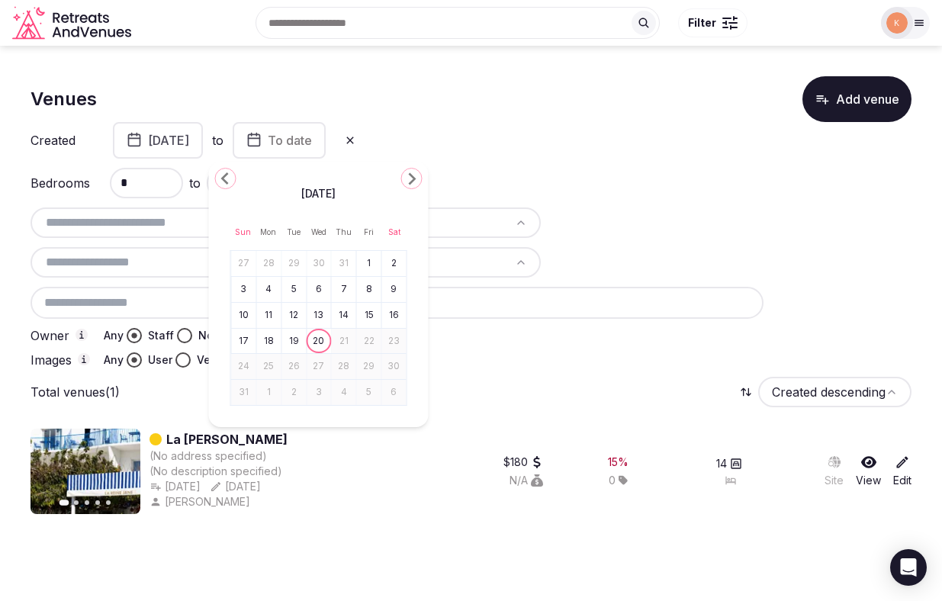
click at [236, 179] on div "[DATE] Sun Mon Tue Wed Thu Fri Sat 27 28 29 30 31 1 2 3 4 5 6 7 8 9 10 11 12 13…" at bounding box center [319, 294] width 220 height 265
click at [230, 179] on icon "Go to the Previous Month" at bounding box center [226, 178] width 18 height 18
click at [346, 361] on button "31" at bounding box center [343, 366] width 21 height 22
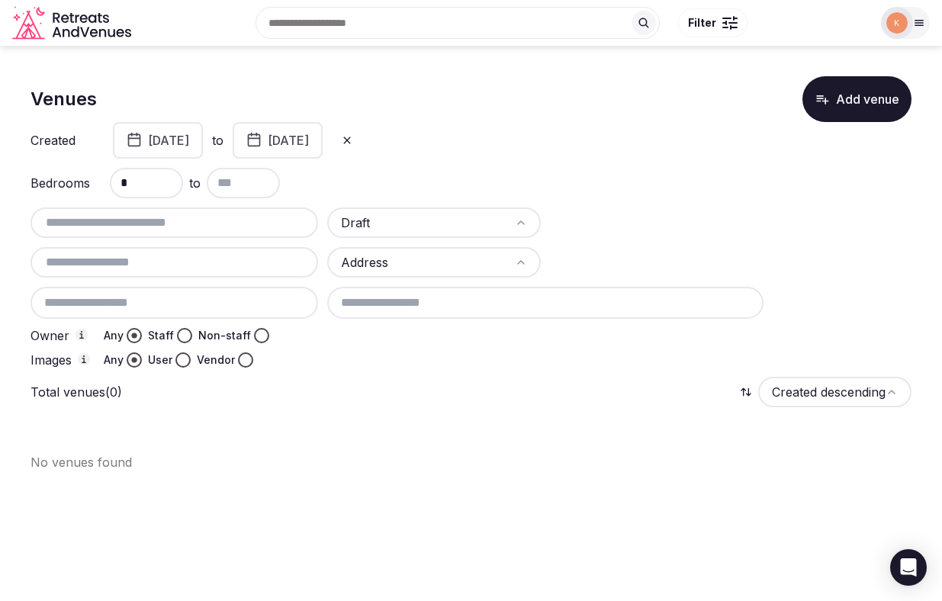
click at [148, 183] on input "*" at bounding box center [146, 183] width 73 height 30
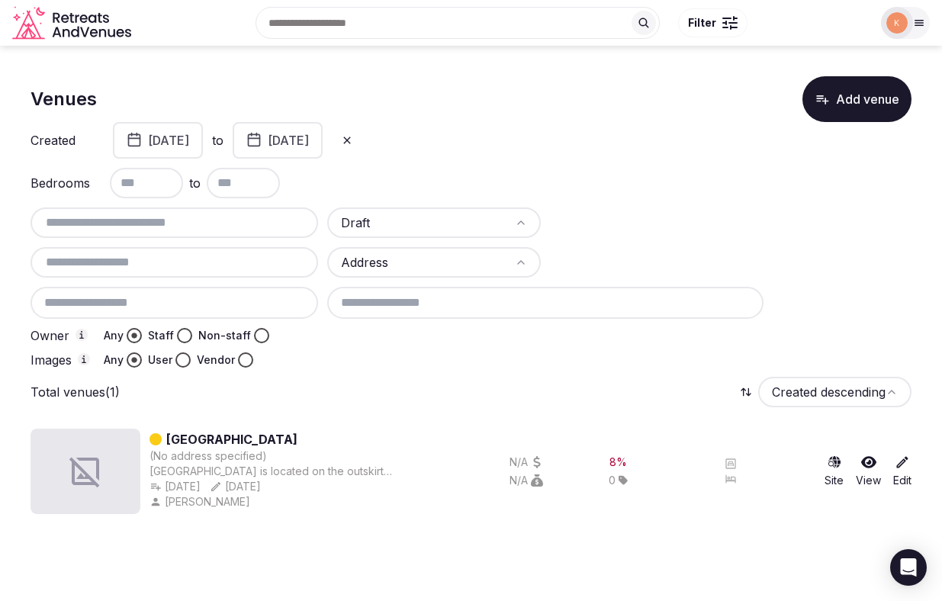
click at [203, 141] on button "[DATE]" at bounding box center [158, 140] width 90 height 37
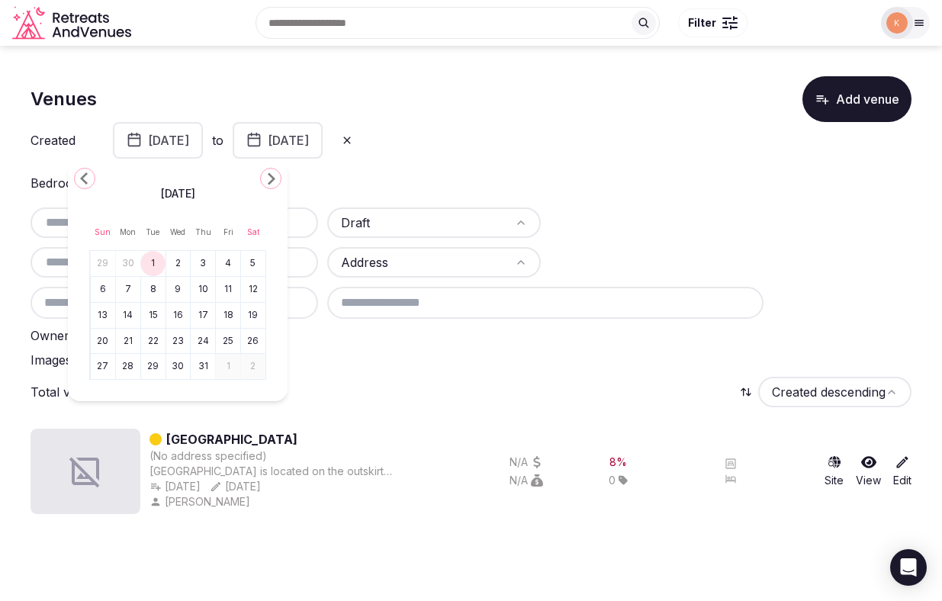
click at [85, 177] on icon "Go to the Previous Month" at bounding box center [84, 178] width 18 height 18
click at [103, 262] on button "1" at bounding box center [102, 263] width 21 height 22
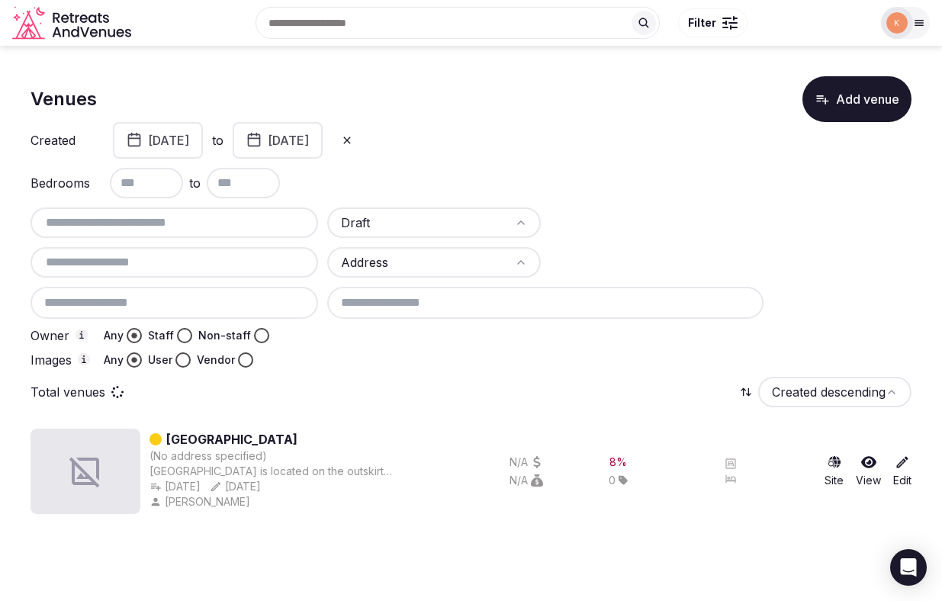
click at [322, 152] on button "[DATE]" at bounding box center [278, 140] width 90 height 37
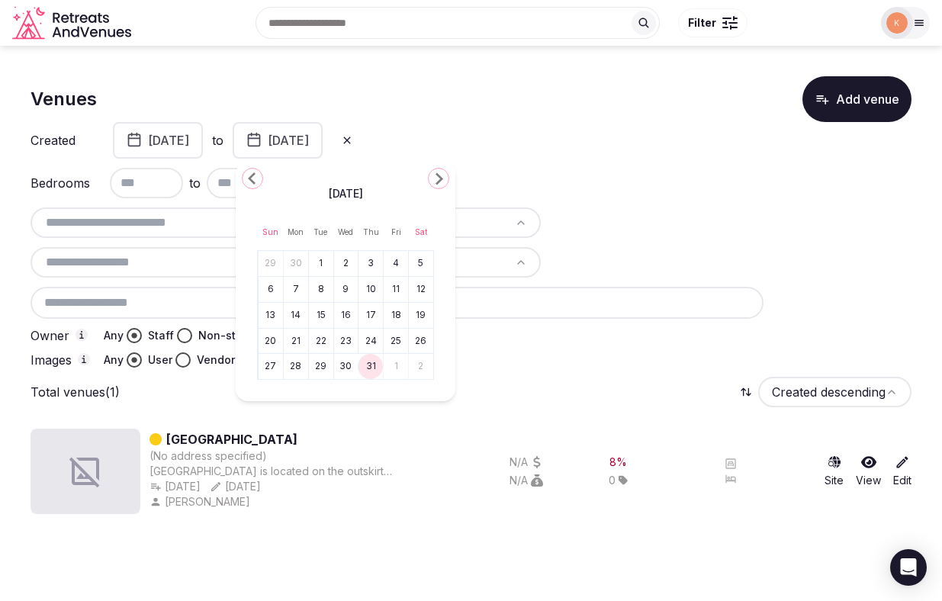
click at [254, 179] on icon "Go to the Previous Month" at bounding box center [252, 178] width 18 height 18
click at [296, 364] on button "30" at bounding box center [295, 366] width 21 height 22
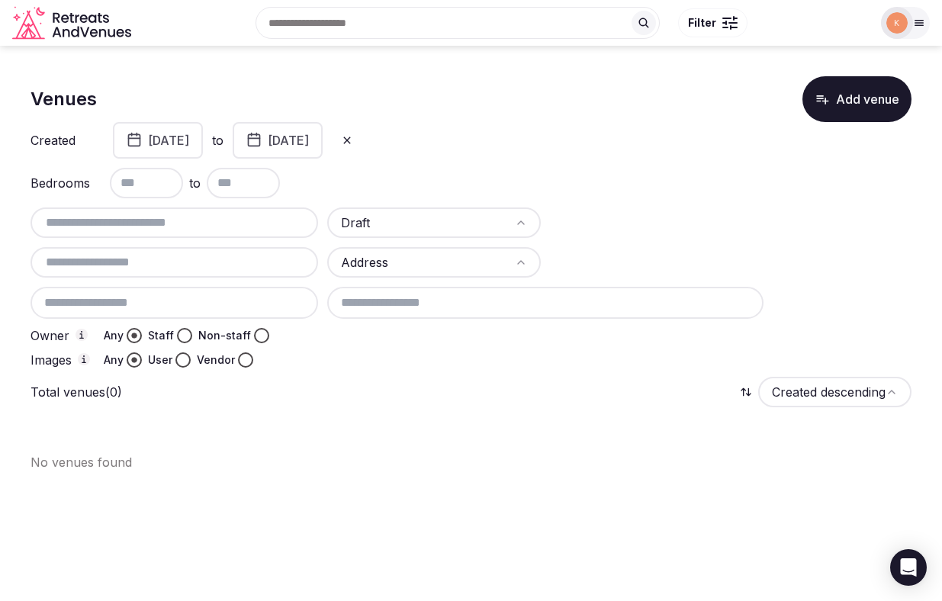
click at [190, 146] on button "[DATE]" at bounding box center [158, 140] width 90 height 37
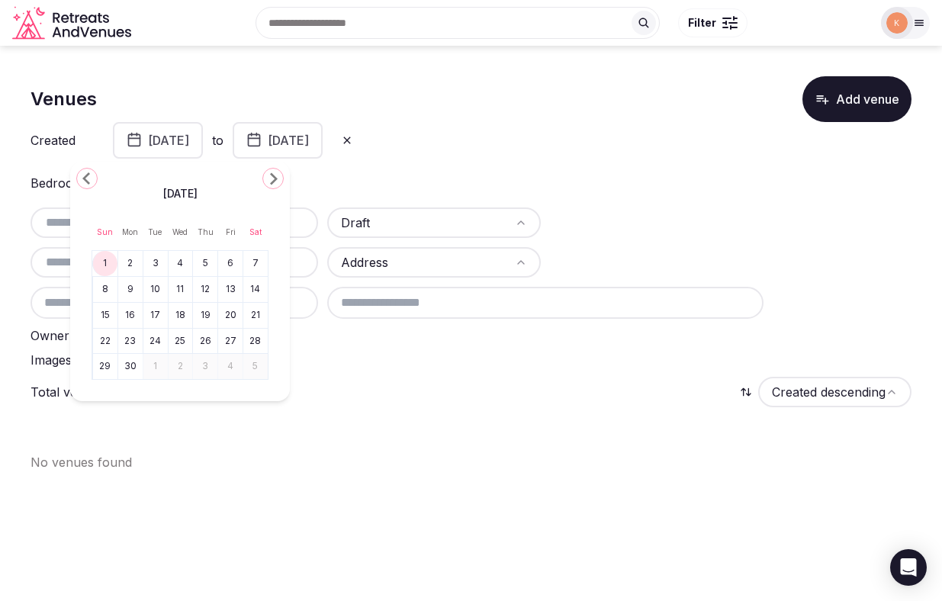
click at [89, 172] on icon "Go to the Previous Month" at bounding box center [87, 178] width 18 height 18
click at [204, 258] on button "1" at bounding box center [204, 263] width 21 height 22
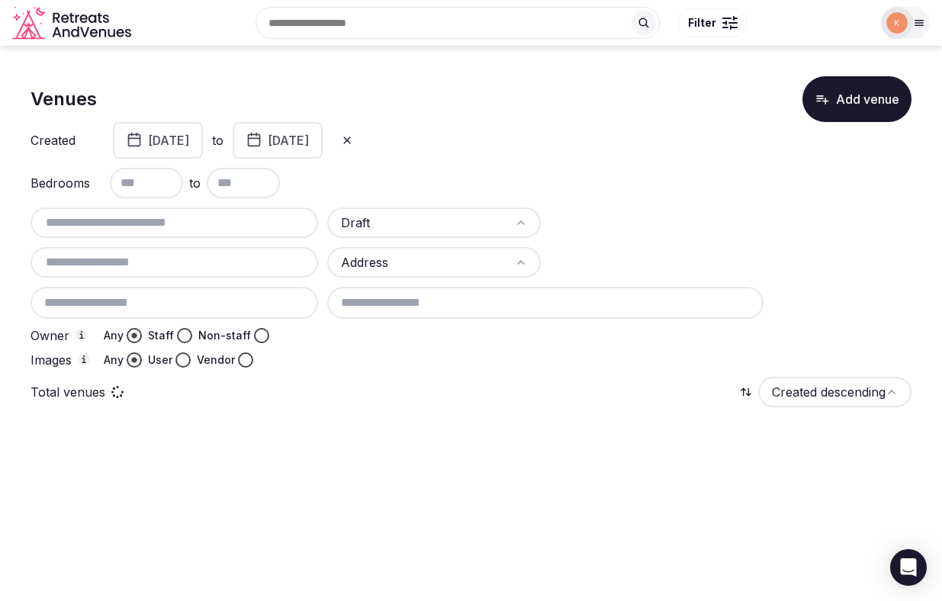
click at [322, 147] on button "[DATE]" at bounding box center [278, 140] width 90 height 37
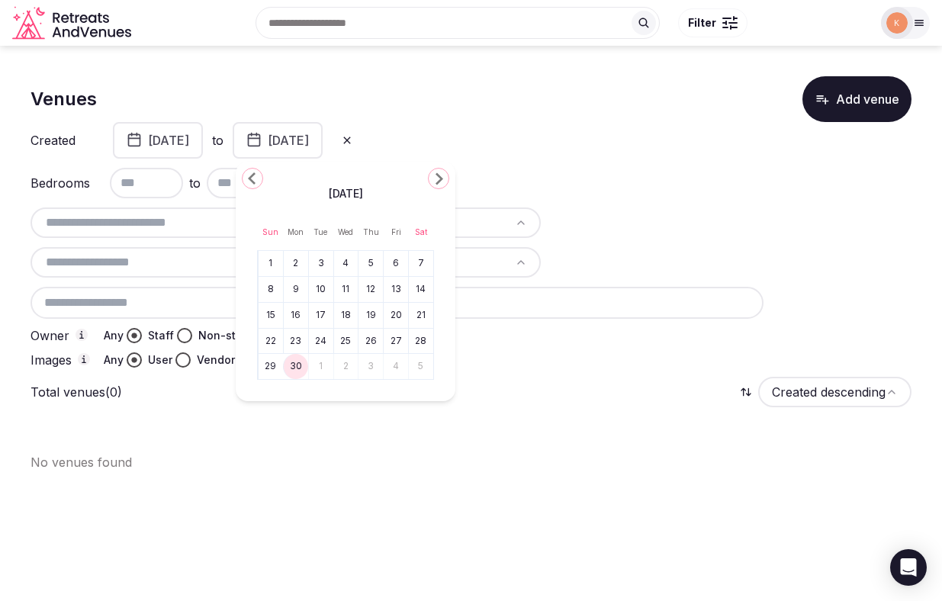
click at [265, 175] on div "[DATE] Sun Mon Tue Wed Thu Fri Sat 1 2 3 4 5 6 7 8 9 10 11 12 13 14 15 16 17 18…" at bounding box center [346, 281] width 220 height 239
click at [257, 176] on icon "Go to the Previous Month" at bounding box center [252, 178] width 18 height 18
click at [427, 363] on button "31" at bounding box center [420, 366] width 21 height 22
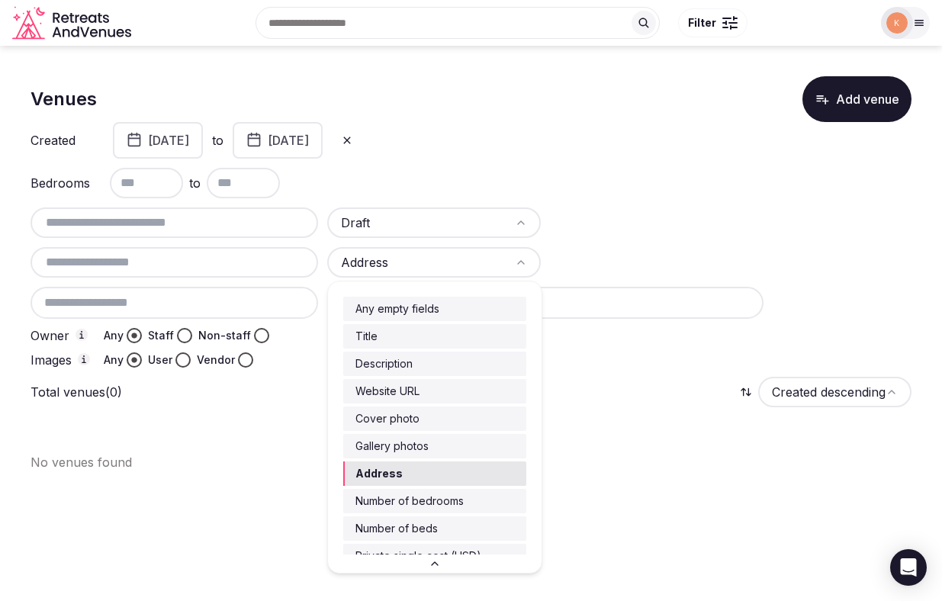
click at [381, 262] on html "Search Popular Destinations [GEOGRAPHIC_DATA], [GEOGRAPHIC_DATA] [GEOGRAPHIC_DA…" at bounding box center [471, 300] width 942 height 601
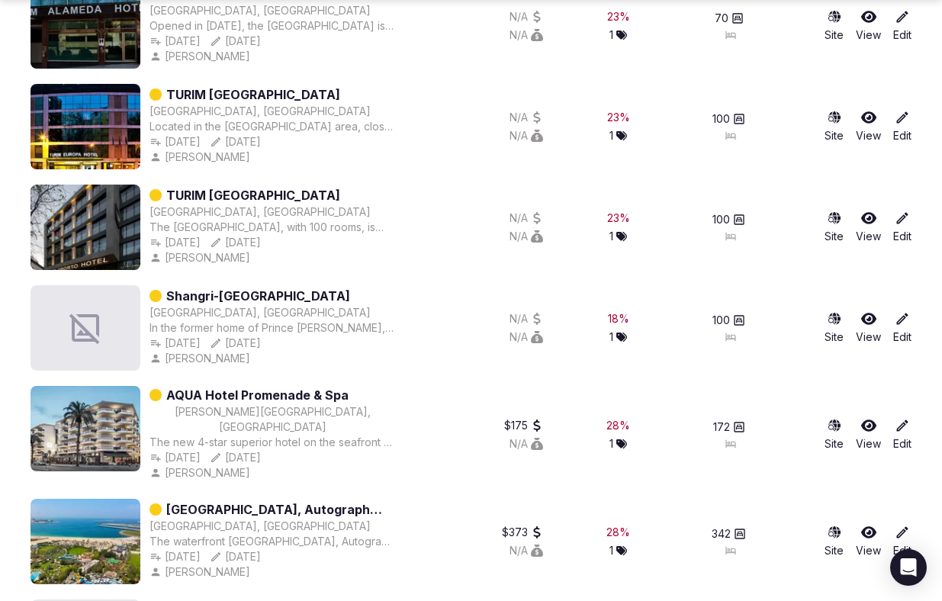
scroll to position [2771, 0]
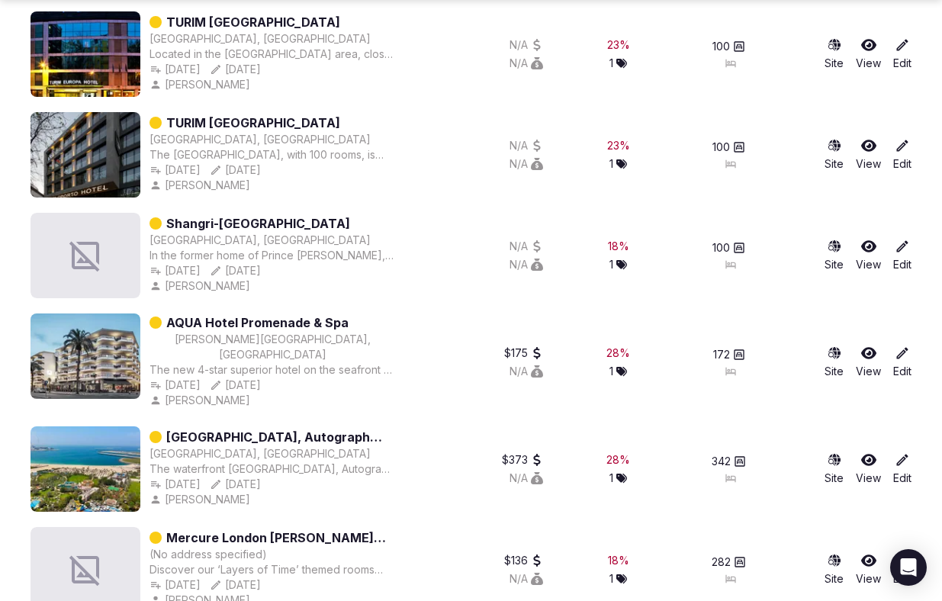
drag, startPoint x: 432, startPoint y: 377, endPoint x: 488, endPoint y: 401, distance: 60.8
click at [488, 426] on div "$373 N/A" at bounding box center [471, 468] width 144 height 85
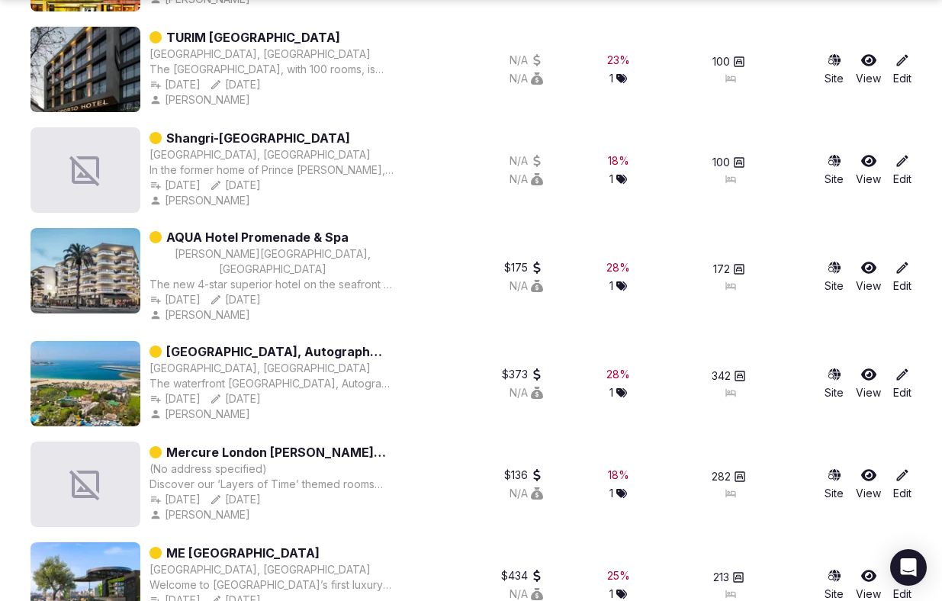
scroll to position [3029, 0]
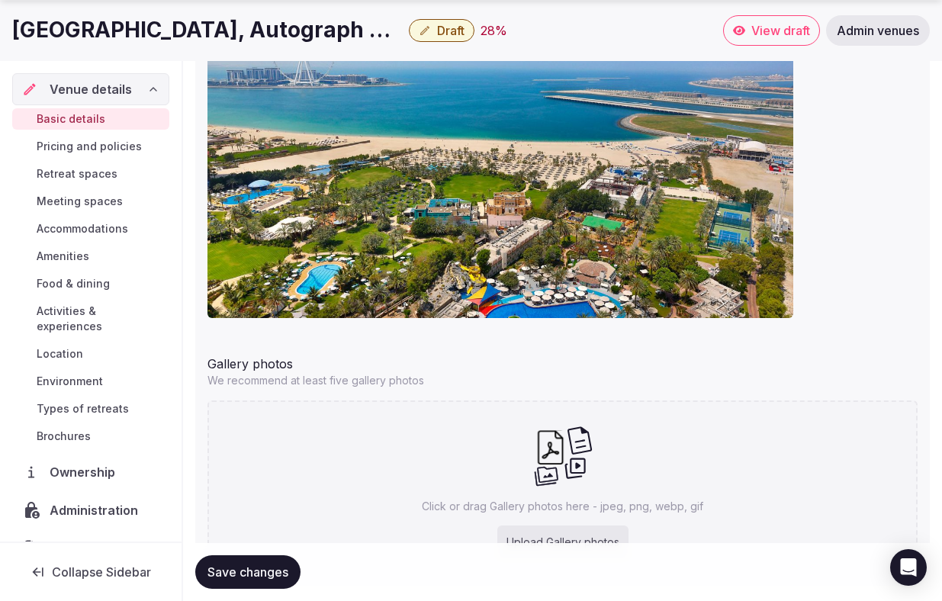
scroll to position [1776, 0]
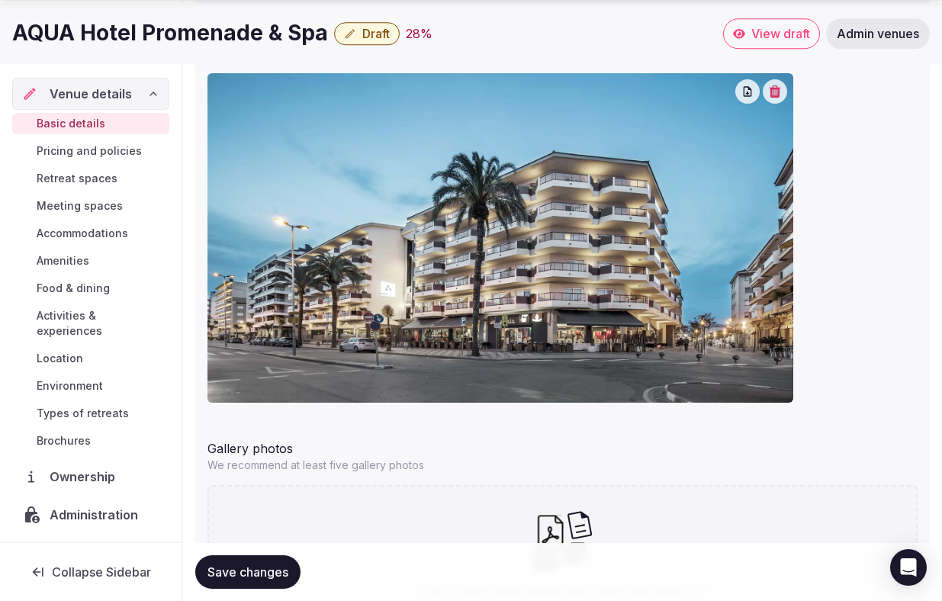
scroll to position [1776, 0]
